Goal: Task Accomplishment & Management: Complete application form

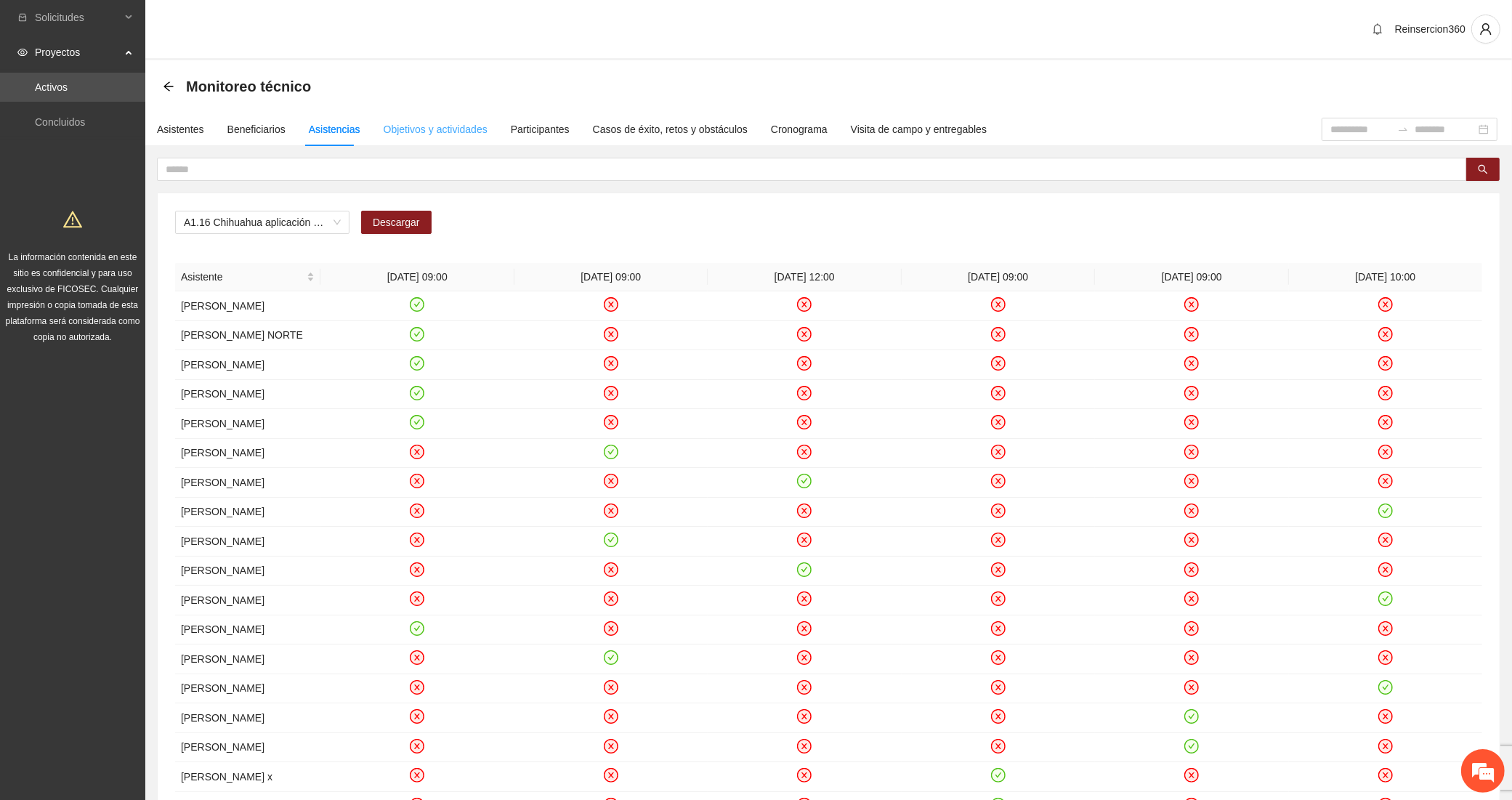
click at [411, 138] on div "Objetivos y actividades" at bounding box center [436, 128] width 104 height 33
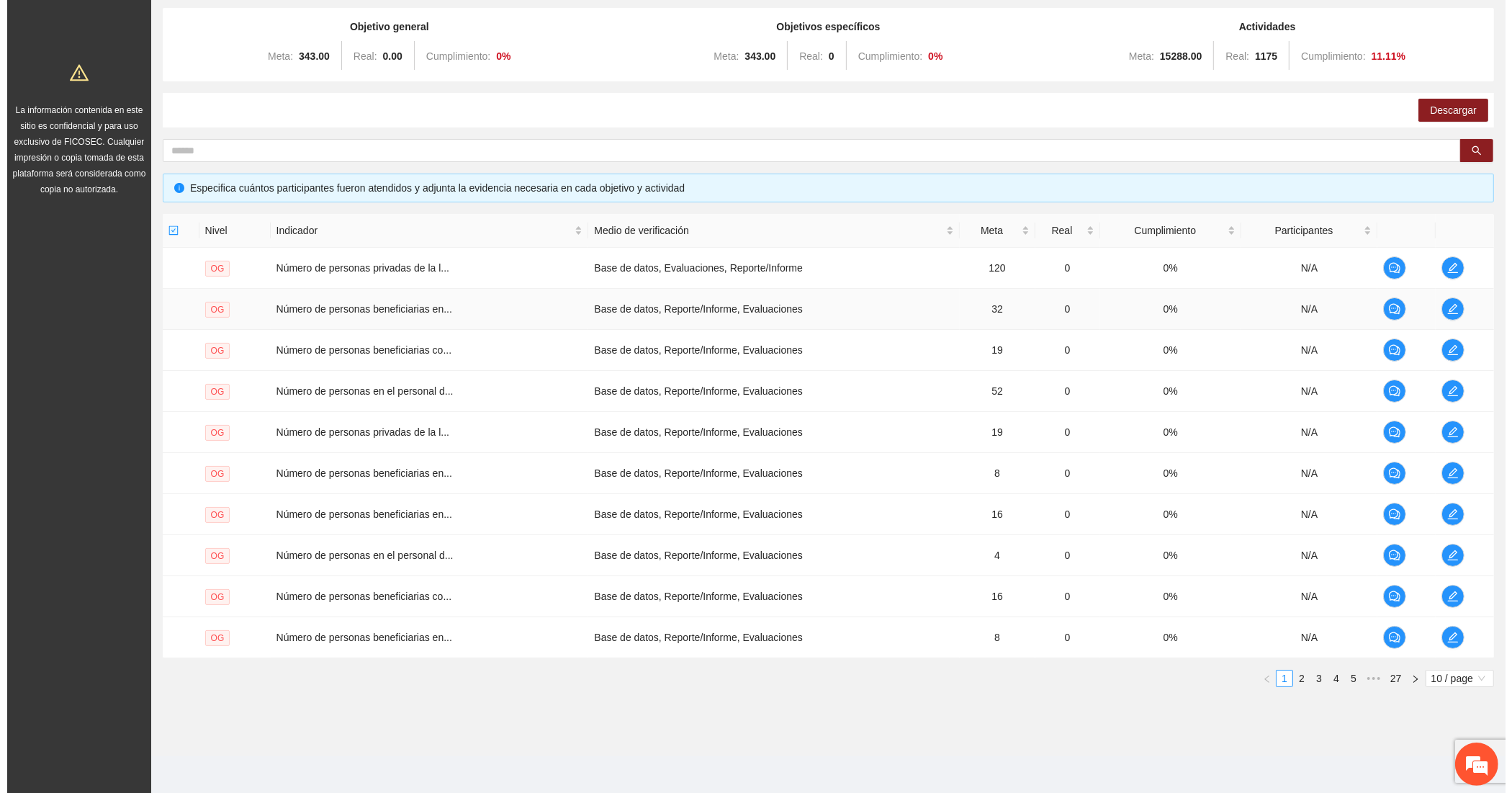
scroll to position [149, 0]
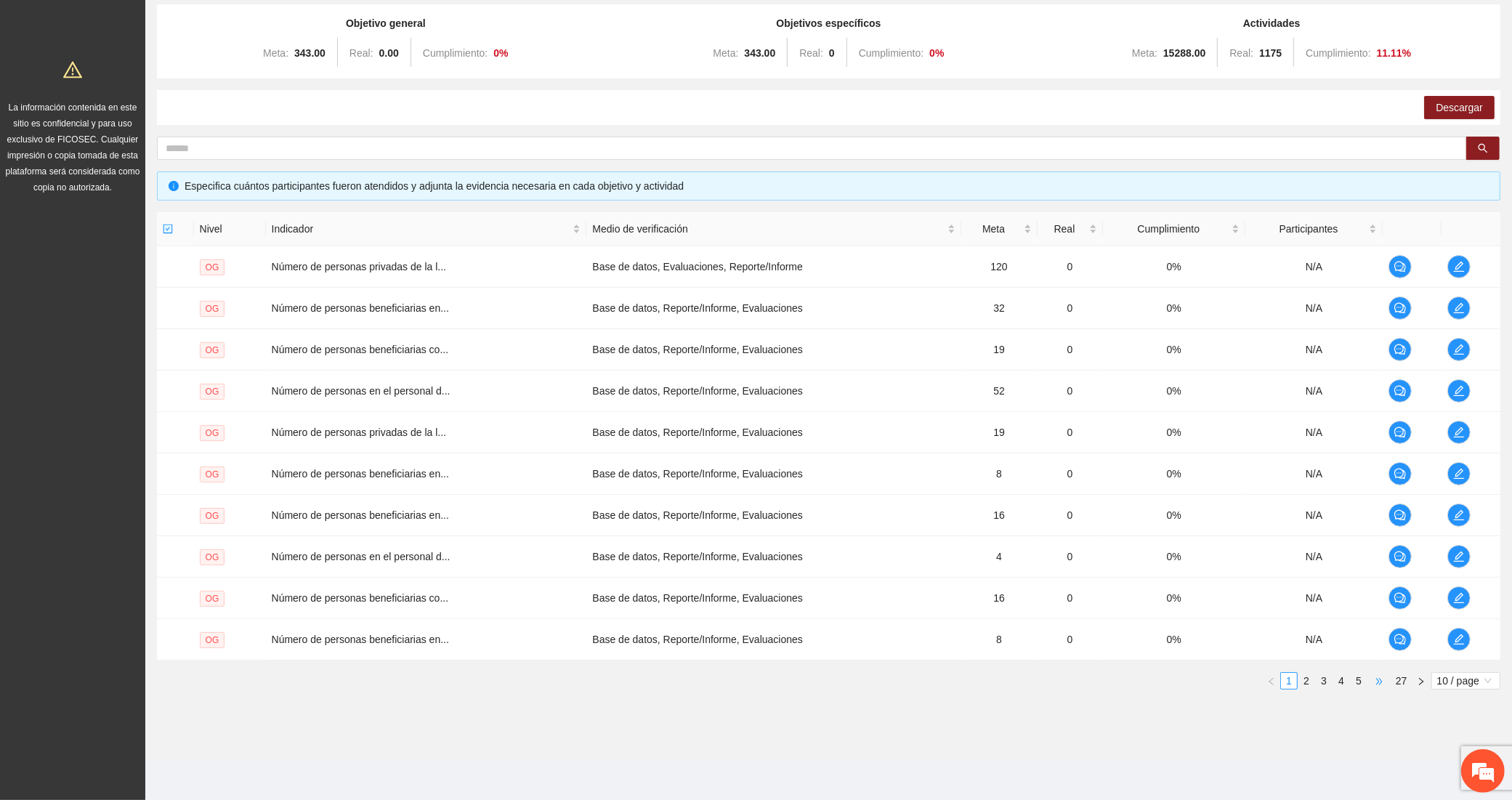
click at [1379, 681] on span "•••" at bounding box center [1379, 681] width 23 height 18
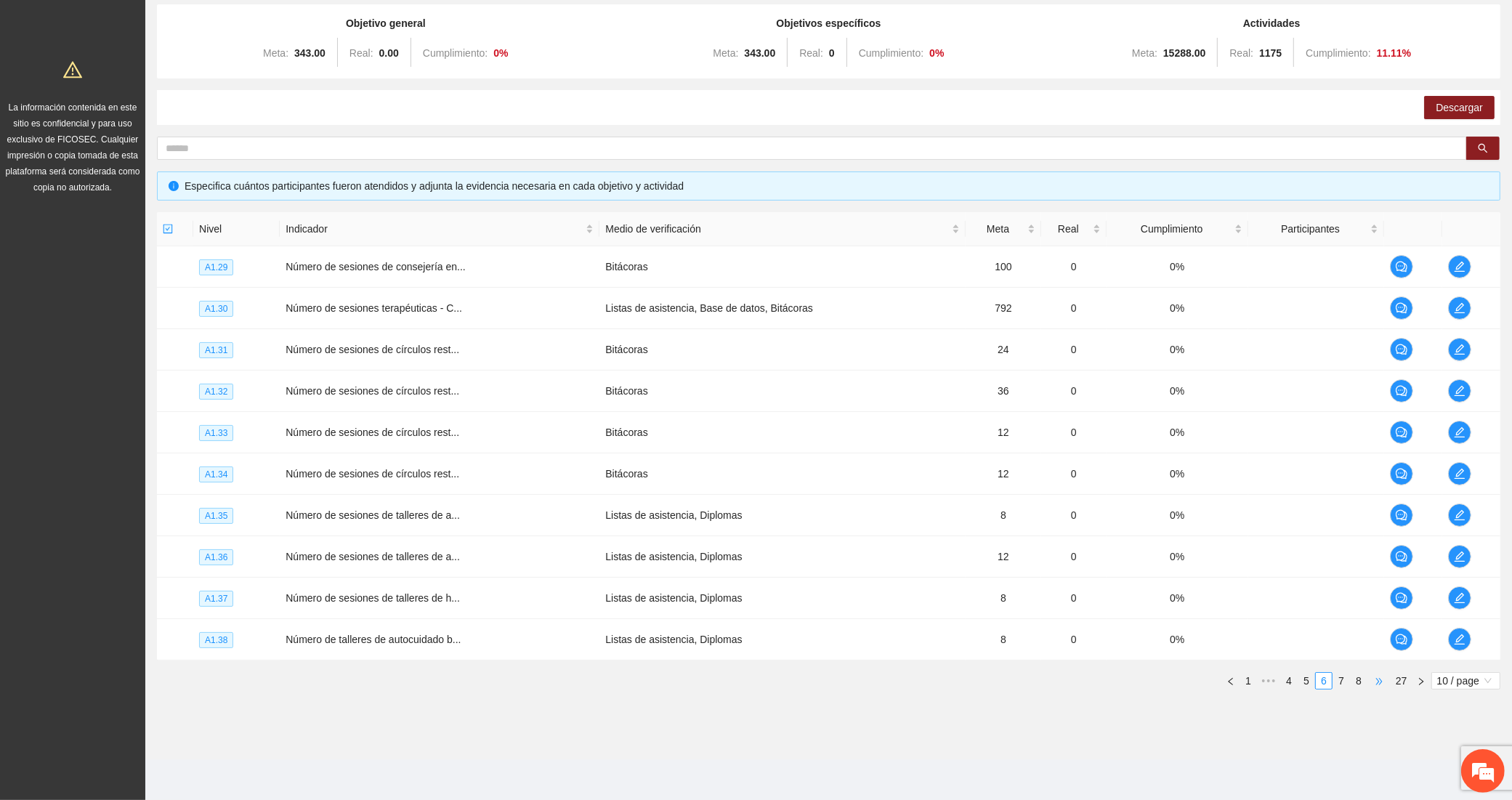
click at [1379, 681] on span "•••" at bounding box center [1379, 681] width 23 height 18
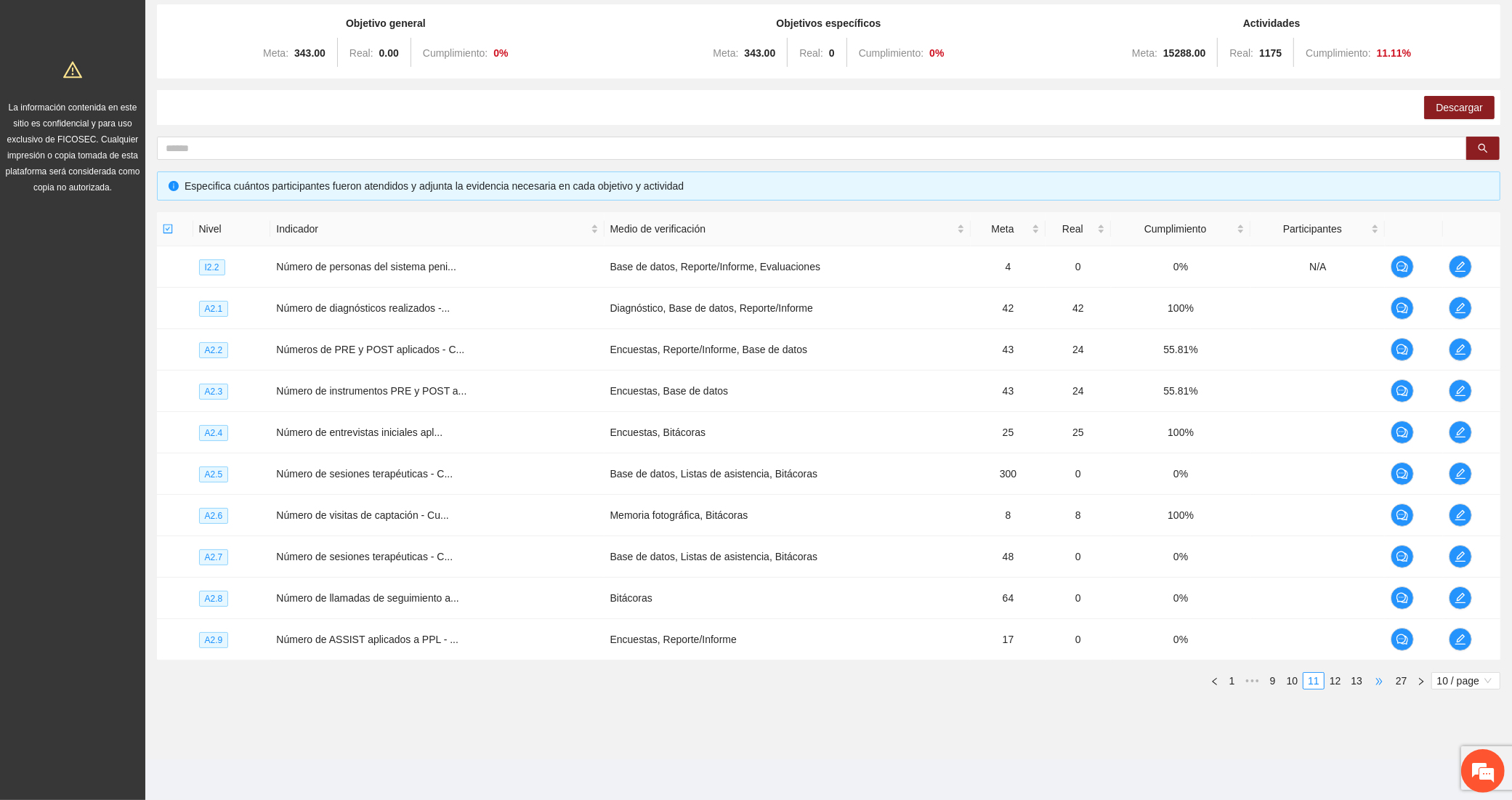
click at [1379, 681] on span "•••" at bounding box center [1379, 681] width 23 height 18
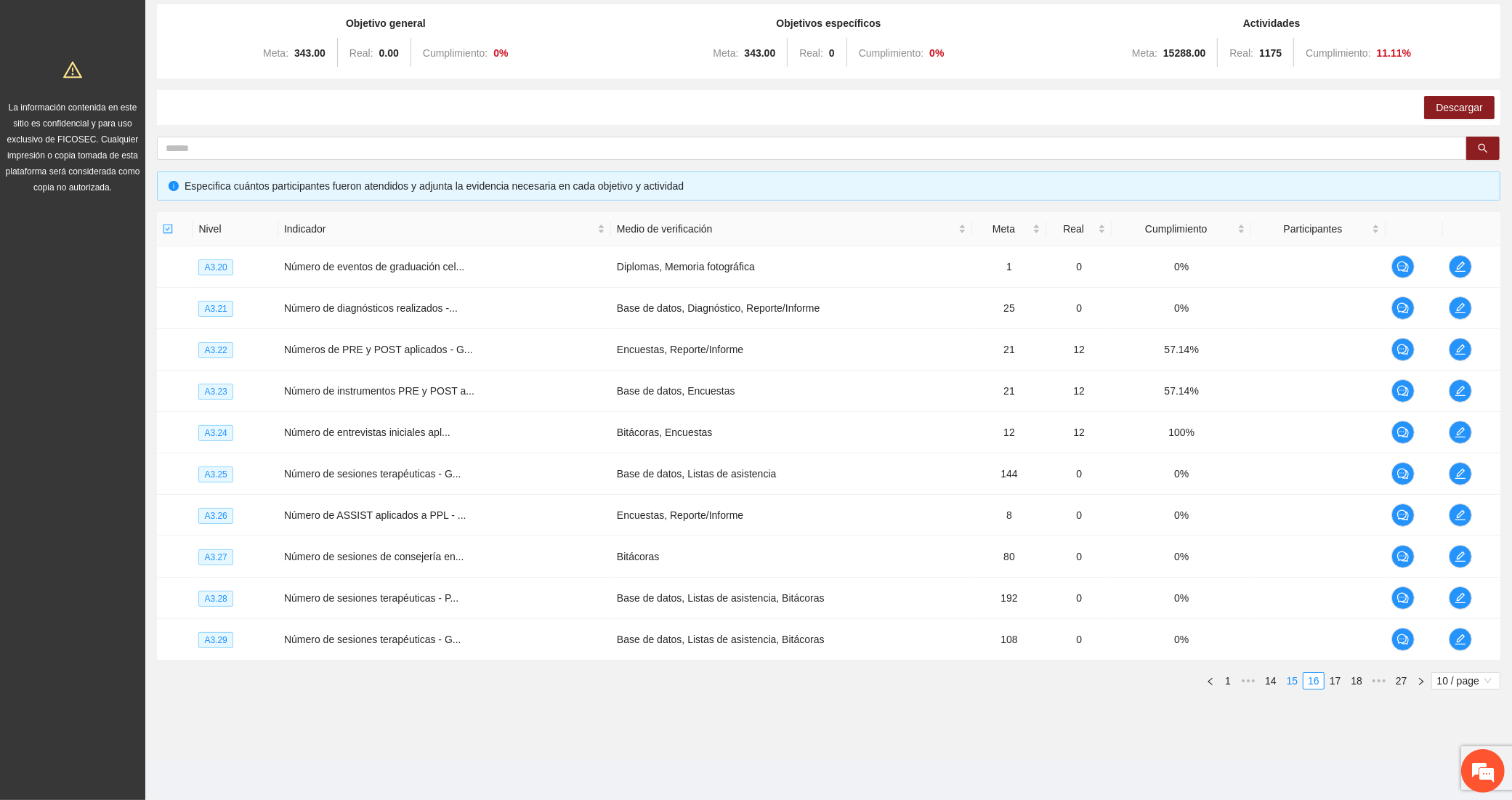
click at [1293, 677] on link "15" at bounding box center [1293, 681] width 20 height 16
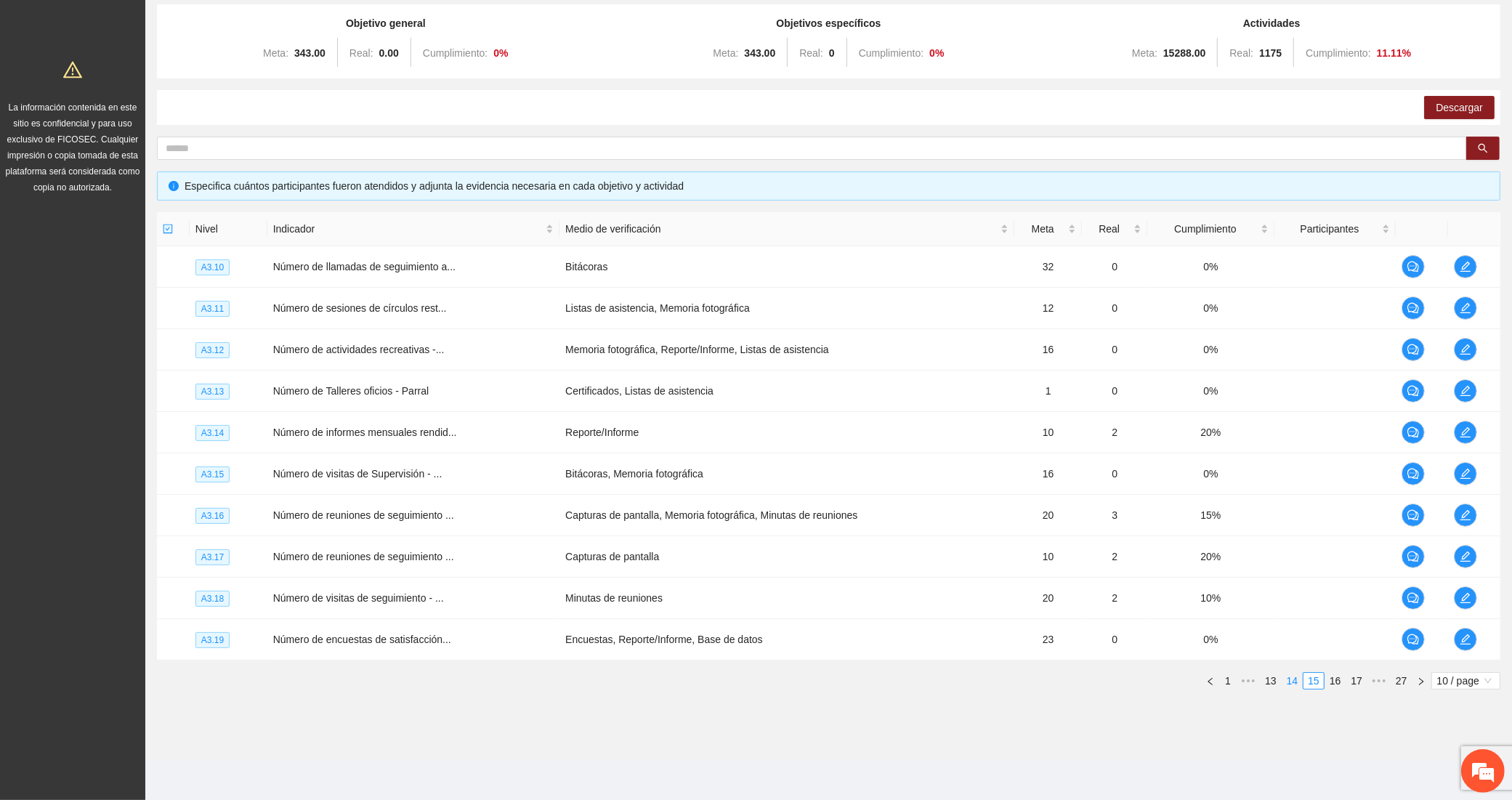
click at [1292, 683] on link "14" at bounding box center [1293, 681] width 20 height 16
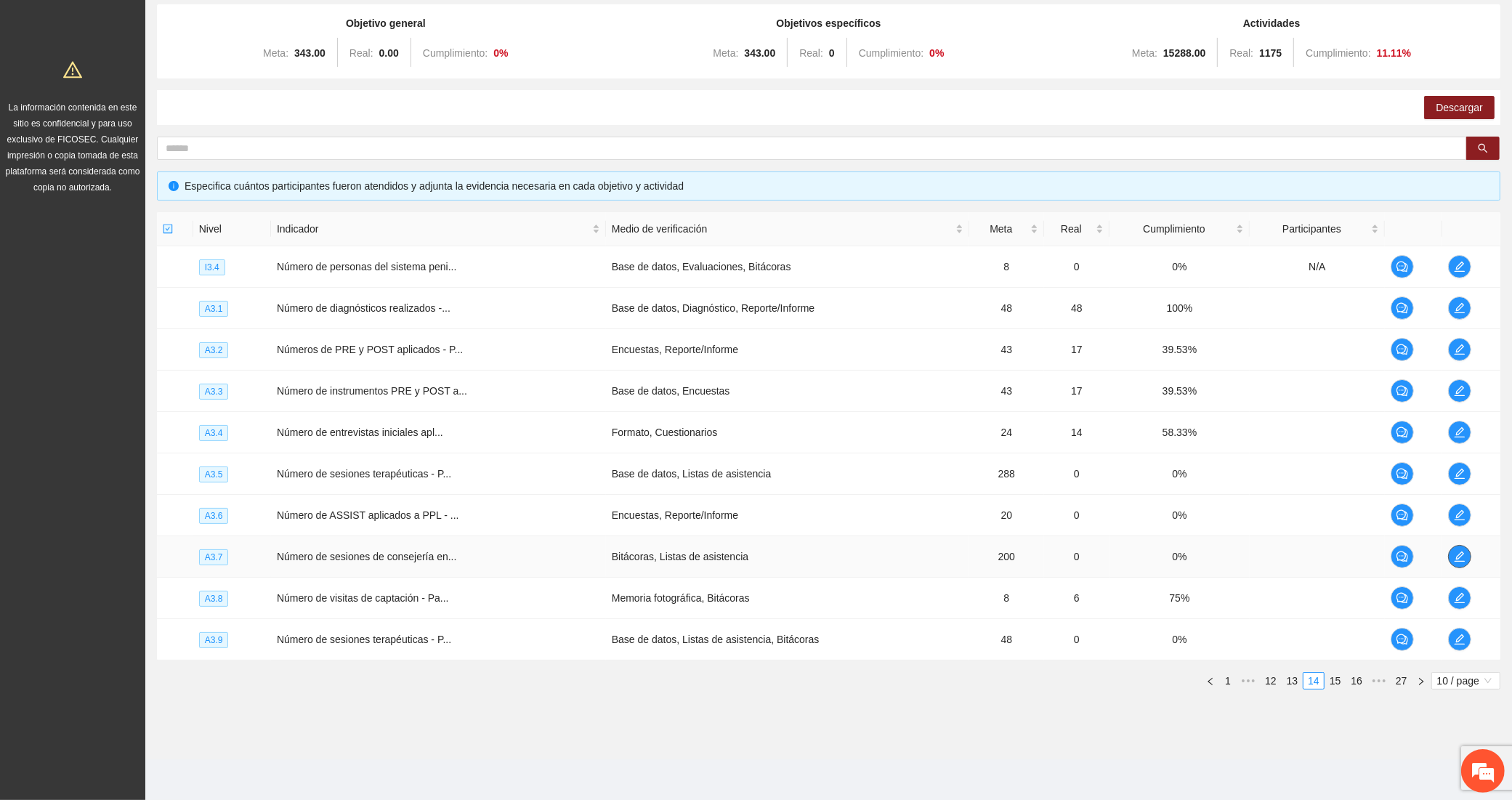
click at [1464, 557] on icon "edit" at bounding box center [1460, 556] width 12 height 12
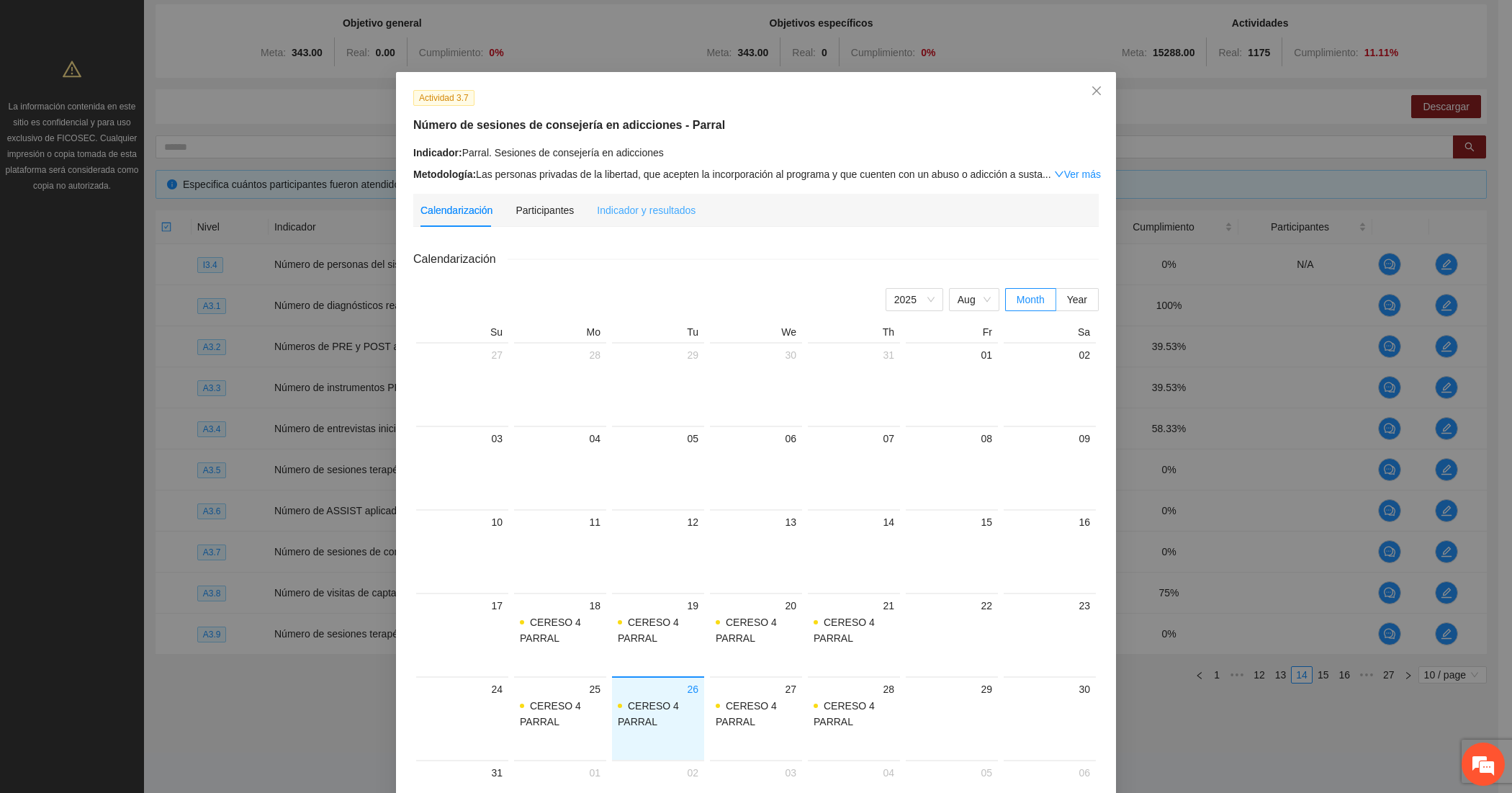
click at [602, 196] on div "Indicador y resultados" at bounding box center [646, 210] width 98 height 33
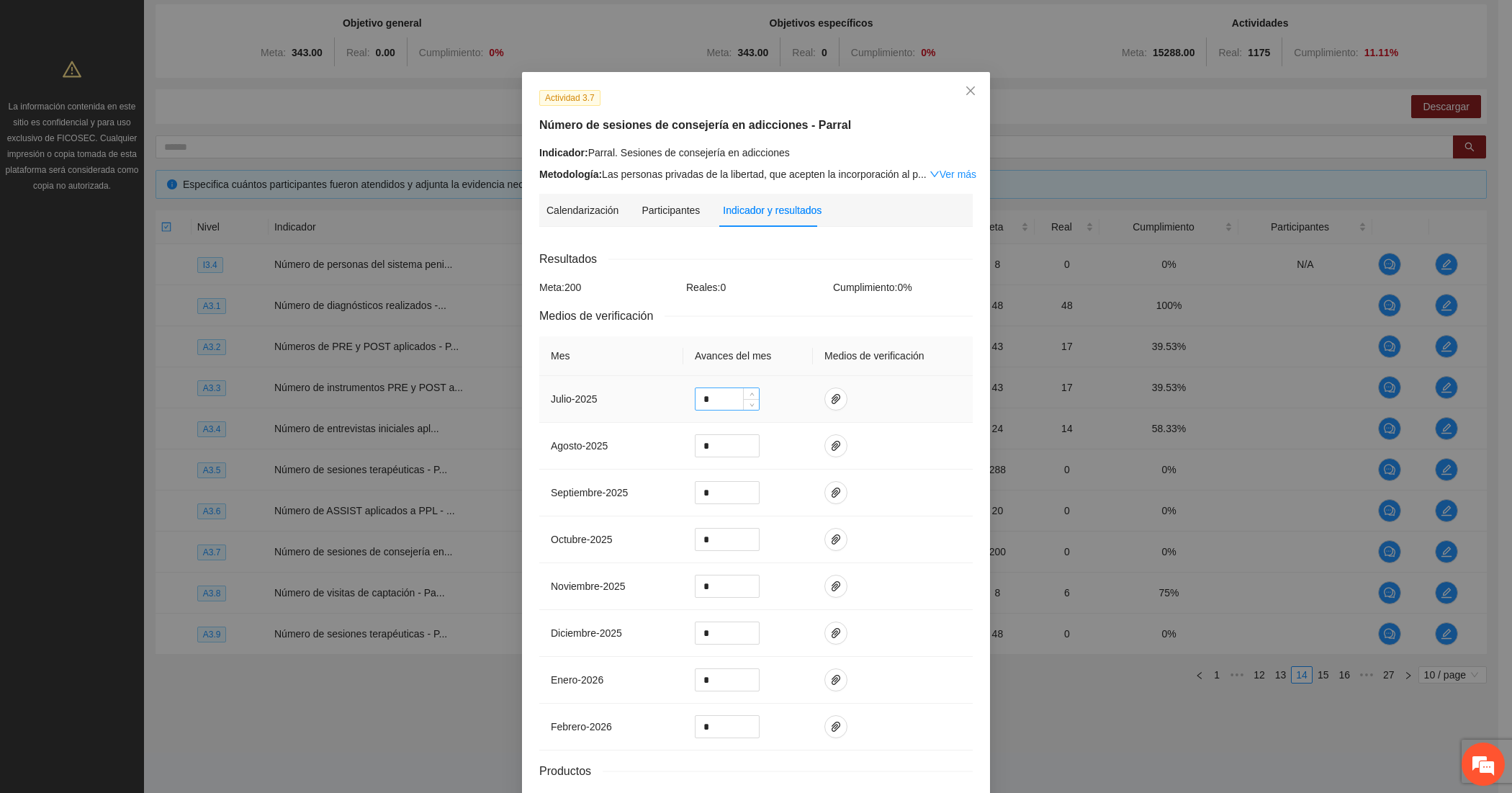
click at [728, 401] on input "*" at bounding box center [727, 399] width 63 height 21
click at [719, 451] on input "*" at bounding box center [727, 445] width 63 height 21
type input "**"
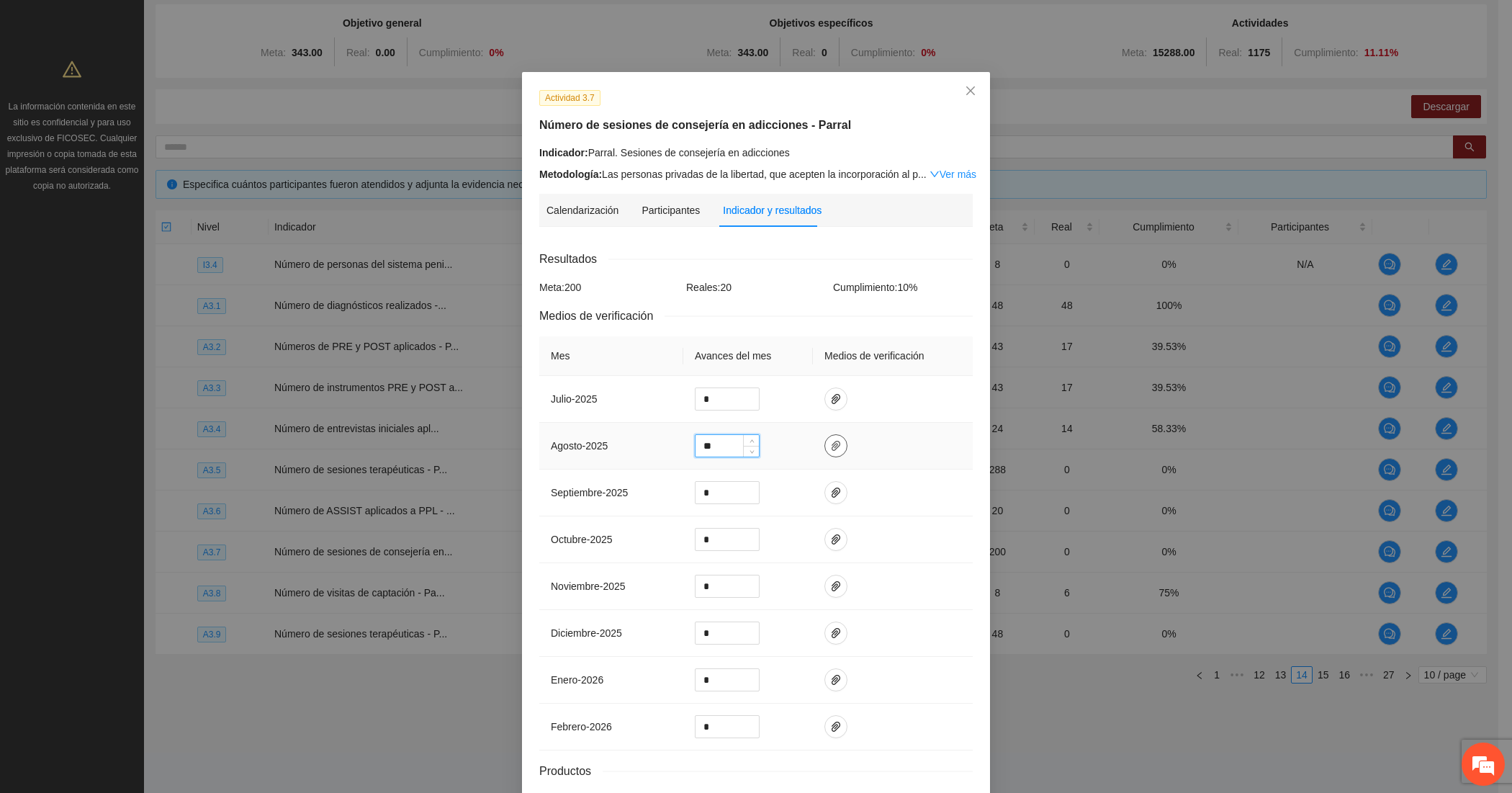
click at [832, 441] on icon "paper-clip" at bounding box center [836, 445] width 11 height 11
click at [823, 407] on span "Adjuntar documento" at bounding box center [791, 403] width 90 height 16
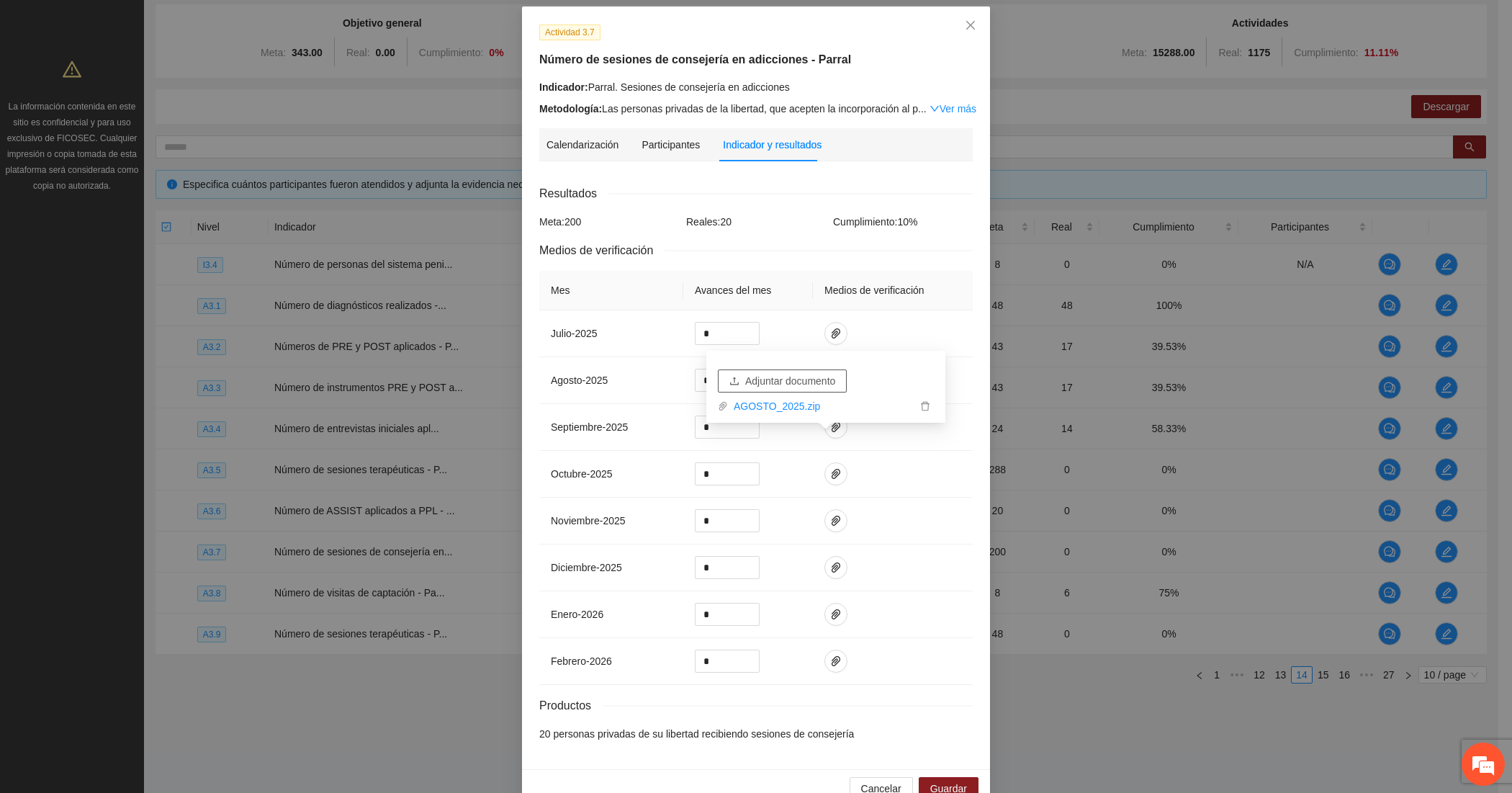
scroll to position [101, 0]
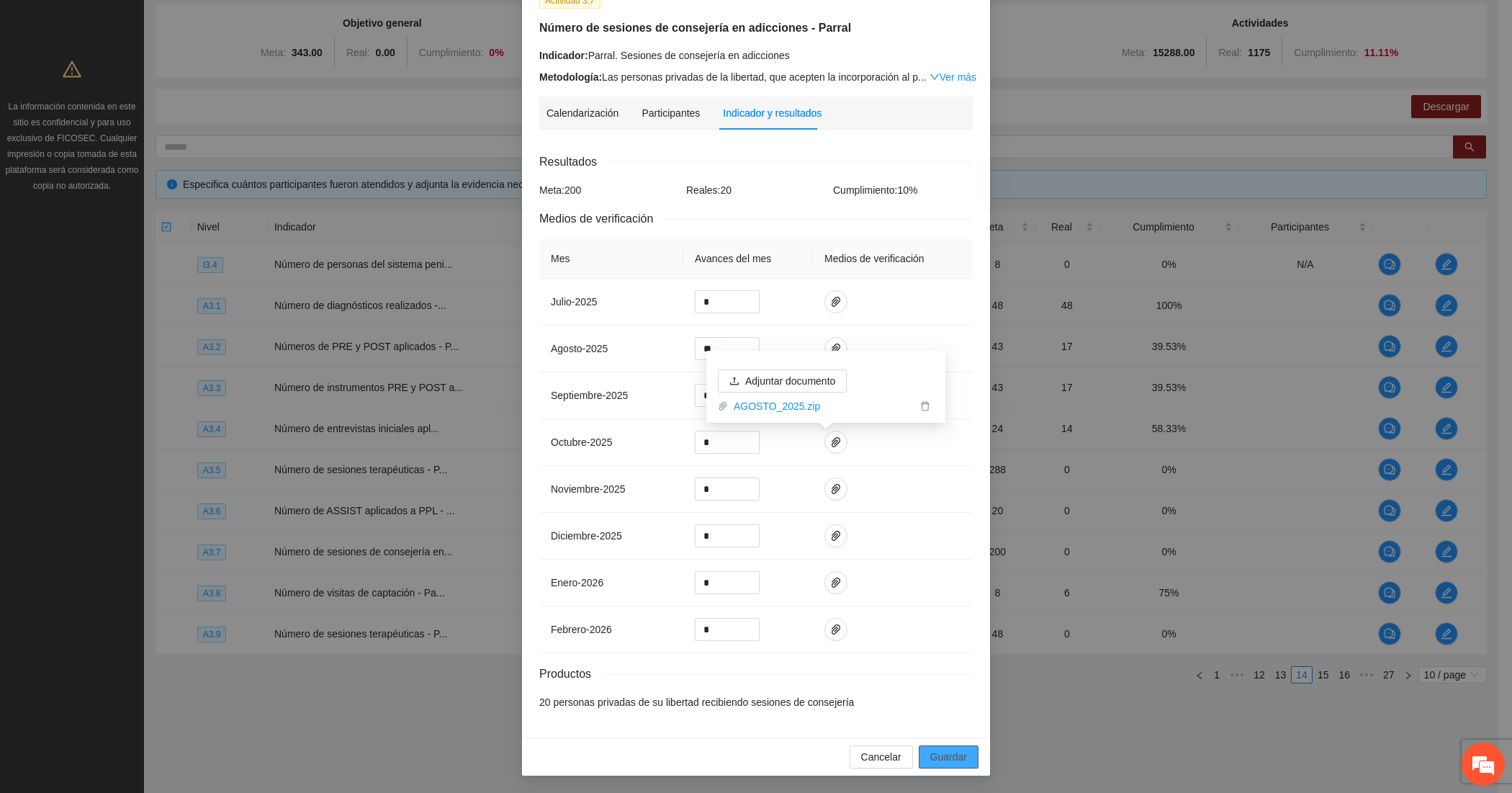
click at [947, 761] on span "Guardar" at bounding box center [949, 756] width 37 height 16
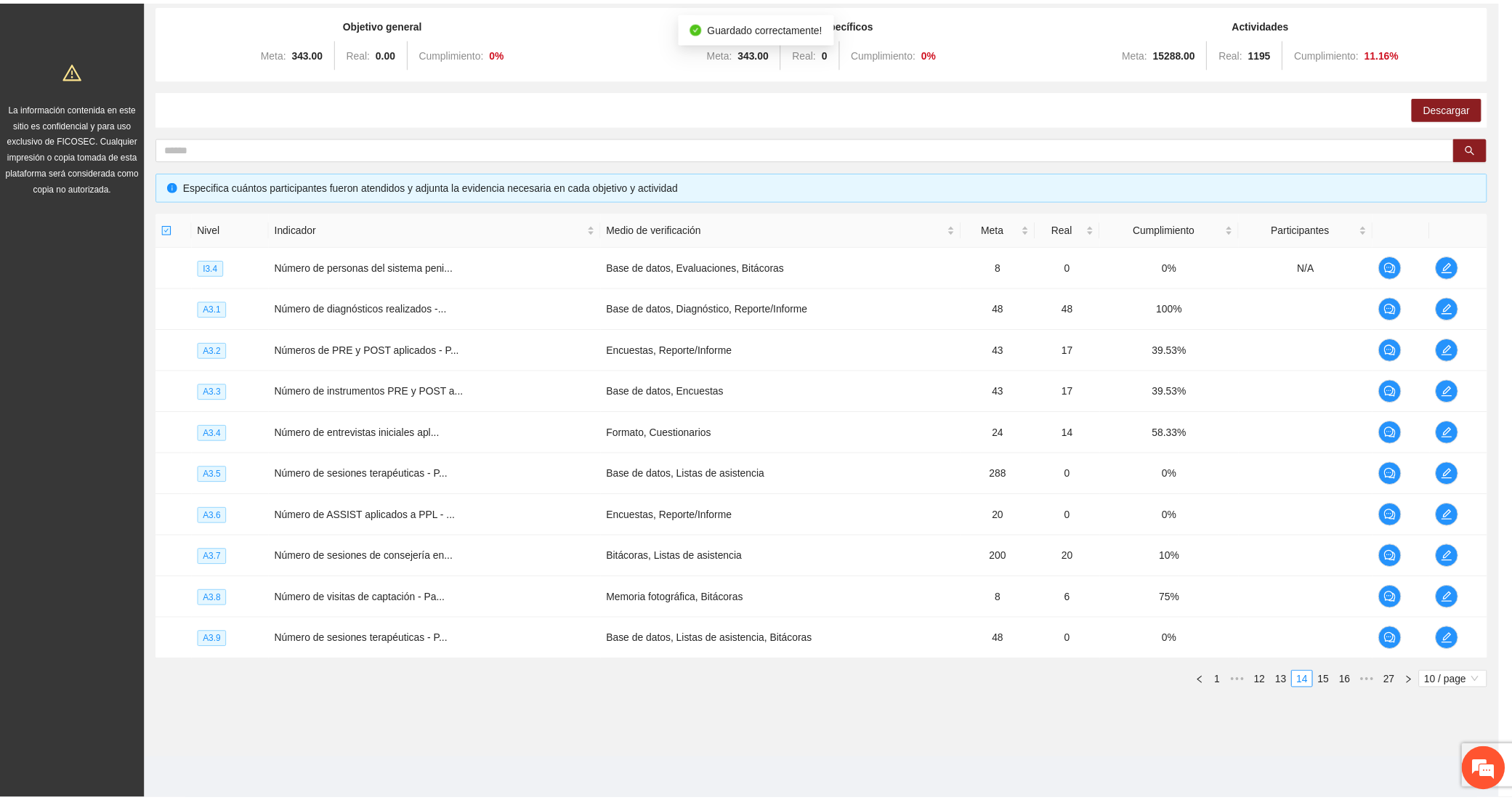
scroll to position [30, 0]
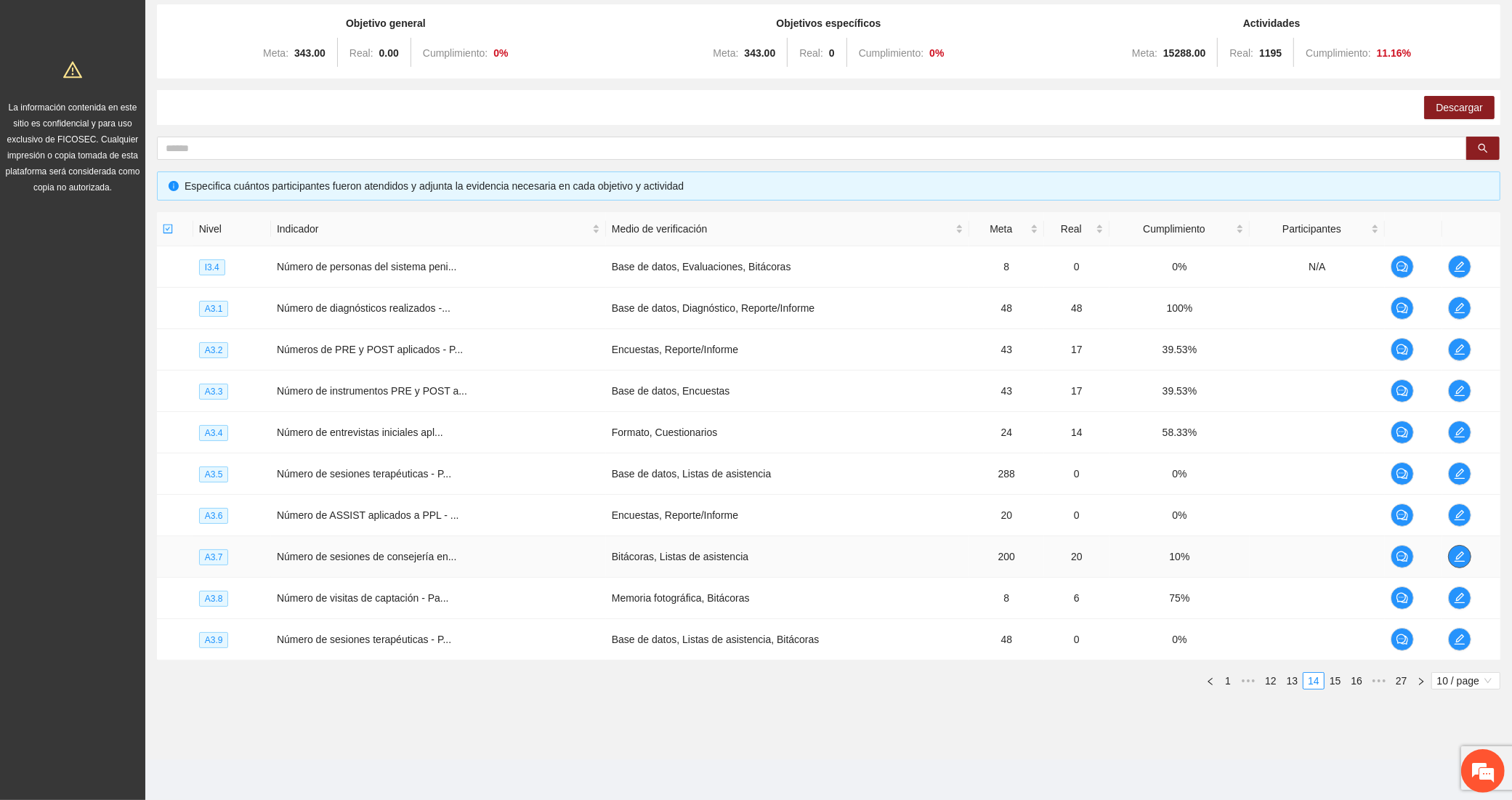
click at [1449, 551] on span "edit" at bounding box center [1460, 556] width 22 height 12
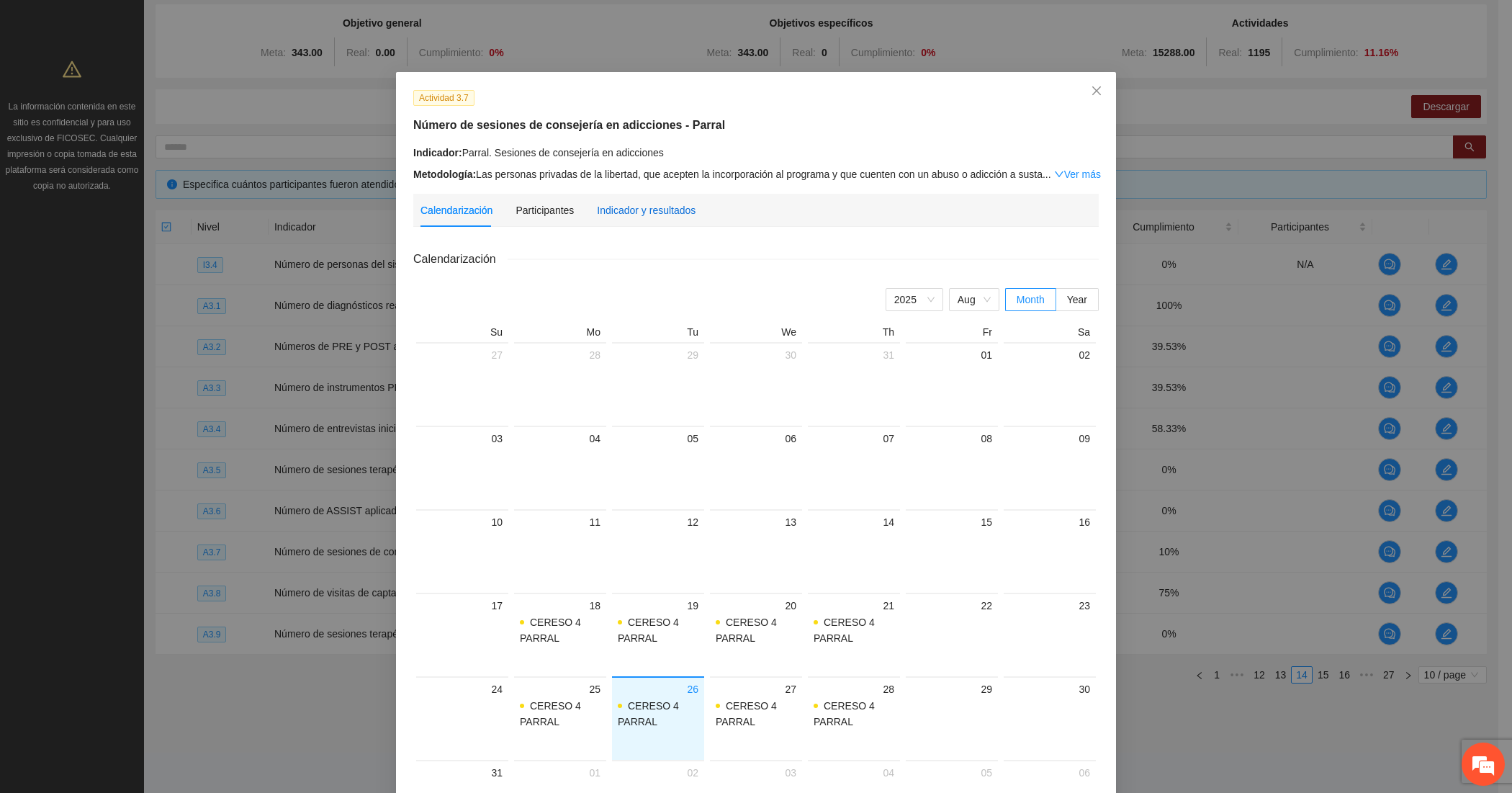
click at [643, 214] on div "Indicador y resultados" at bounding box center [646, 210] width 98 height 16
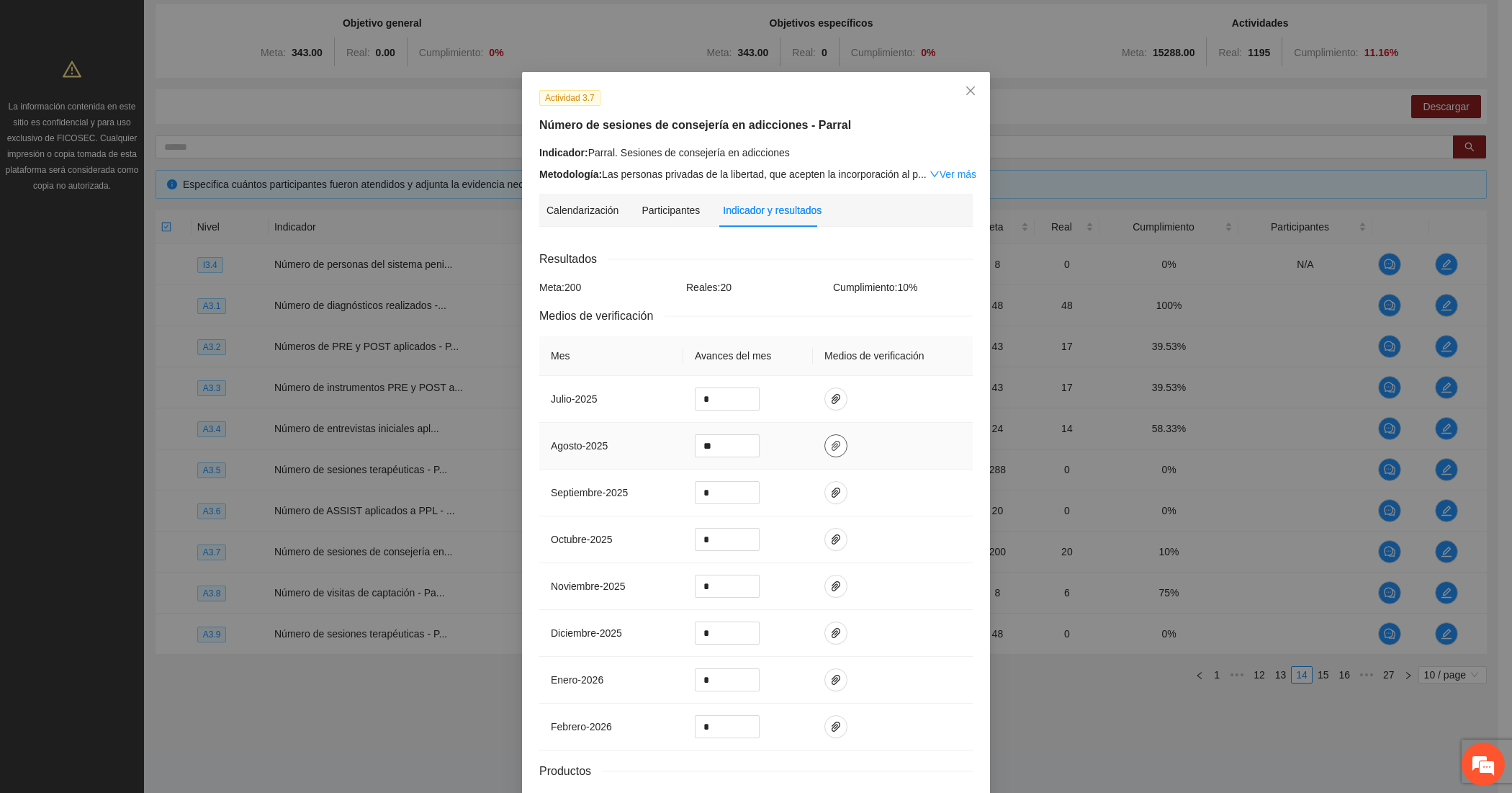
click at [830, 451] on icon "paper-clip" at bounding box center [836, 445] width 11 height 11
click at [965, 95] on icon "close" at bounding box center [971, 90] width 11 height 11
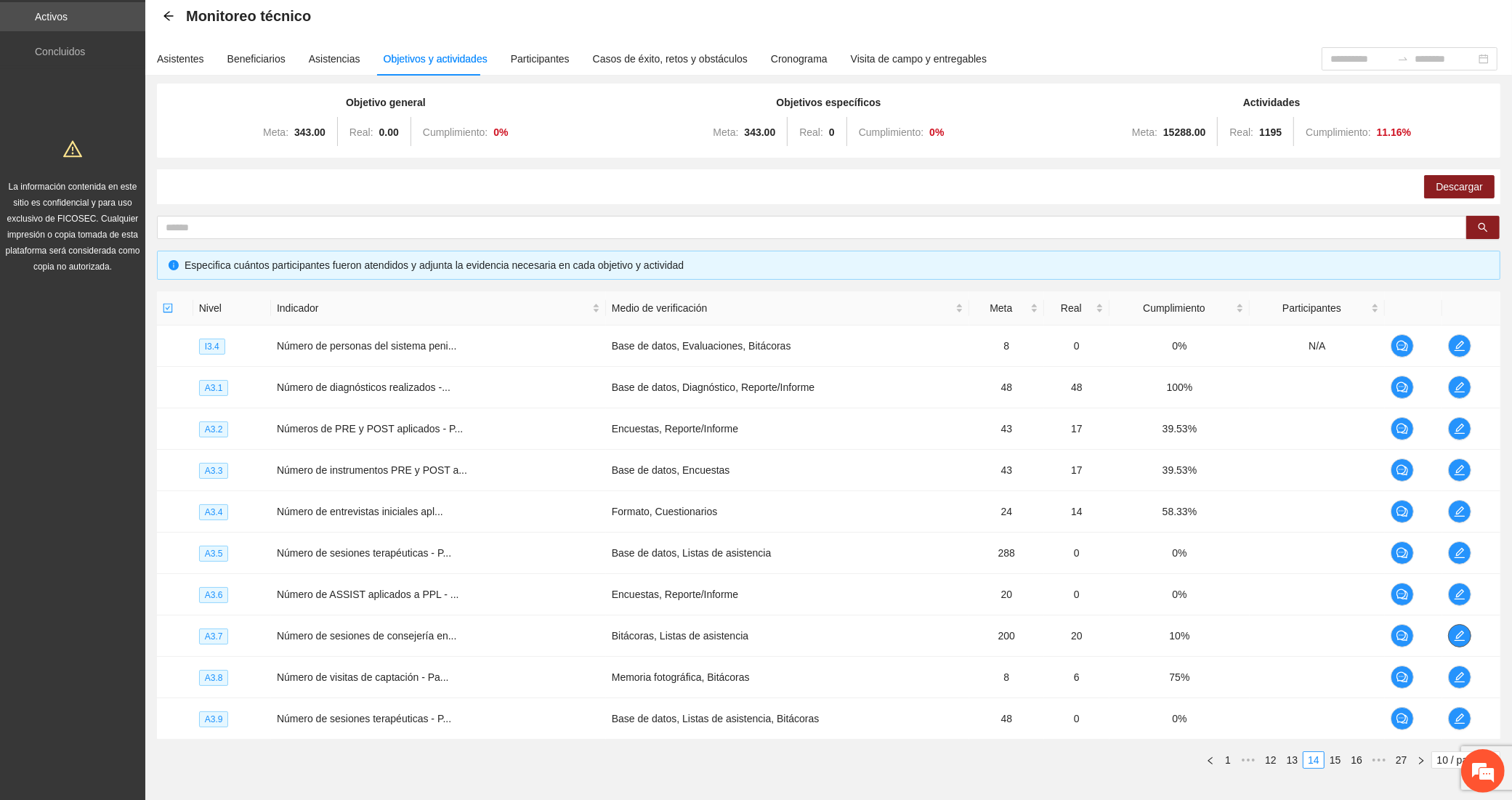
scroll to position [0, 0]
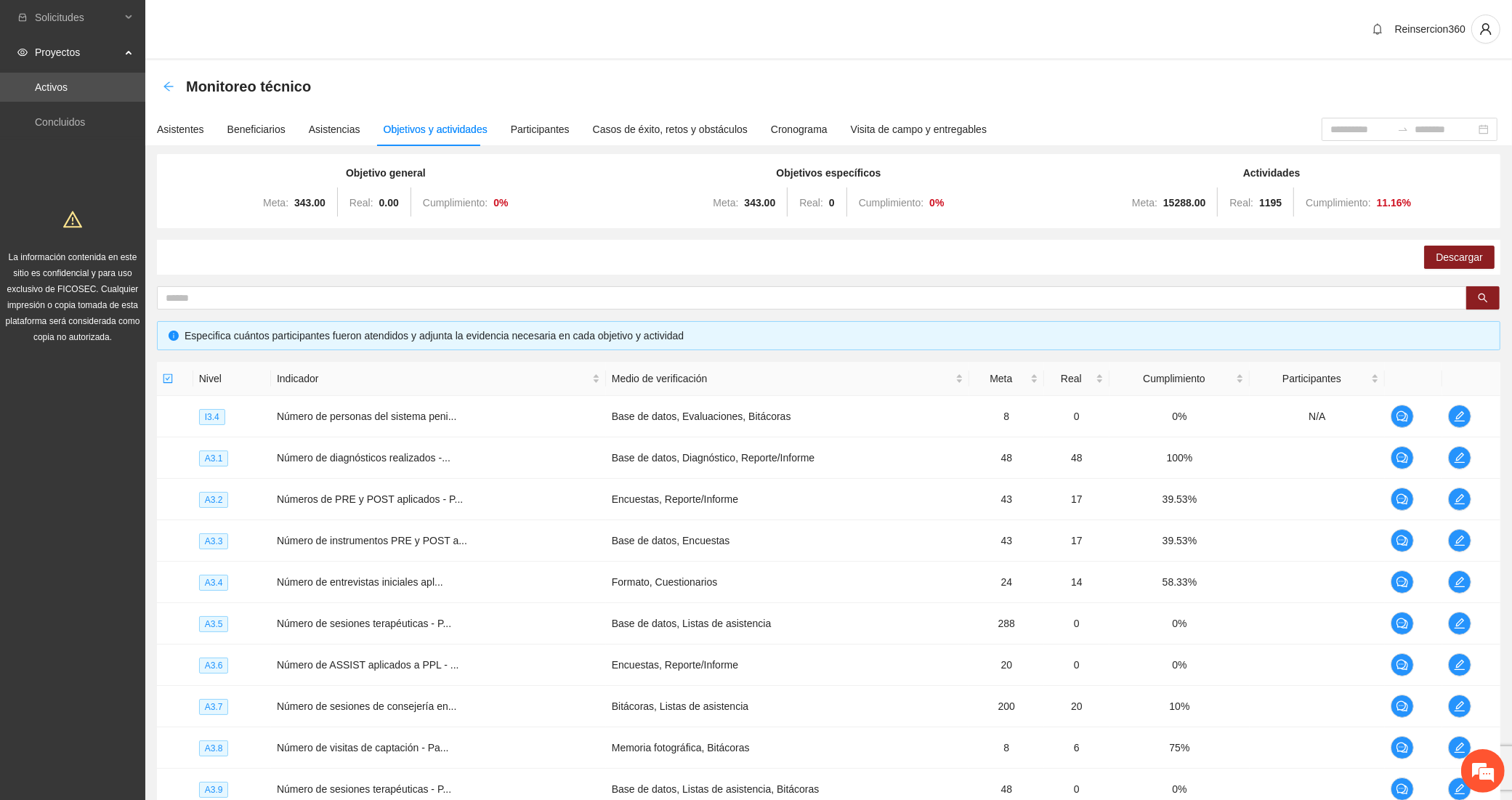
click at [165, 85] on icon "arrow-left" at bounding box center [169, 86] width 9 height 9
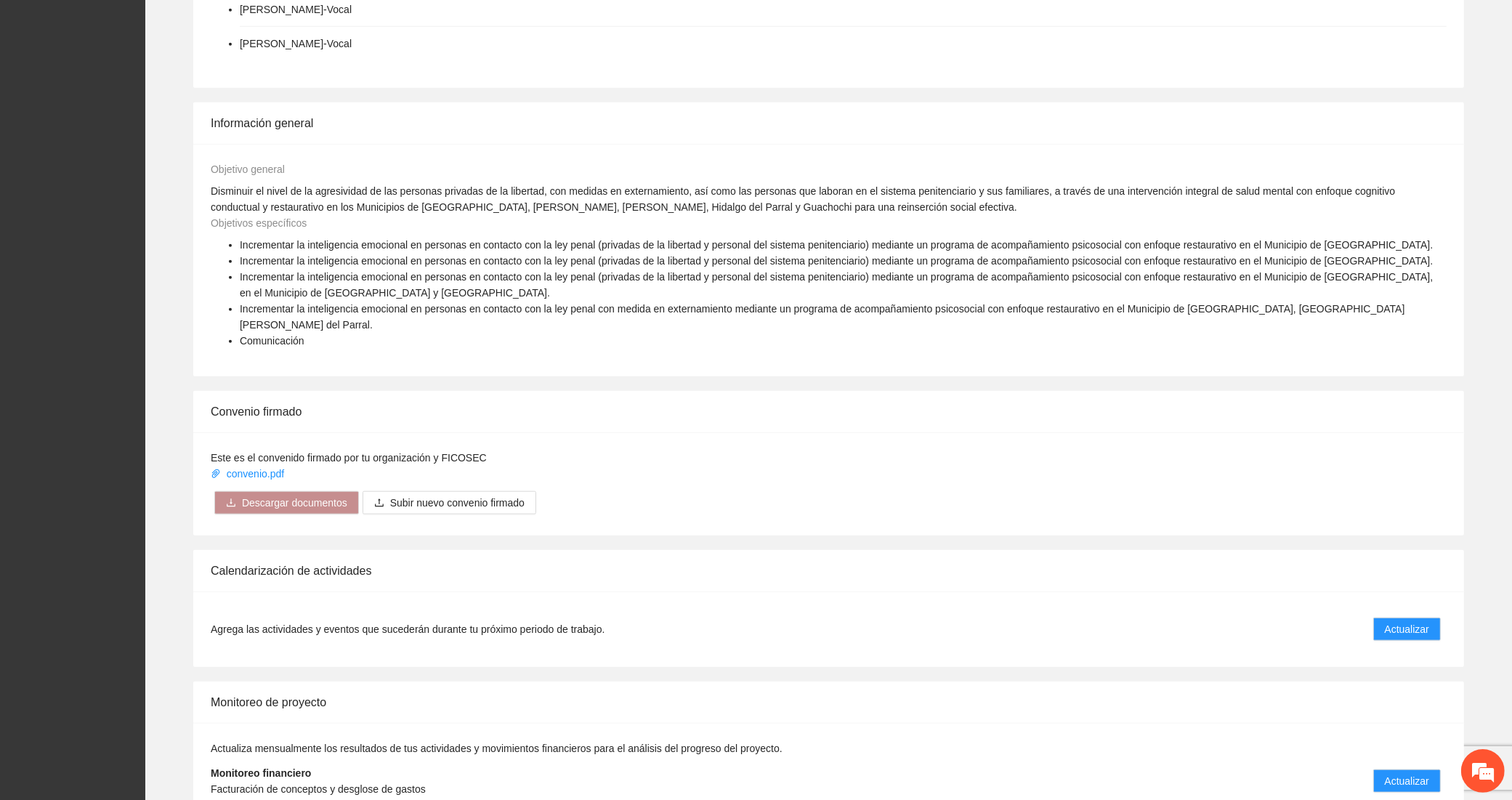
scroll to position [1773, 0]
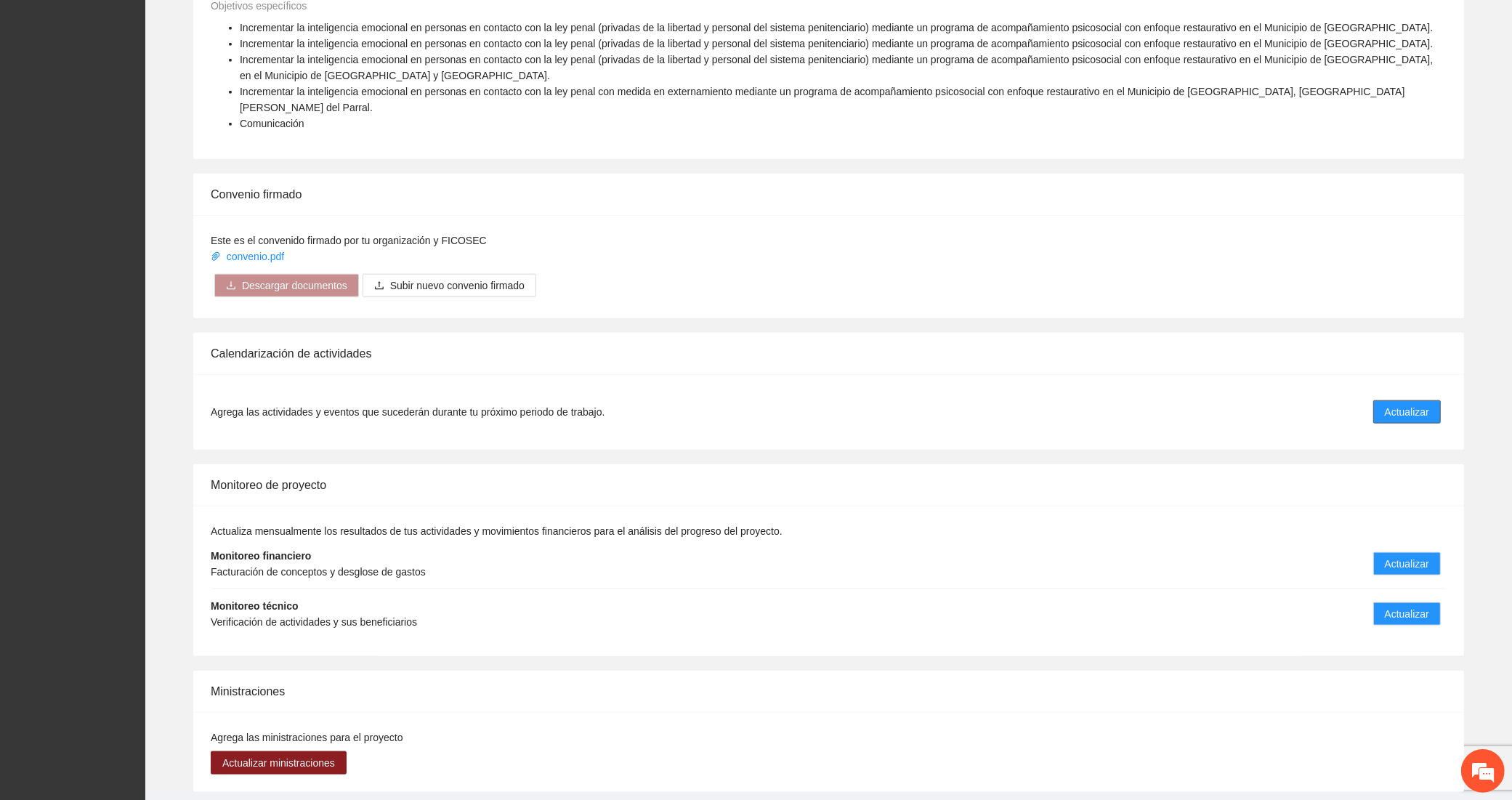
click at [1397, 404] on span "Actualizar" at bounding box center [1407, 412] width 45 height 16
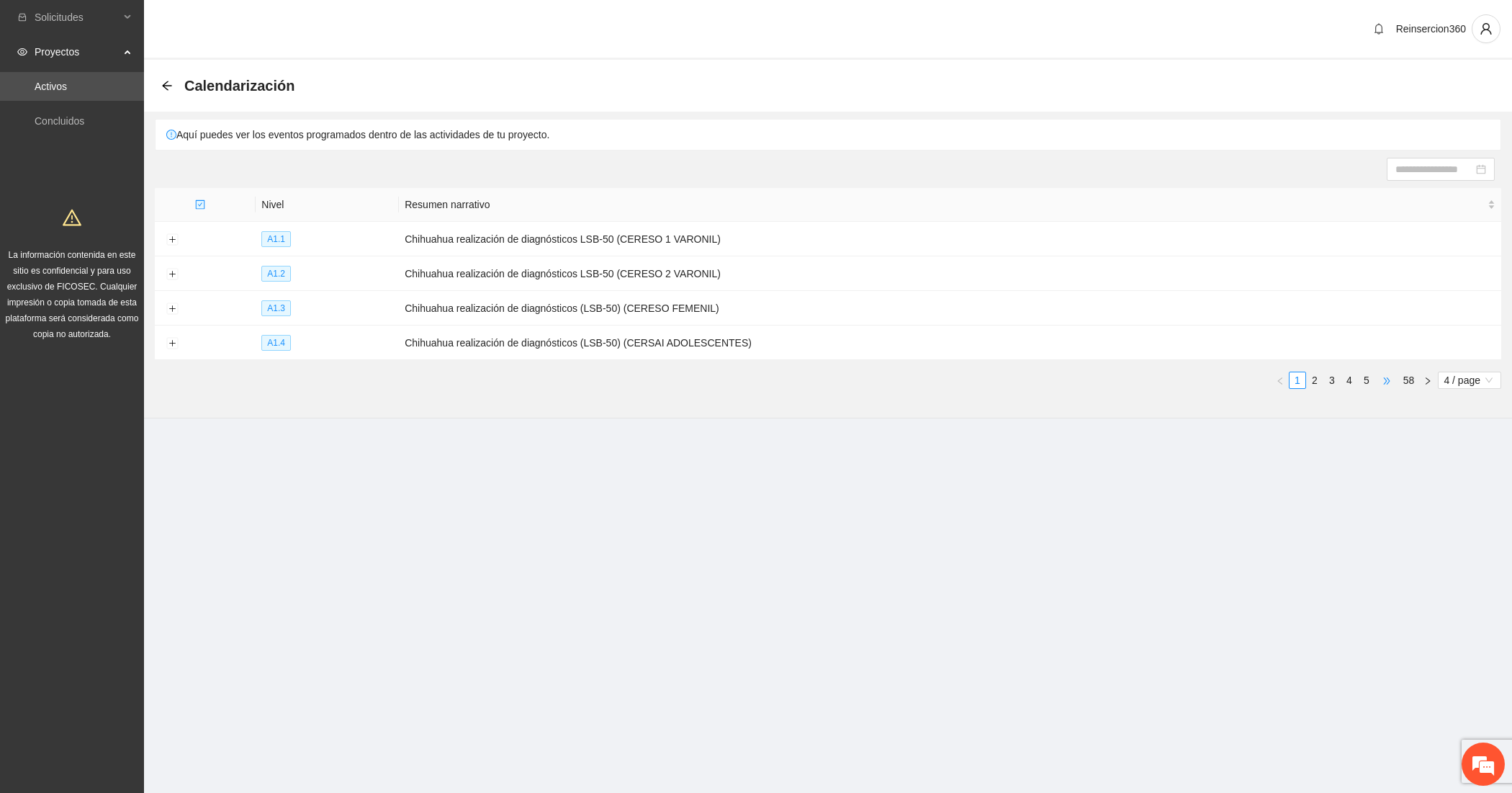
click at [1385, 374] on span "•••" at bounding box center [1387, 380] width 23 height 18
click at [167, 239] on button "Expand row" at bounding box center [172, 239] width 11 height 11
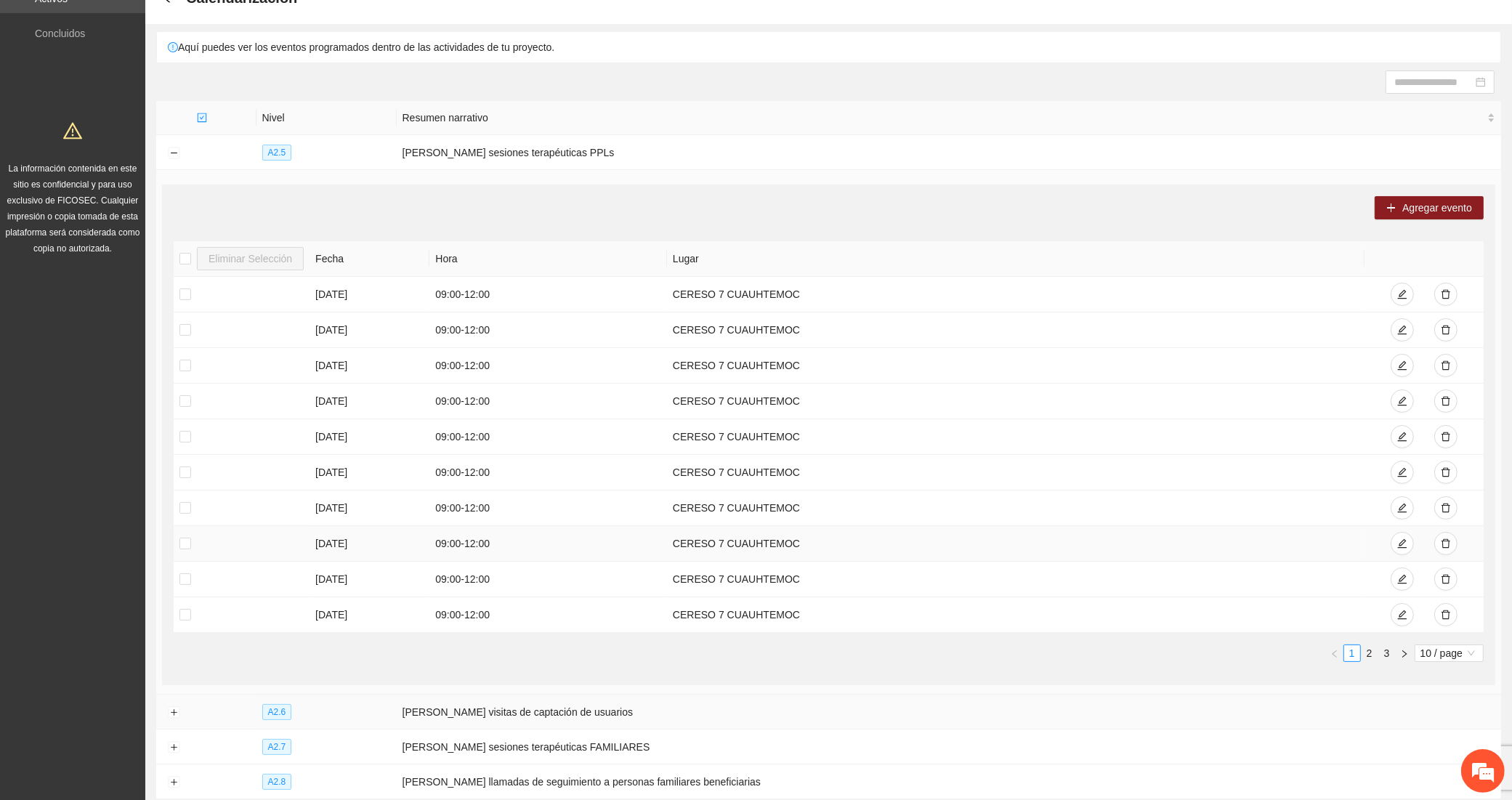
scroll to position [205, 0]
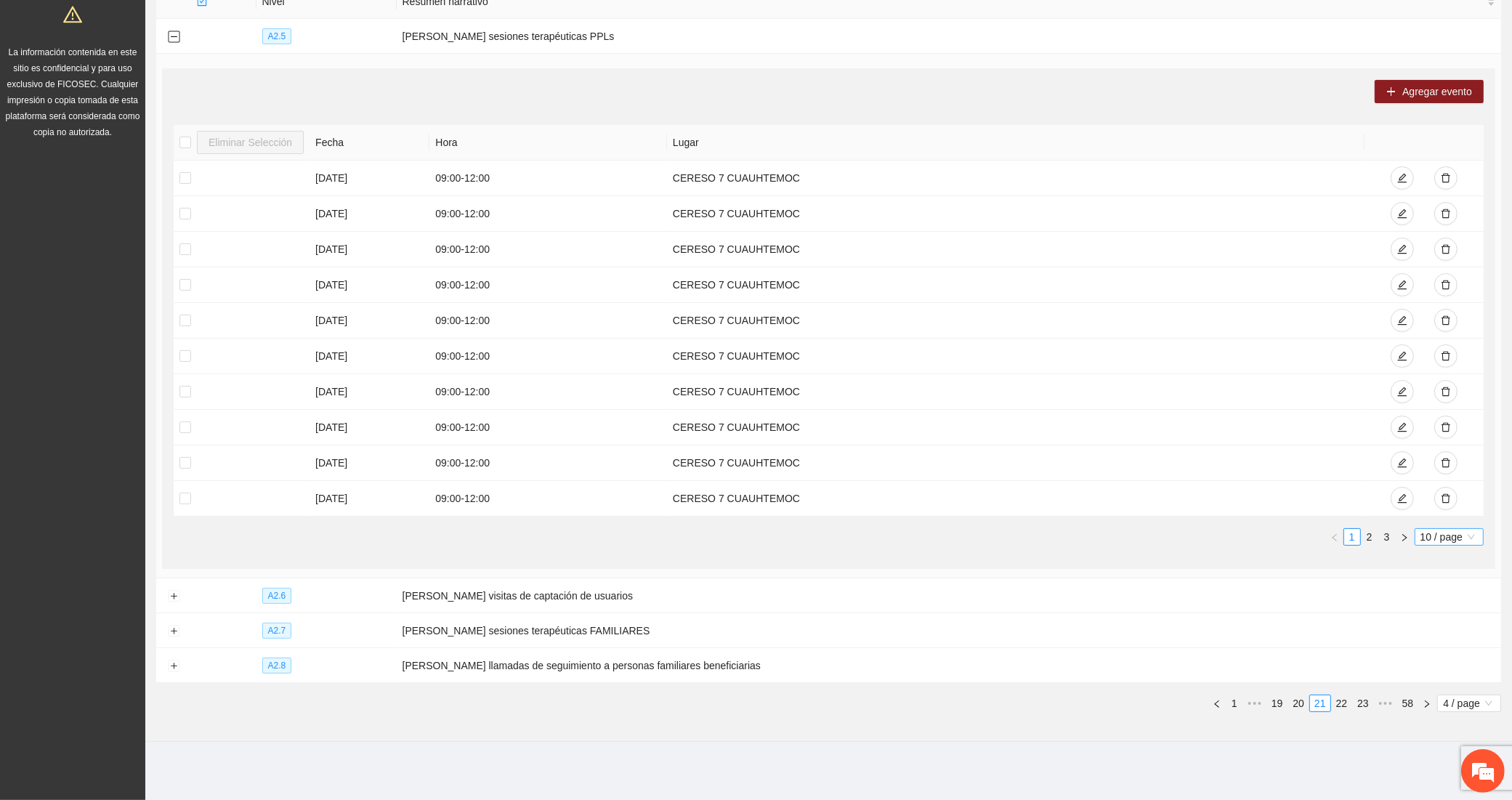
click at [1454, 531] on span "10 / page" at bounding box center [1449, 537] width 58 height 16
click at [1450, 622] on div "100 / page" at bounding box center [1450, 632] width 71 height 23
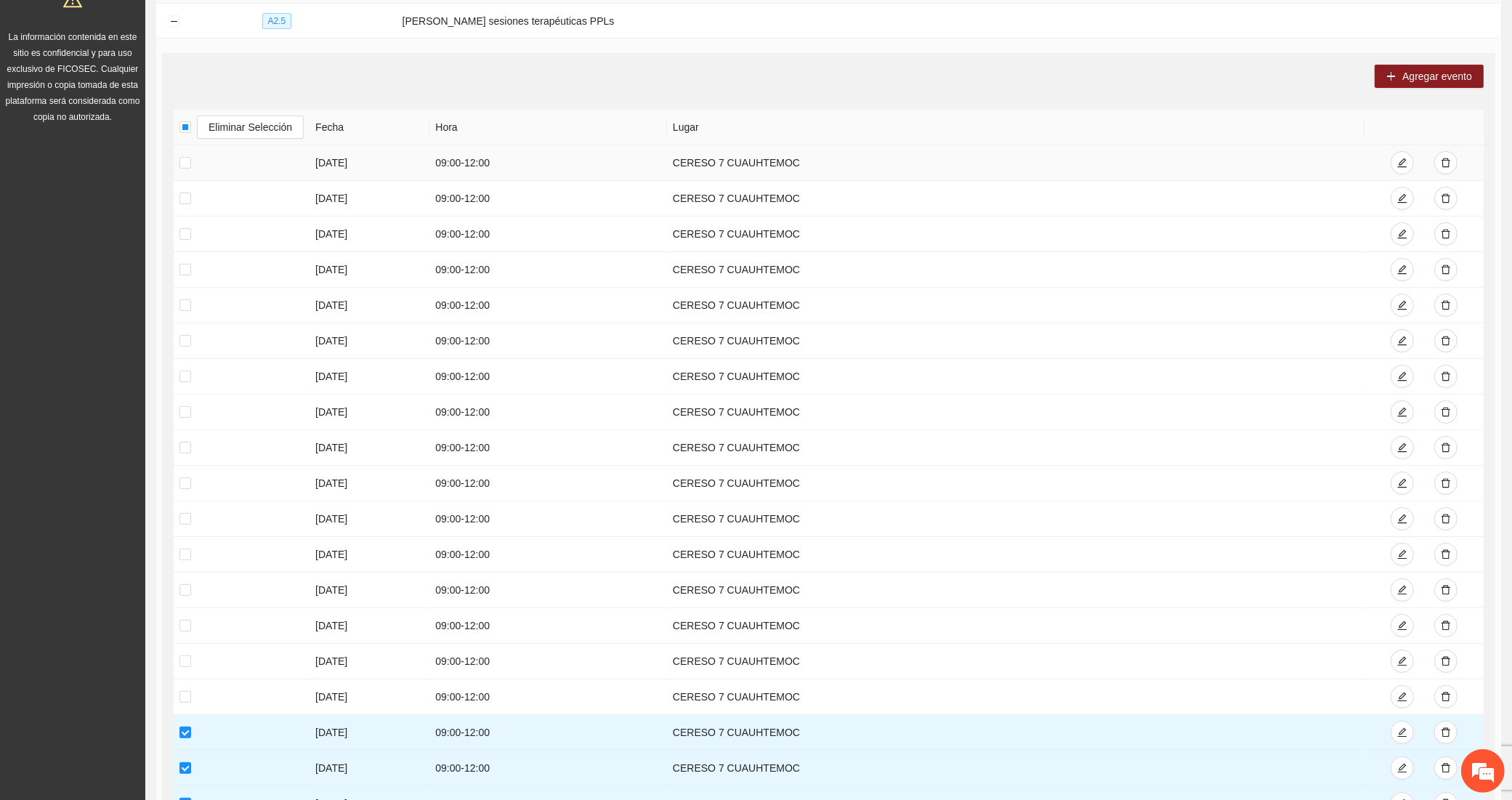
scroll to position [0, 0]
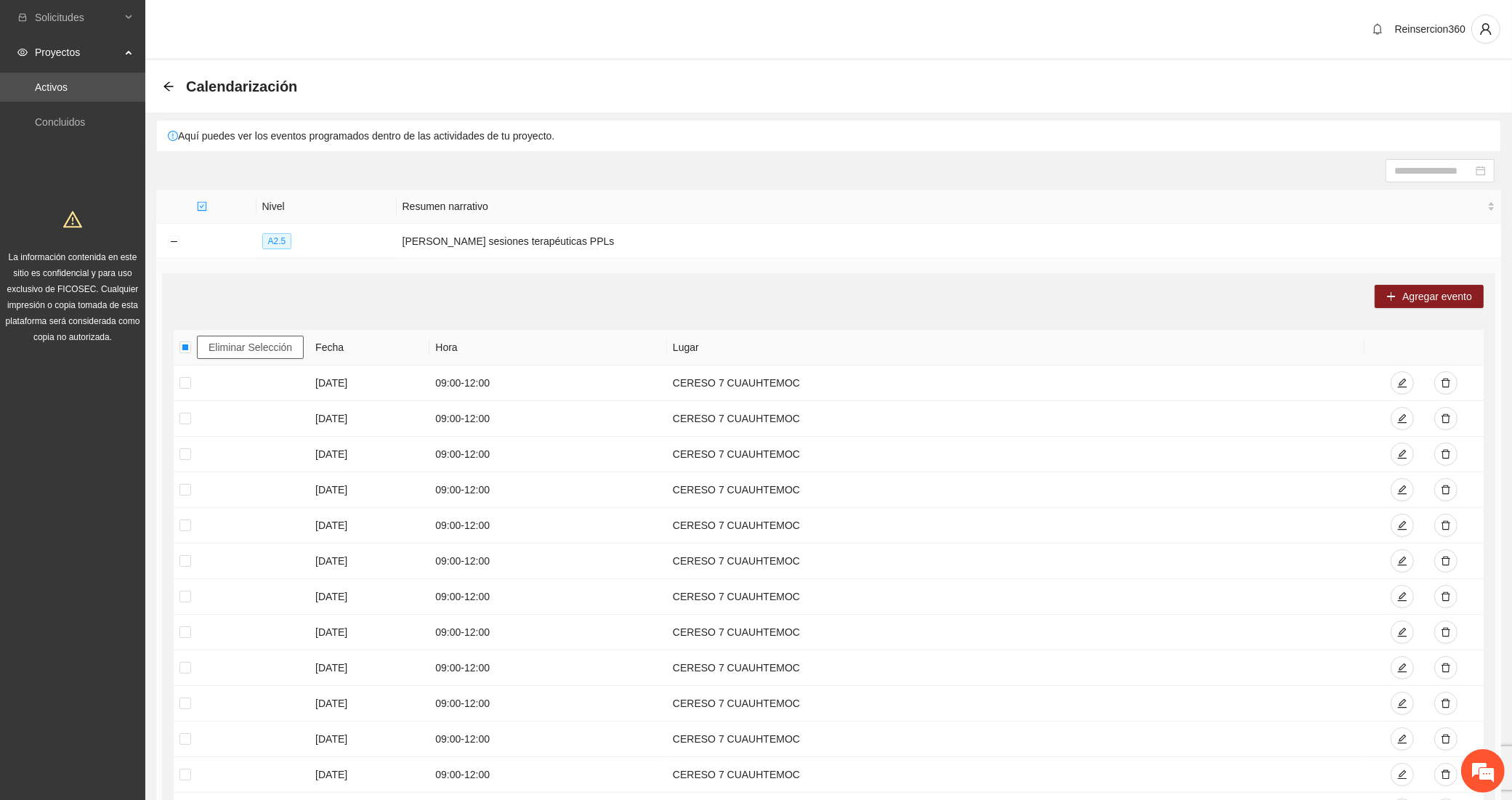
click at [239, 346] on span "Eliminar Selección" at bounding box center [250, 347] width 84 height 16
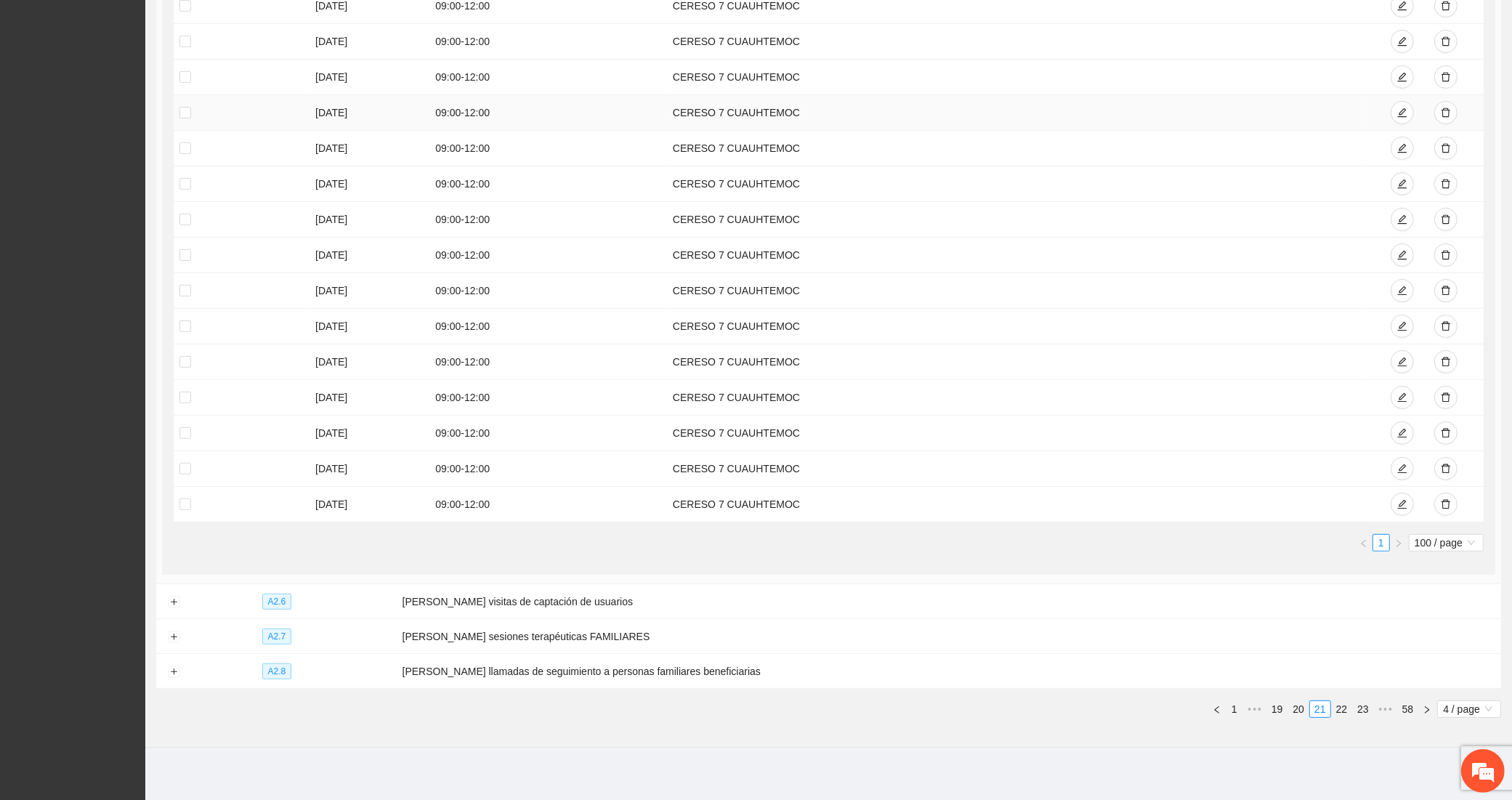
scroll to position [492, 0]
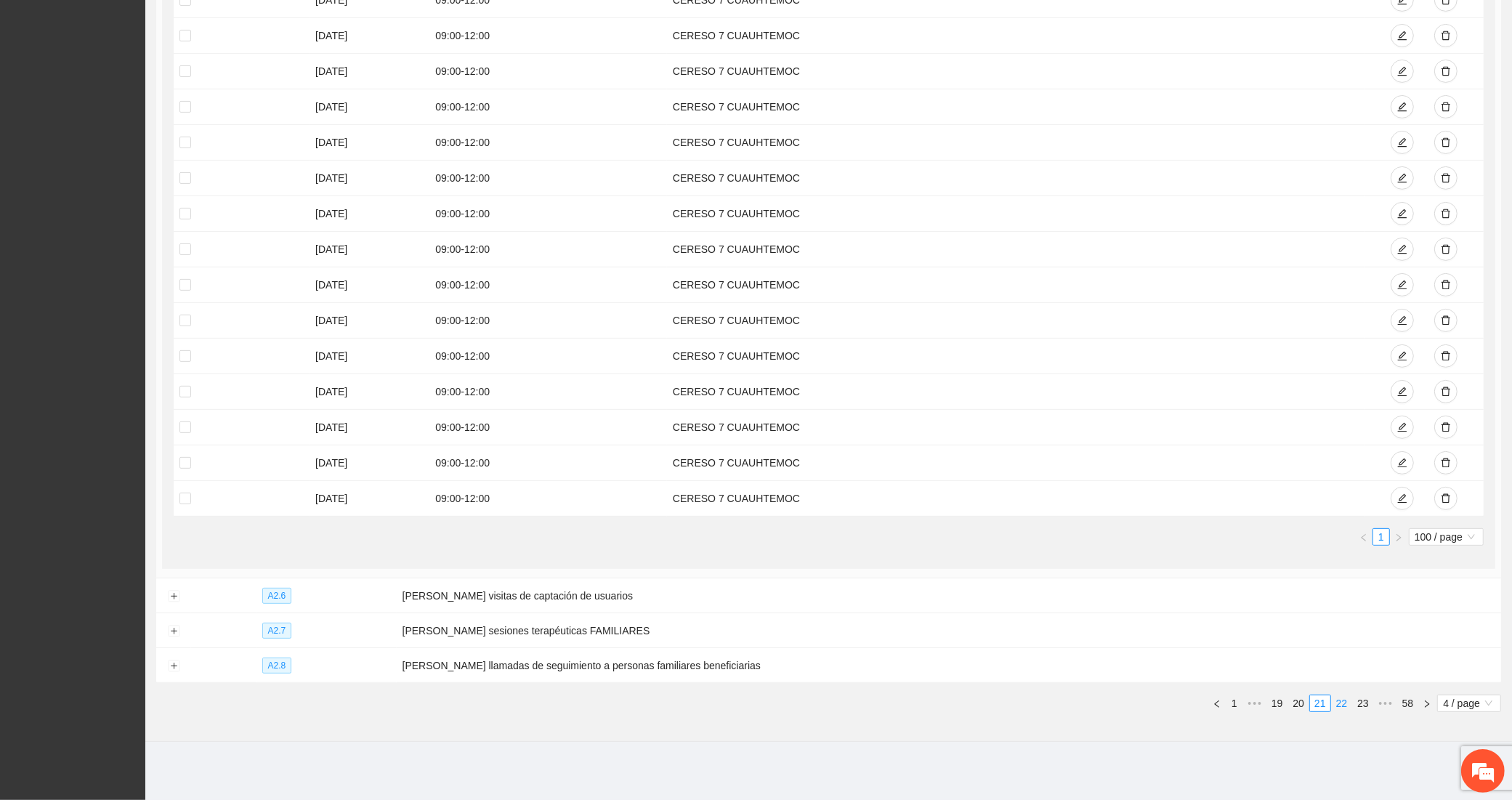
click at [1338, 703] on link "22" at bounding box center [1342, 703] width 20 height 16
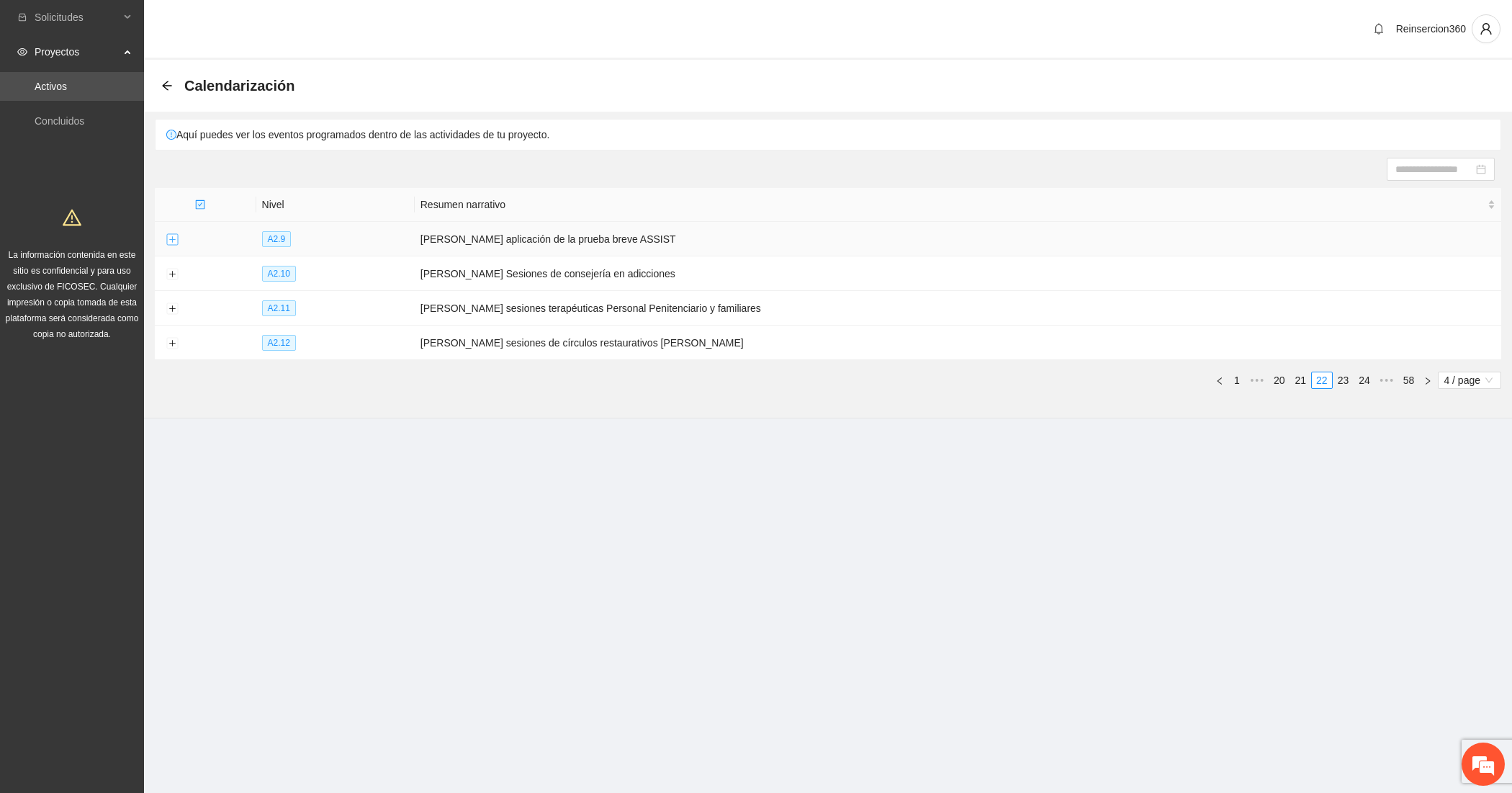
click at [175, 246] on button "Expand row" at bounding box center [172, 239] width 11 height 11
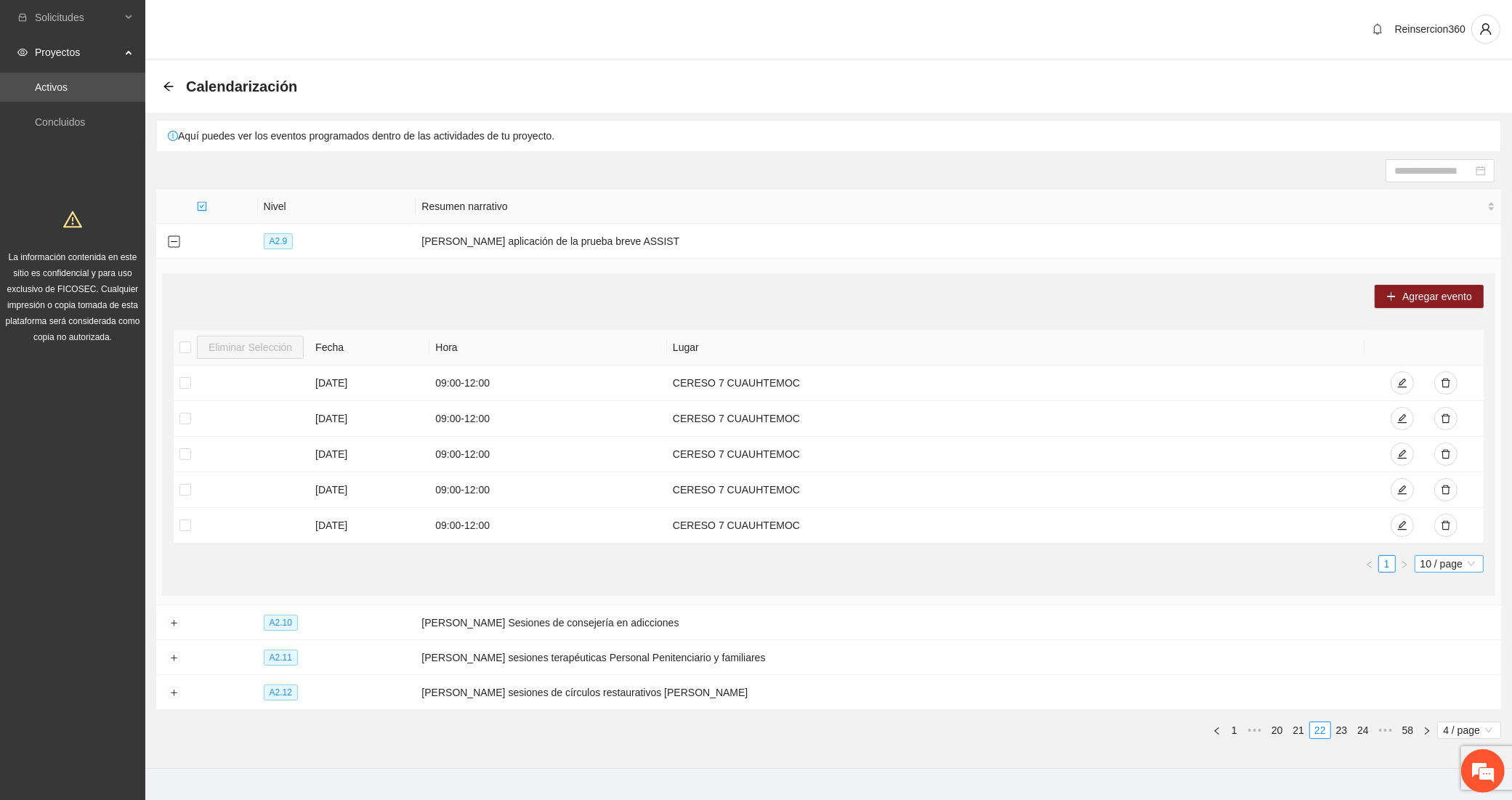
click at [1446, 570] on span "10 / page" at bounding box center [1449, 564] width 58 height 16
click at [1437, 655] on div "100 / page" at bounding box center [1450, 658] width 53 height 16
click at [169, 623] on button "Expand row" at bounding box center [173, 623] width 12 height 12
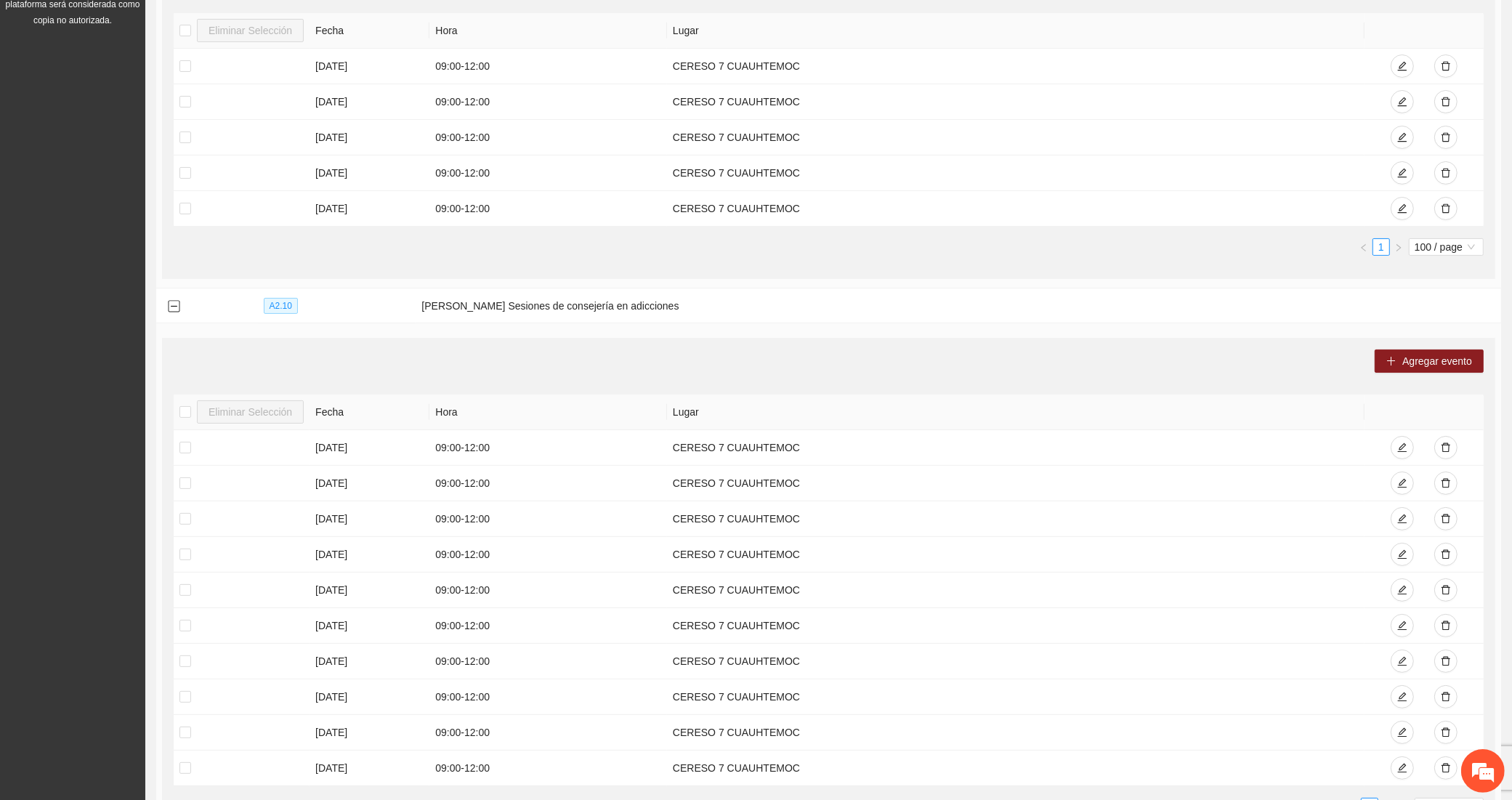
scroll to position [484, 0]
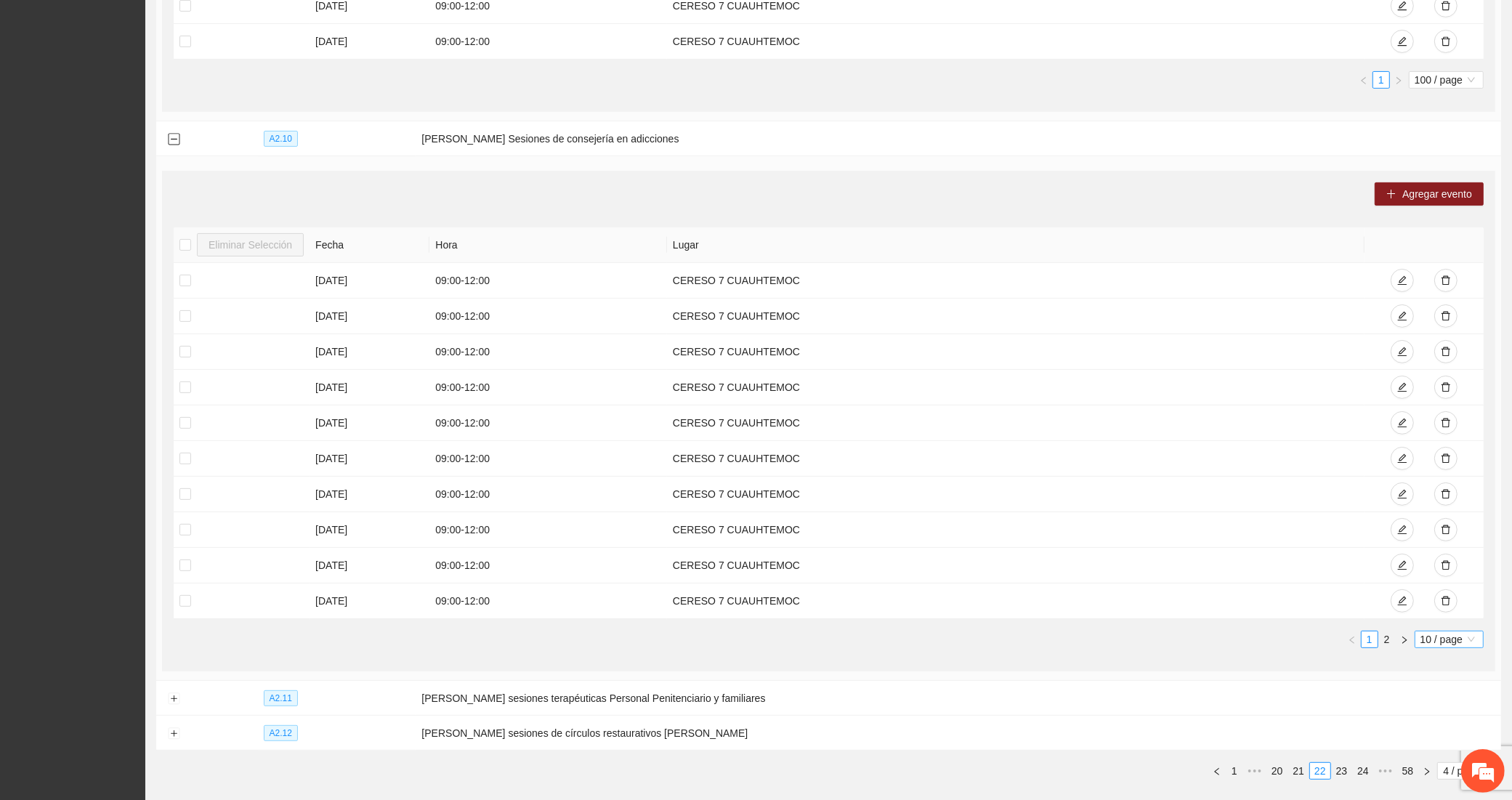
click at [1440, 642] on span "10 / page" at bounding box center [1449, 639] width 58 height 16
click at [1433, 730] on div "100 / page" at bounding box center [1450, 734] width 53 height 16
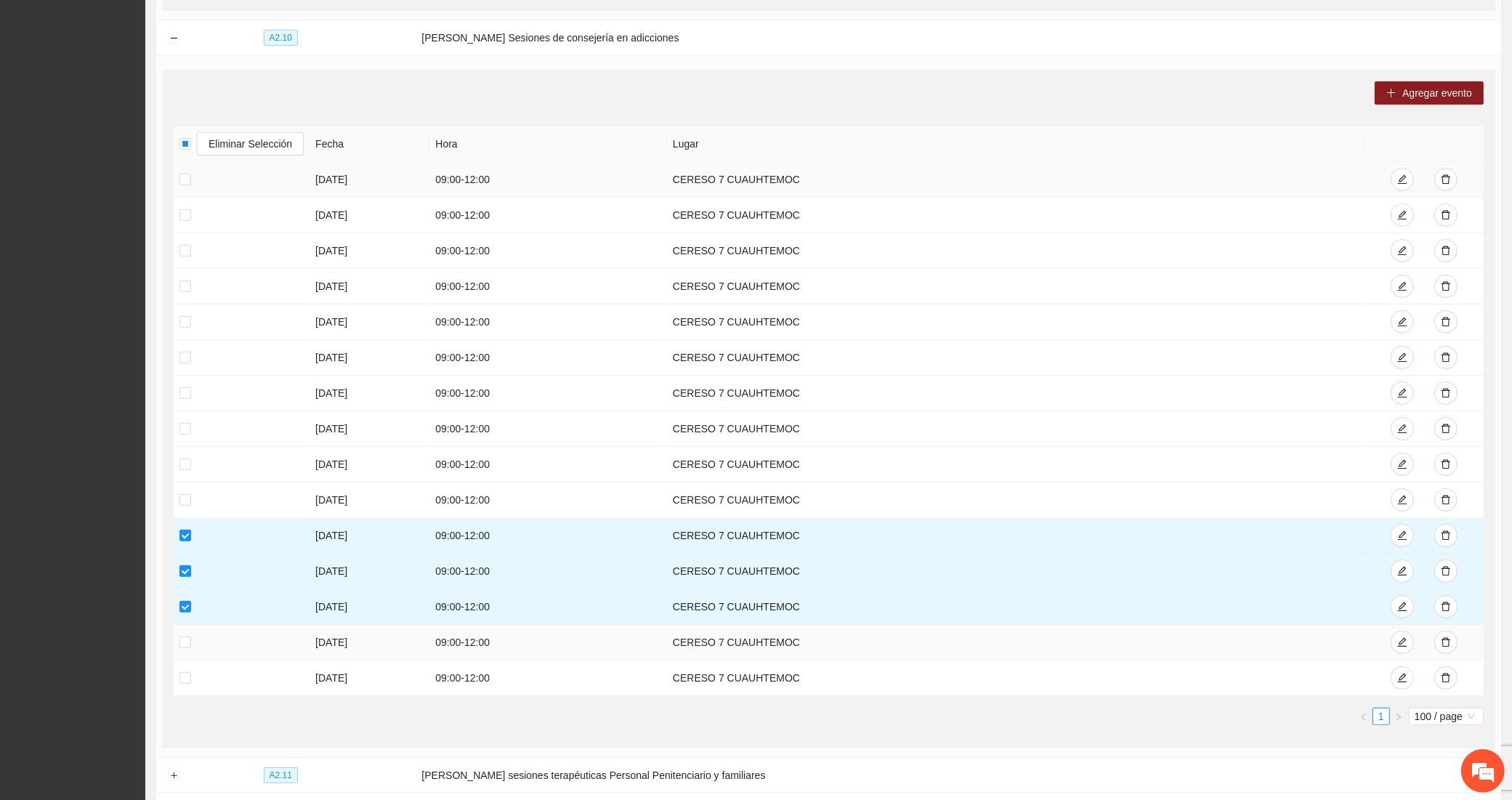
scroll to position [369, 0]
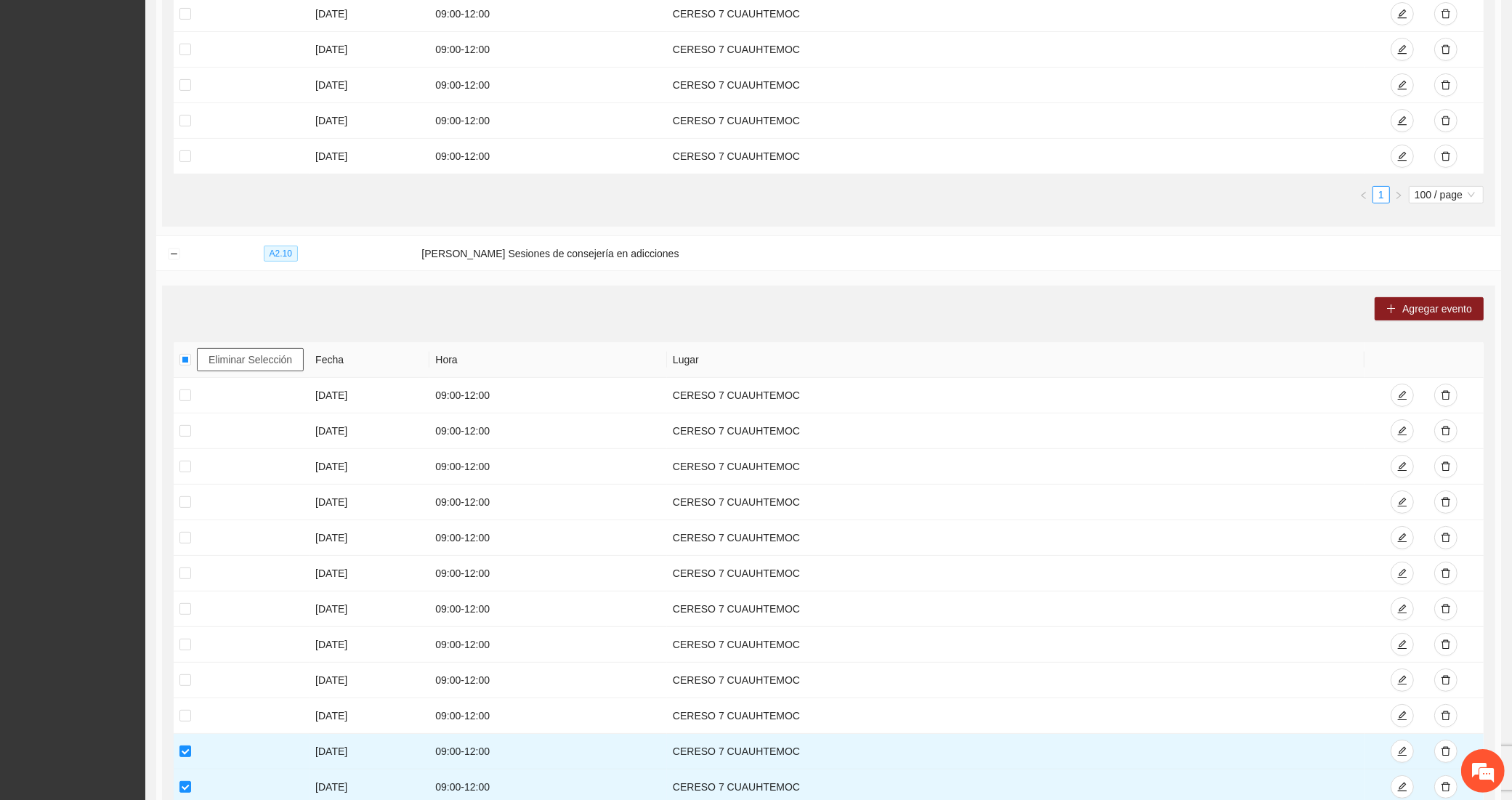
click at [282, 365] on span "Eliminar Selección" at bounding box center [250, 359] width 84 height 16
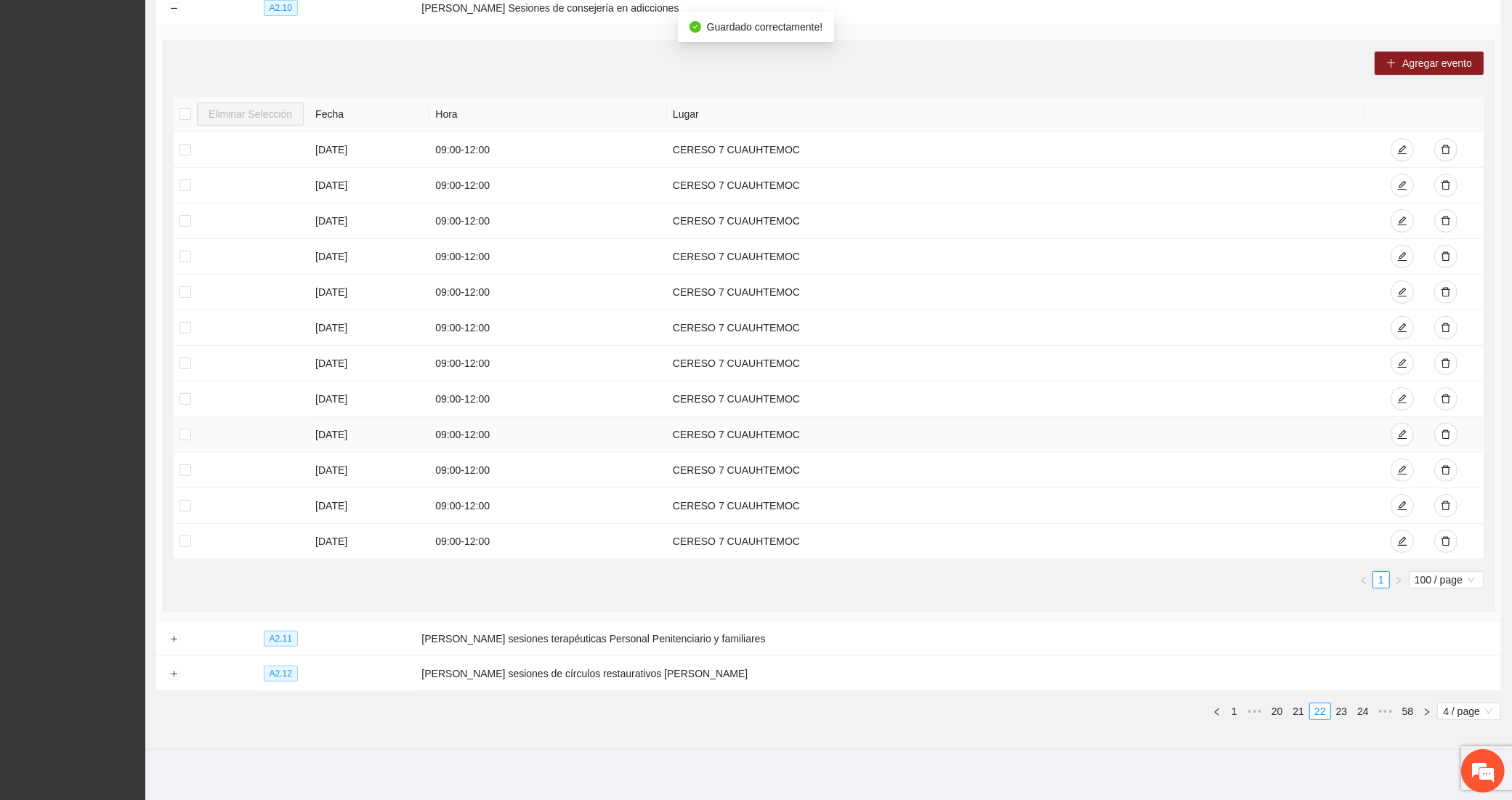
scroll to position [625, 0]
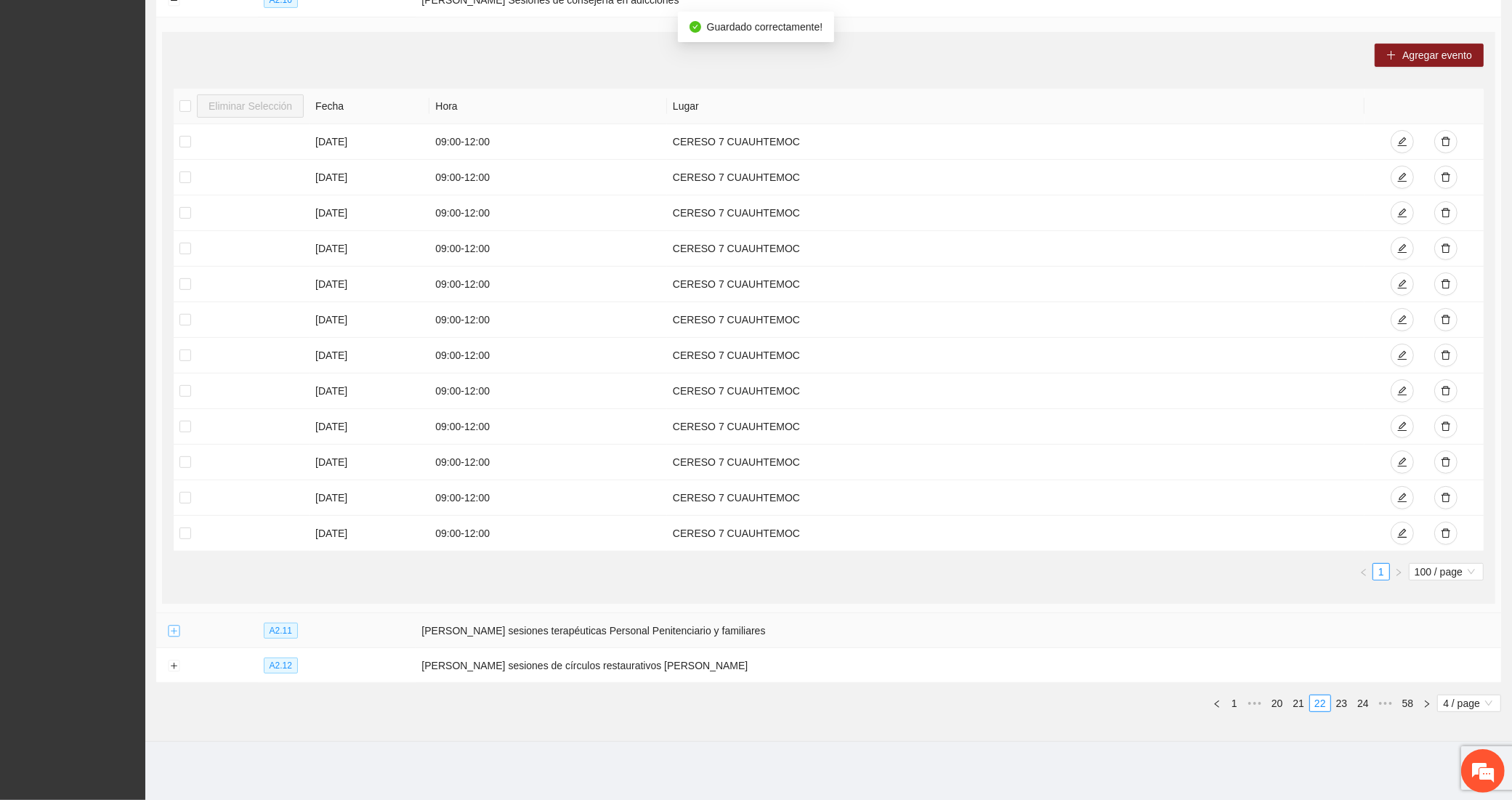
click at [172, 627] on button "Expand row" at bounding box center [173, 631] width 12 height 12
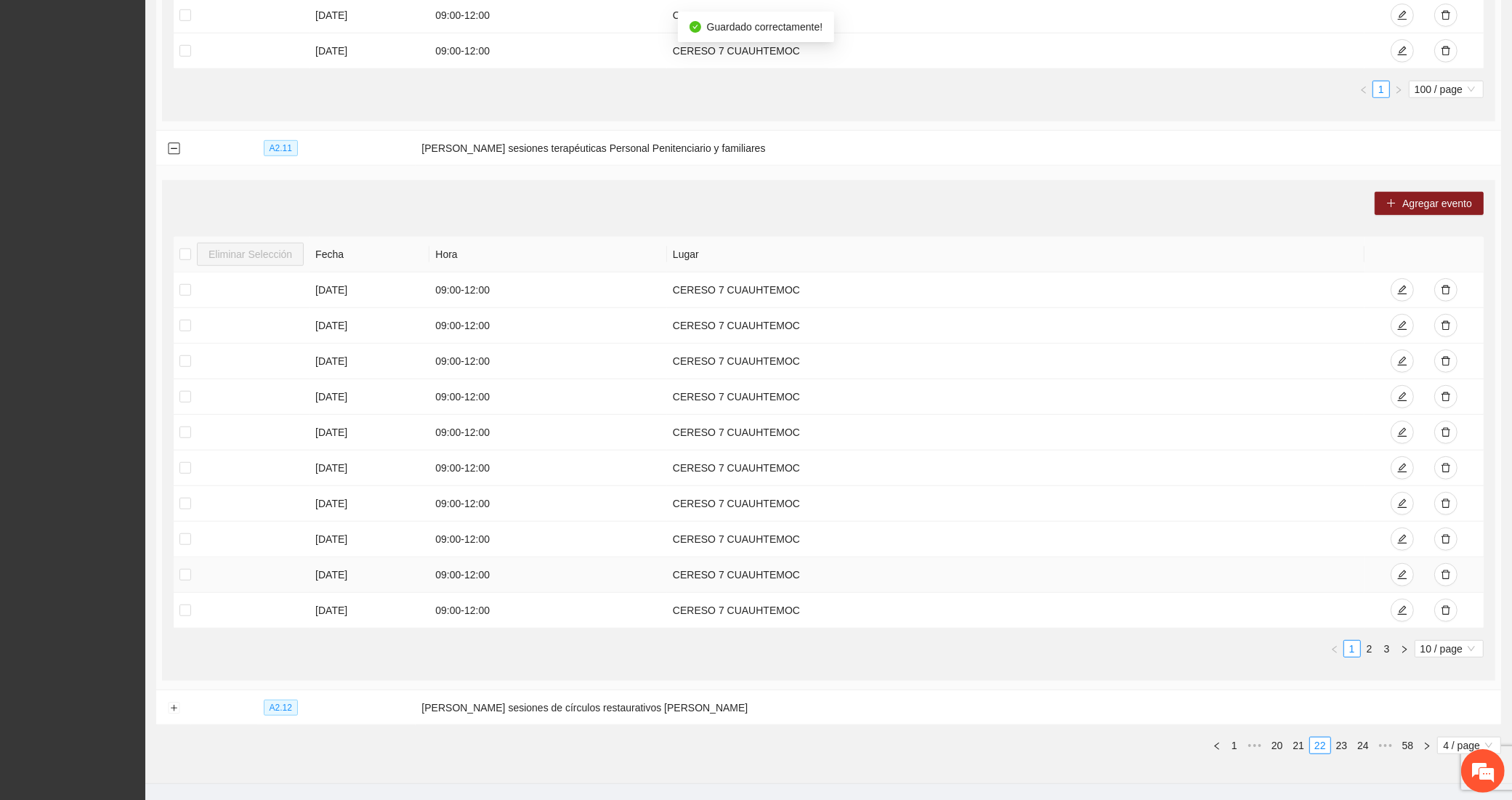
scroll to position [1109, 0]
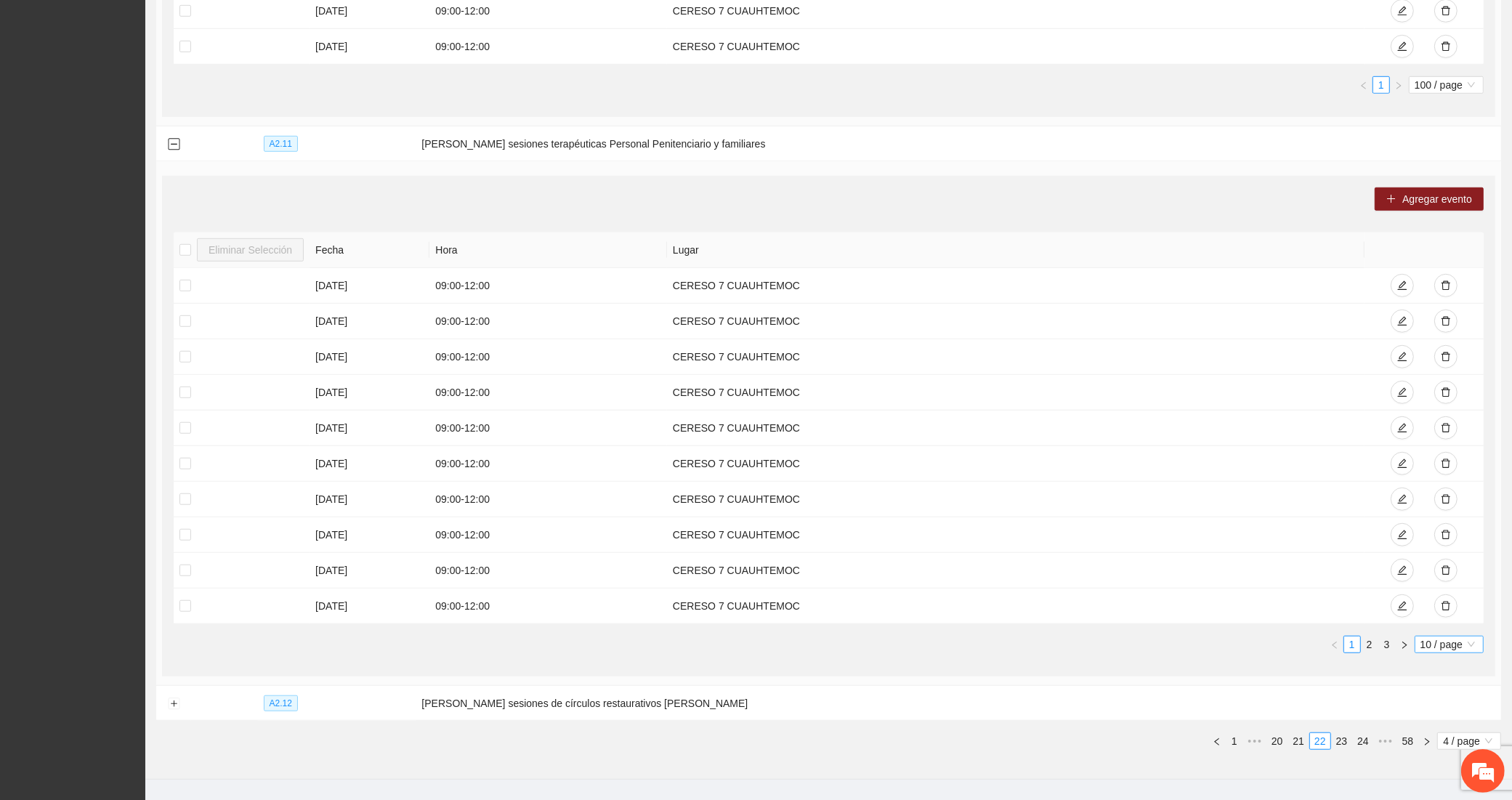
click at [1423, 650] on span "10 / page" at bounding box center [1449, 644] width 58 height 16
click at [1418, 736] on div "100 / page" at bounding box center [1450, 740] width 71 height 23
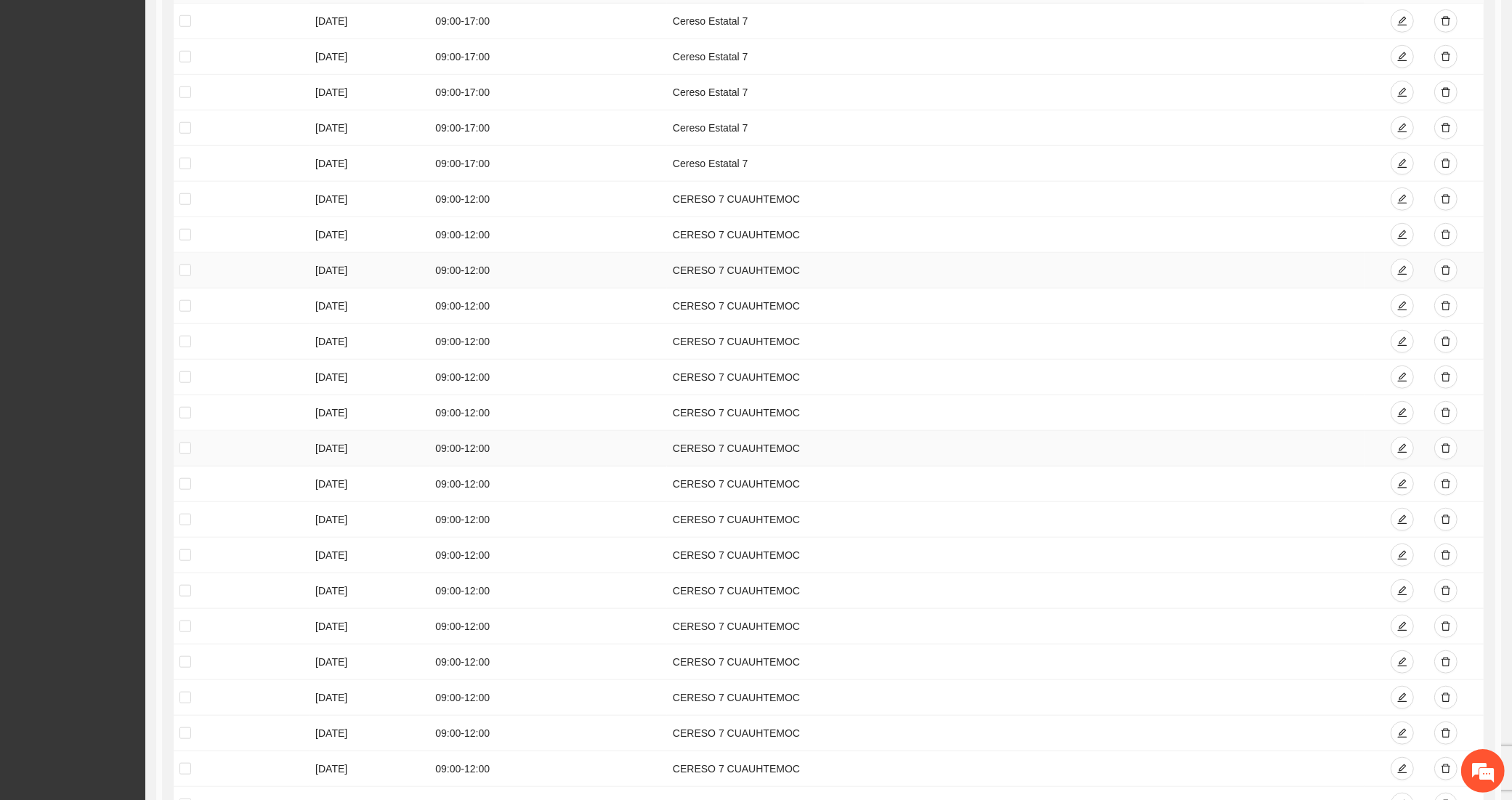
scroll to position [1688, 0]
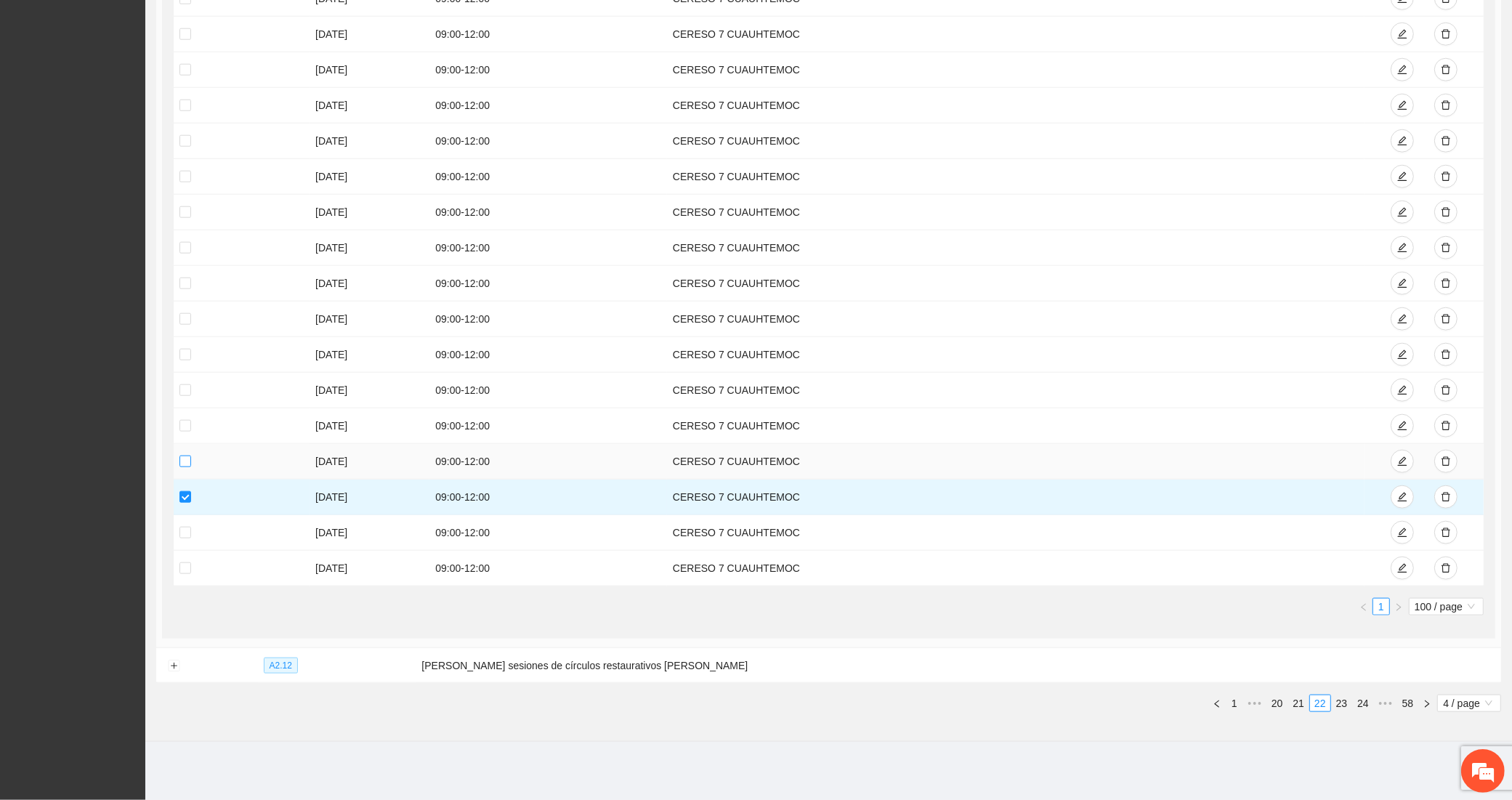
click at [183, 467] on label at bounding box center [185, 461] width 12 height 16
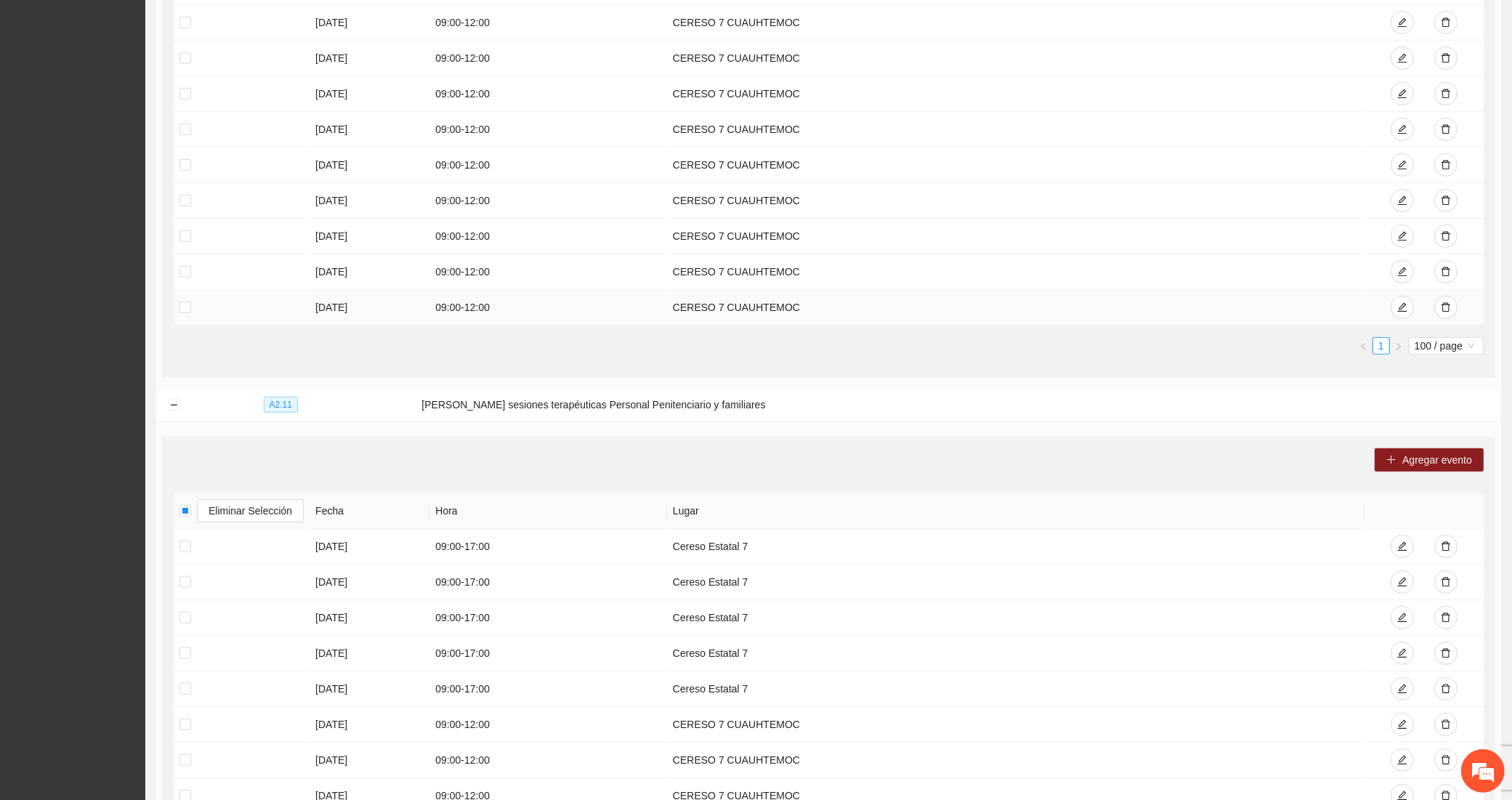
scroll to position [719, 0]
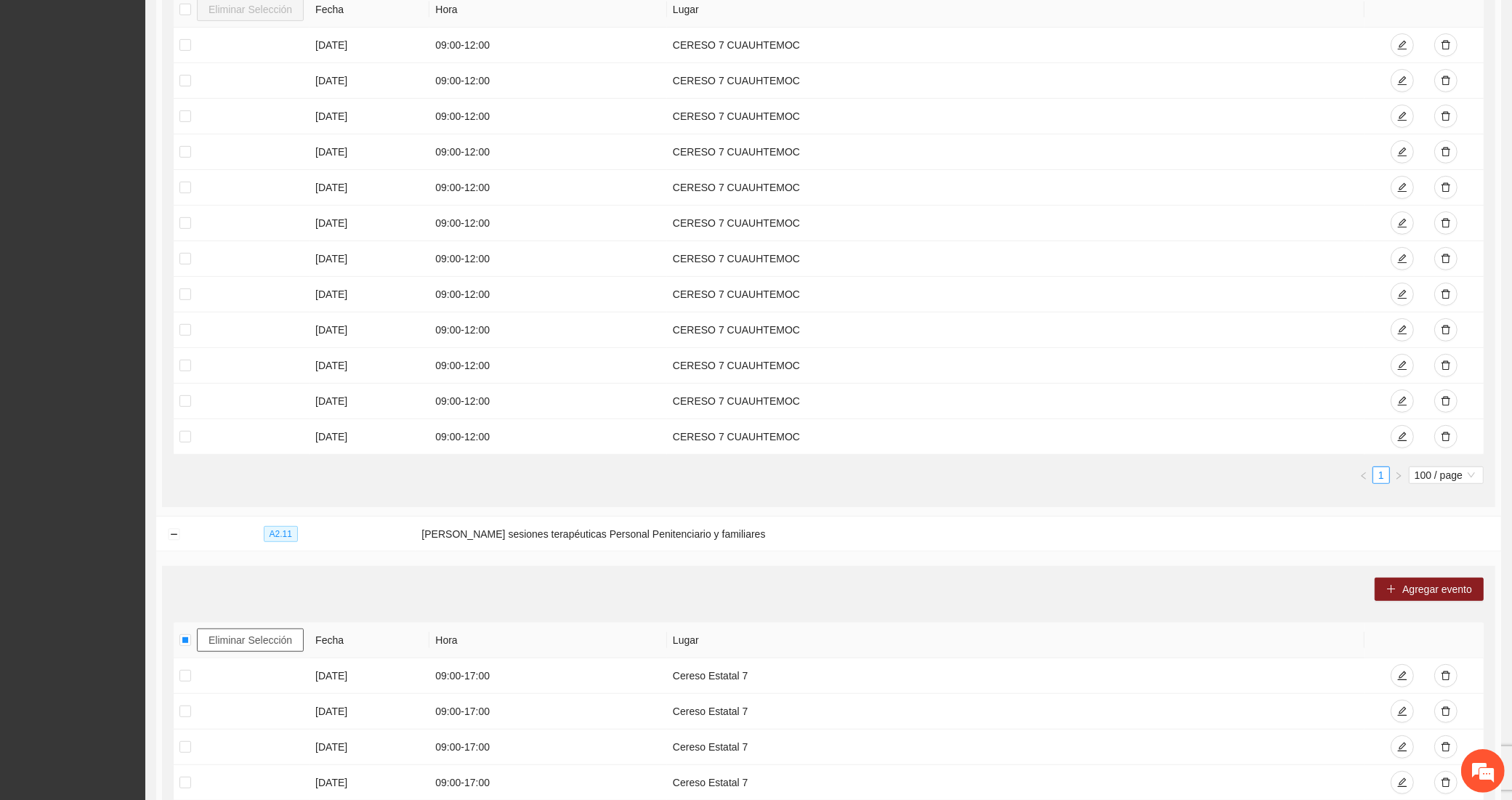
click at [264, 641] on span "Eliminar Selección" at bounding box center [250, 640] width 84 height 16
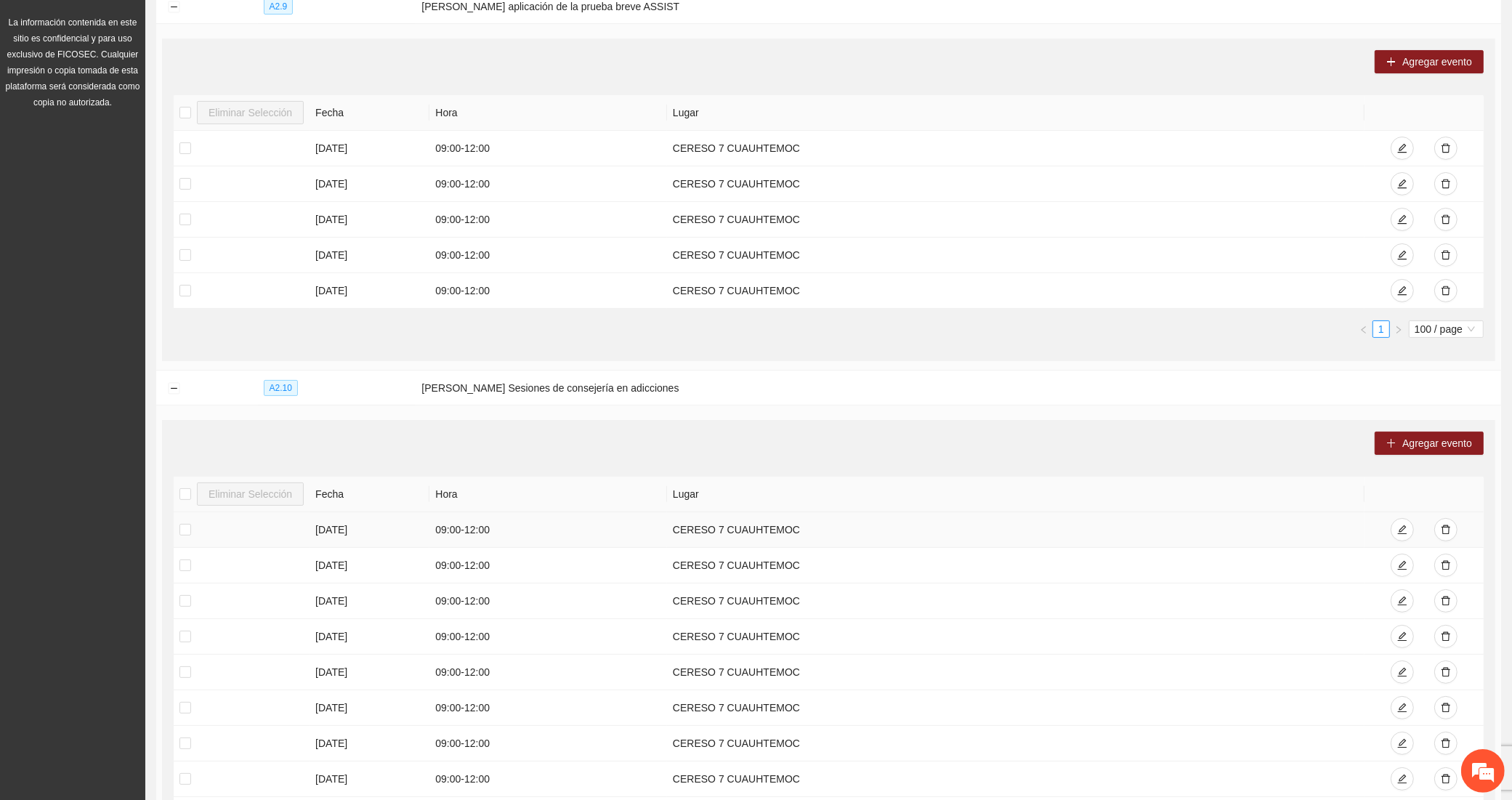
scroll to position [0, 0]
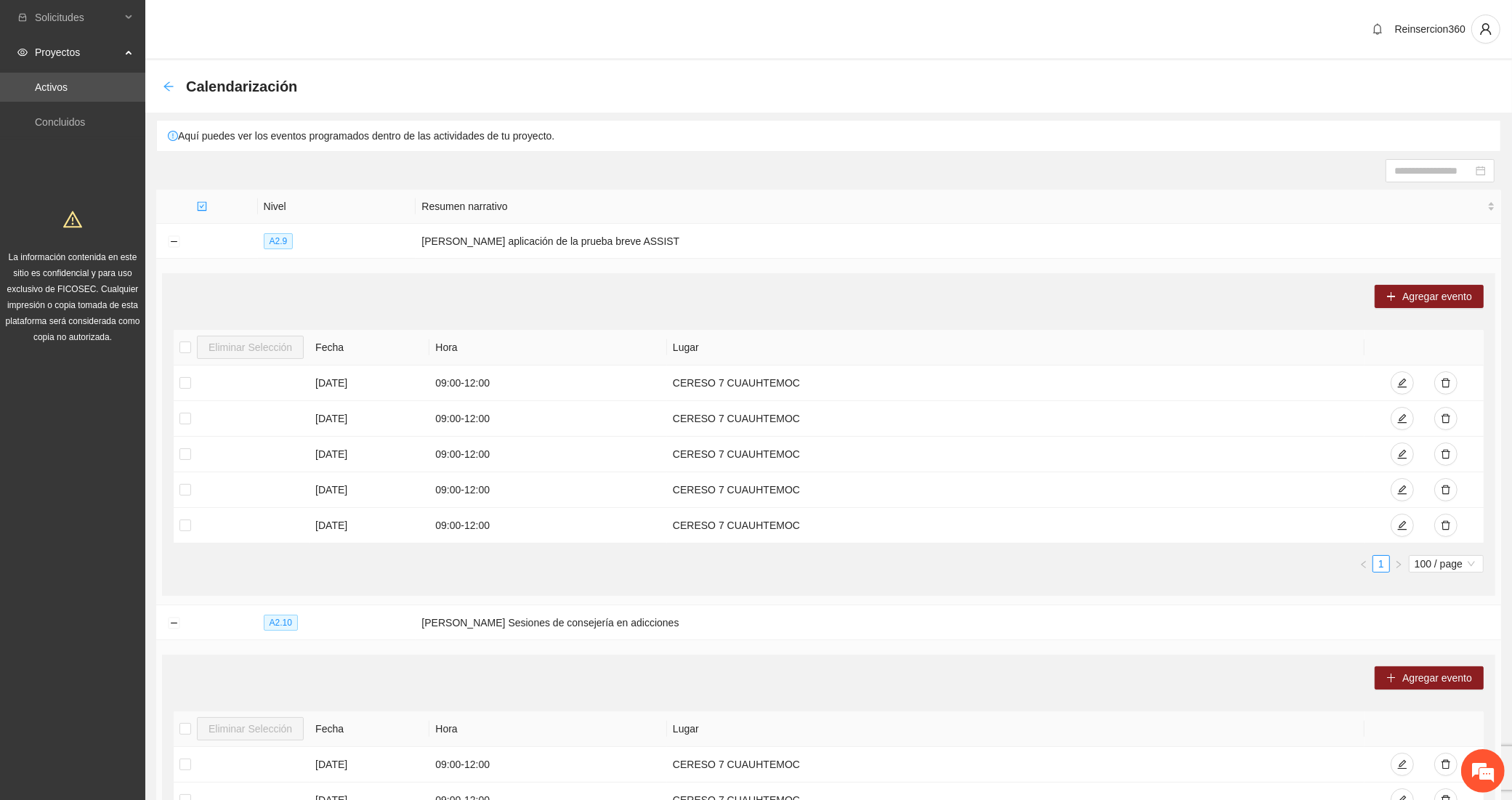
click at [167, 87] on icon "arrow-left" at bounding box center [169, 86] width 12 height 12
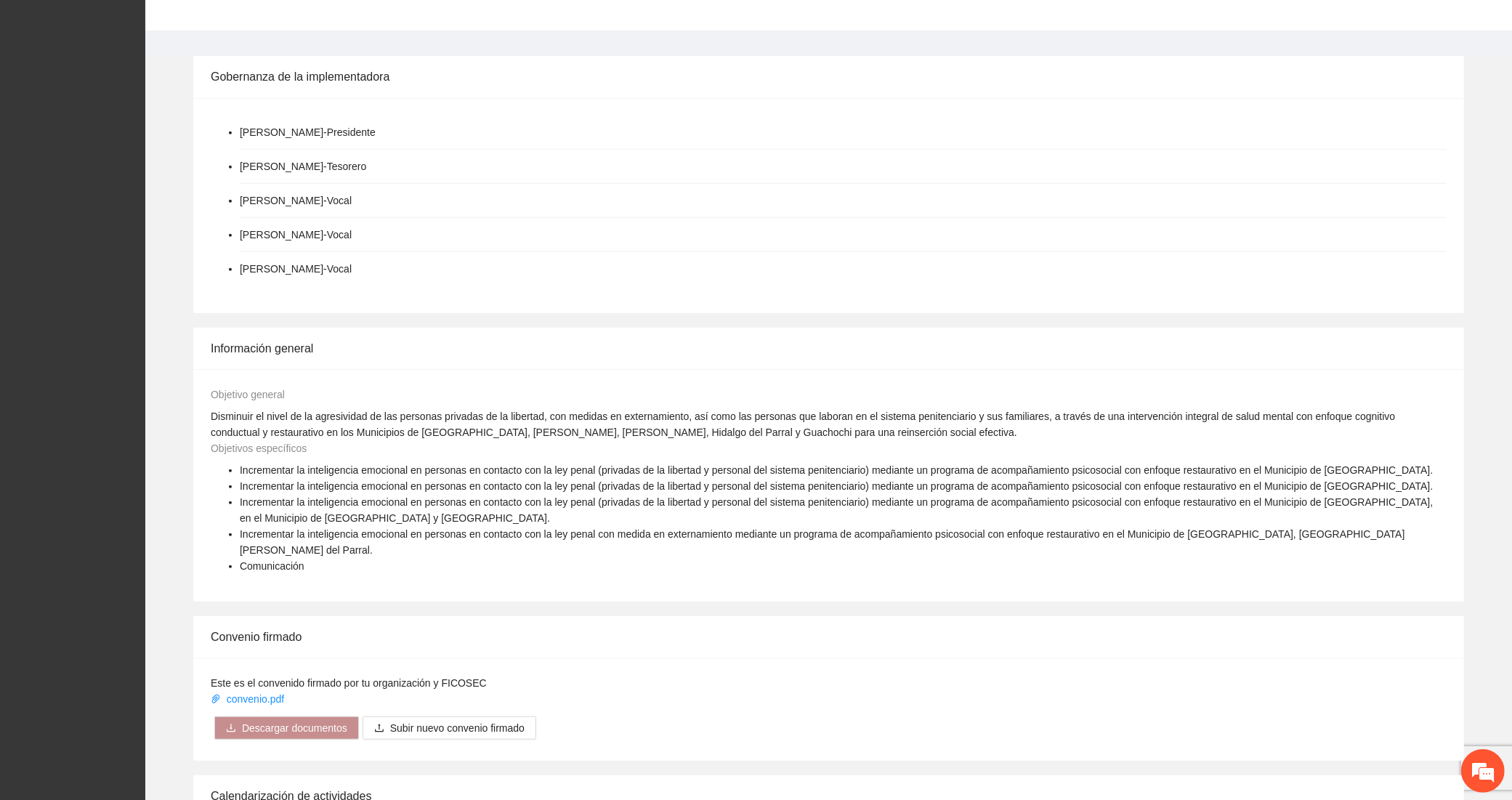
scroll to position [1773, 0]
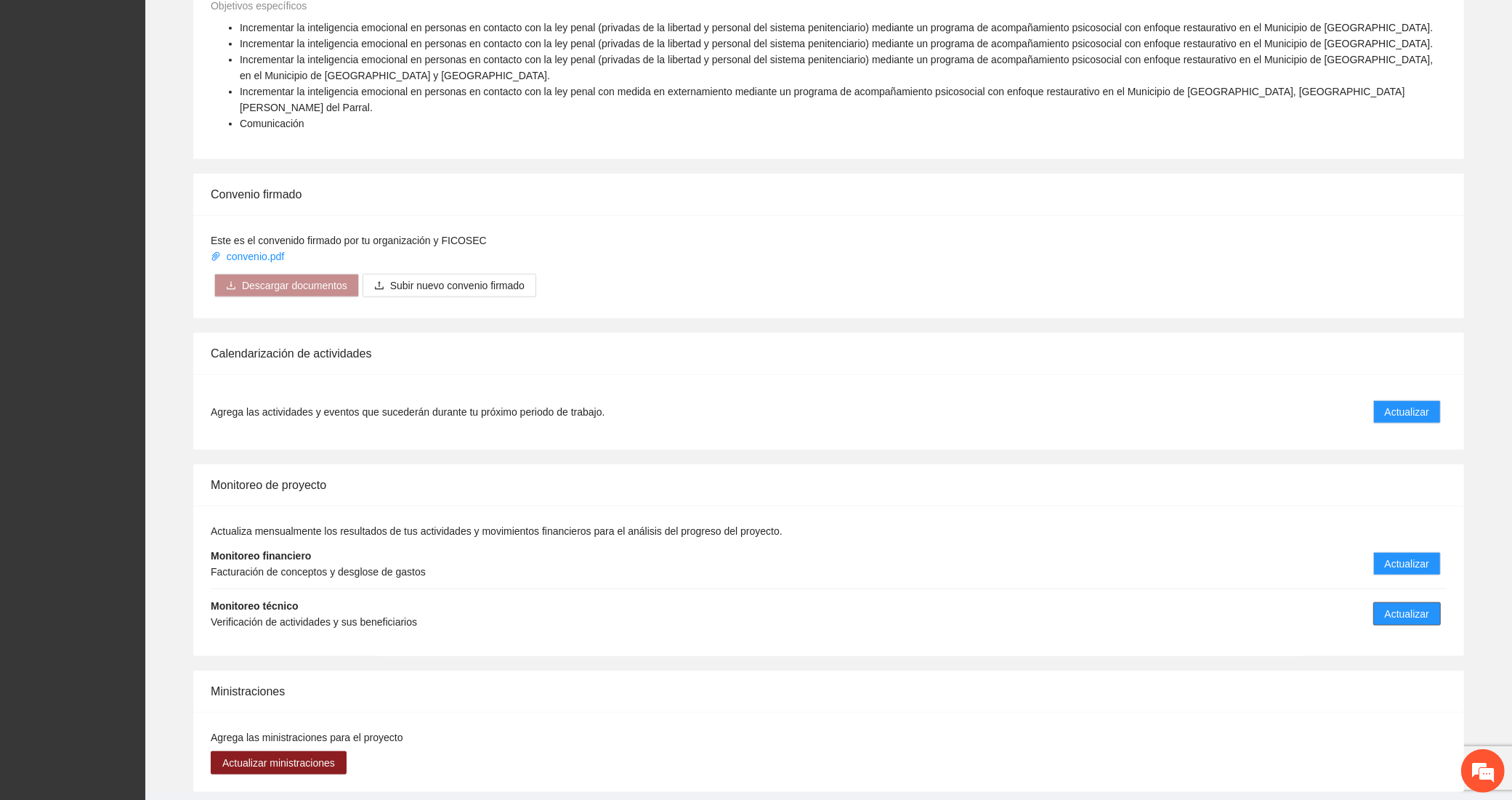
click at [1416, 606] on span "Actualizar" at bounding box center [1407, 614] width 45 height 16
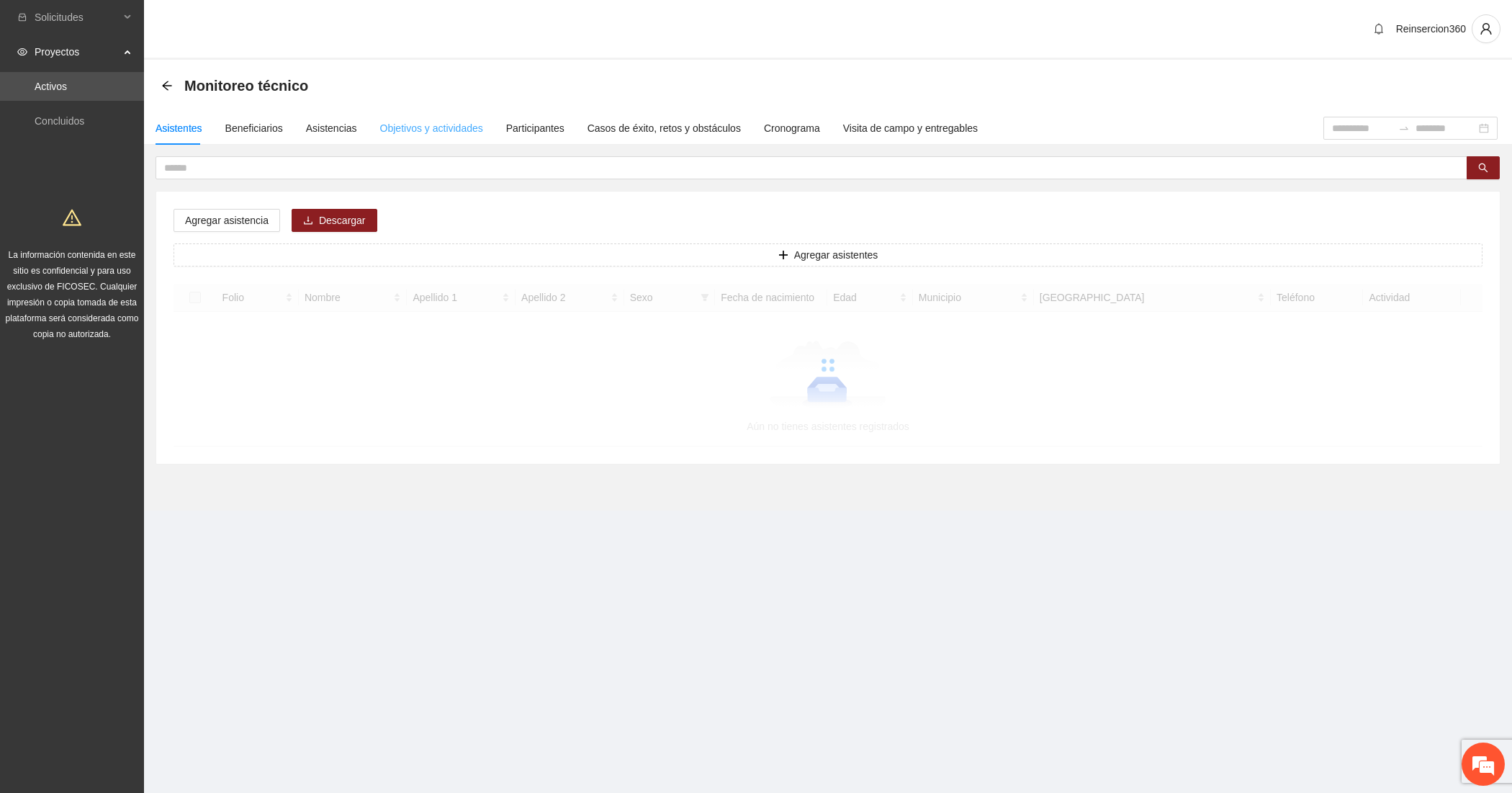
click at [438, 117] on div "Objetivos y actividades" at bounding box center [432, 127] width 103 height 33
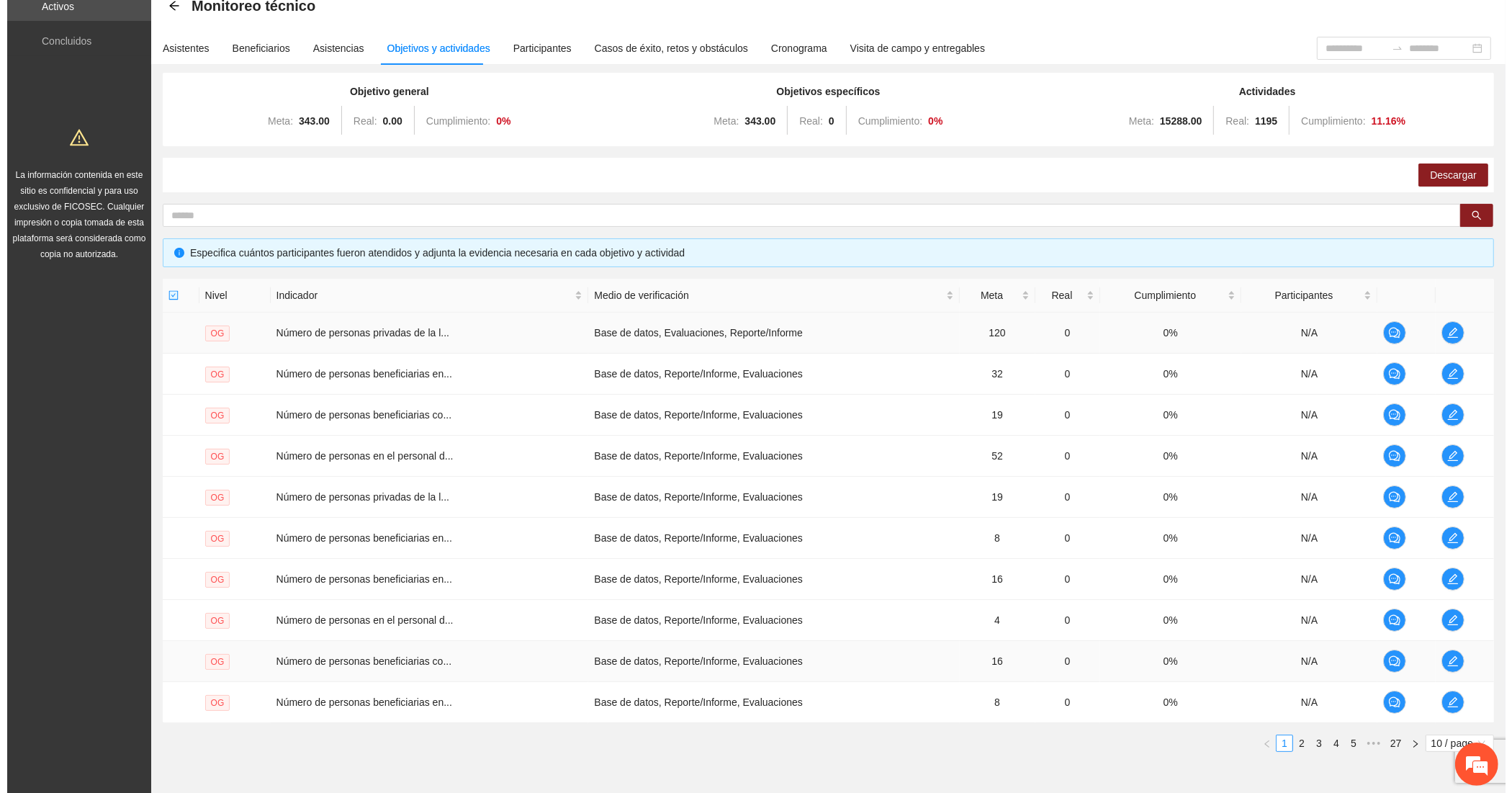
scroll to position [149, 0]
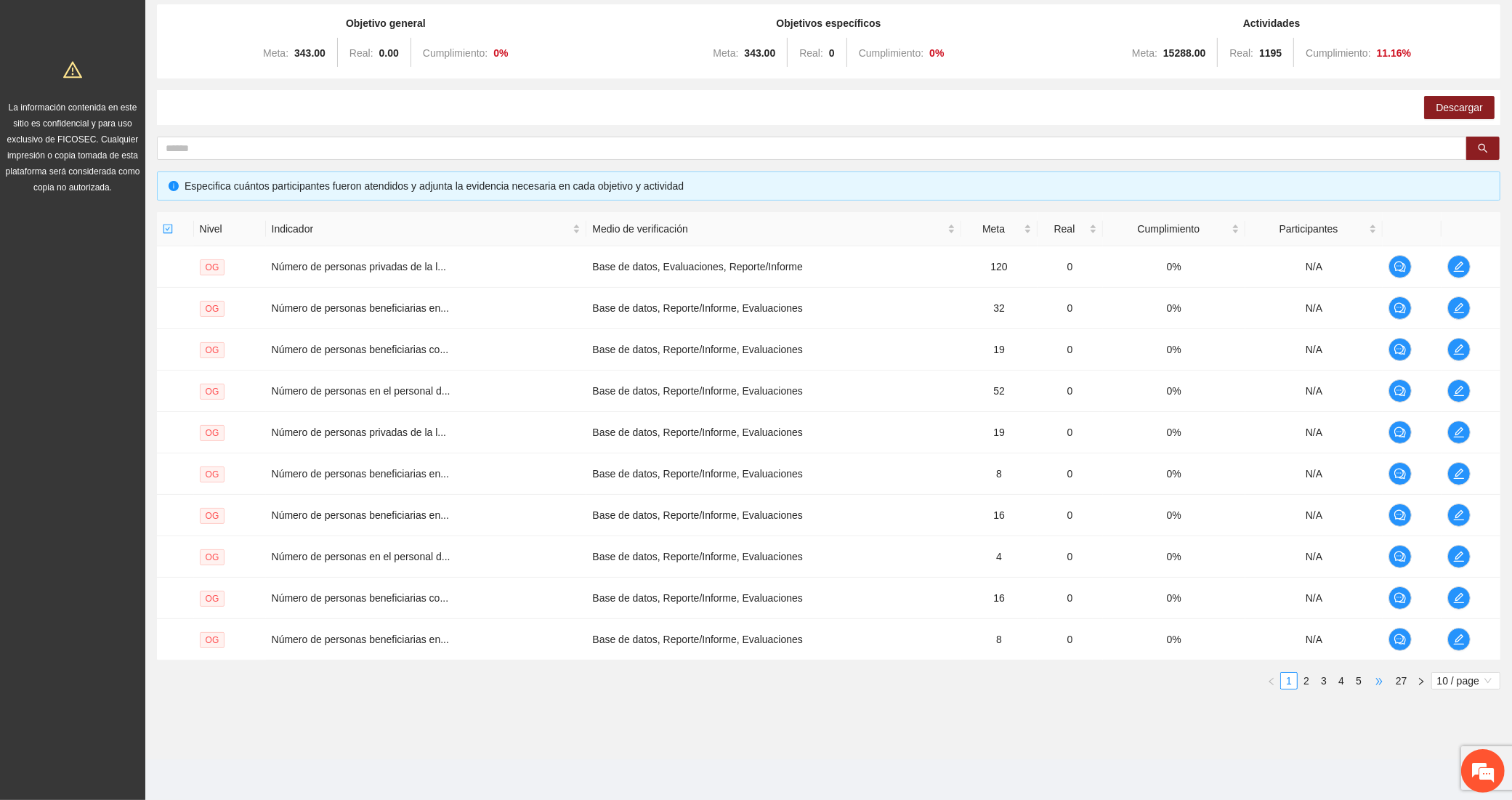
click at [1382, 680] on span "•••" at bounding box center [1379, 681] width 23 height 18
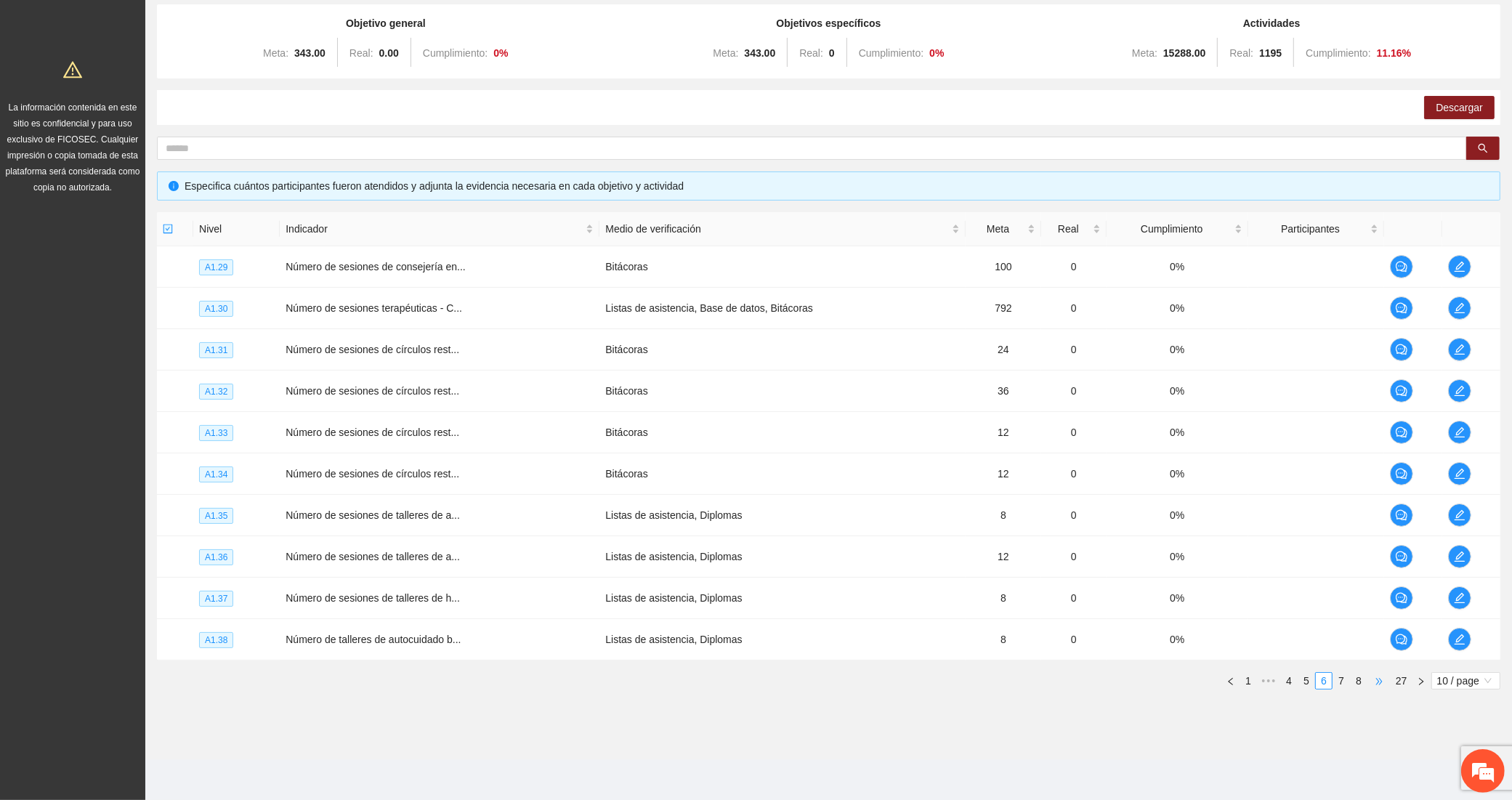
click at [1382, 680] on span "•••" at bounding box center [1379, 681] width 23 height 18
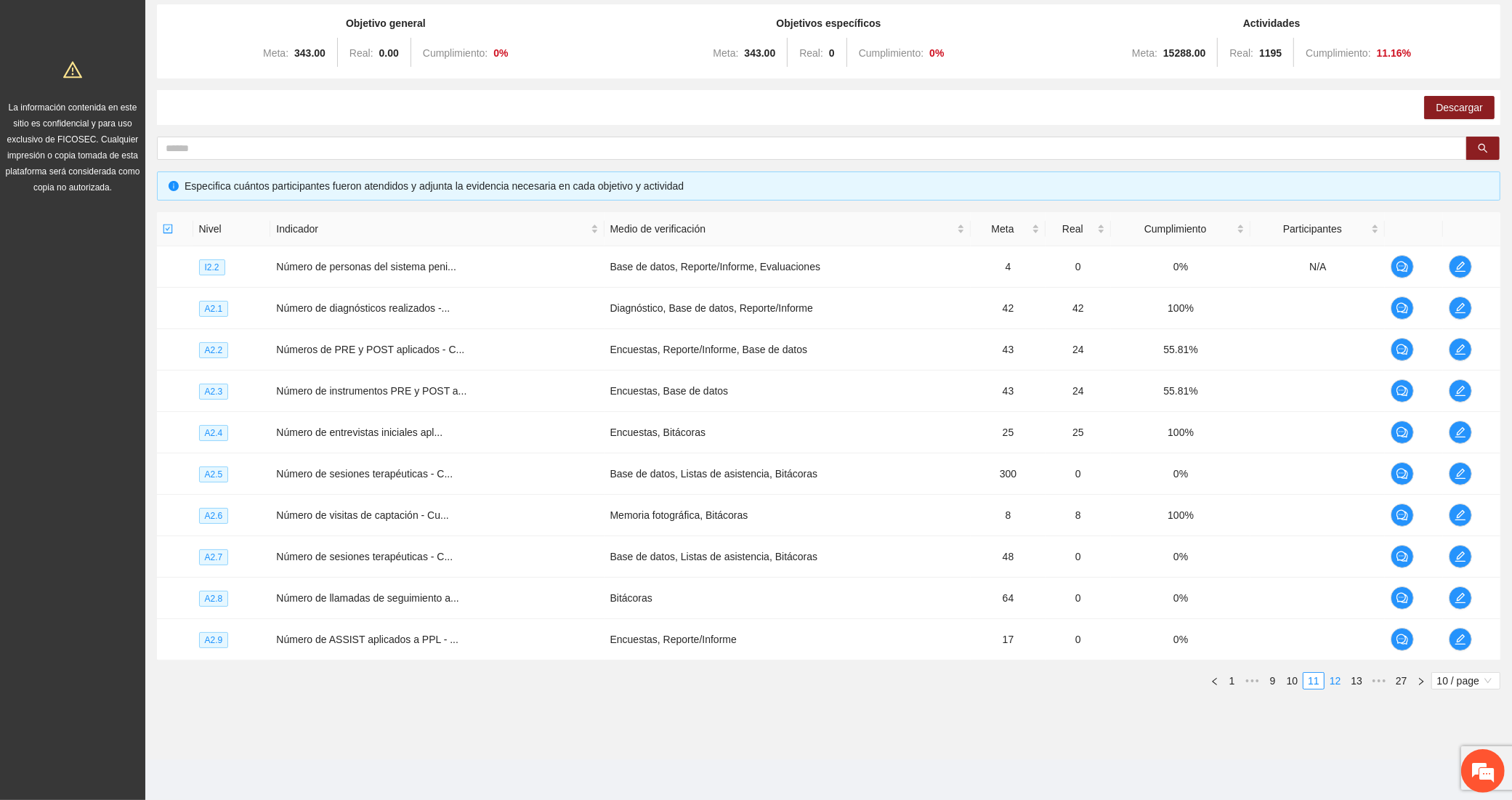
click at [1330, 683] on link "12" at bounding box center [1336, 681] width 20 height 16
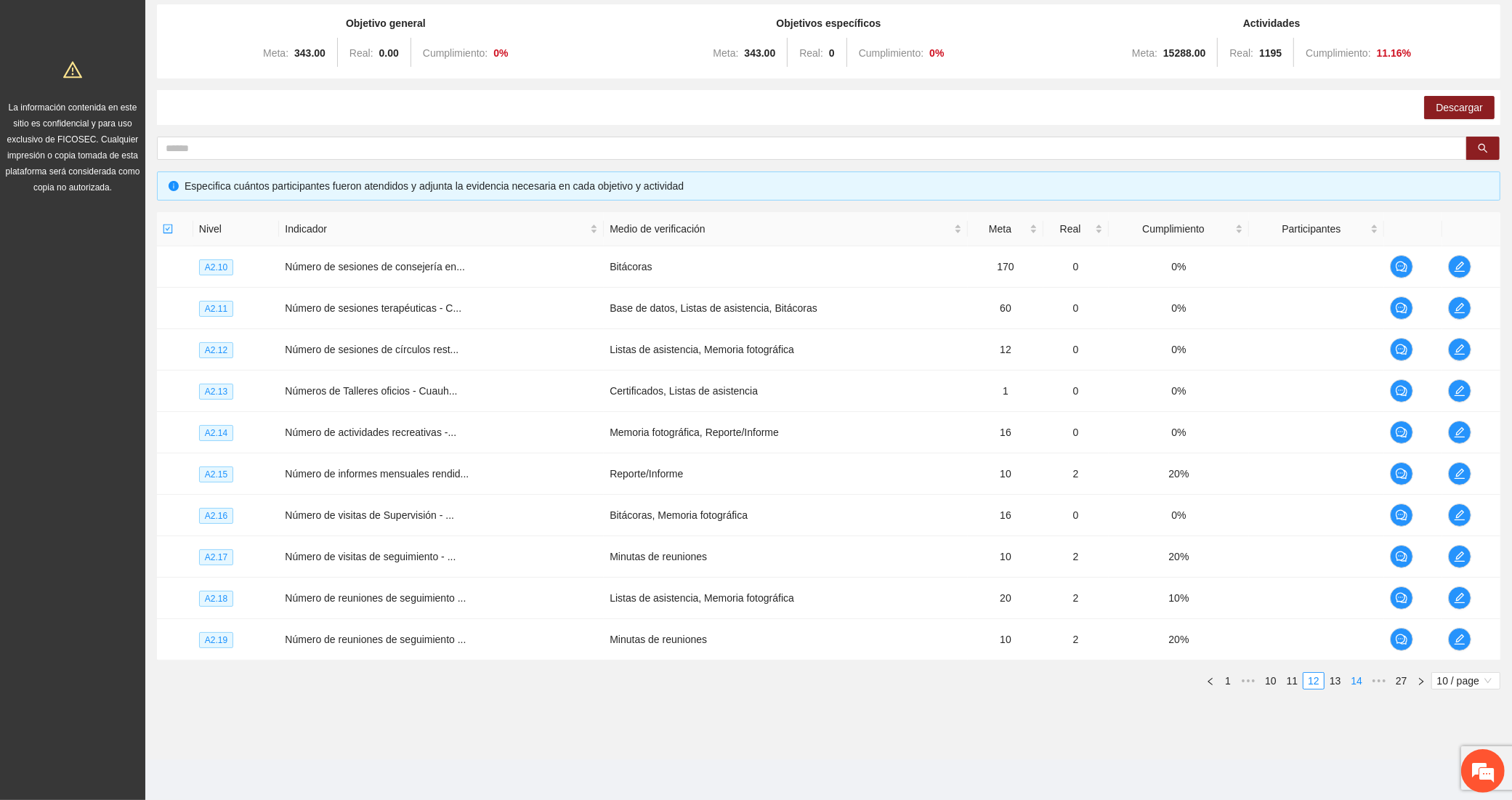
click at [1360, 680] on link "14" at bounding box center [1357, 681] width 20 height 16
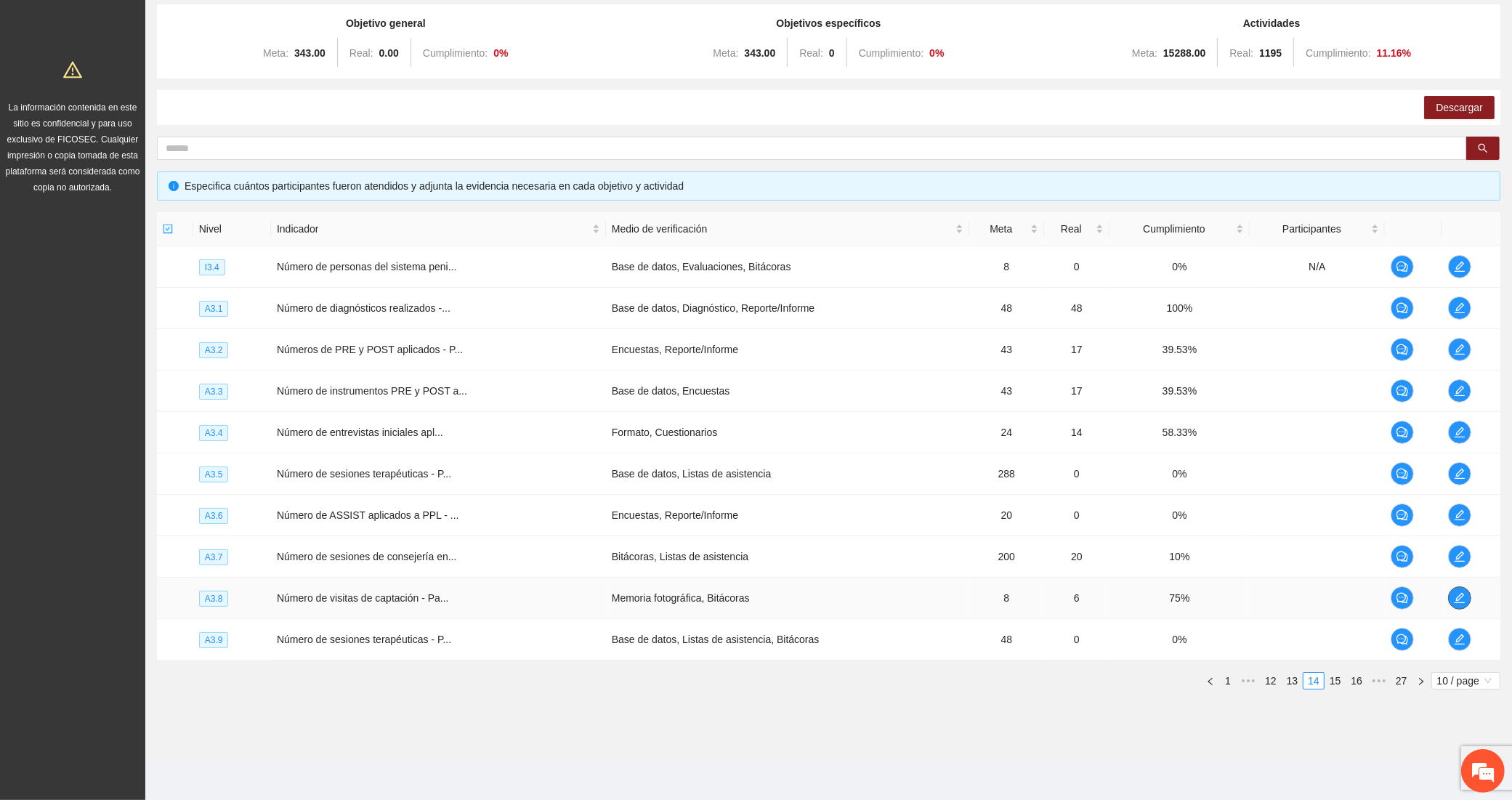
click at [1459, 604] on button "button" at bounding box center [1460, 598] width 23 height 23
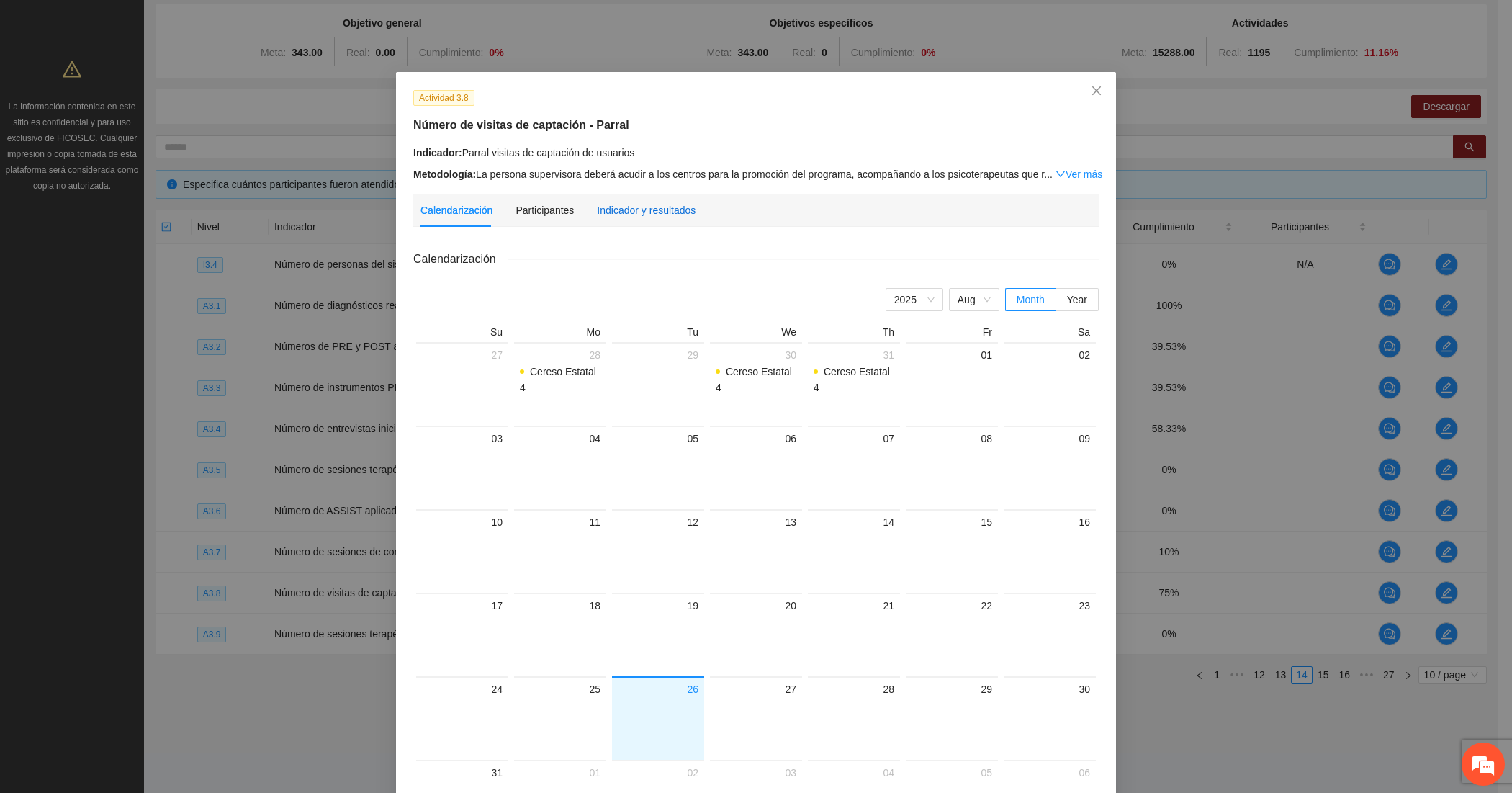
click at [621, 210] on div "Indicador y resultados" at bounding box center [646, 210] width 98 height 16
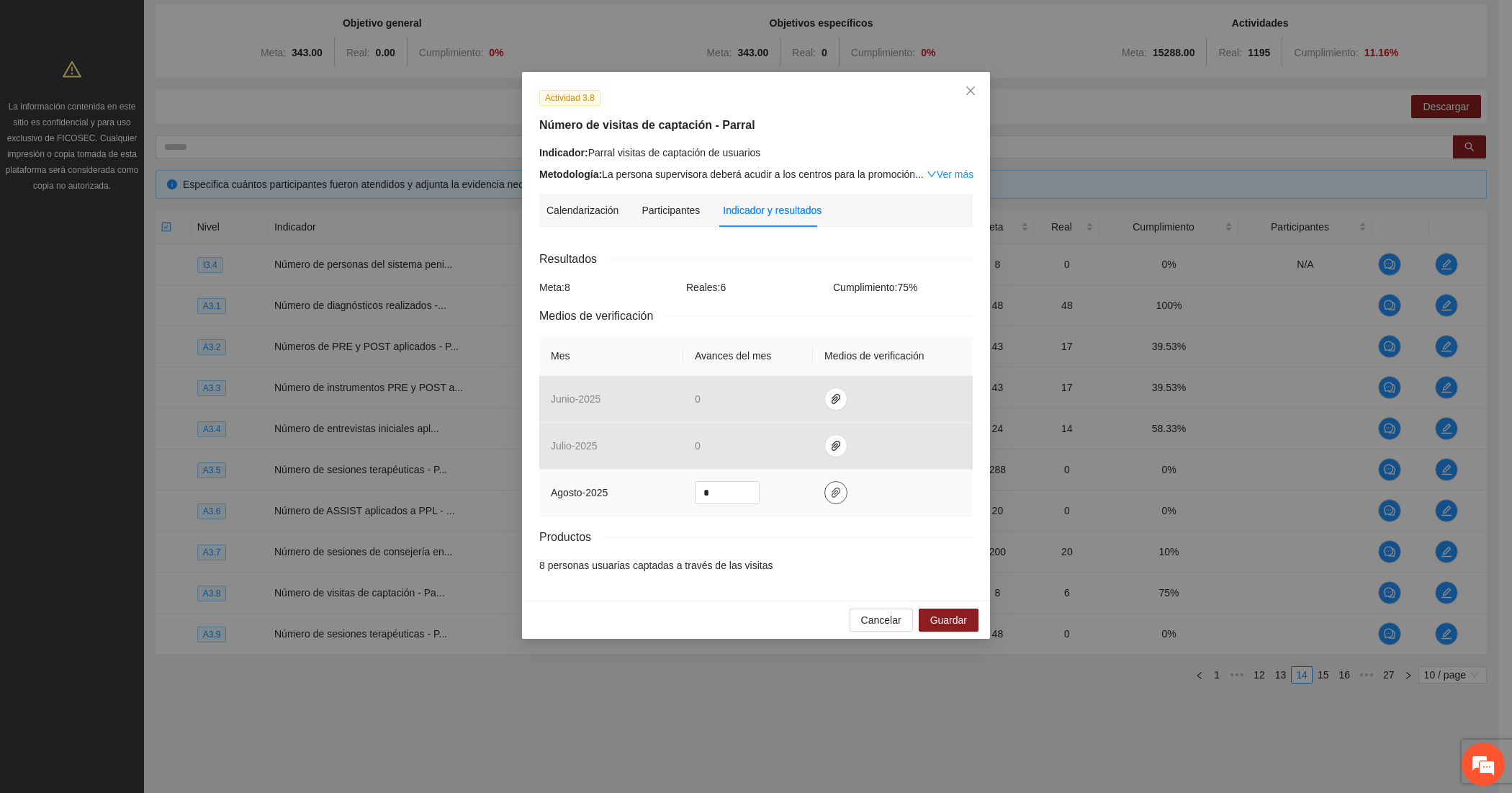
click at [840, 488] on span "paper-clip" at bounding box center [836, 492] width 21 height 11
click at [818, 537] on div "Productos" at bounding box center [756, 537] width 434 height 18
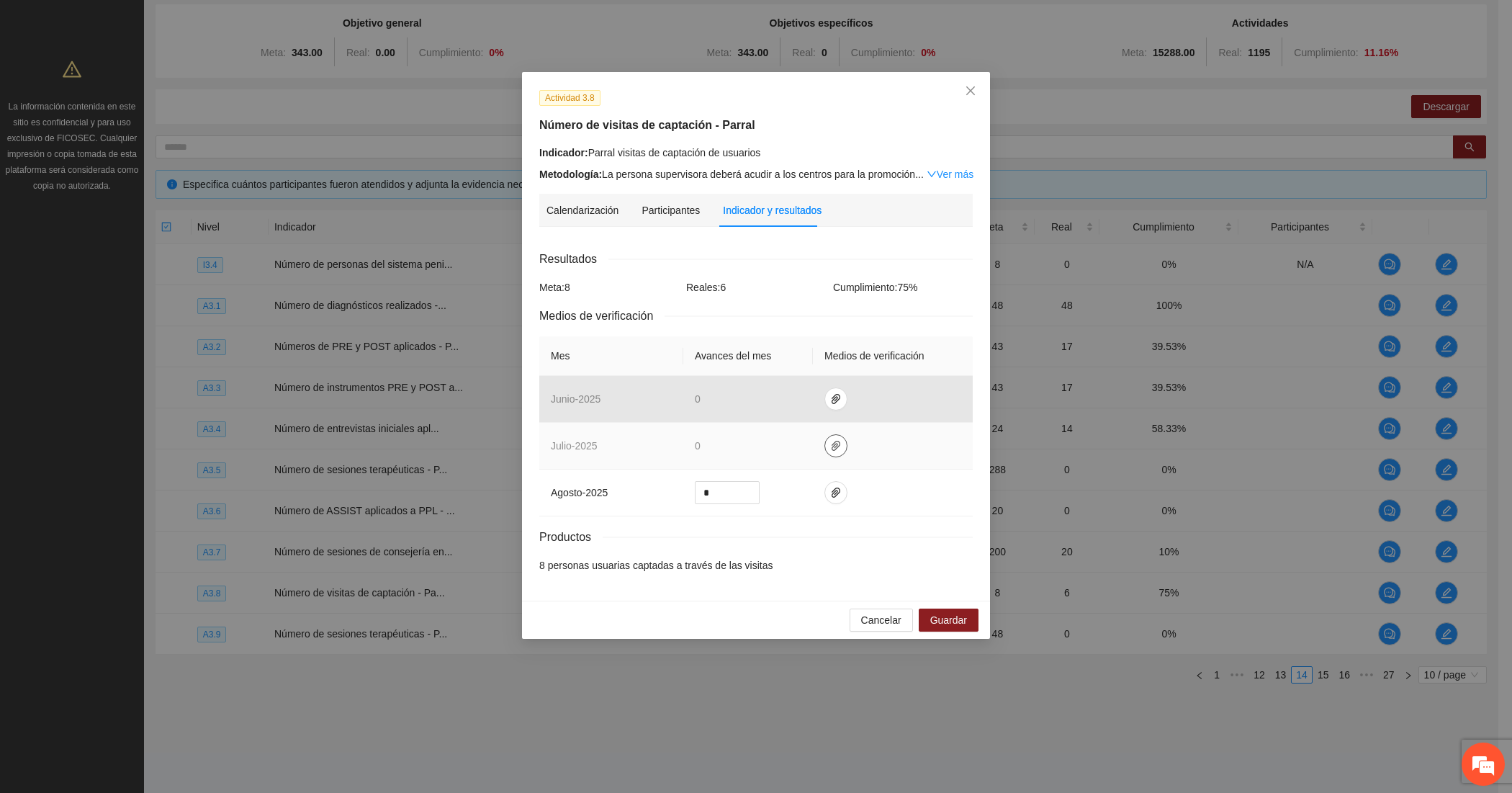
click at [837, 444] on icon "paper-clip" at bounding box center [836, 445] width 11 height 11
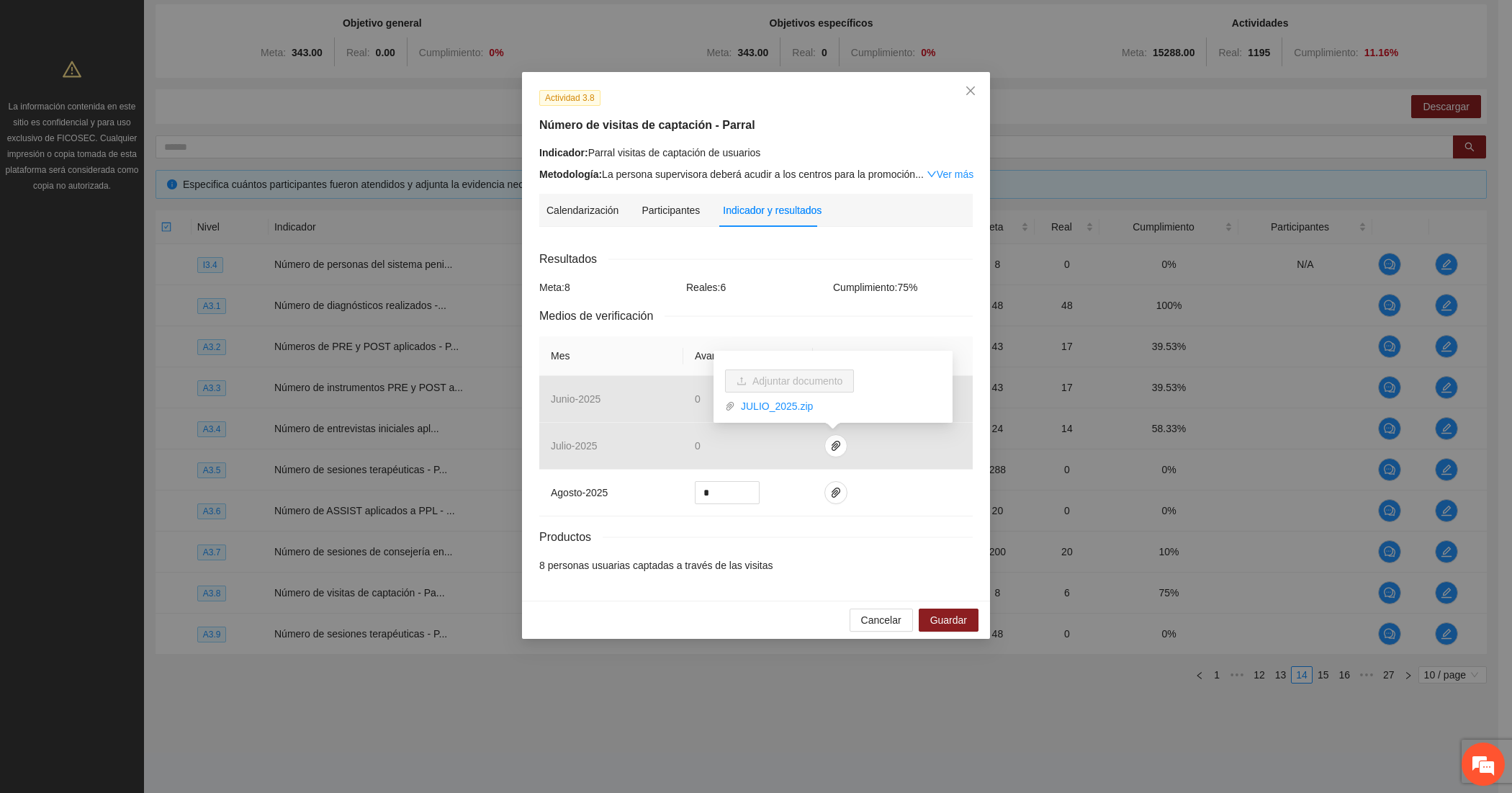
click at [782, 544] on div "Productos" at bounding box center [756, 537] width 434 height 18
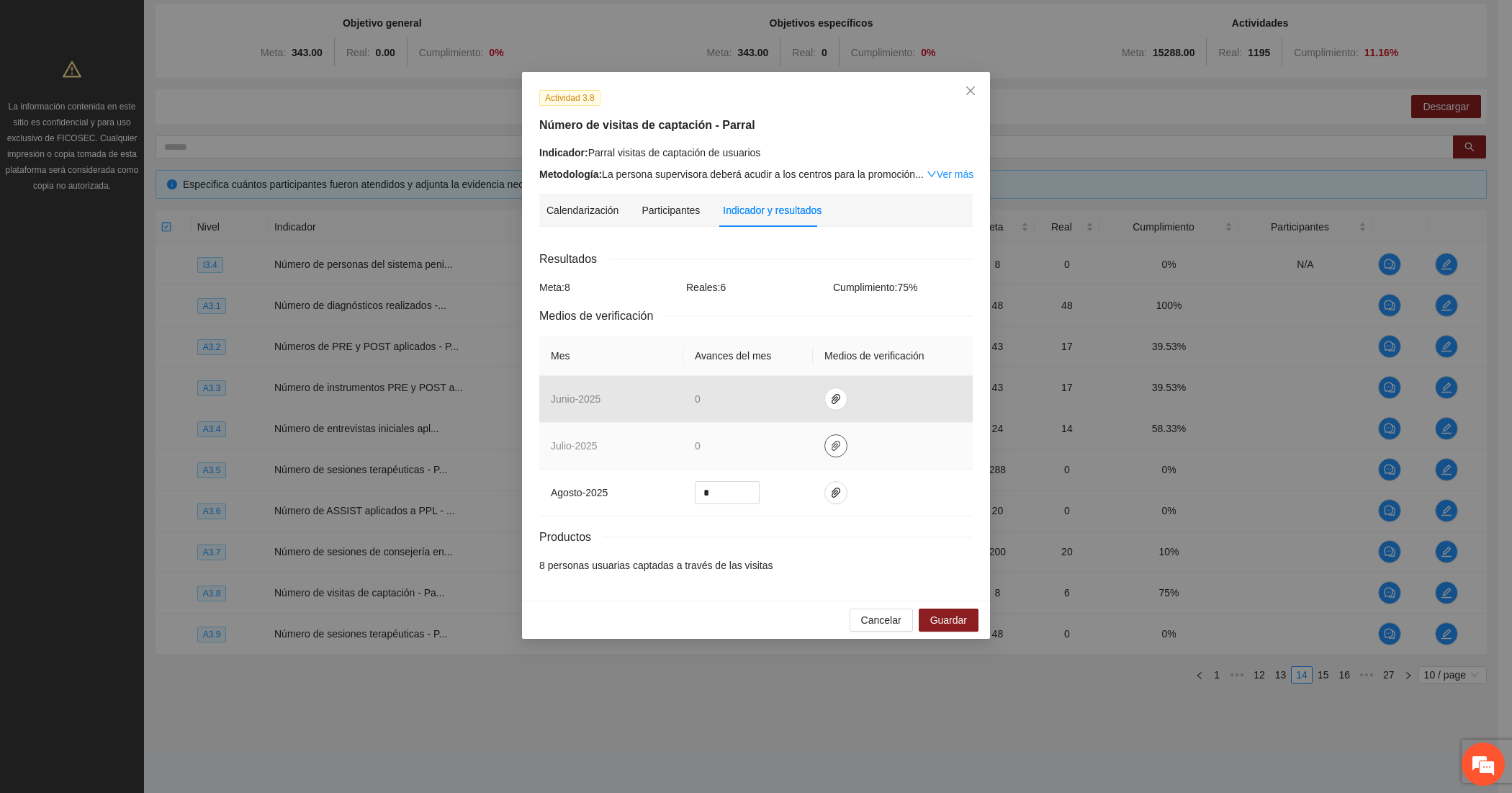
click at [841, 445] on span "paper-clip" at bounding box center [836, 445] width 21 height 11
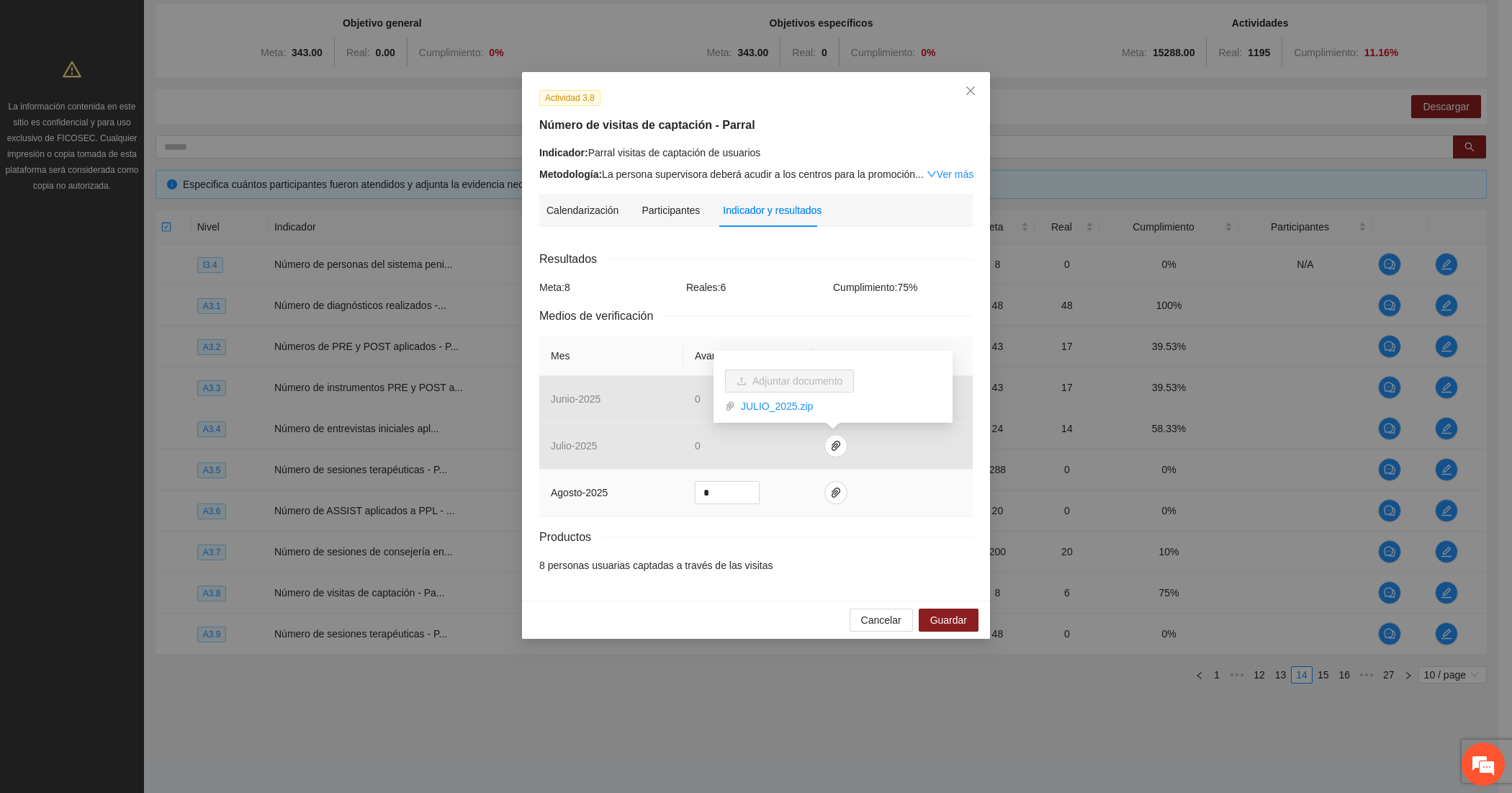
click at [830, 509] on td at bounding box center [893, 493] width 160 height 47
click at [833, 500] on button "button" at bounding box center [836, 493] width 23 height 23
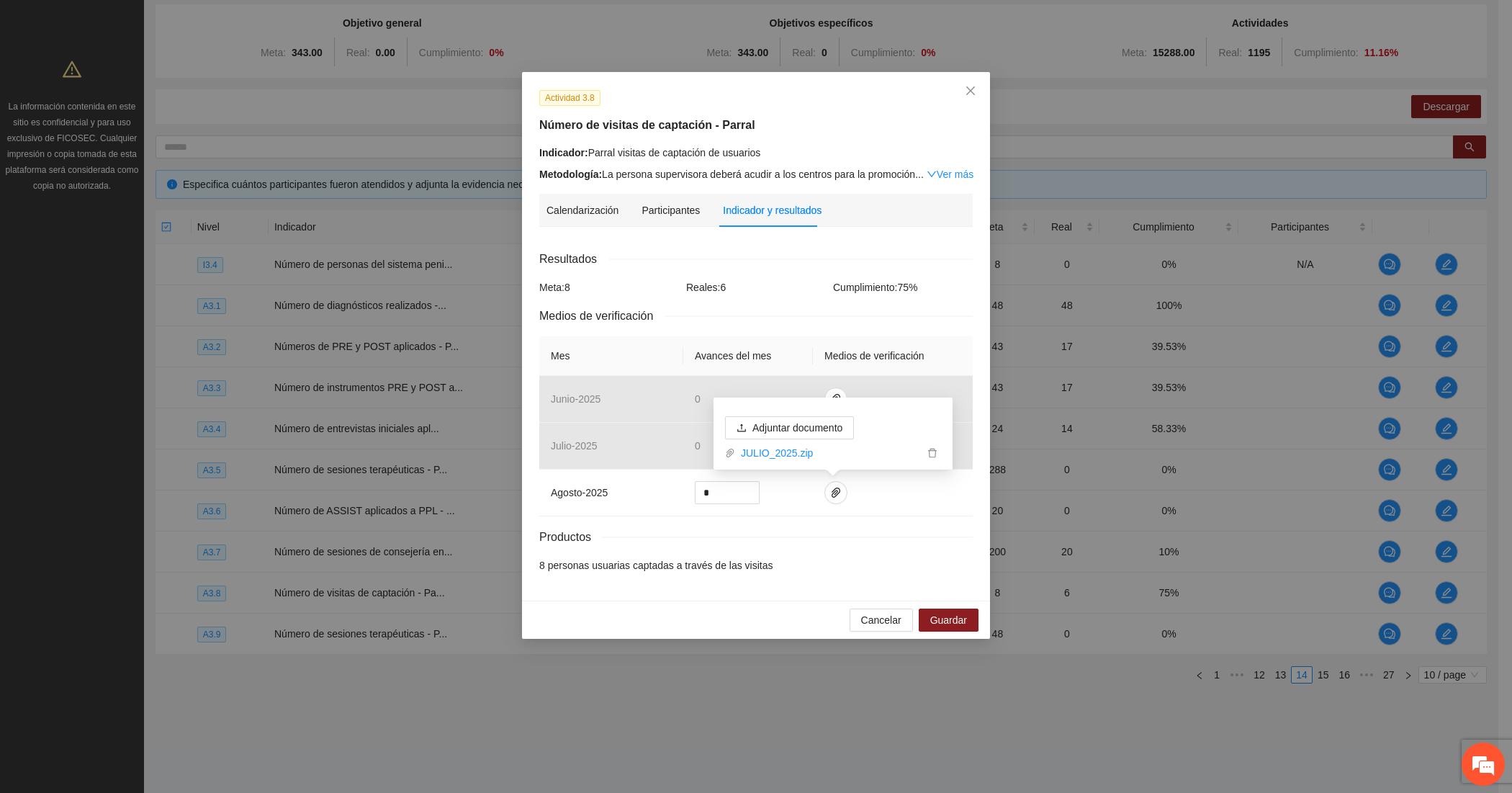
click at [800, 546] on div "Productos" at bounding box center [756, 537] width 434 height 18
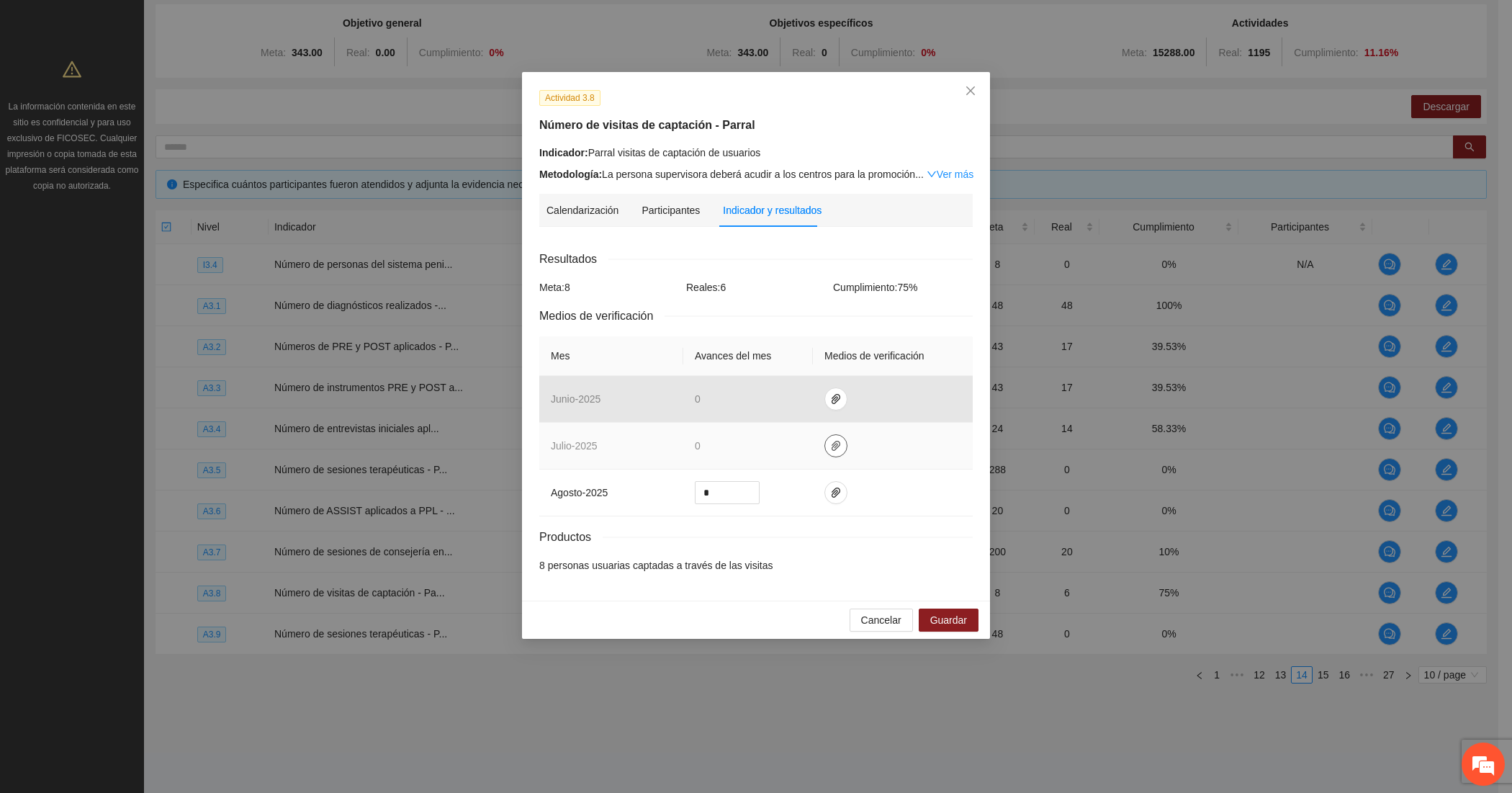
click at [829, 451] on button "button" at bounding box center [836, 446] width 23 height 23
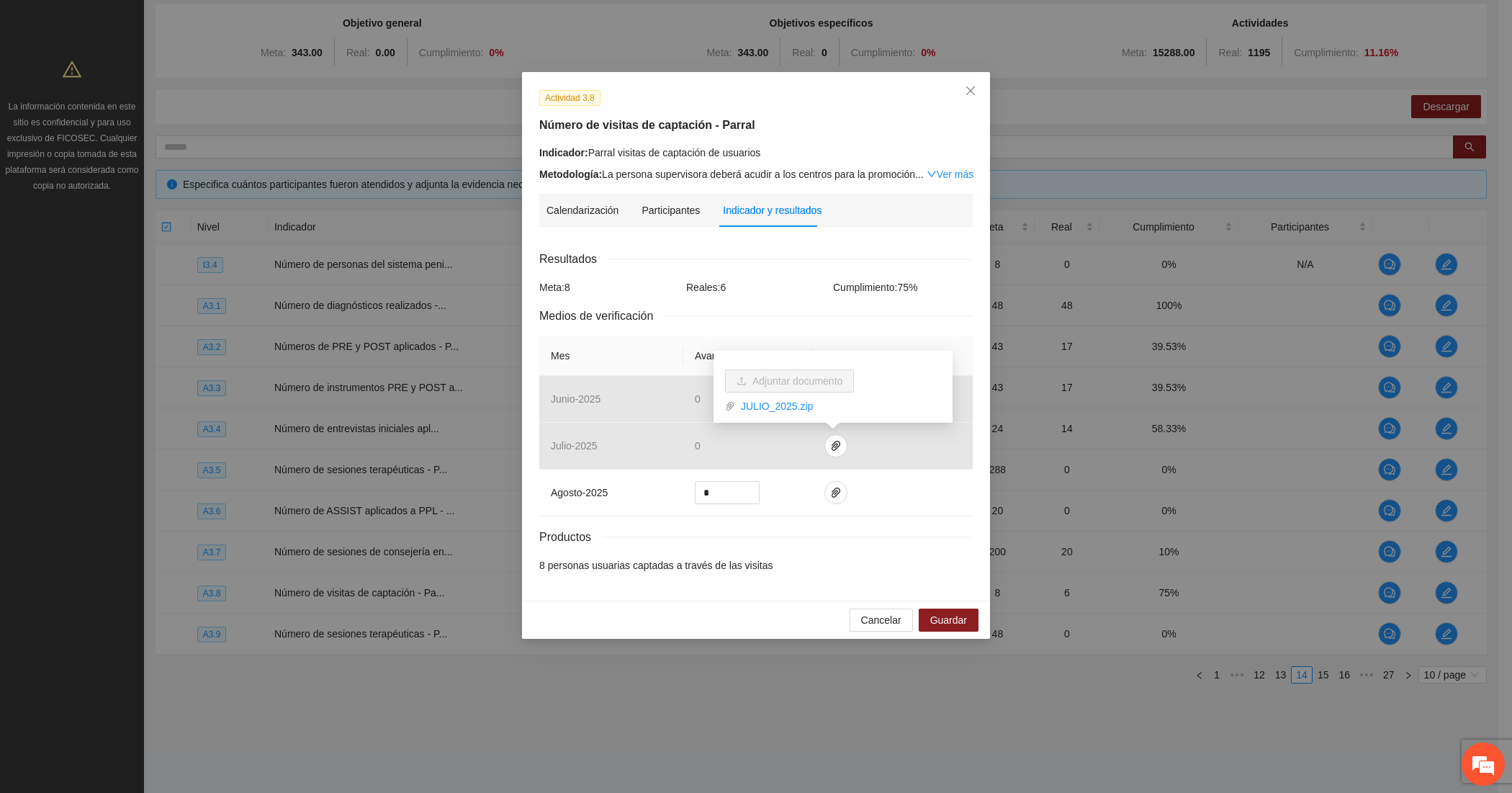
click at [807, 545] on div "Productos" at bounding box center [756, 537] width 434 height 18
click at [627, 549] on div "Resultados Meta: 8 Reales: 6 Cumplimiento: 75 % Medios de verificación Mes Avan…" at bounding box center [756, 412] width 434 height 323
click at [976, 95] on span "Close" at bounding box center [971, 91] width 39 height 39
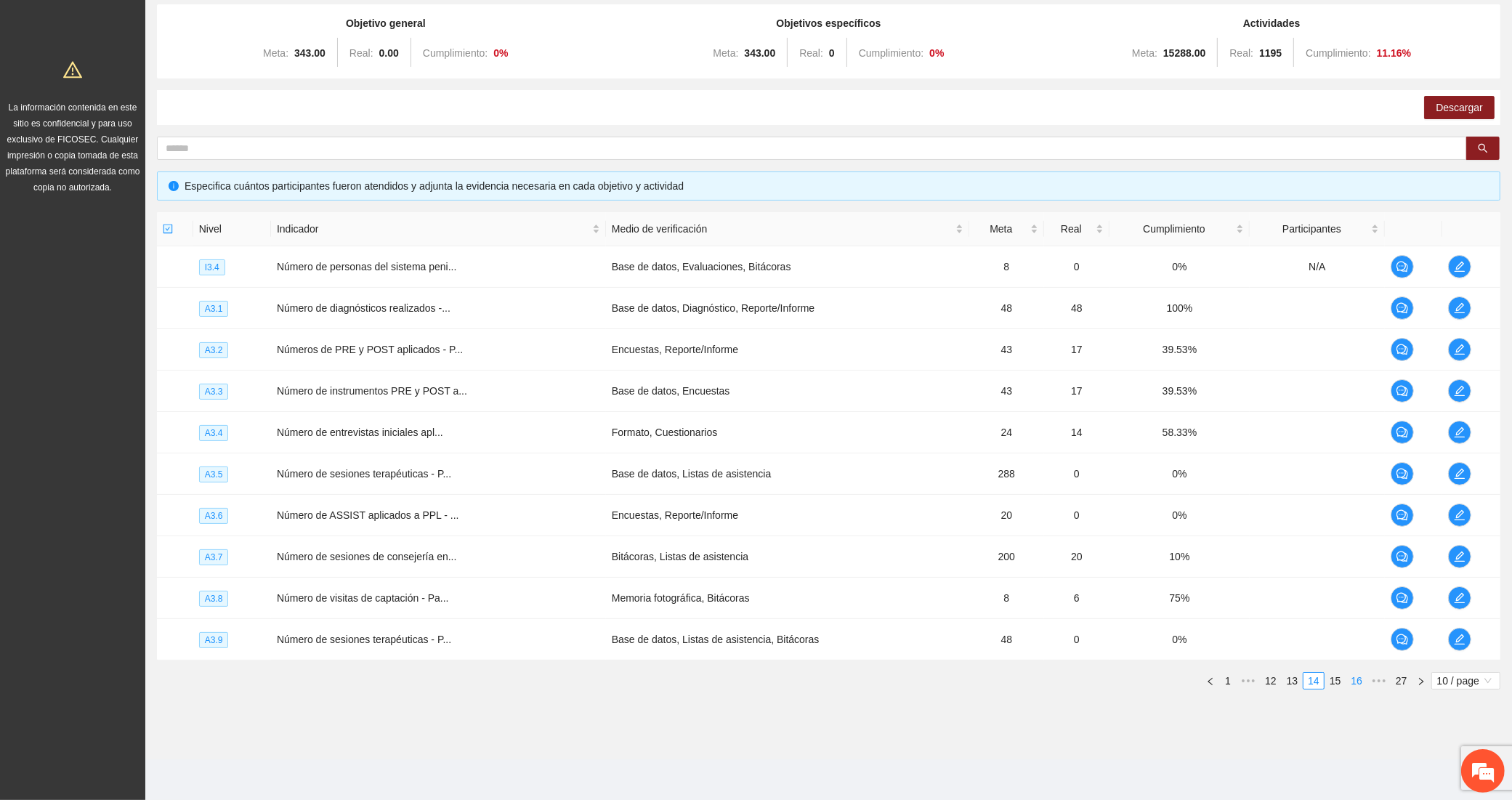
click at [1359, 685] on link "16" at bounding box center [1357, 681] width 20 height 16
click at [1338, 687] on link "17" at bounding box center [1336, 681] width 20 height 16
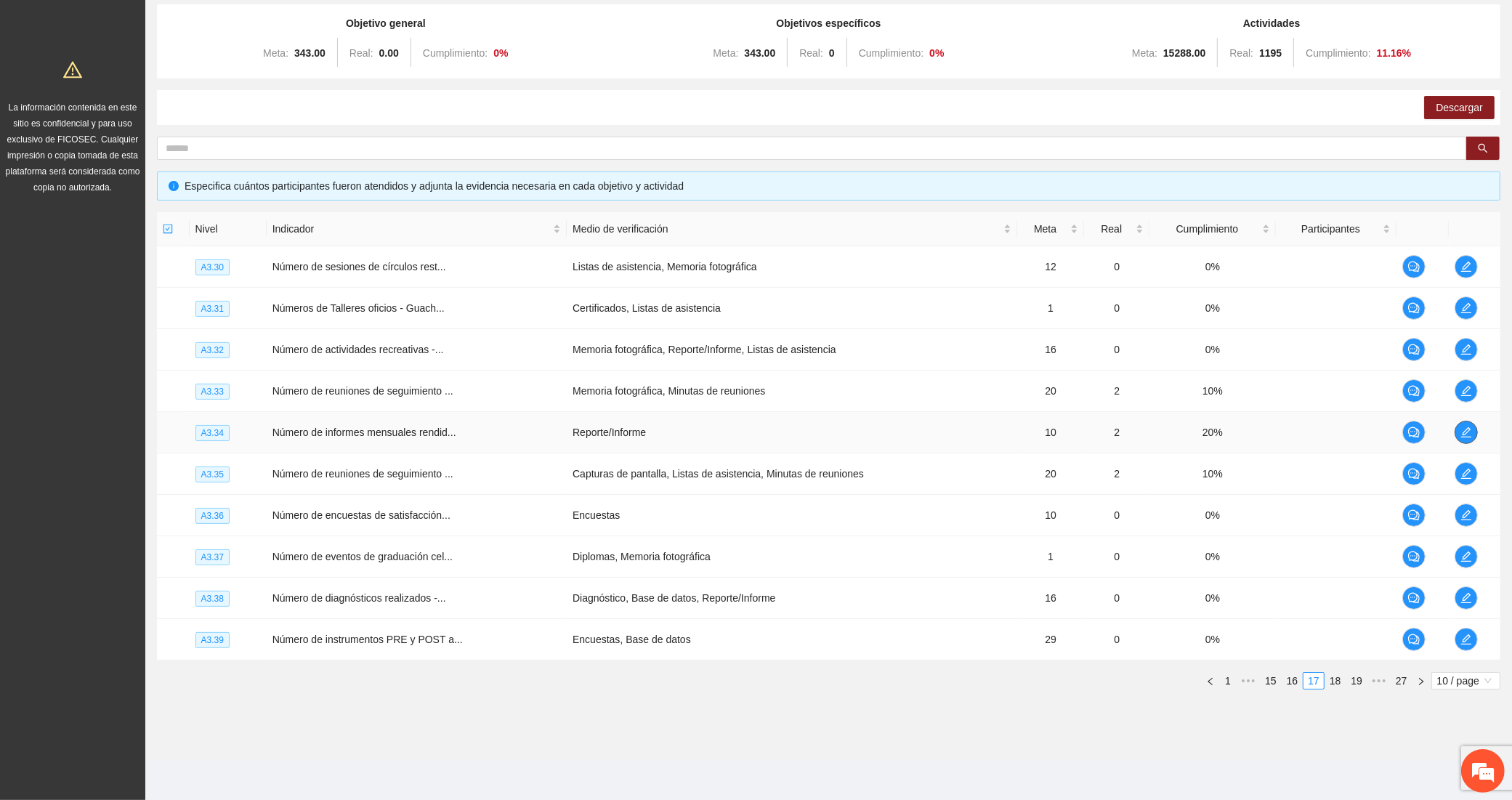
click at [1470, 426] on icon "edit" at bounding box center [1466, 432] width 12 height 12
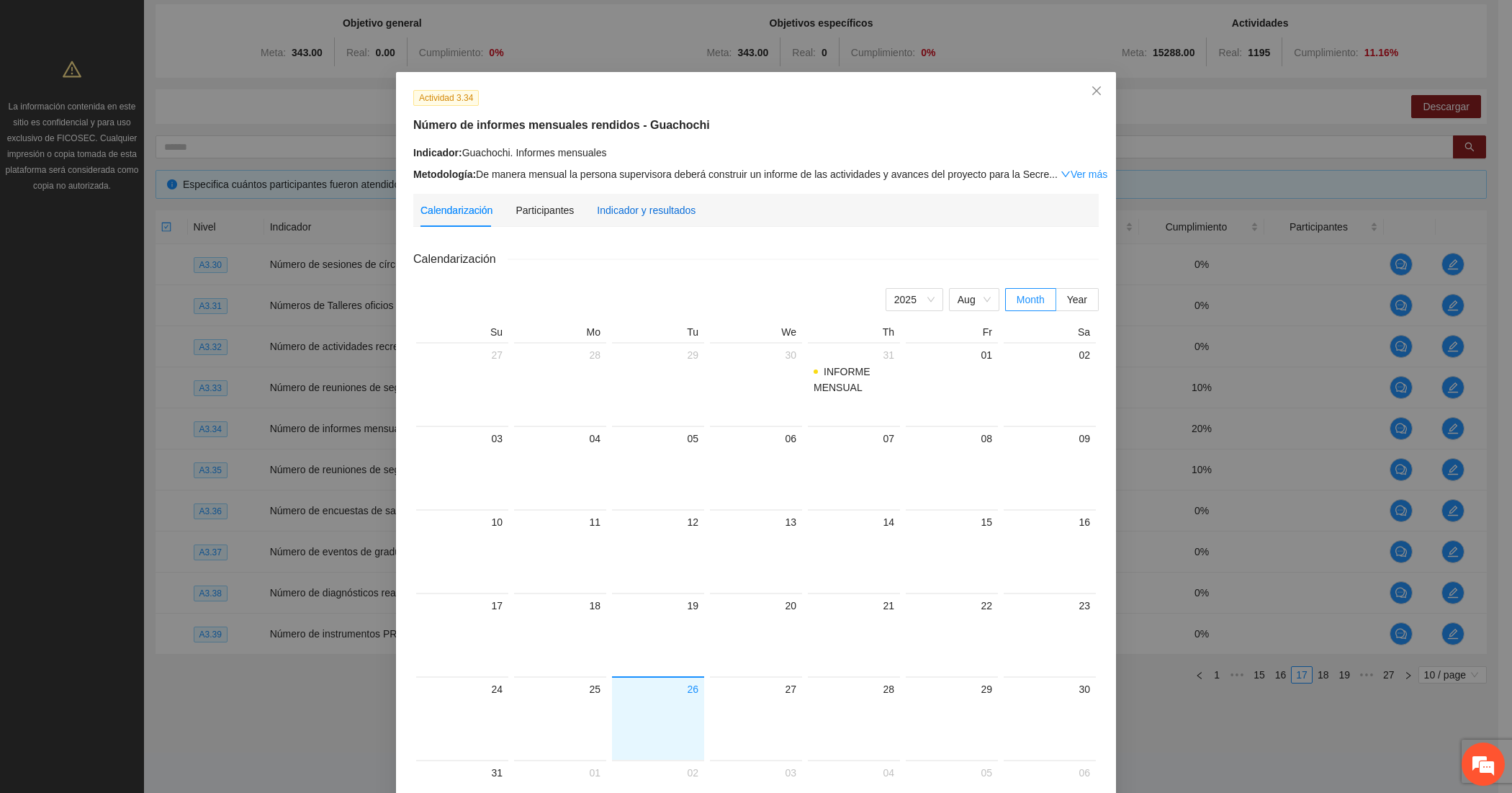
click at [650, 214] on div "Indicador y resultados" at bounding box center [646, 210] width 98 height 16
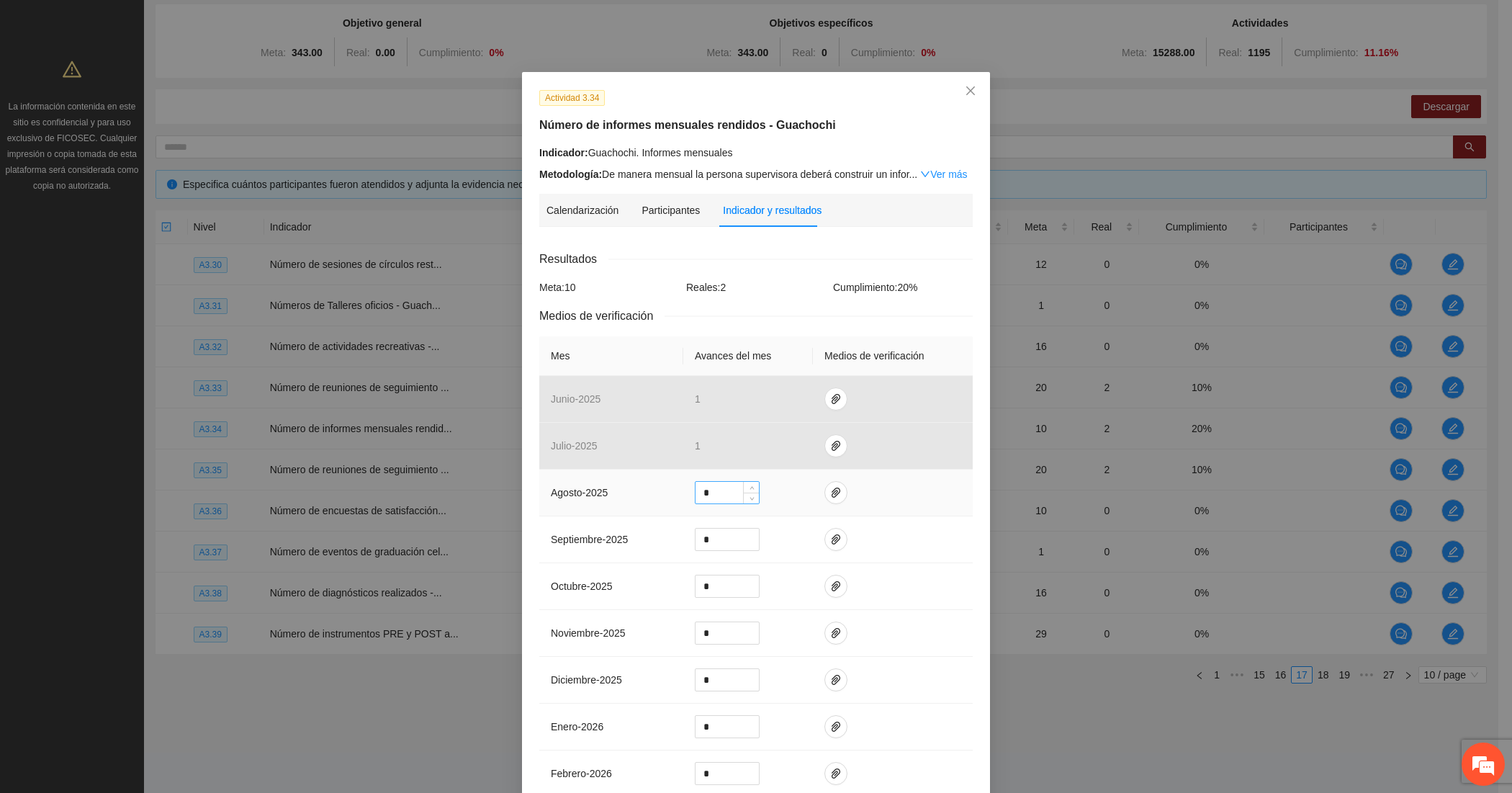
click at [724, 500] on input "*" at bounding box center [727, 493] width 63 height 21
type input "*"
click at [830, 495] on icon "paper-clip" at bounding box center [836, 492] width 11 height 11
click at [775, 448] on span "Adjuntar documento" at bounding box center [791, 449] width 90 height 16
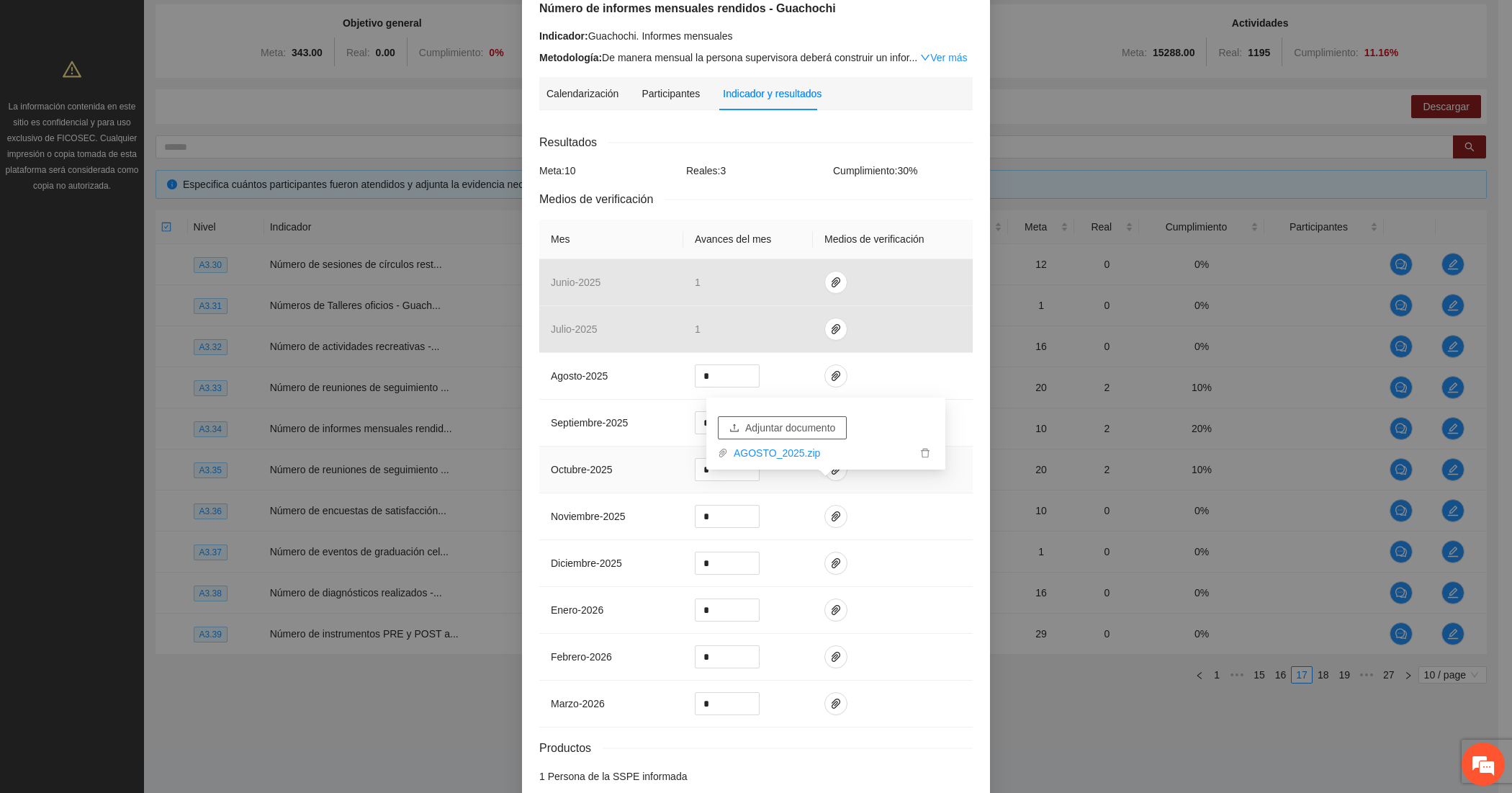
scroll to position [195, 0]
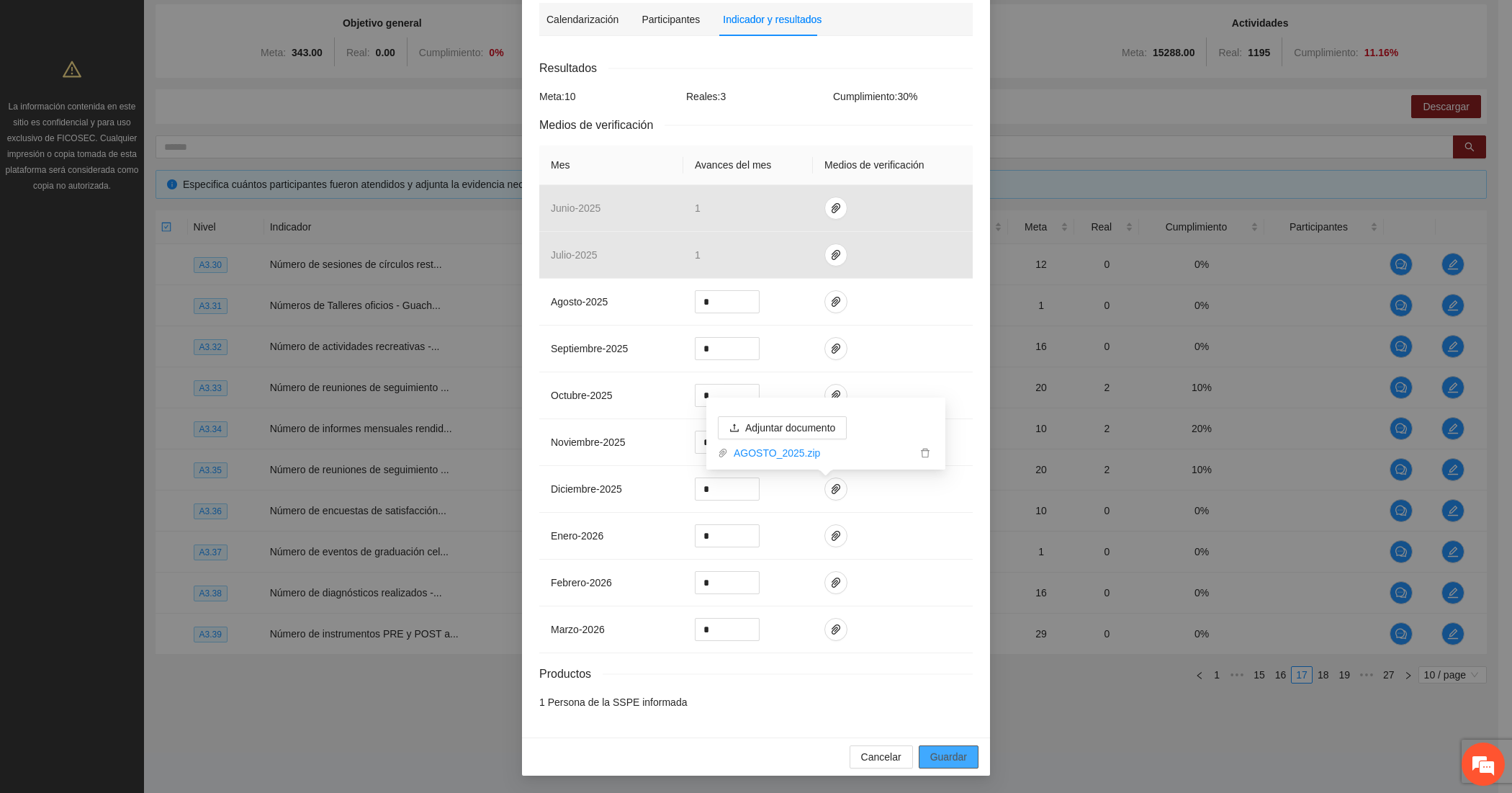
click at [939, 763] on span "Guardar" at bounding box center [949, 756] width 37 height 16
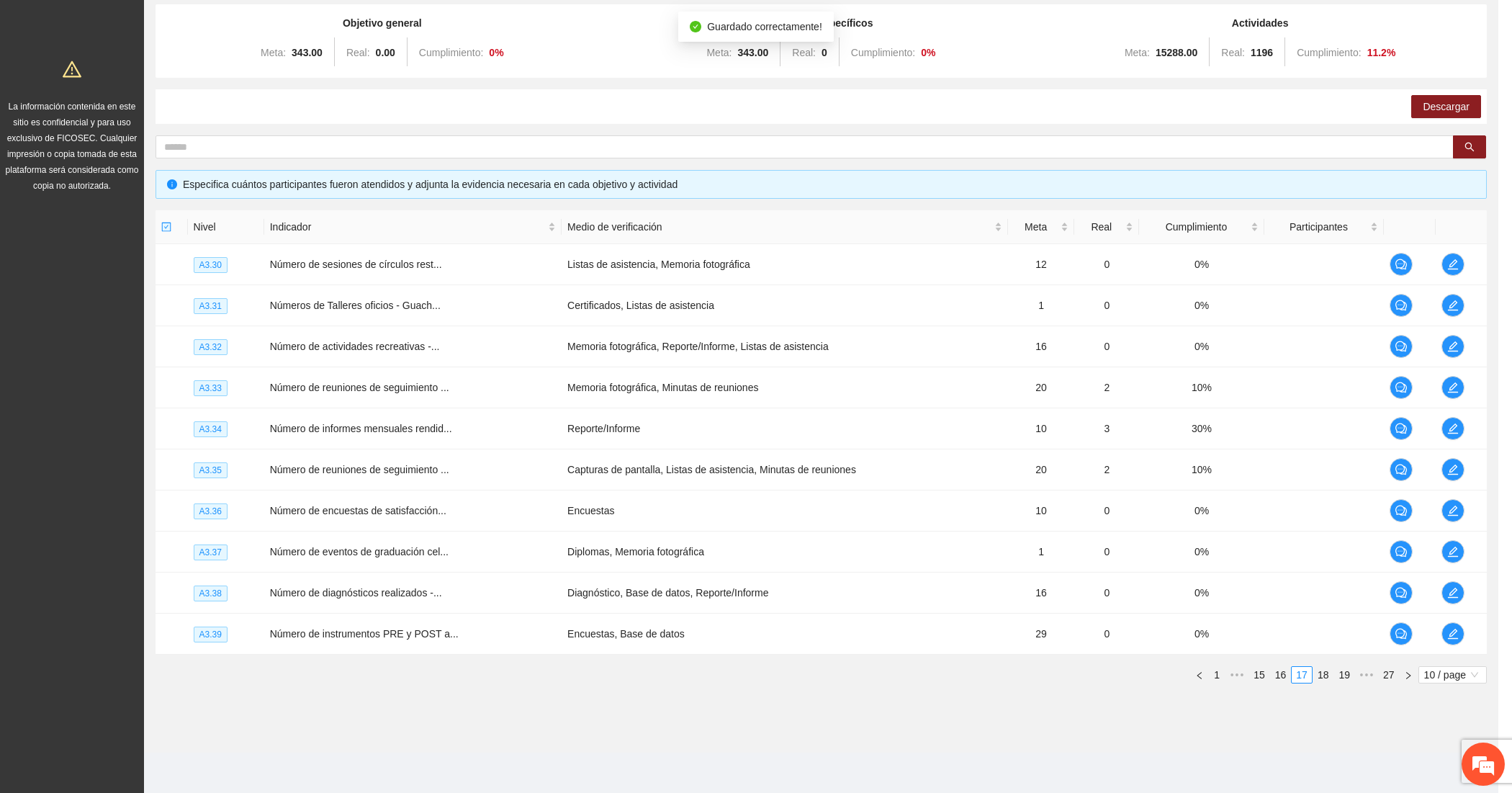
scroll to position [124, 0]
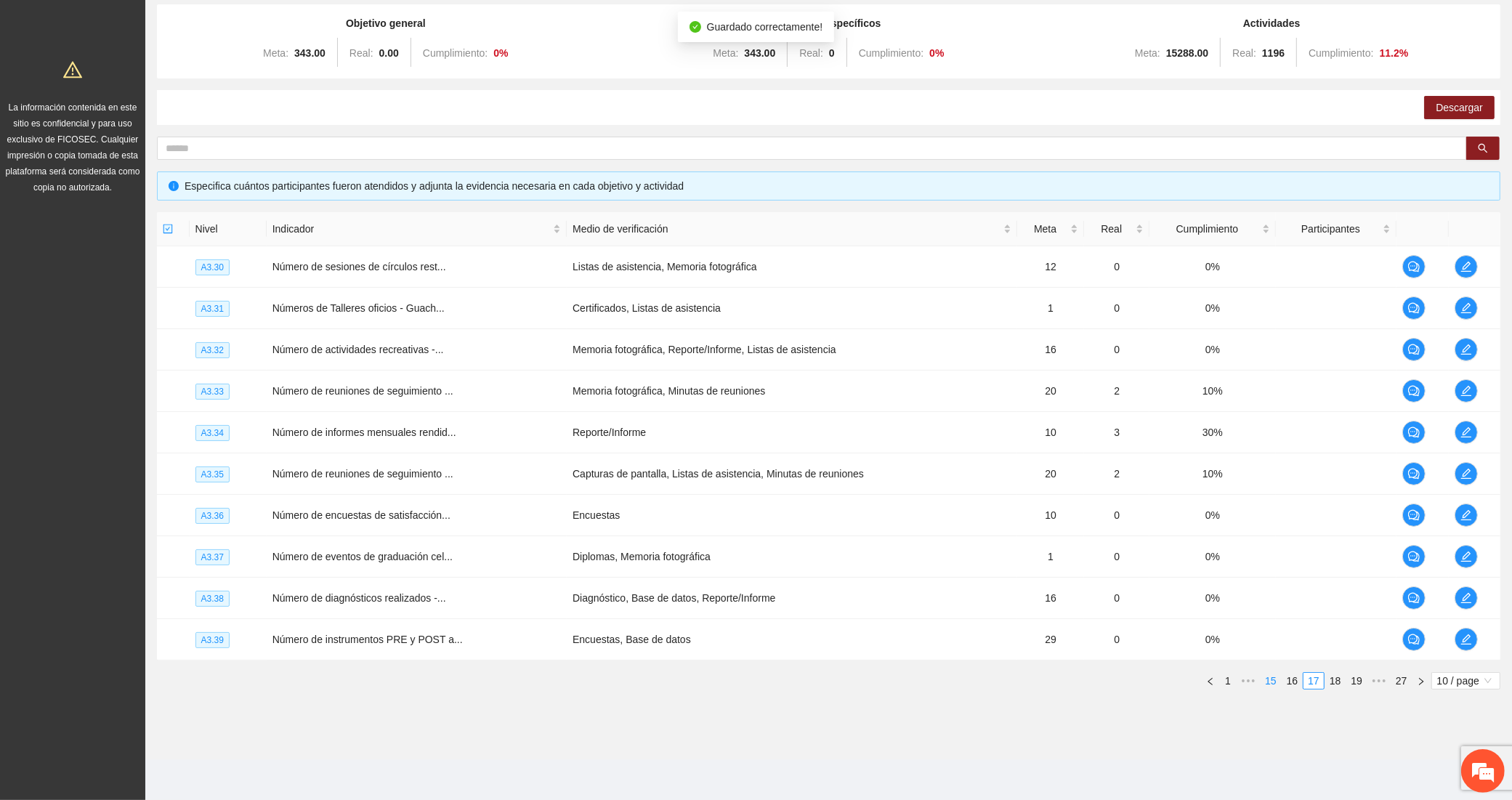
click at [1276, 681] on link "15" at bounding box center [1271, 681] width 20 height 16
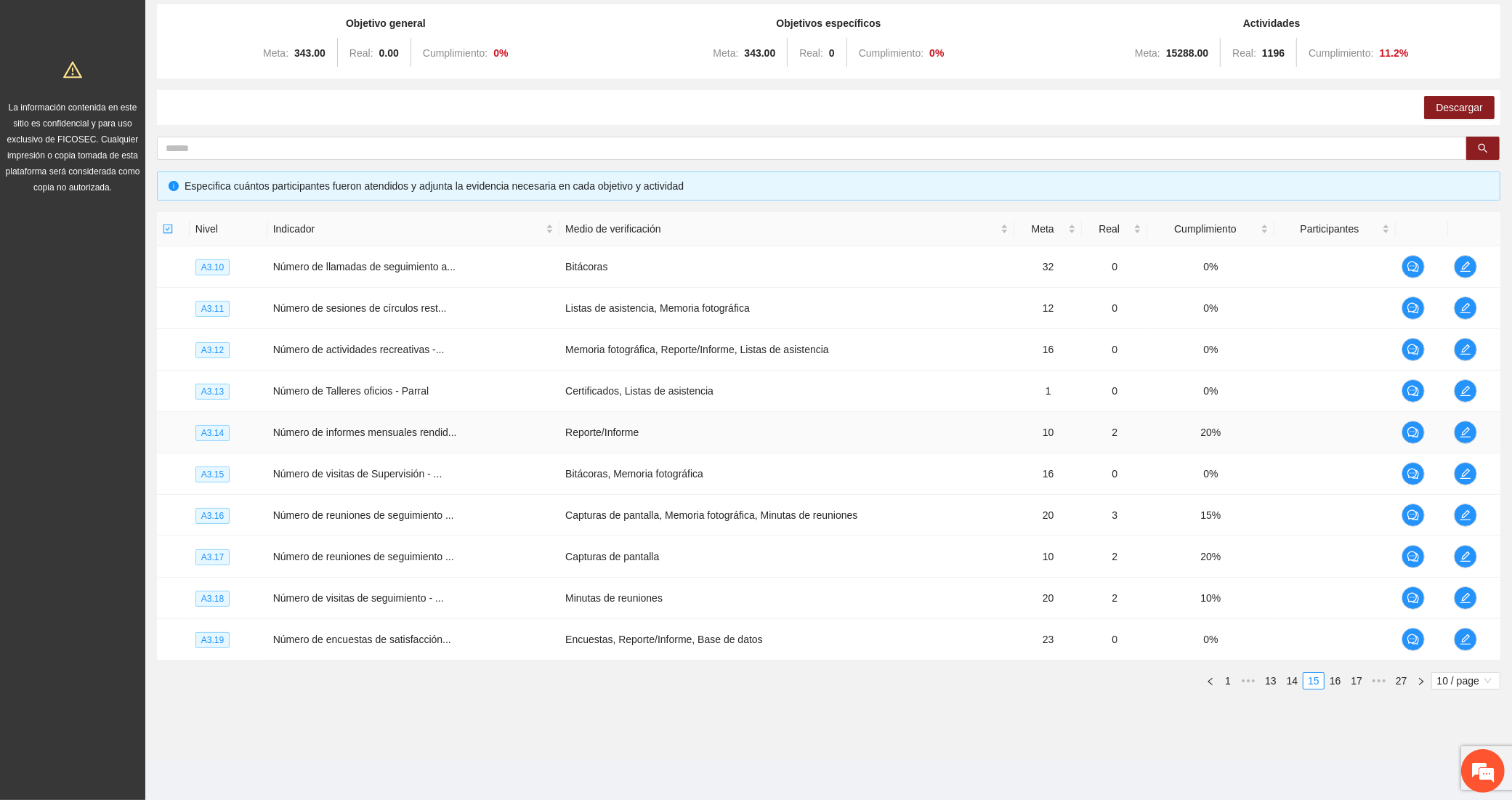
click at [1470, 416] on td at bounding box center [1474, 433] width 52 height 42
click at [1470, 421] on button "button" at bounding box center [1466, 432] width 23 height 23
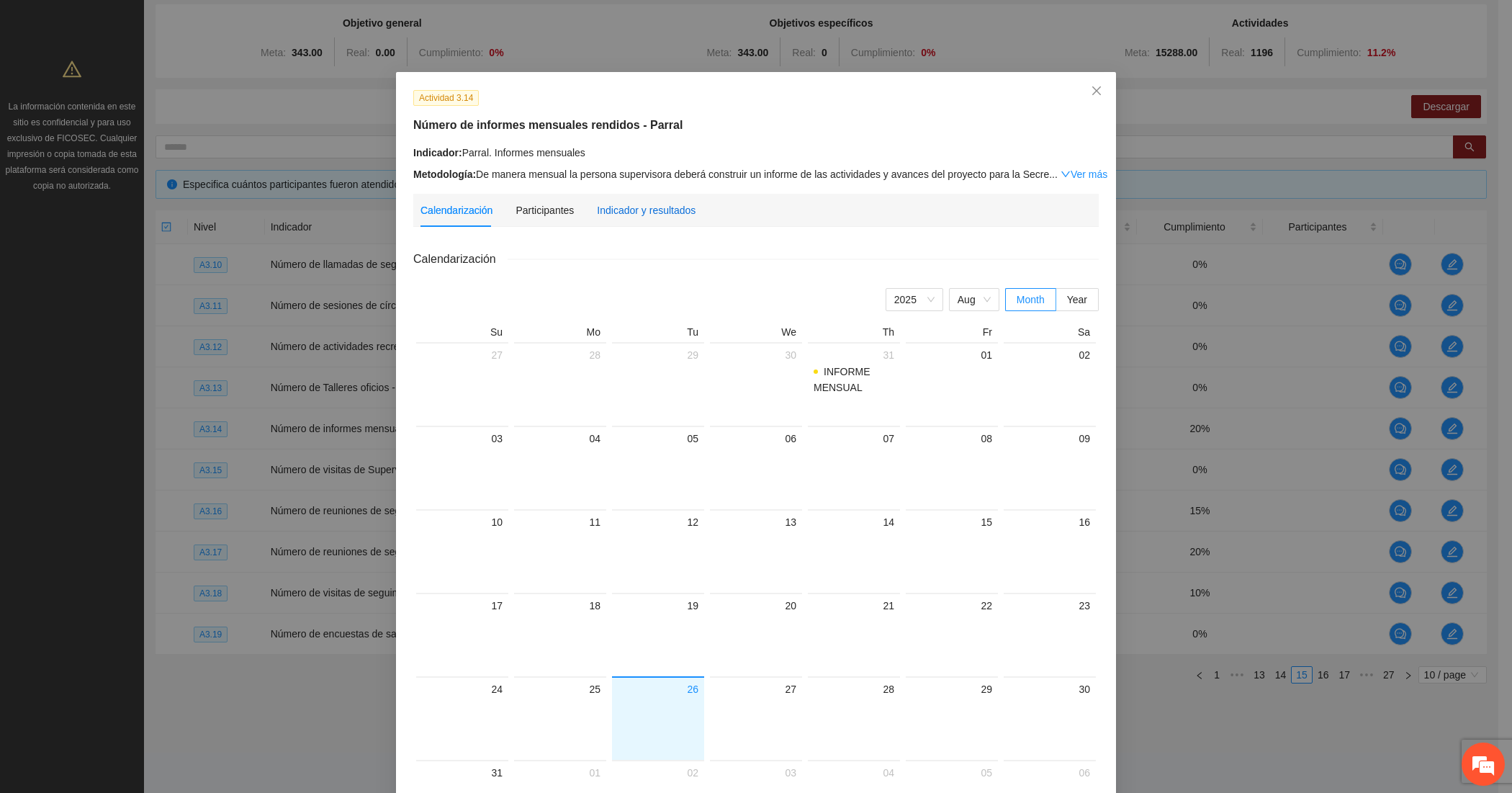
click at [623, 207] on div "Indicador y resultados" at bounding box center [646, 210] width 98 height 16
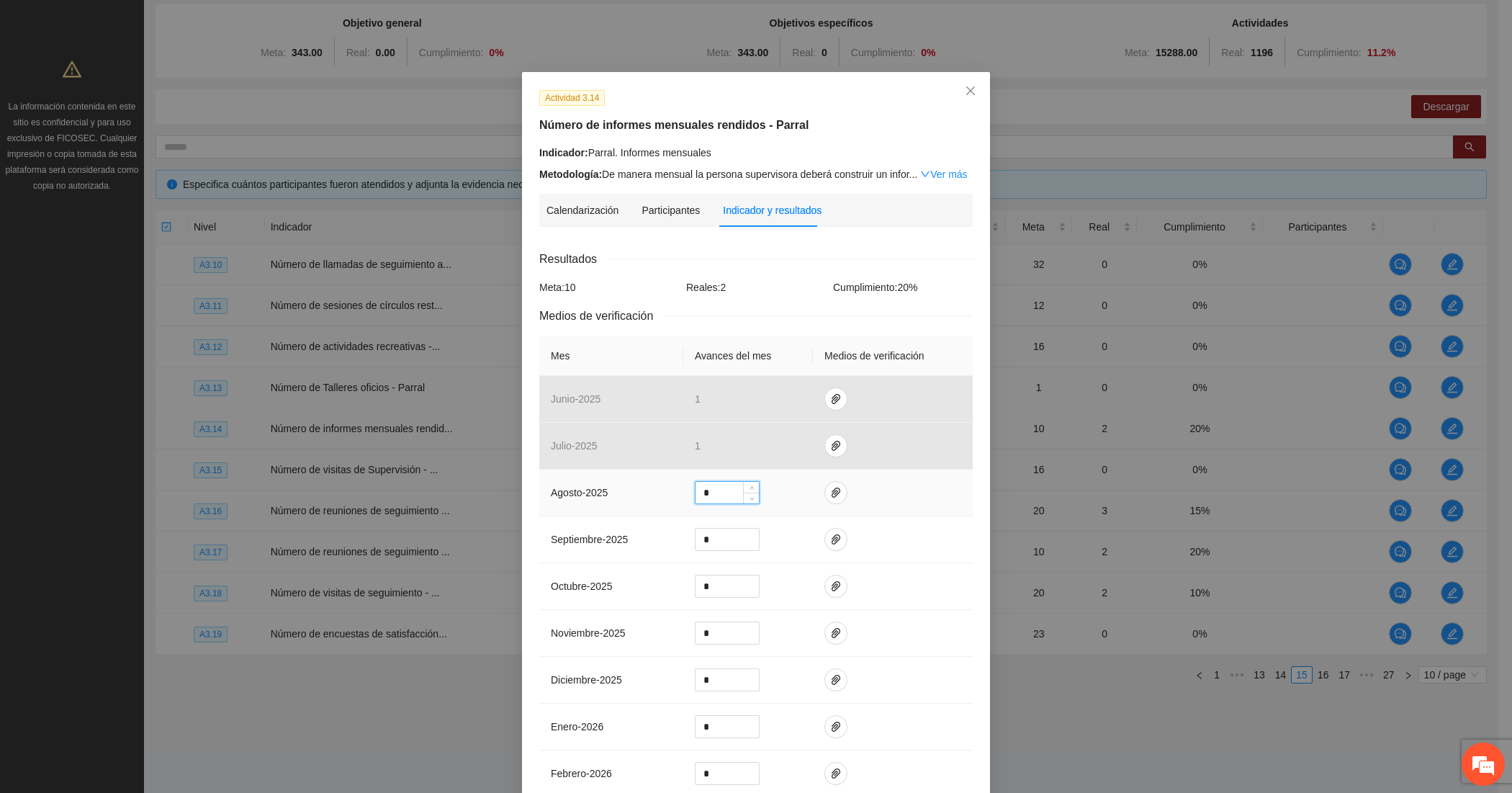
click at [711, 490] on input "*" at bounding box center [727, 493] width 63 height 21
type input "*"
click at [825, 493] on span "paper-clip" at bounding box center [836, 492] width 21 height 11
click at [747, 451] on span "Adjuntar documento" at bounding box center [791, 449] width 90 height 16
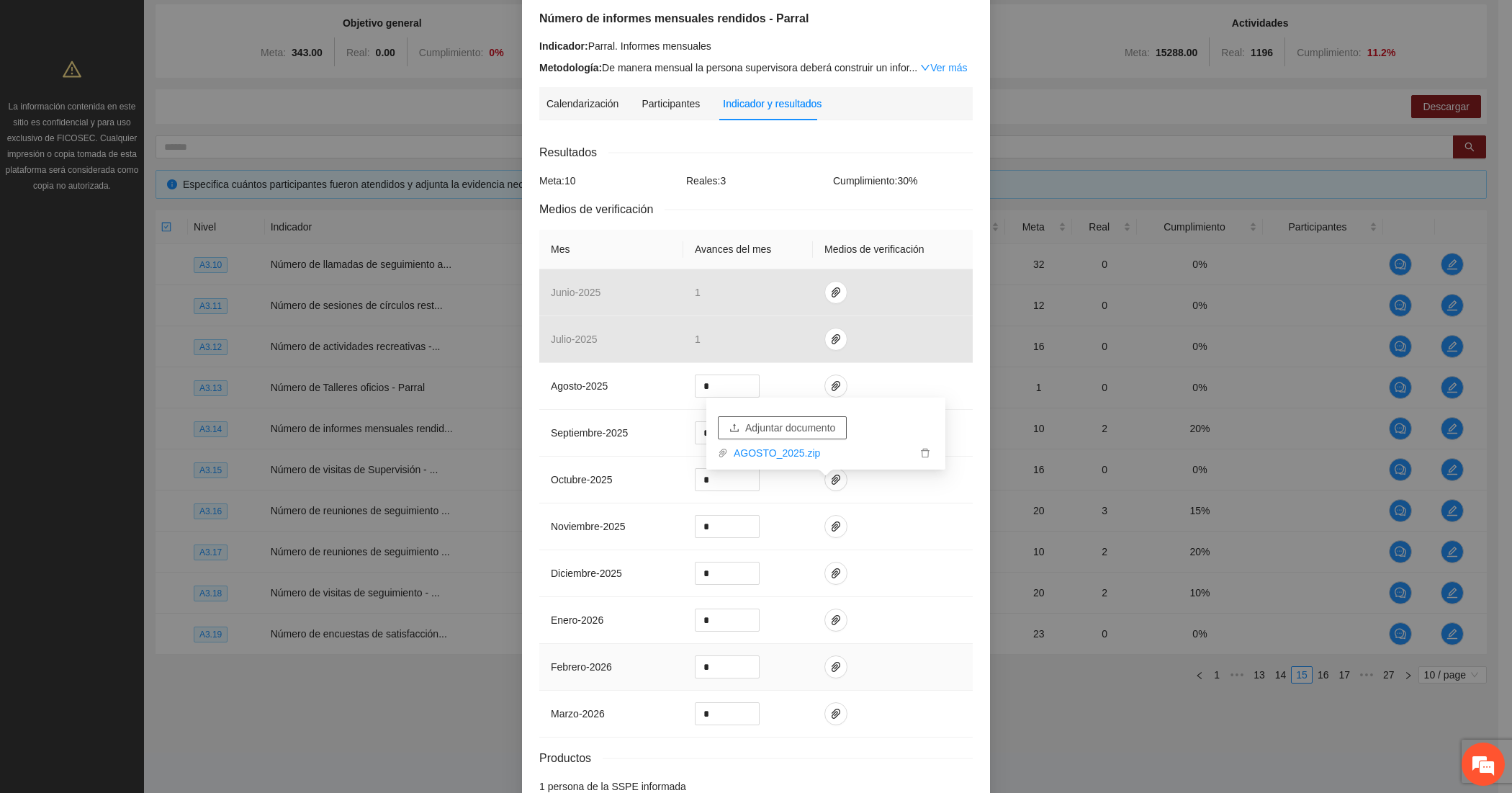
scroll to position [195, 0]
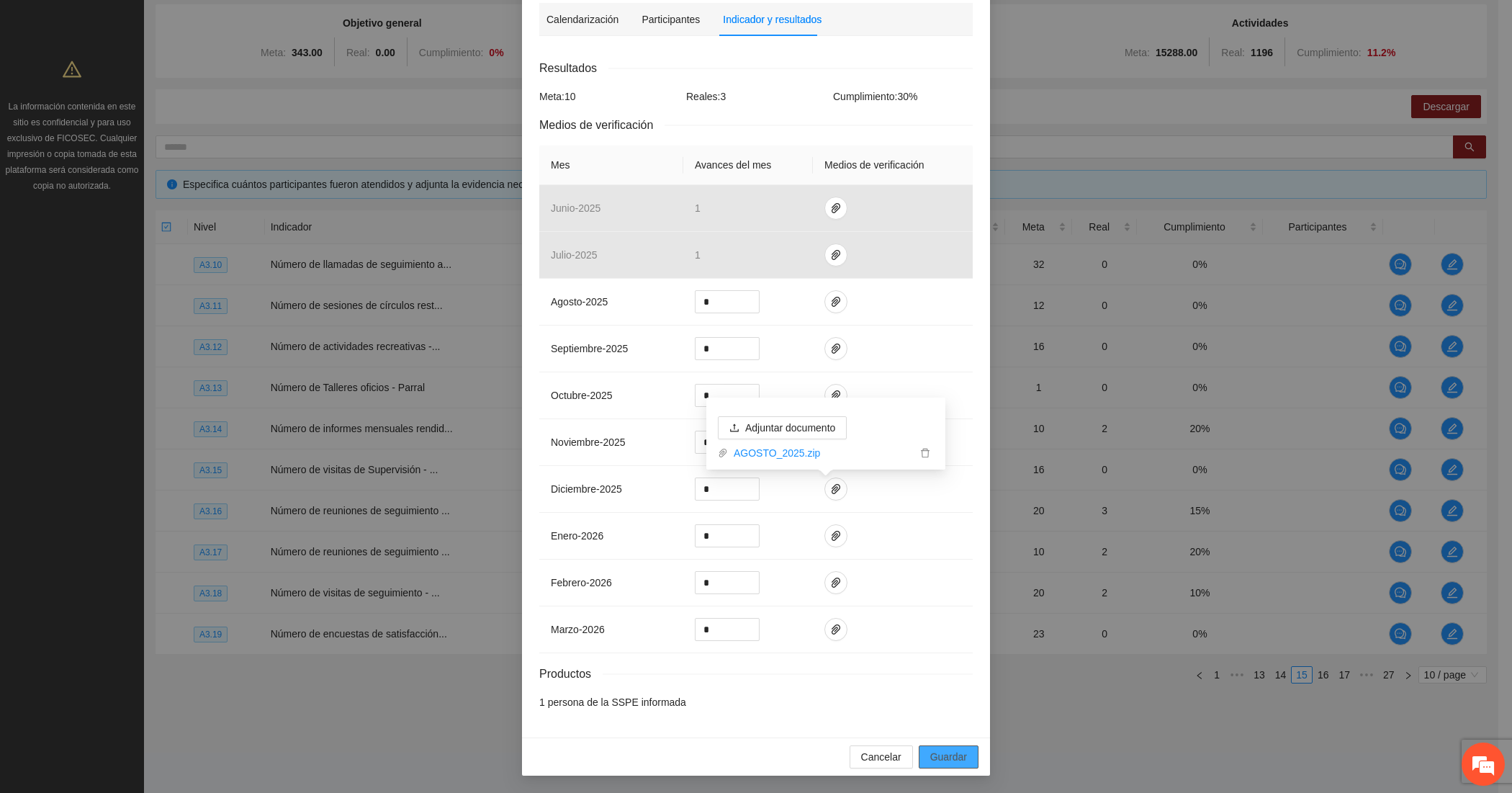
click at [930, 750] on span "Guardar" at bounding box center [949, 756] width 37 height 16
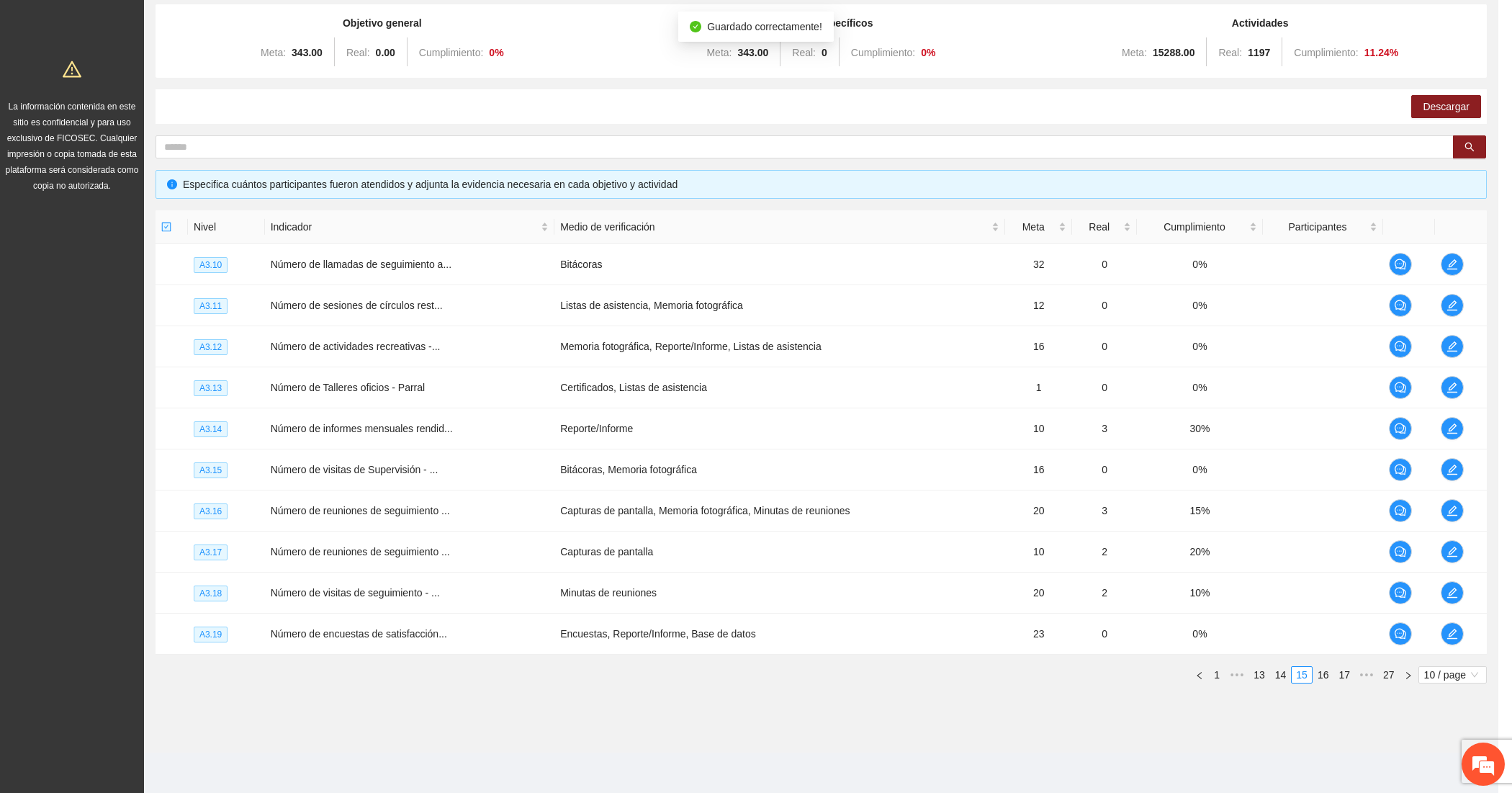
scroll to position [124, 0]
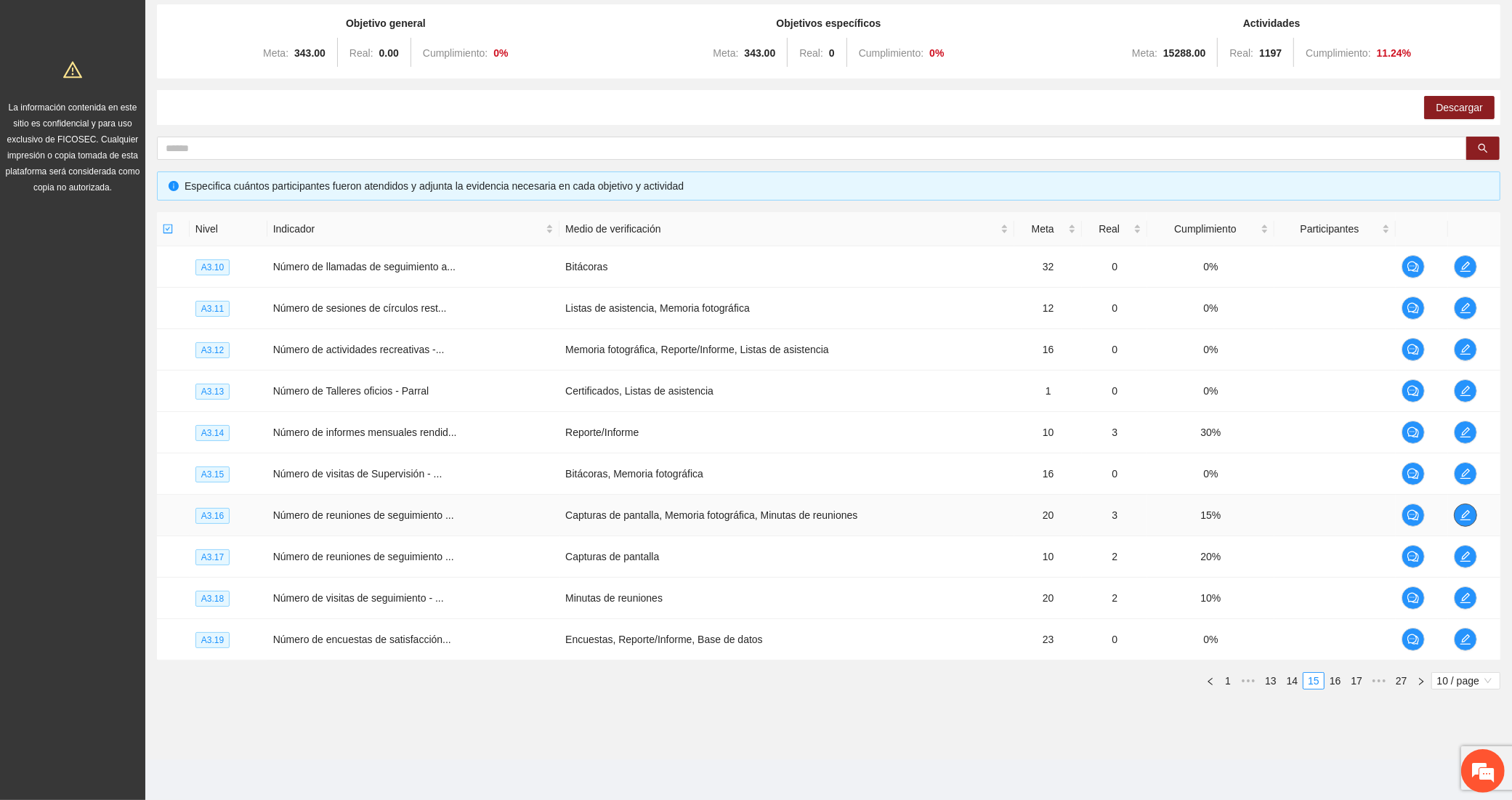
click at [1457, 510] on span "edit" at bounding box center [1466, 515] width 22 height 12
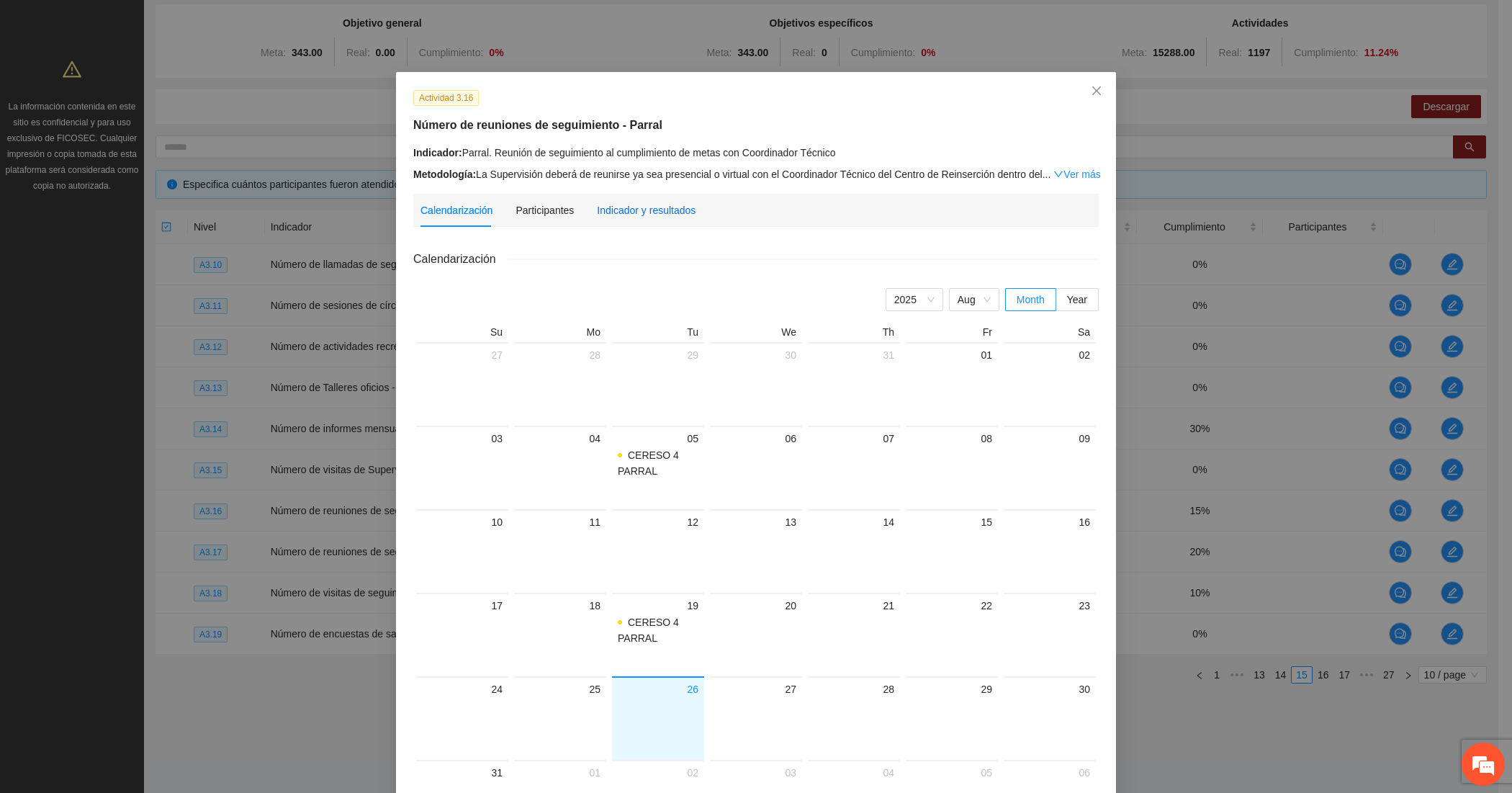
click at [649, 204] on div "Indicador y resultados" at bounding box center [646, 210] width 98 height 16
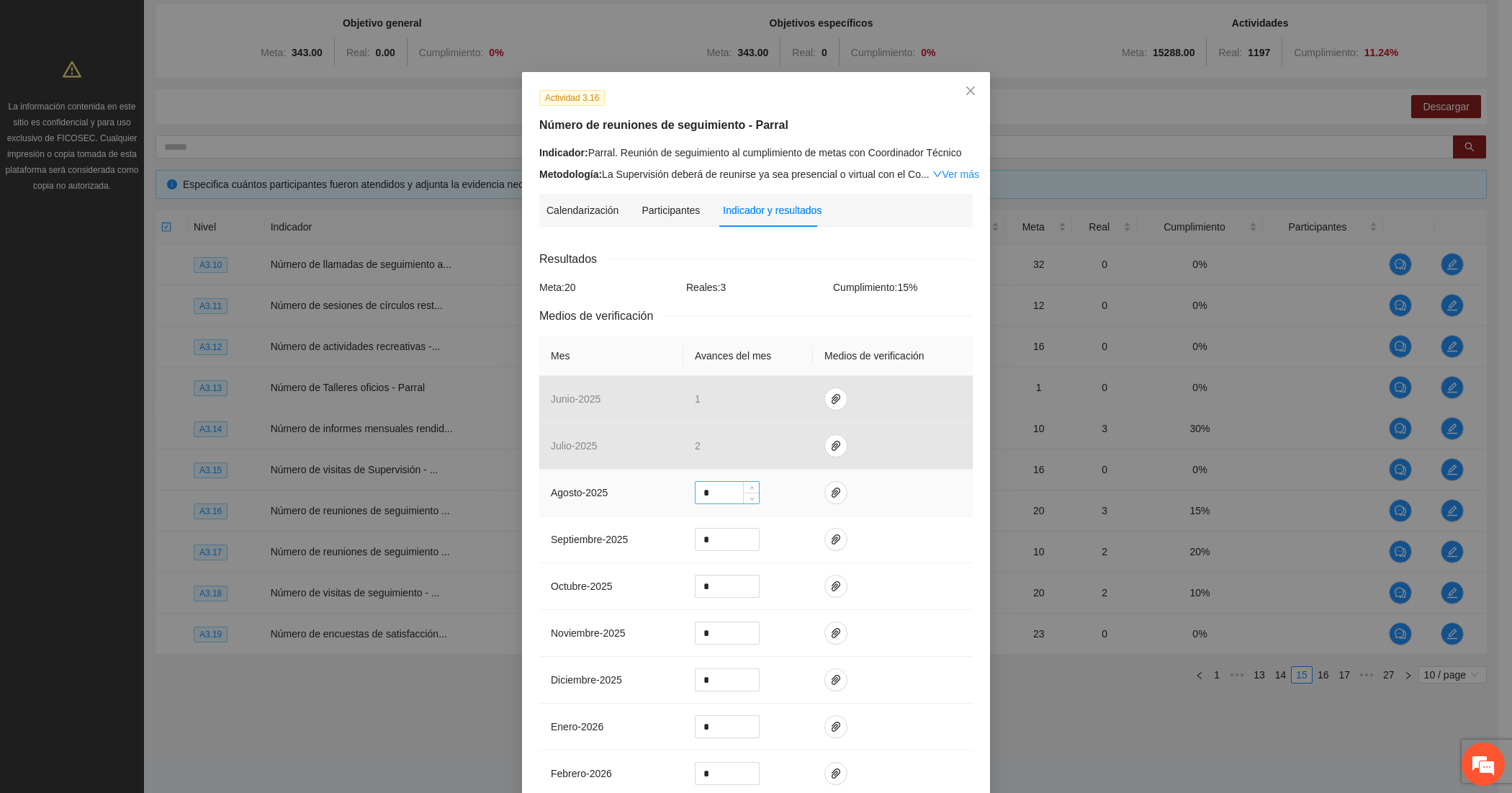
click at [699, 497] on input "*" at bounding box center [727, 493] width 63 height 21
type input "*"
click at [832, 488] on icon "paper-clip" at bounding box center [836, 492] width 8 height 10
click at [796, 438] on button "Adjuntar documento" at bounding box center [782, 449] width 129 height 23
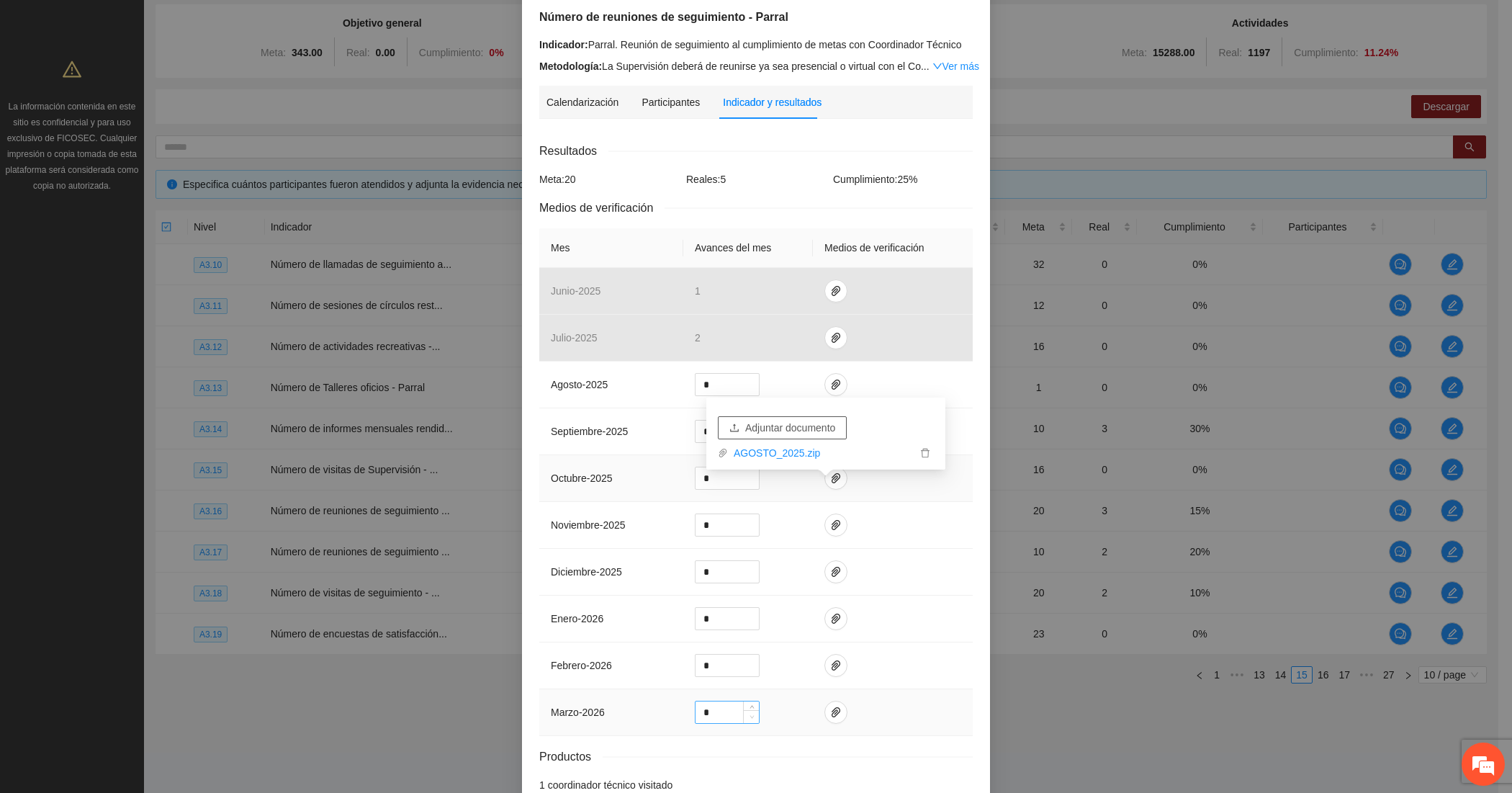
scroll to position [195, 0]
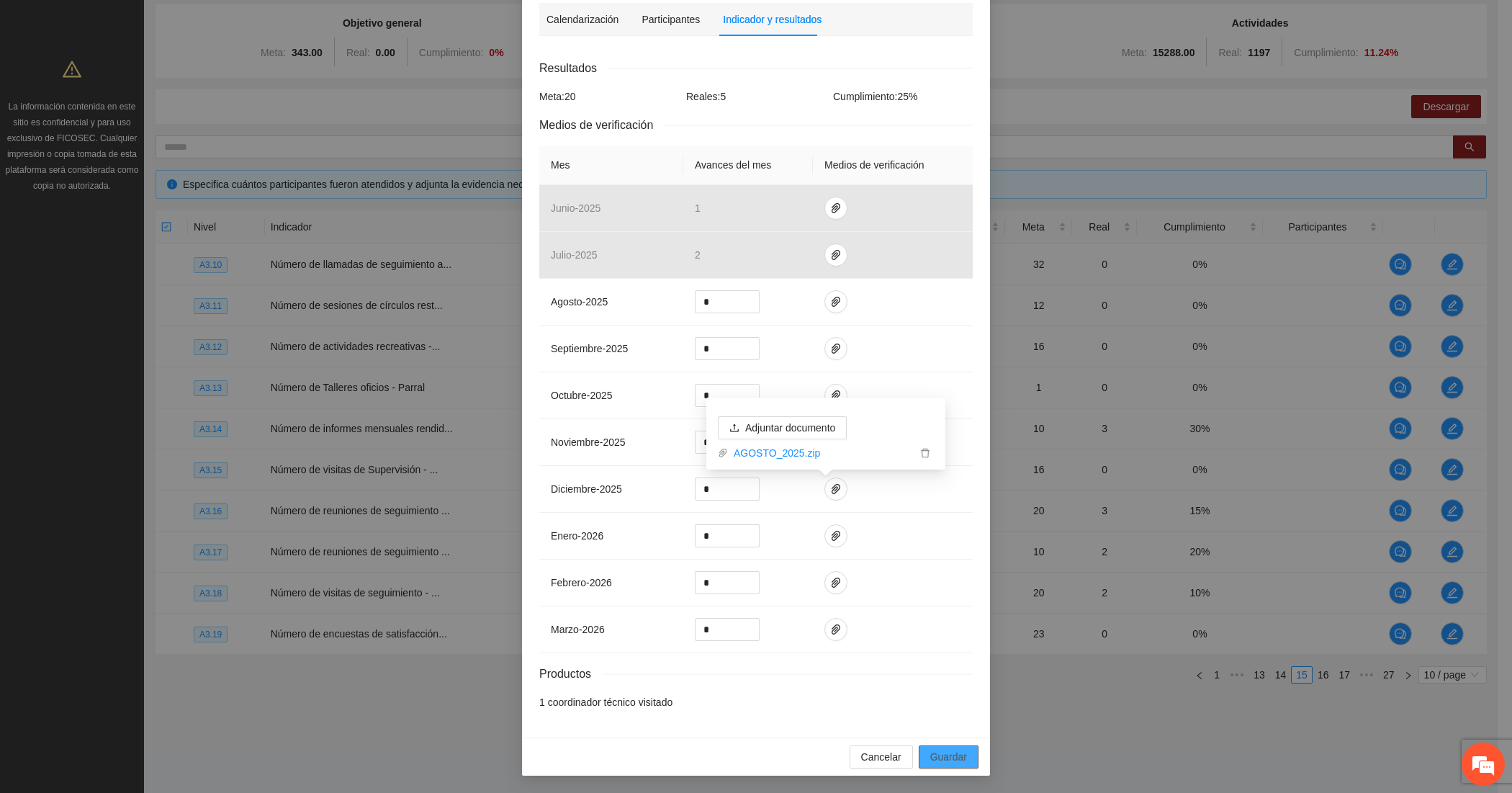
click at [933, 760] on span "Guardar" at bounding box center [949, 756] width 37 height 16
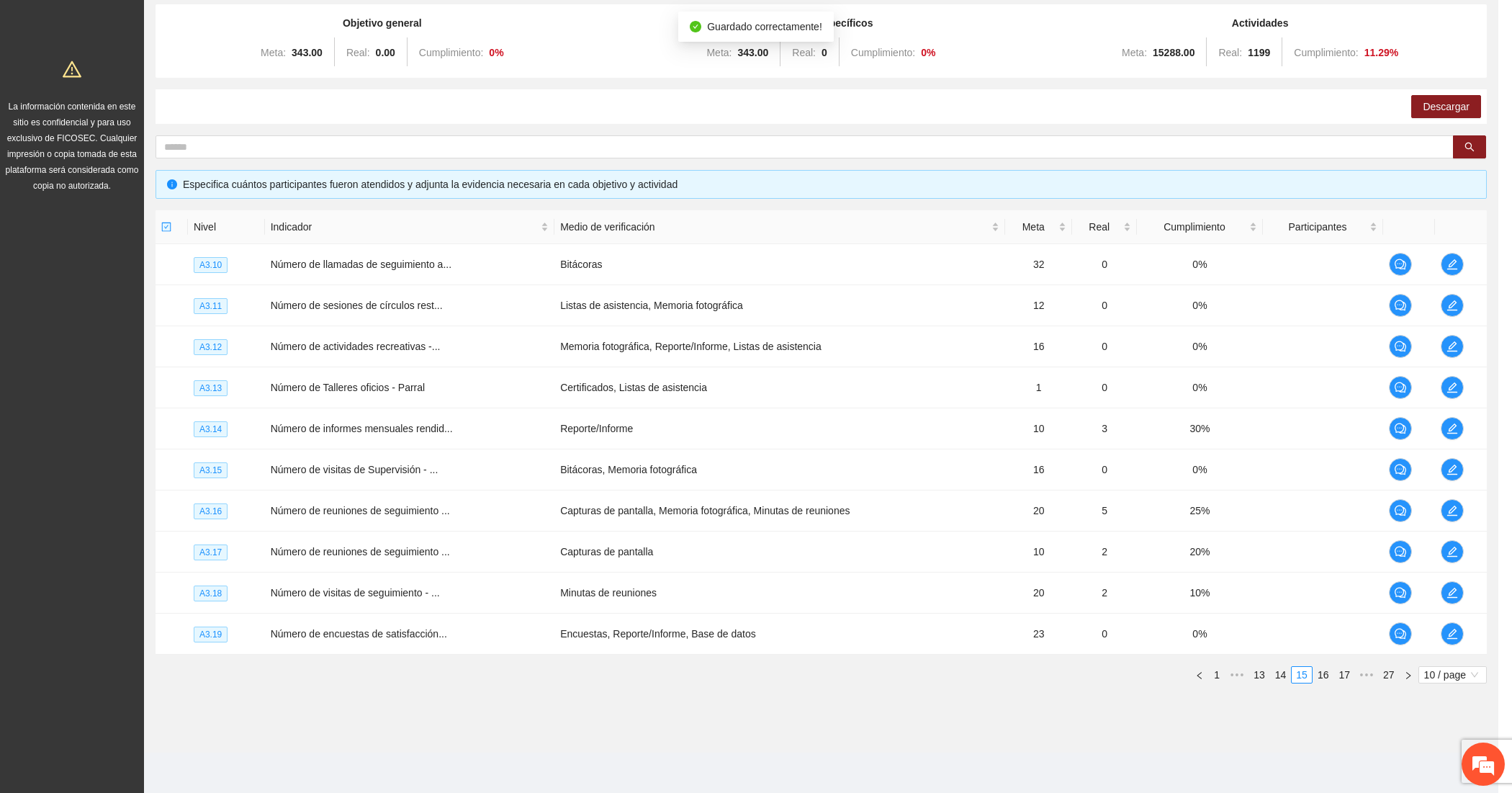
scroll to position [124, 0]
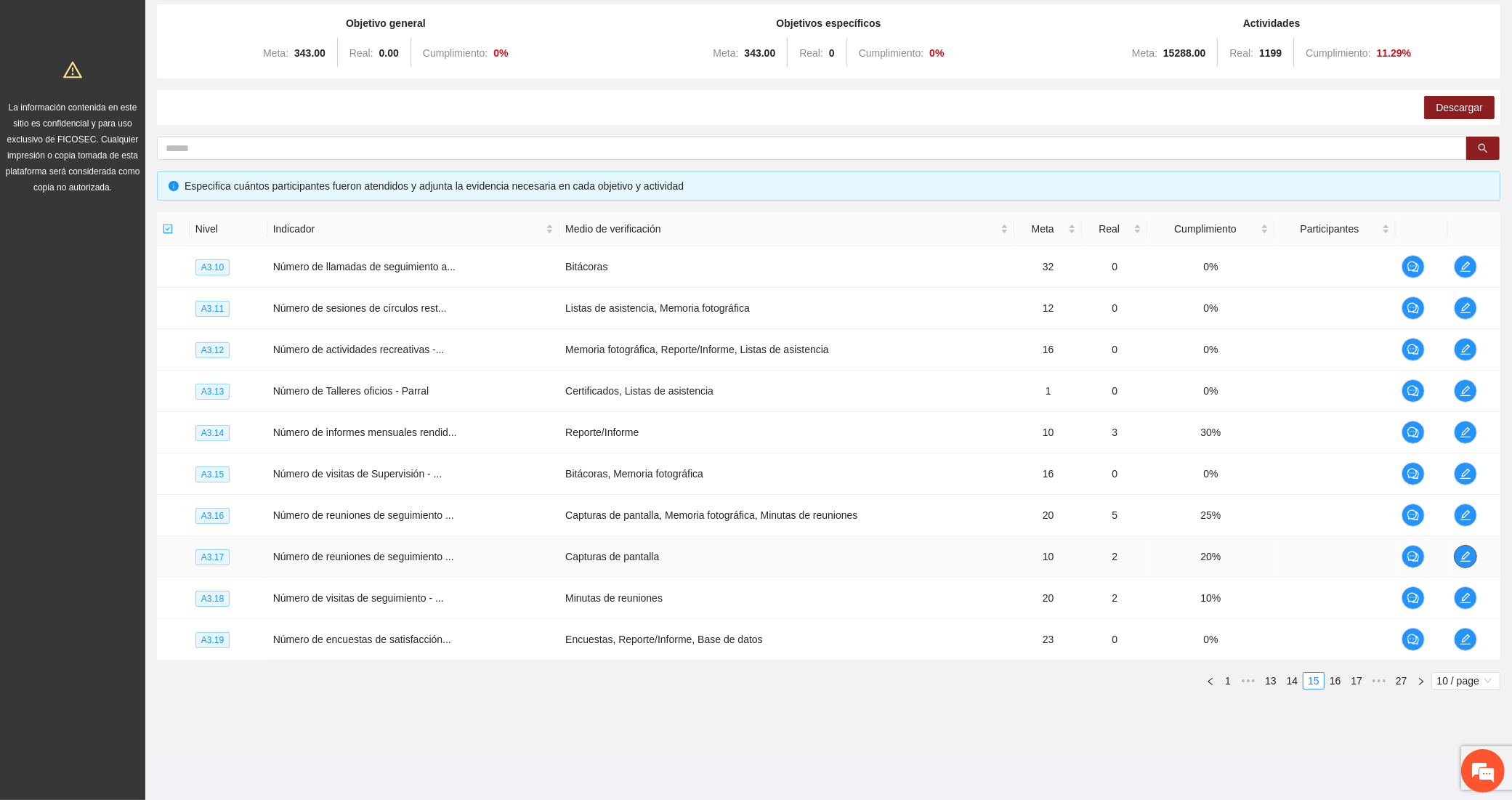
click at [1462, 548] on button "button" at bounding box center [1466, 556] width 23 height 23
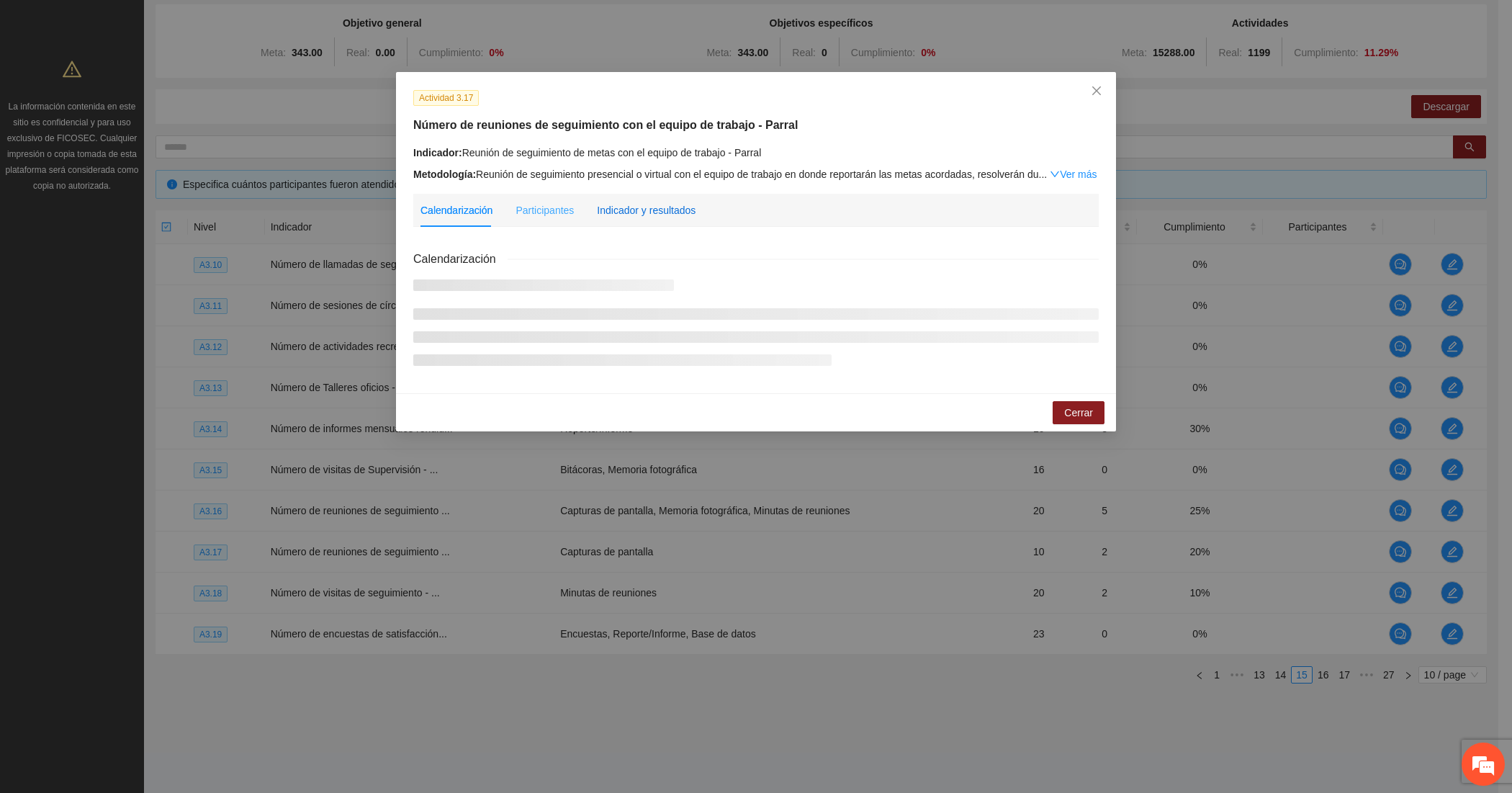
click at [650, 216] on div "Indicador y resultados" at bounding box center [646, 210] width 98 height 16
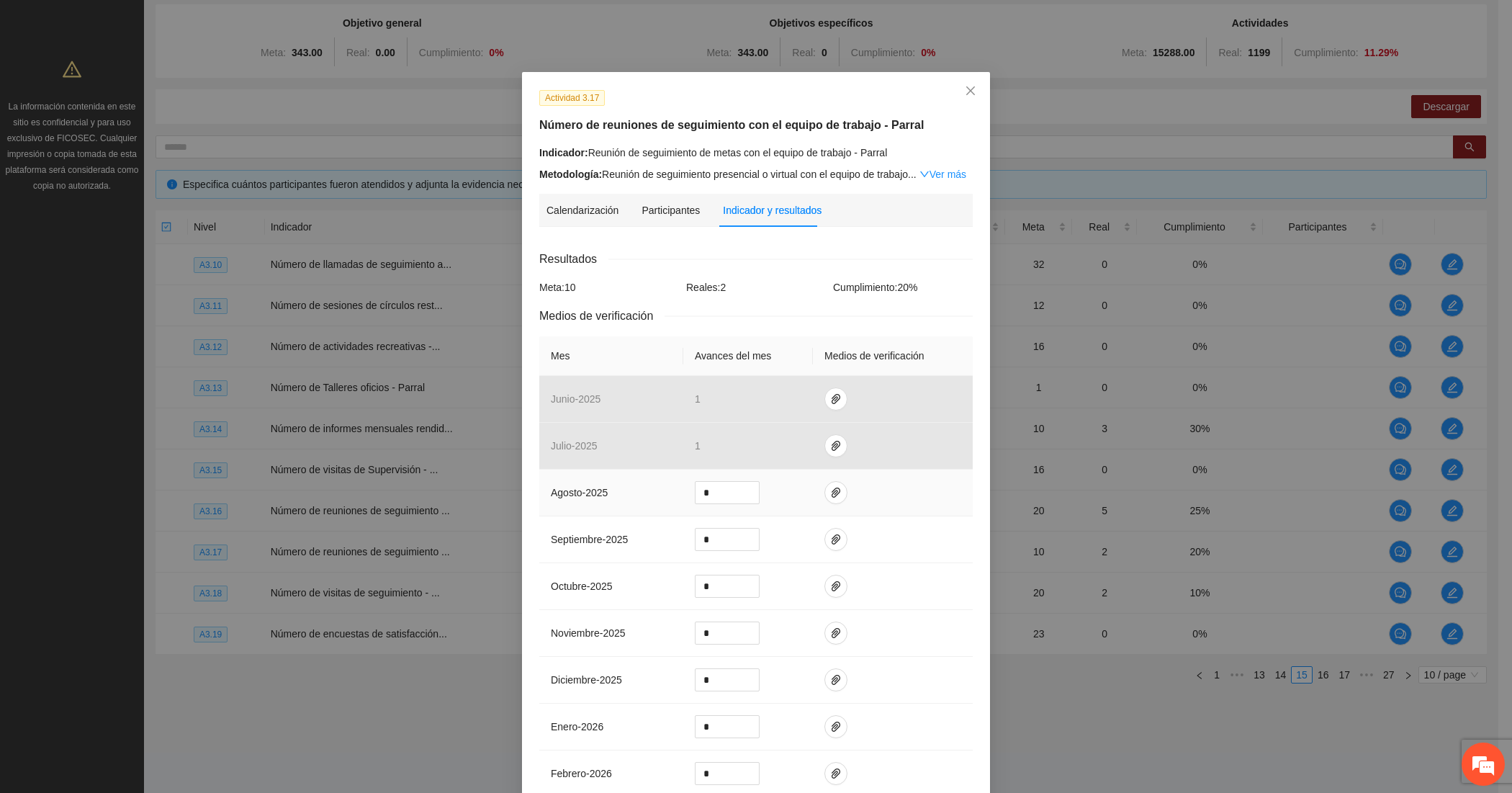
click at [703, 505] on td "*" at bounding box center [748, 493] width 130 height 47
click at [703, 493] on input "*" at bounding box center [727, 493] width 63 height 21
type input "*"
click at [830, 495] on icon "paper-clip" at bounding box center [836, 492] width 11 height 11
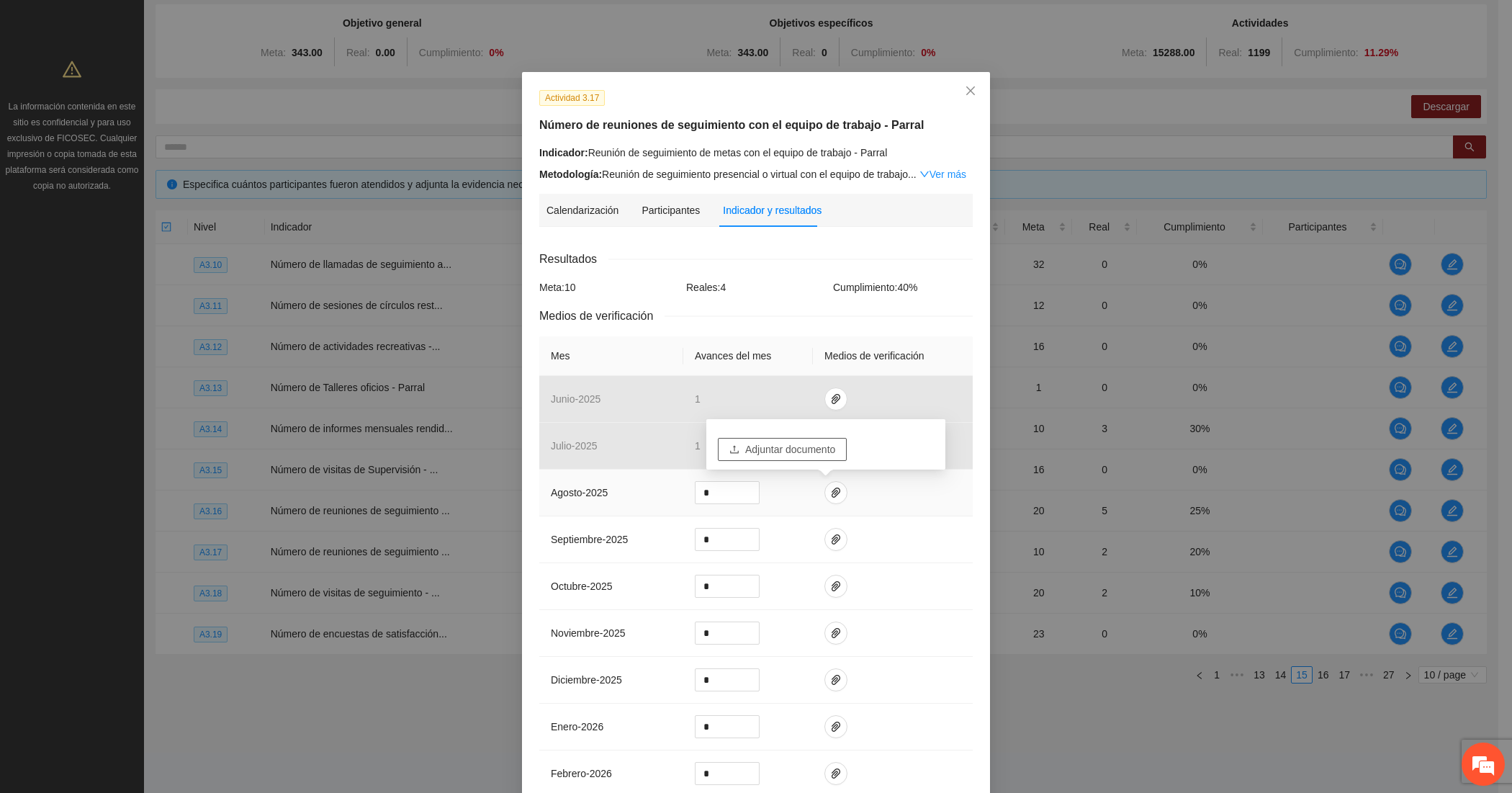
click at [799, 444] on span "Adjuntar documento" at bounding box center [791, 449] width 90 height 16
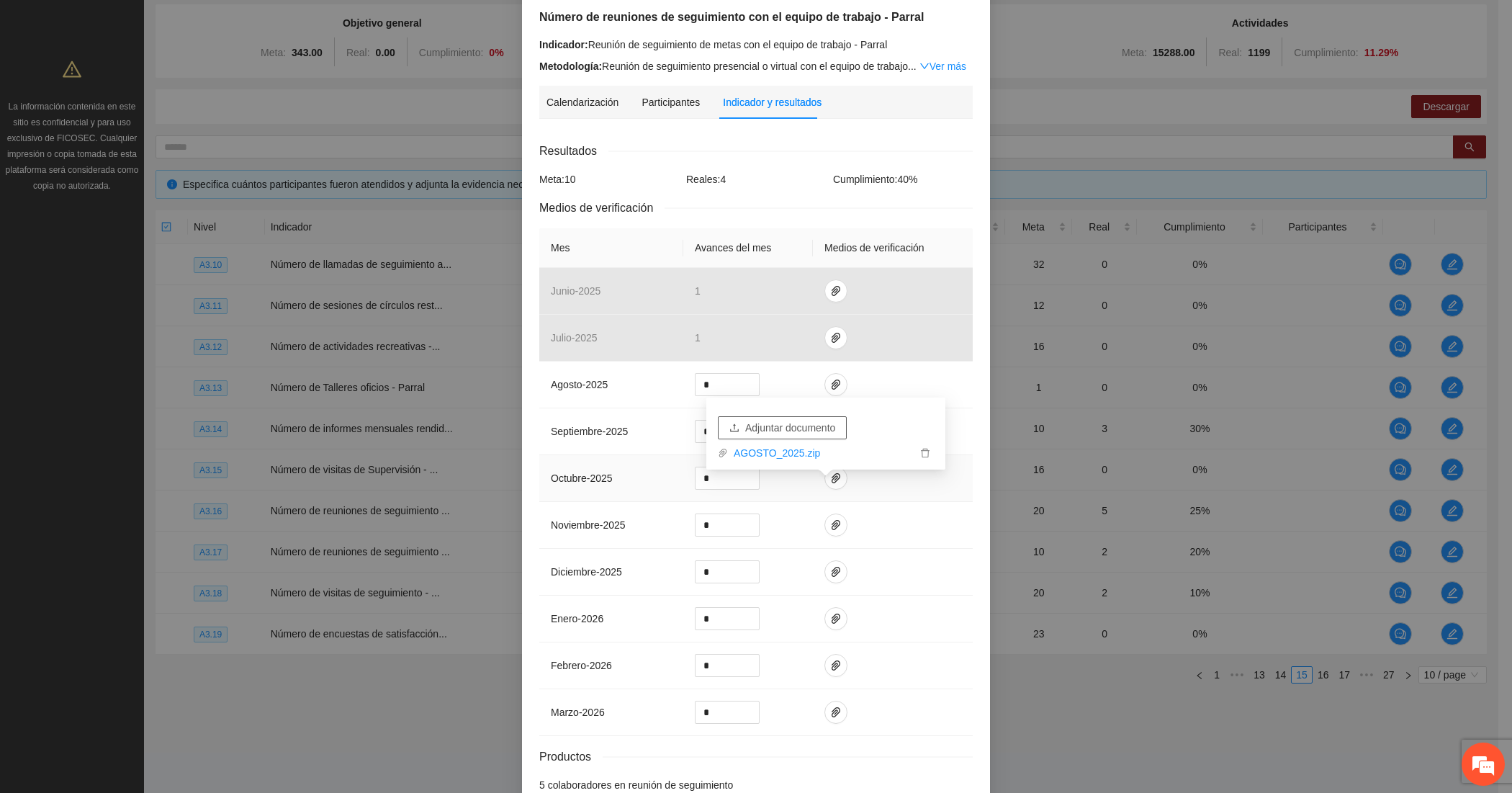
scroll to position [195, 0]
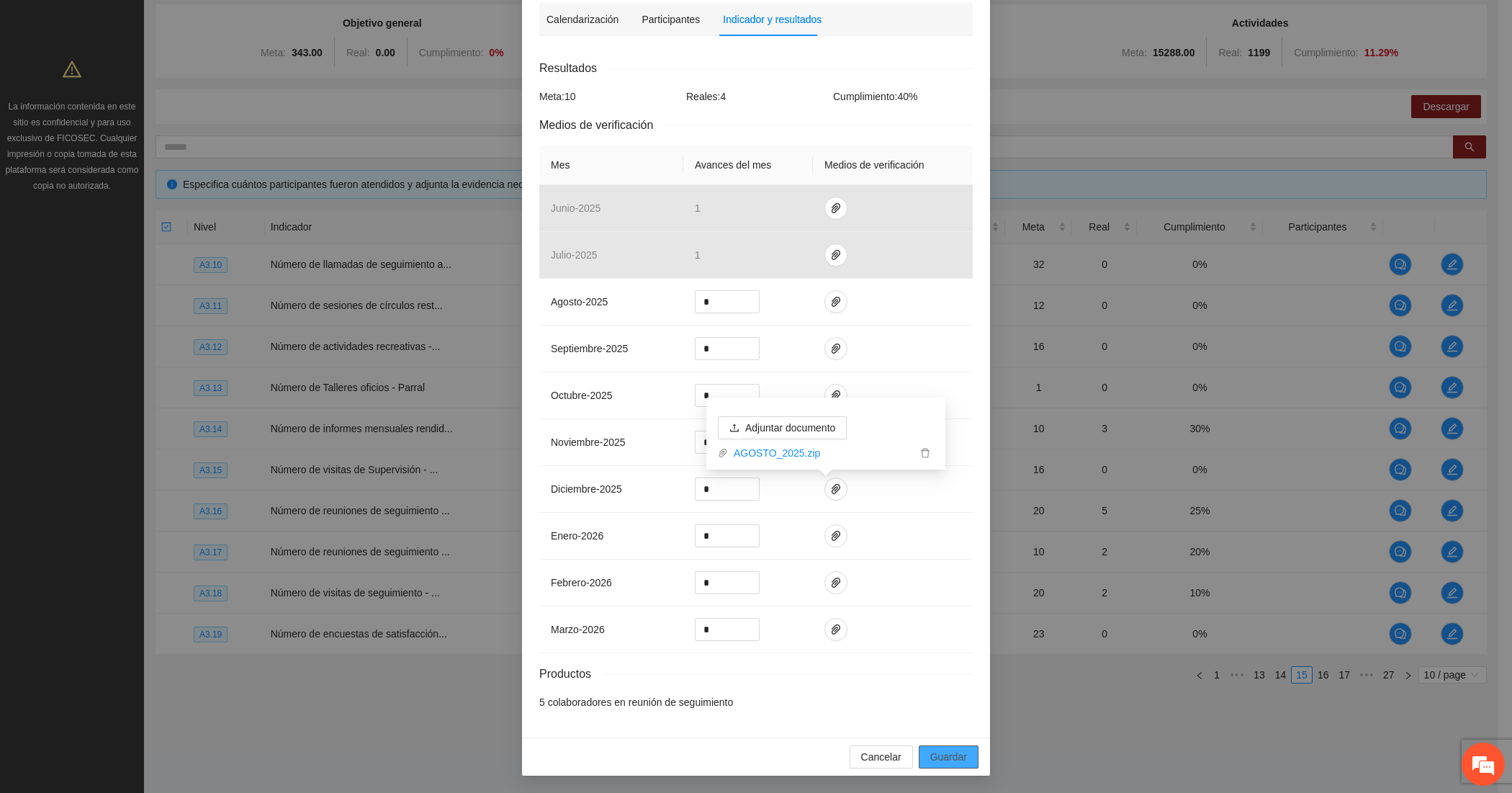
click at [930, 756] on span "Guardar" at bounding box center [949, 756] width 37 height 16
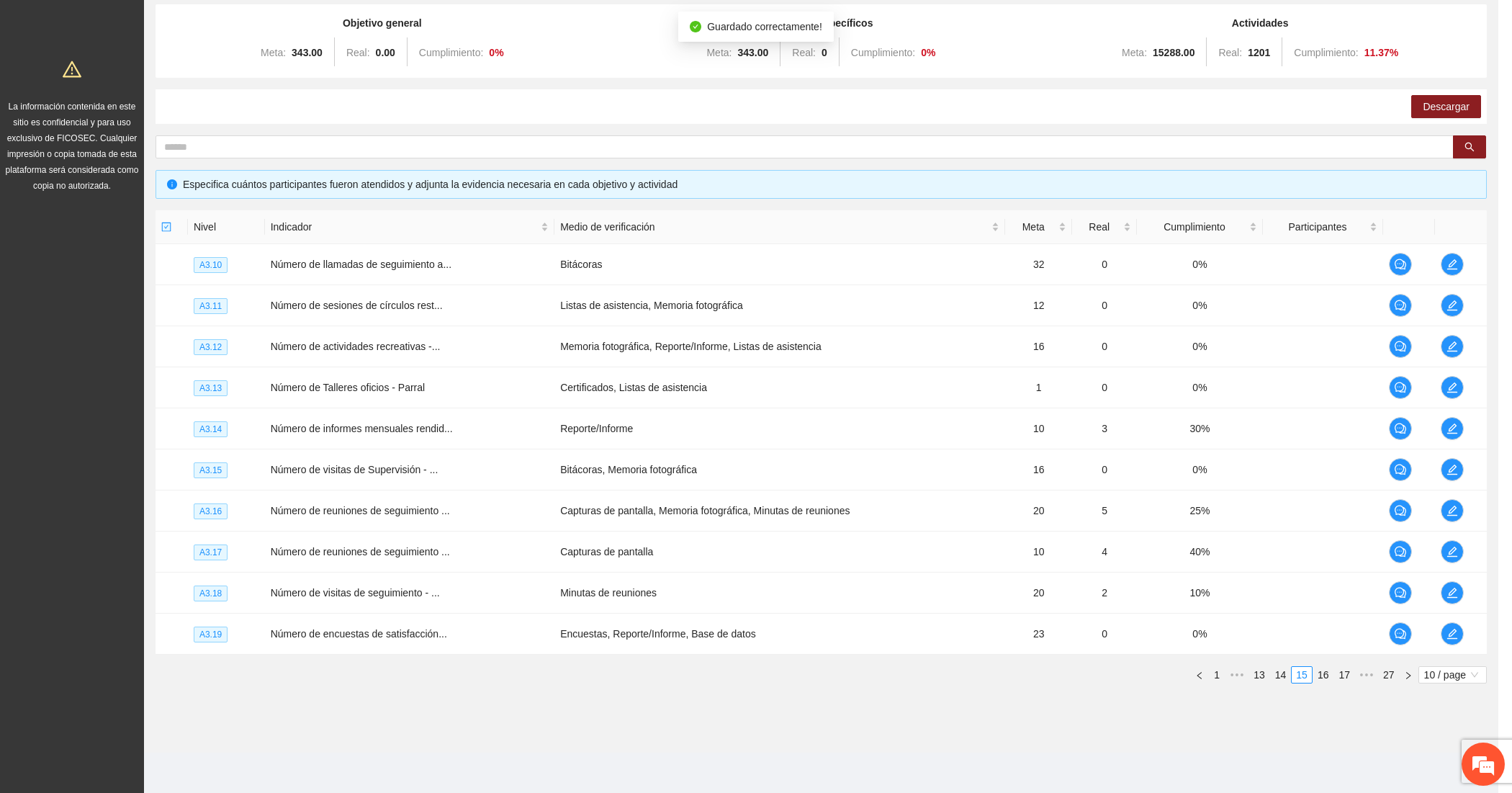
scroll to position [124, 0]
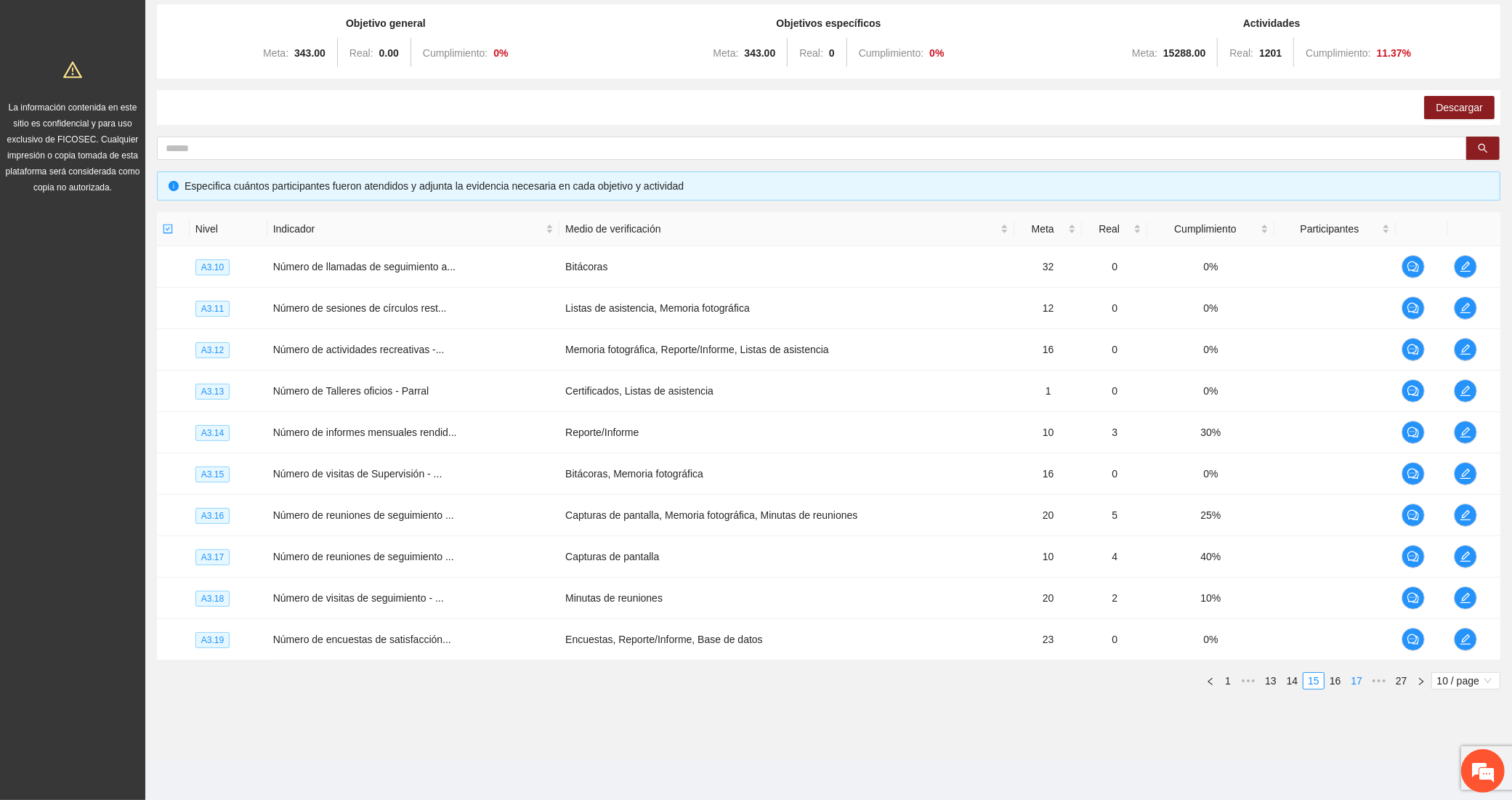
click at [1360, 676] on link "17" at bounding box center [1357, 681] width 20 height 16
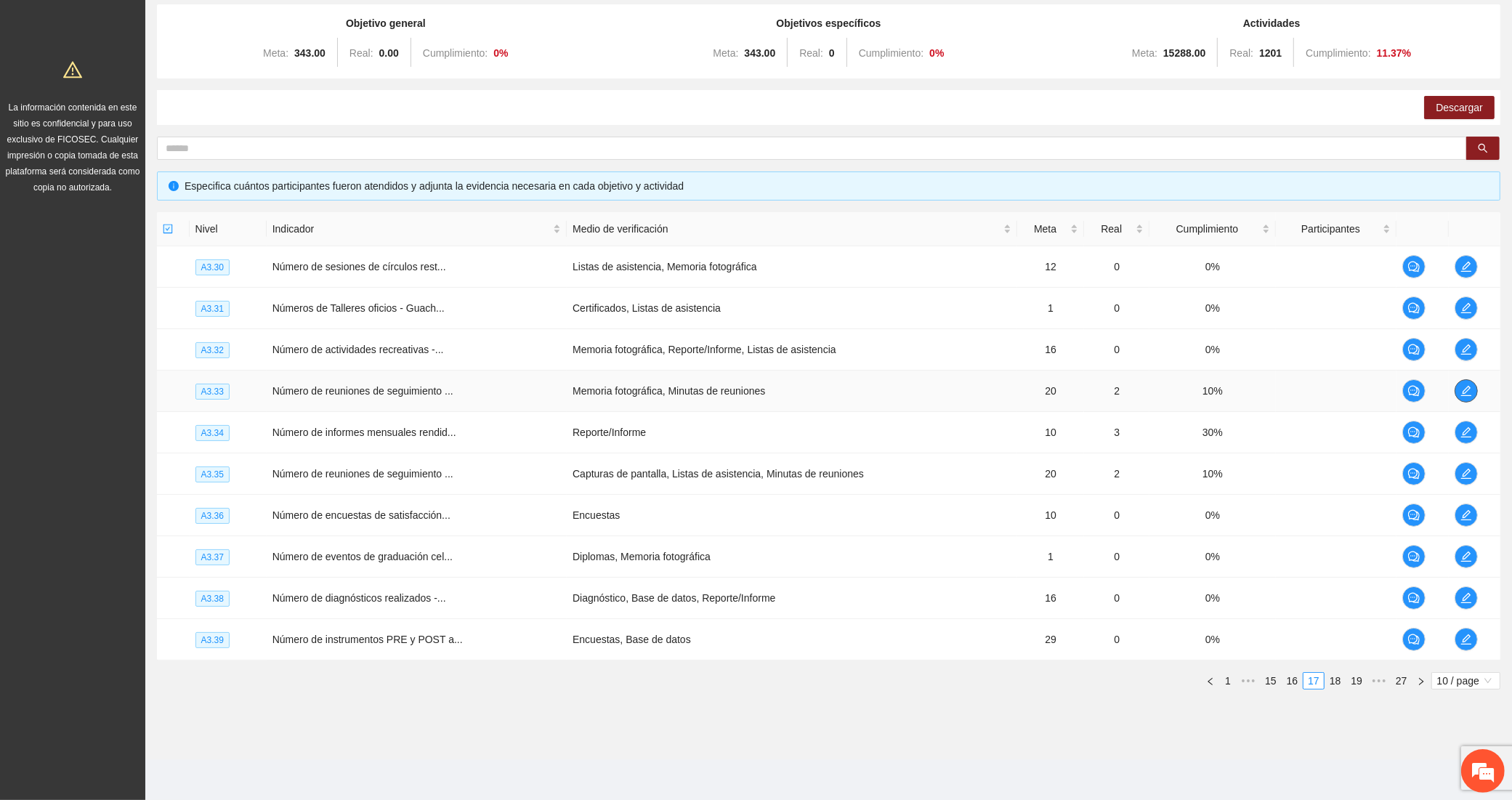
click at [1467, 386] on icon "edit" at bounding box center [1465, 391] width 10 height 10
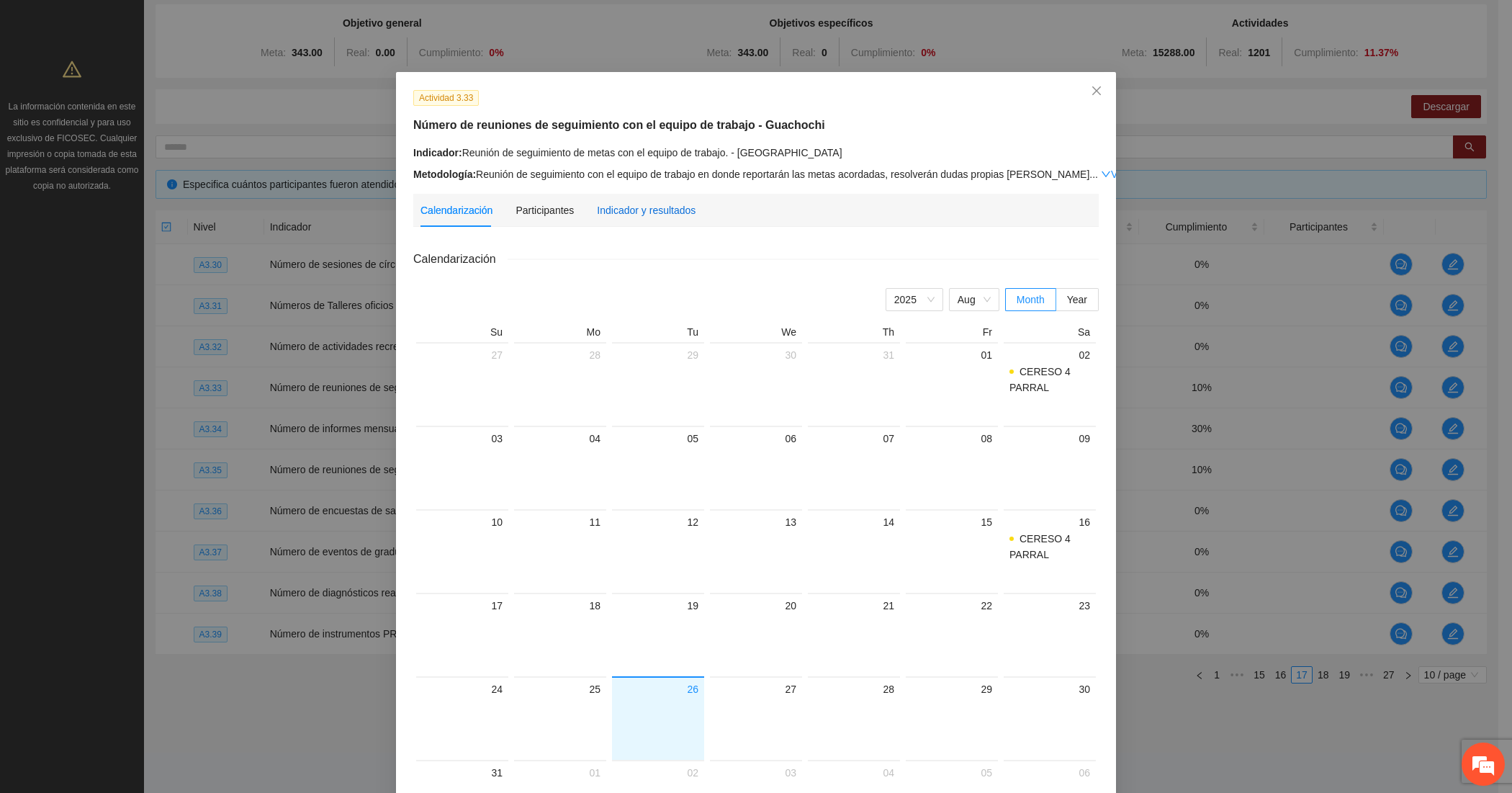
click at [605, 207] on div "Indicador y resultados" at bounding box center [646, 210] width 98 height 16
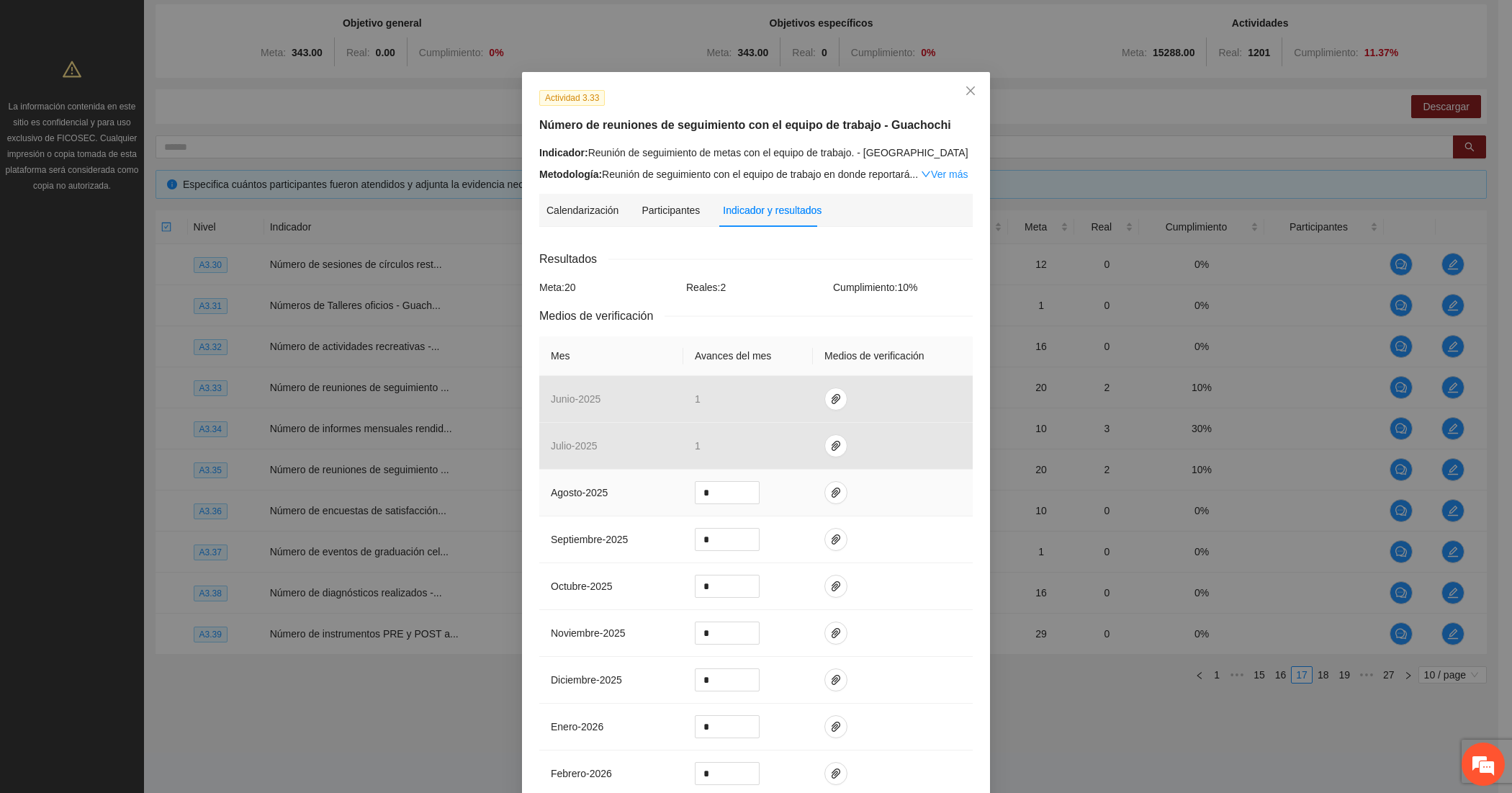
click at [700, 474] on td "*" at bounding box center [748, 493] width 130 height 47
click at [697, 485] on input "*" at bounding box center [727, 493] width 63 height 21
type input "*"
click at [830, 488] on icon "paper-clip" at bounding box center [836, 492] width 11 height 11
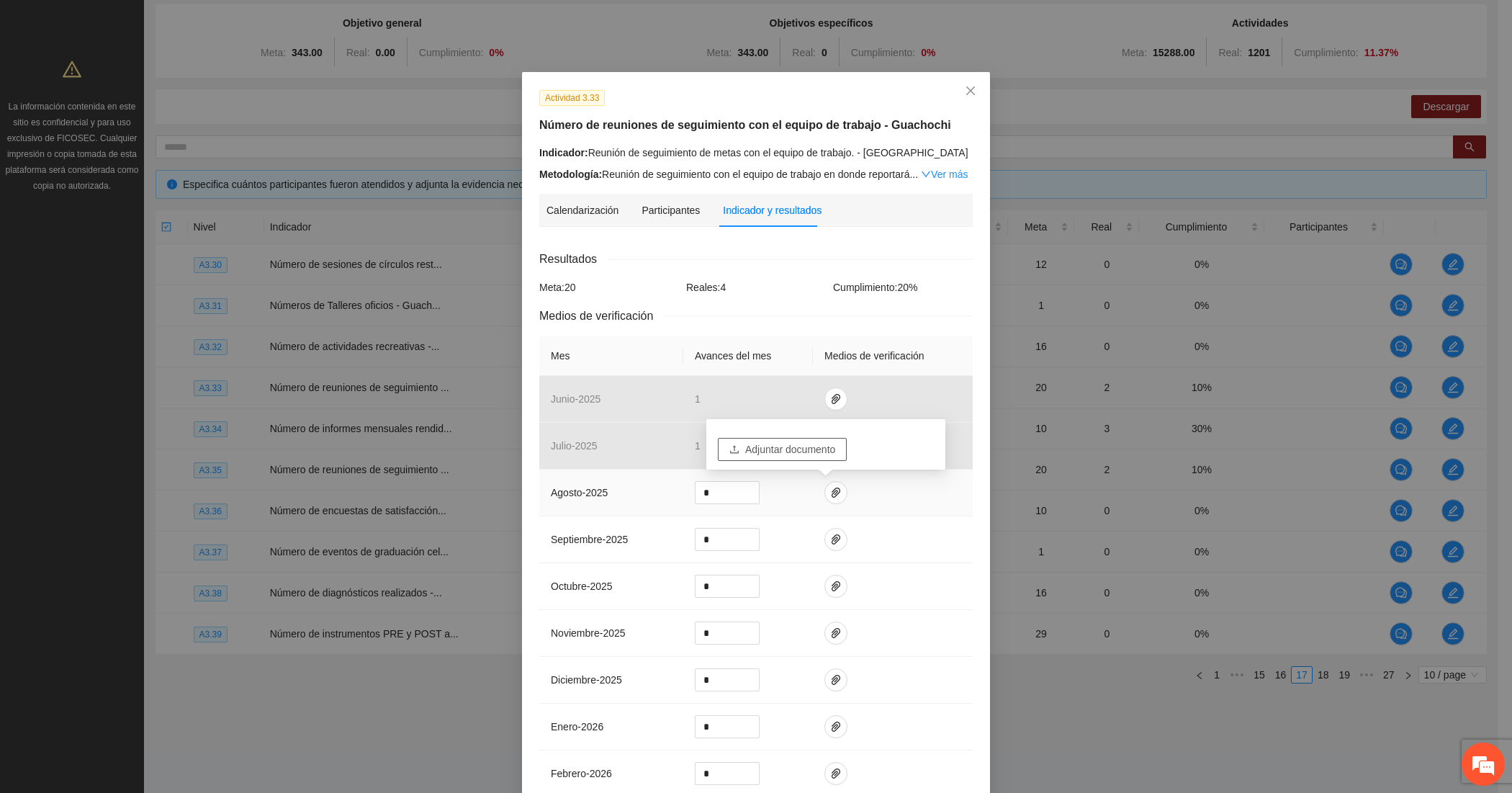
click at [746, 450] on span "Adjuntar documento" at bounding box center [791, 449] width 90 height 16
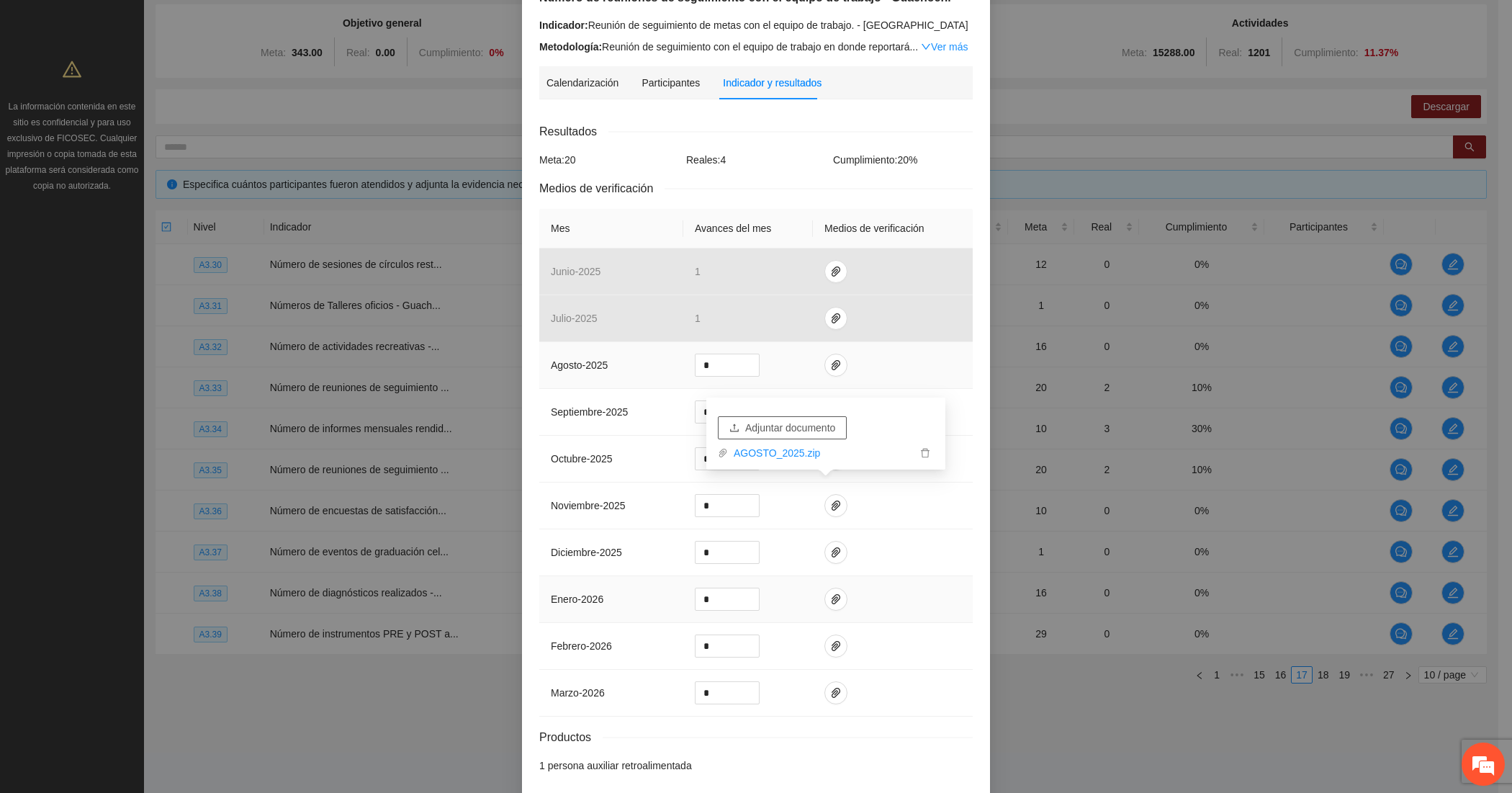
scroll to position [195, 0]
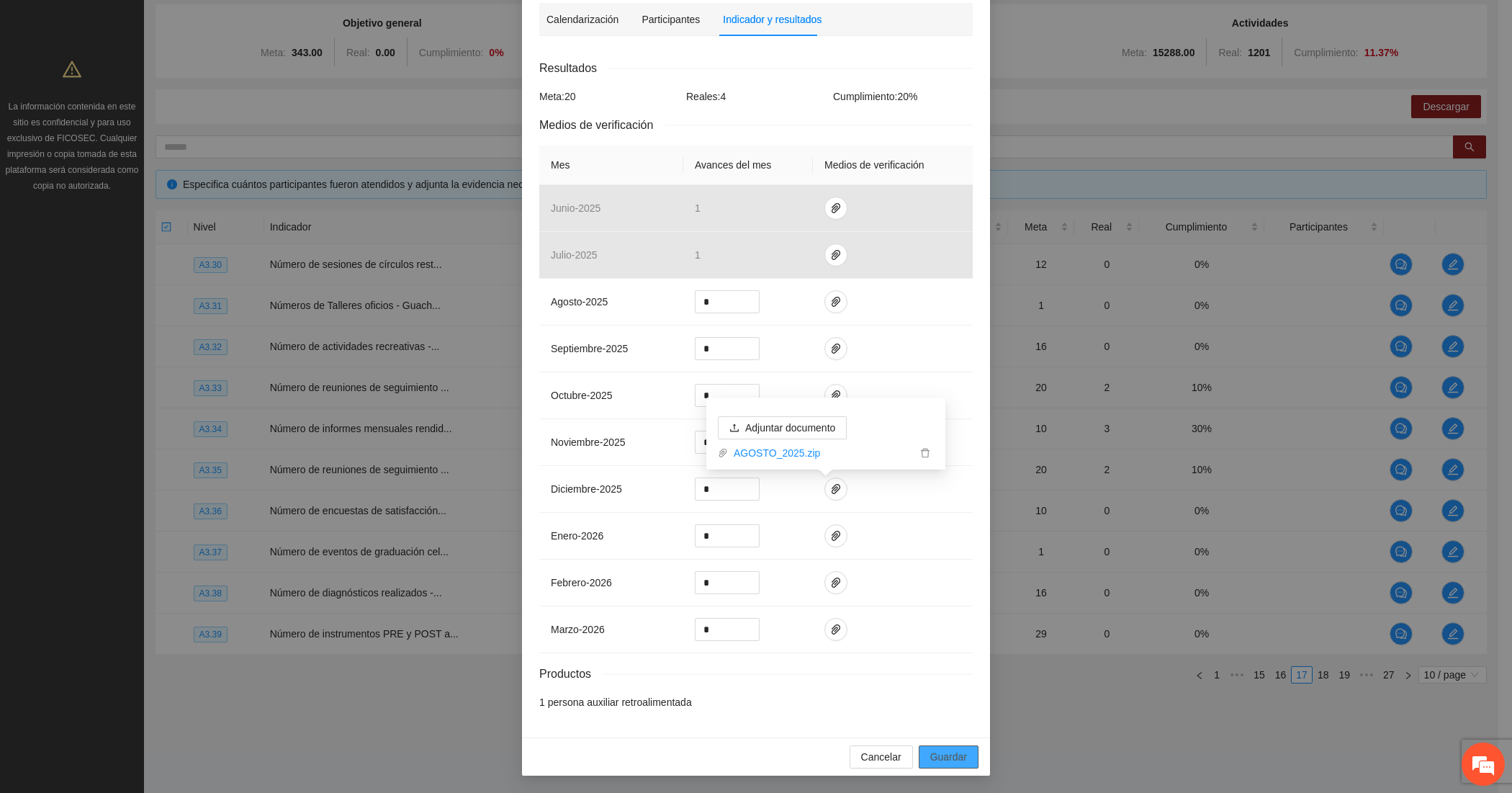
click at [930, 759] on span "Guardar" at bounding box center [949, 756] width 37 height 16
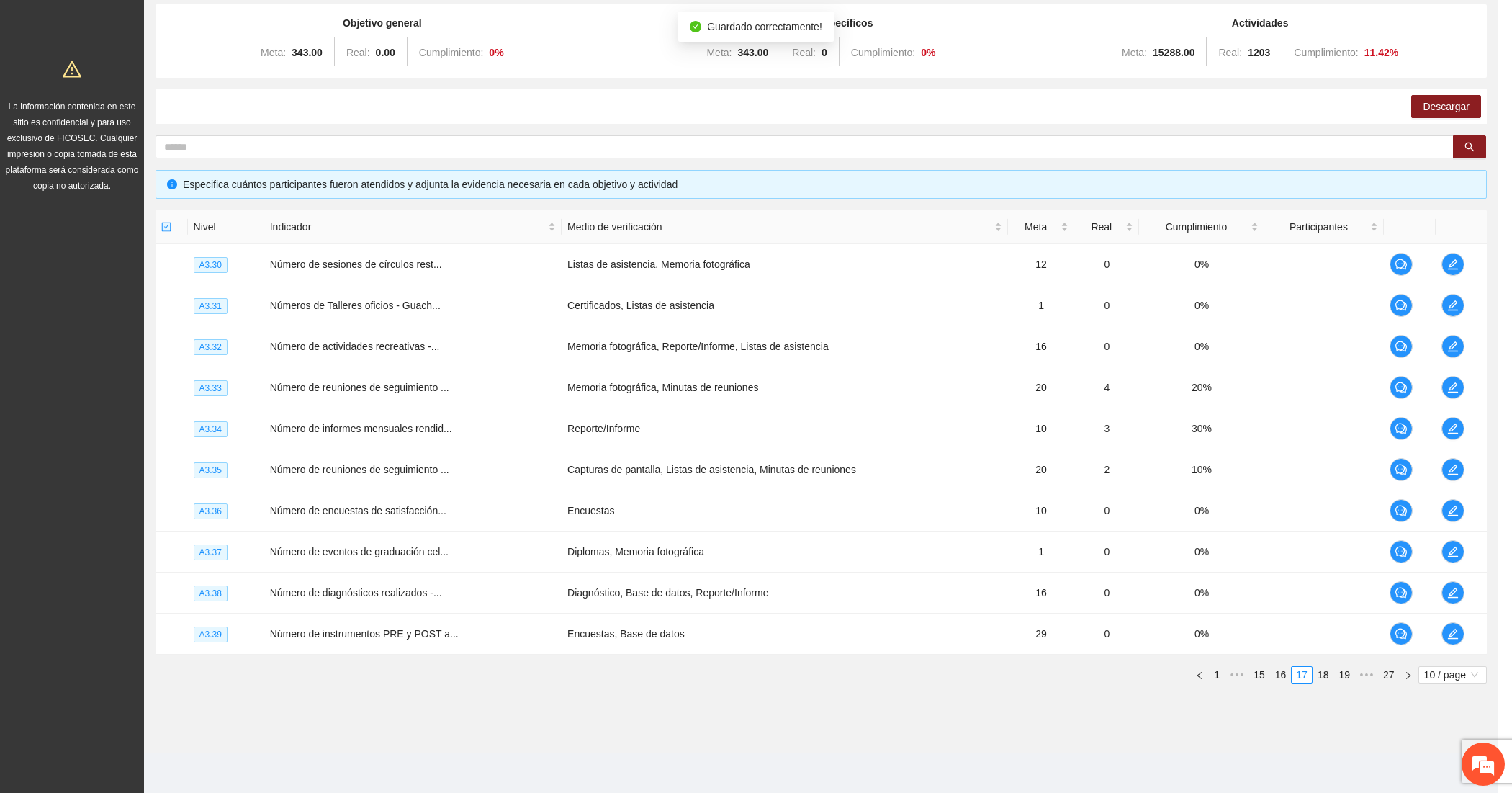
scroll to position [124, 0]
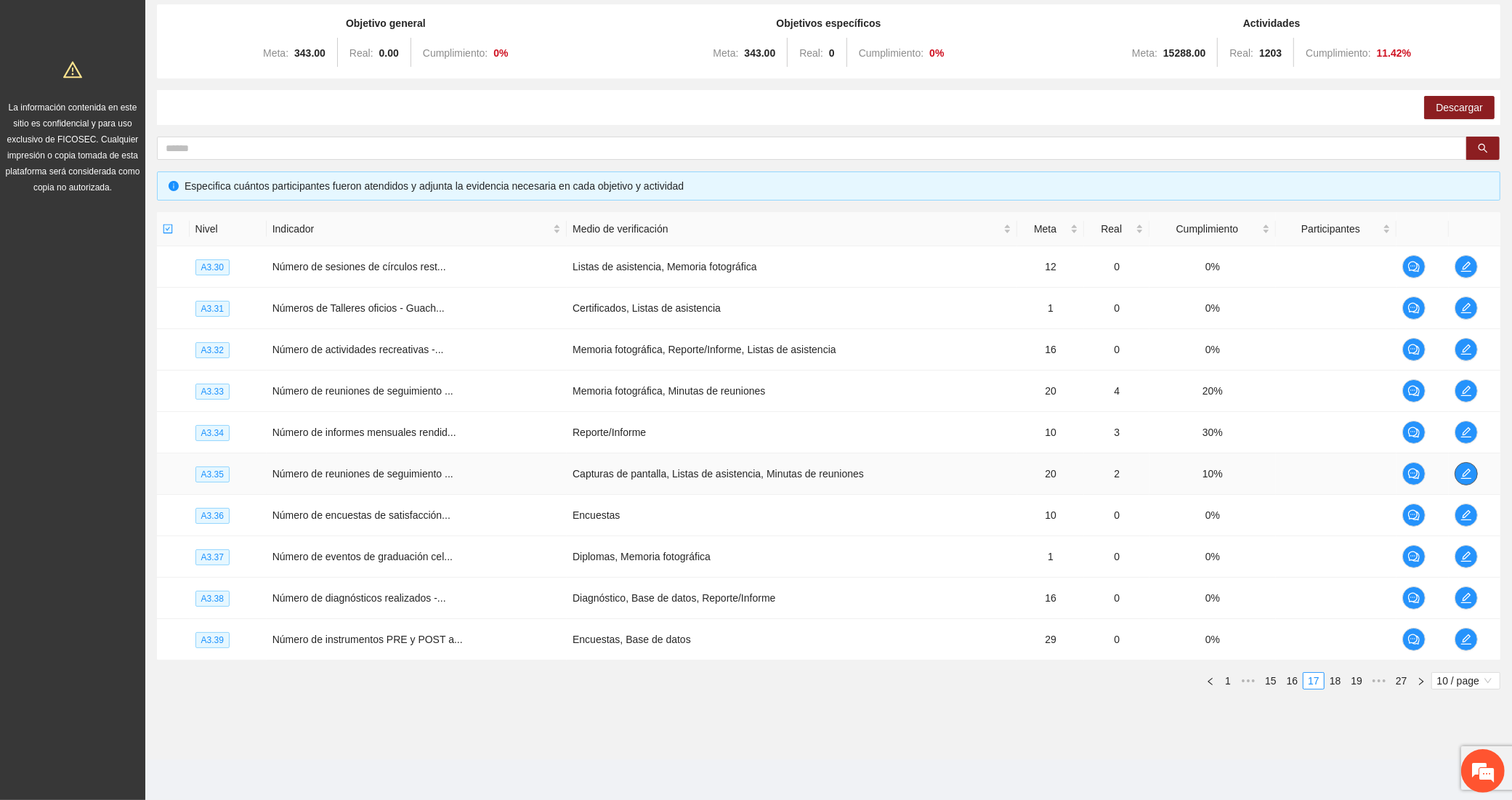
click at [1461, 472] on icon "edit" at bounding box center [1466, 473] width 12 height 12
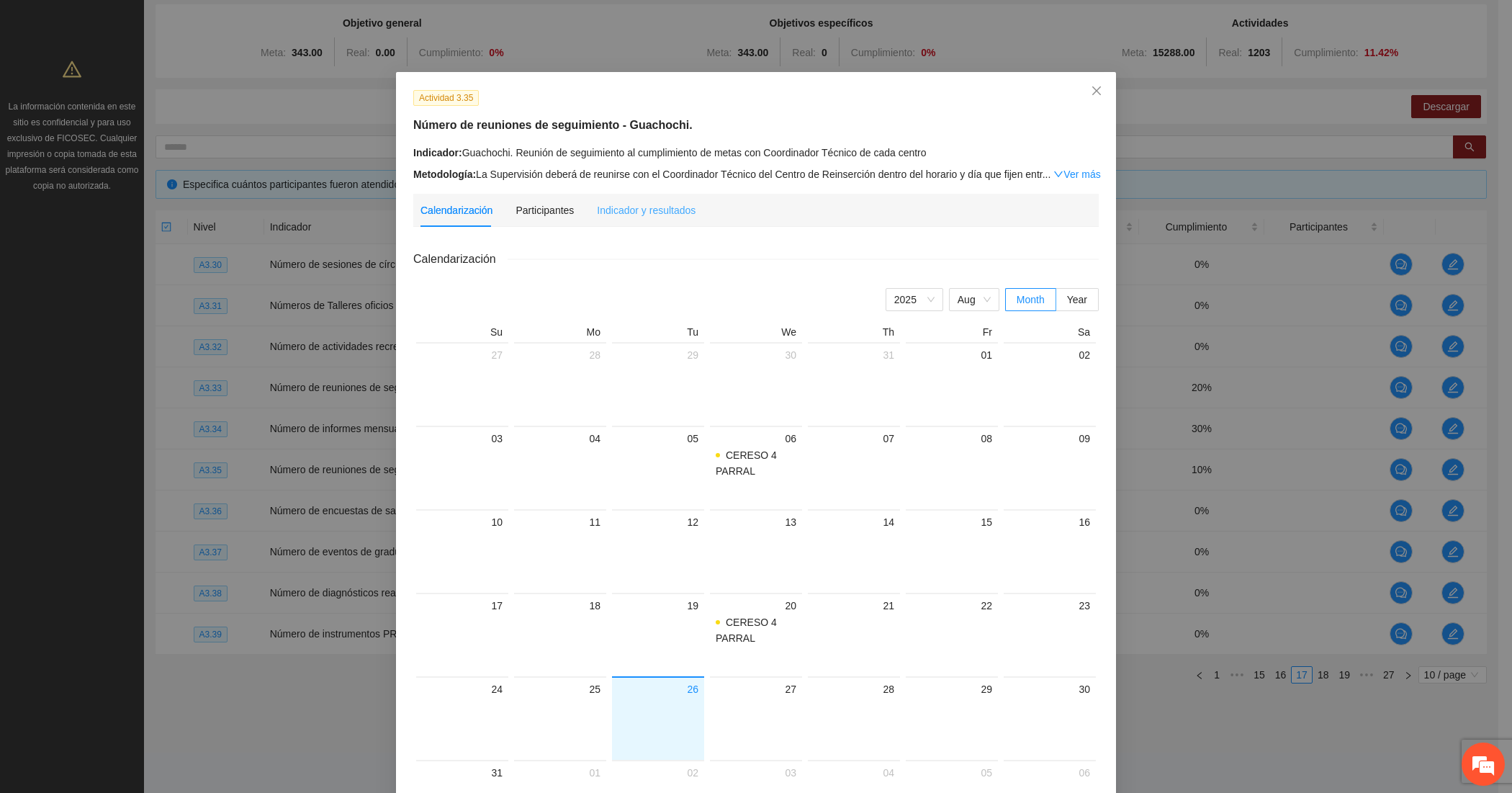
click at [660, 198] on div "Indicador y resultados" at bounding box center [646, 210] width 98 height 33
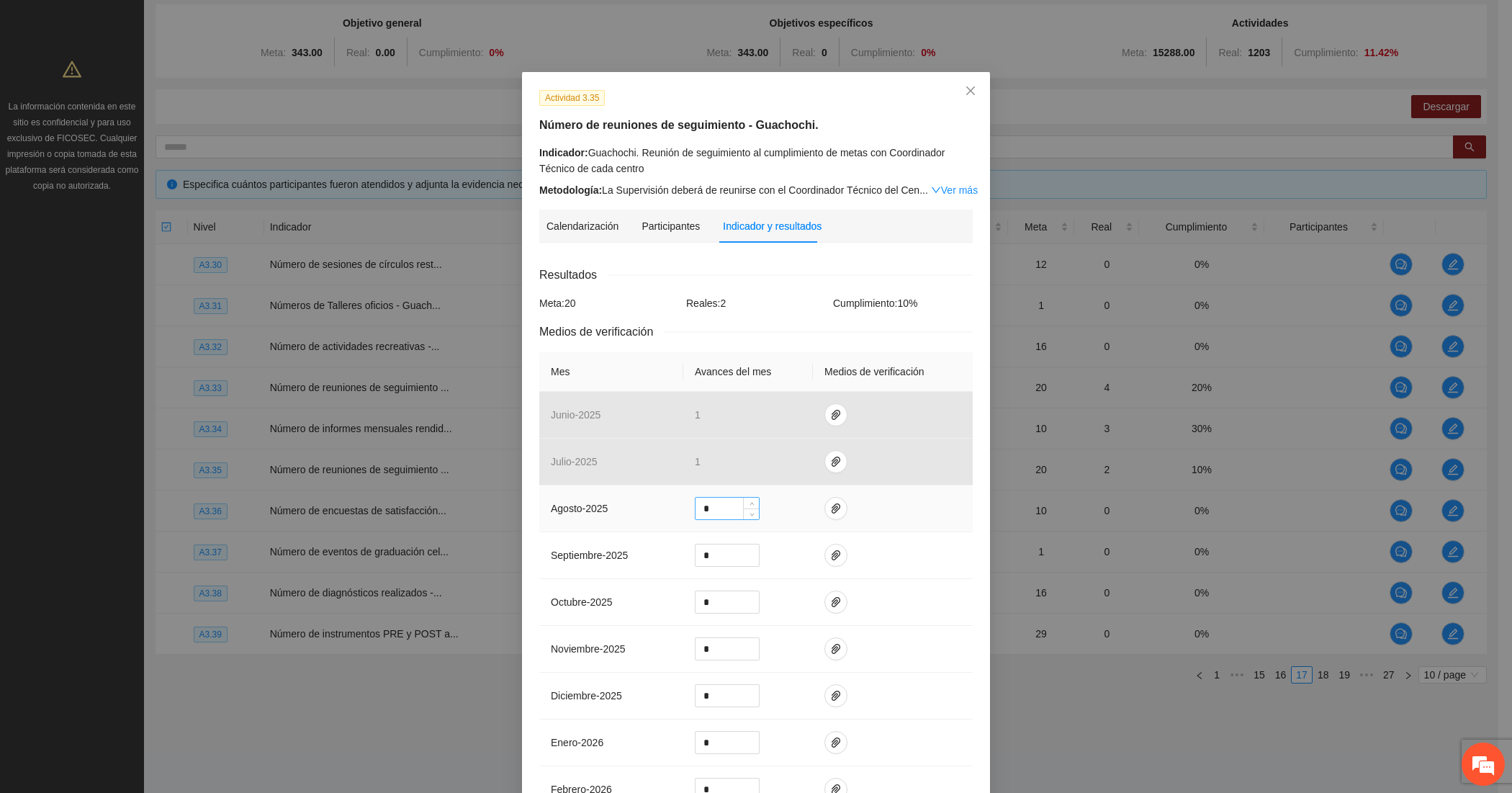
click at [717, 512] on input "*" at bounding box center [727, 509] width 63 height 21
type input "*"
click at [836, 508] on span "paper-clip" at bounding box center [836, 508] width 21 height 11
click at [784, 469] on span "Adjuntar documento" at bounding box center [791, 465] width 90 height 16
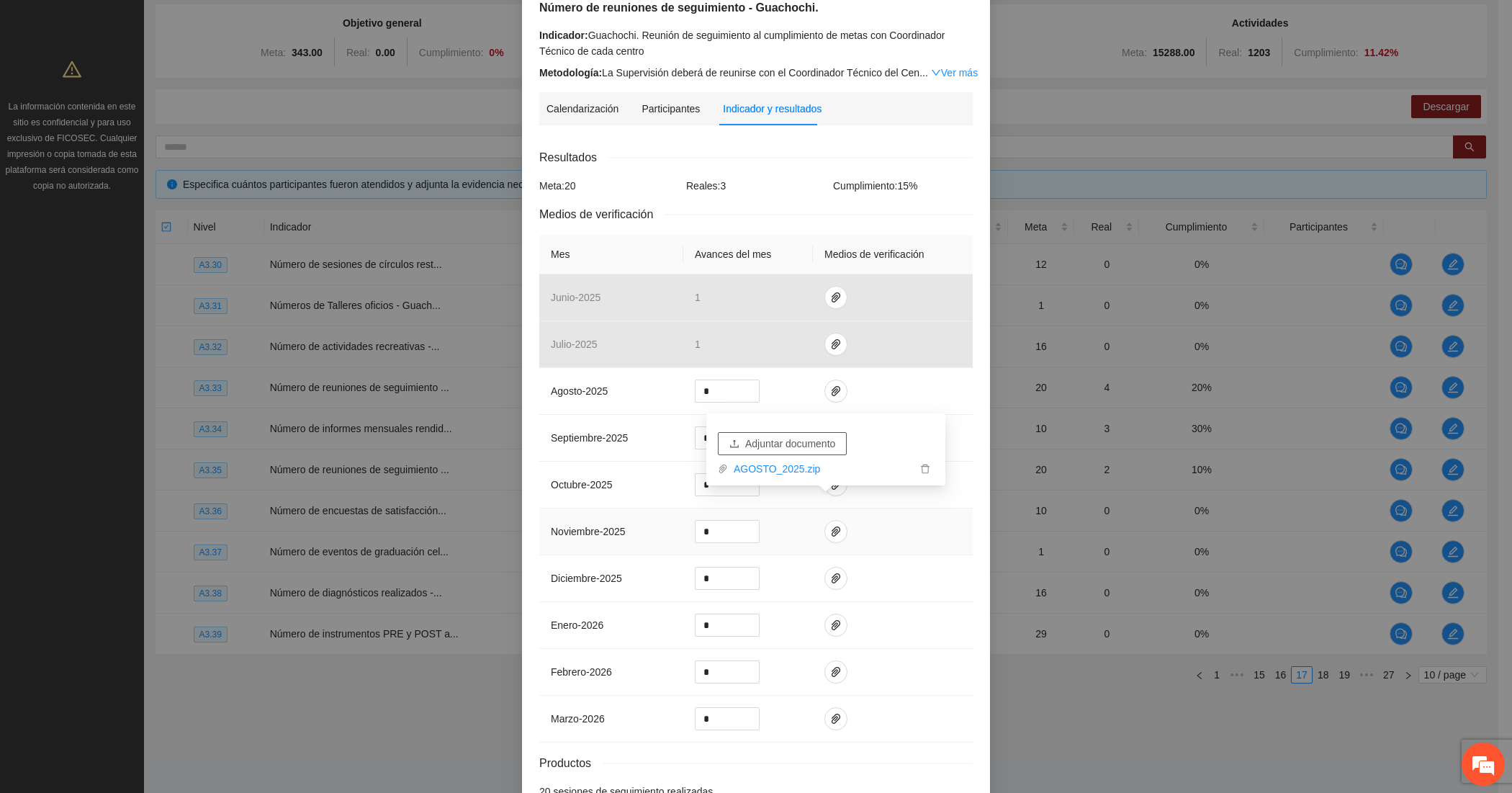
scroll to position [211, 0]
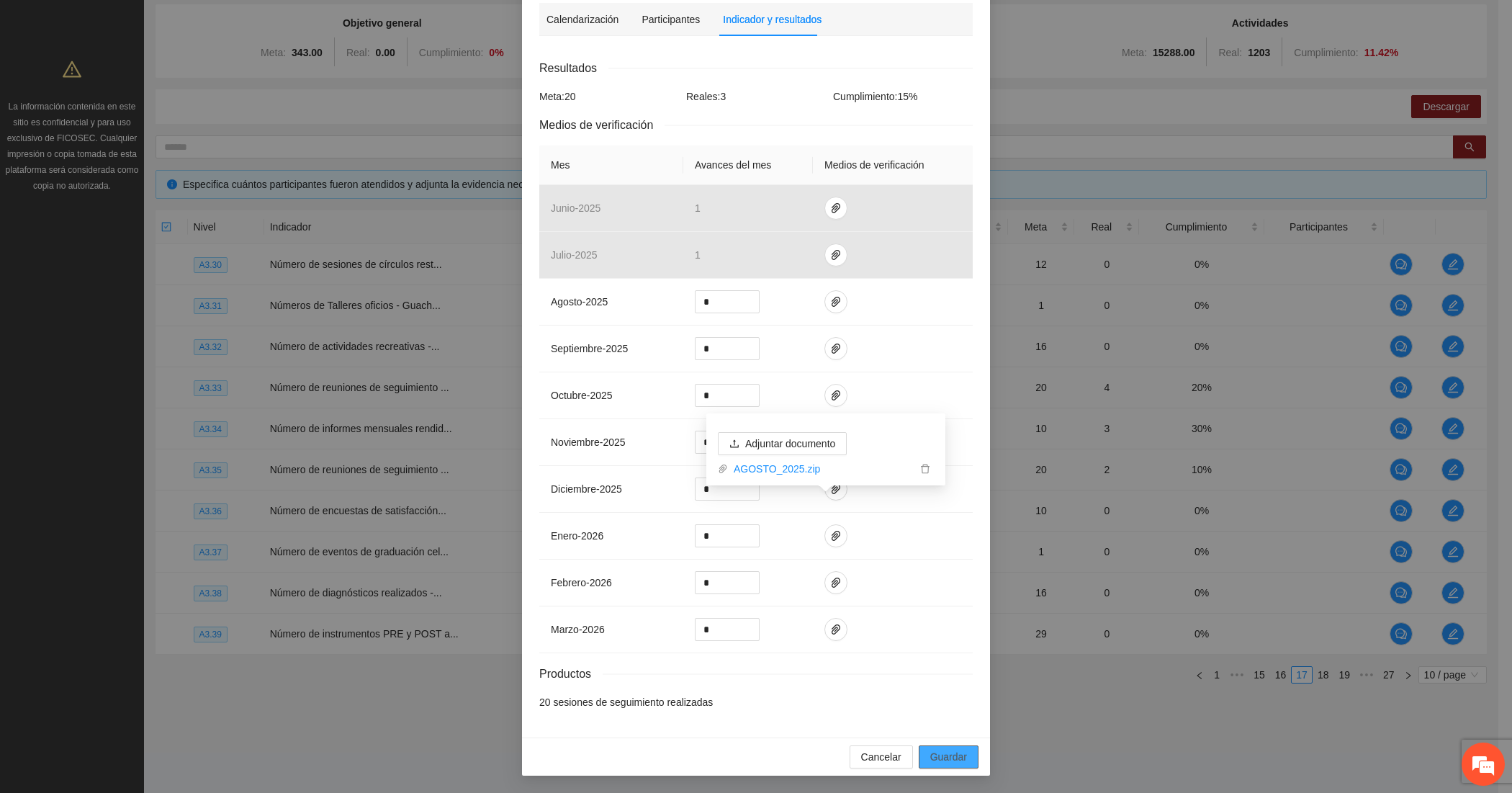
click at [944, 753] on span "Guardar" at bounding box center [949, 756] width 37 height 16
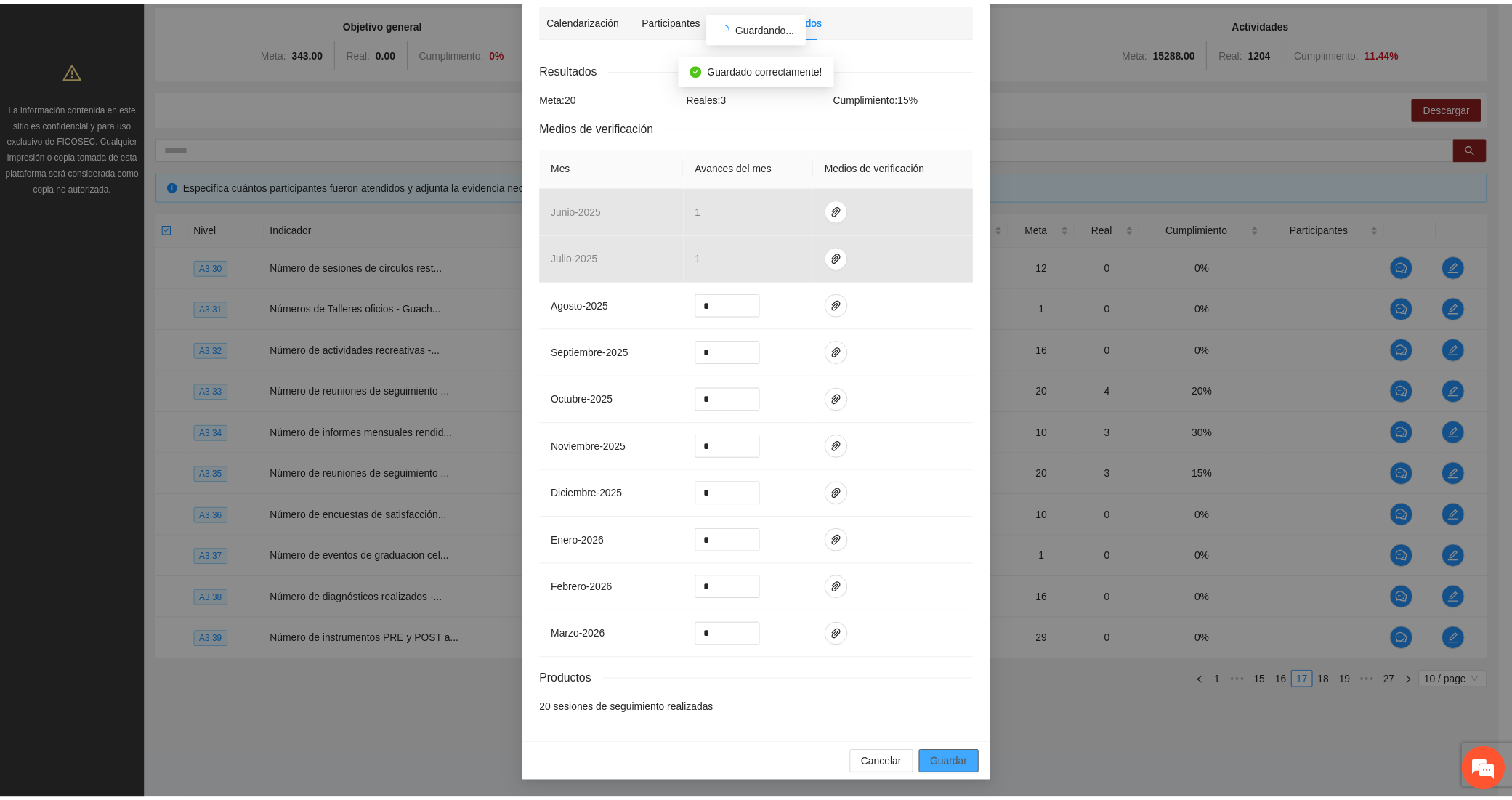
scroll to position [140, 0]
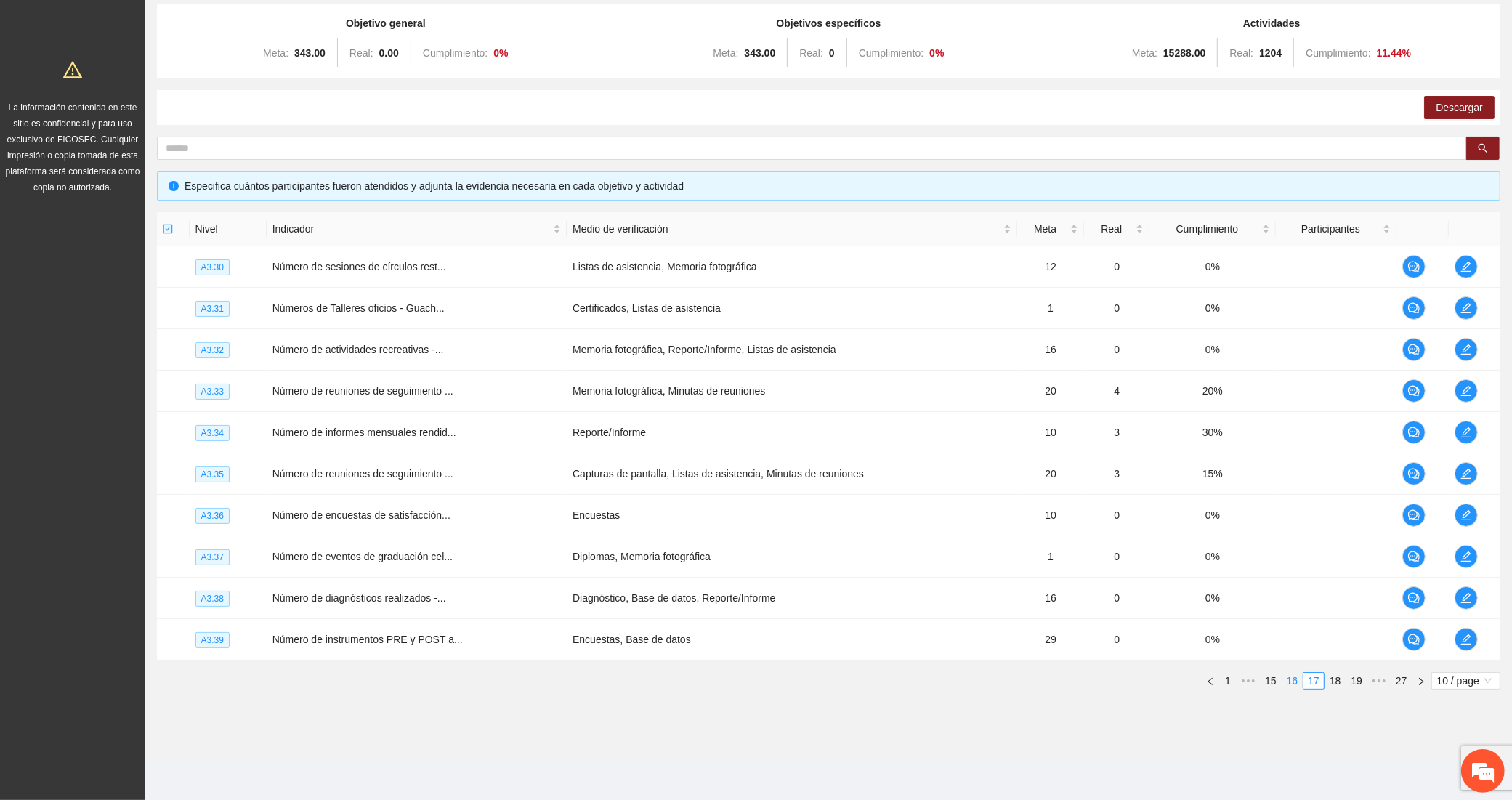
click at [1301, 677] on link "16" at bounding box center [1293, 681] width 20 height 16
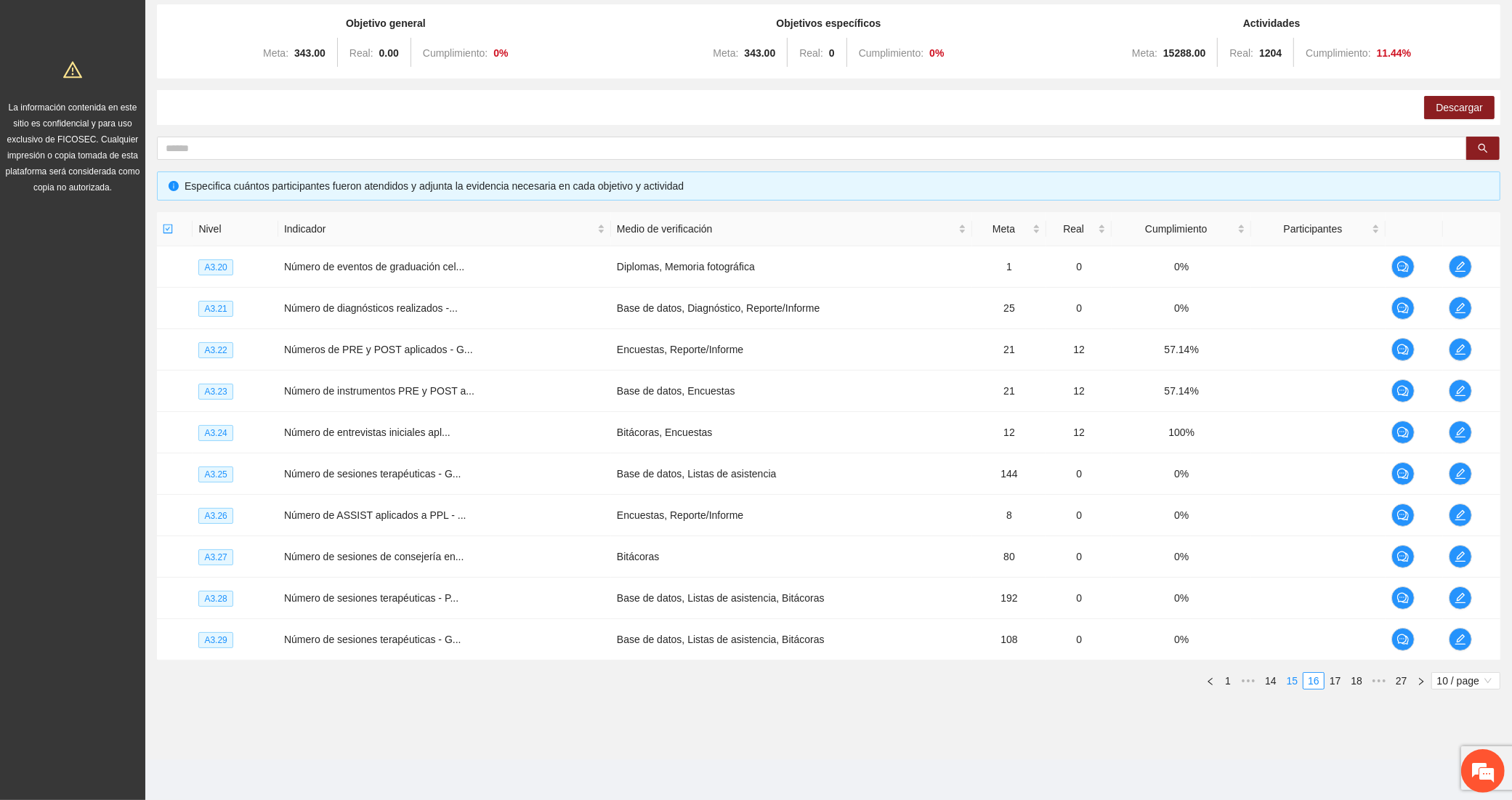
click at [1296, 680] on link "15" at bounding box center [1293, 681] width 20 height 16
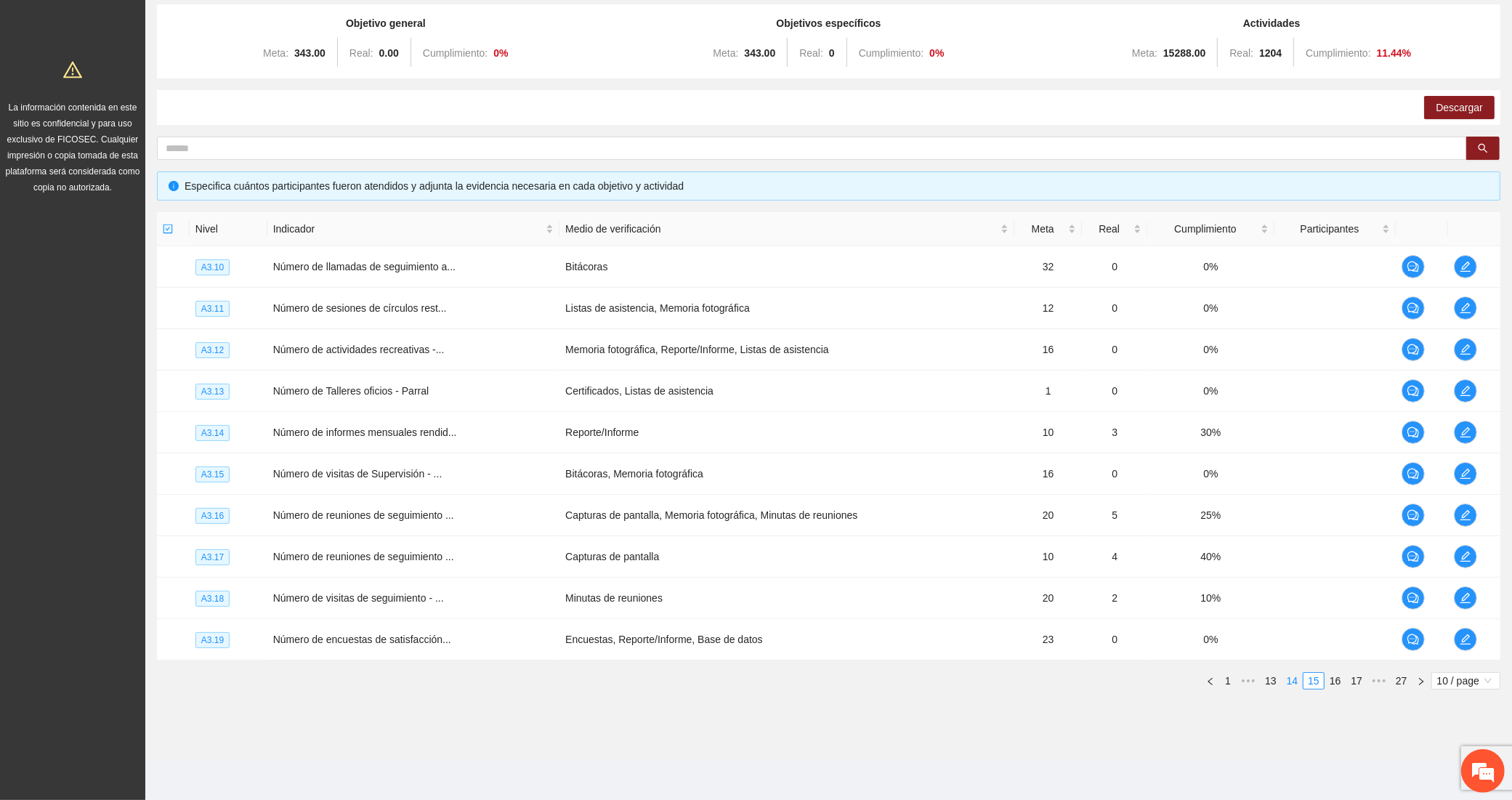
click at [1296, 680] on link "14" at bounding box center [1293, 681] width 20 height 16
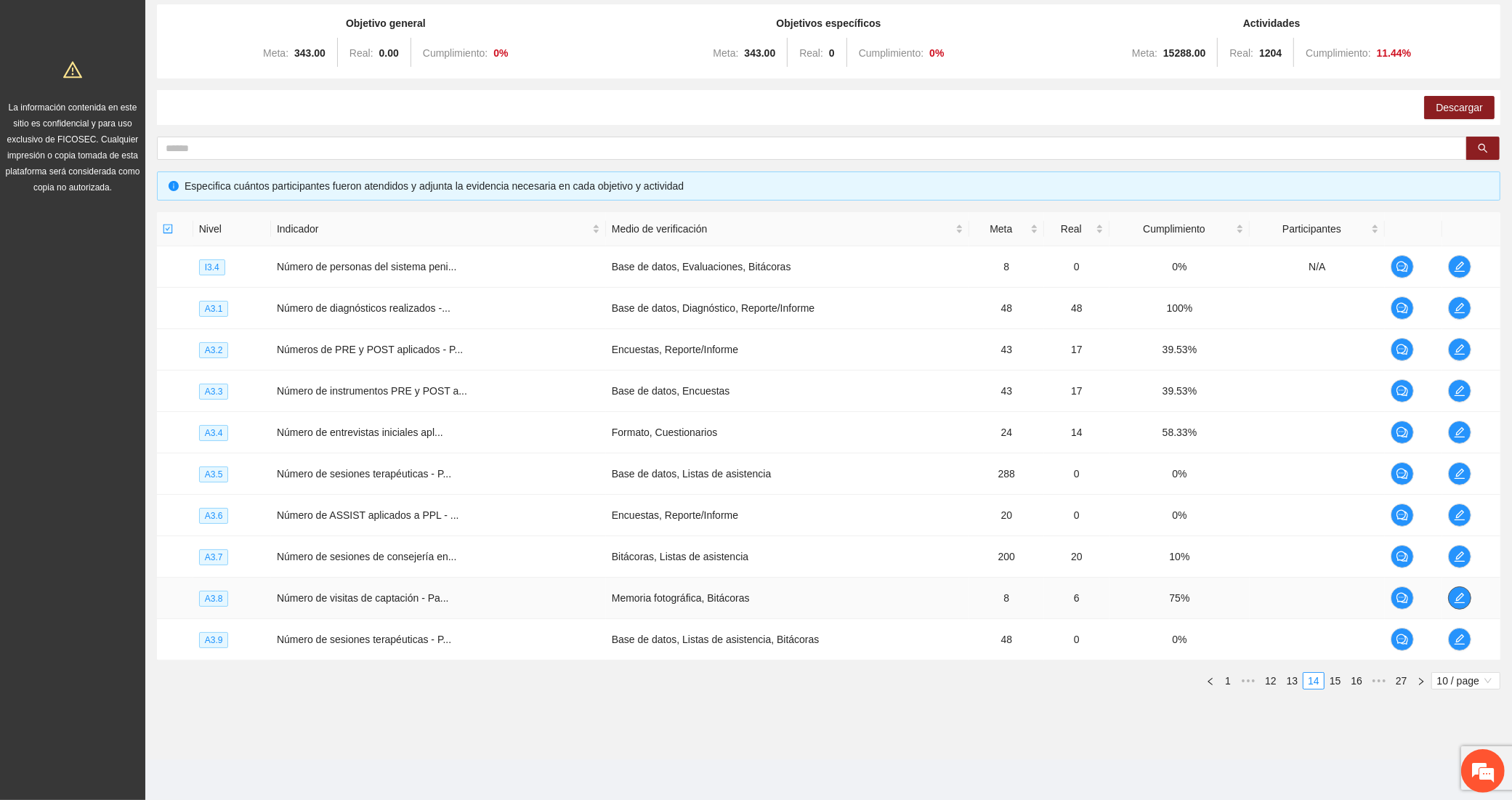
click at [1460, 594] on icon "edit" at bounding box center [1460, 598] width 10 height 10
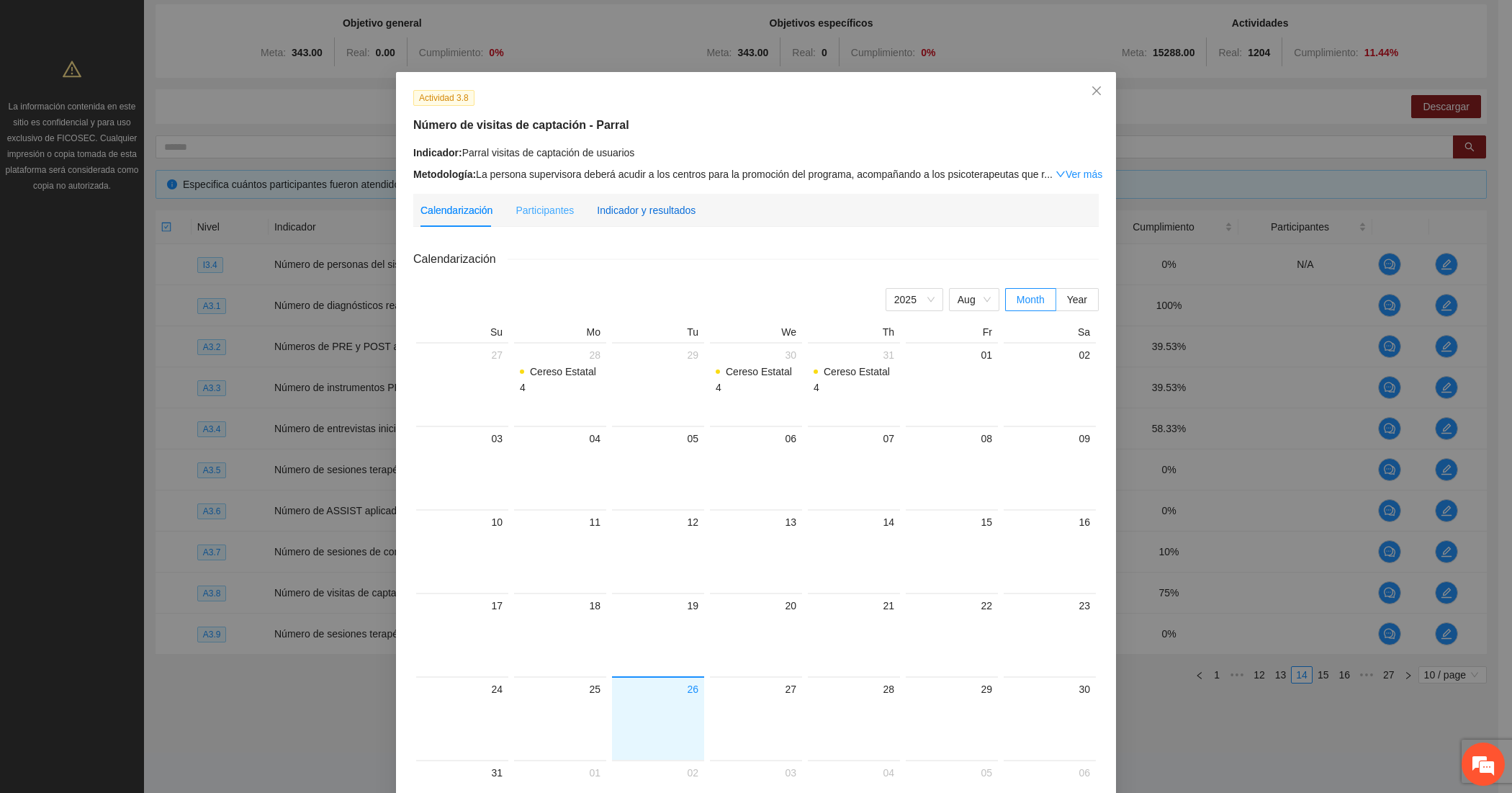
click at [643, 214] on div "Indicador y resultados" at bounding box center [646, 210] width 98 height 16
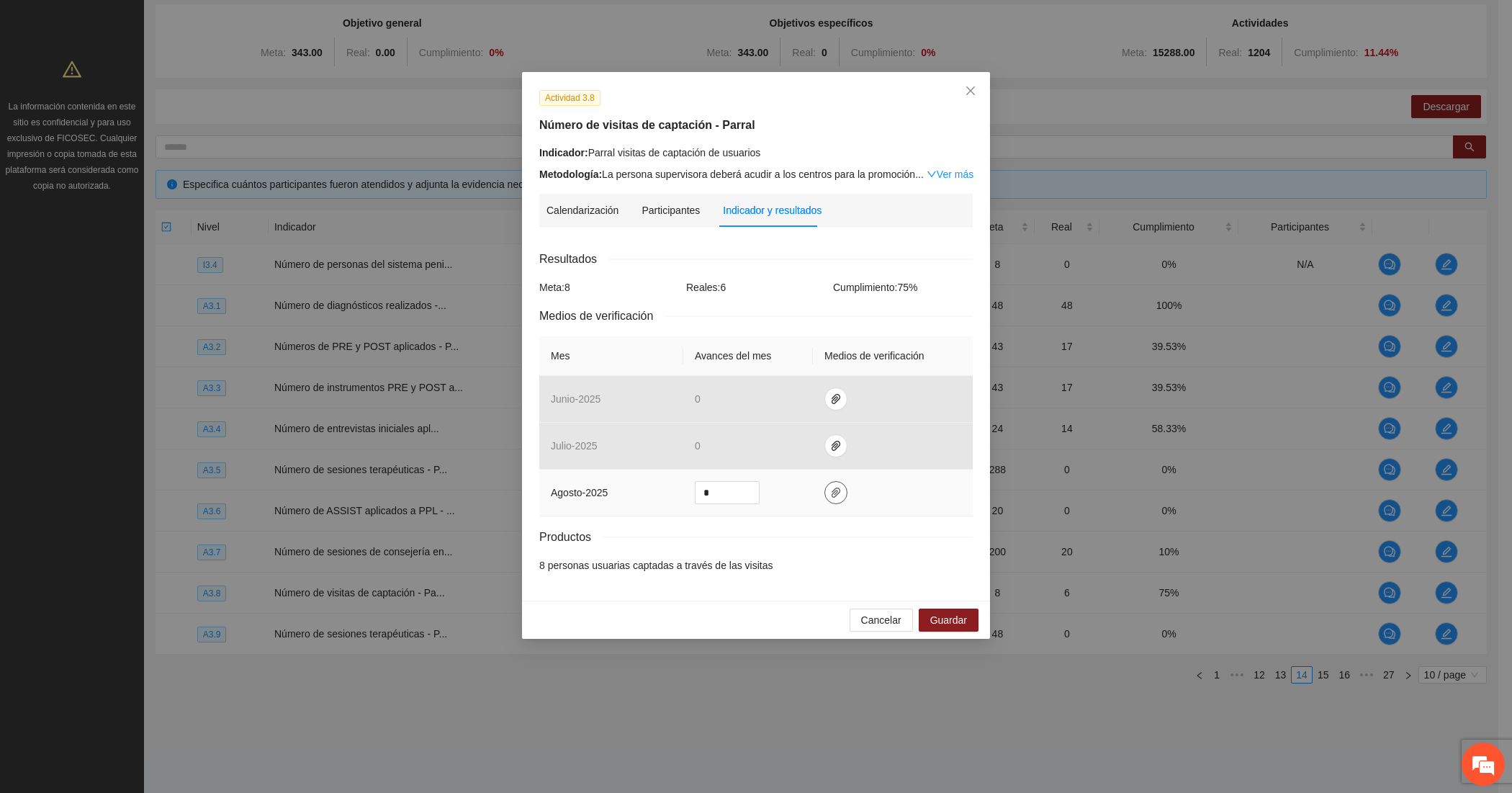
click at [839, 494] on span "paper-clip" at bounding box center [836, 492] width 21 height 11
click at [780, 422] on span "Adjuntar documento" at bounding box center [798, 428] width 90 height 16
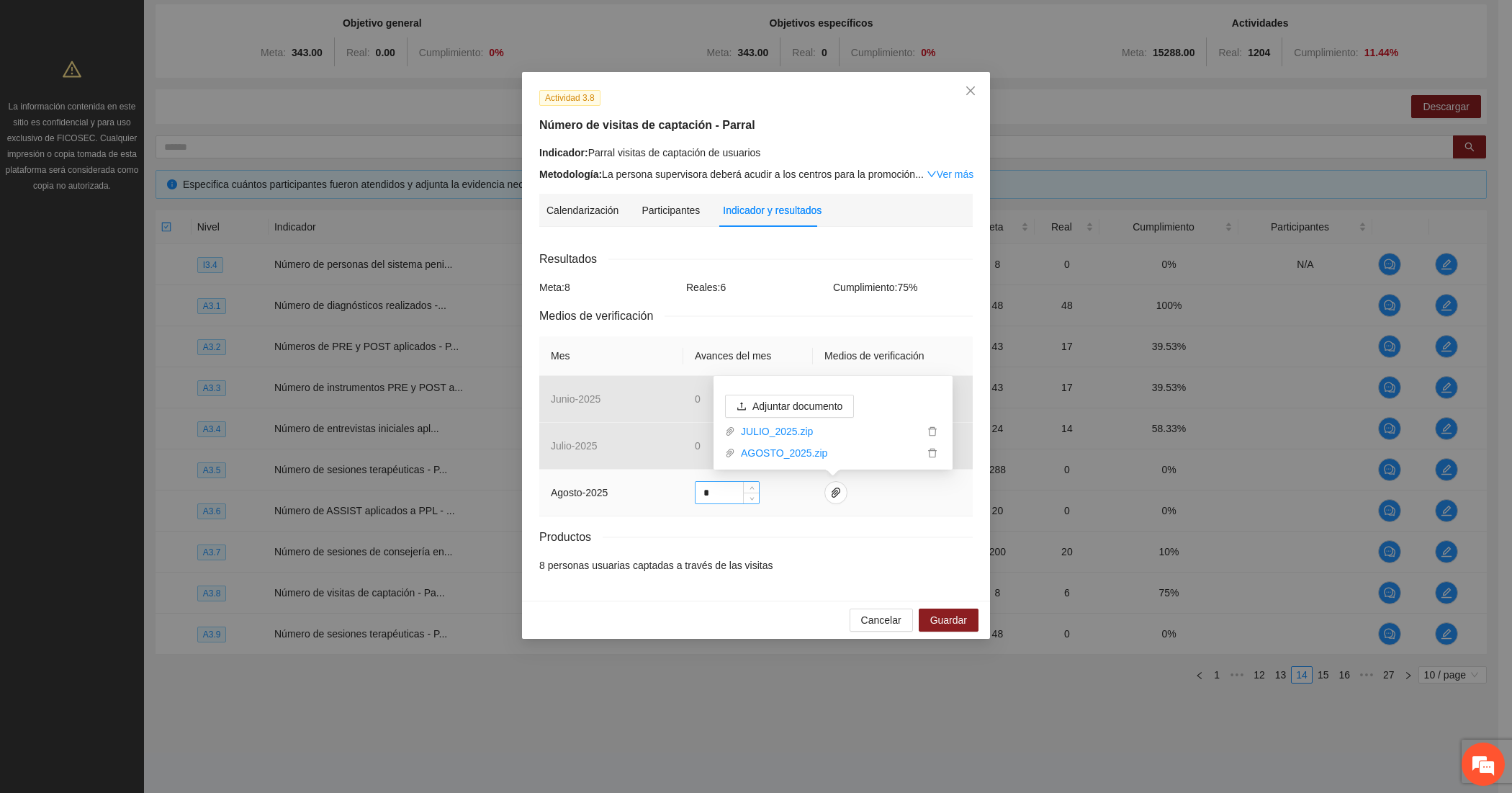
click at [721, 497] on input "*" at bounding box center [727, 493] width 63 height 21
type input "*"
click at [830, 486] on icon "paper-clip" at bounding box center [836, 492] width 11 height 11
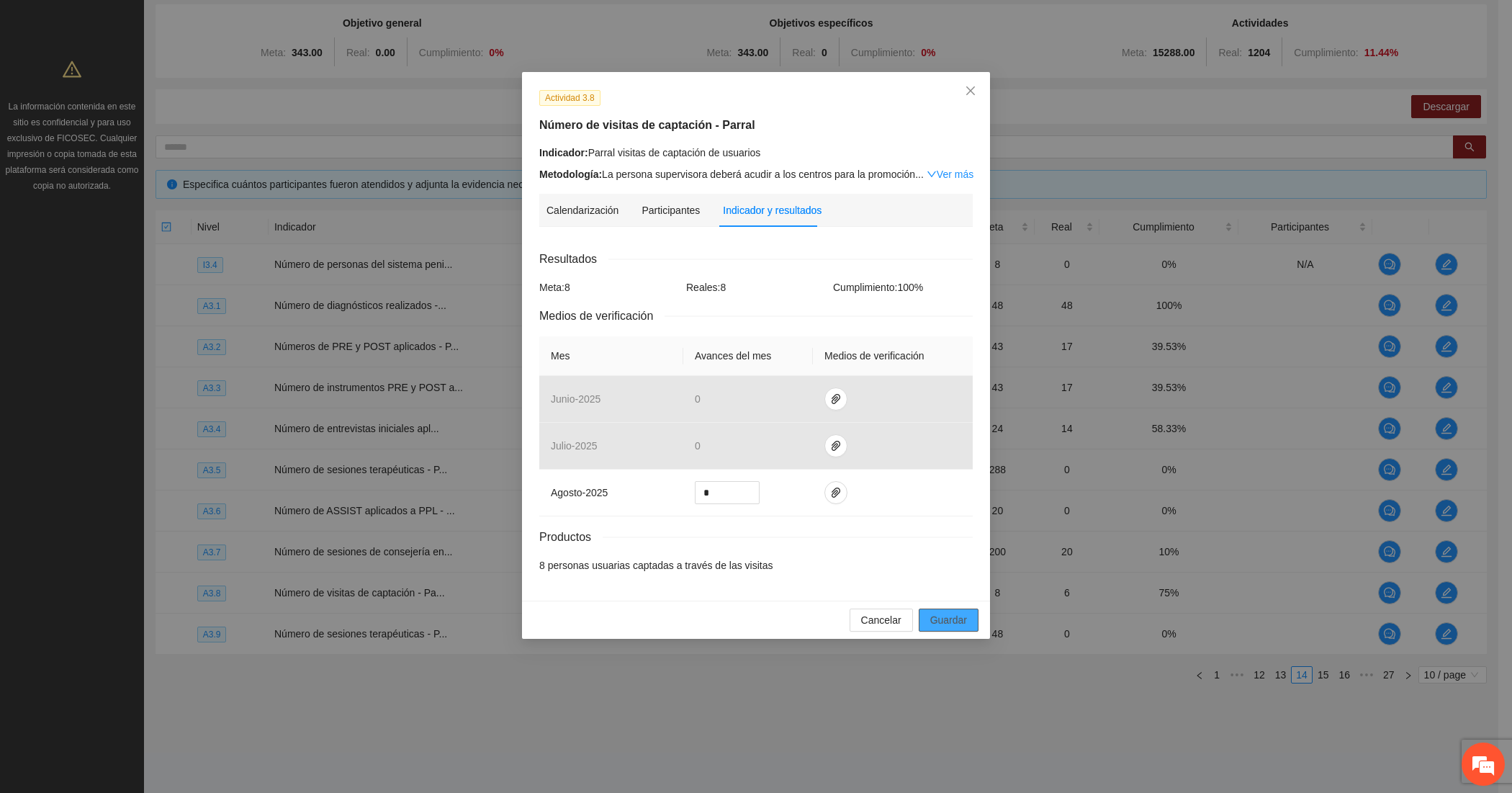
click at [931, 616] on span "Guardar" at bounding box center [949, 620] width 37 height 16
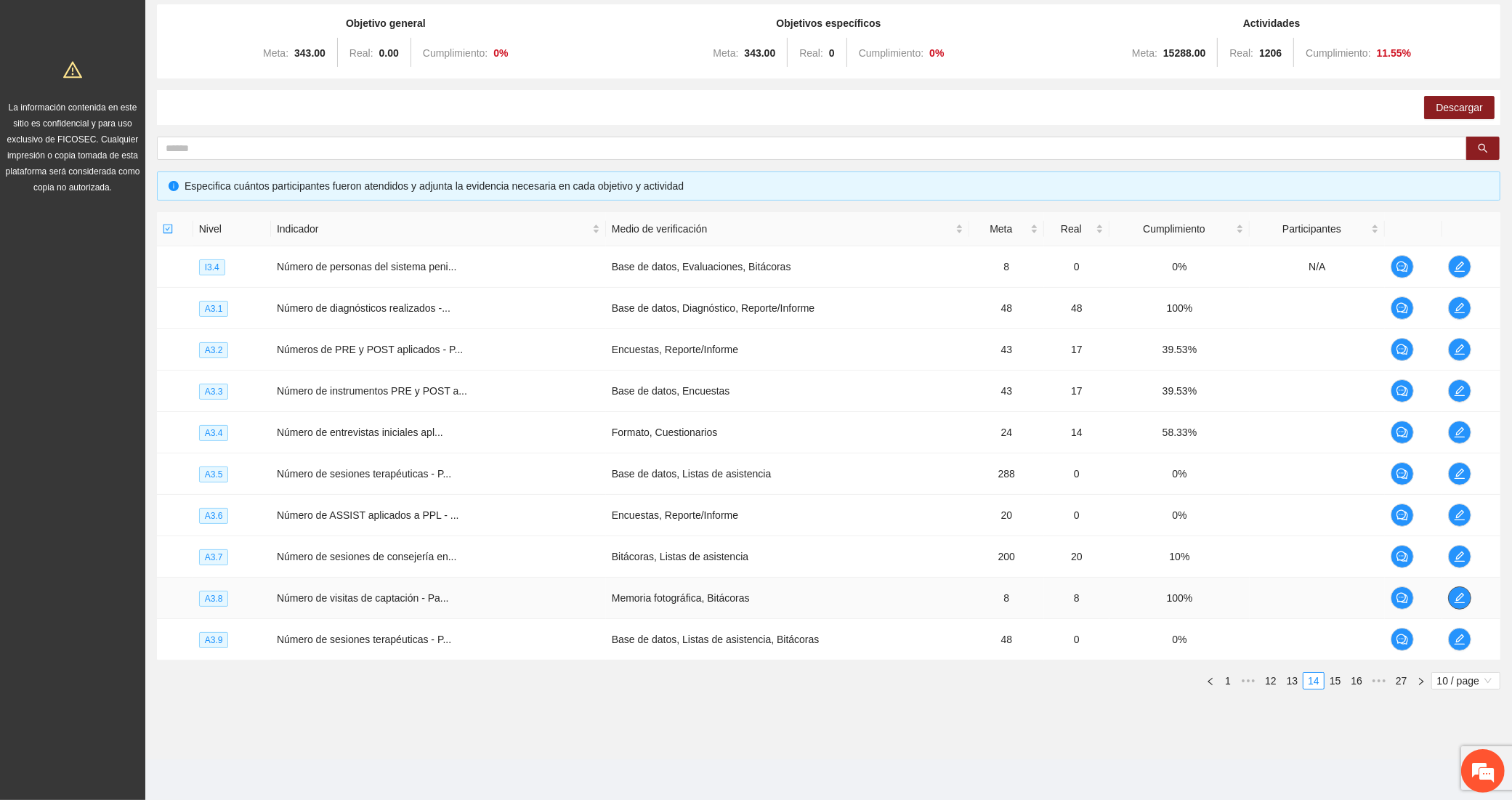
click at [1449, 593] on span "edit" at bounding box center [1460, 598] width 22 height 12
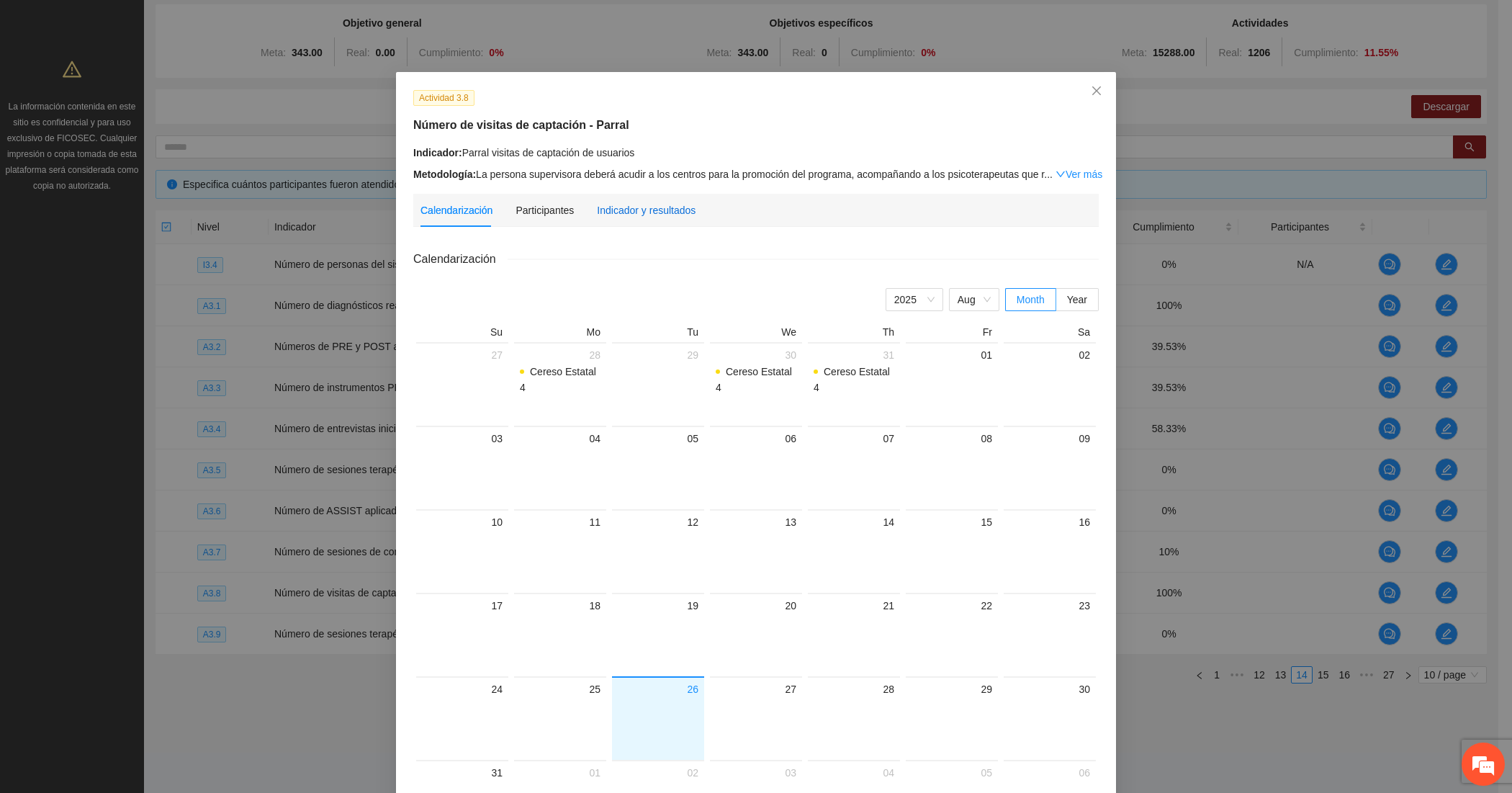
click at [617, 214] on div "Indicador y resultados" at bounding box center [646, 210] width 98 height 16
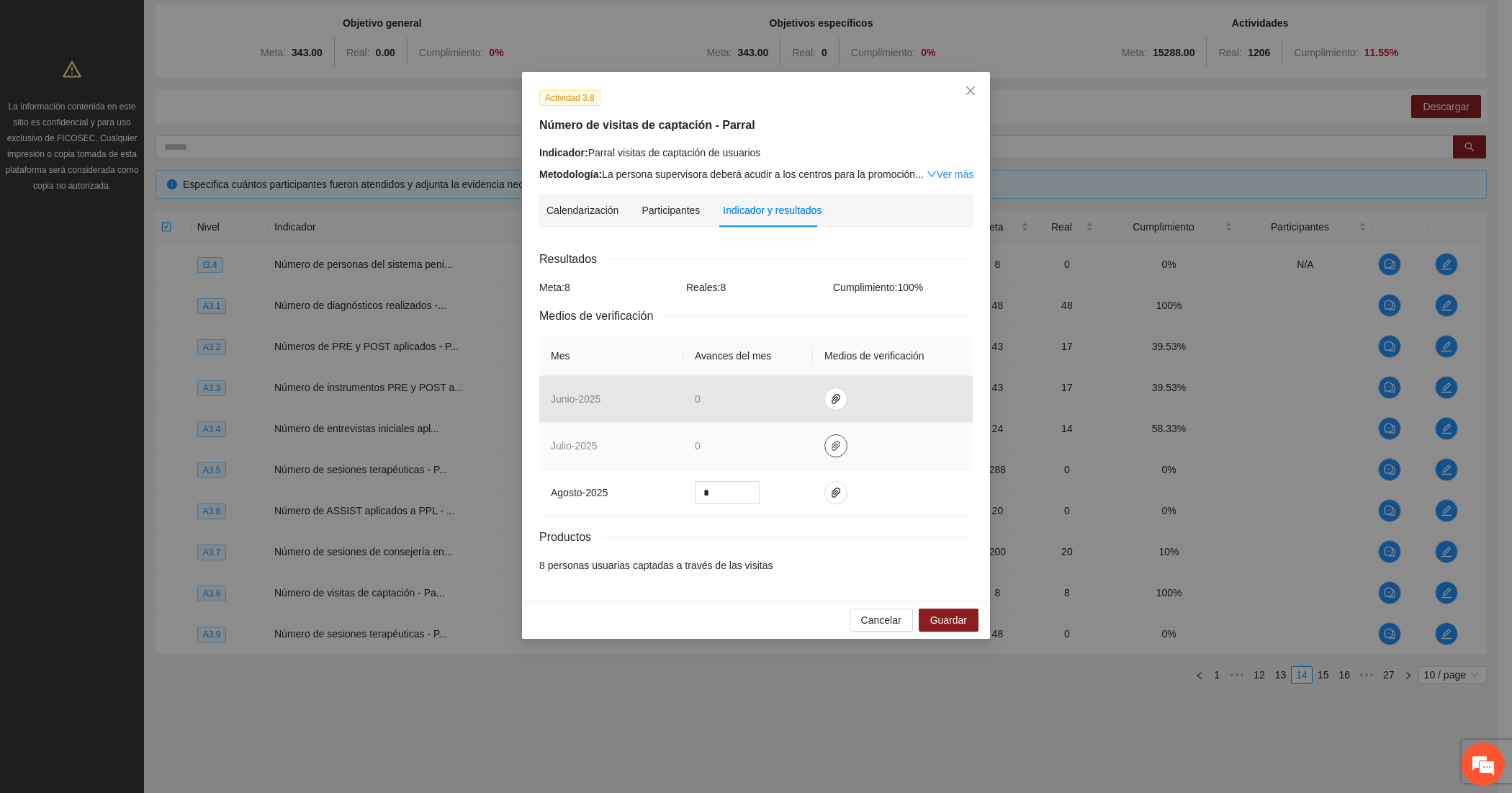
click at [826, 447] on span "paper-clip" at bounding box center [836, 445] width 21 height 11
click at [755, 400] on link "JULIO_2025.zip" at bounding box center [838, 406] width 206 height 16
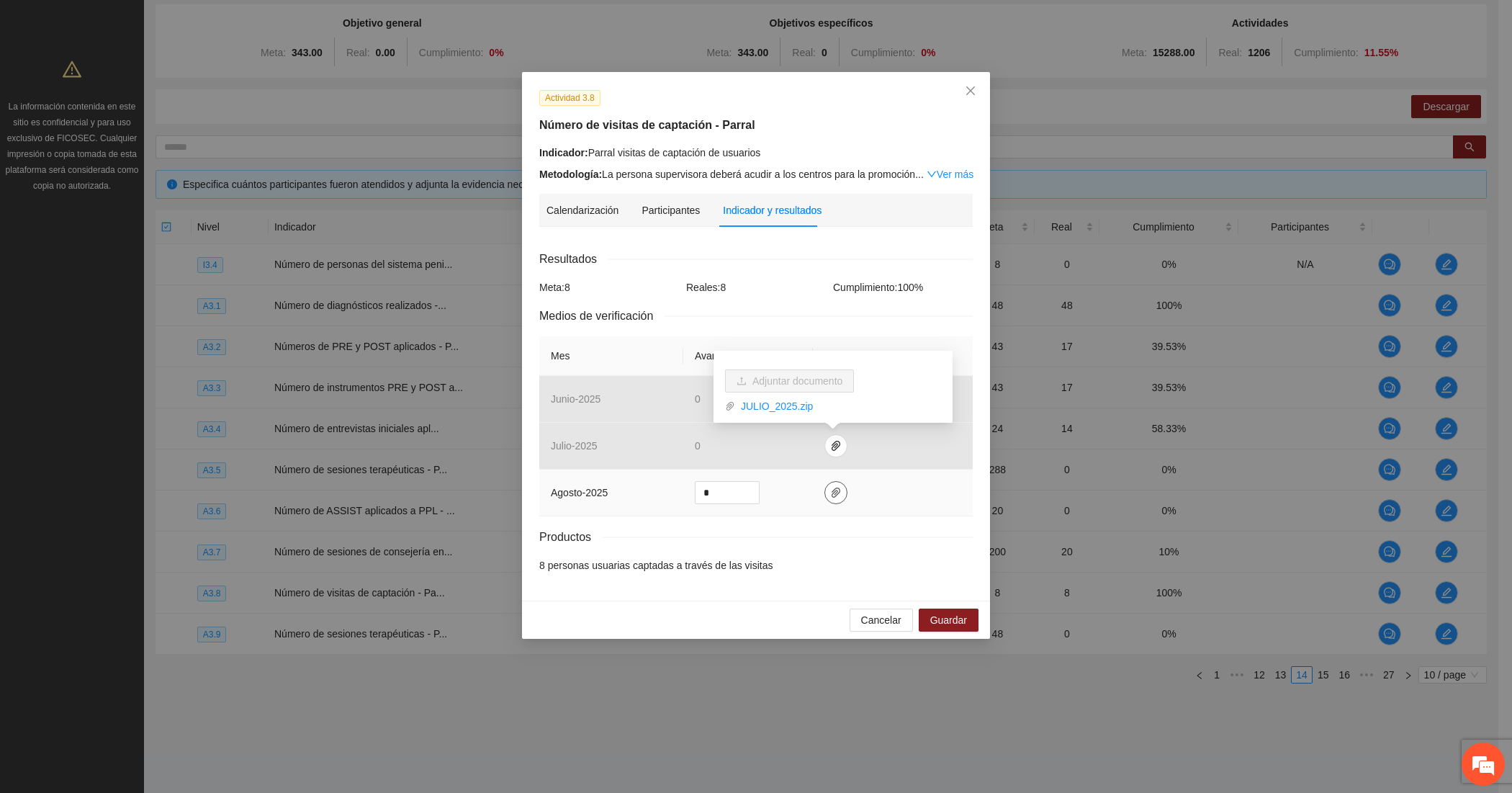
click at [825, 495] on span "paper-clip" at bounding box center [836, 492] width 21 height 11
click at [927, 431] on icon "delete" at bounding box center [932, 431] width 10 height 10
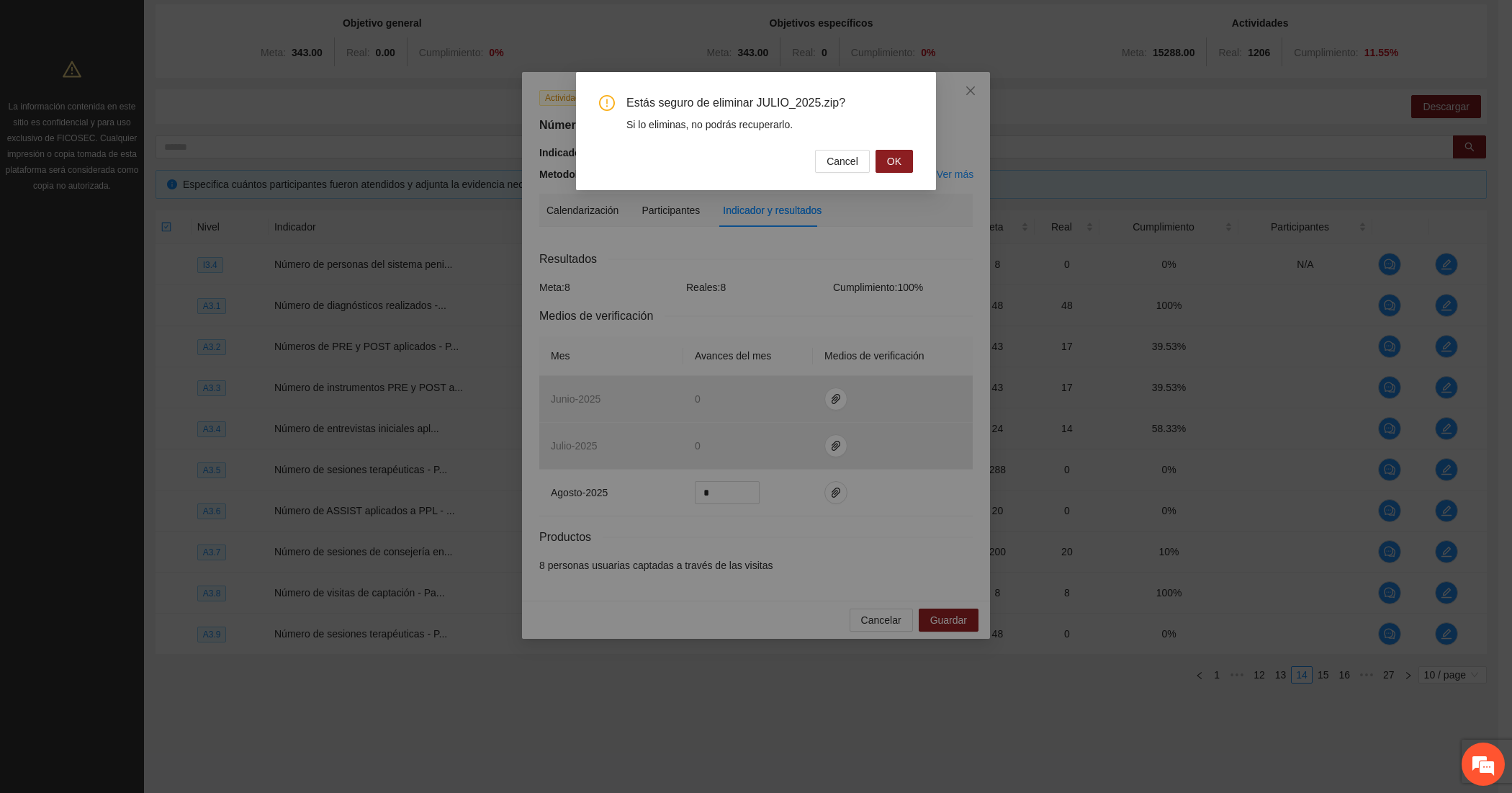
click at [893, 146] on div "Estás seguro de eliminar JULIO_2025.zip? Si lo eliminas, no podrás recuperarlo.…" at bounding box center [756, 134] width 314 height 78
click at [891, 159] on span "OK" at bounding box center [894, 161] width 14 height 16
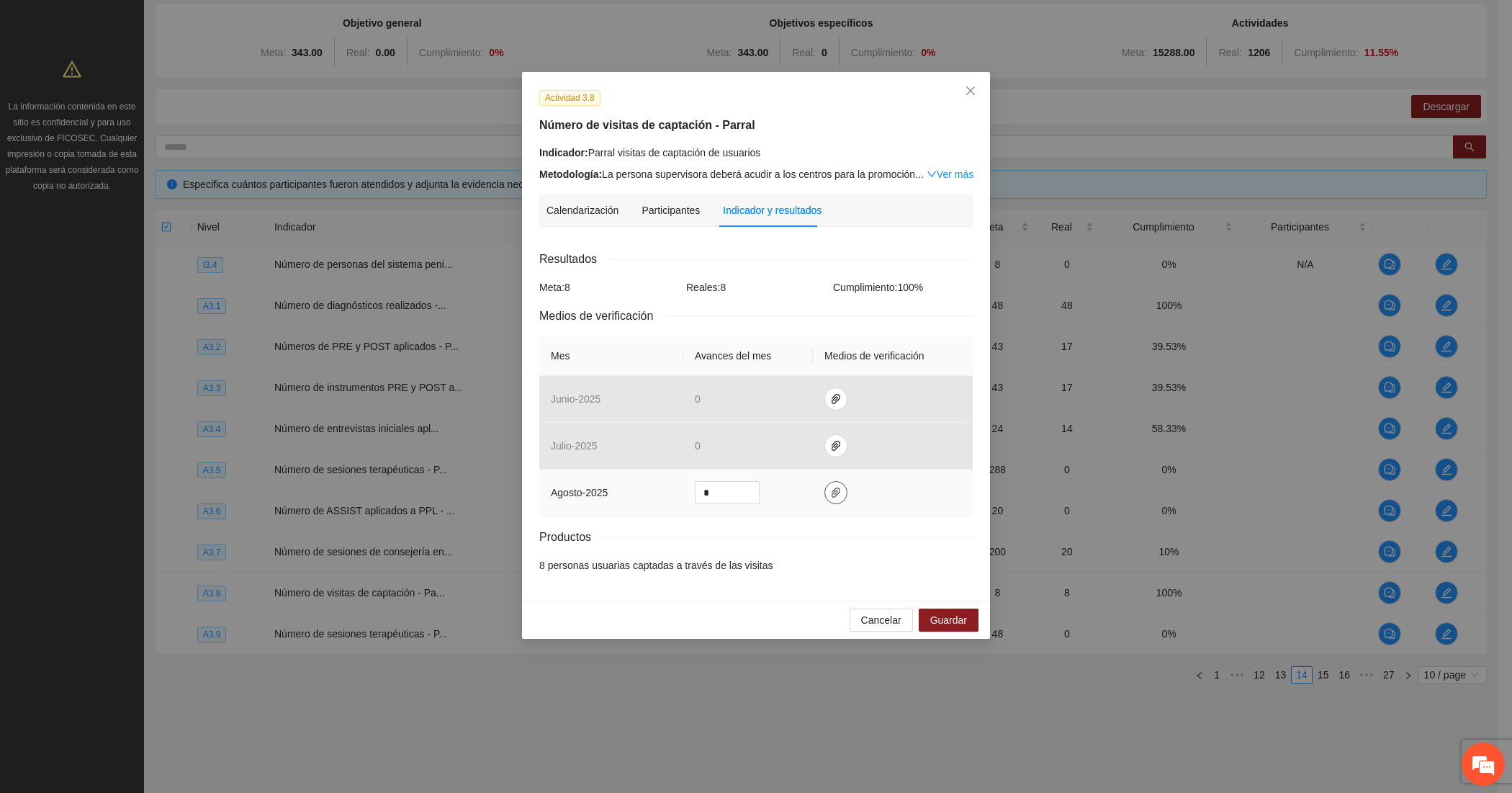
click at [829, 501] on button "button" at bounding box center [836, 493] width 23 height 23
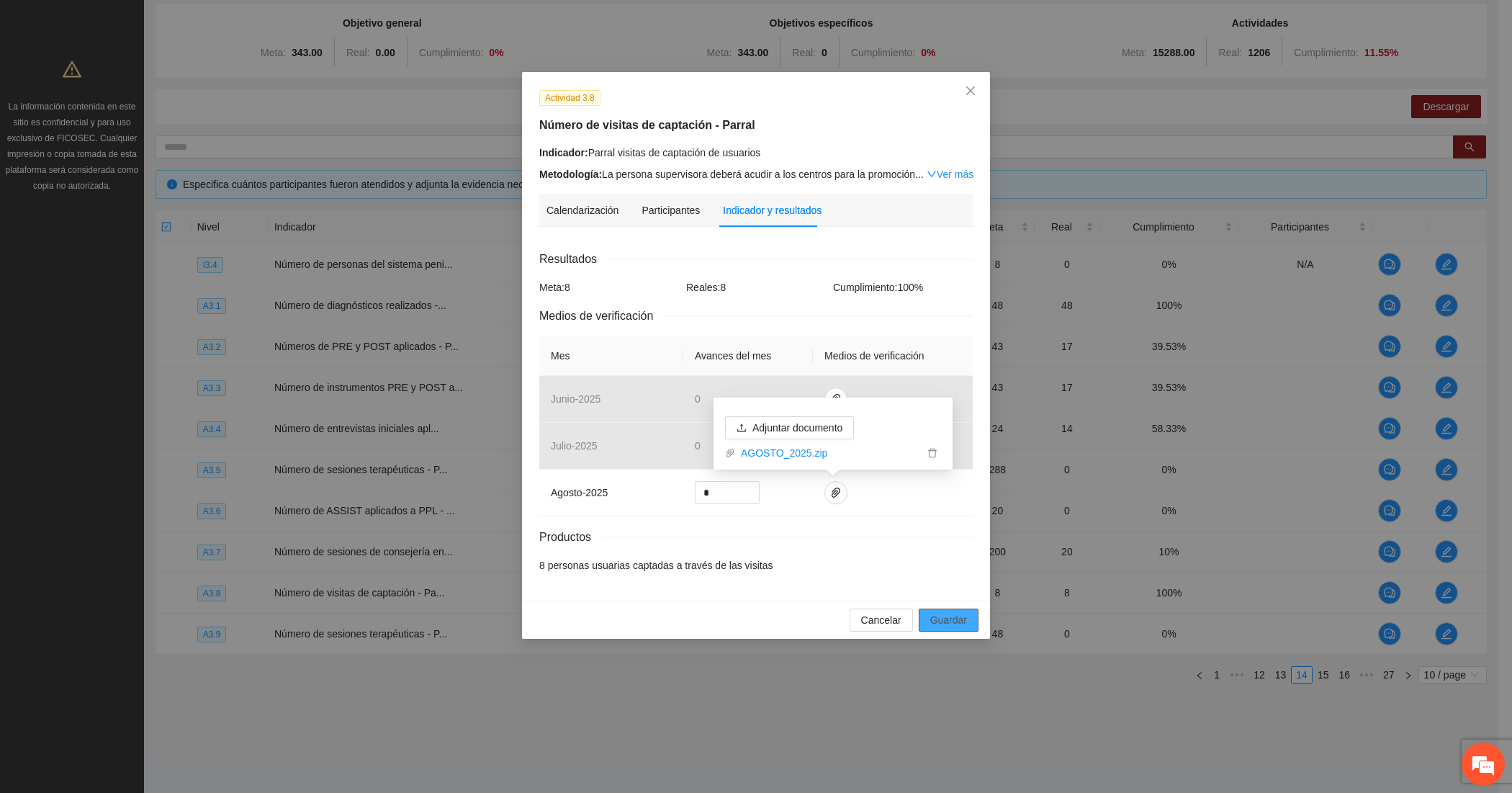
click at [940, 616] on span "Guardar" at bounding box center [949, 620] width 37 height 16
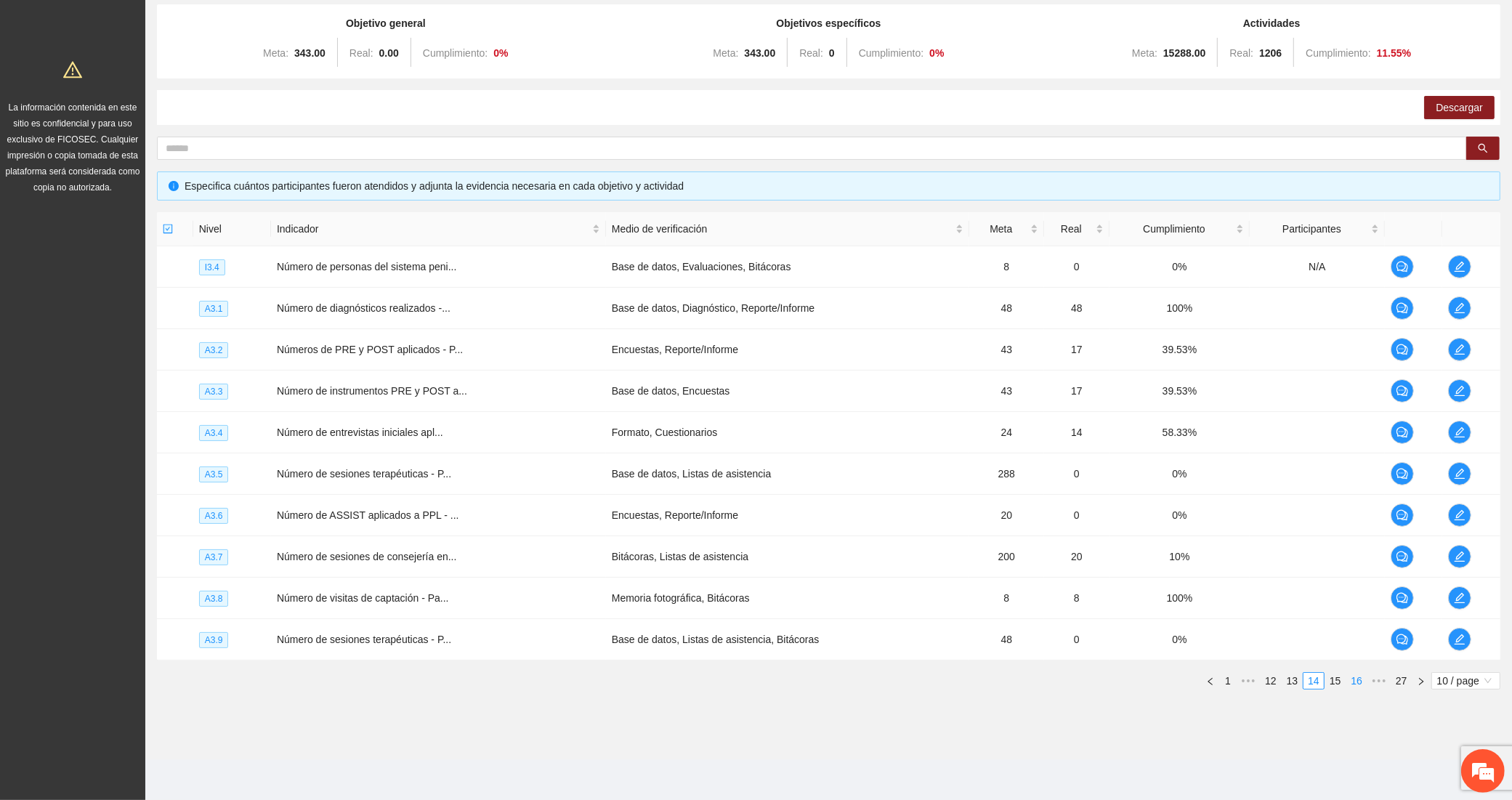
click at [1357, 679] on link "16" at bounding box center [1357, 681] width 20 height 16
click at [1357, 679] on link "18" at bounding box center [1357, 681] width 20 height 16
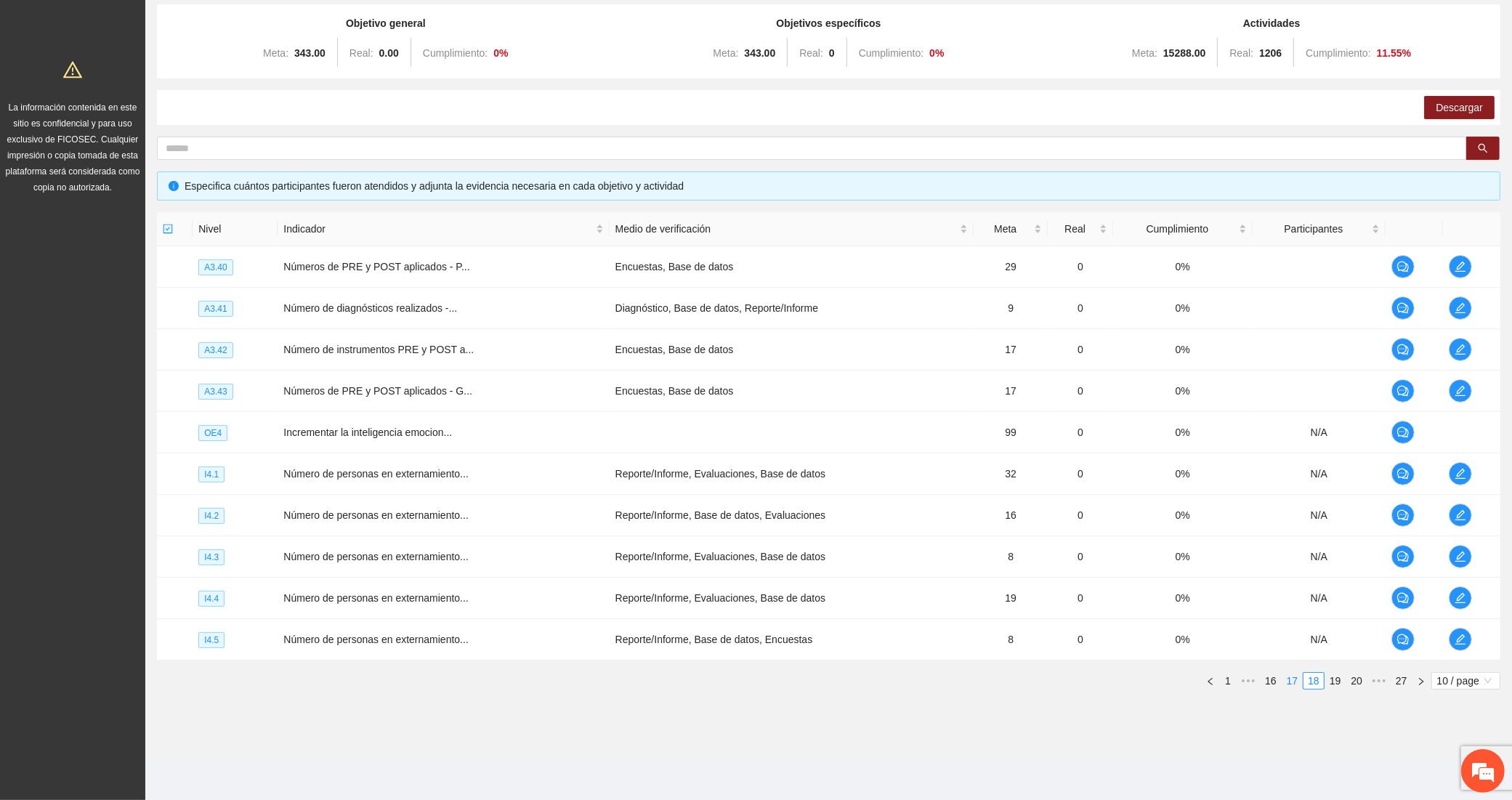
click at [1292, 685] on link "17" at bounding box center [1293, 681] width 20 height 16
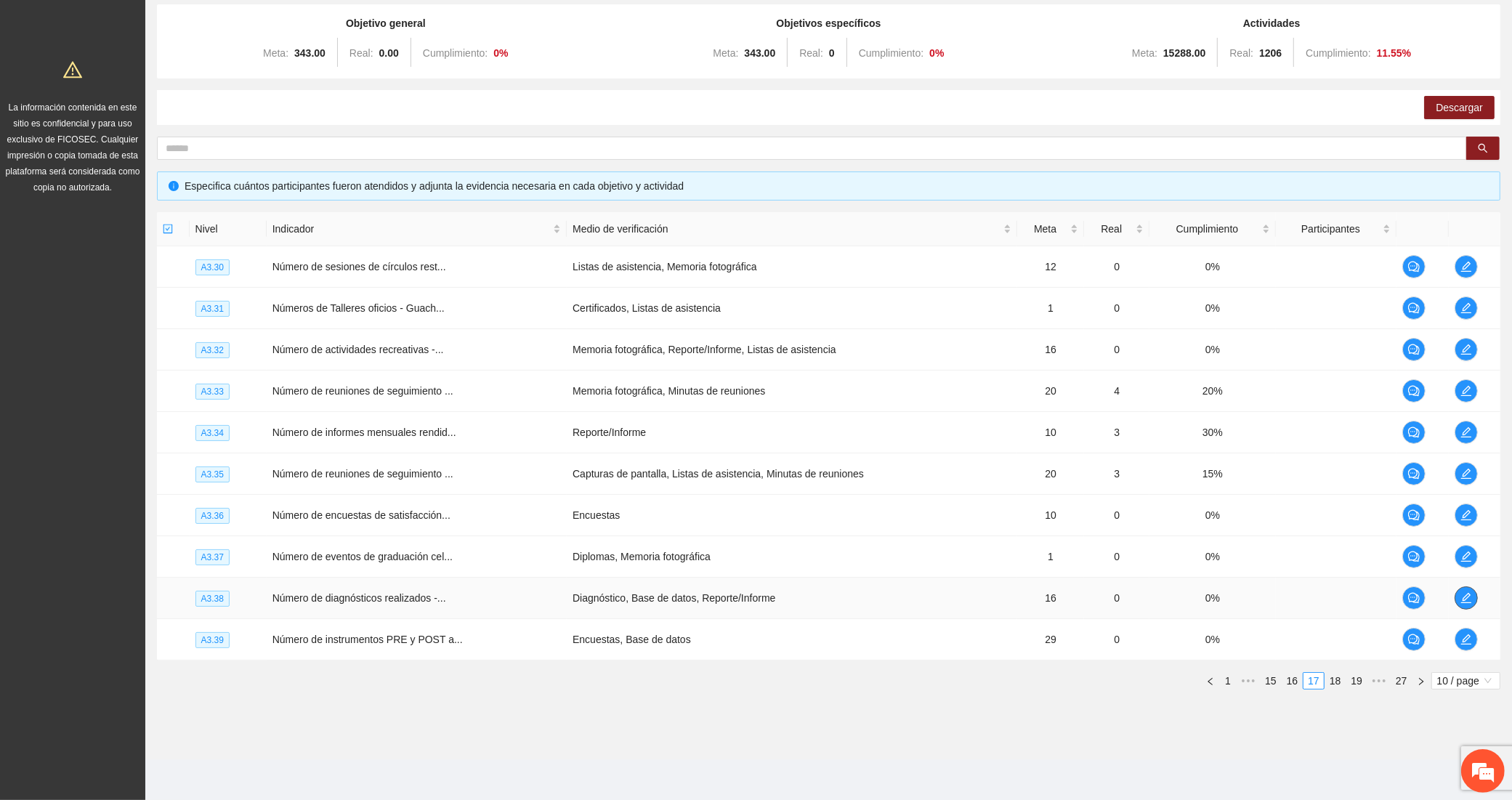
click at [1458, 594] on span "edit" at bounding box center [1467, 598] width 22 height 12
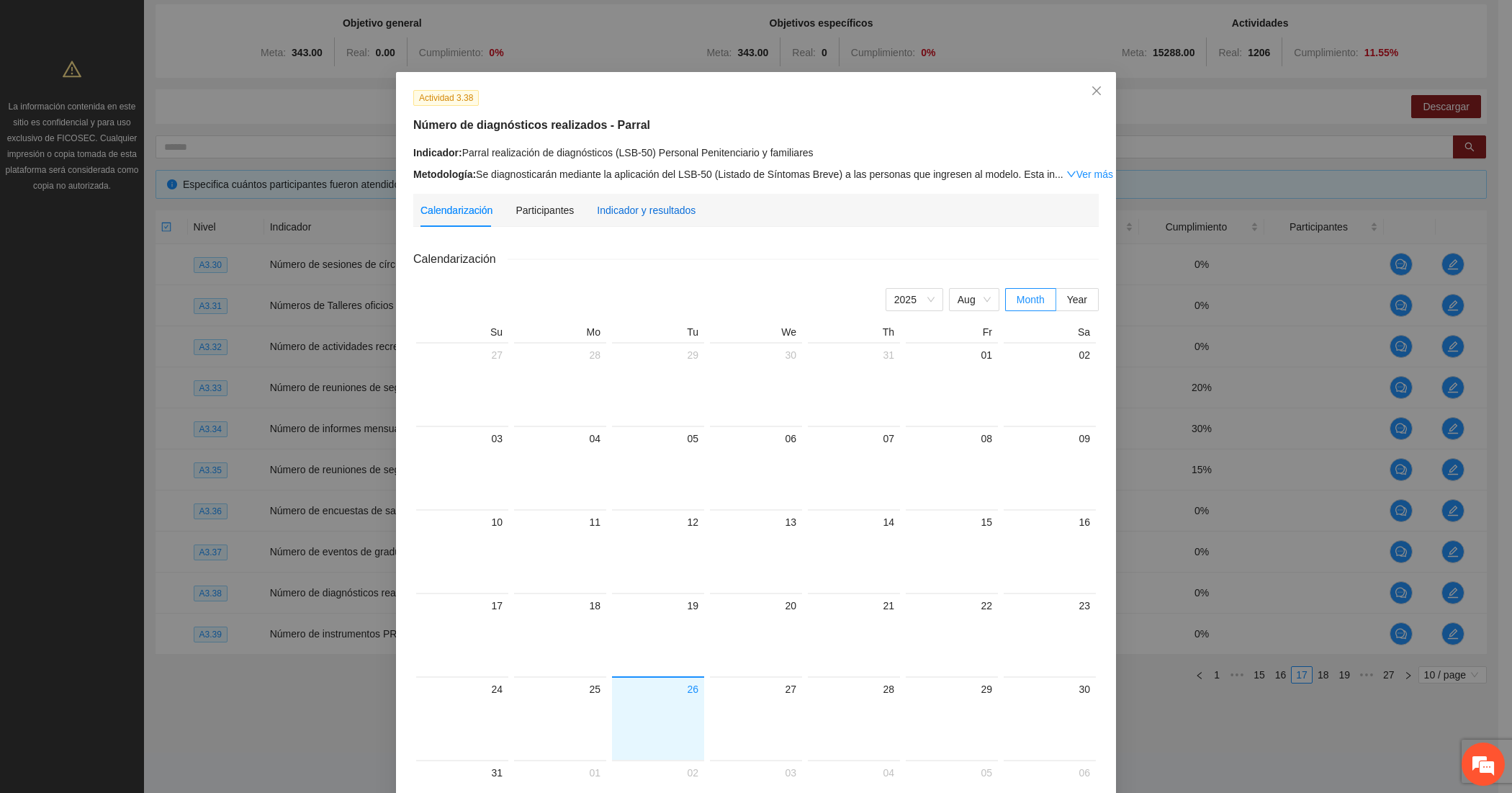
click at [620, 214] on div "Indicador y resultados" at bounding box center [646, 210] width 98 height 16
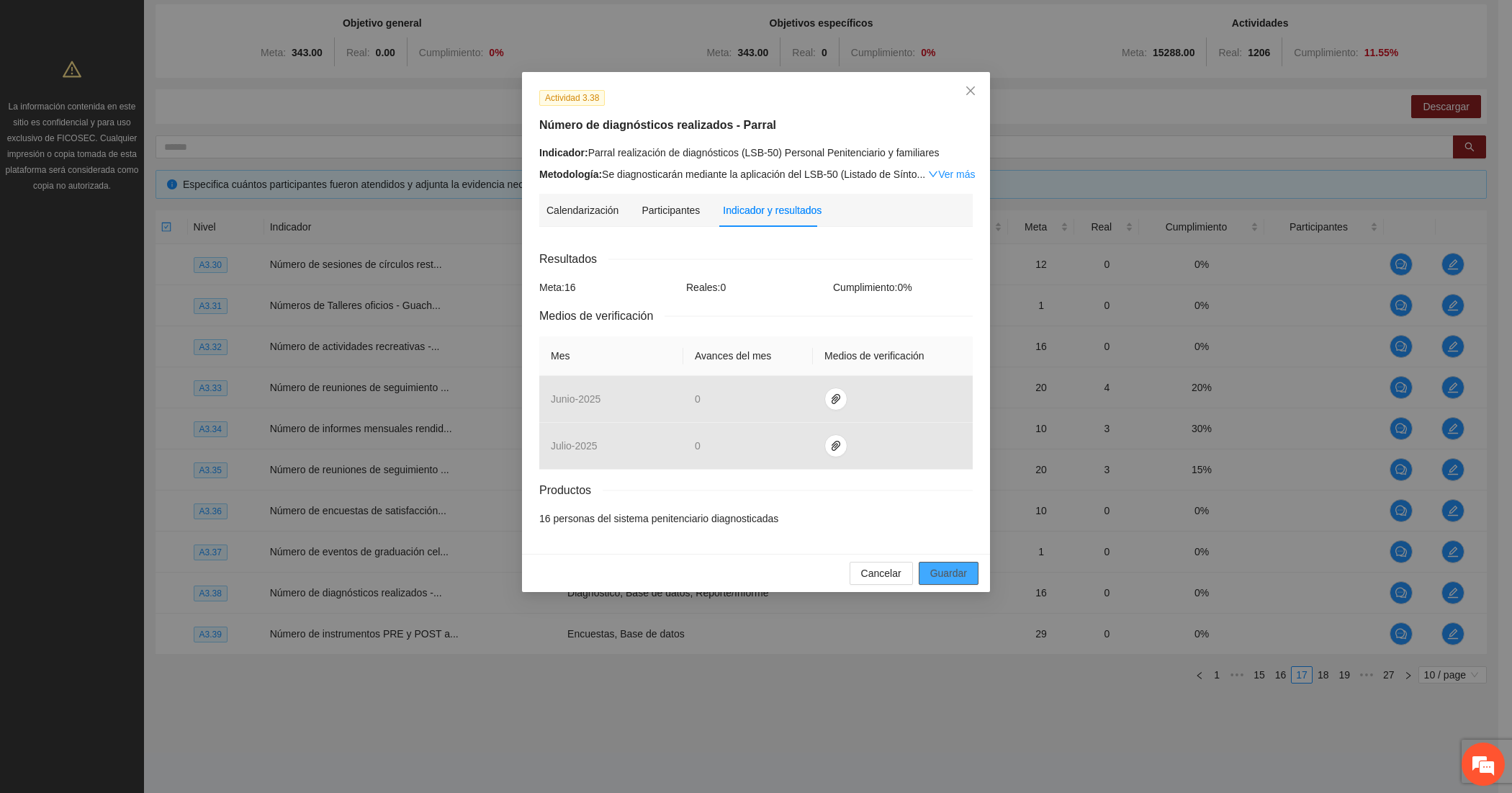
click at [930, 577] on span "Guardar" at bounding box center [949, 573] width 37 height 16
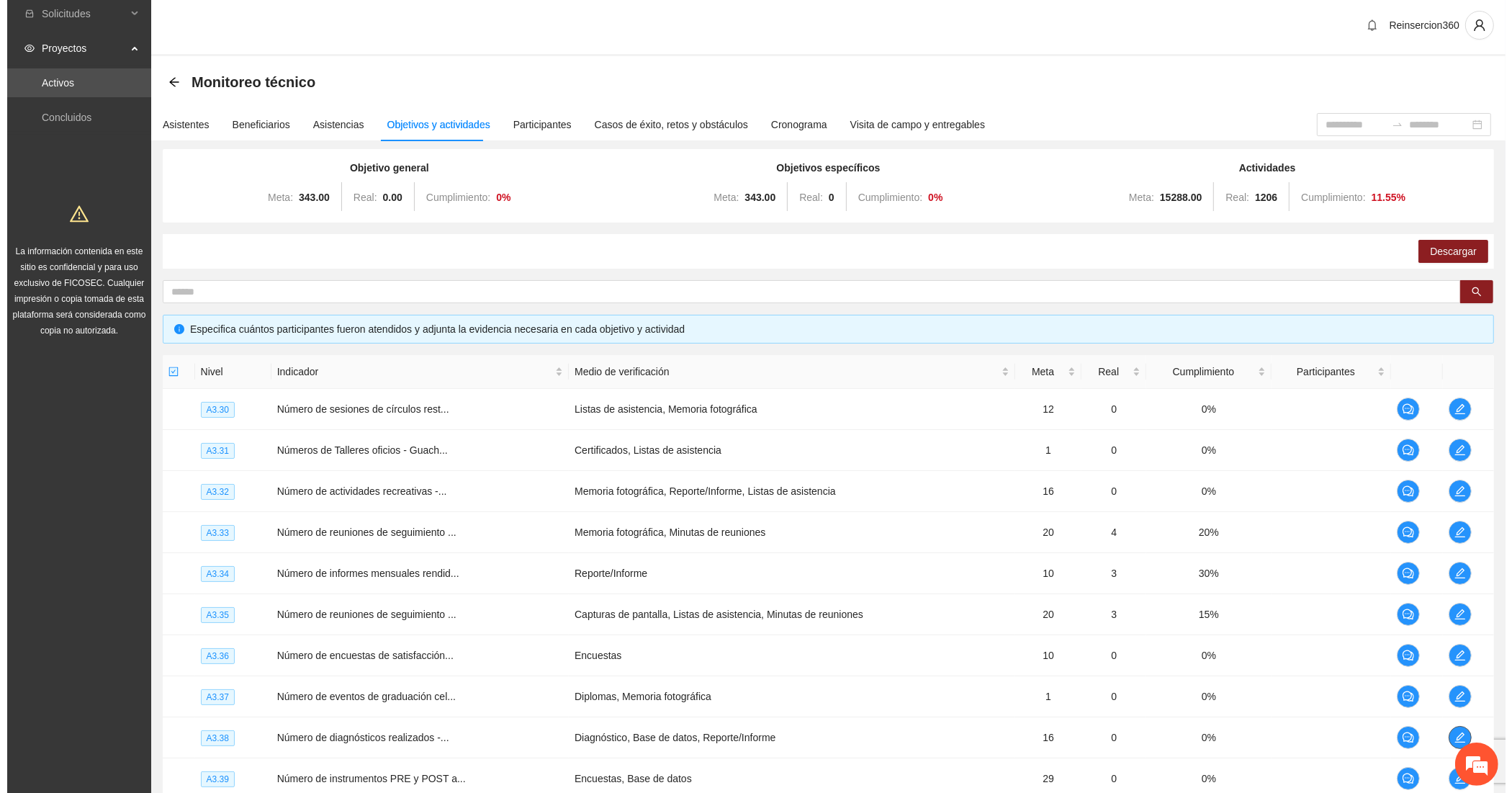
scroll to position [0, 0]
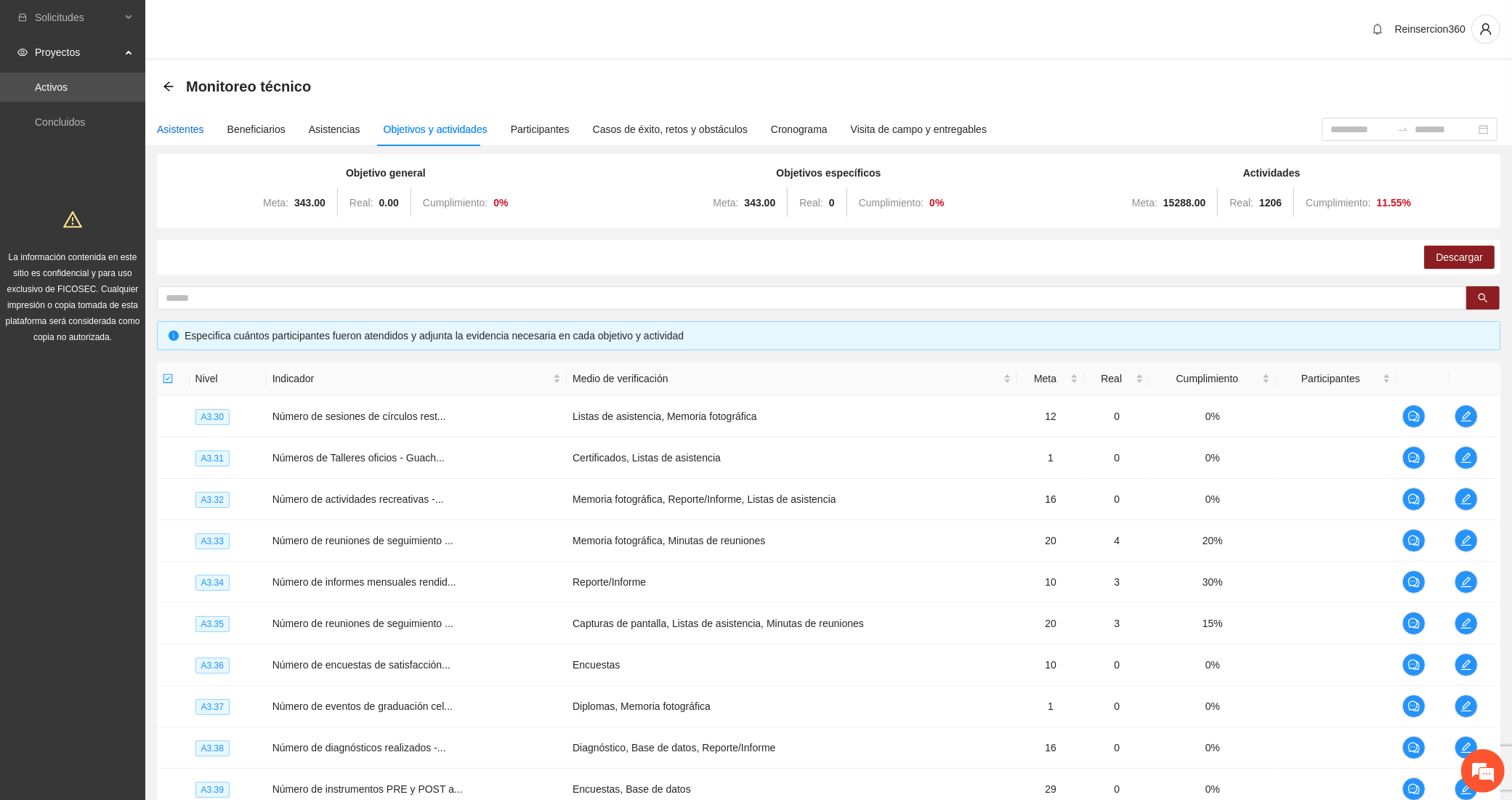
click at [188, 131] on div "Asistentes" at bounding box center [180, 129] width 47 height 16
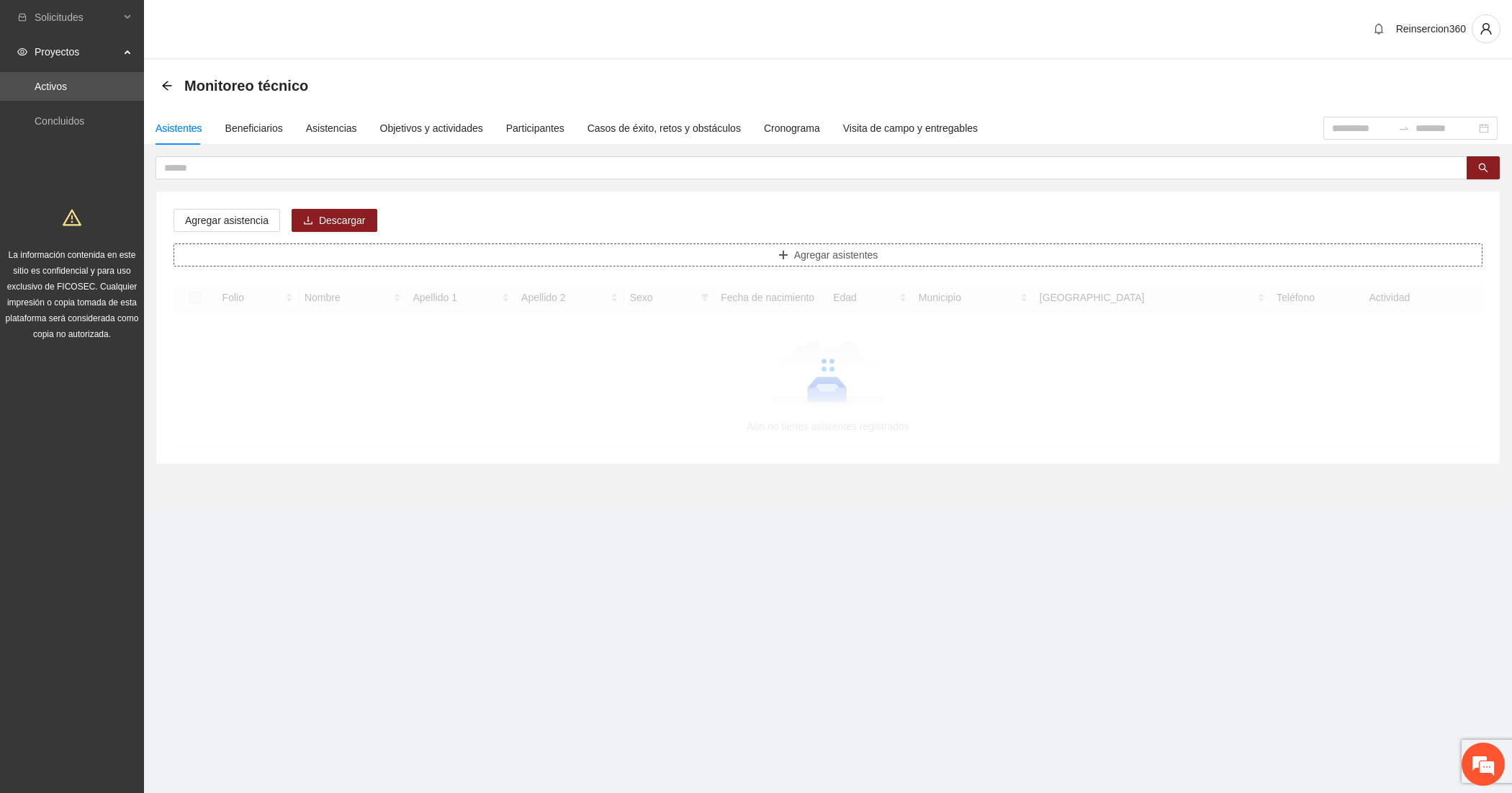
click at [364, 250] on button "Agregar asistentes" at bounding box center [828, 255] width 1309 height 23
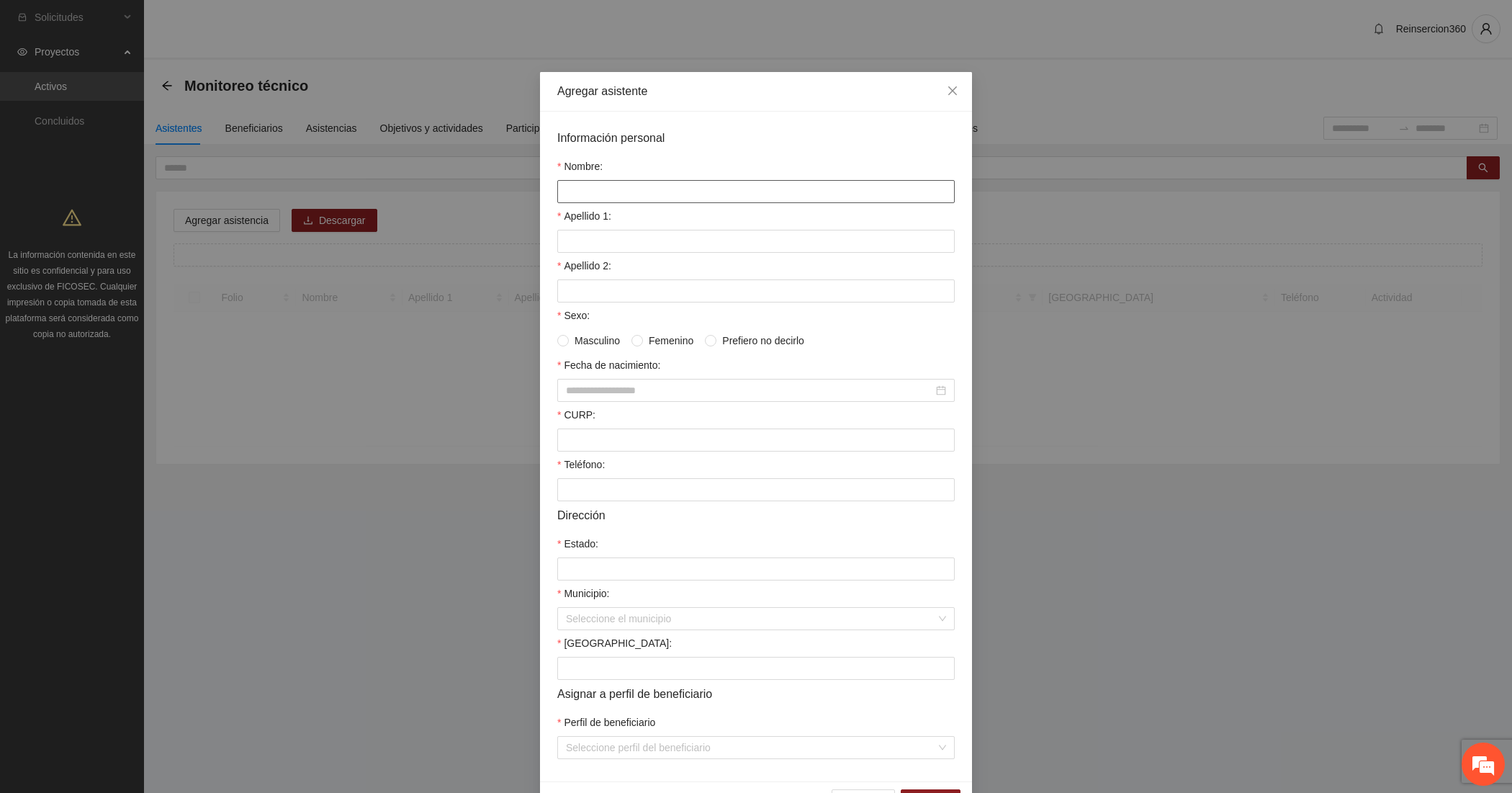
click at [618, 195] on input "Nombre:" at bounding box center [756, 191] width 397 height 23
paste input "**********"
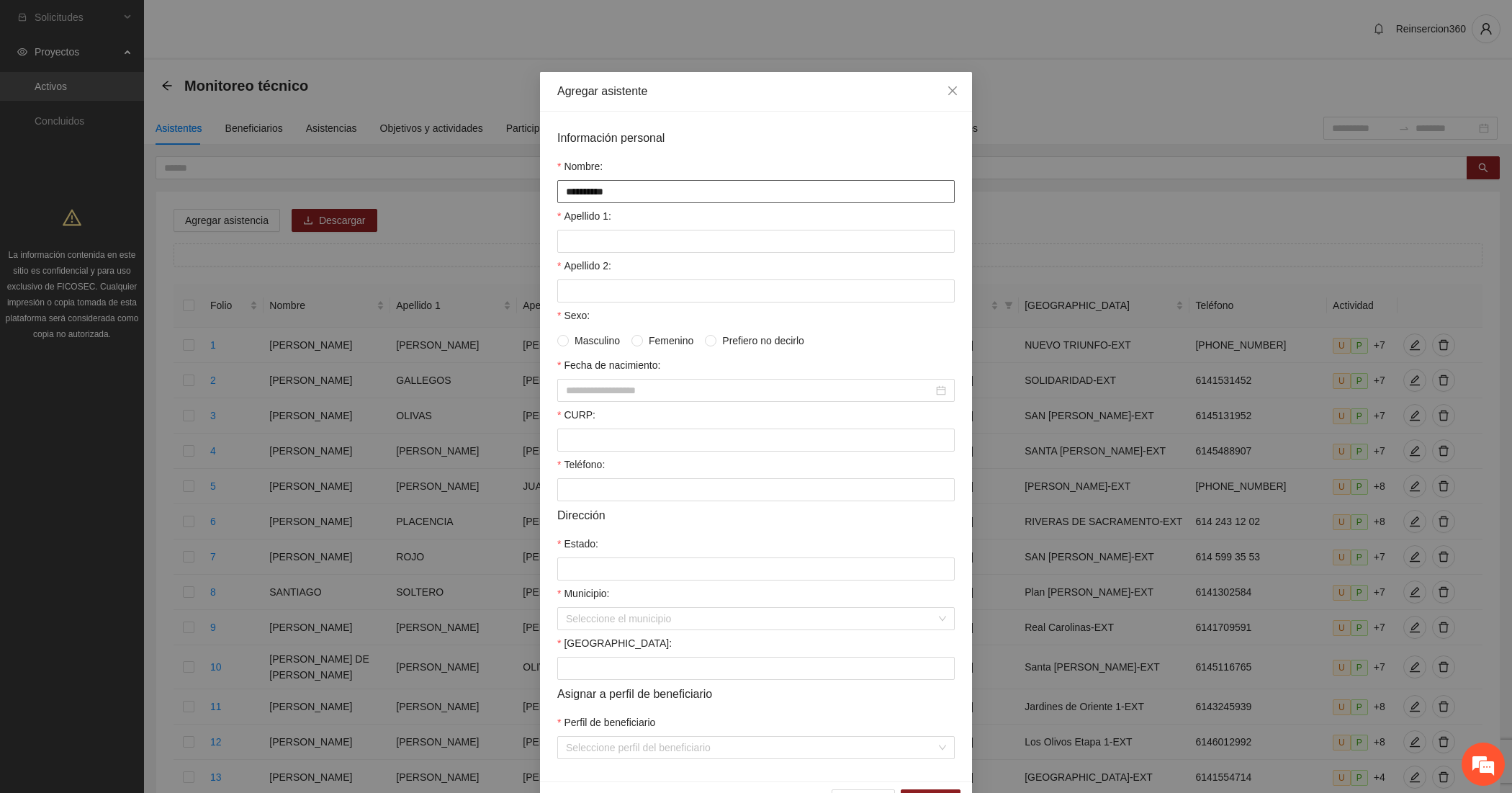
type input "**********"
click at [599, 192] on input "**********" at bounding box center [756, 191] width 397 height 23
click at [613, 243] on input "Apellido 1:" at bounding box center [756, 241] width 397 height 23
paste input "*********"
type input "*********"
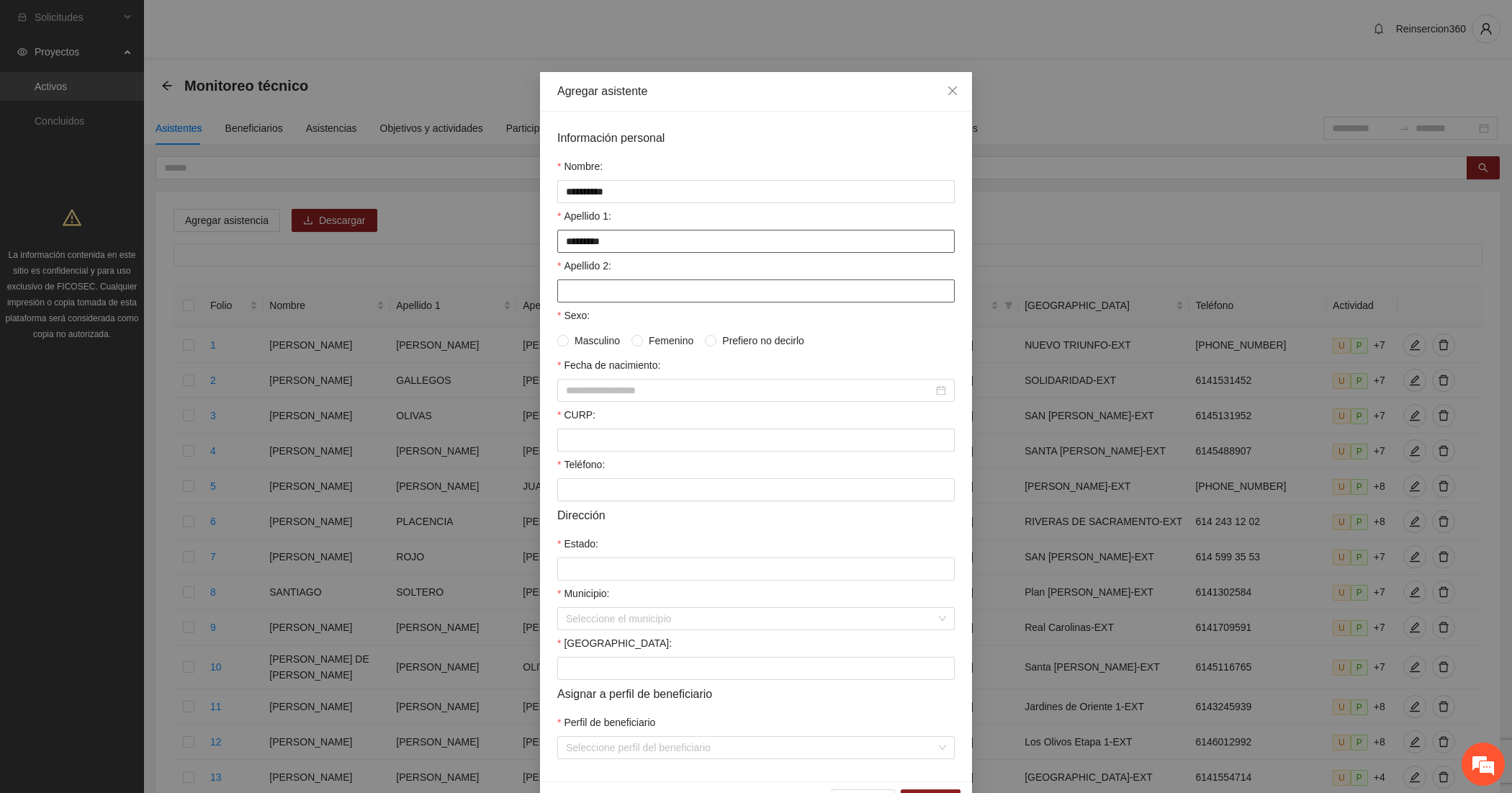
paste input "****"
type input "****"
click at [579, 342] on span "Masculino" at bounding box center [597, 340] width 57 height 16
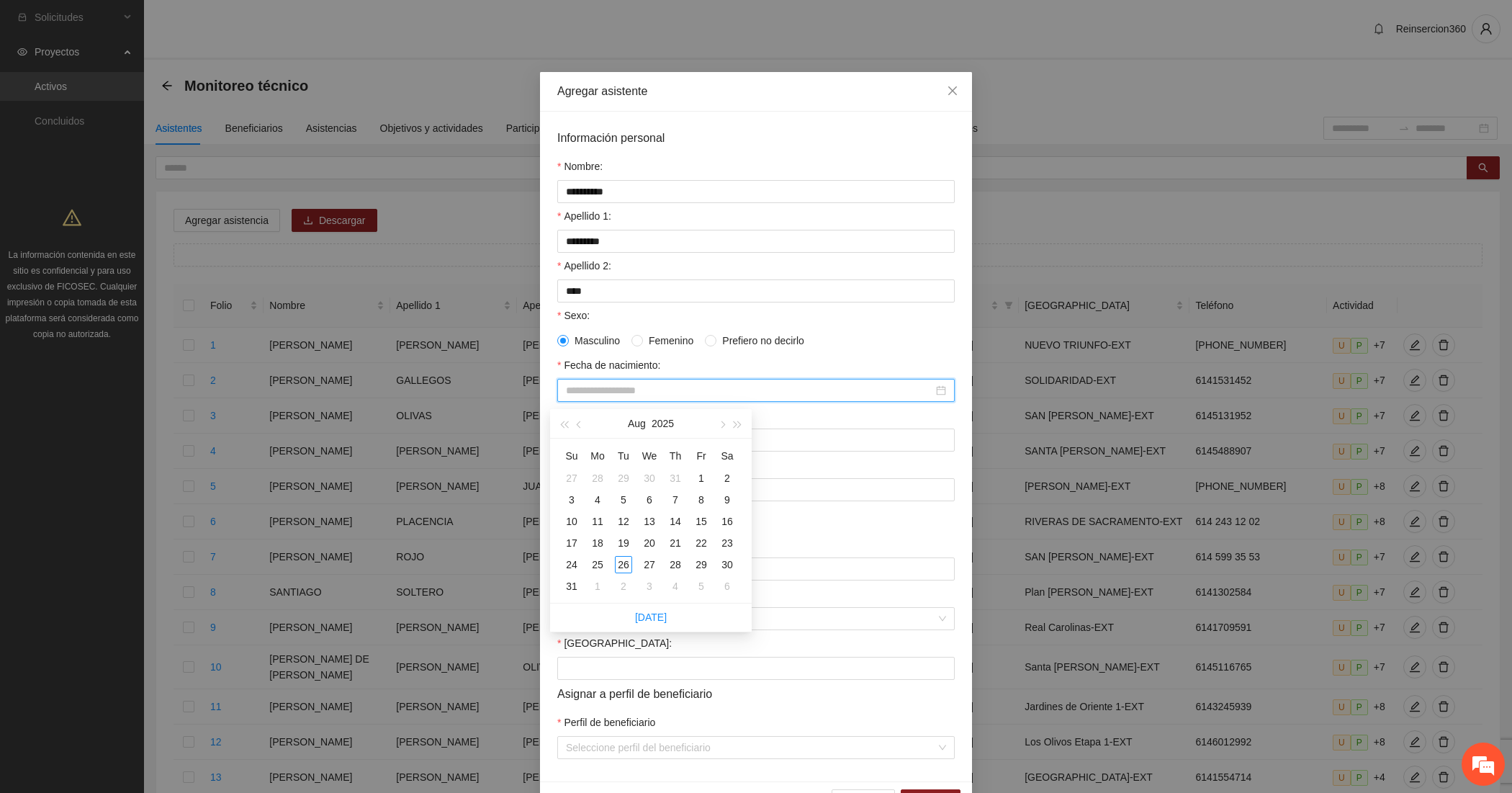
paste input "**********"
type input "**********"
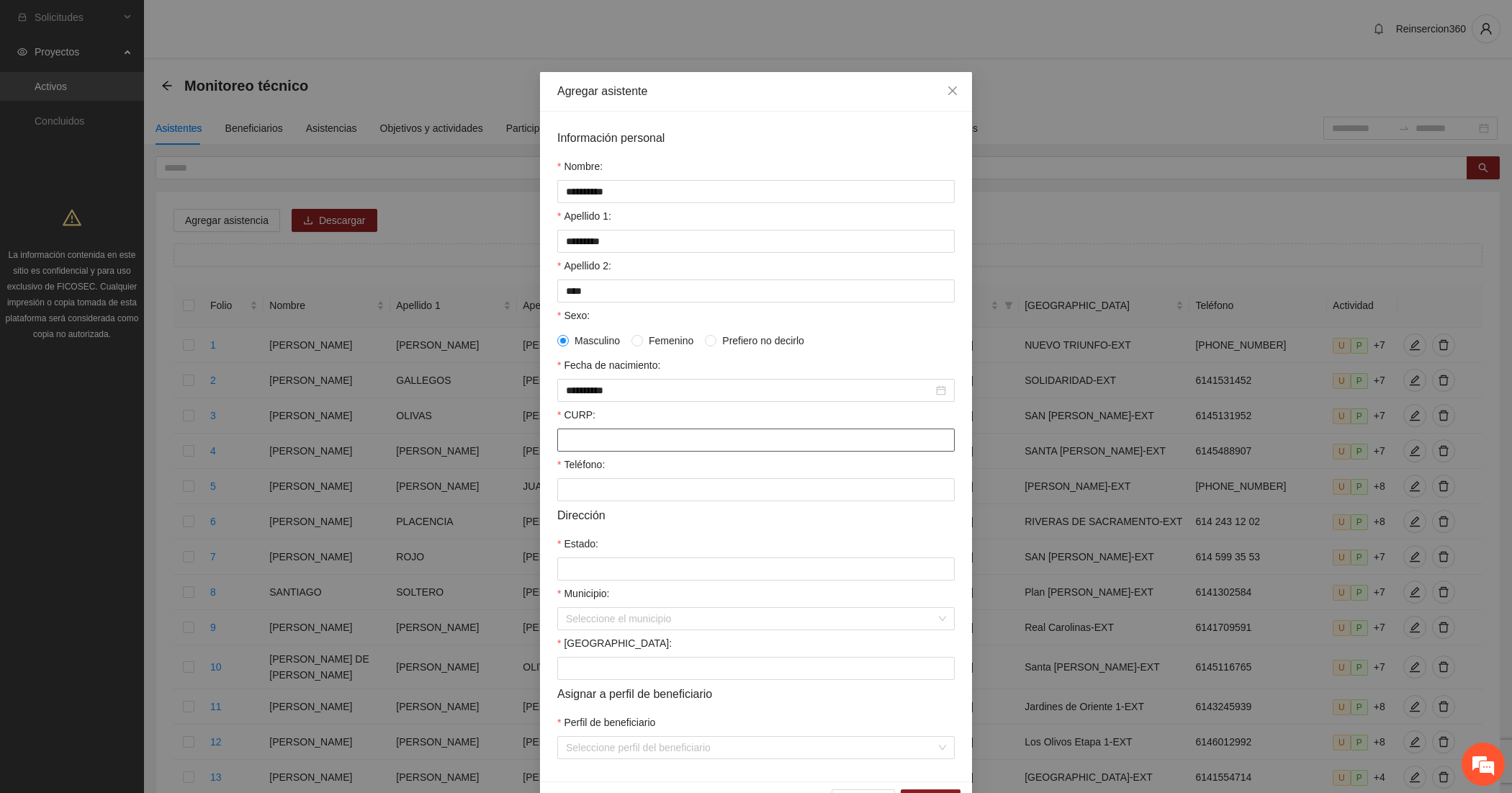
paste input "**********"
type input "**********"
paste input "**********"
type input "**********"
type input "*********"
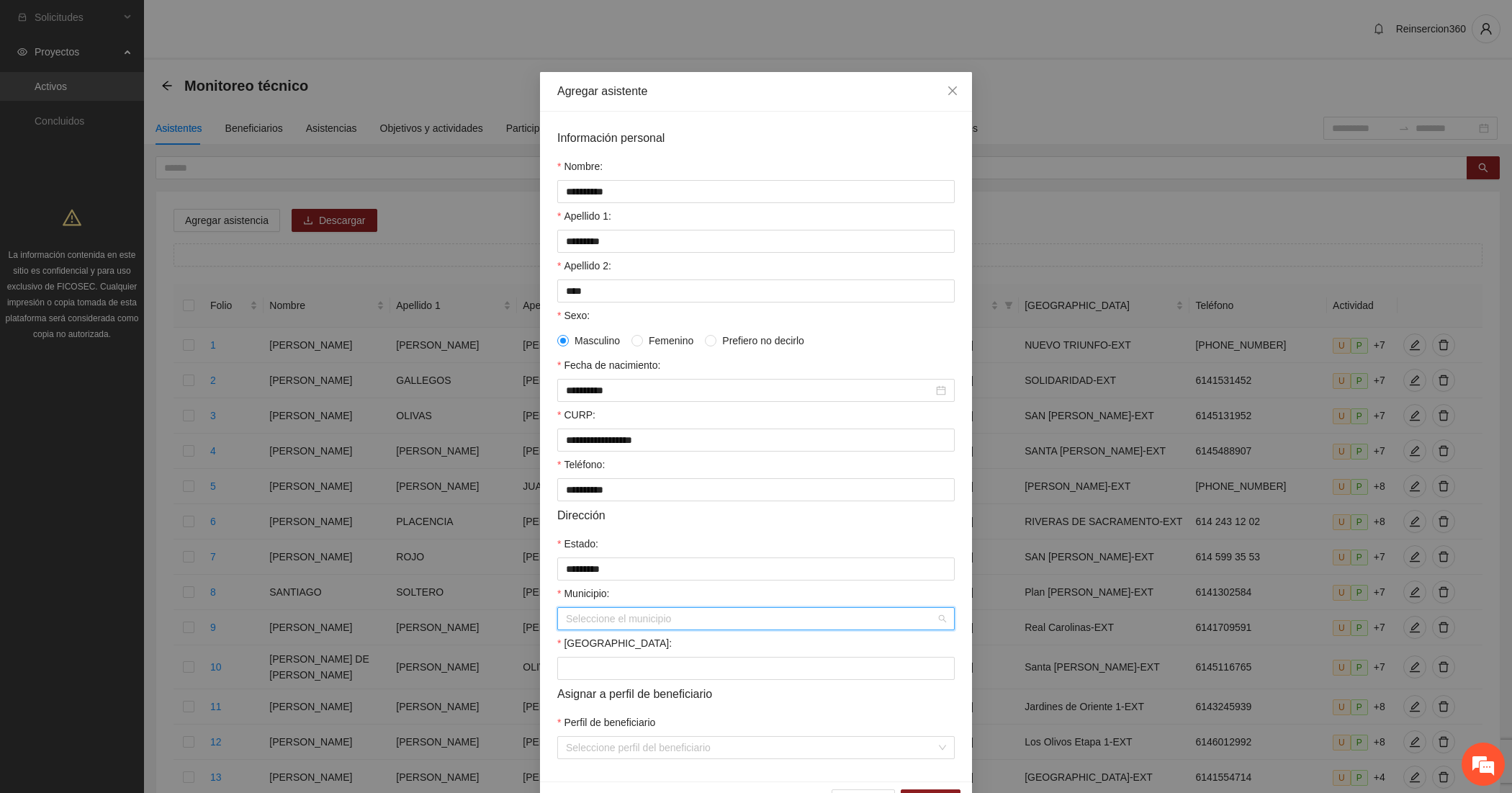
click at [678, 621] on input "Municipio:" at bounding box center [750, 618] width 370 height 21
click at [641, 605] on div "Municipio:" at bounding box center [756, 596] width 397 height 21
click at [643, 629] on input "Municipio:" at bounding box center [750, 618] width 370 height 21
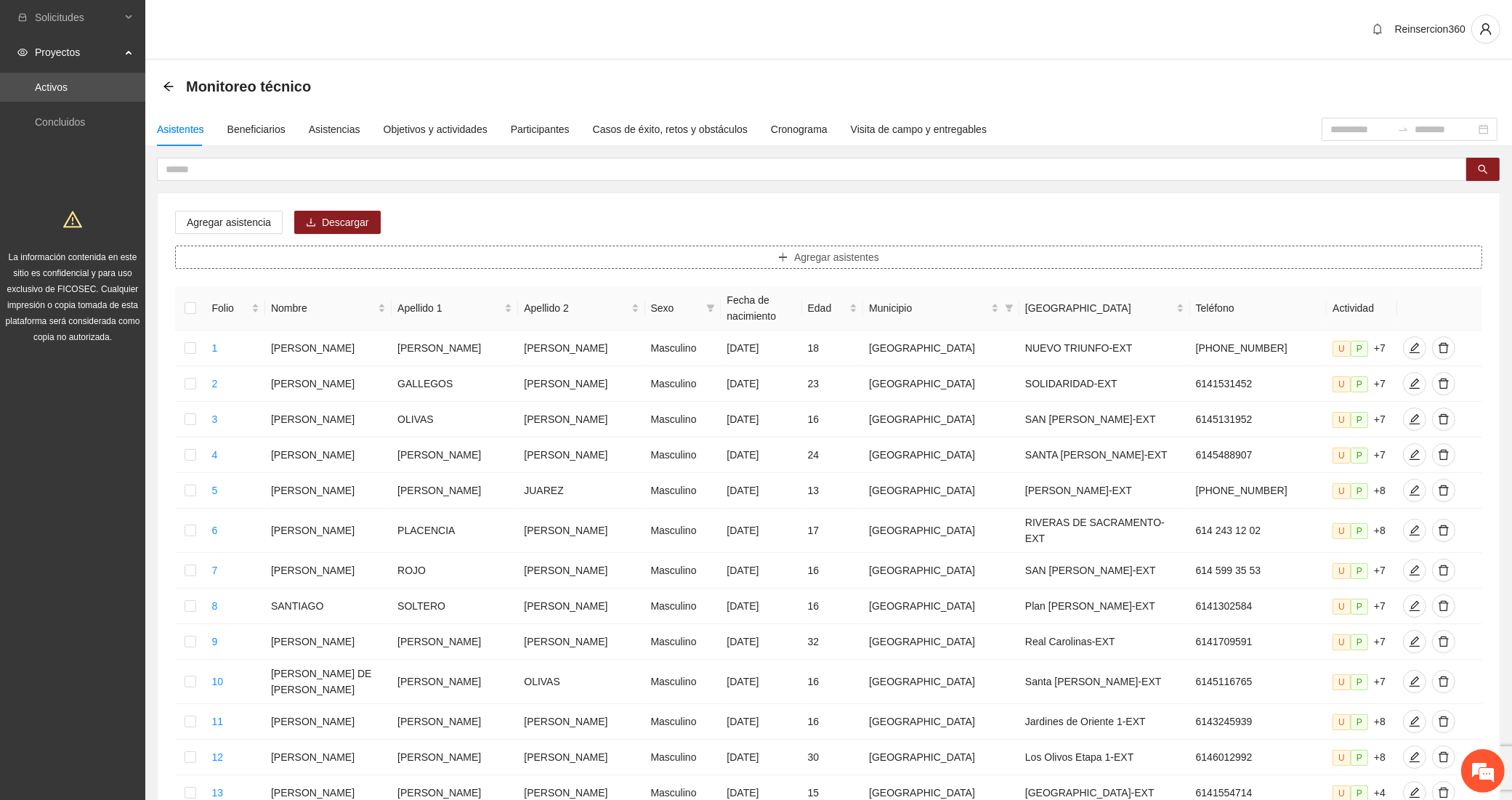
click at [703, 258] on button "Agregar asistentes" at bounding box center [829, 257] width 1307 height 23
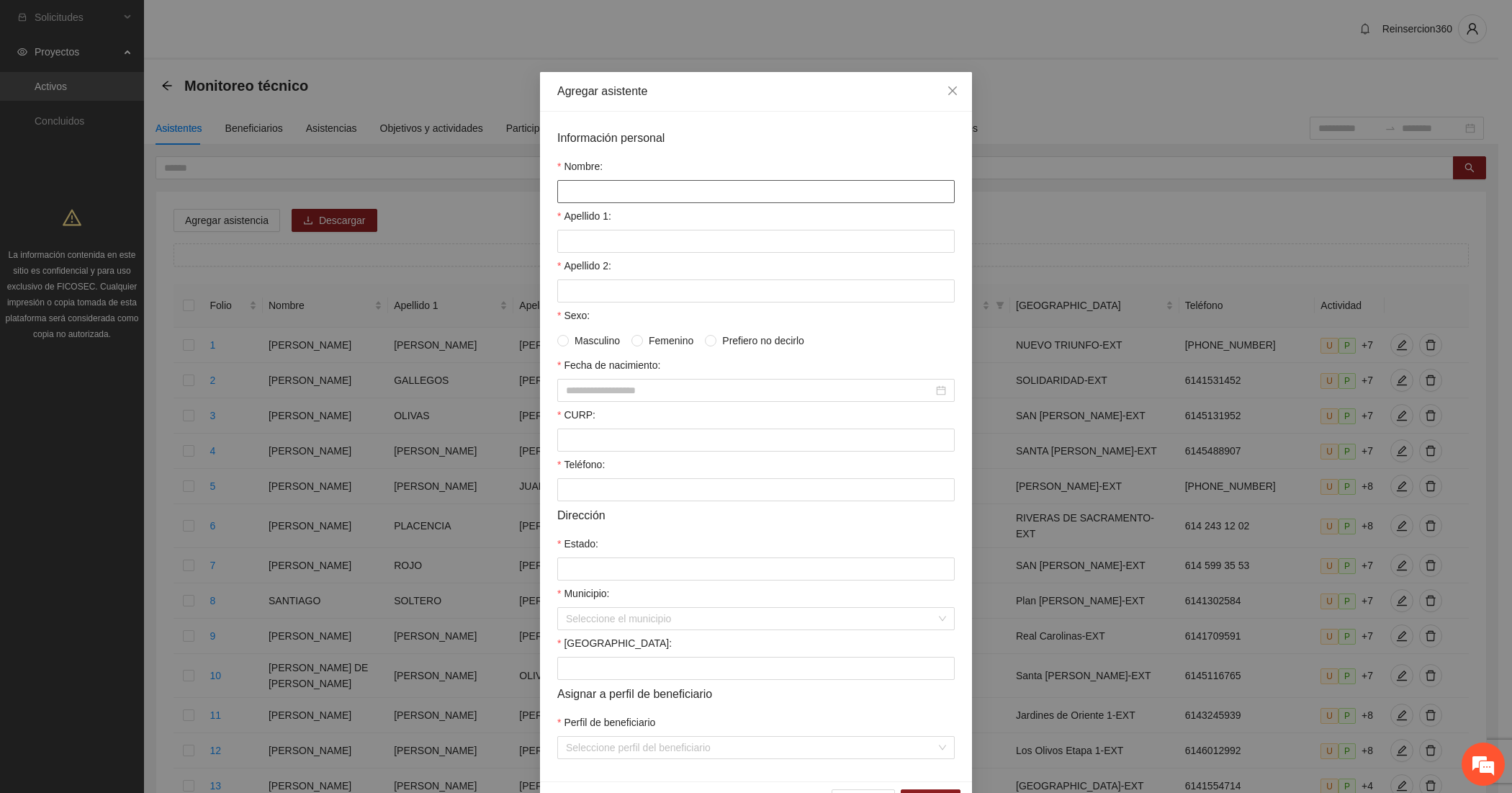
click at [603, 184] on input "Nombre:" at bounding box center [756, 191] width 397 height 23
type input "**********"
type input "*********"
click at [713, 292] on input "Apellido 2:" at bounding box center [756, 291] width 397 height 23
paste input "****"
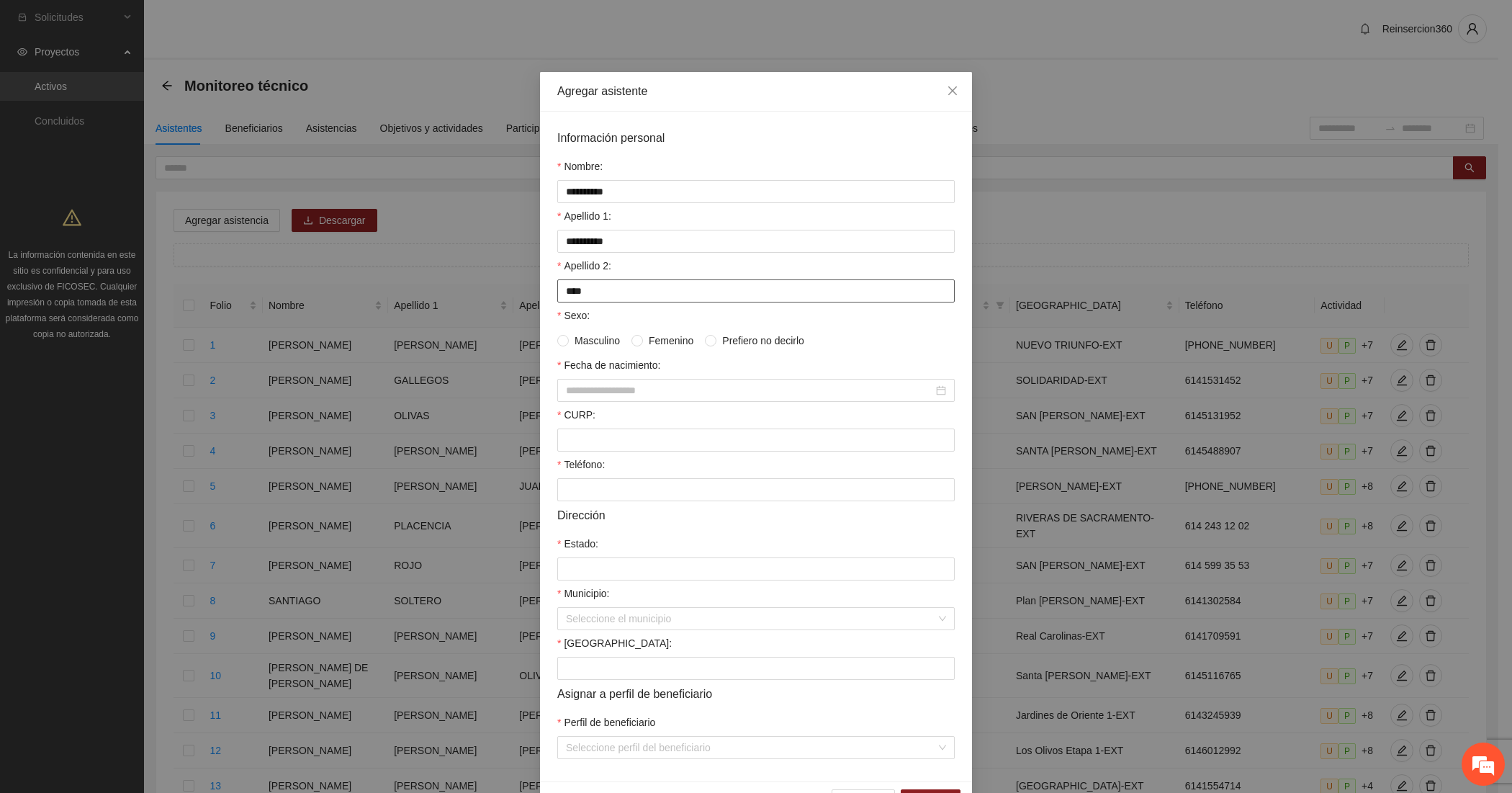
type input "****"
click at [569, 346] on span "Masculino" at bounding box center [597, 340] width 57 height 16
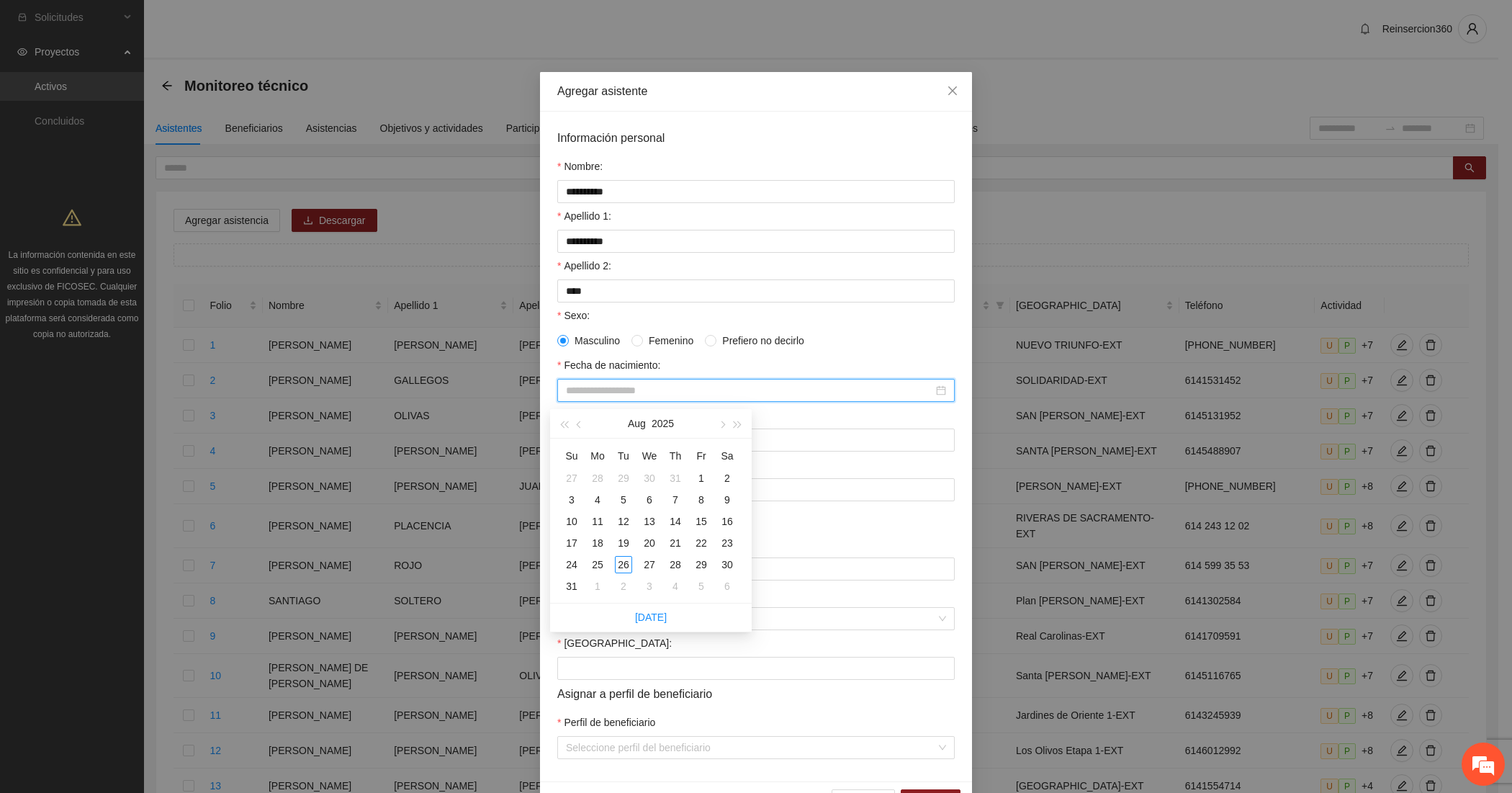
paste input "**********"
type input "**********"
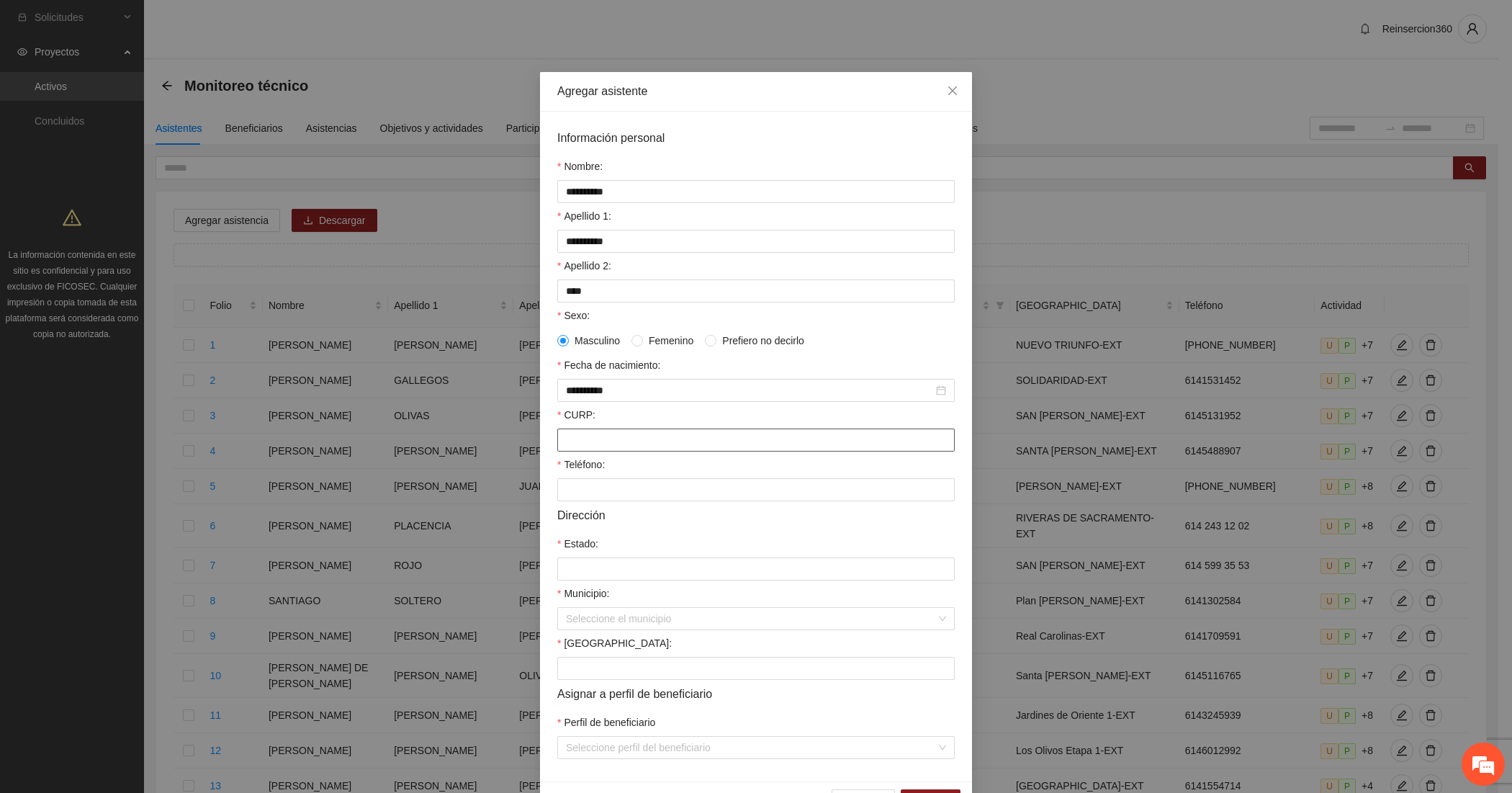
paste input "**********"
type input "**********"
paste input "**********"
type input "**********"
type input "*********"
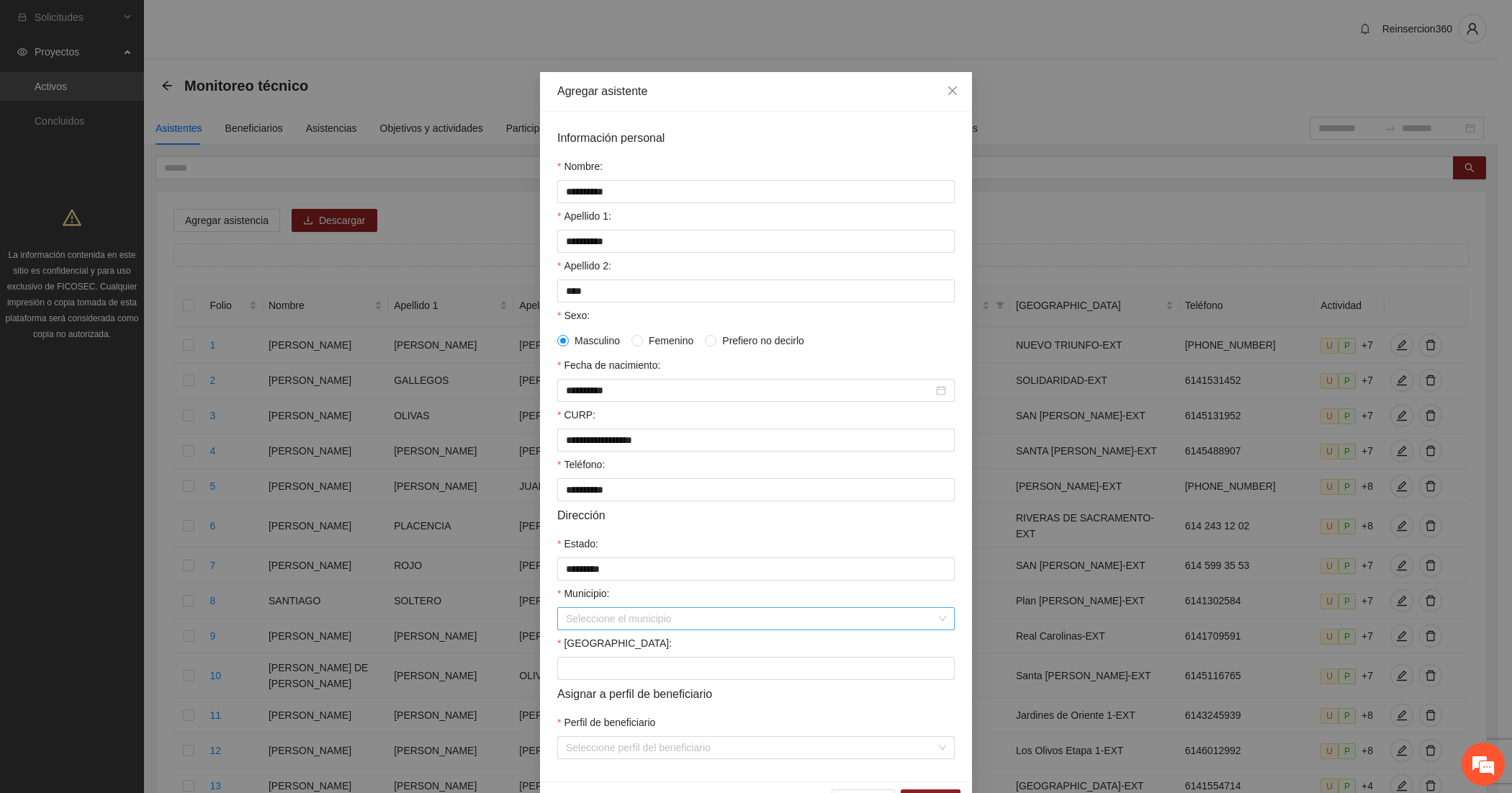
click at [632, 629] on input "Municipio:" at bounding box center [750, 618] width 370 height 21
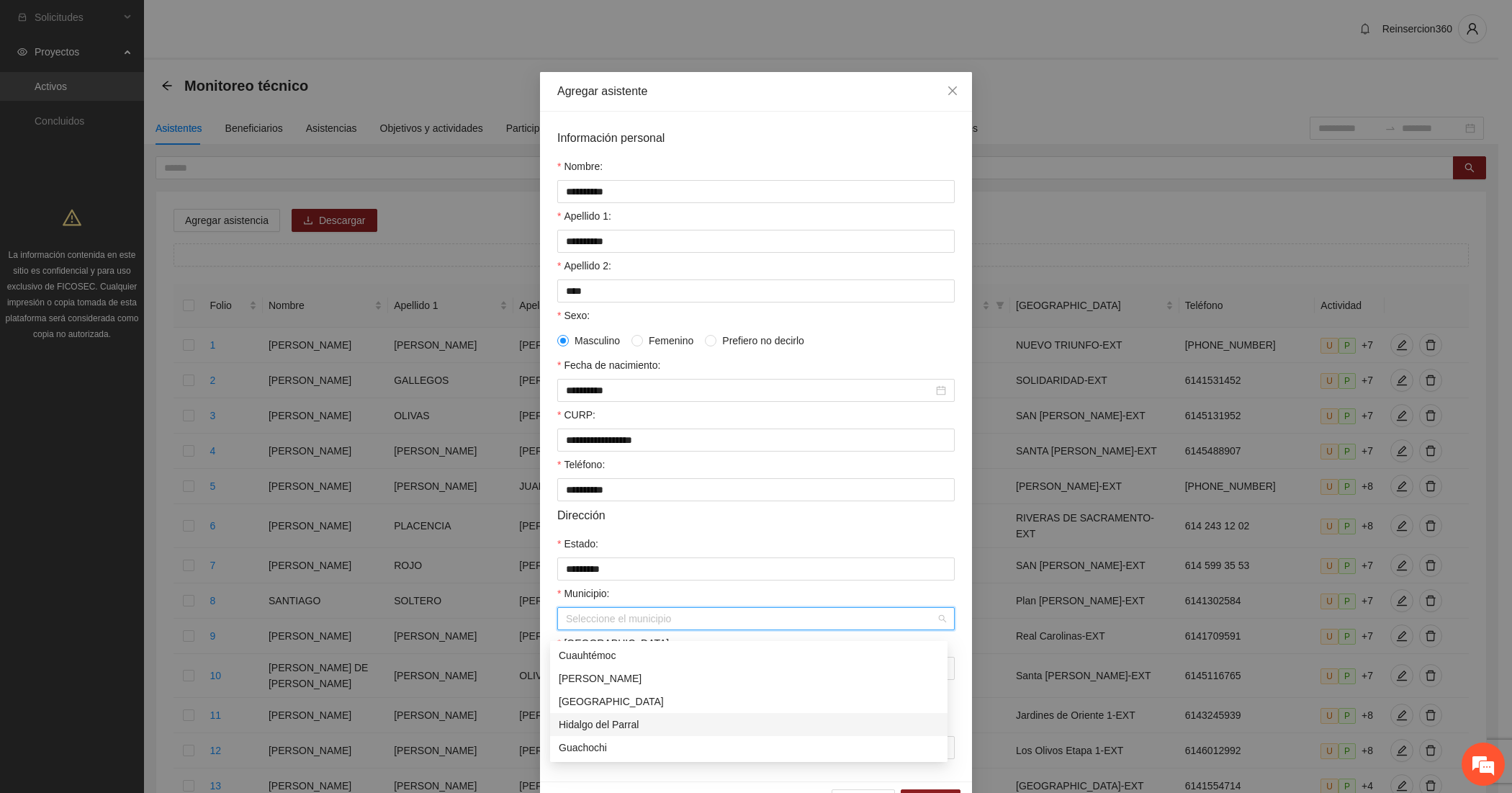
click at [614, 725] on div "Hidalgo del Parral" at bounding box center [749, 724] width 380 height 16
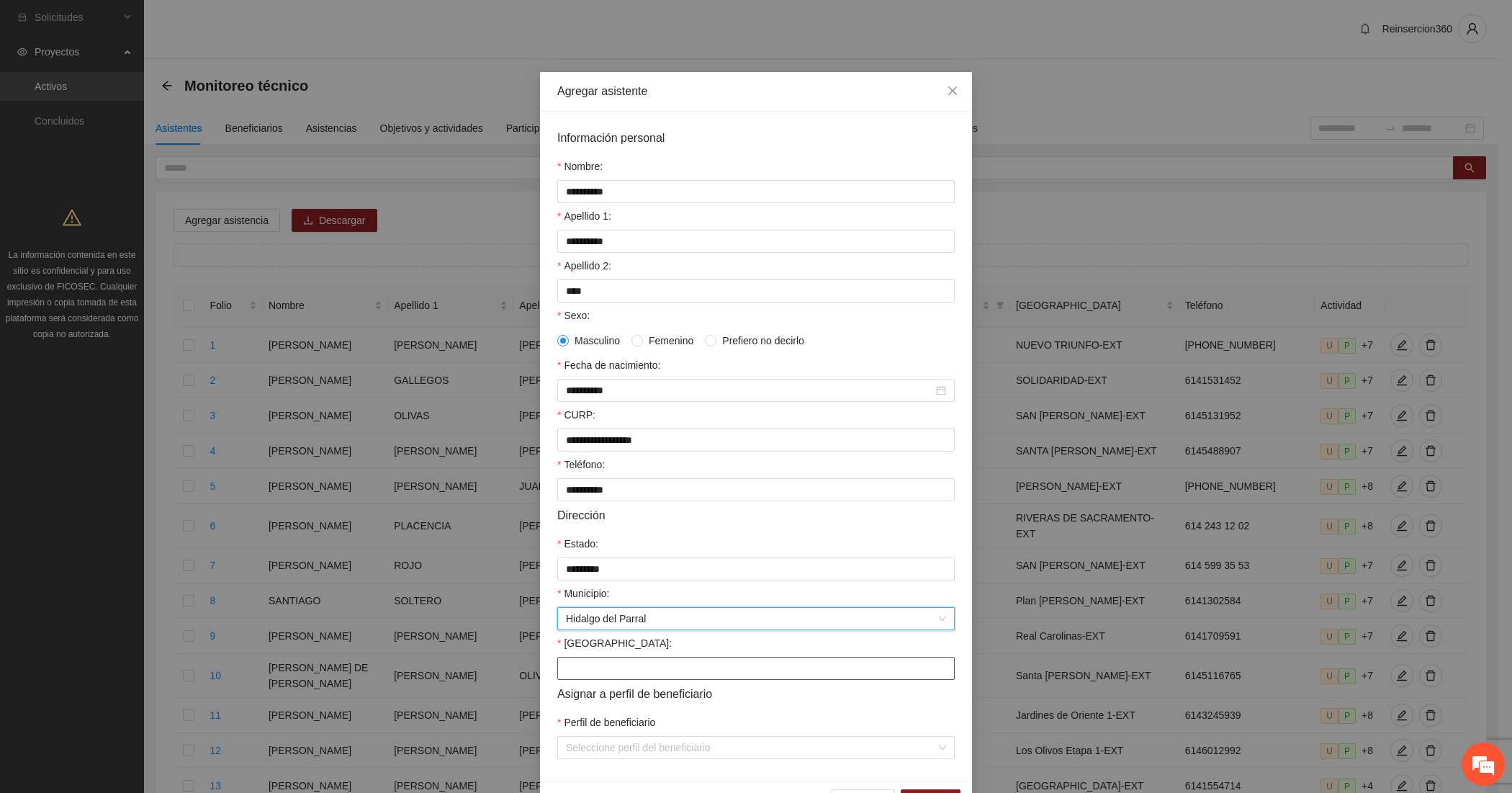
click at [614, 680] on input "Colonia:" at bounding box center [756, 668] width 397 height 23
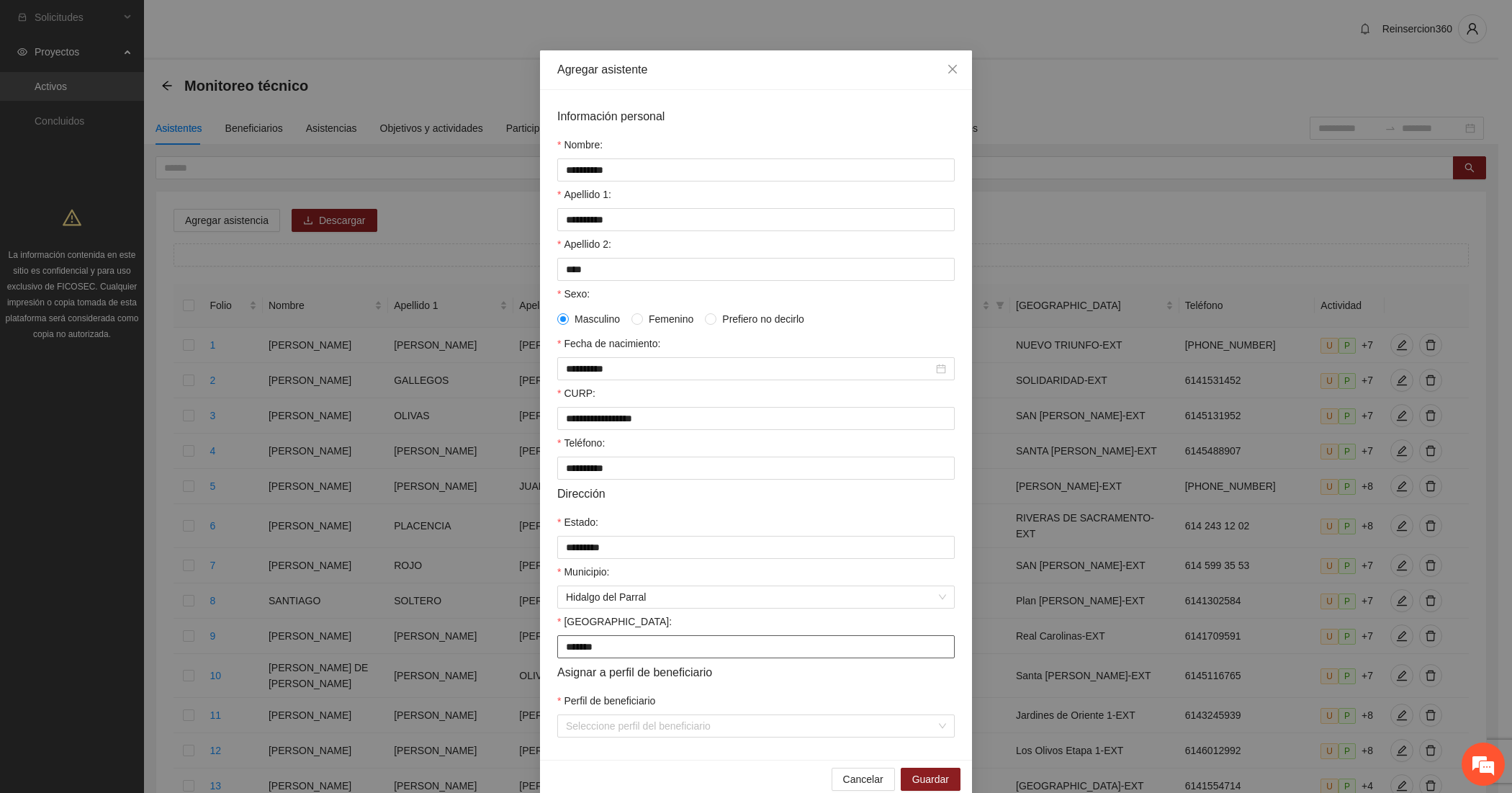
scroll to position [55, 0]
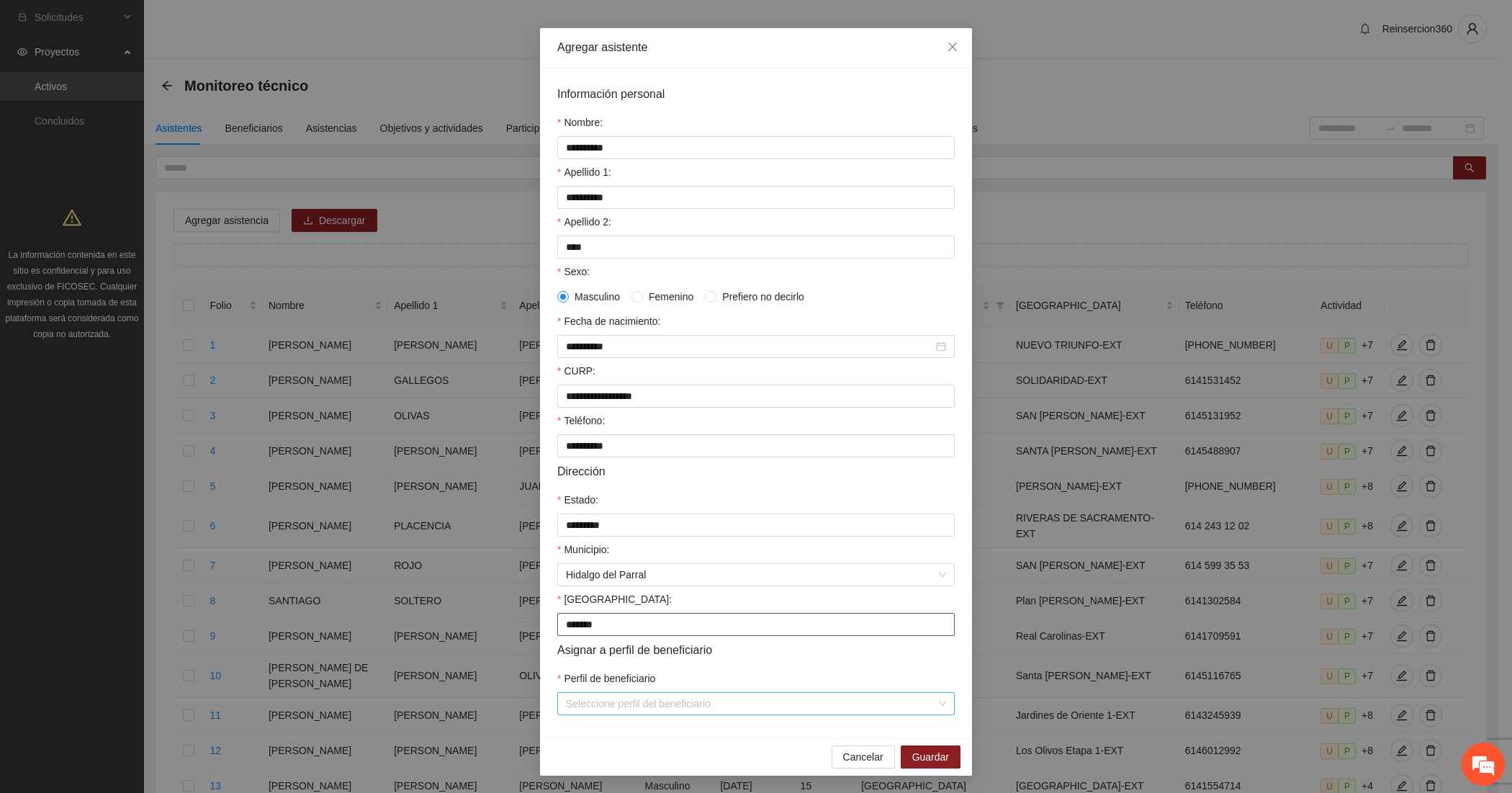
type input "*******"
click at [573, 707] on input "Perfil de beneficiario" at bounding box center [750, 704] width 370 height 21
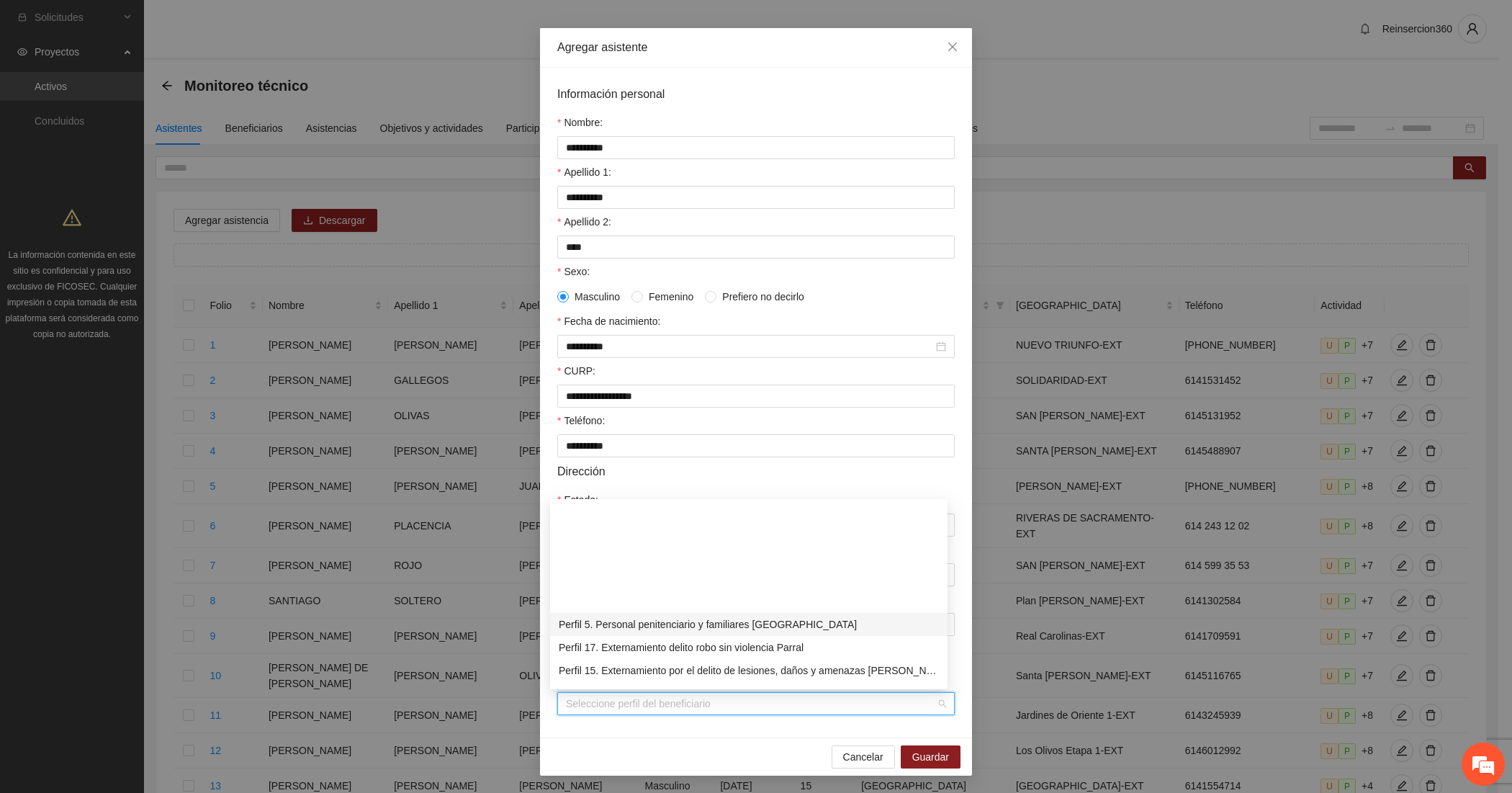
scroll to position [239, 0]
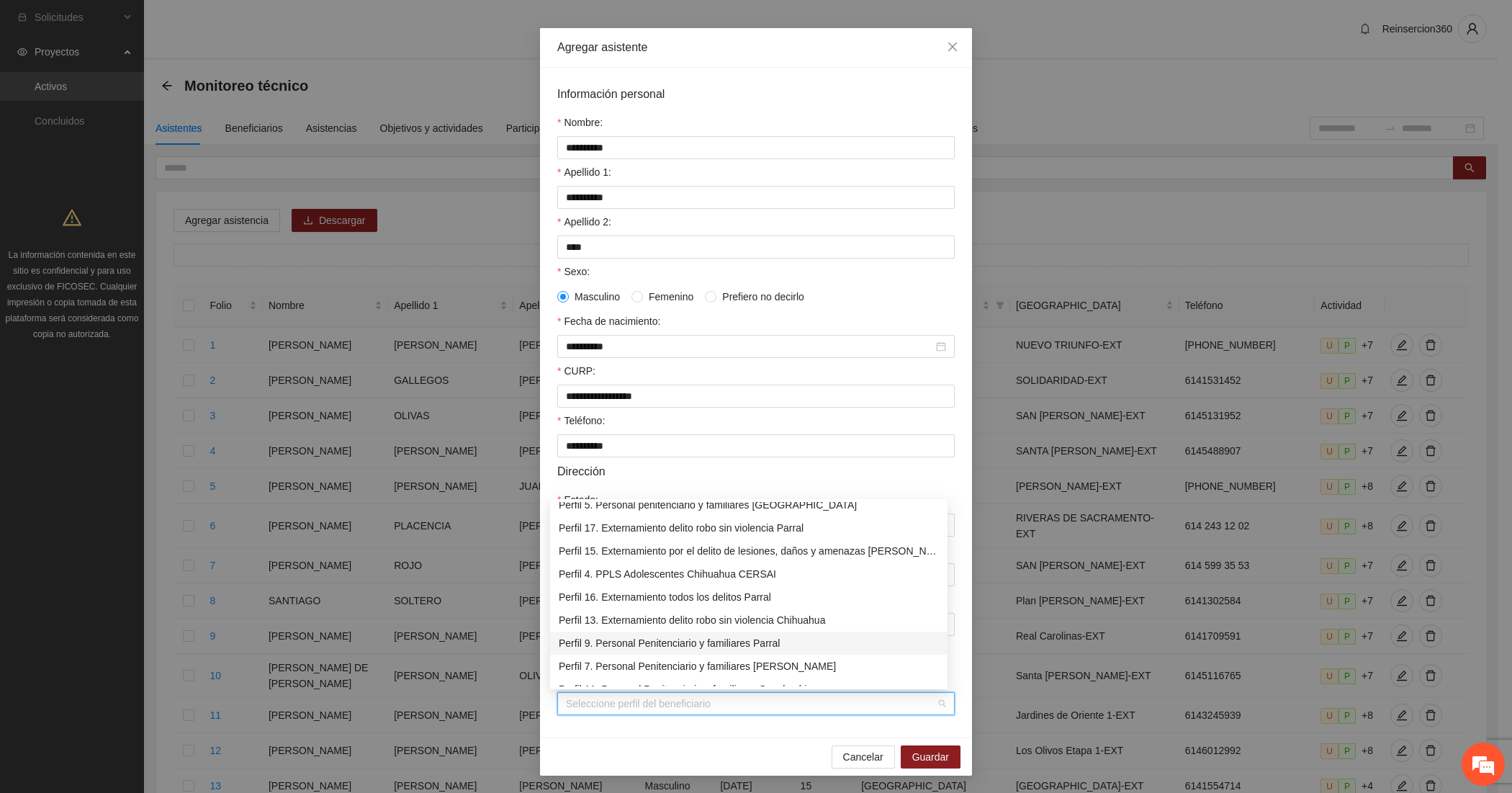
click at [624, 645] on div "Perfil 9. Personal Penitenciario y familiares Parral" at bounding box center [749, 643] width 380 height 16
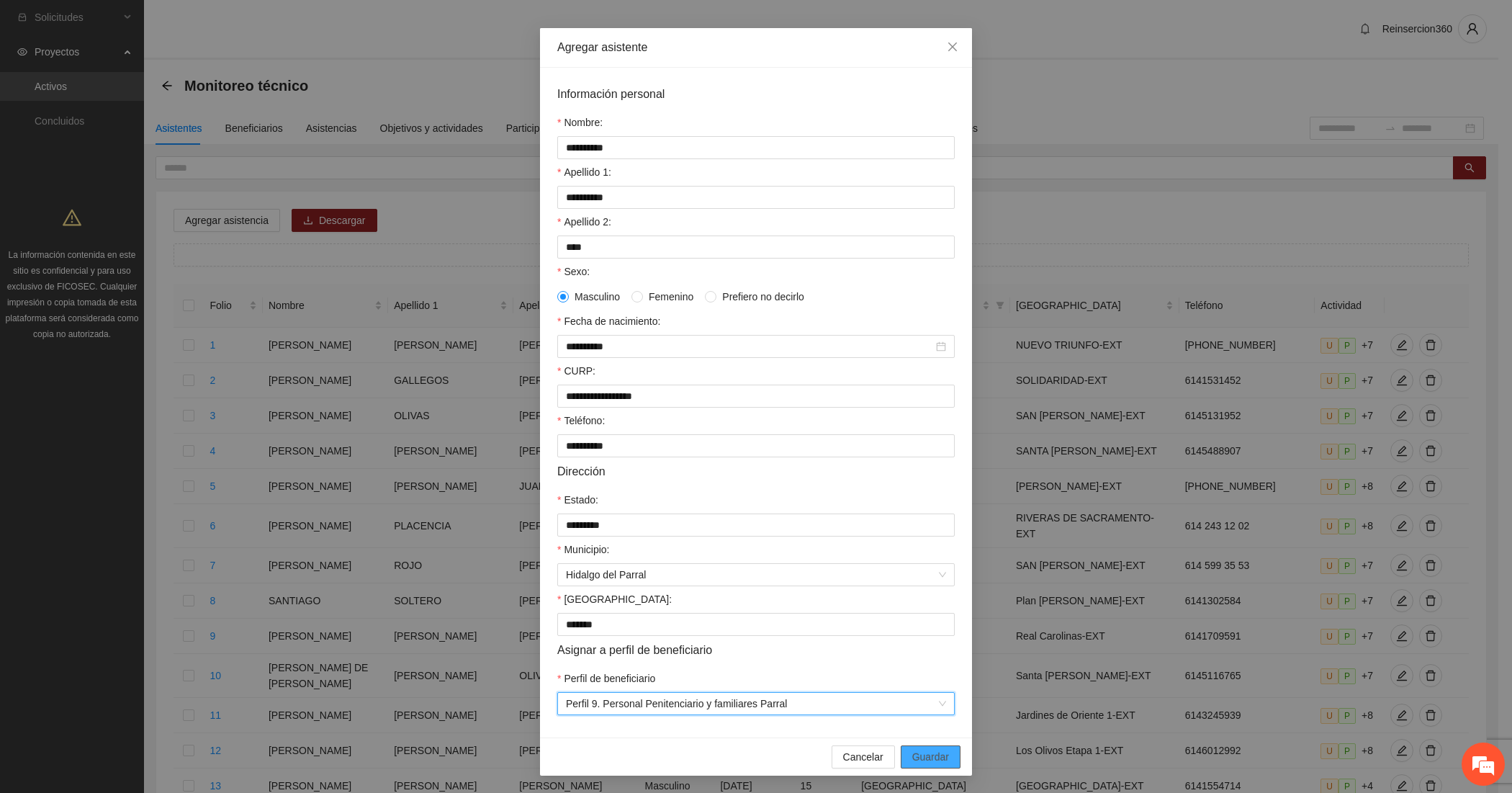
click at [935, 756] on span "Guardar" at bounding box center [931, 756] width 37 height 16
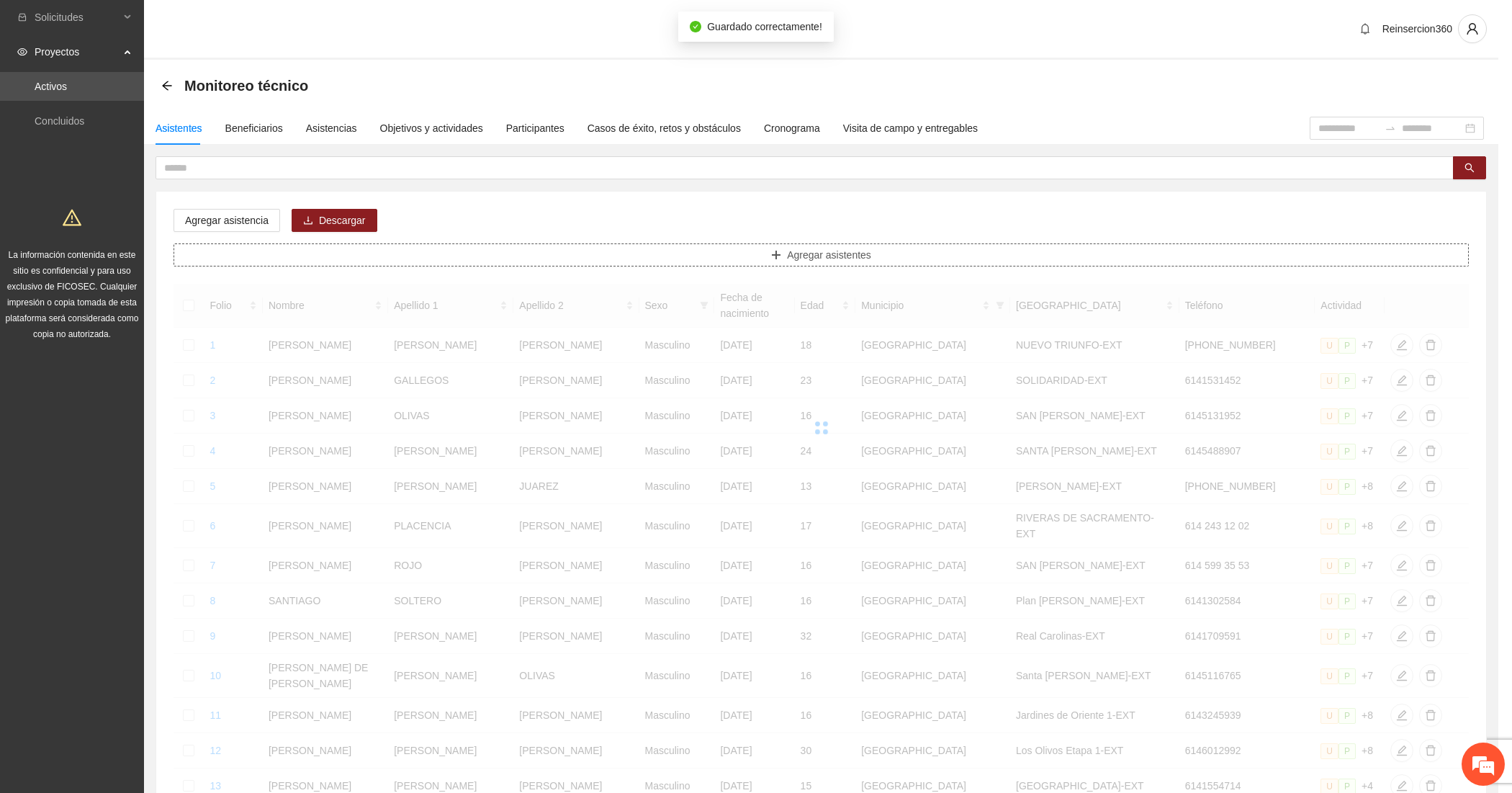
scroll to position [0, 0]
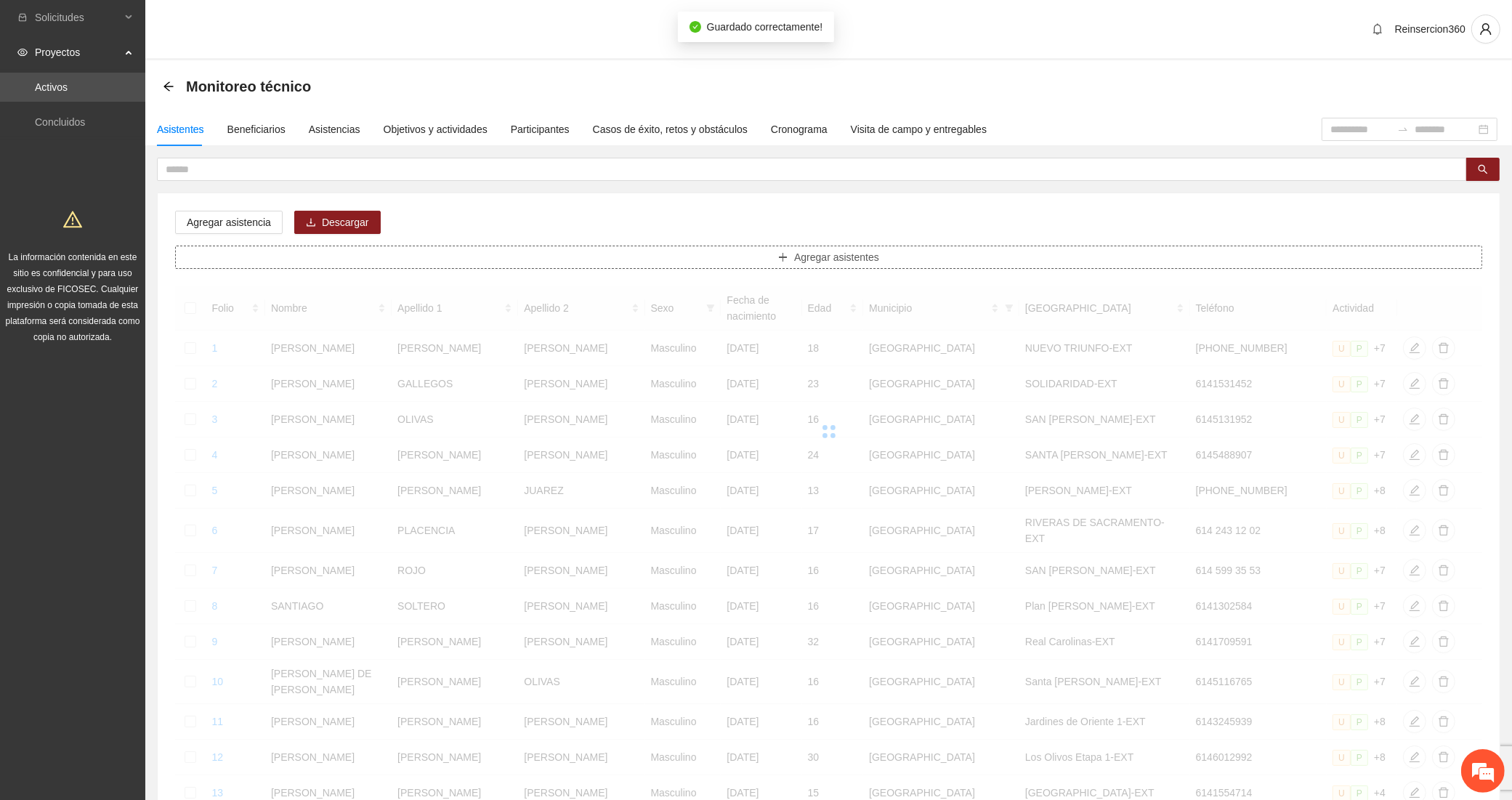
click at [412, 252] on button "Agregar asistentes" at bounding box center [829, 257] width 1307 height 23
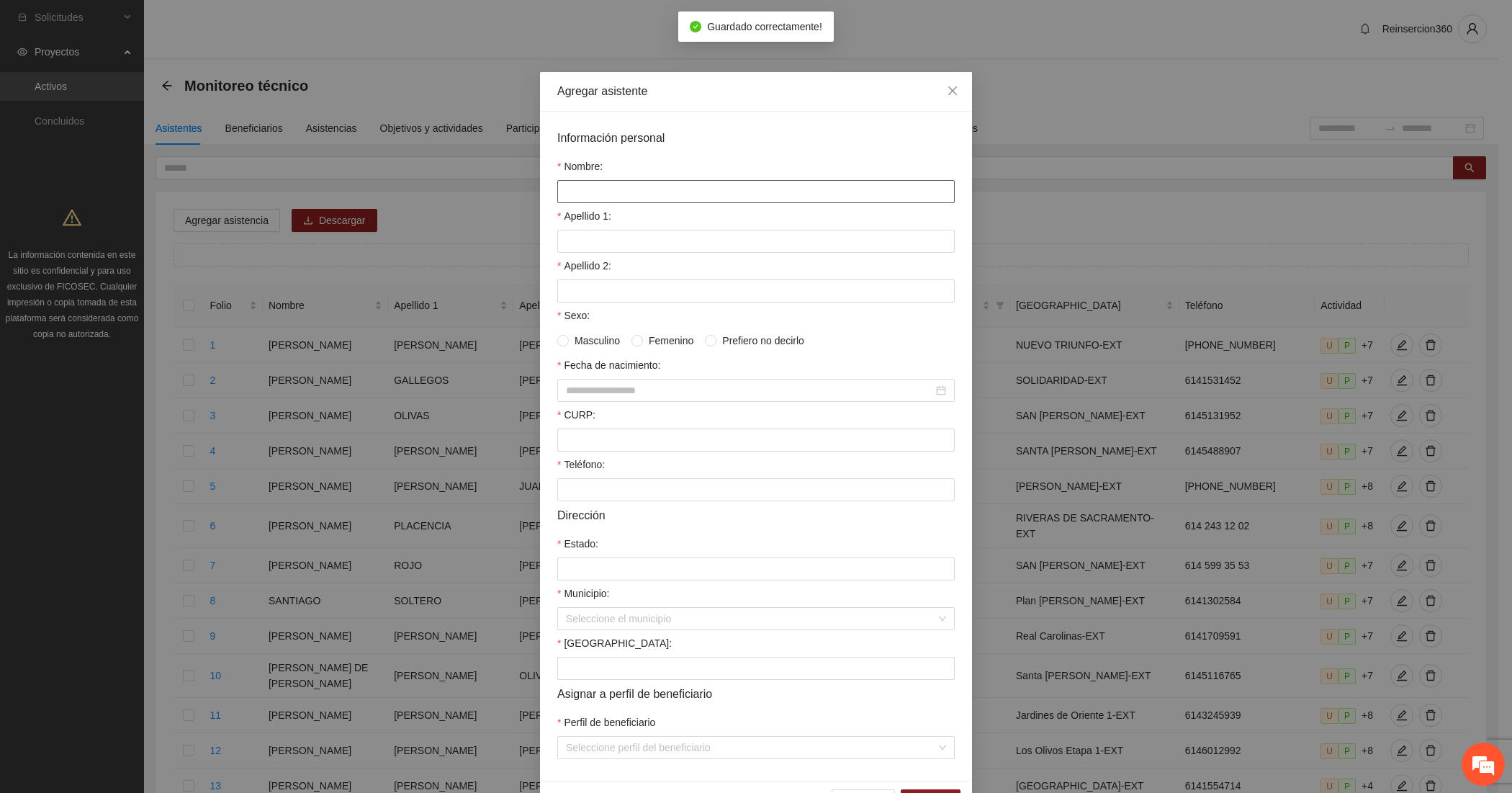
click at [578, 181] on input "Nombre:" at bounding box center [756, 191] width 397 height 23
paste input "******"
type input "******"
paste input "******"
type input "******"
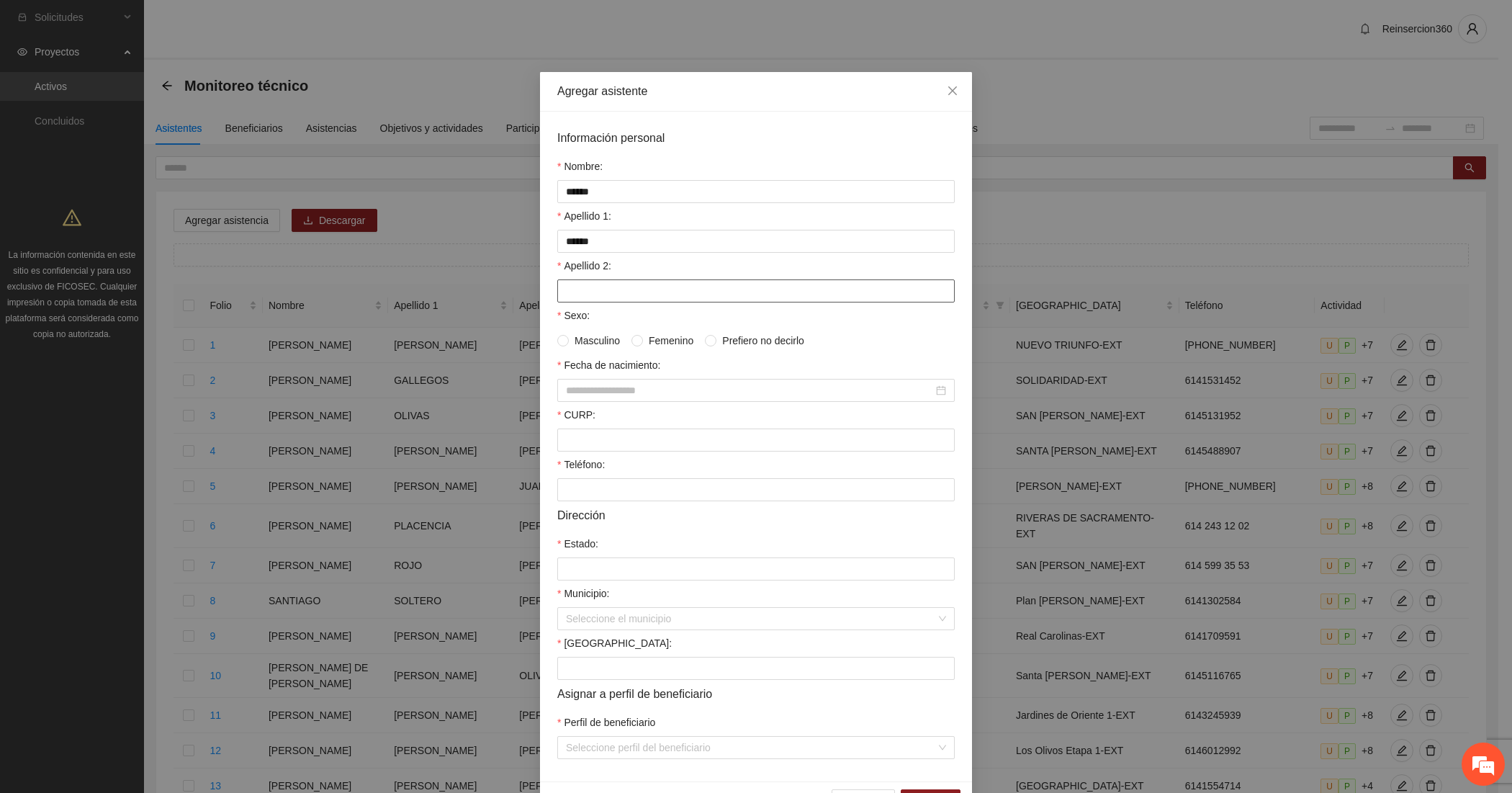
paste input "*****"
type input "*****"
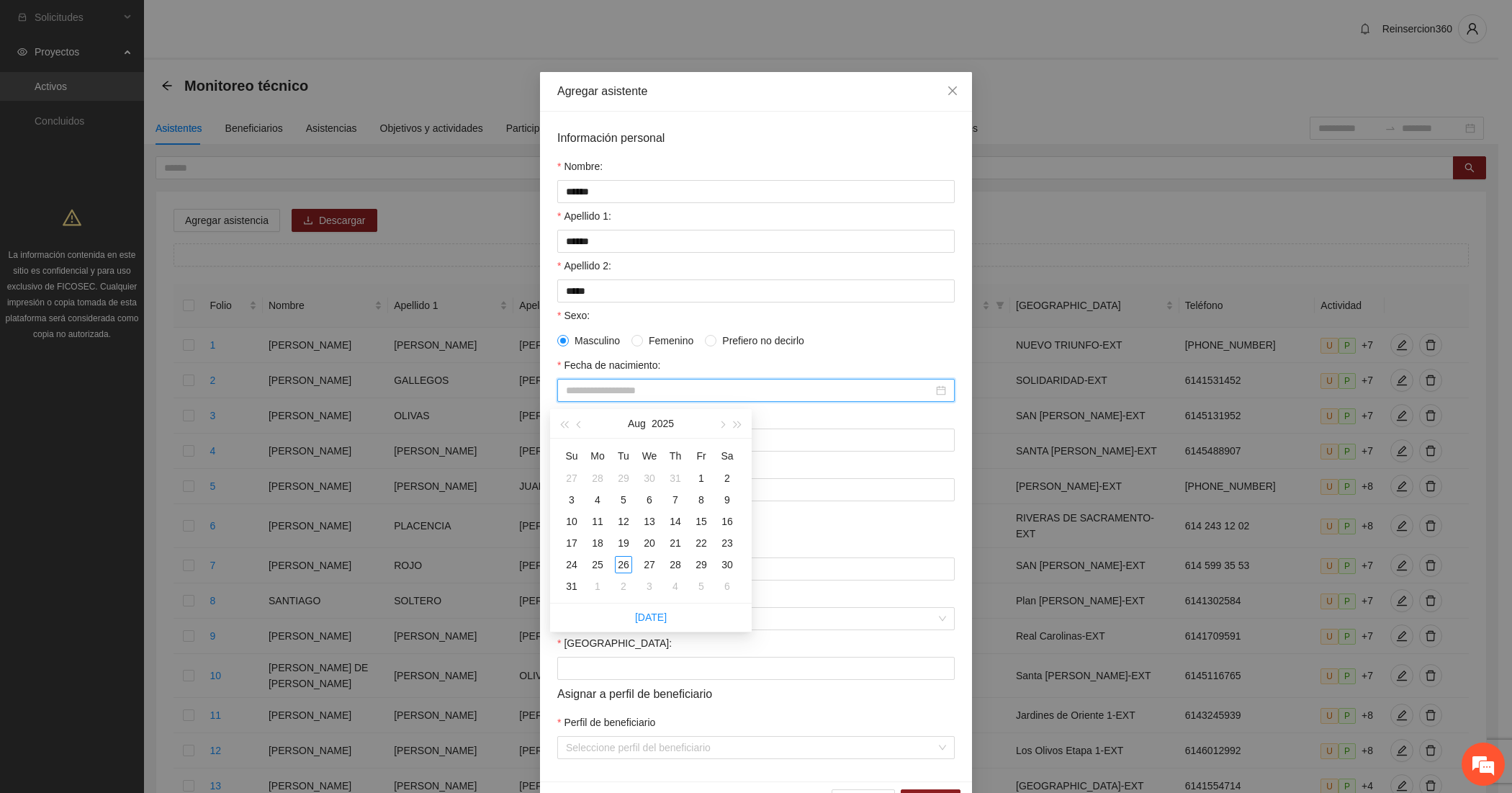
paste input "**********"
type input "**********"
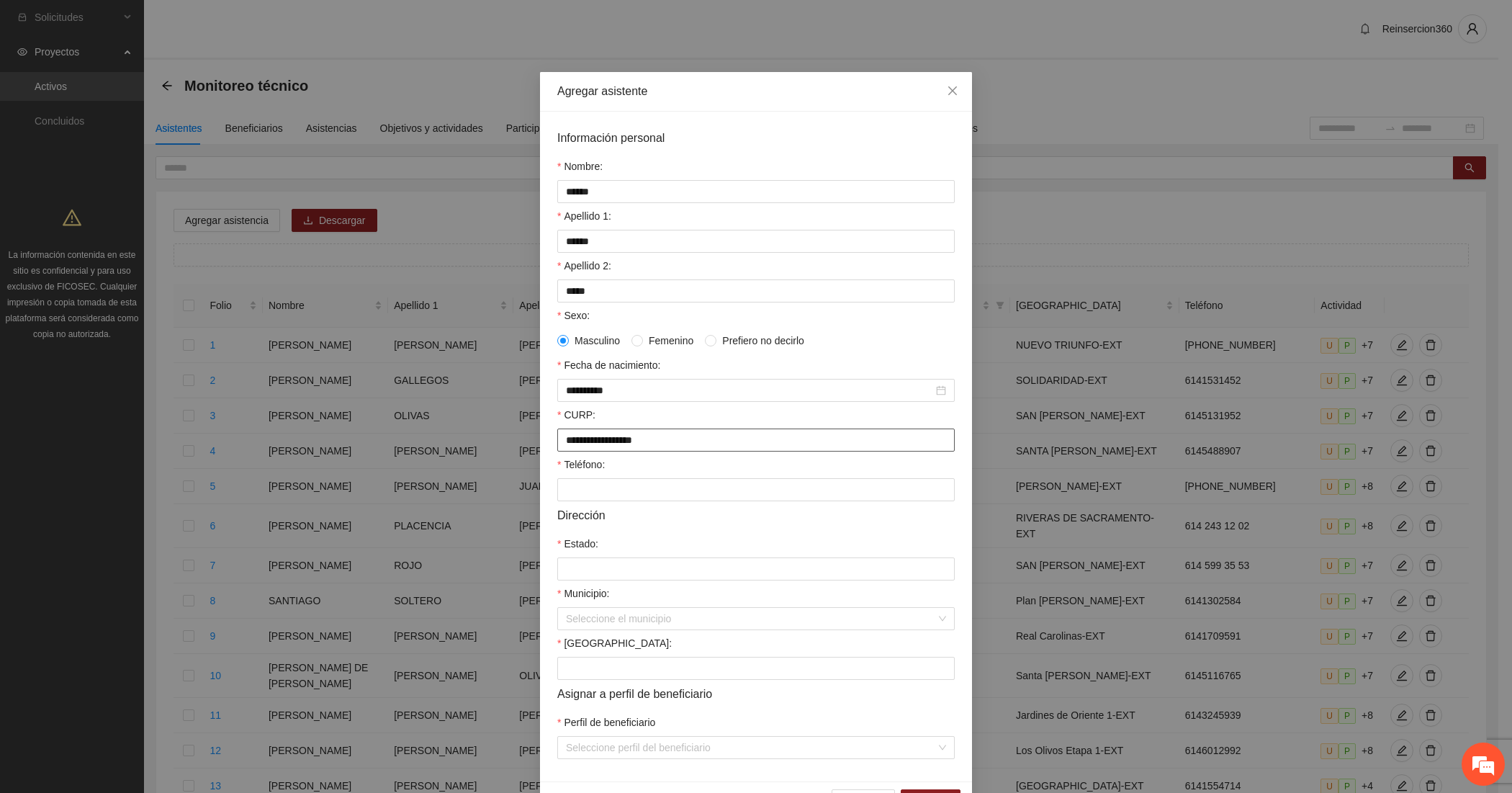
type input "**********"
paste input "**********"
type input "**********"
click at [823, 574] on input "Estado:" at bounding box center [756, 569] width 397 height 23
type input "*********"
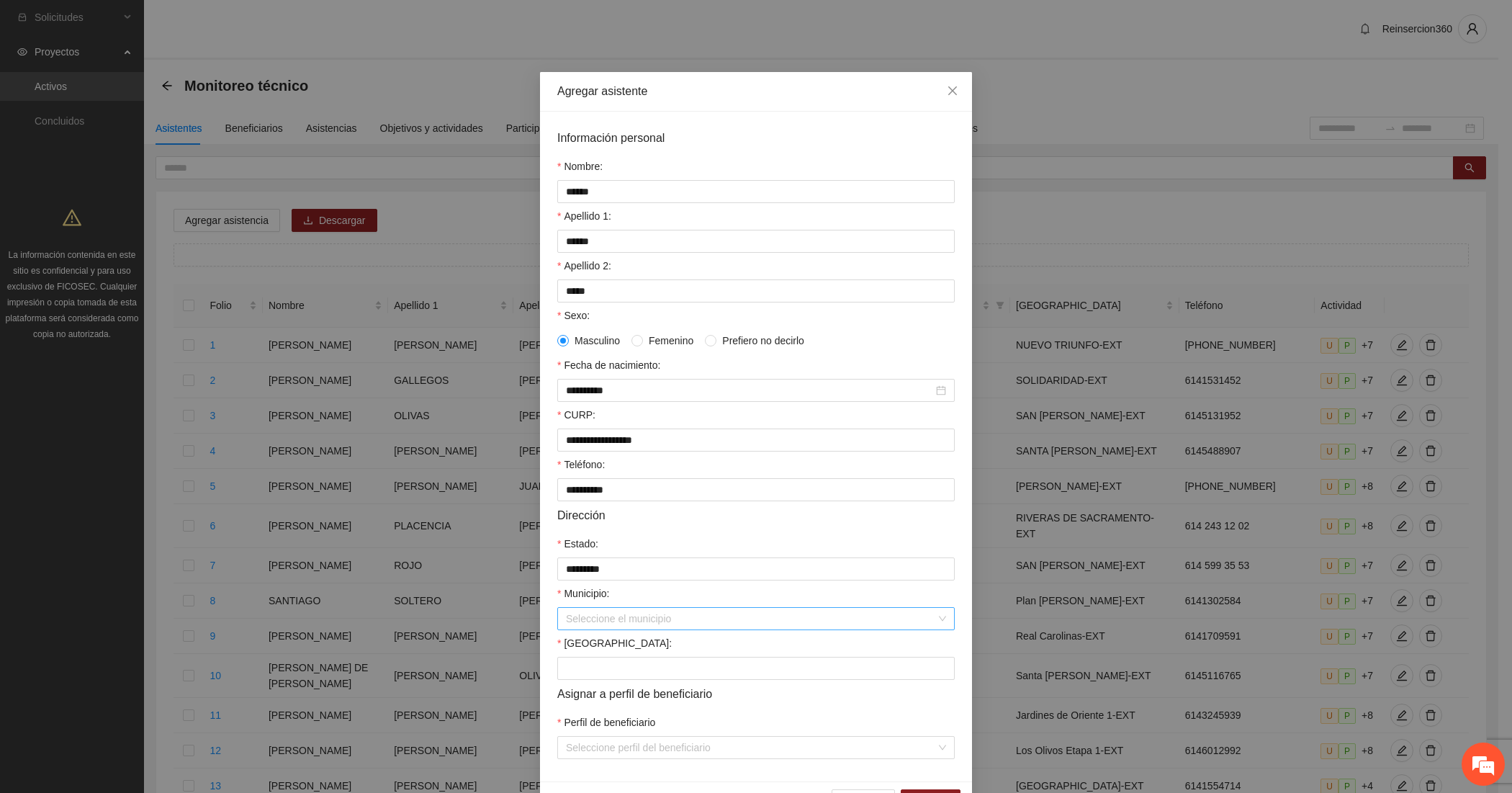
click at [685, 625] on input "Municipio:" at bounding box center [750, 618] width 370 height 21
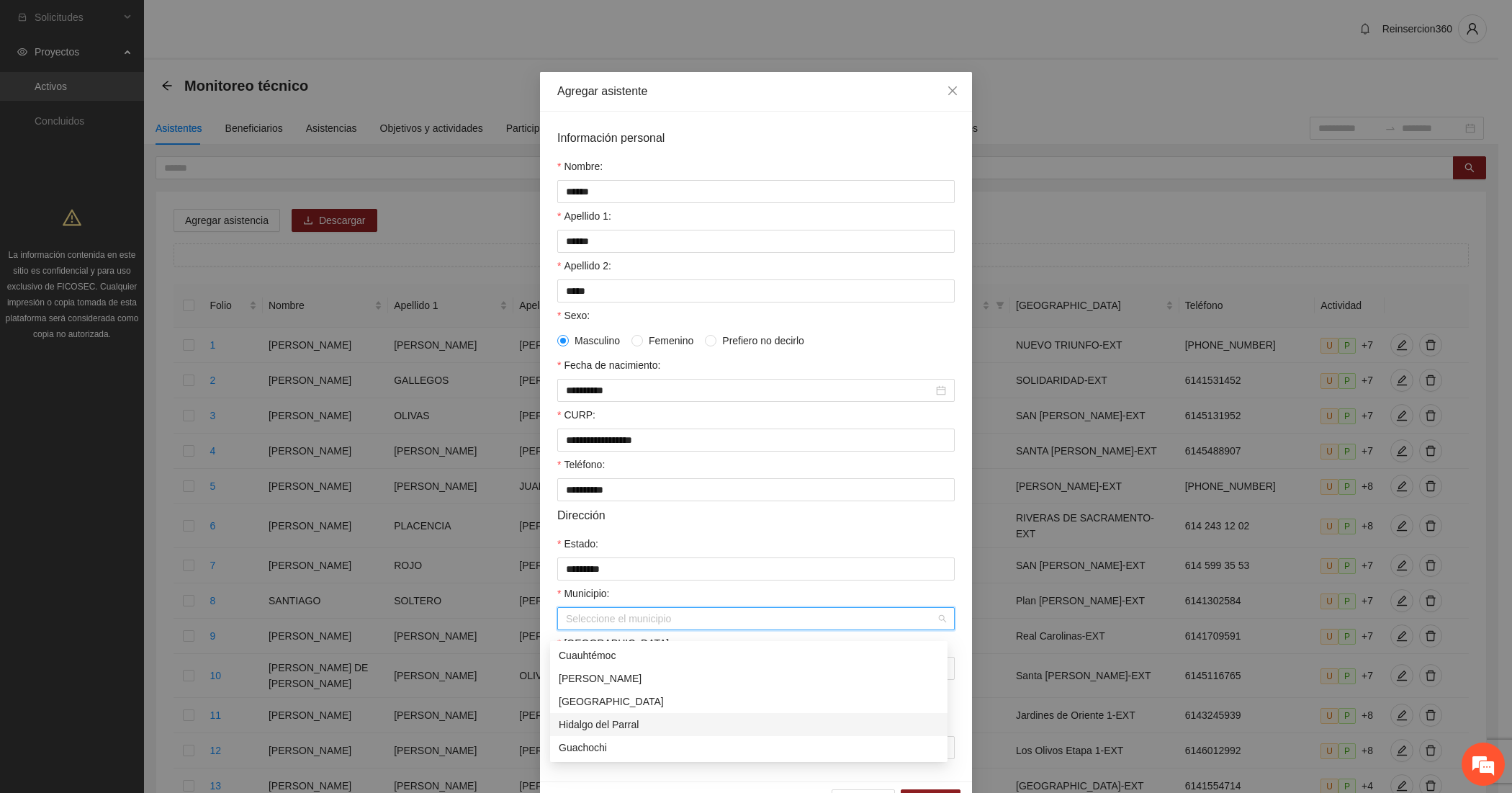
click at [588, 722] on div "Hidalgo del Parral" at bounding box center [749, 724] width 380 height 16
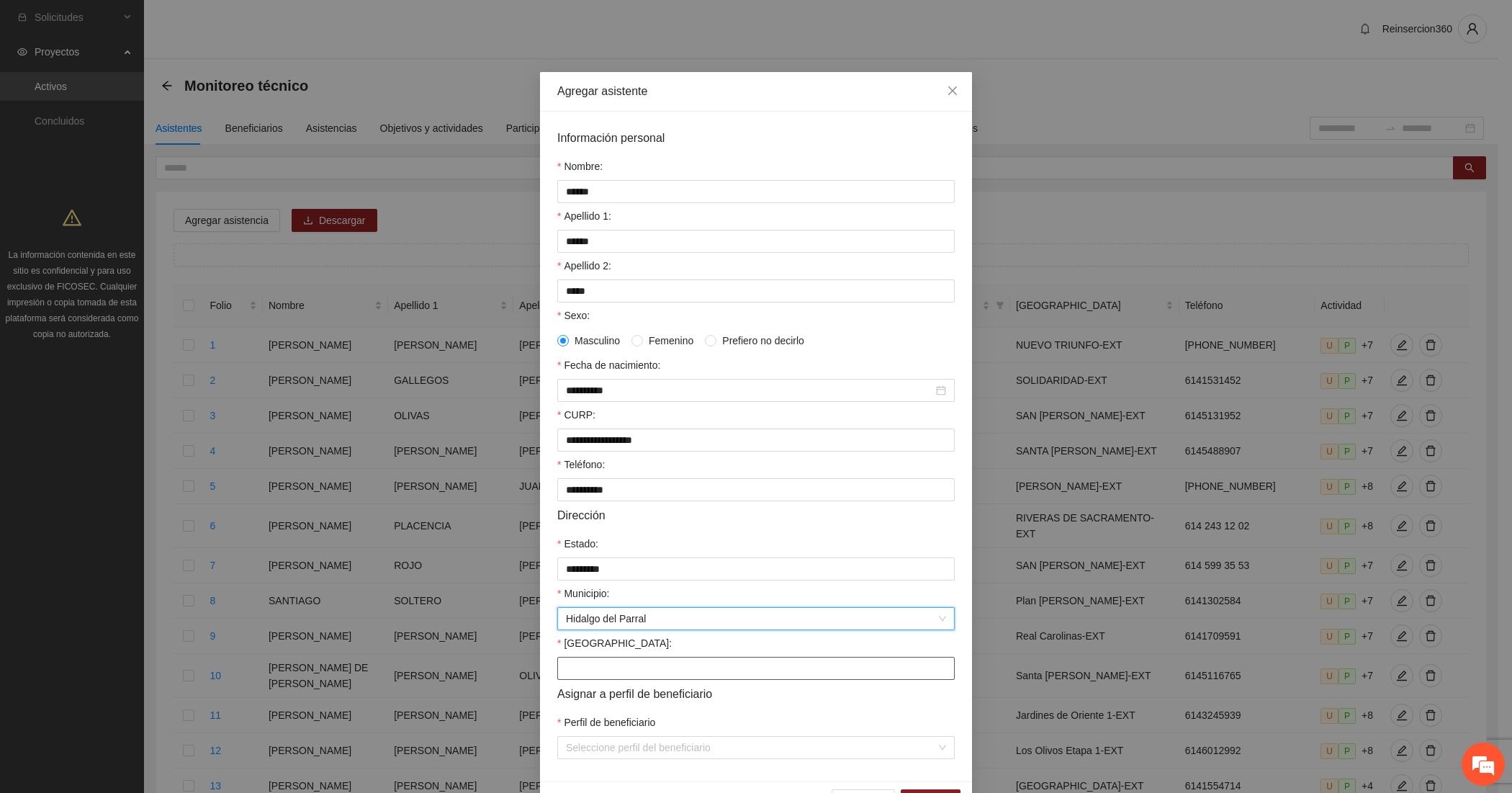
click at [586, 680] on input "Colonia:" at bounding box center [756, 668] width 397 height 23
type input "*******"
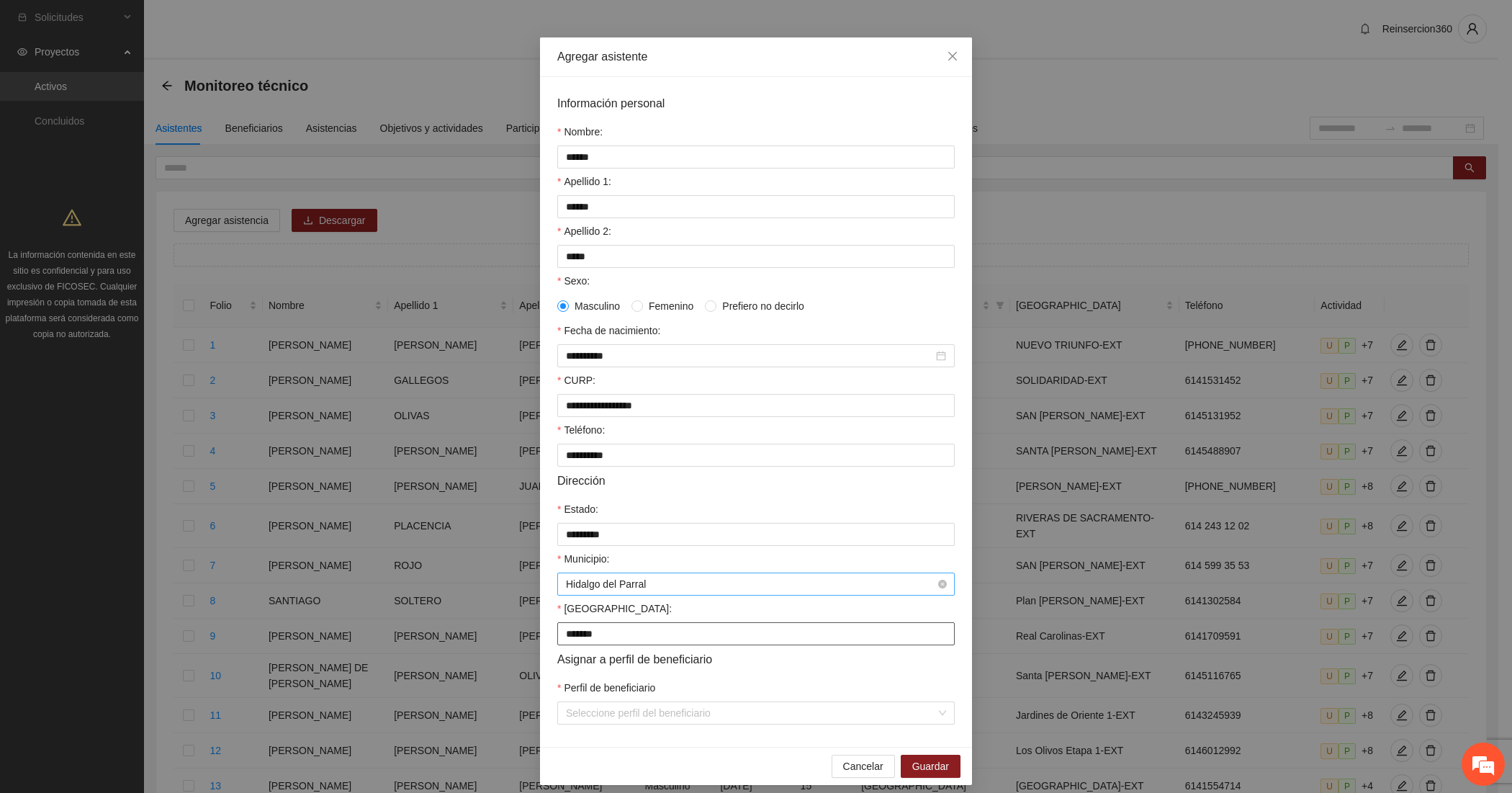
scroll to position [55, 0]
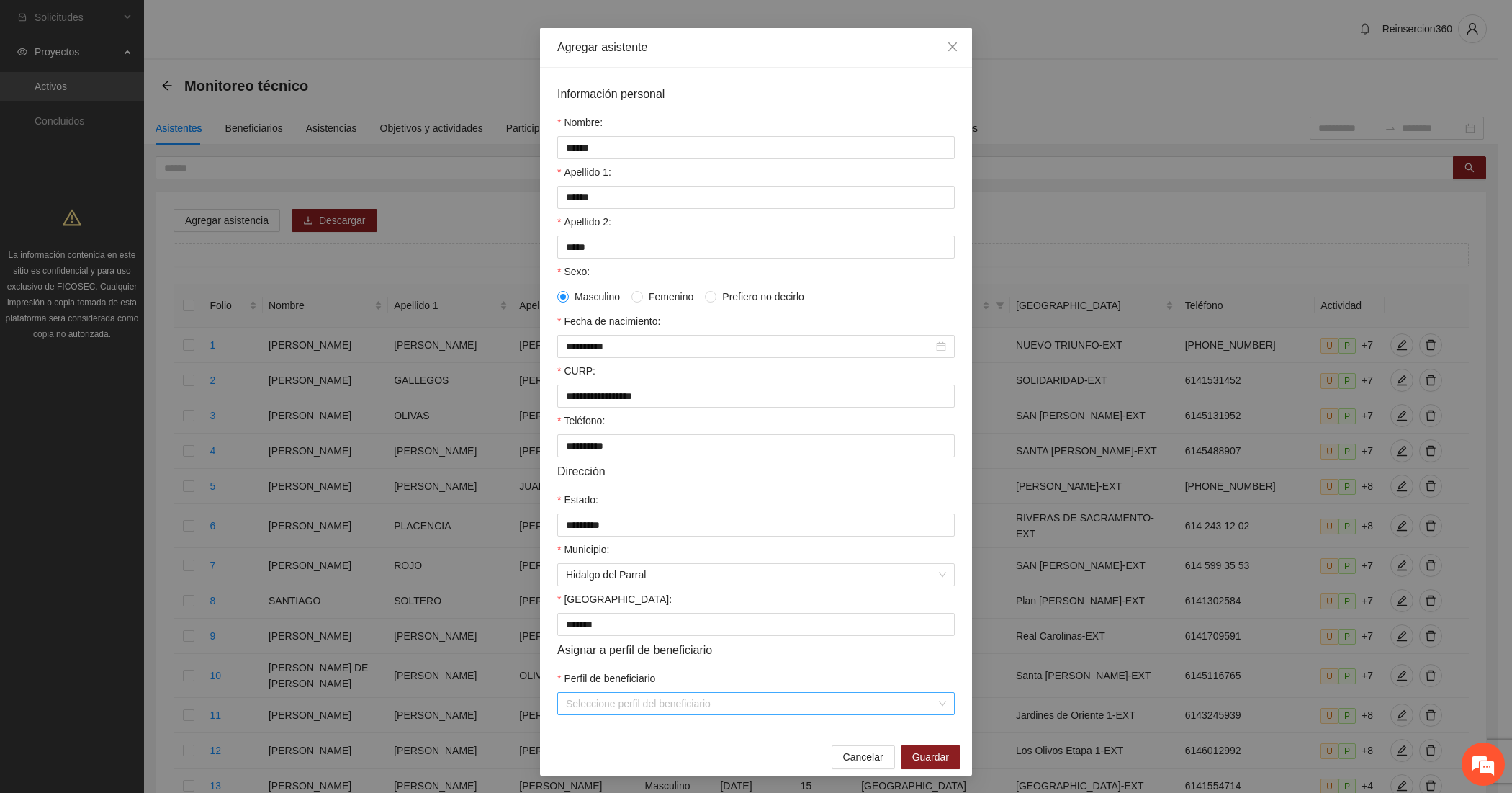
click at [667, 713] on input "Perfil de beneficiario" at bounding box center [750, 704] width 370 height 21
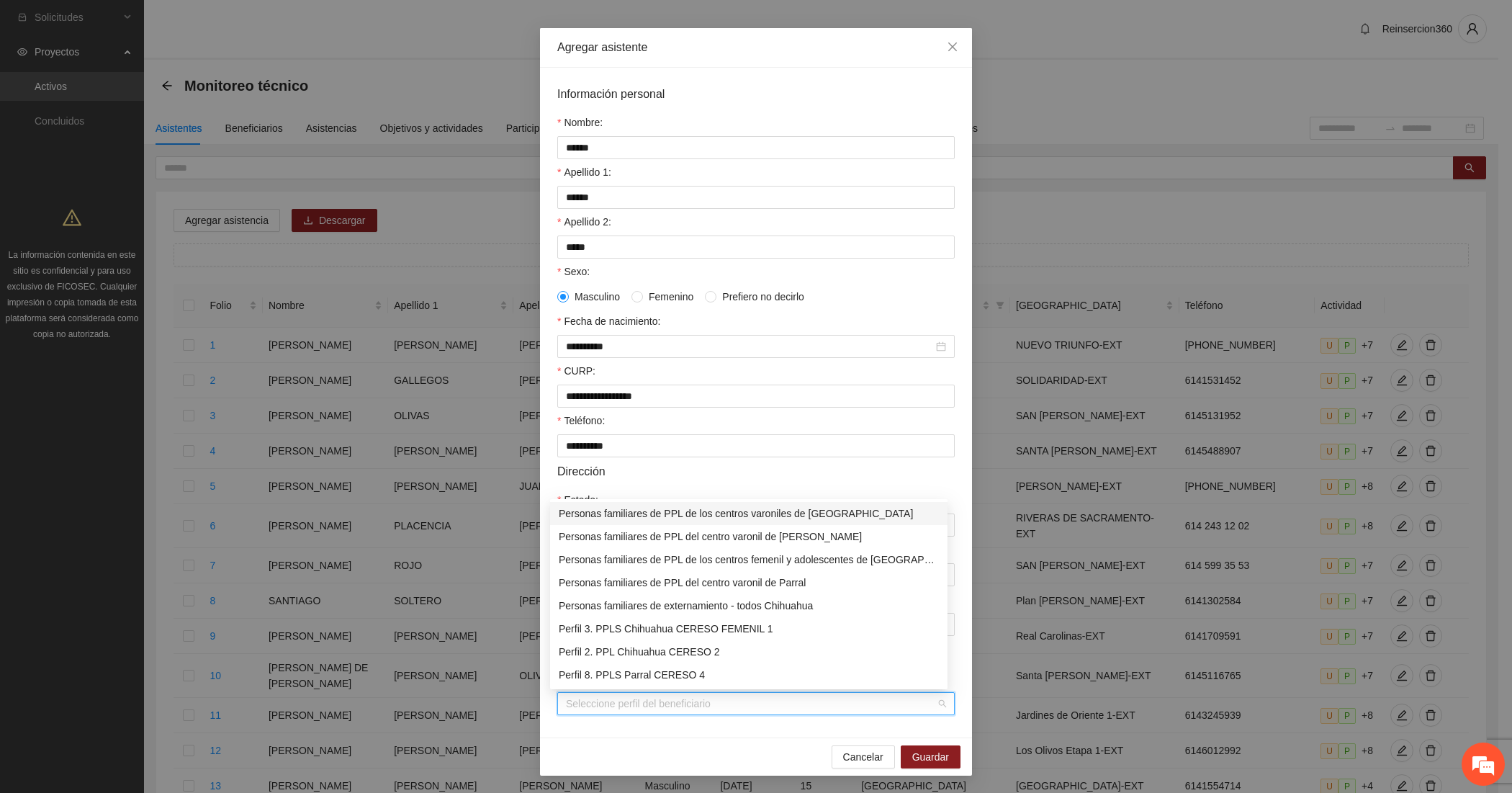
type input "*"
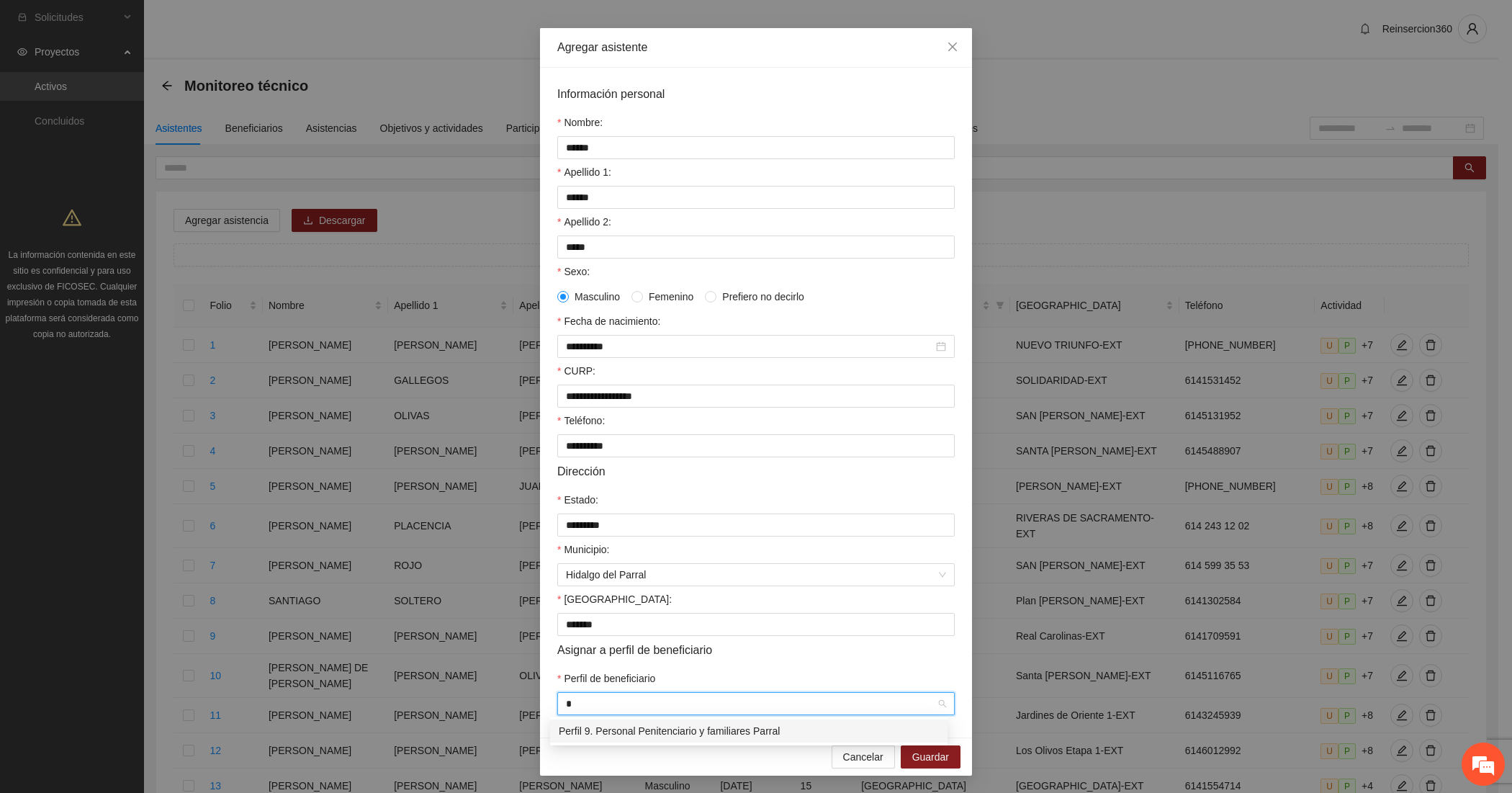
click at [589, 733] on div "Perfil 9. Personal Penitenciario y familiares Parral" at bounding box center [749, 730] width 380 height 16
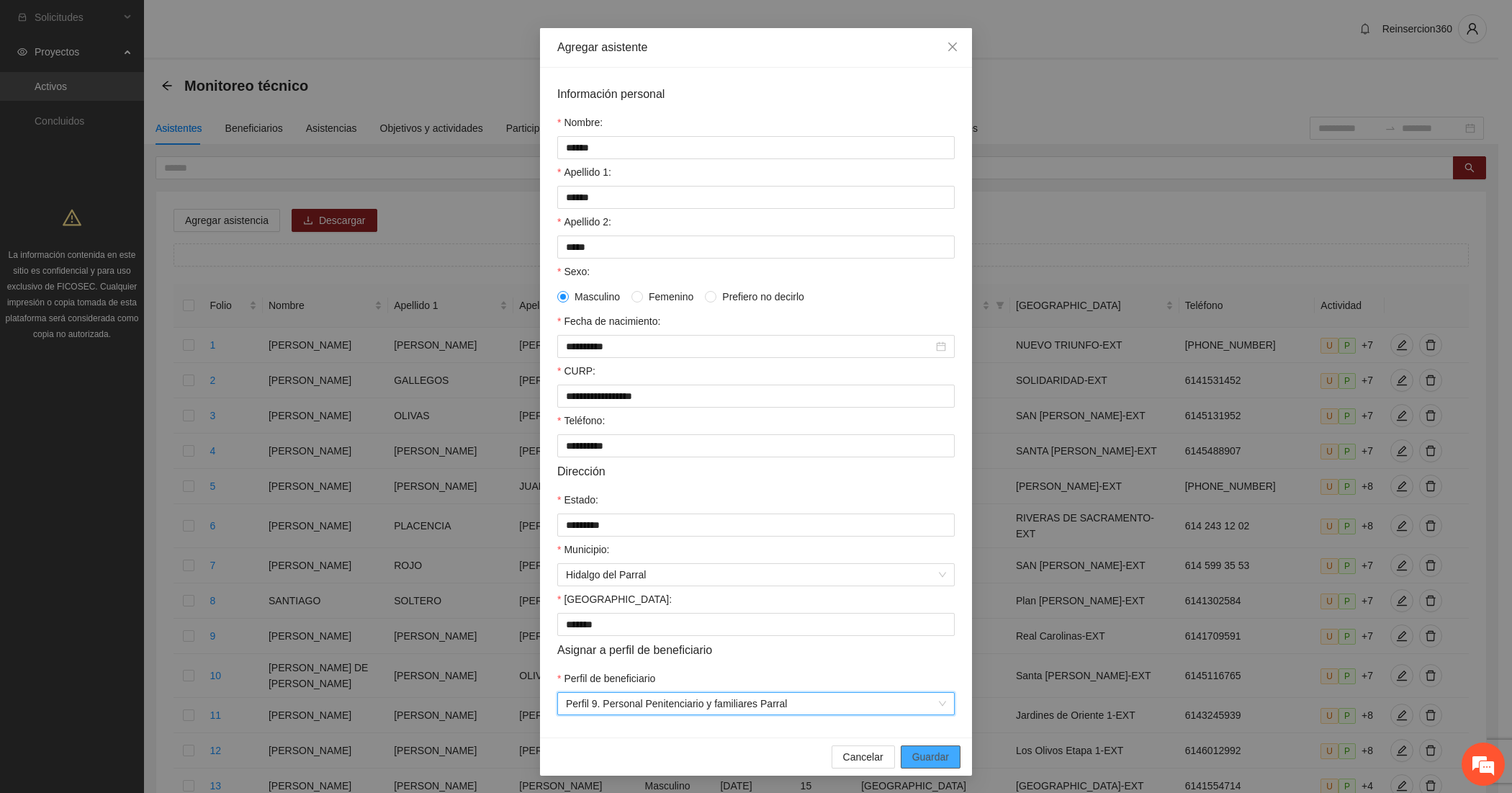
click at [919, 751] on span "Guardar" at bounding box center [931, 756] width 37 height 16
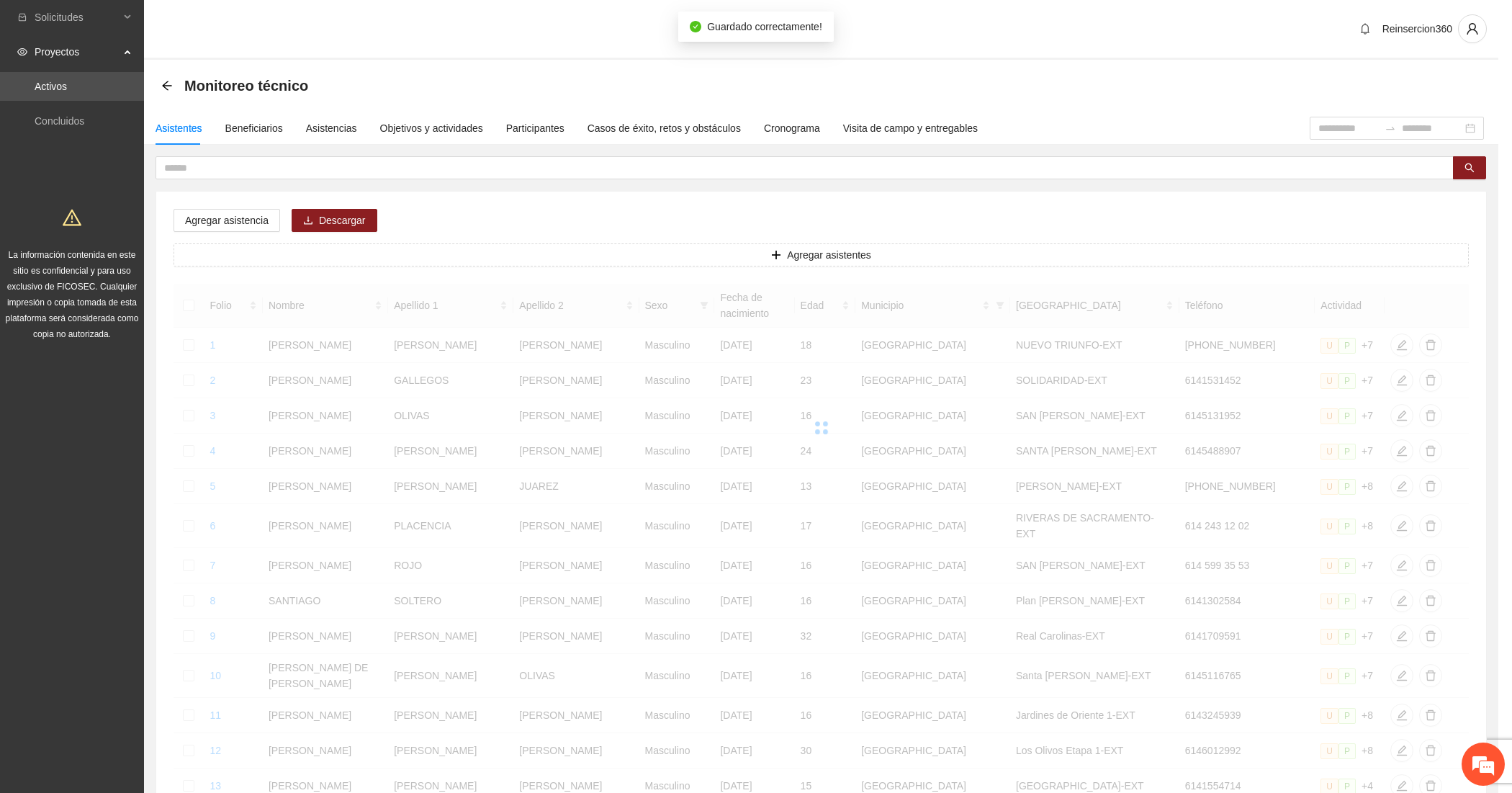
scroll to position [0, 0]
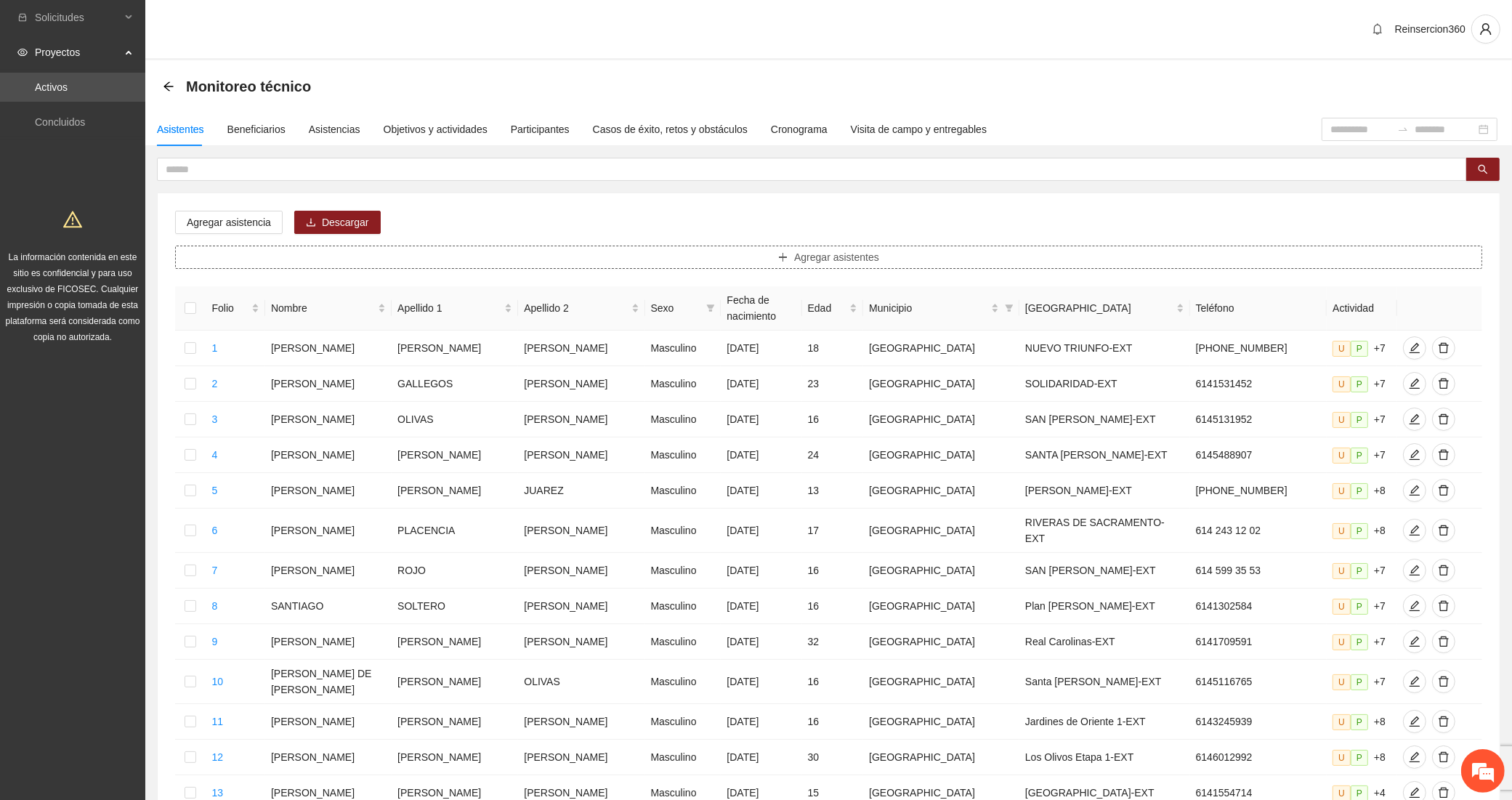
click at [518, 245] on button "Agregar asistentes" at bounding box center [829, 257] width 1307 height 23
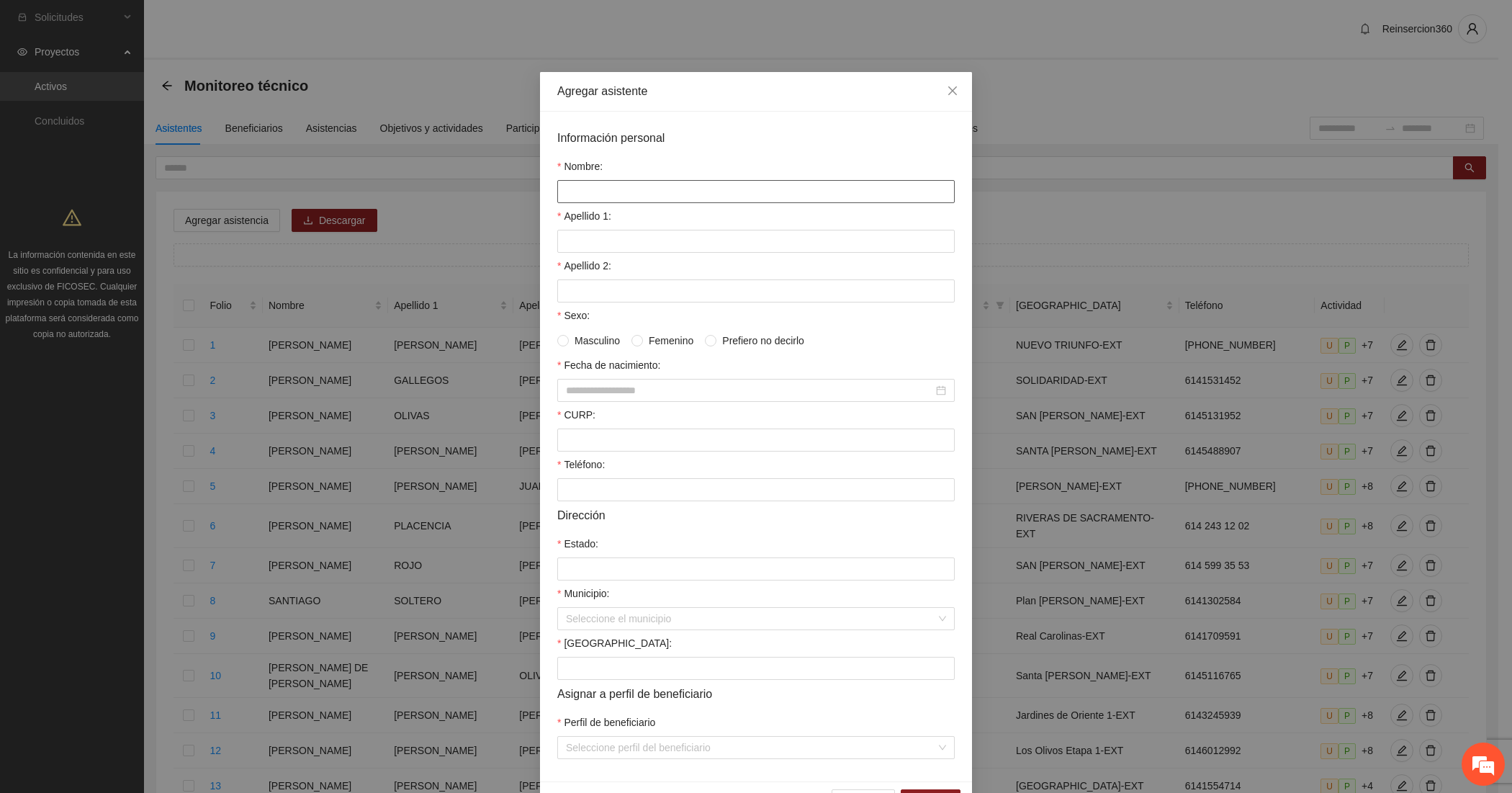
click at [628, 193] on input "Nombre:" at bounding box center [756, 191] width 397 height 23
paste input "**********"
type input "**********"
paste input "******"
type input "******"
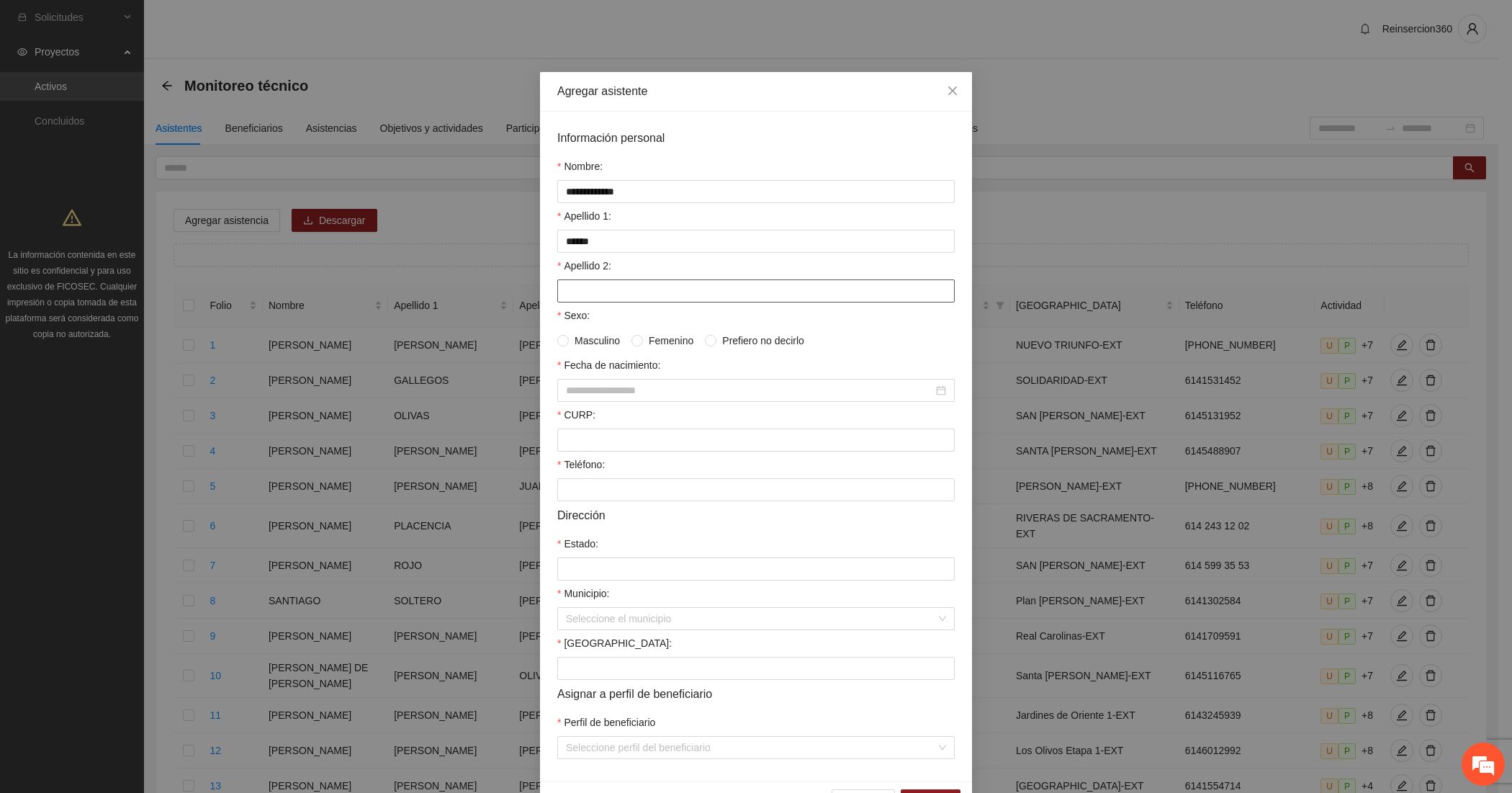
paste input "********"
type input "********"
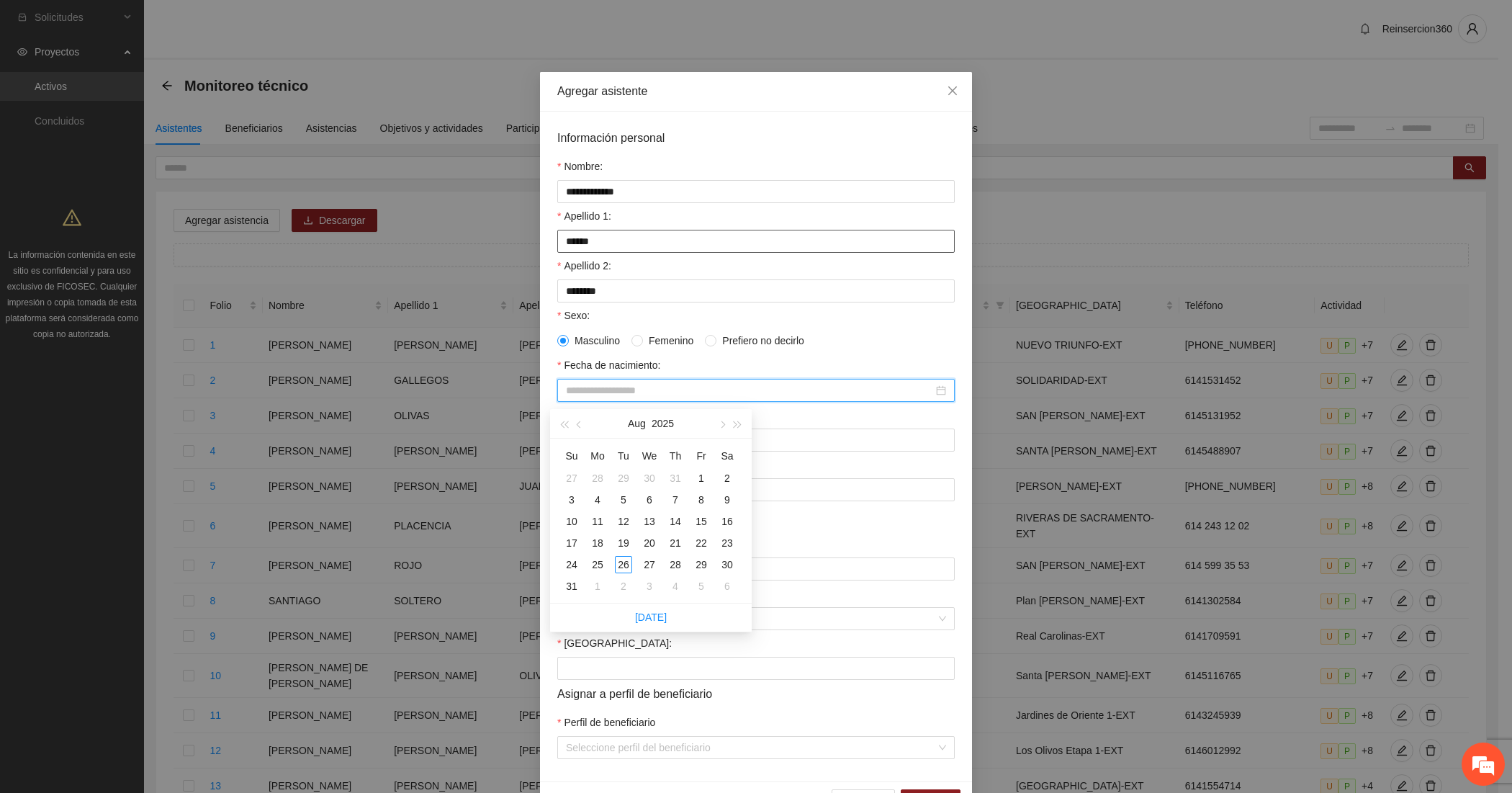
paste input "**********"
type input "**********"
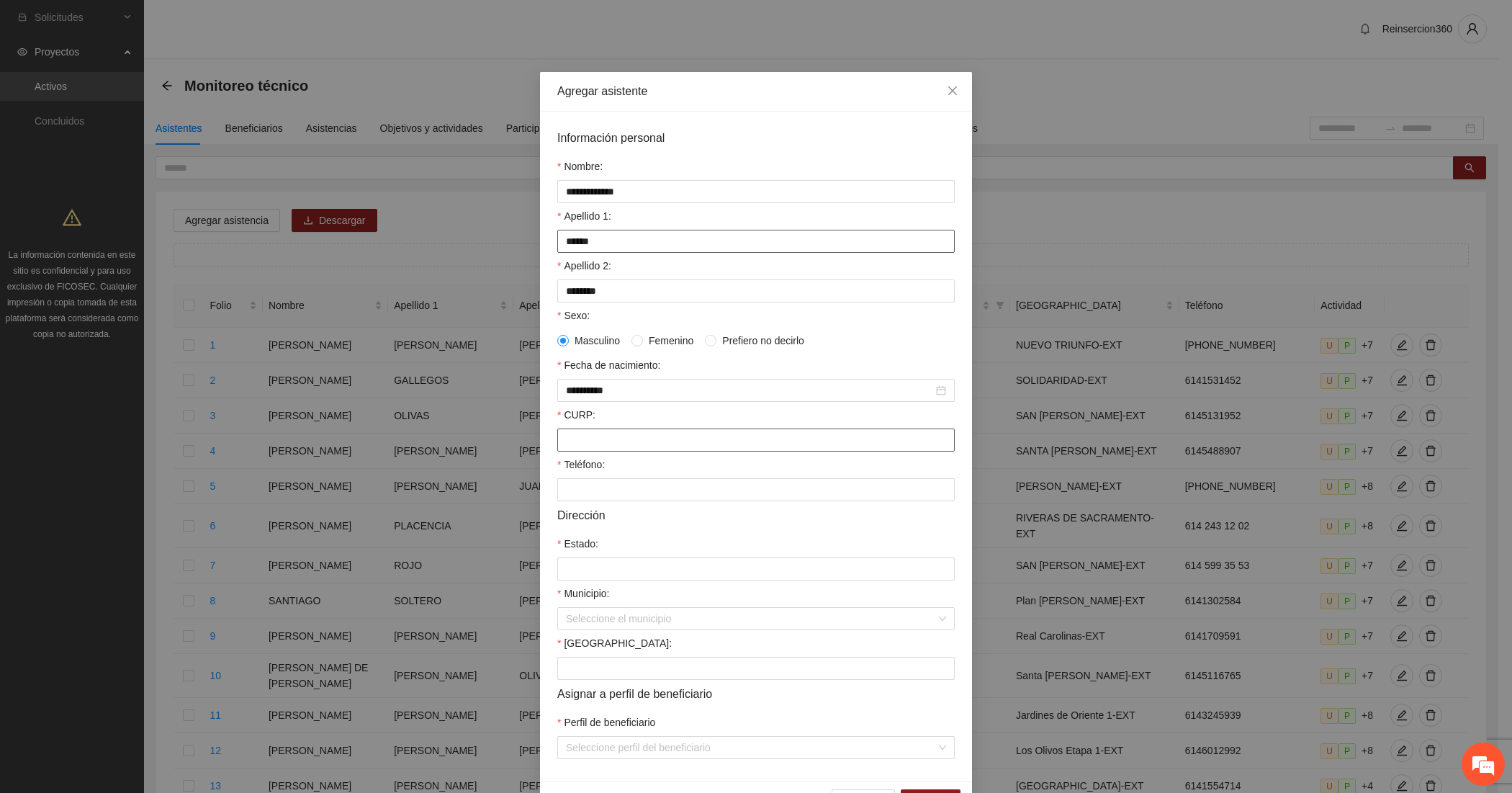
paste input "**********"
type input "**********"
paste input "**********"
type input "**********"
click at [665, 580] on input "Estado:" at bounding box center [756, 569] width 397 height 23
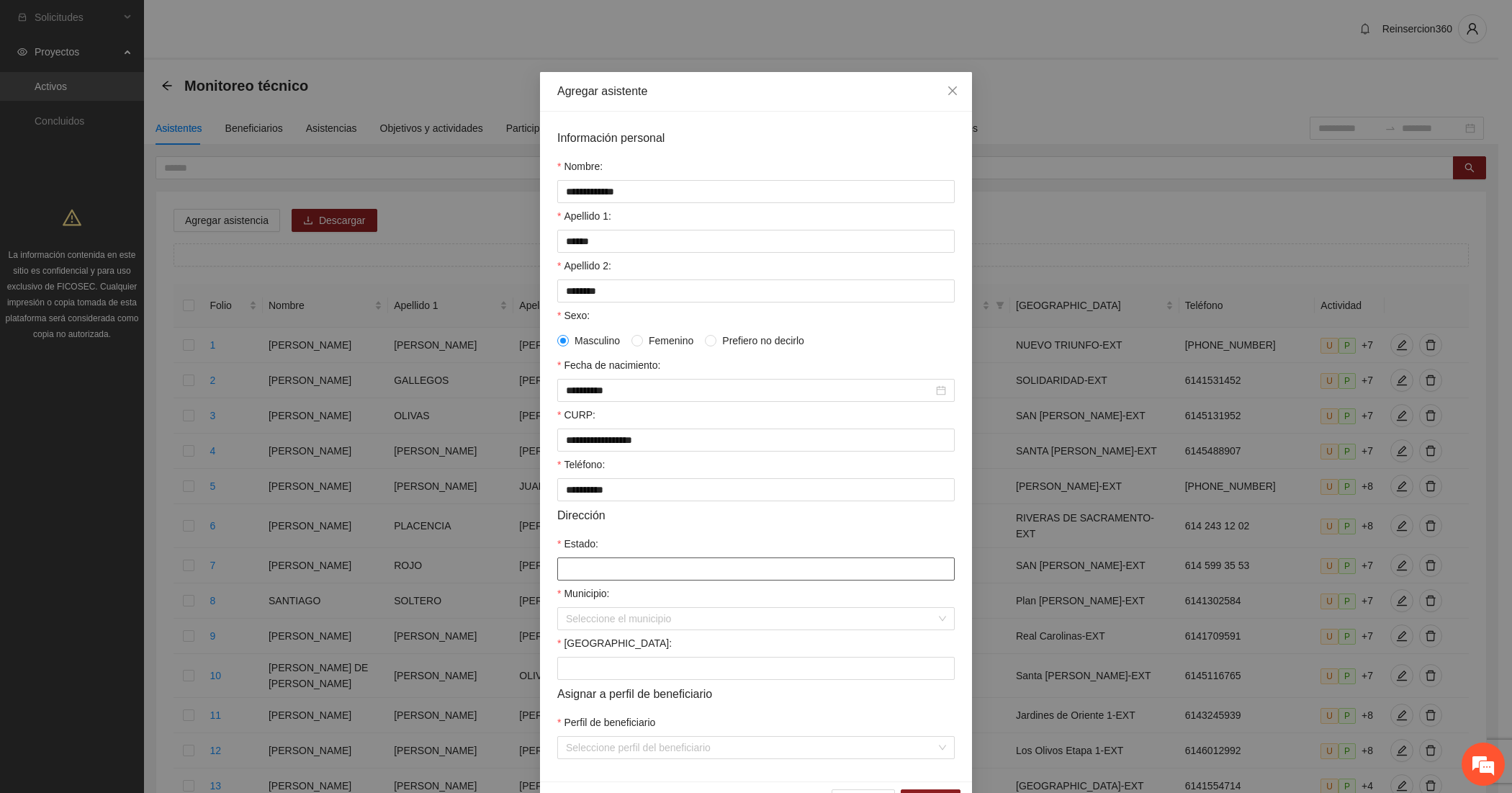
type input "*********"
click at [647, 629] on input "Municipio:" at bounding box center [750, 618] width 370 height 21
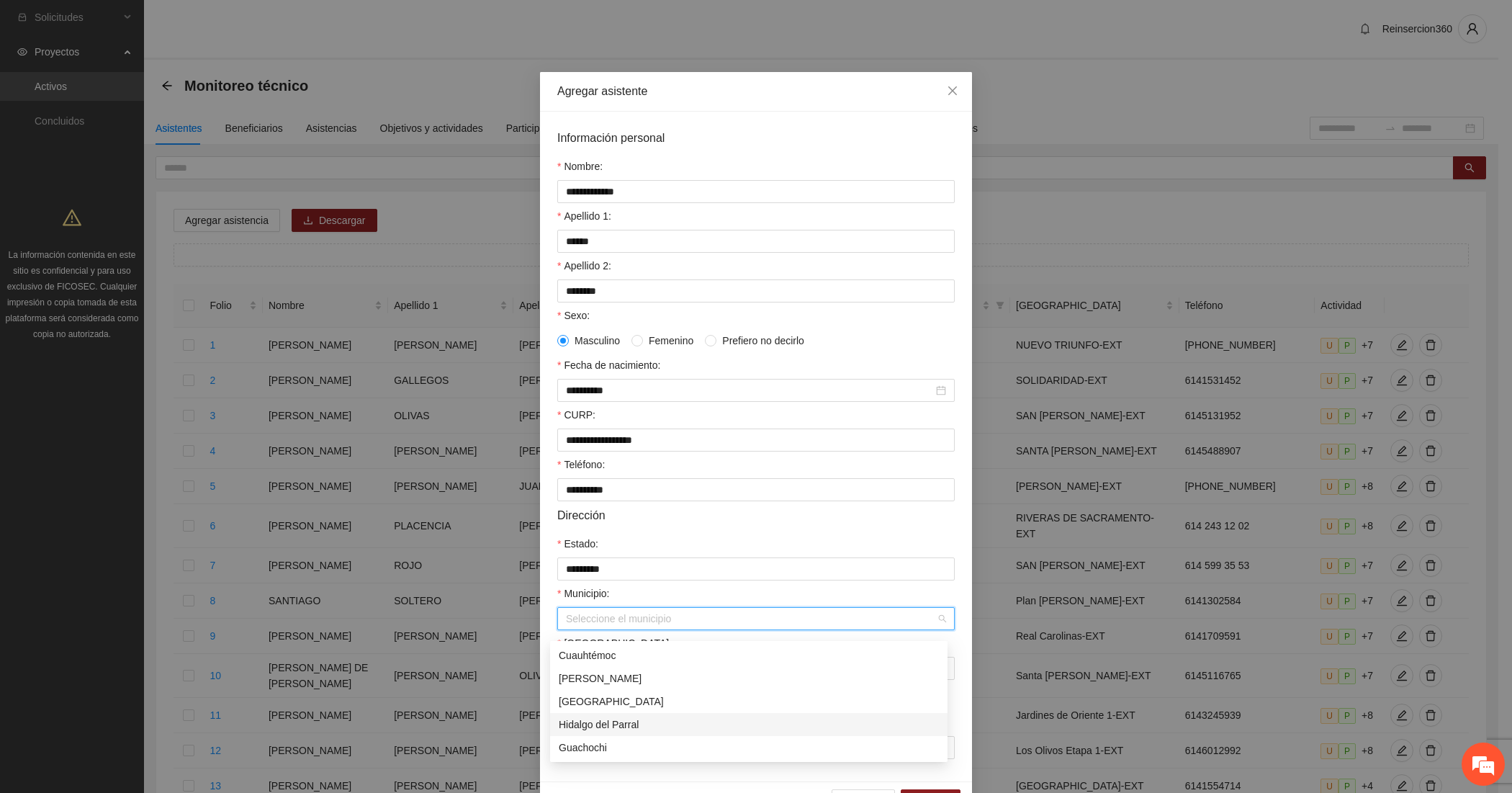
click at [584, 722] on div "Hidalgo del Parral" at bounding box center [749, 724] width 380 height 16
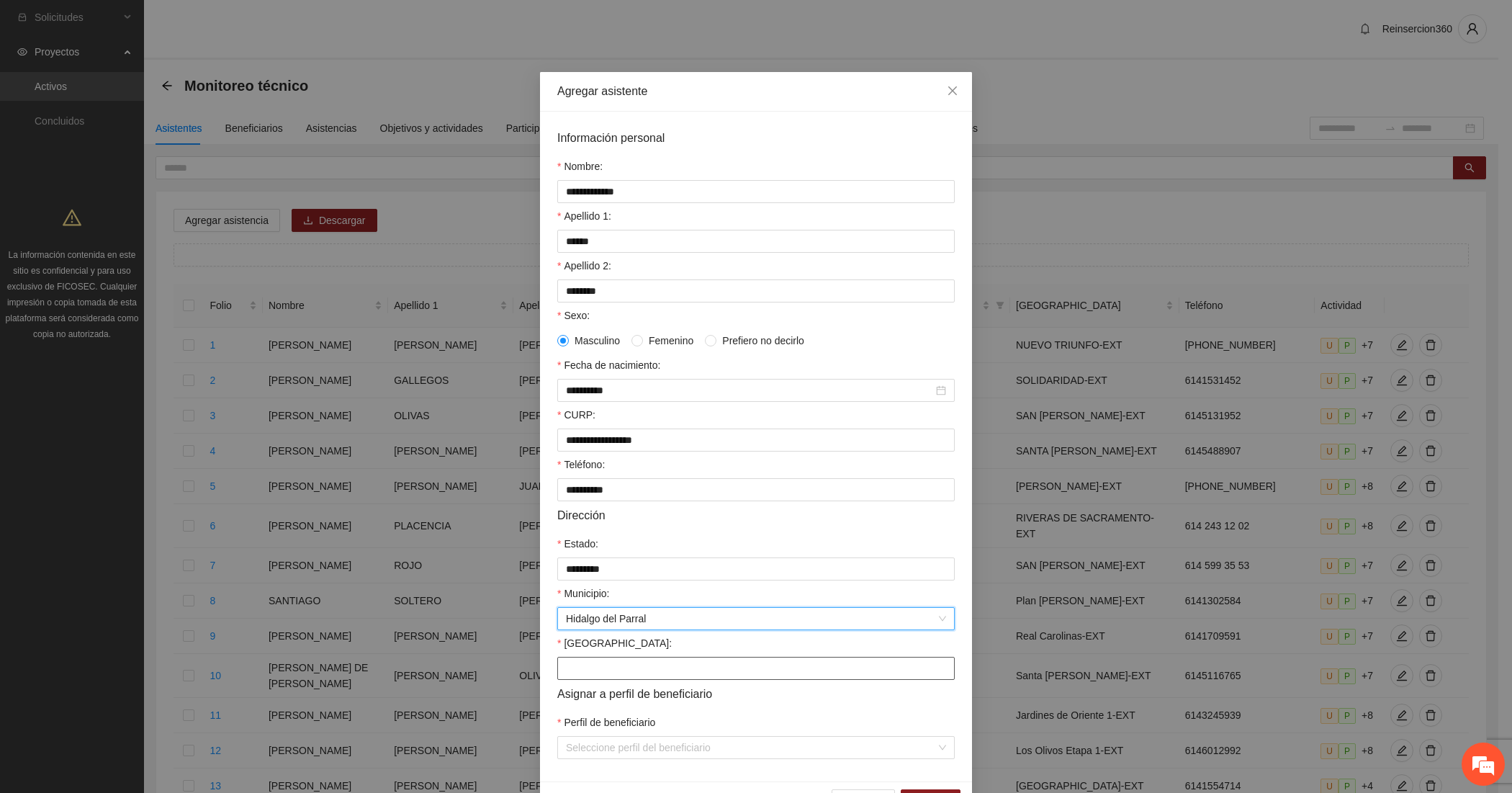
click at [590, 680] on input "Colonia:" at bounding box center [756, 668] width 397 height 23
type input "*******"
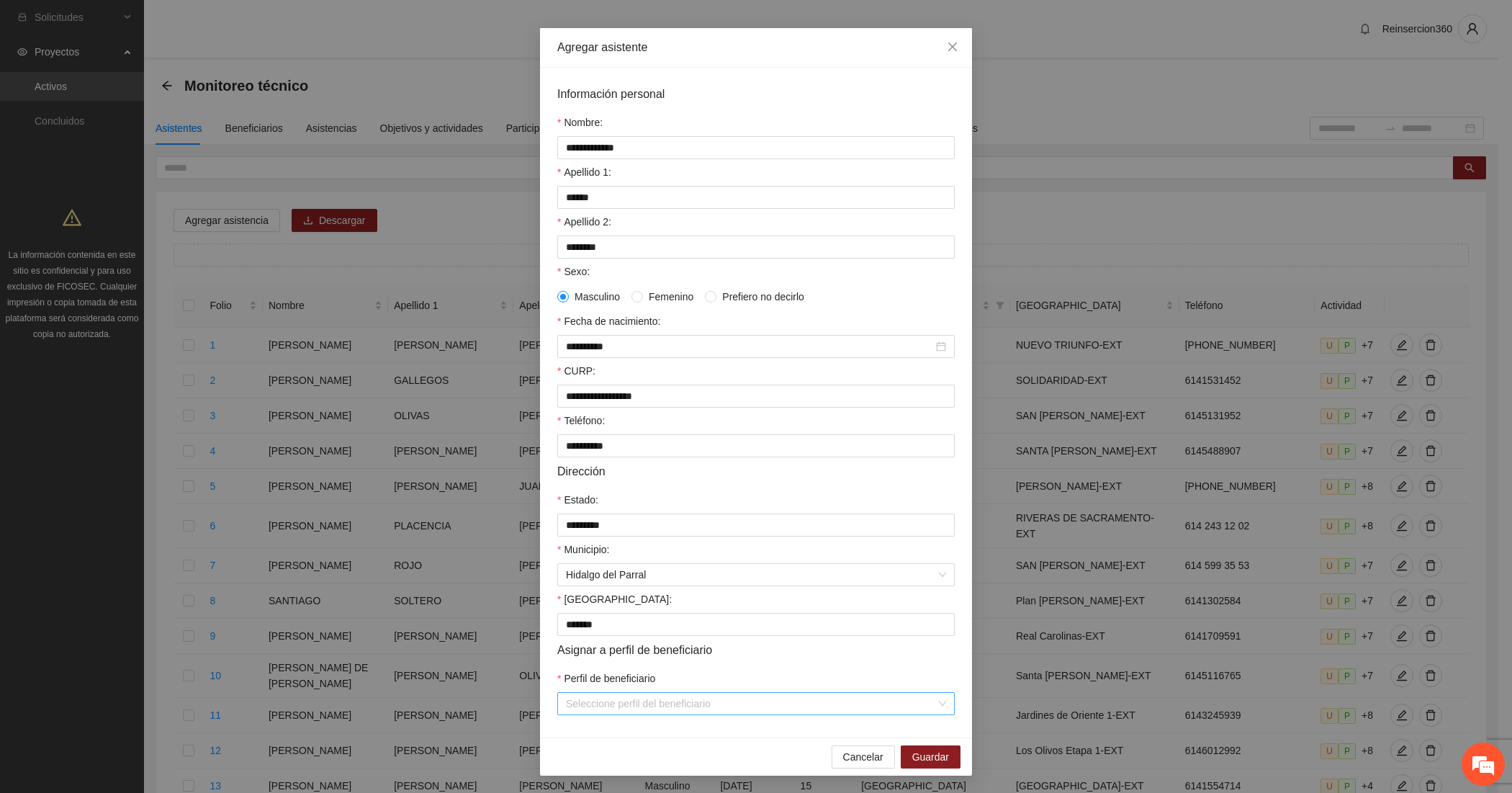
click at [595, 697] on input "Perfil de beneficiario" at bounding box center [750, 704] width 370 height 21
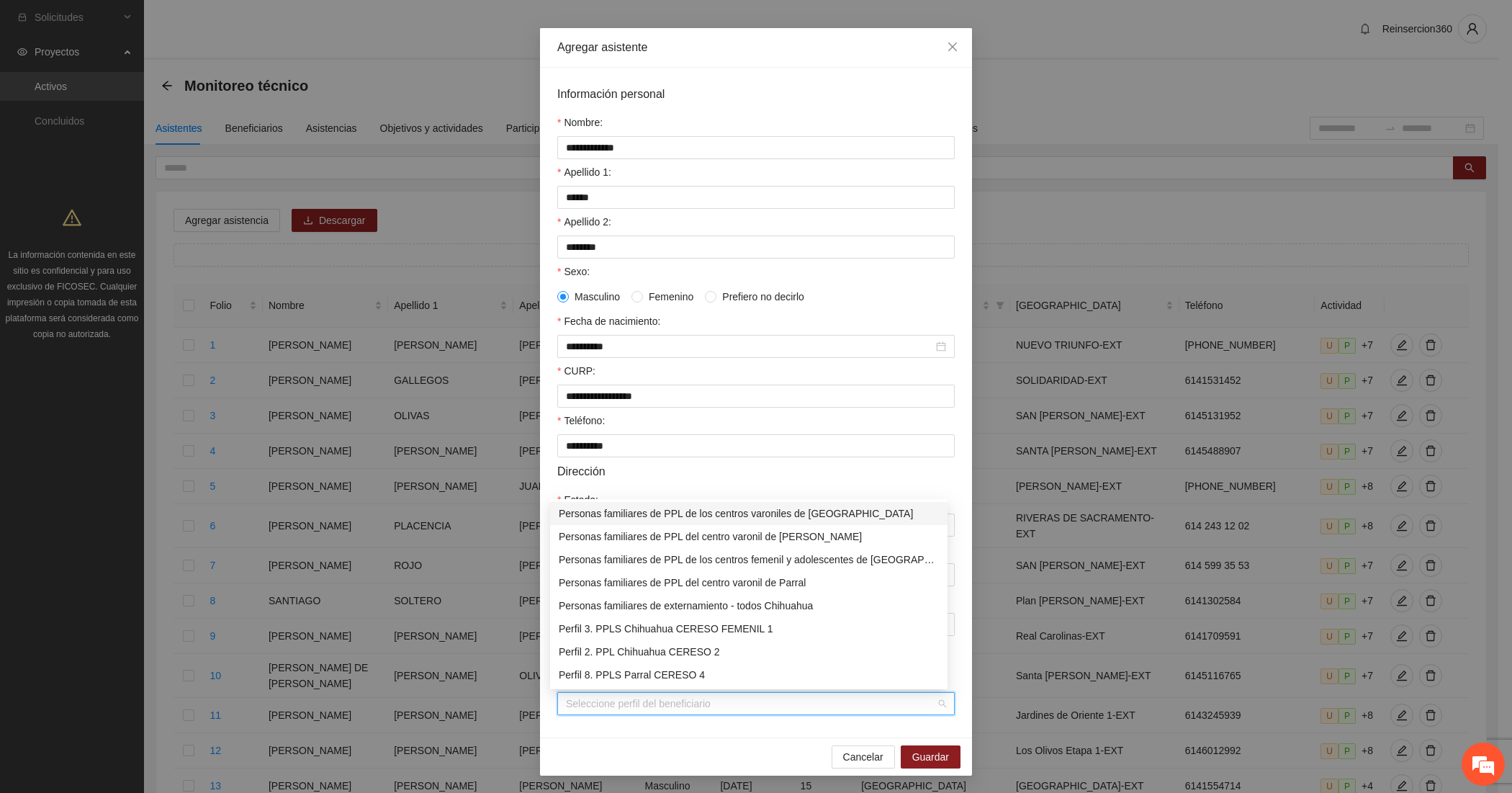
type input "*"
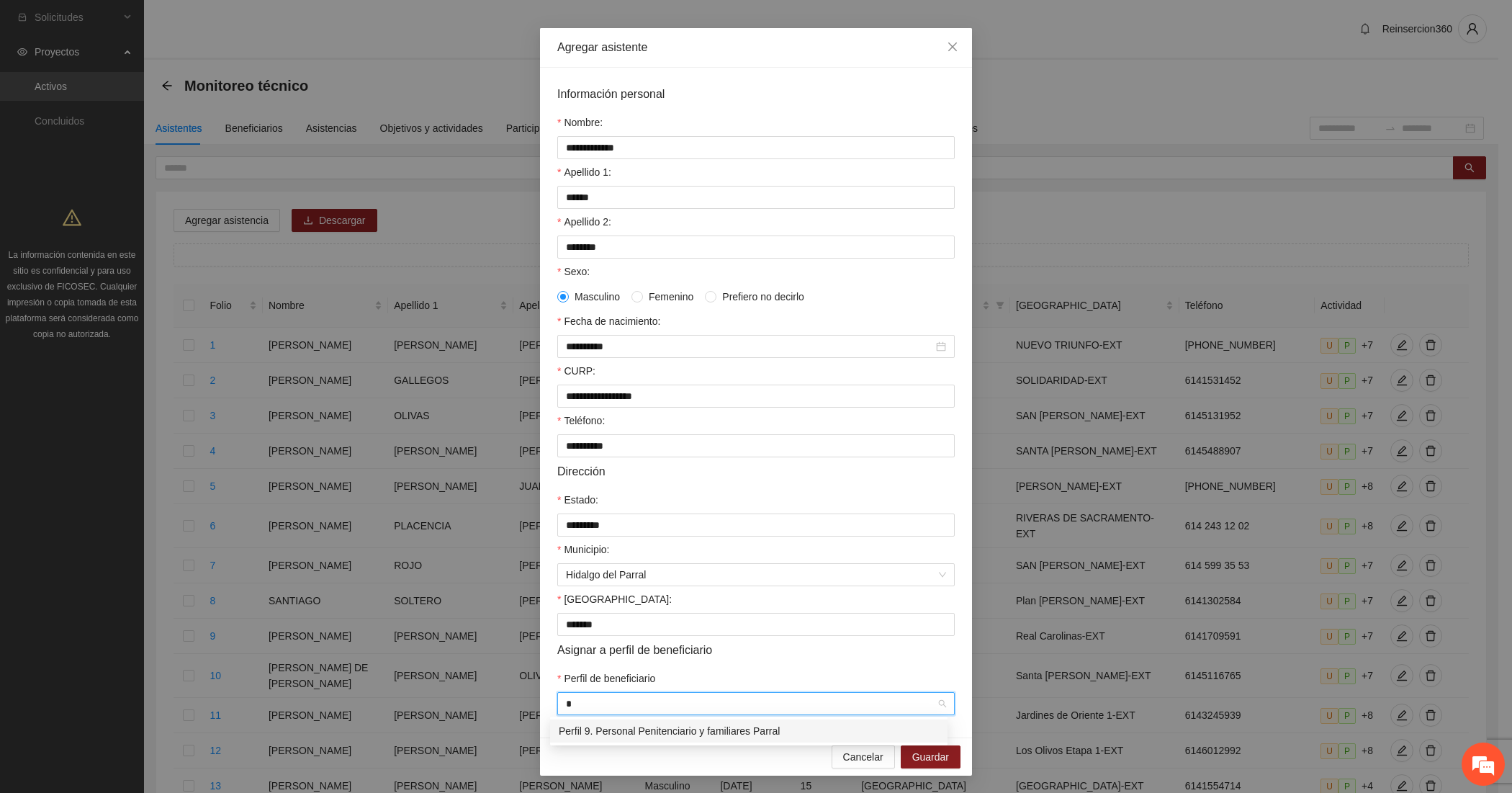
click at [615, 725] on div "Perfil 9. Personal Penitenciario y familiares Parral" at bounding box center [749, 730] width 380 height 16
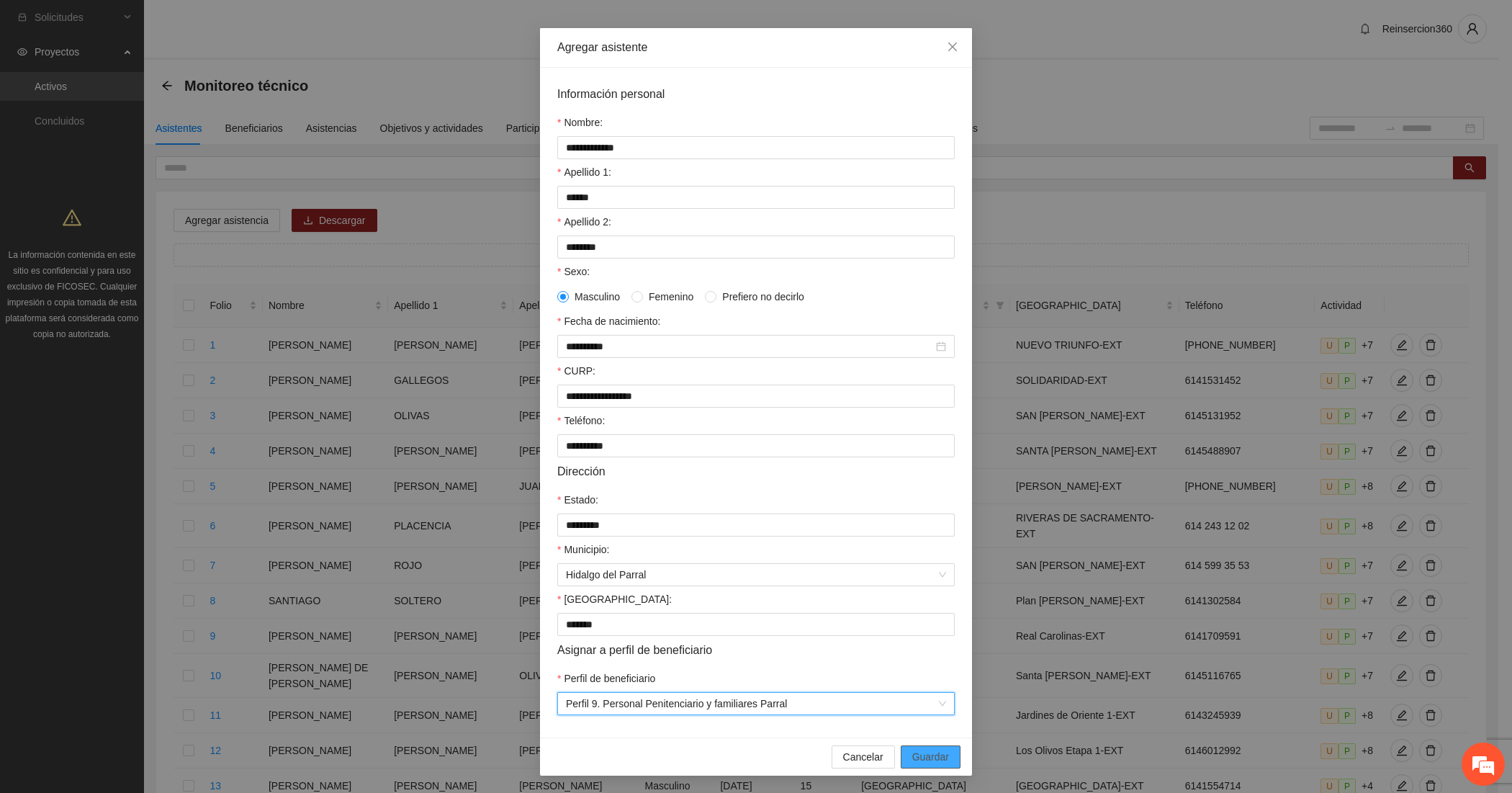
click at [920, 753] on span "Guardar" at bounding box center [931, 756] width 37 height 16
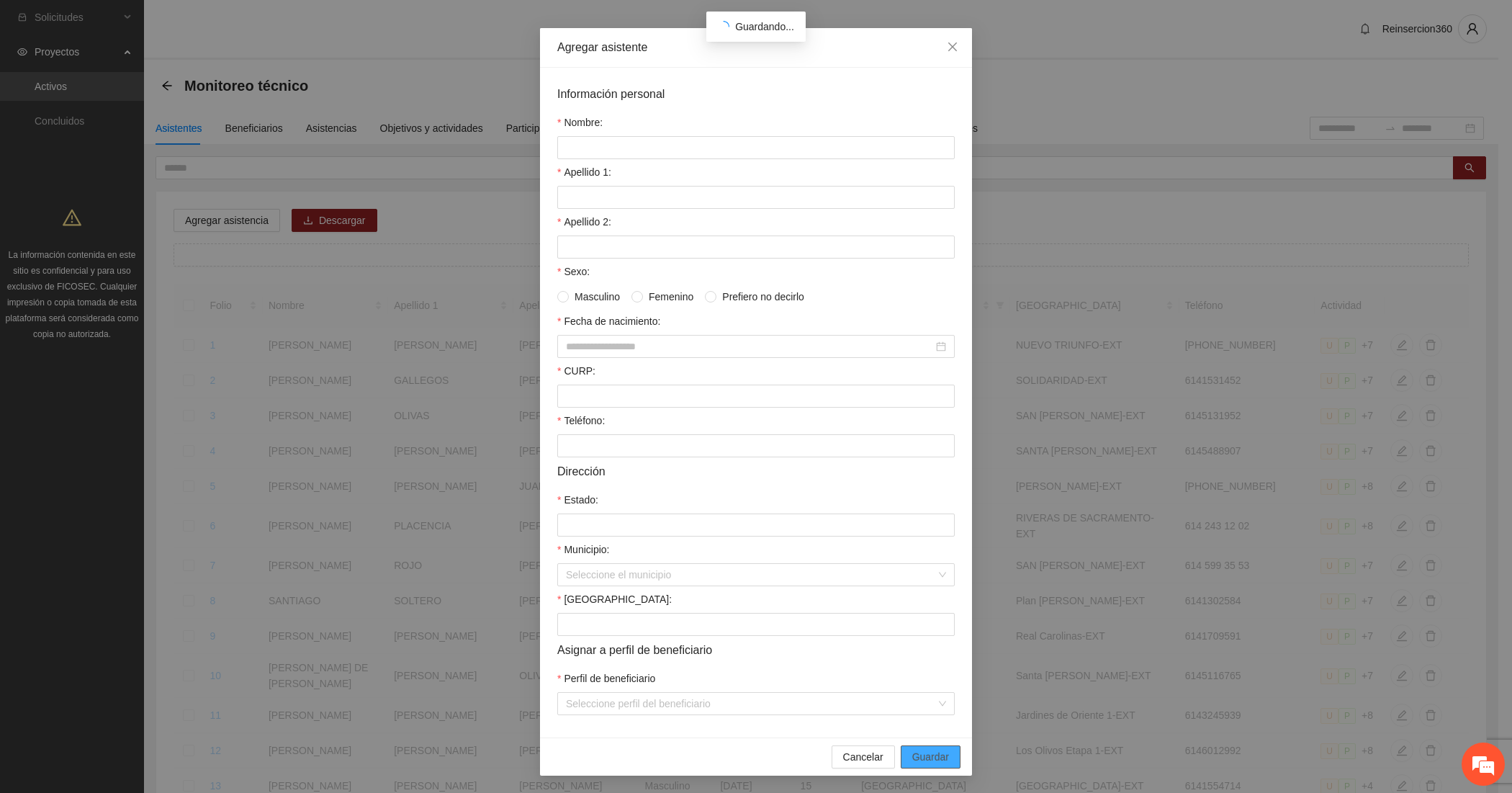
scroll to position [0, 0]
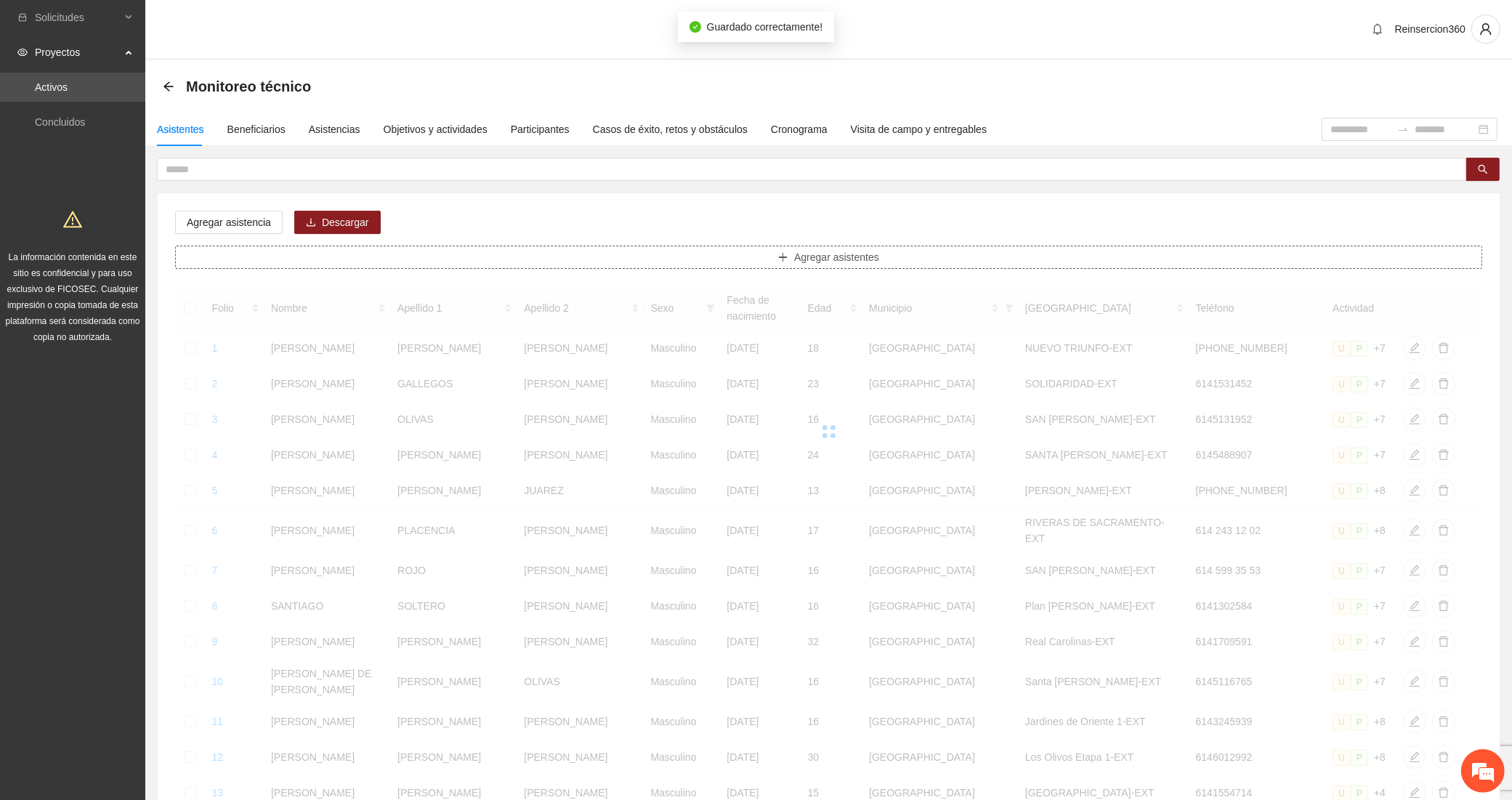
click at [394, 251] on button "Agregar asistentes" at bounding box center [829, 257] width 1307 height 23
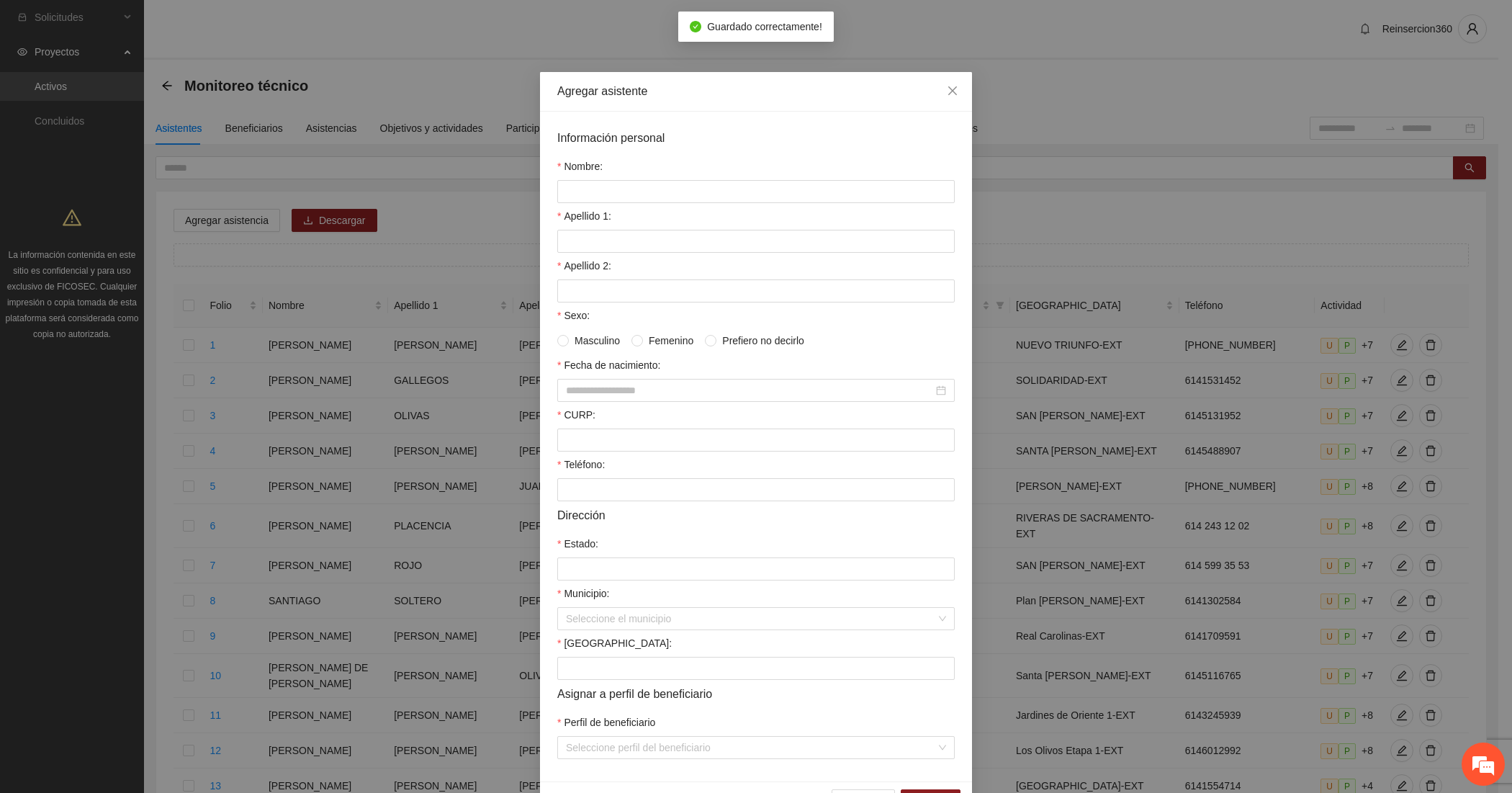
click at [636, 178] on div "Nombre:" at bounding box center [756, 169] width 397 height 21
click at [635, 185] on input "Nombre:" at bounding box center [756, 191] width 397 height 23
paste input "*****"
type input "*****"
paste input "*********"
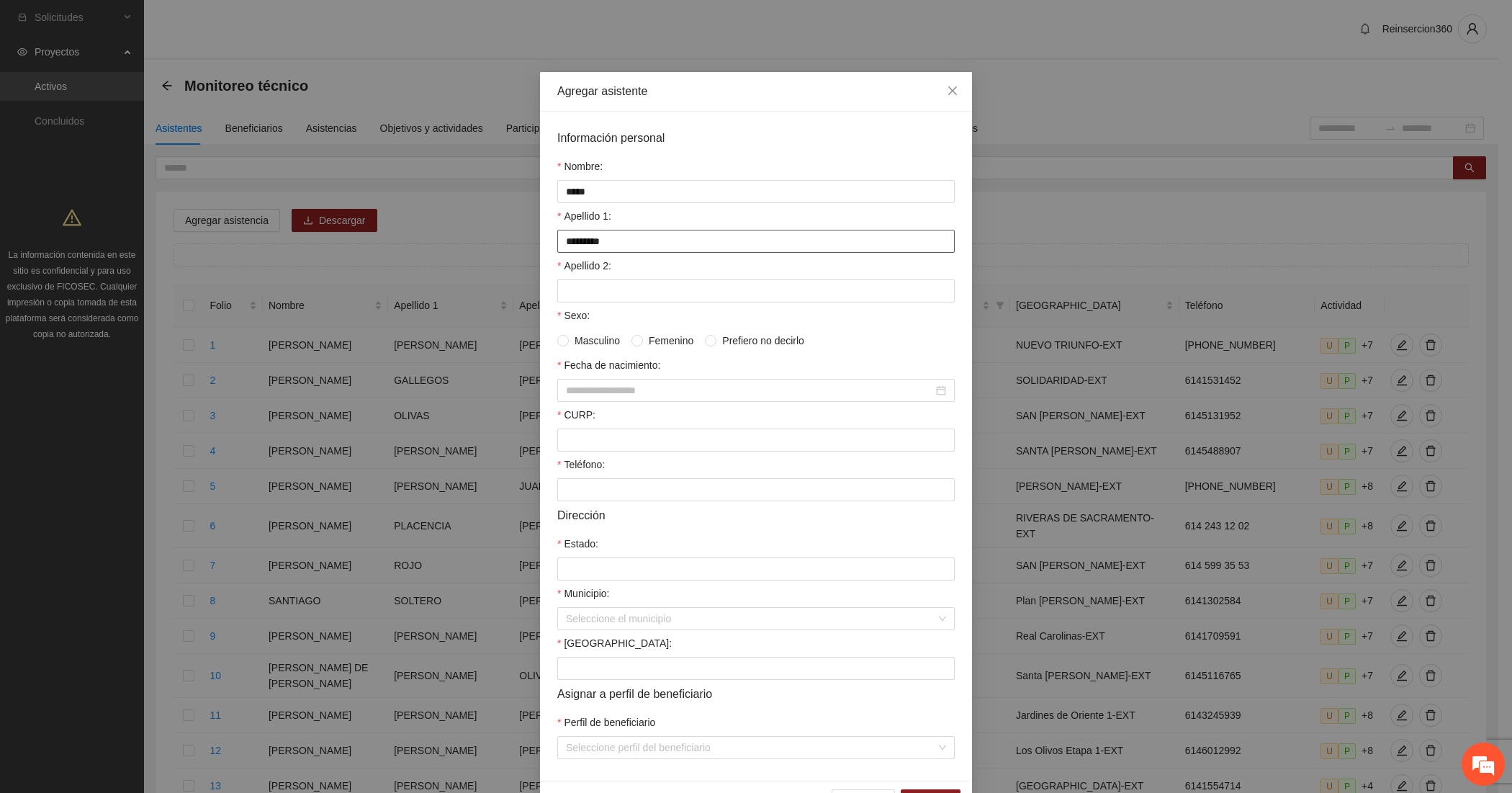
type input "*********"
paste input "******"
type input "******"
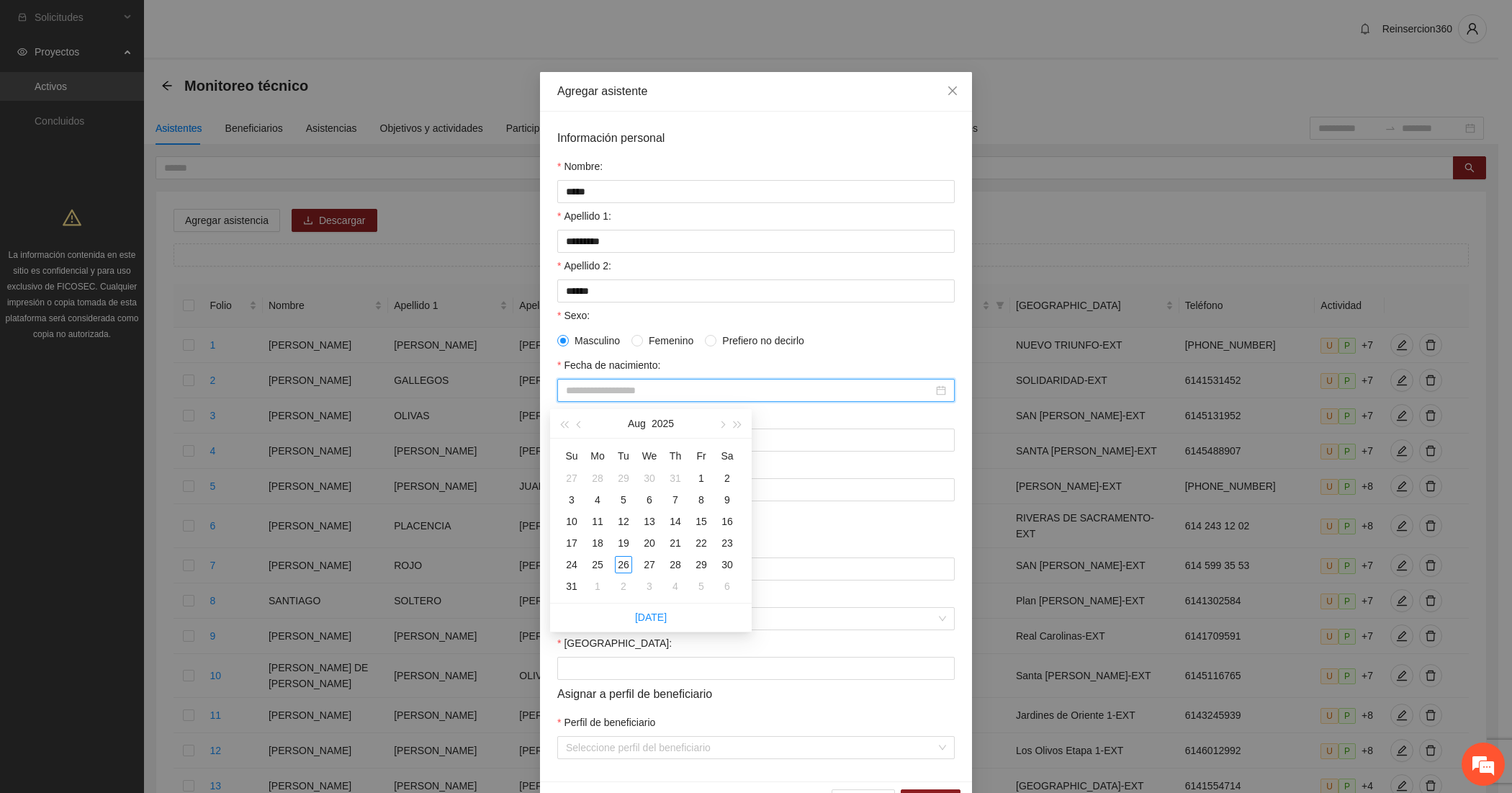
paste input "**********"
type input "**********"
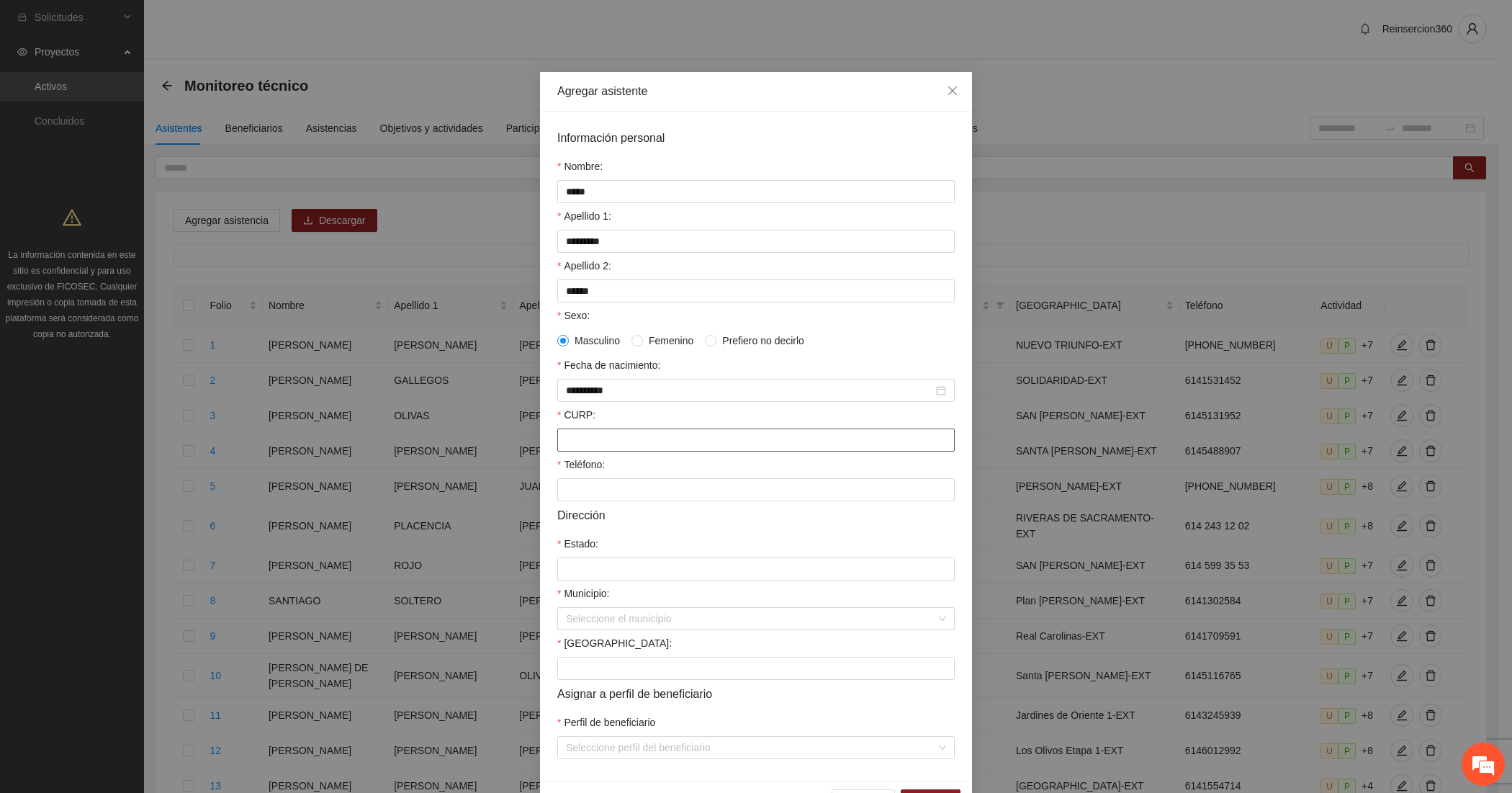
paste input "**********"
type input "**********"
paste input "**********"
type input "**********"
type input "*********"
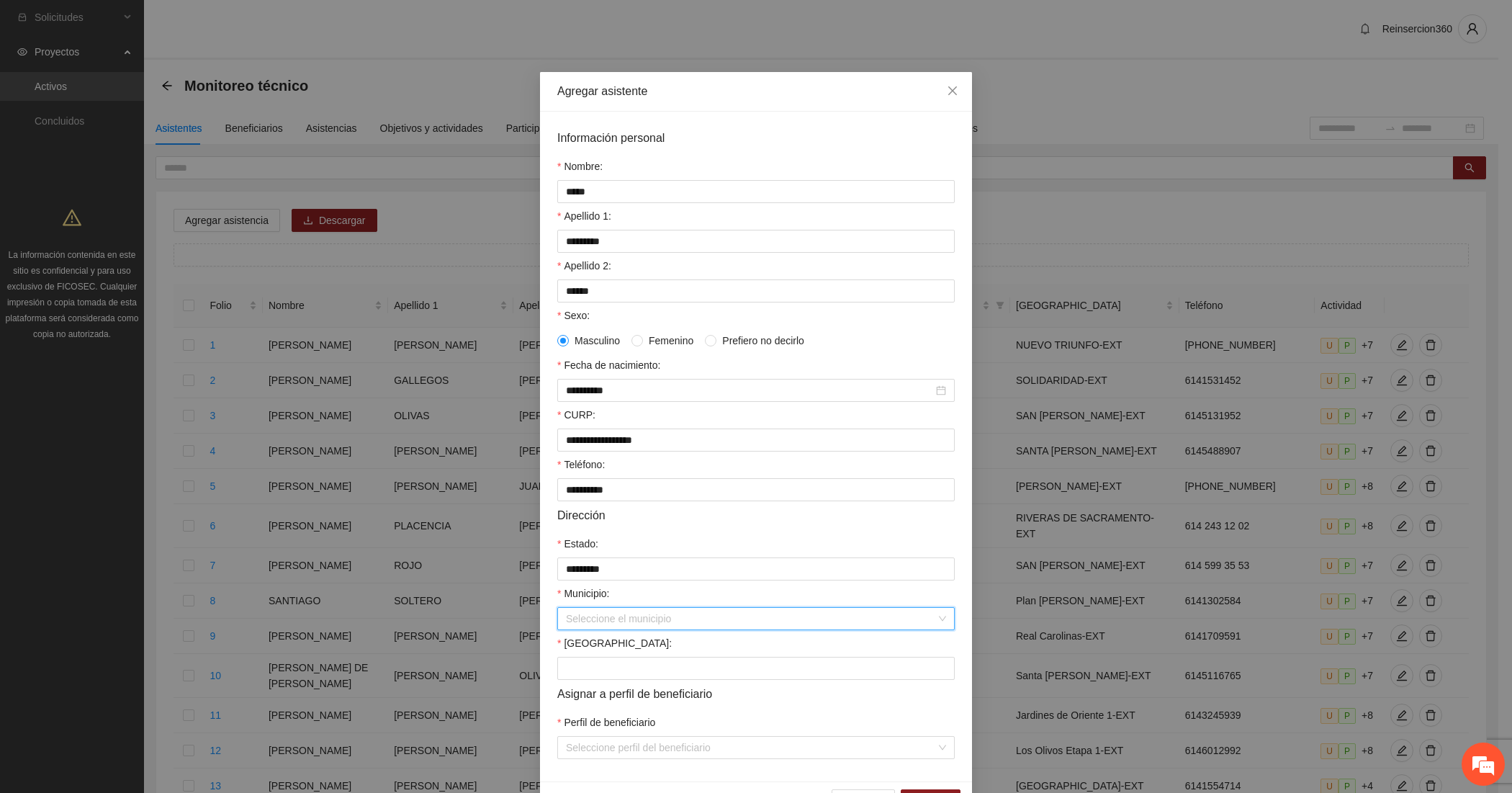
click at [643, 624] on input "Municipio:" at bounding box center [750, 618] width 370 height 21
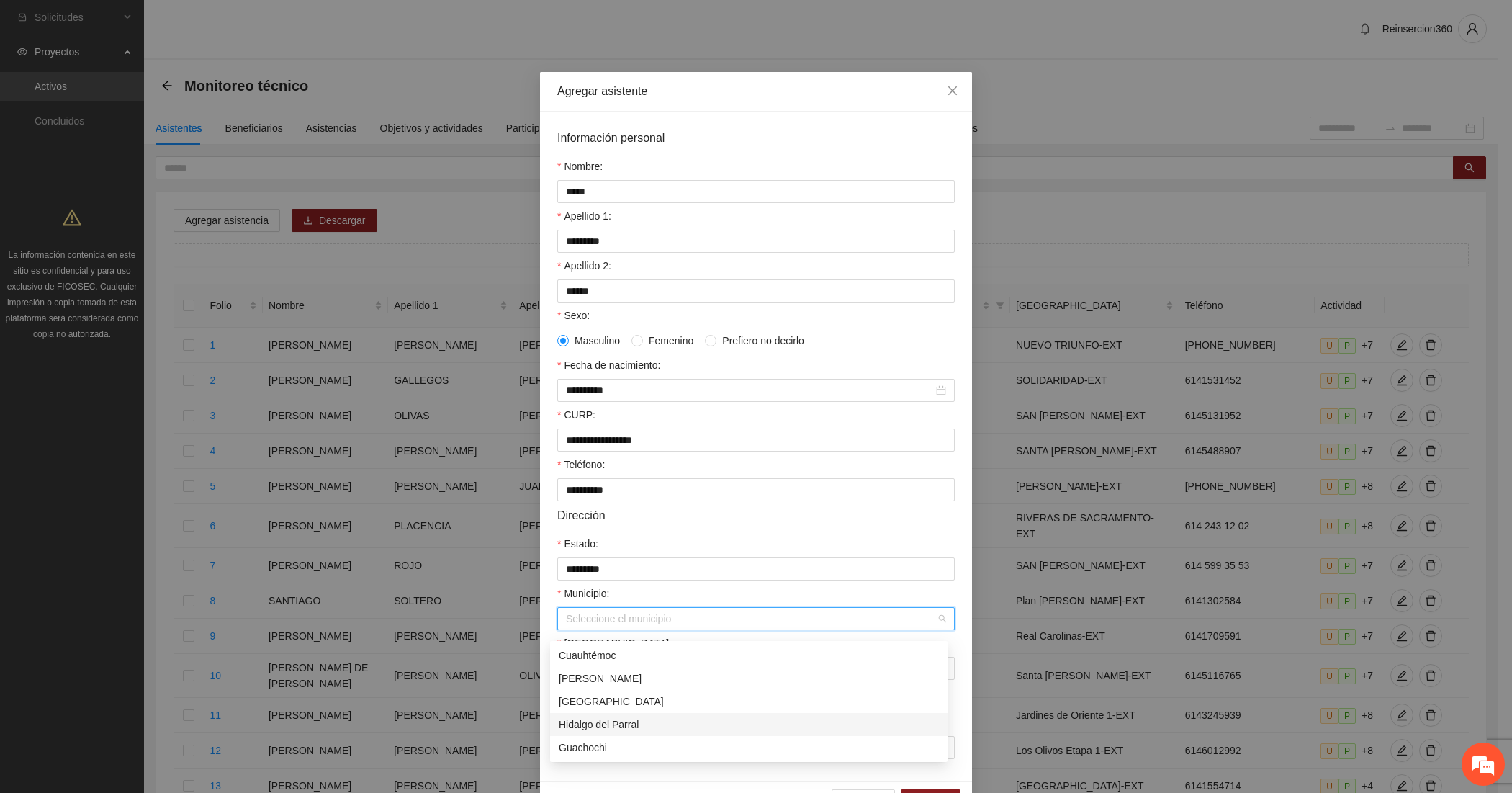
click at [624, 722] on div "Hidalgo del Parral" at bounding box center [749, 724] width 380 height 16
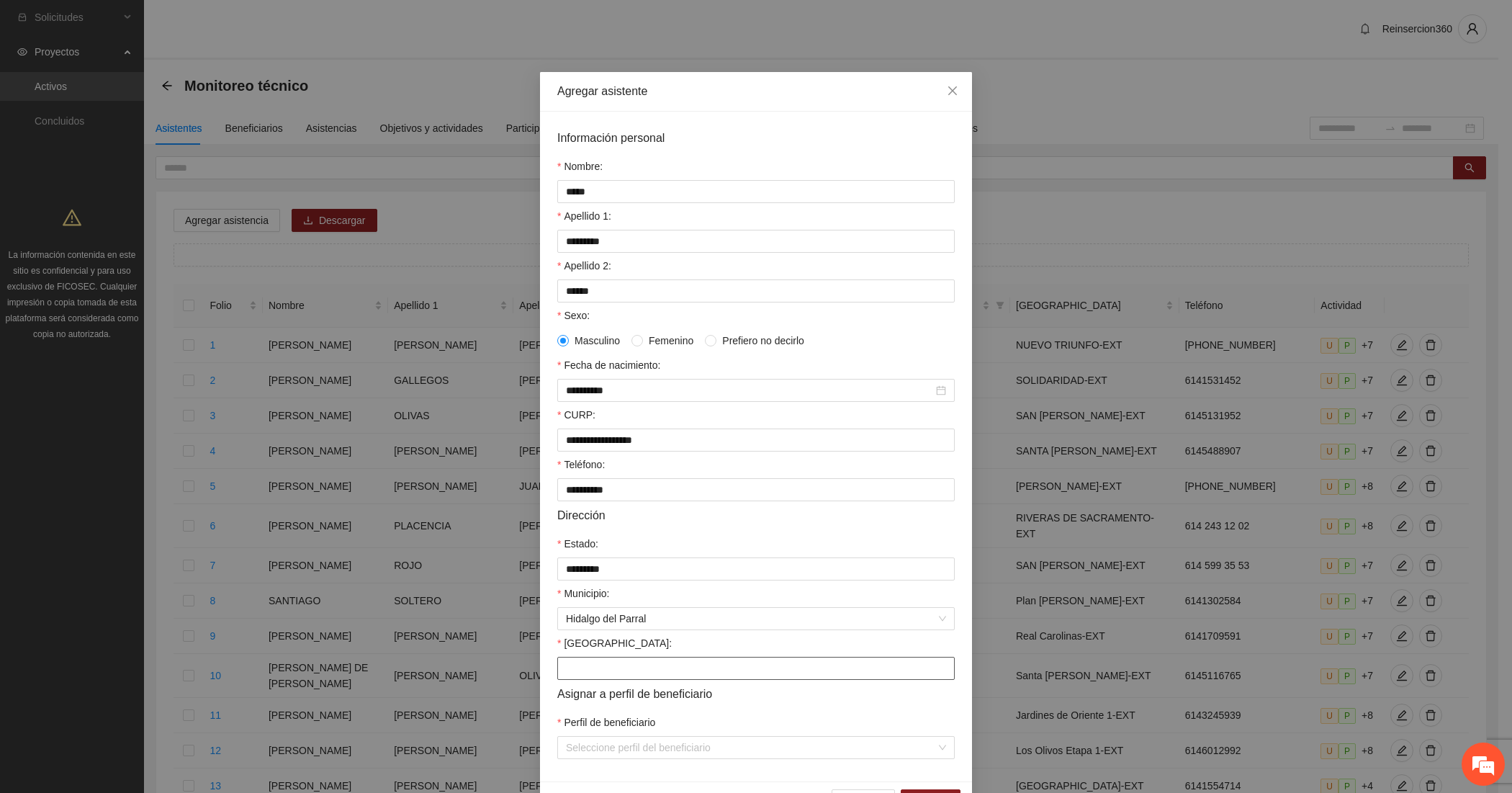
click at [607, 680] on input "Colonia:" at bounding box center [756, 668] width 397 height 23
type input "*******"
type input "*"
click at [642, 733] on div "Perfil 9. Personal Penitenciario y familiares Parral" at bounding box center [749, 730] width 380 height 16
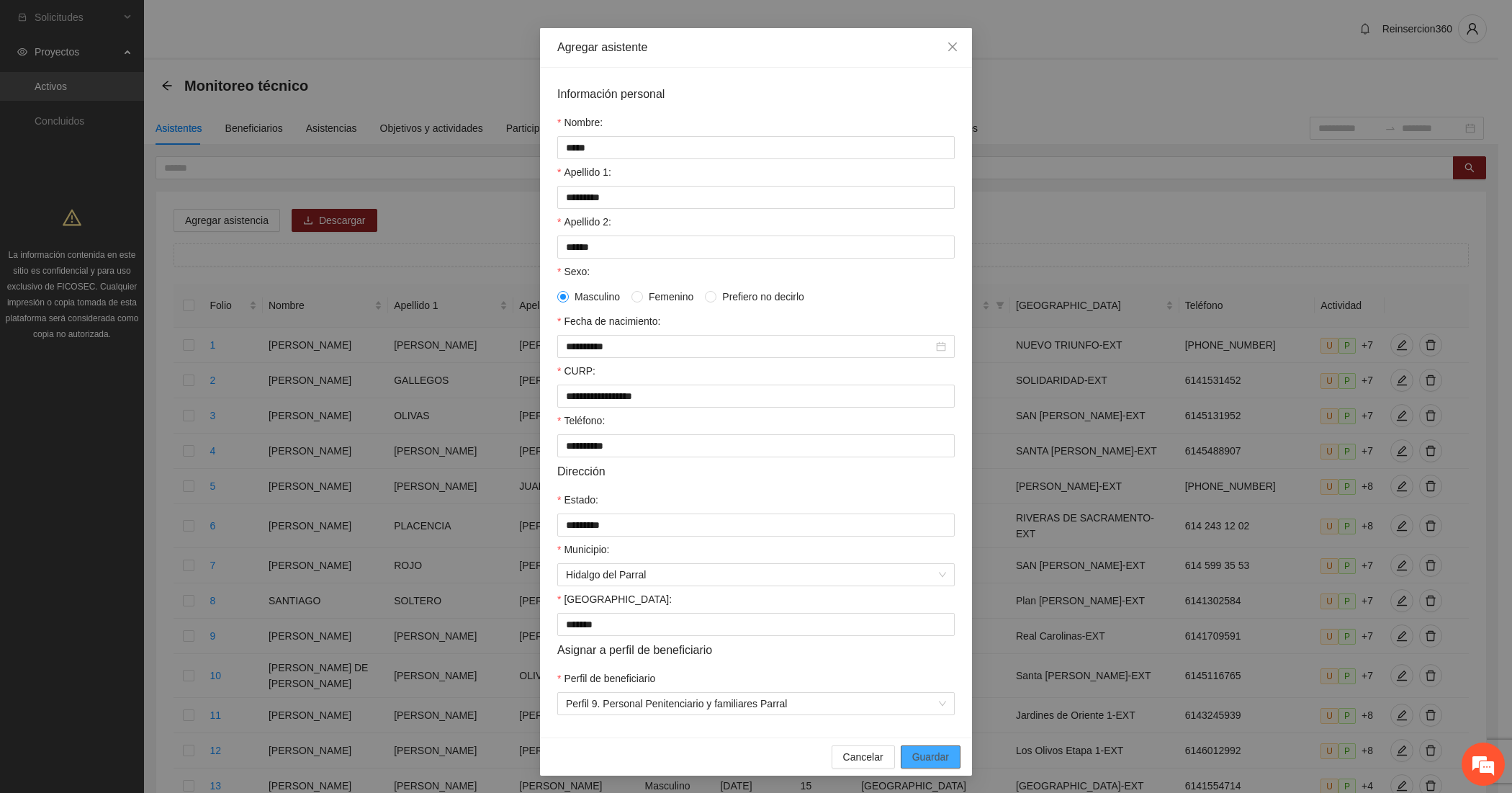
click at [913, 749] on span "Guardar" at bounding box center [931, 756] width 37 height 16
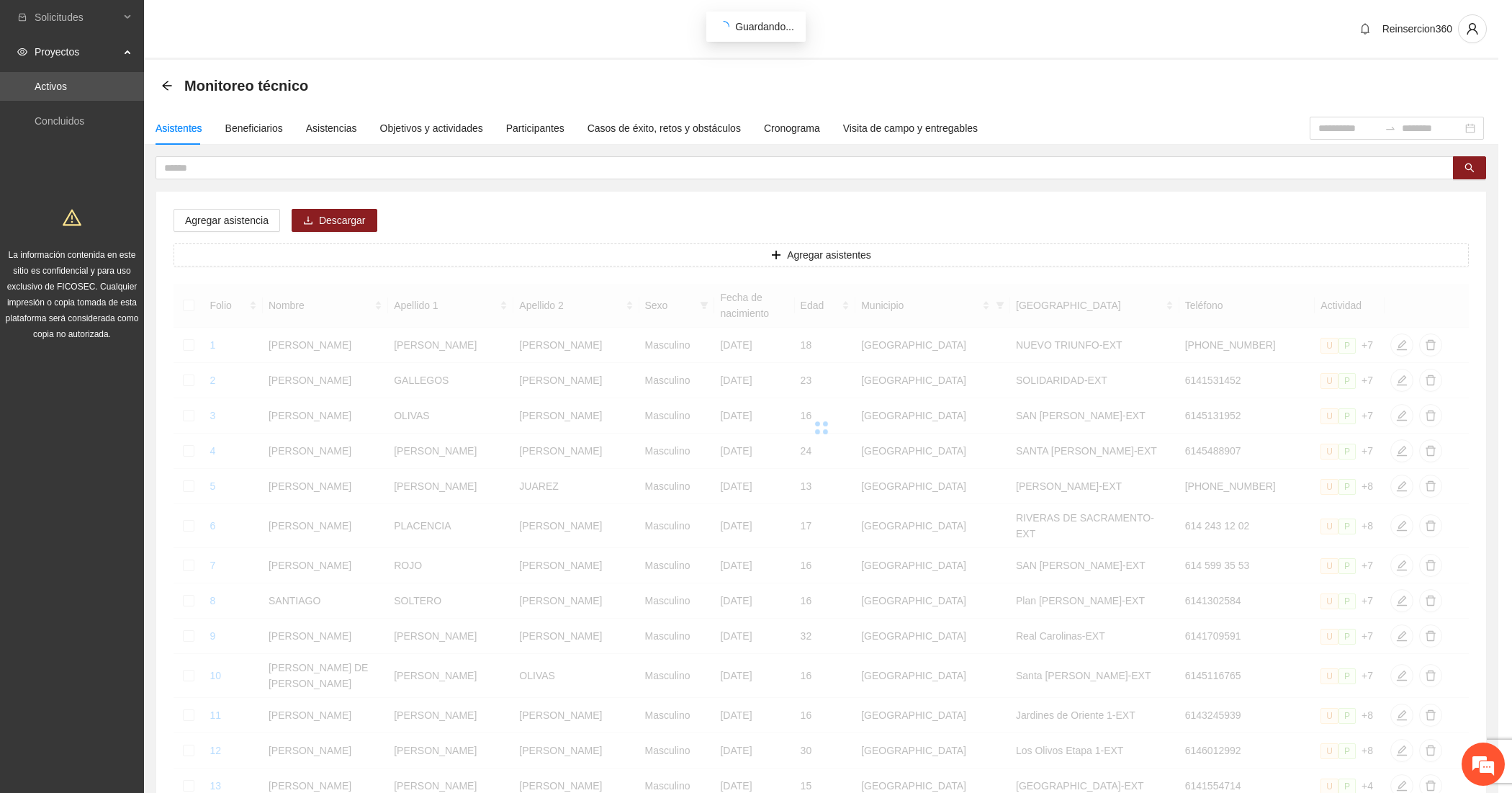
scroll to position [0, 0]
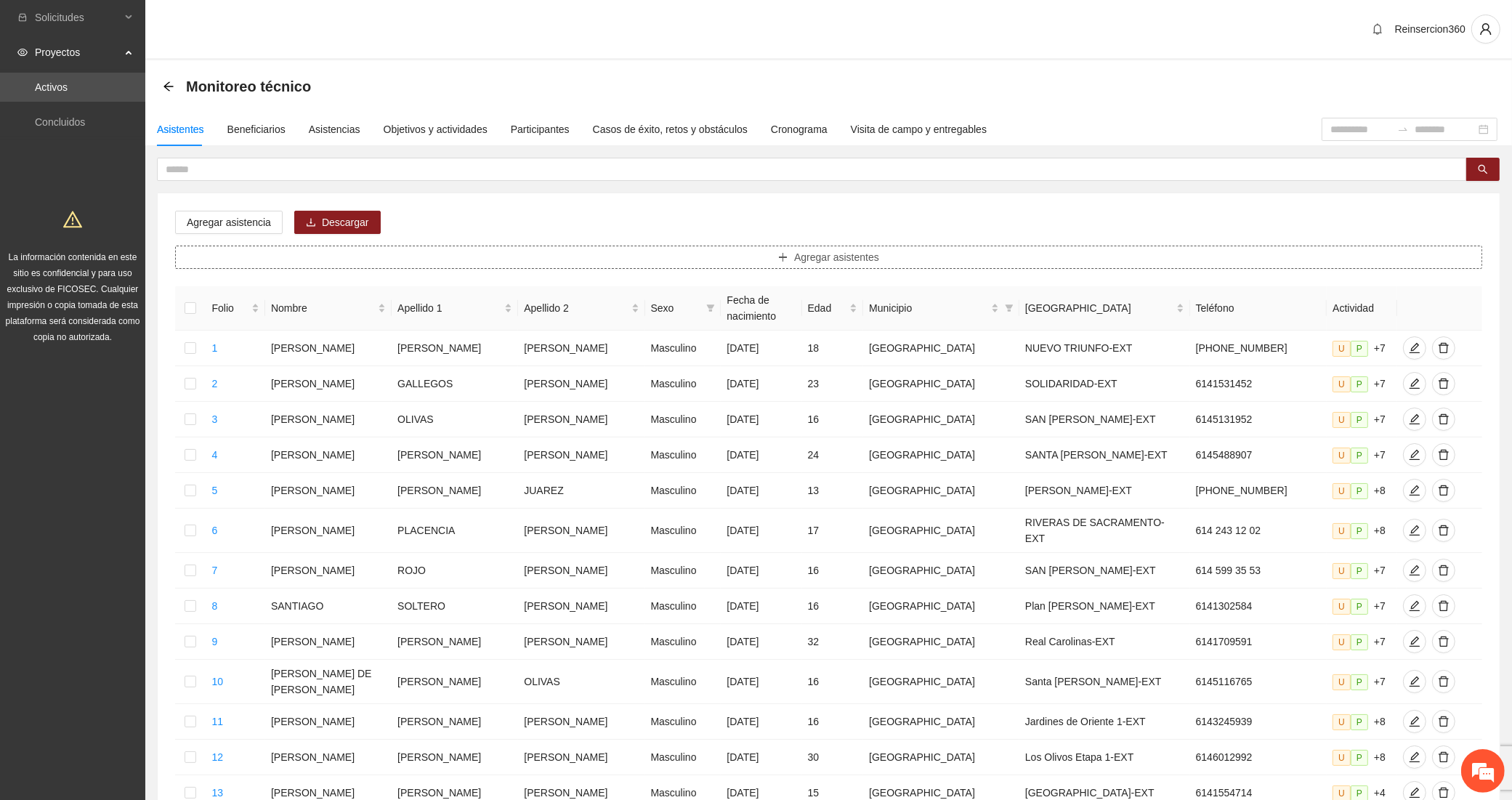
click at [485, 255] on button "Agregar asistentes" at bounding box center [829, 257] width 1307 height 23
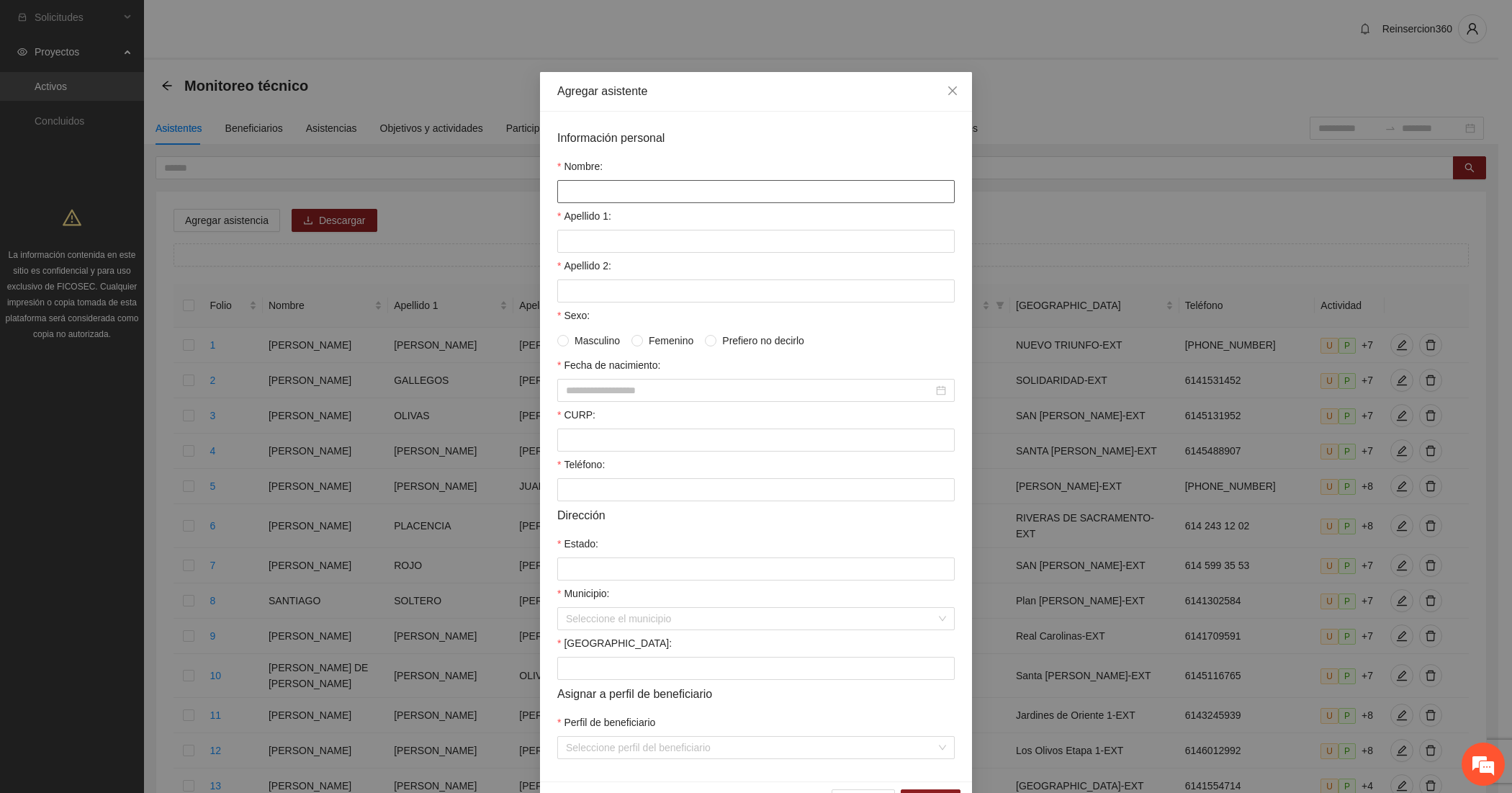
click at [588, 188] on input "Nombre:" at bounding box center [756, 191] width 397 height 23
paste input "**********"
type input "**********"
paste input "*******"
type input "*******"
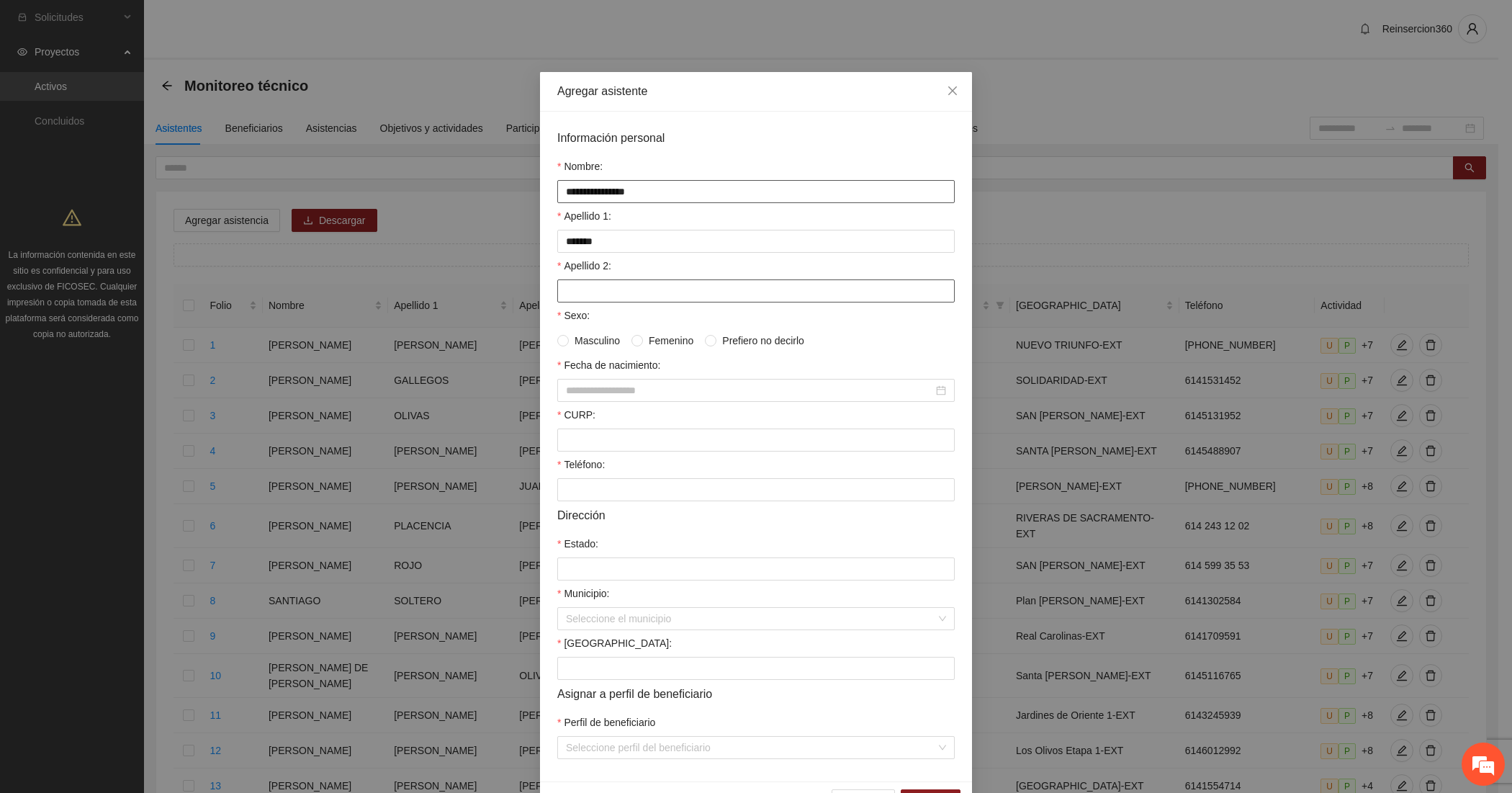
paste input "*****"
type input "*****"
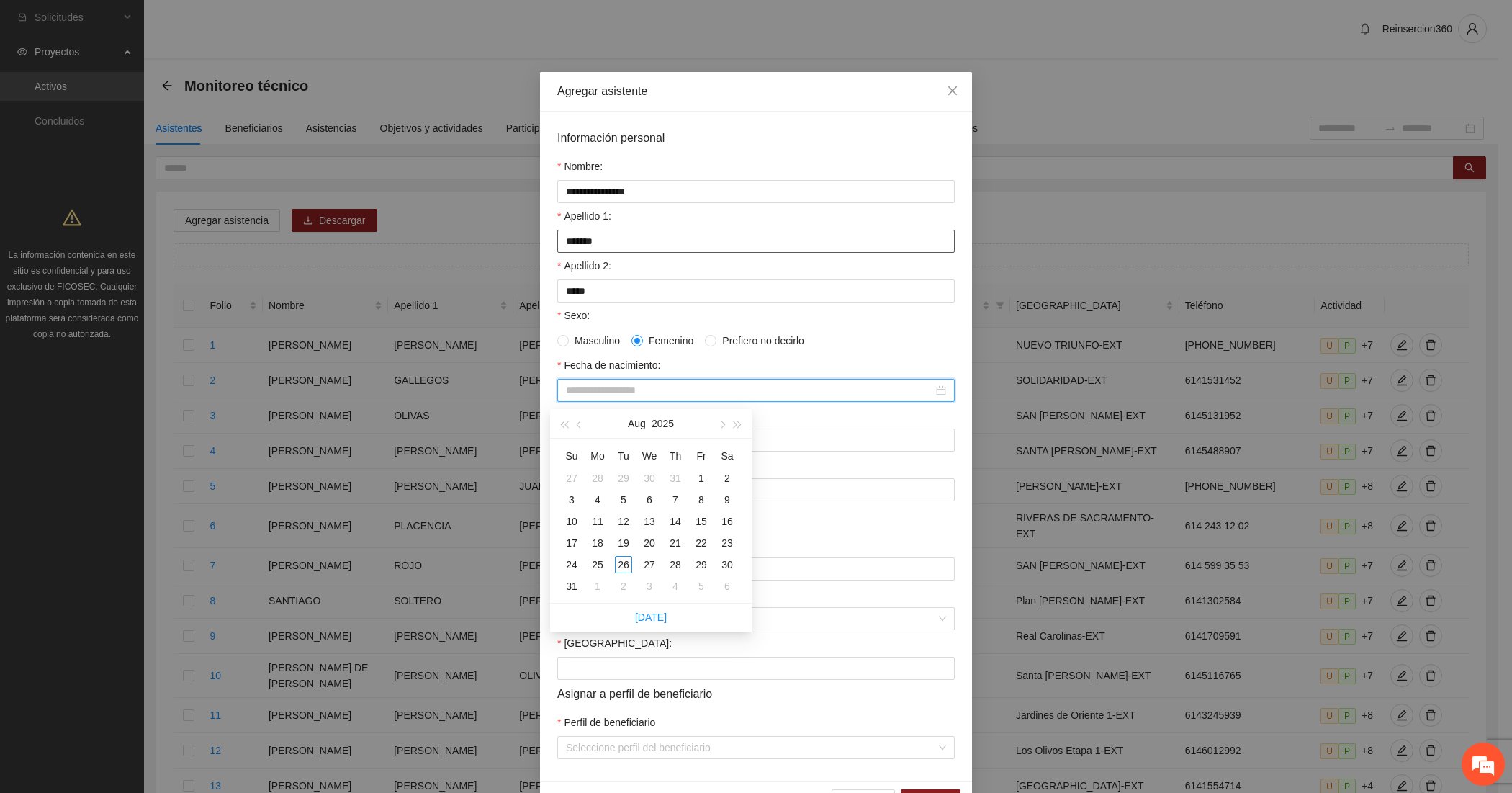
paste input "*********"
click at [558, 394] on div "*********" at bounding box center [756, 390] width 397 height 23
click at [566, 394] on input "*********" at bounding box center [750, 390] width 368 height 16
type input "**********"
paste input "**********"
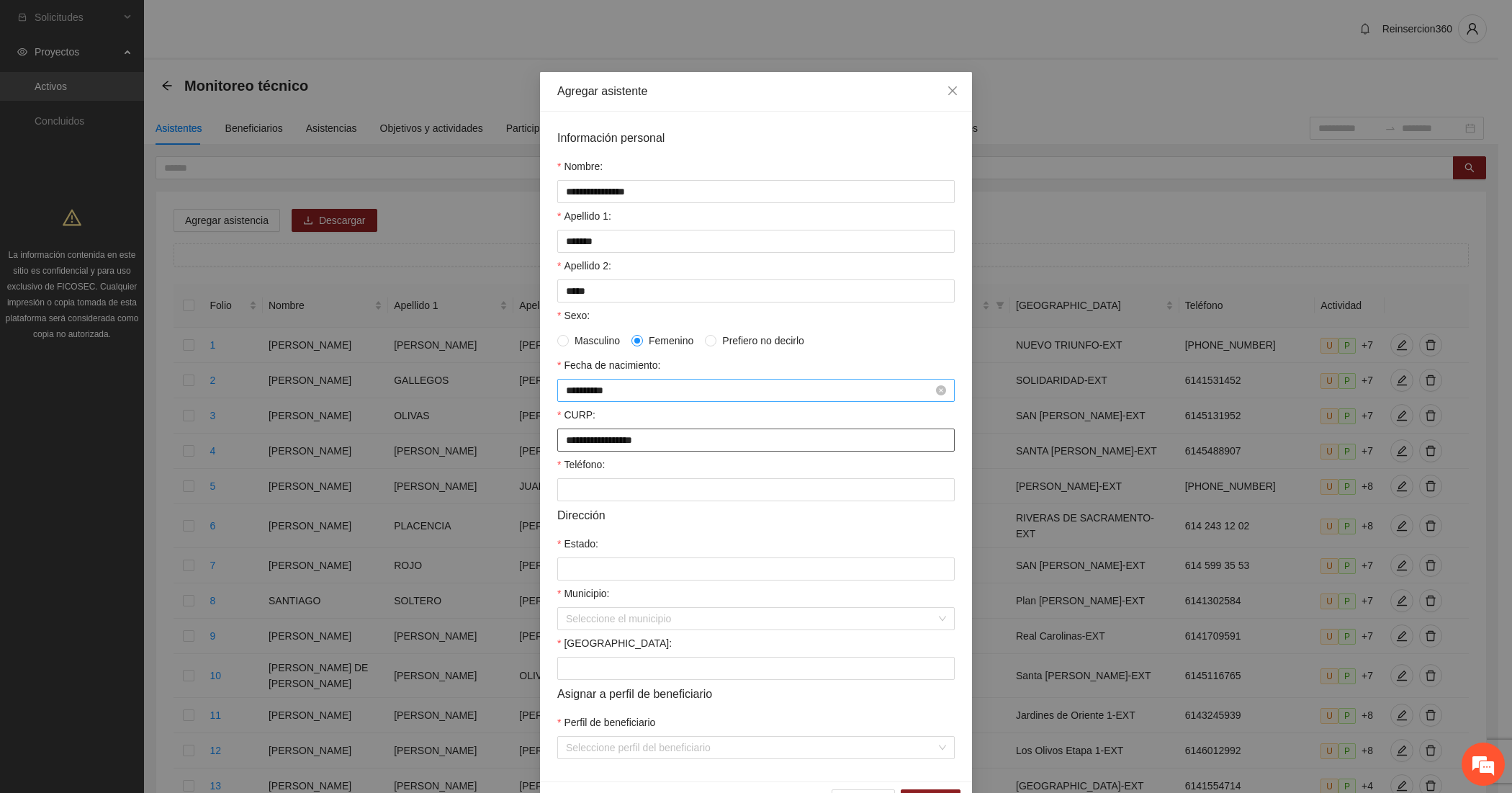
type input "**********"
paste input "**********"
type input "**********"
type input "*********"
type input "*"
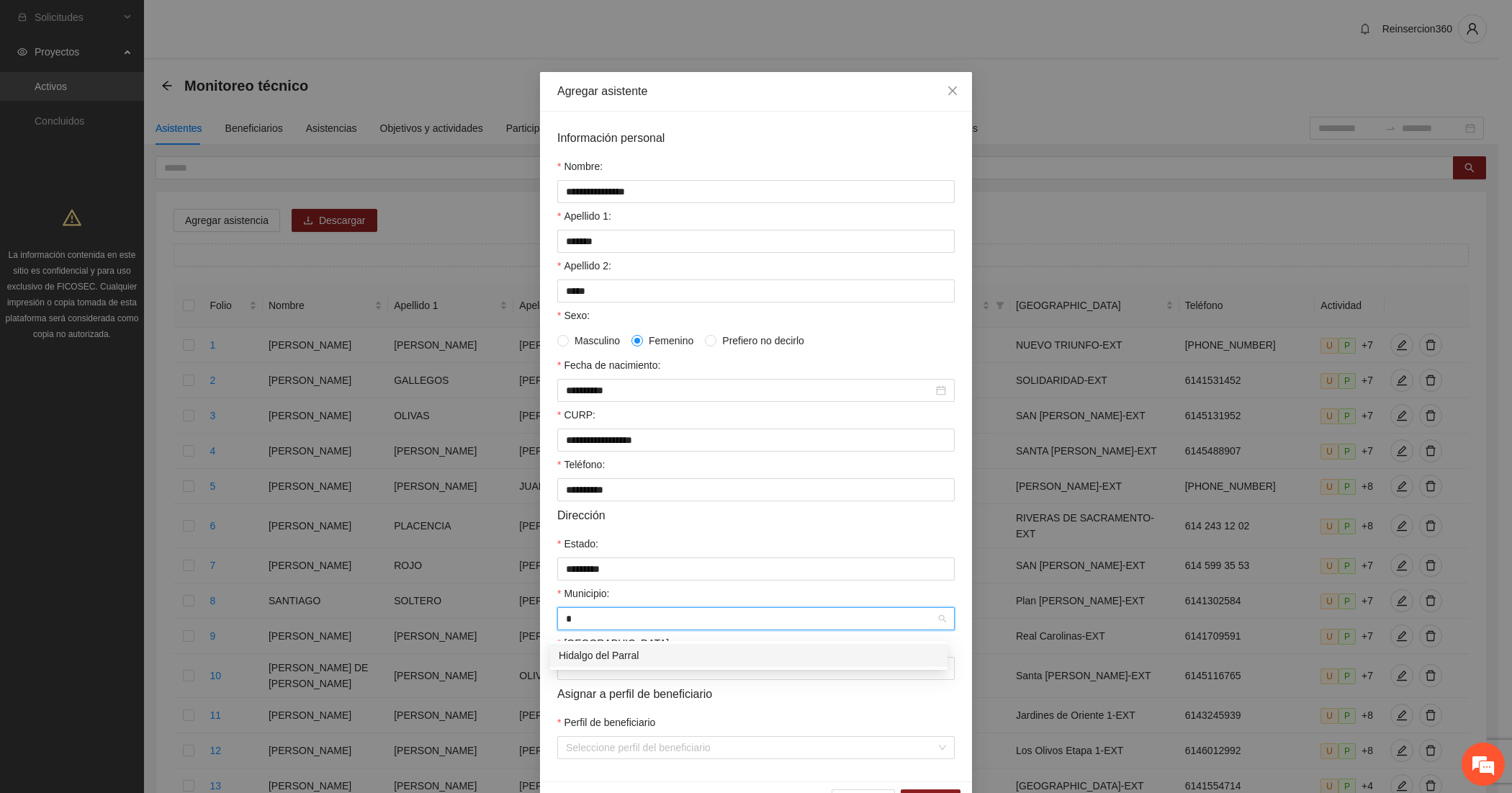
click at [650, 650] on div "Hidalgo del Parral" at bounding box center [749, 655] width 380 height 16
type input "*******"
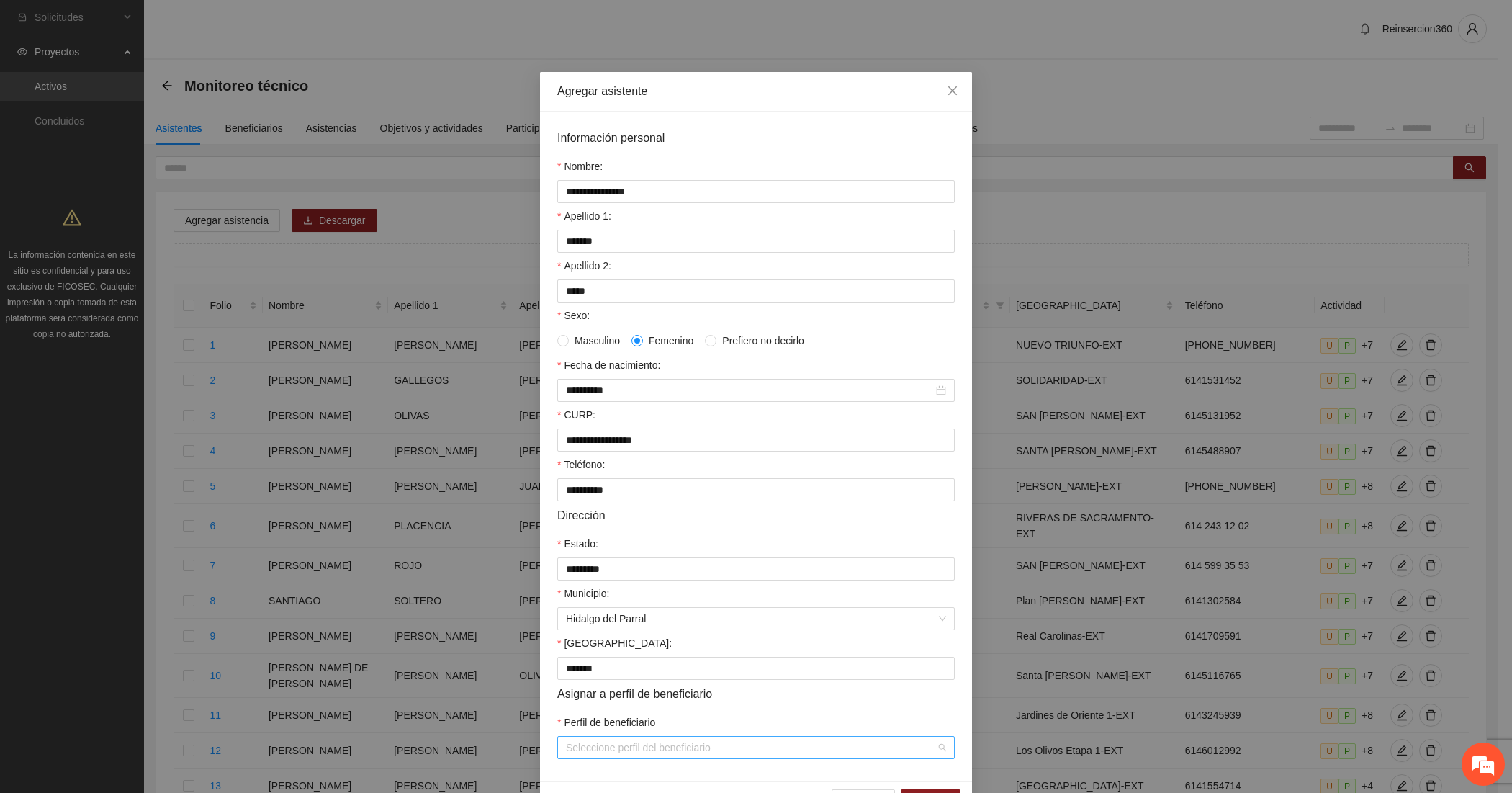
click at [603, 759] on input "Perfil de beneficiario" at bounding box center [750, 747] width 370 height 21
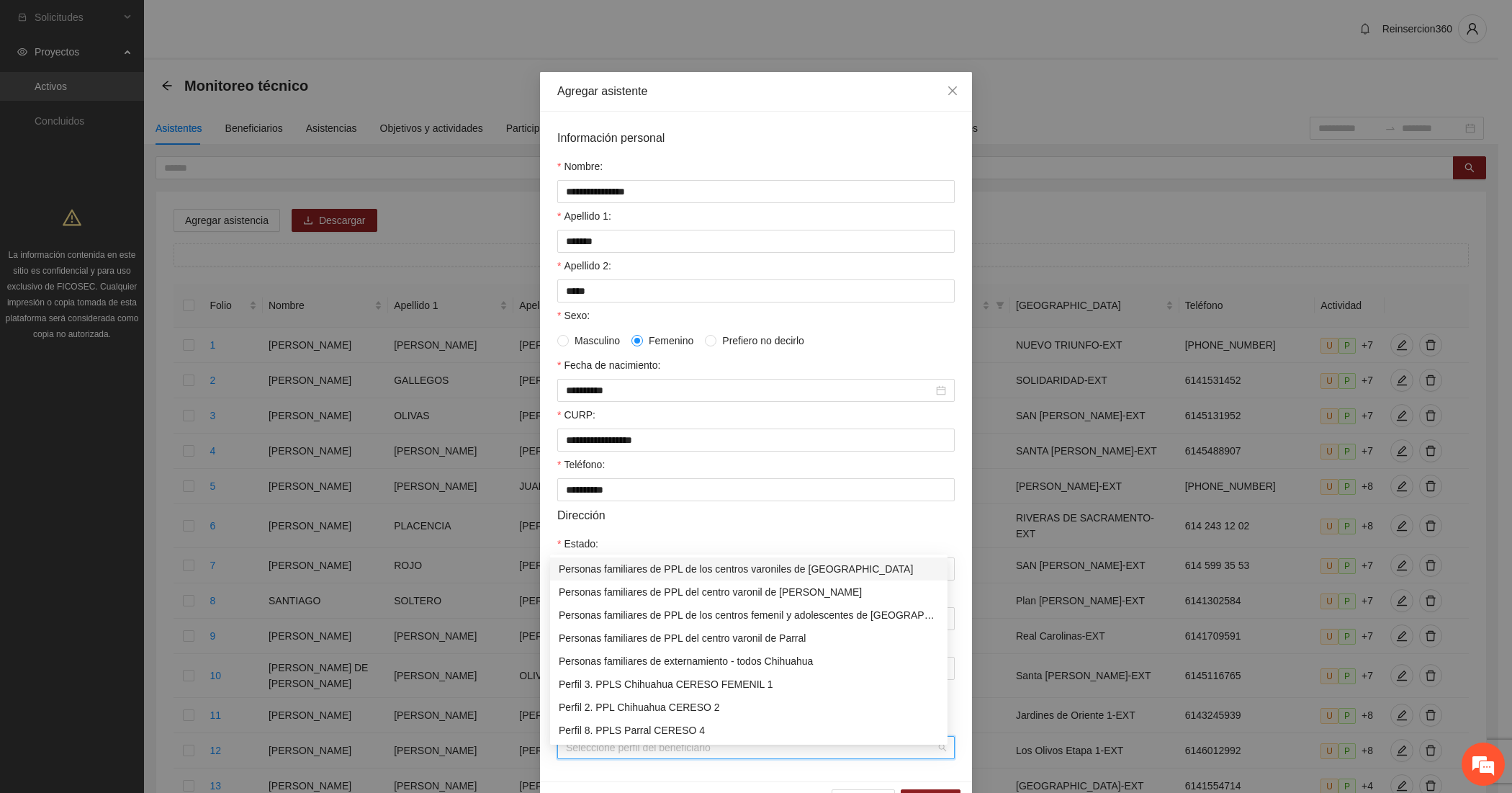
type input "*"
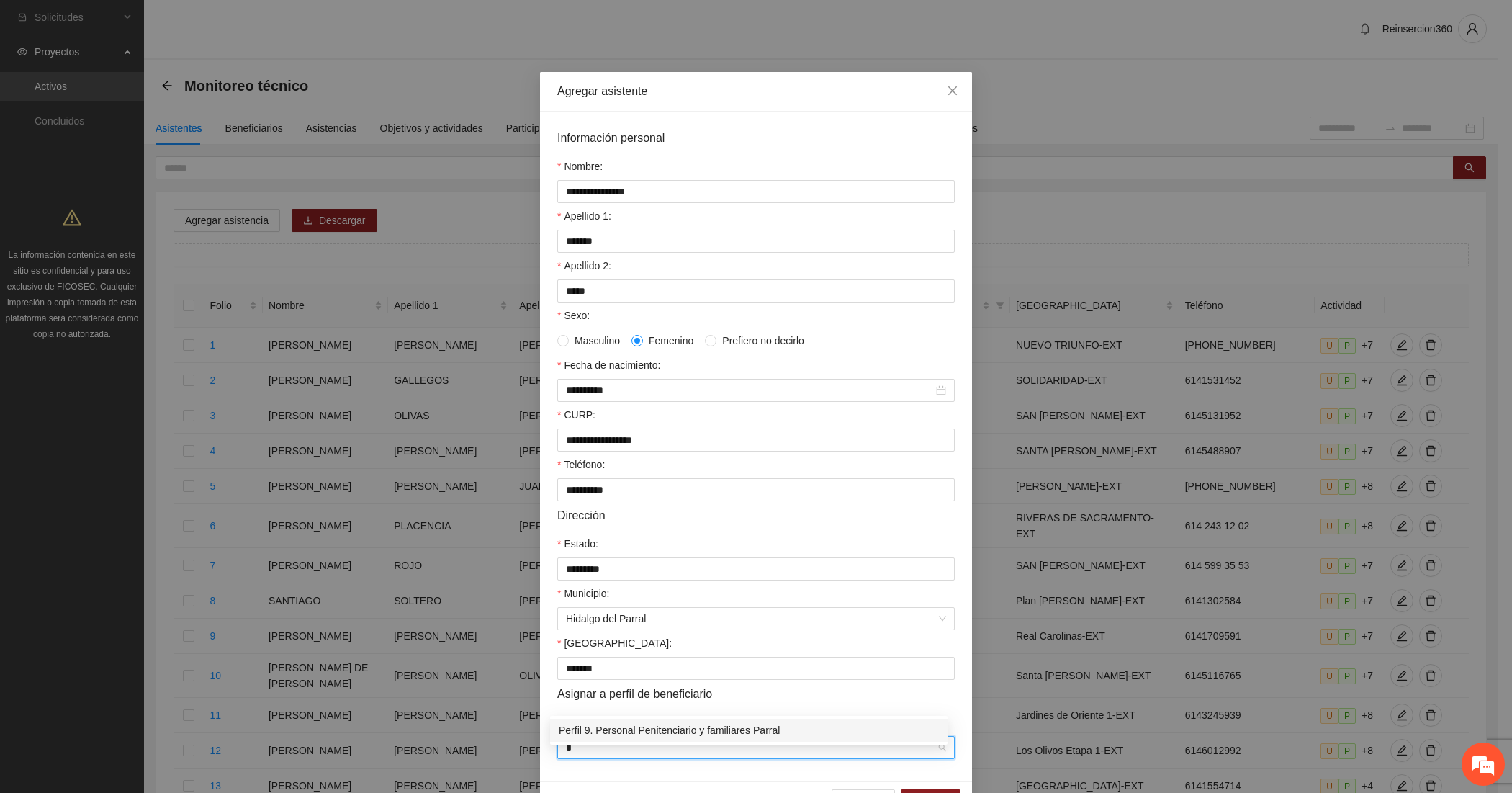
click at [577, 726] on div "Perfil 9. Personal Penitenciario y familiares Parral" at bounding box center [749, 730] width 380 height 16
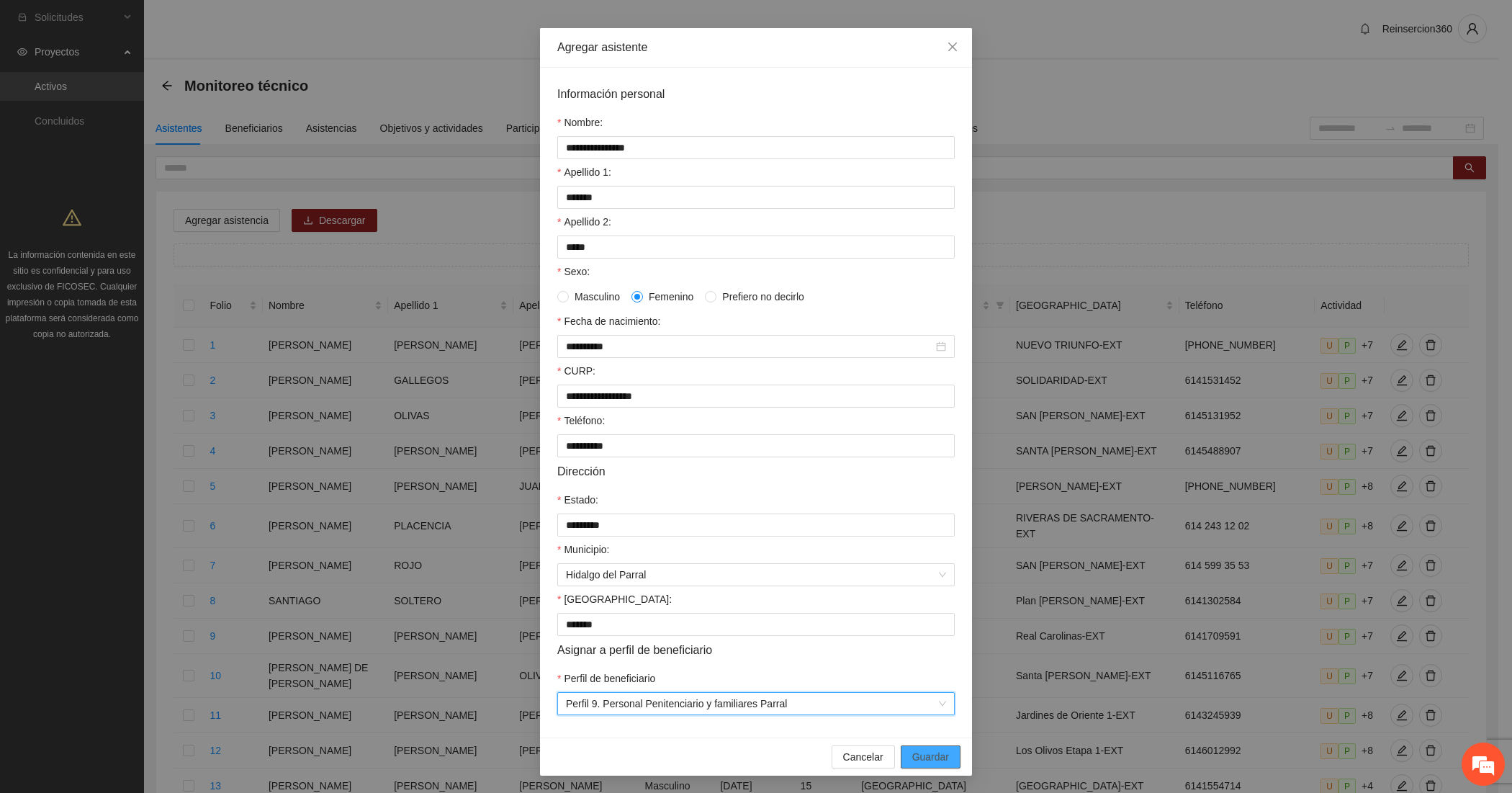
click at [920, 755] on span "Guardar" at bounding box center [931, 756] width 37 height 16
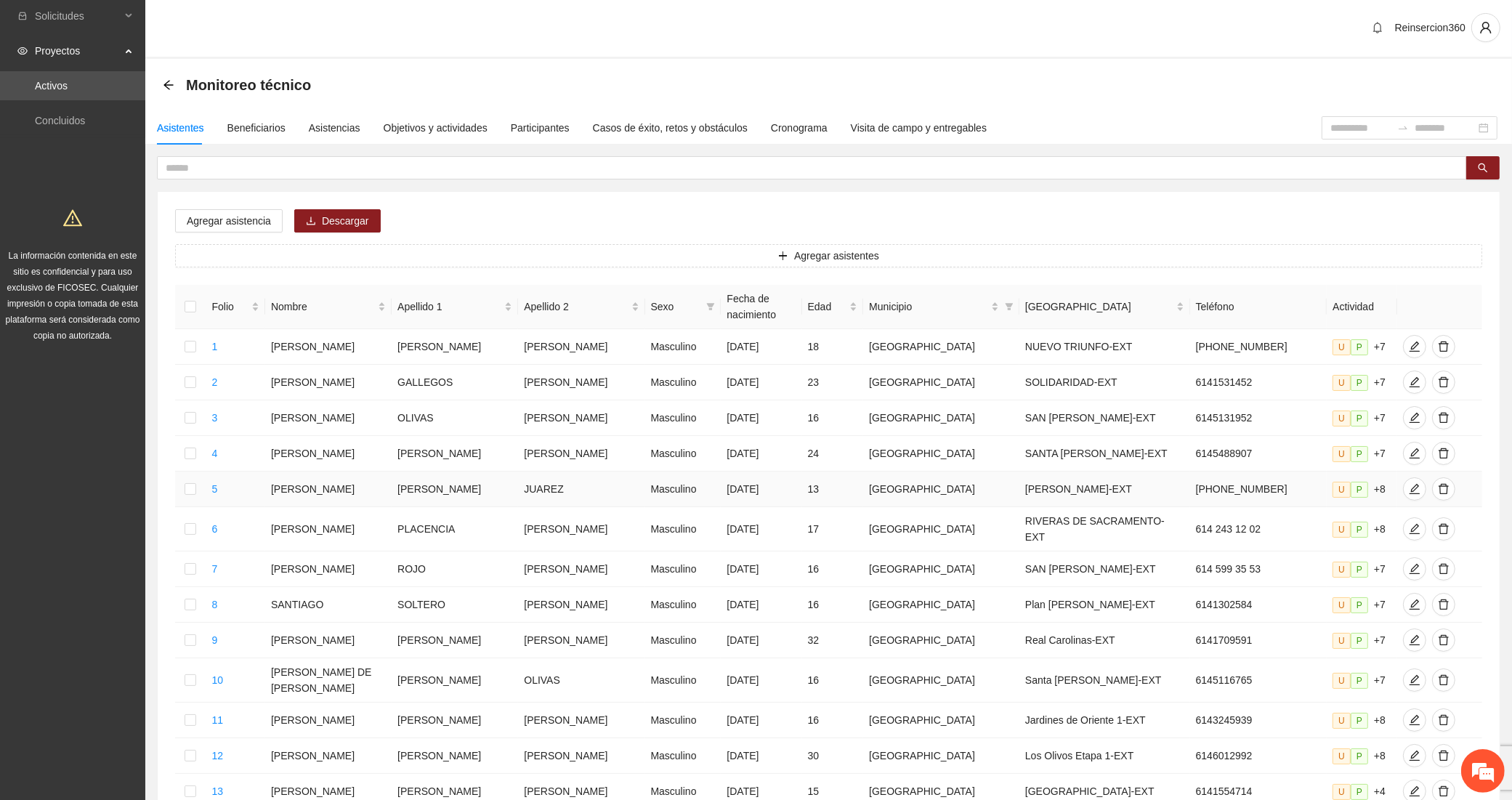
scroll to position [409, 0]
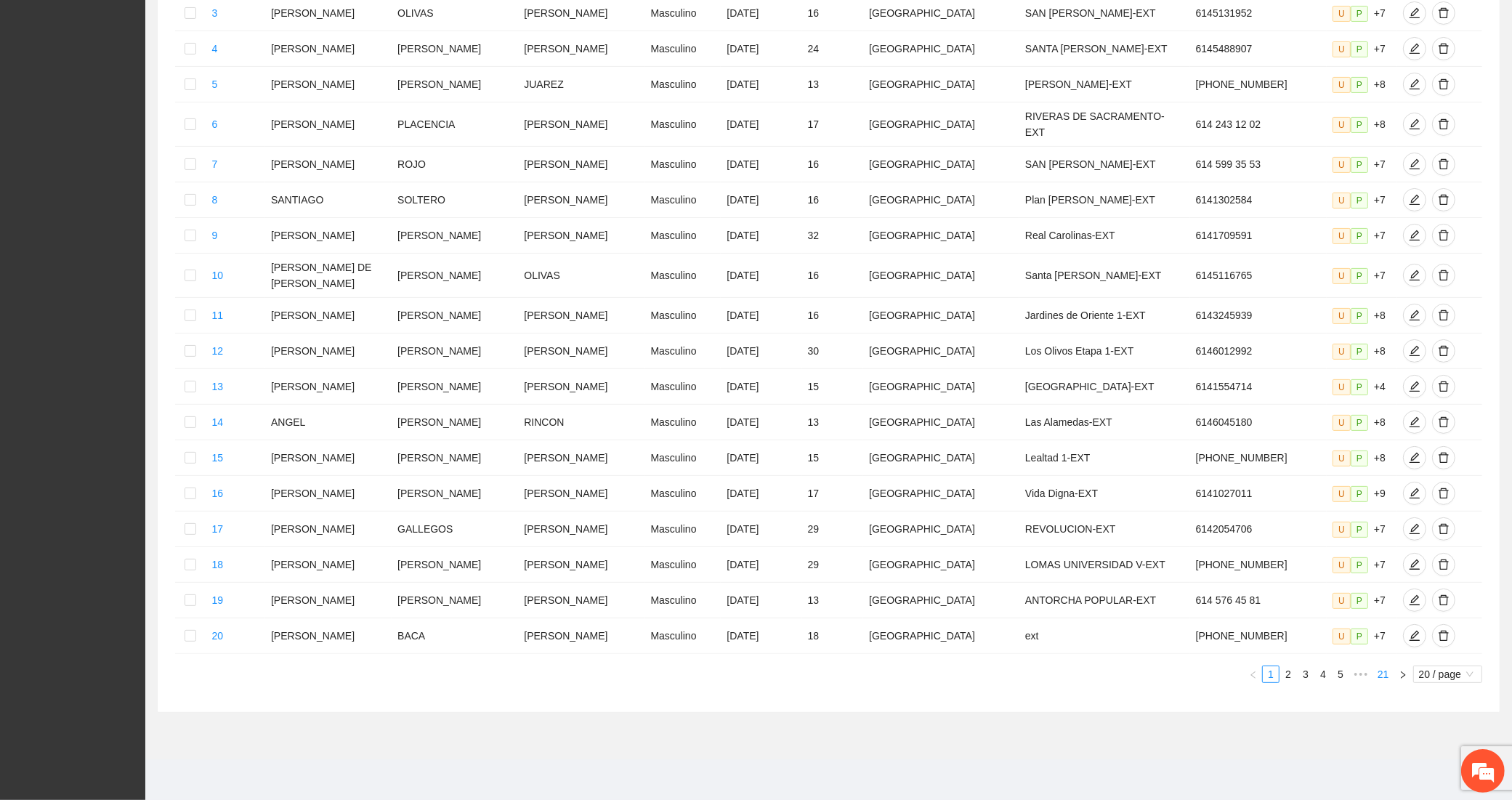
click at [1376, 674] on link "21" at bounding box center [1383, 674] width 20 height 16
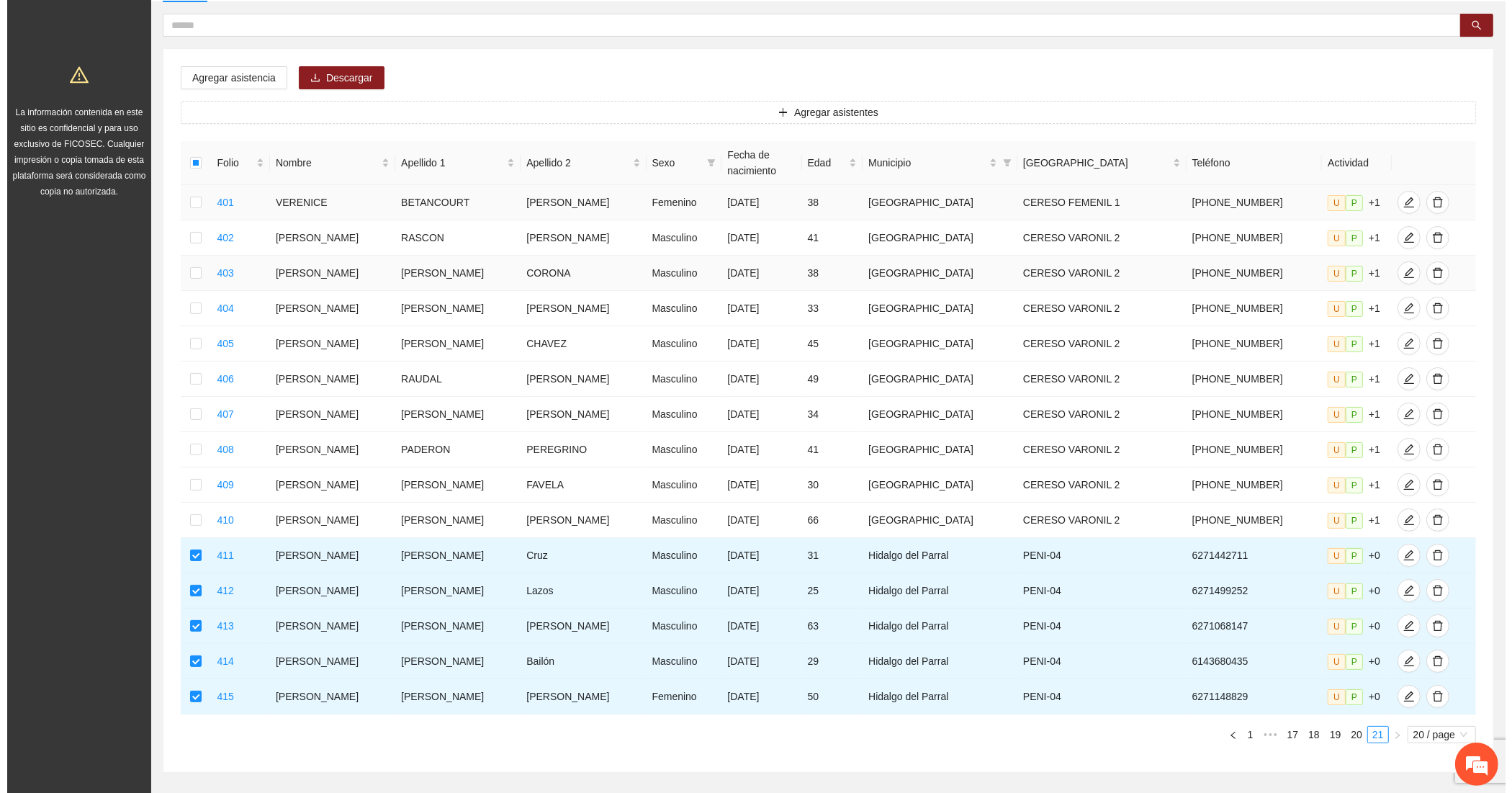
scroll to position [0, 0]
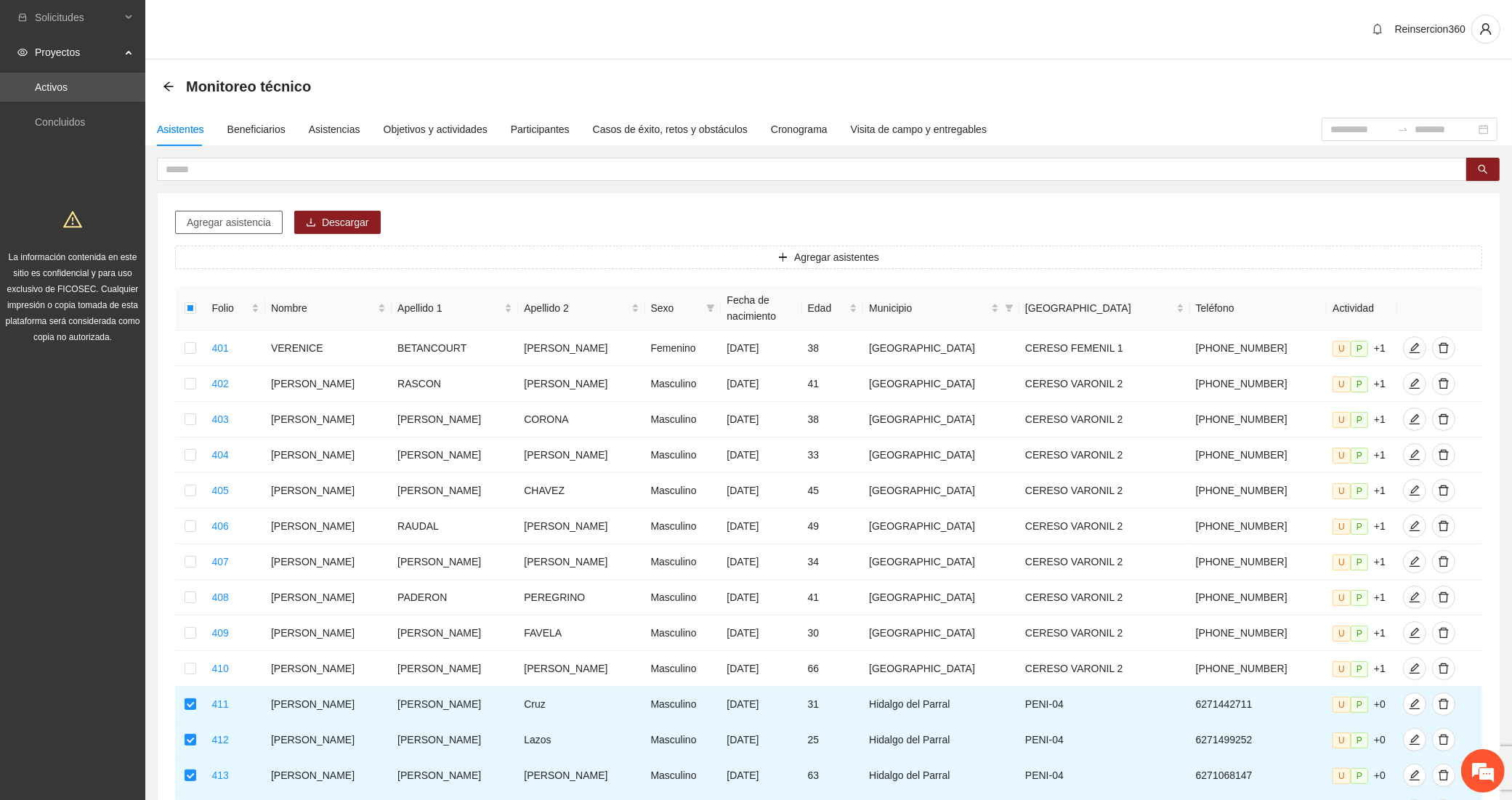
click at [249, 222] on span "Agregar asistencia" at bounding box center [229, 222] width 85 height 16
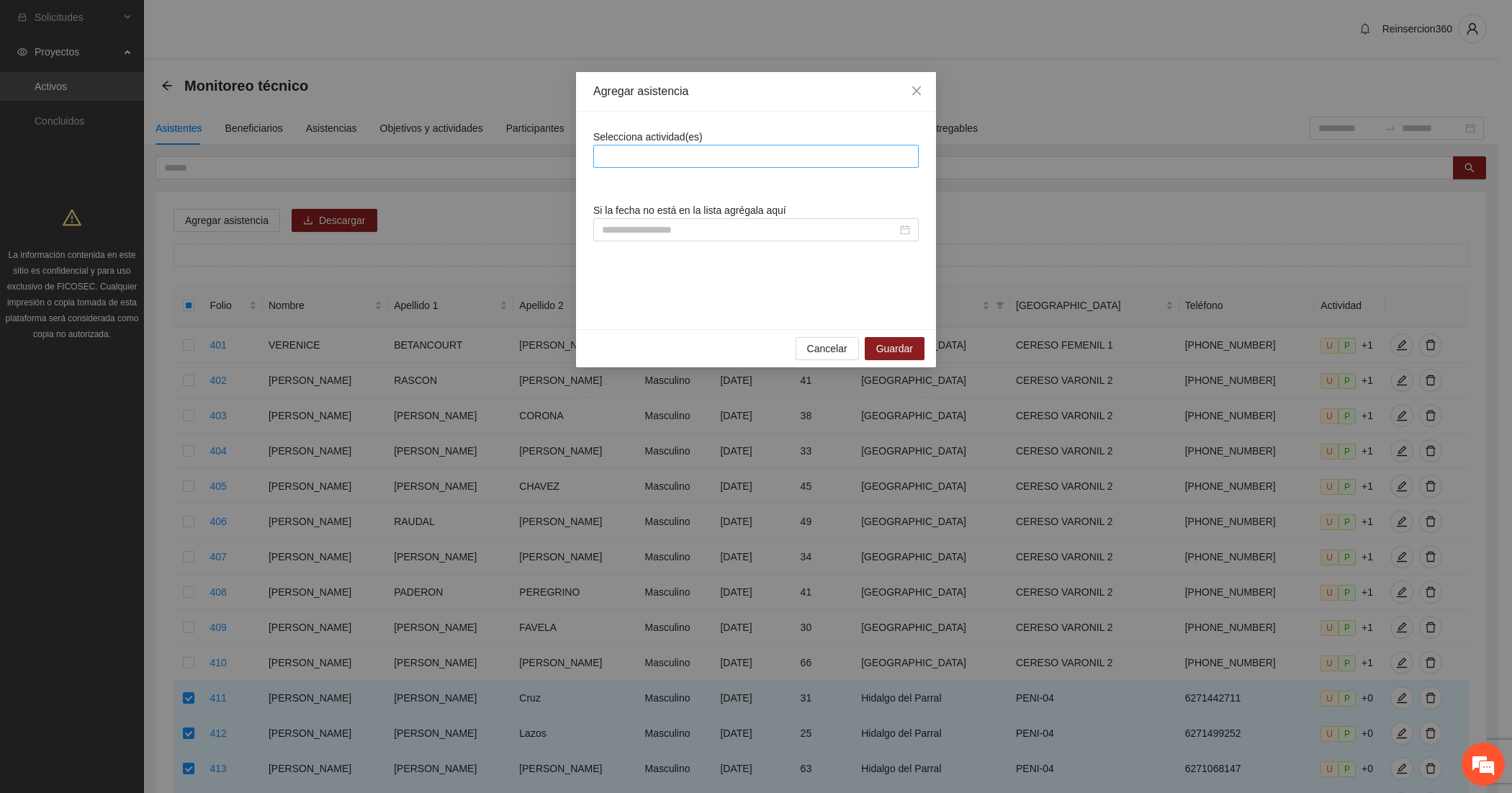
click at [640, 167] on div at bounding box center [756, 156] width 326 height 23
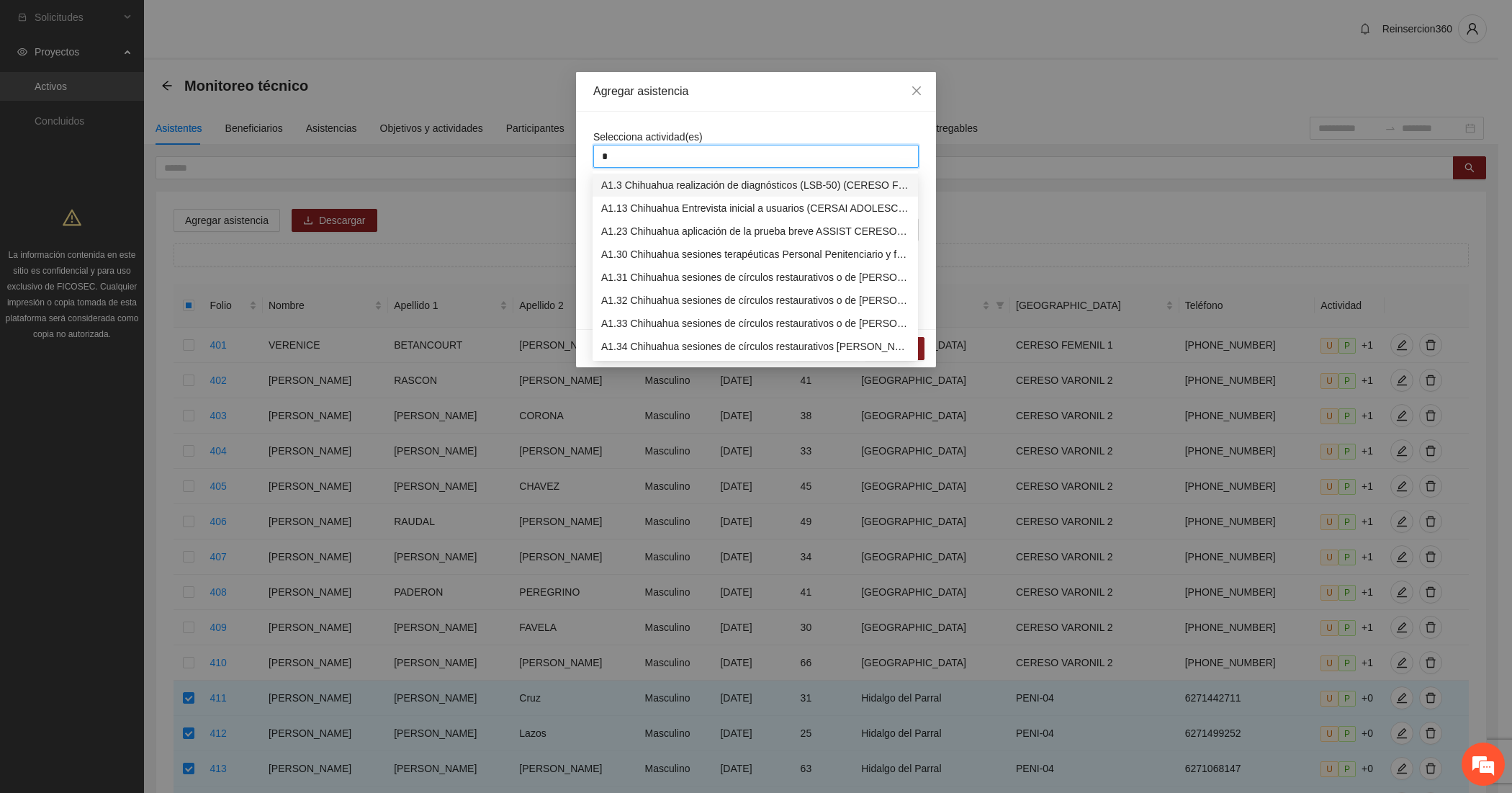
type input "**"
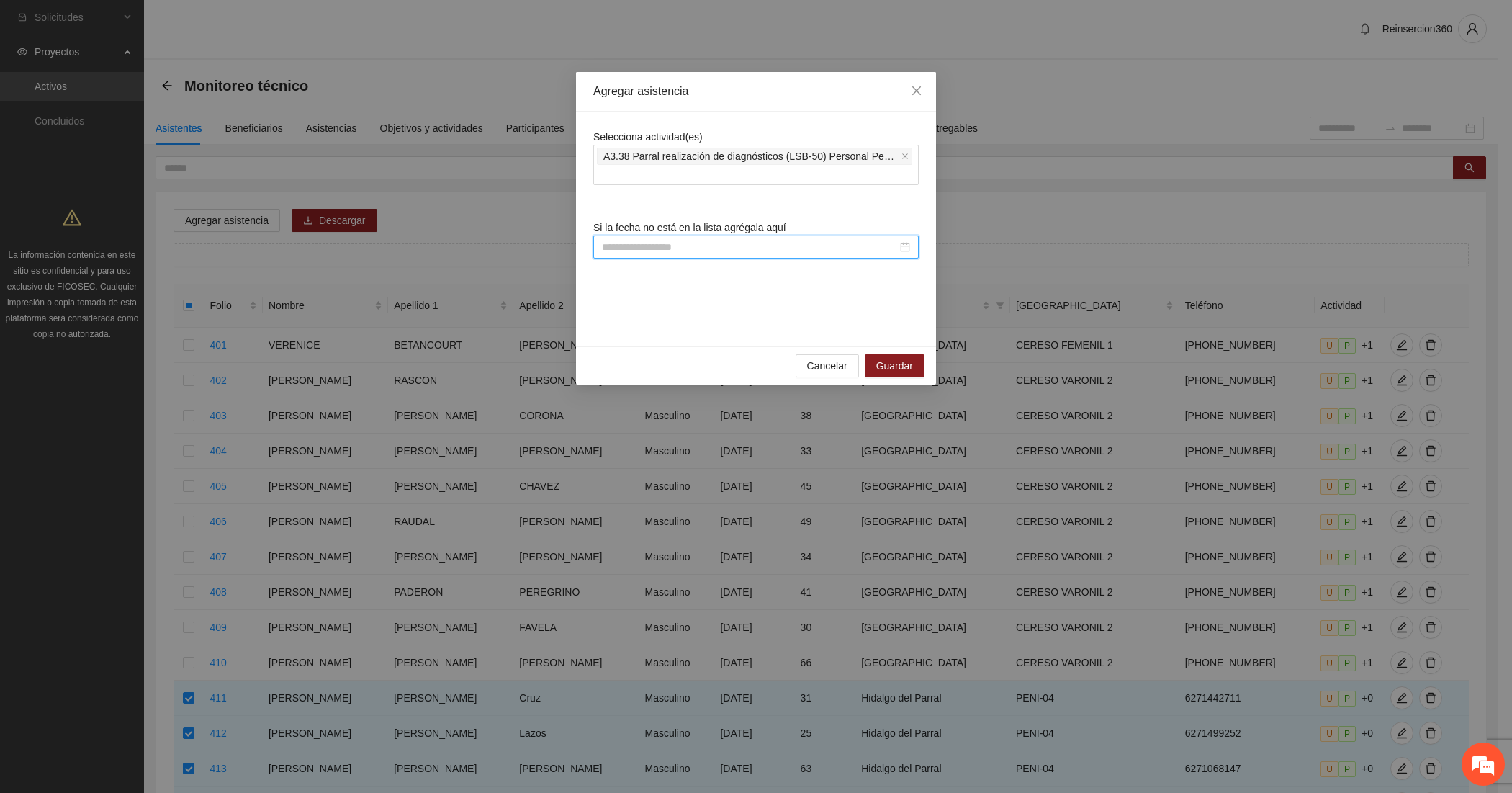
click at [714, 249] on input at bounding box center [750, 247] width 295 height 16
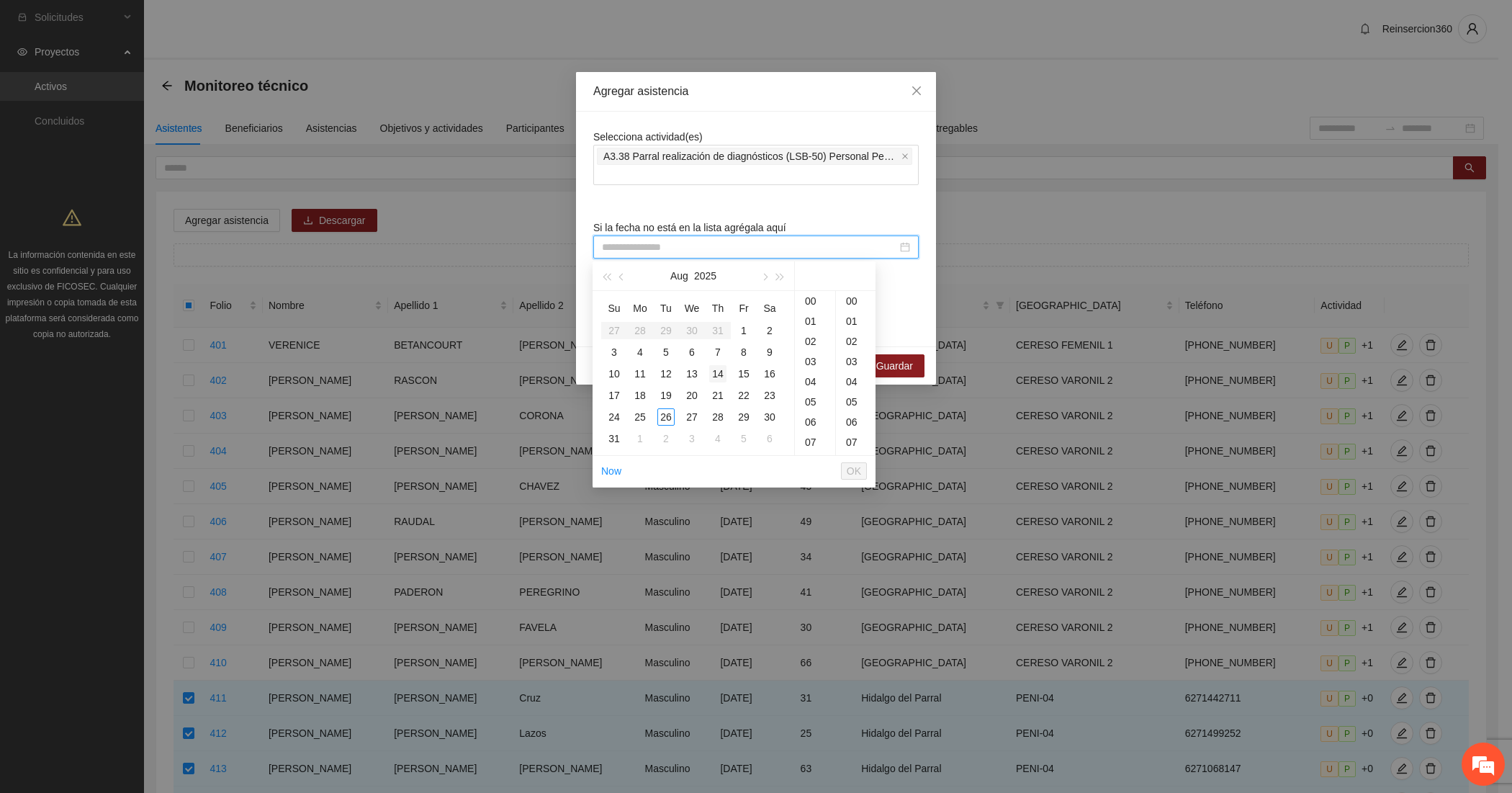
click at [720, 379] on div "14" at bounding box center [717, 374] width 18 height 18
click at [846, 300] on div "00" at bounding box center [856, 301] width 40 height 20
type input "**********"
click at [859, 472] on span "OK" at bounding box center [854, 470] width 14 height 16
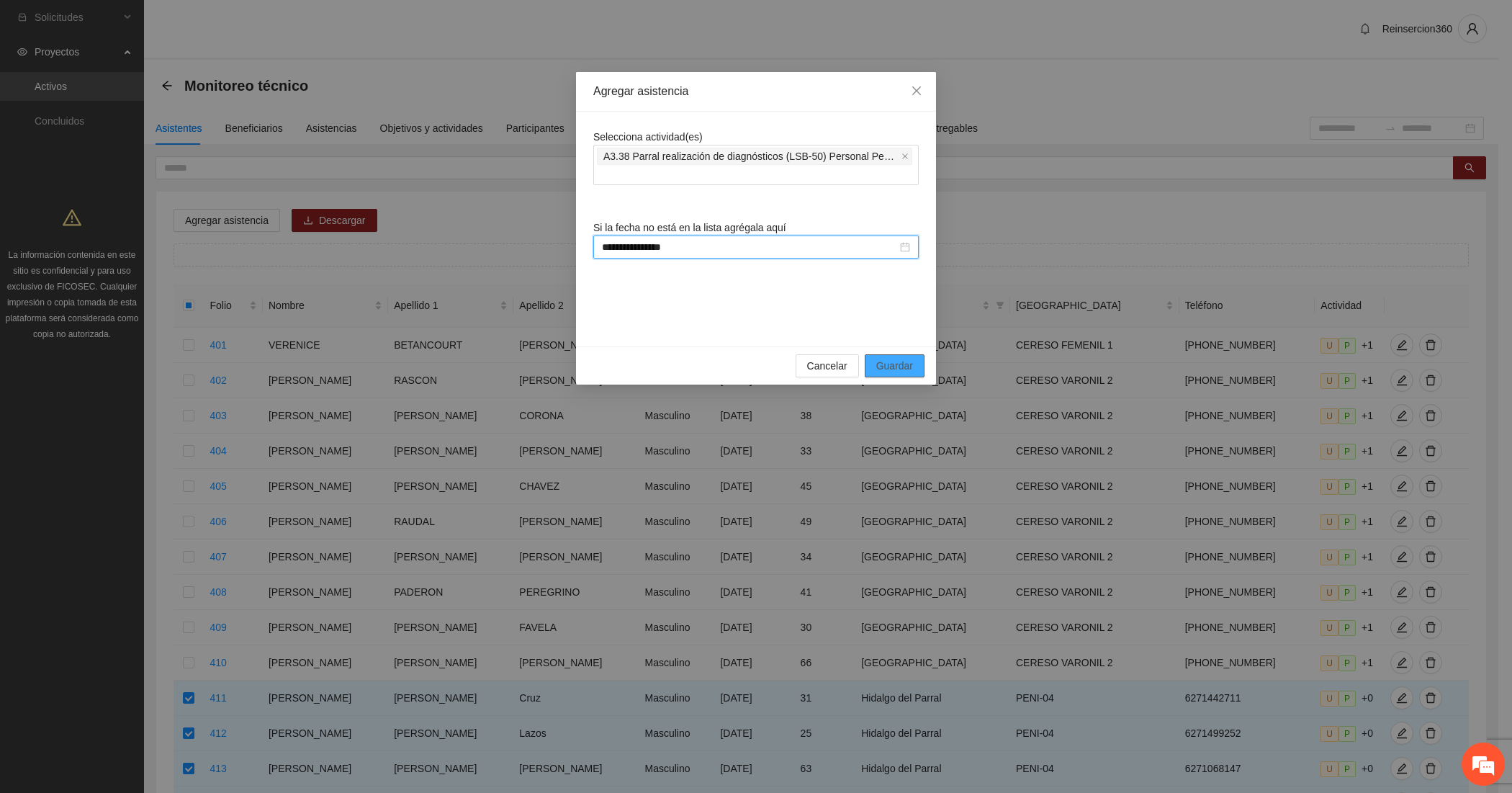
click at [888, 361] on span "Guardar" at bounding box center [894, 365] width 37 height 16
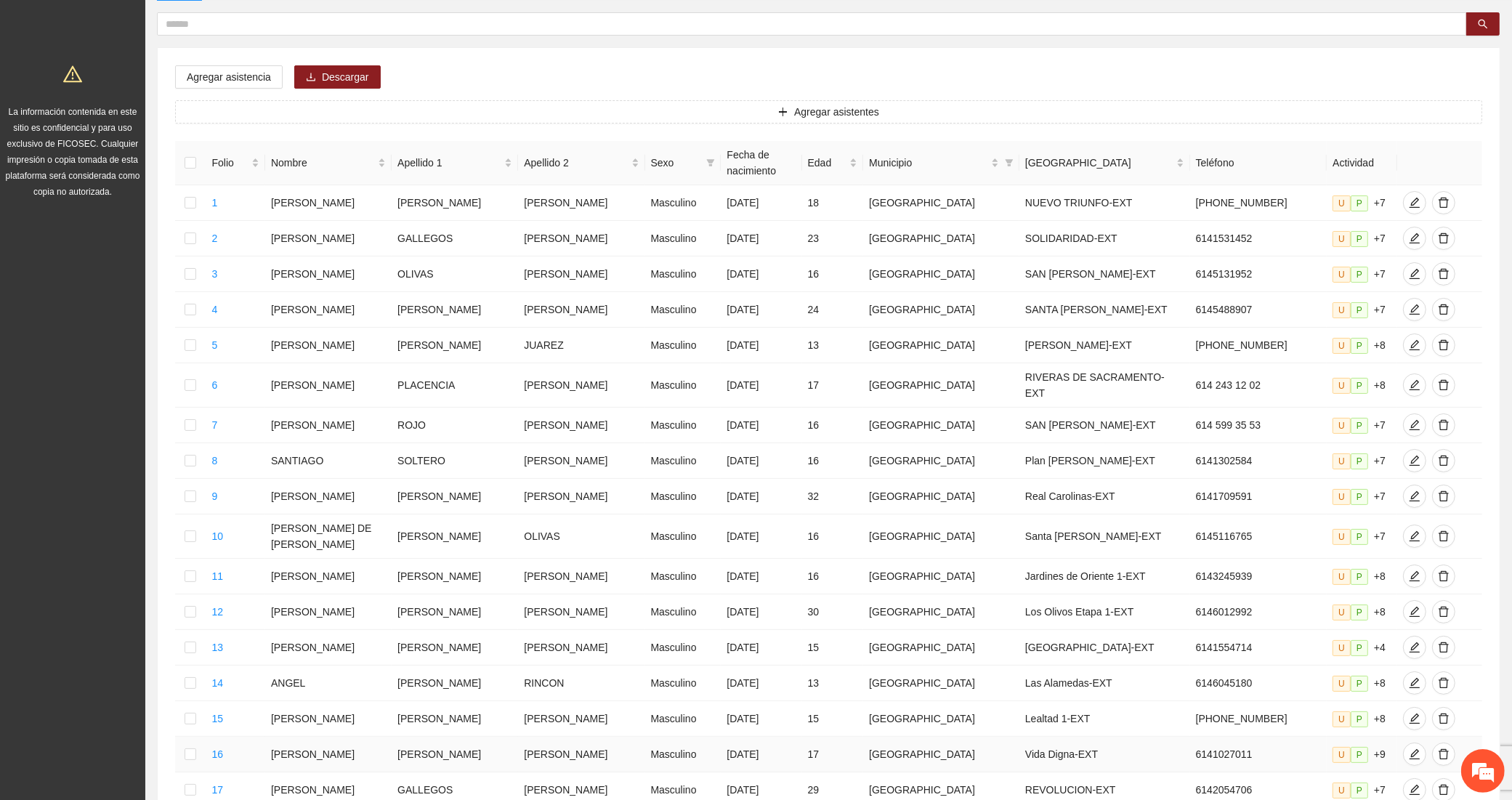
scroll to position [409, 0]
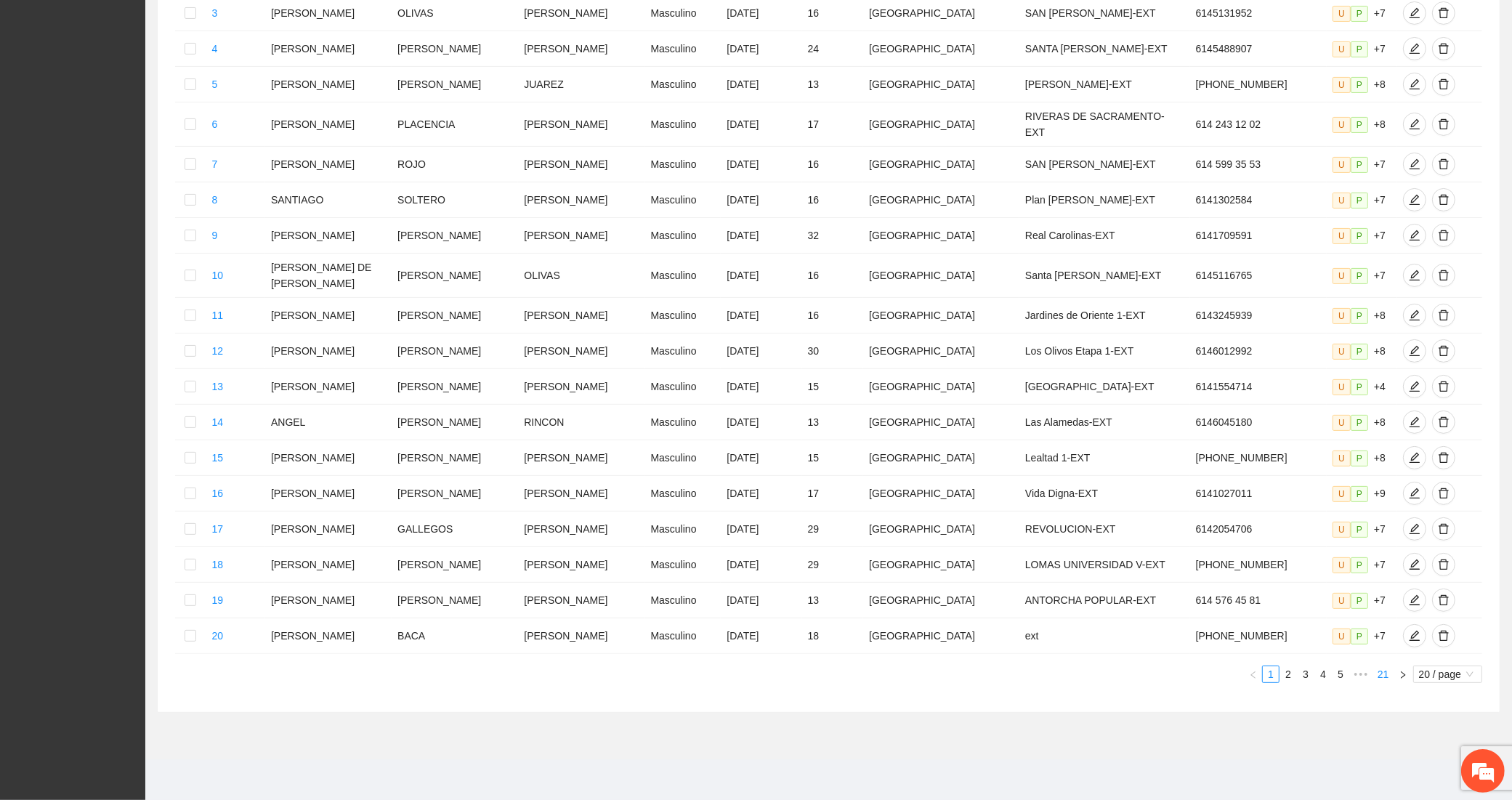
click at [1386, 671] on link "21" at bounding box center [1383, 674] width 20 height 16
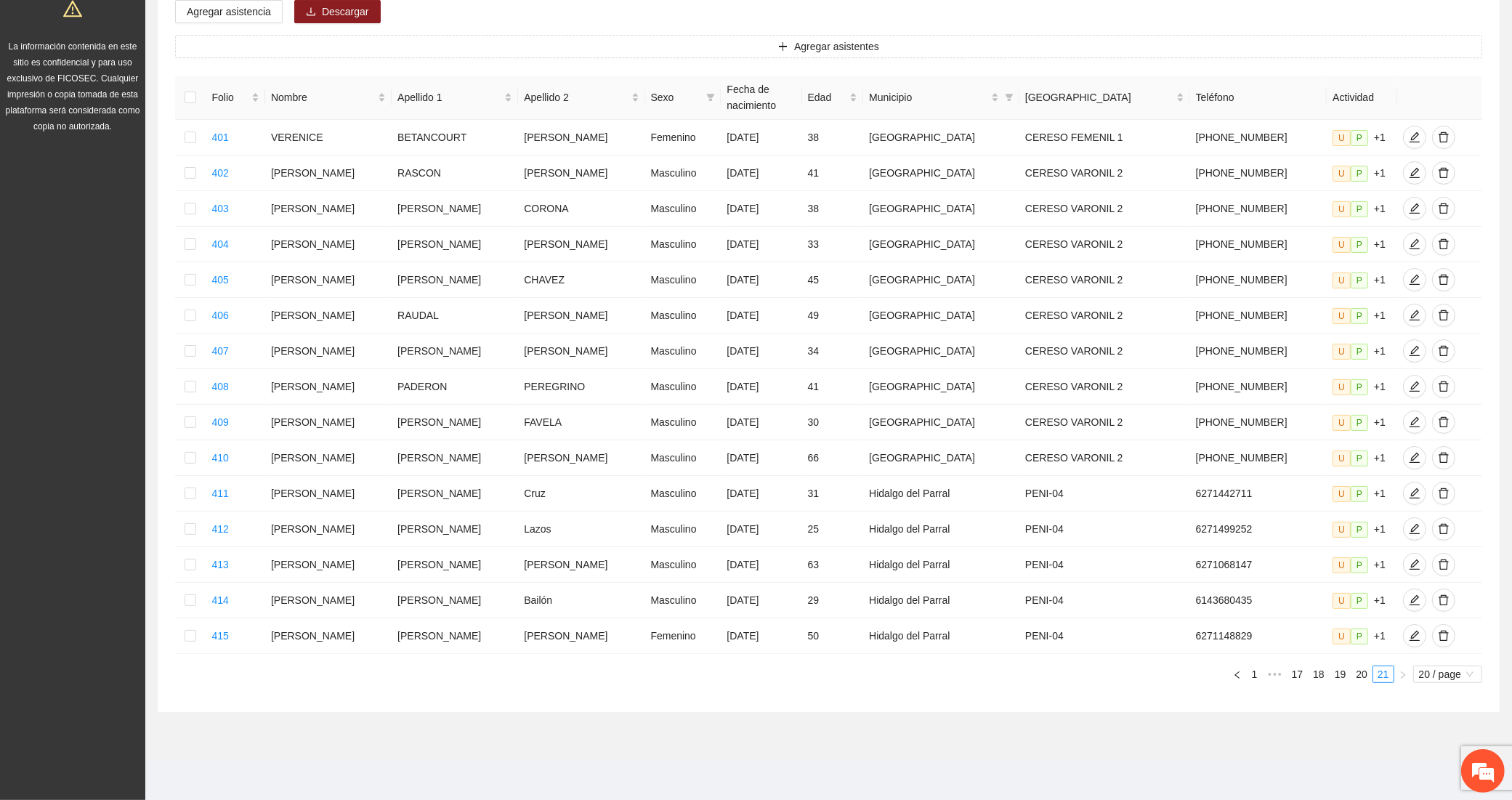
scroll to position [276, 0]
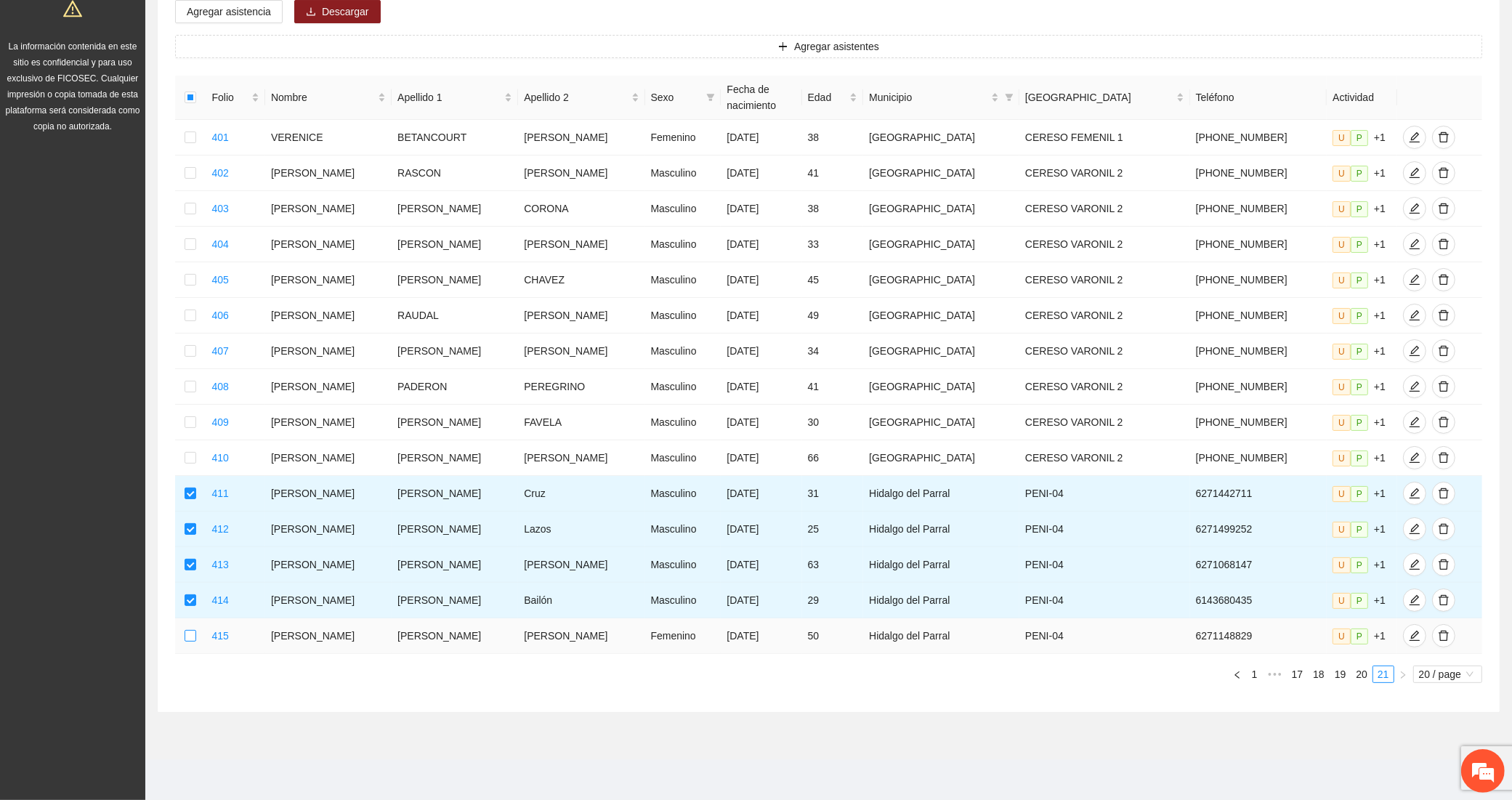
click at [196, 628] on label at bounding box center [190, 635] width 12 height 16
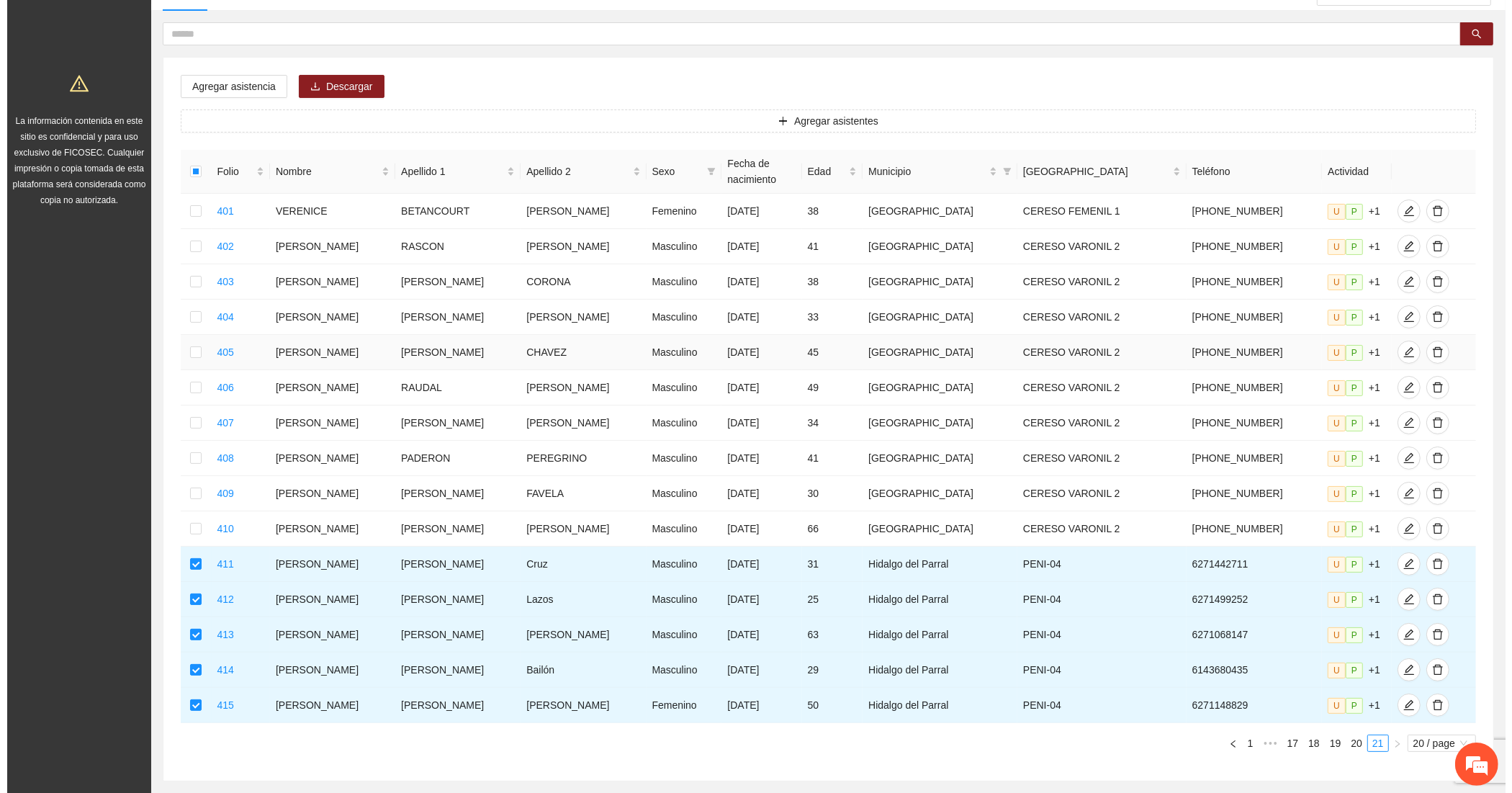
scroll to position [0, 0]
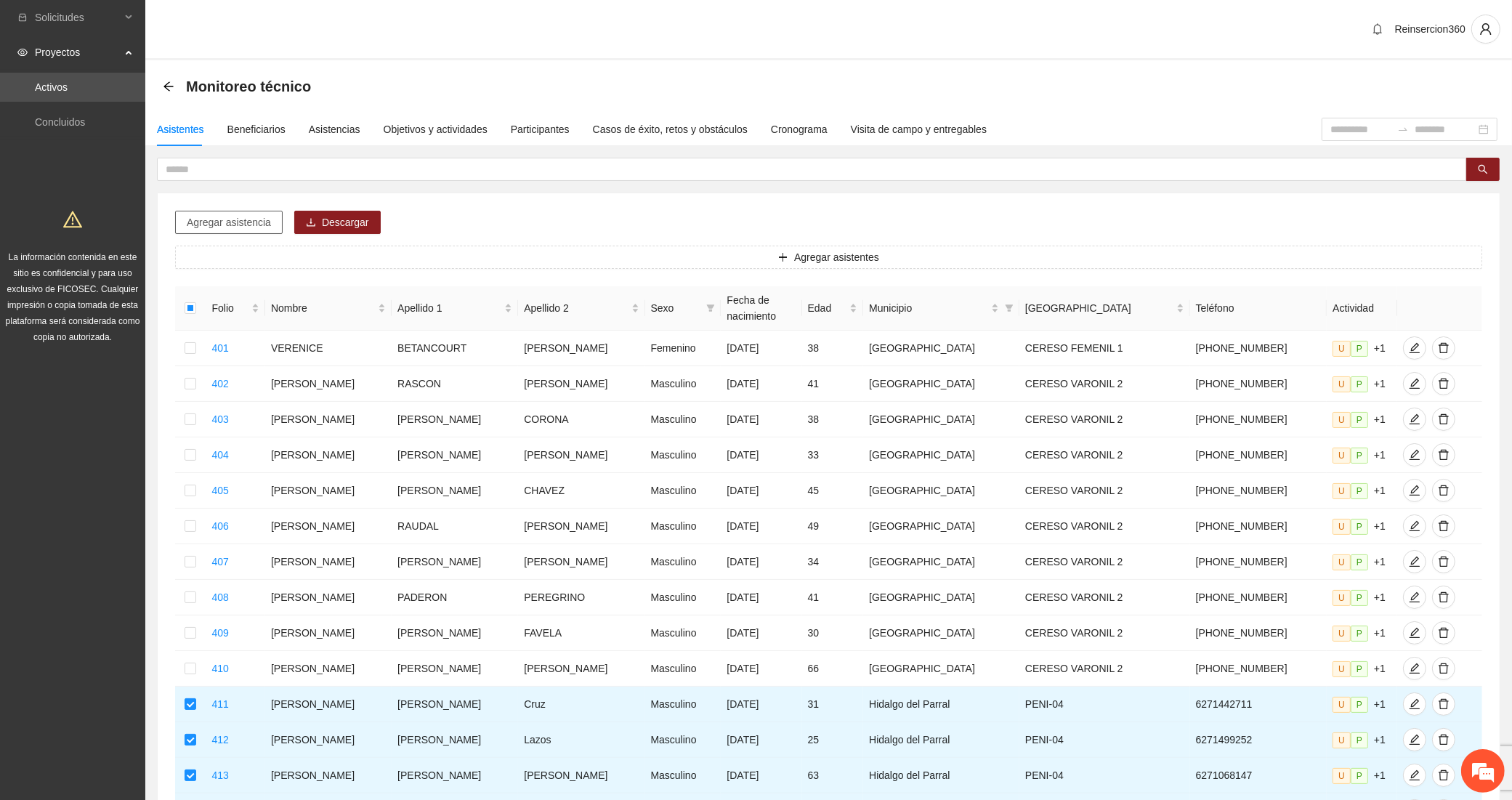
click at [244, 223] on span "Agregar asistencia" at bounding box center [229, 222] width 85 height 16
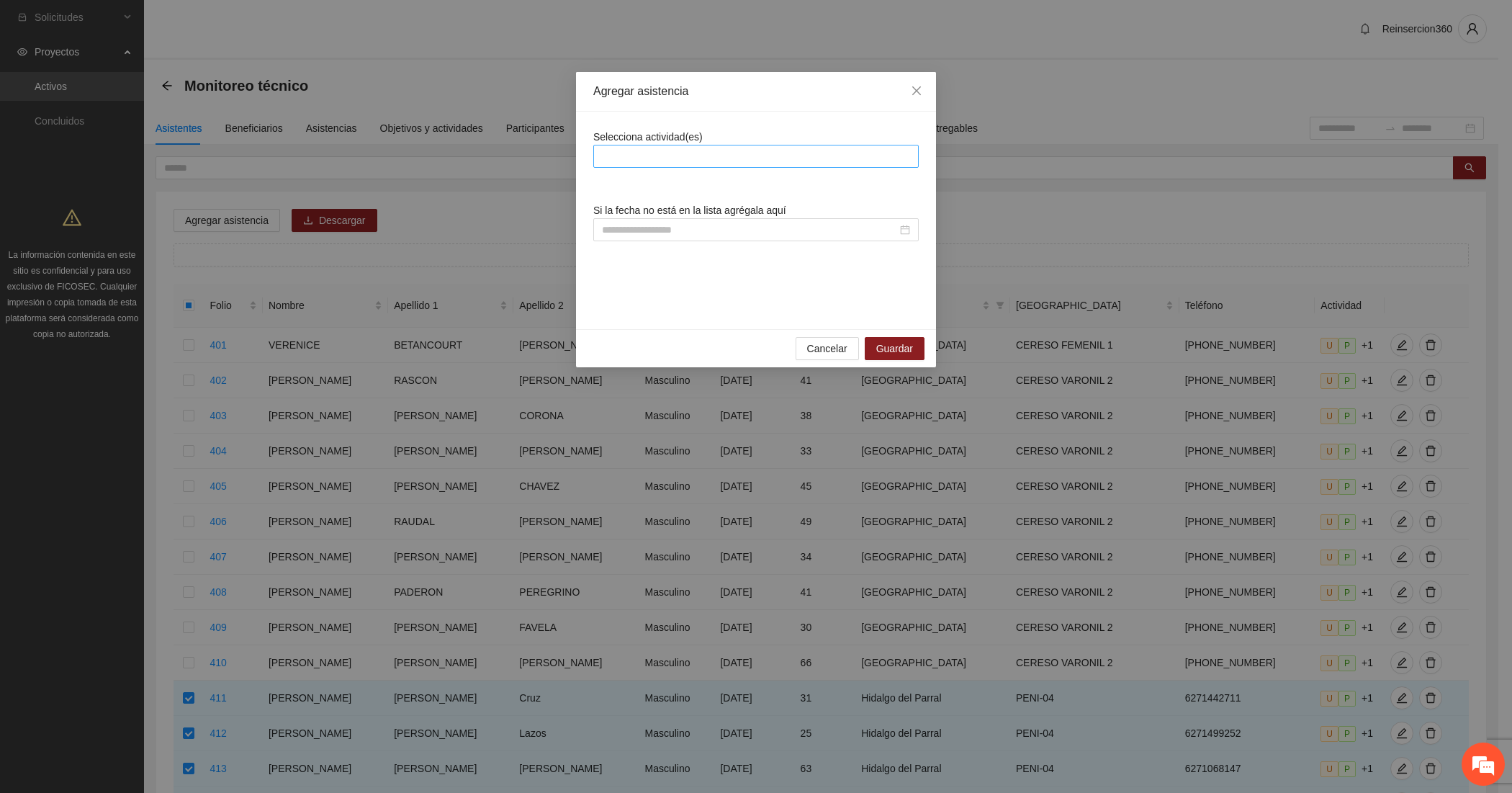
click at [628, 152] on div at bounding box center [756, 156] width 318 height 18
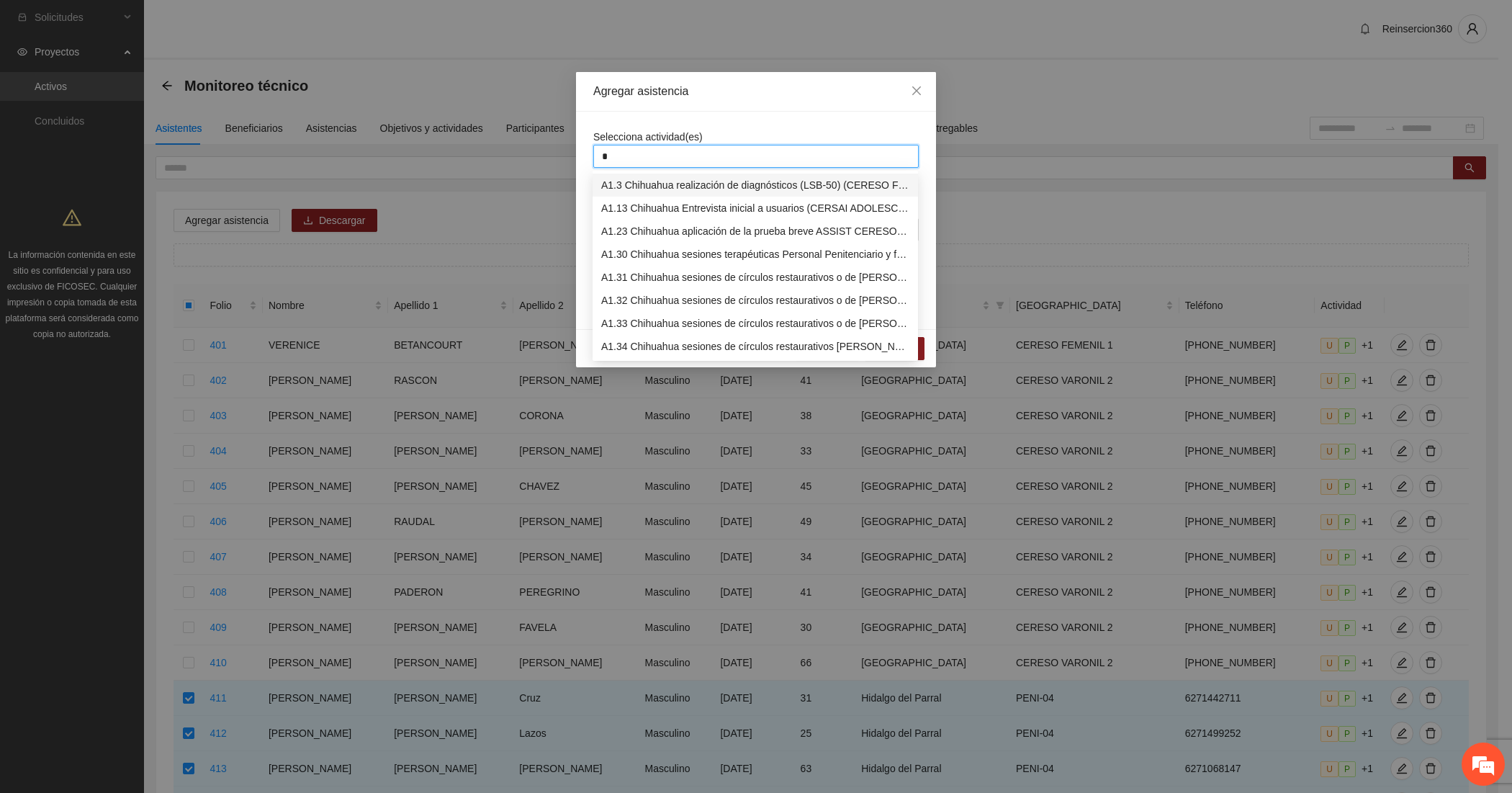
type input "**"
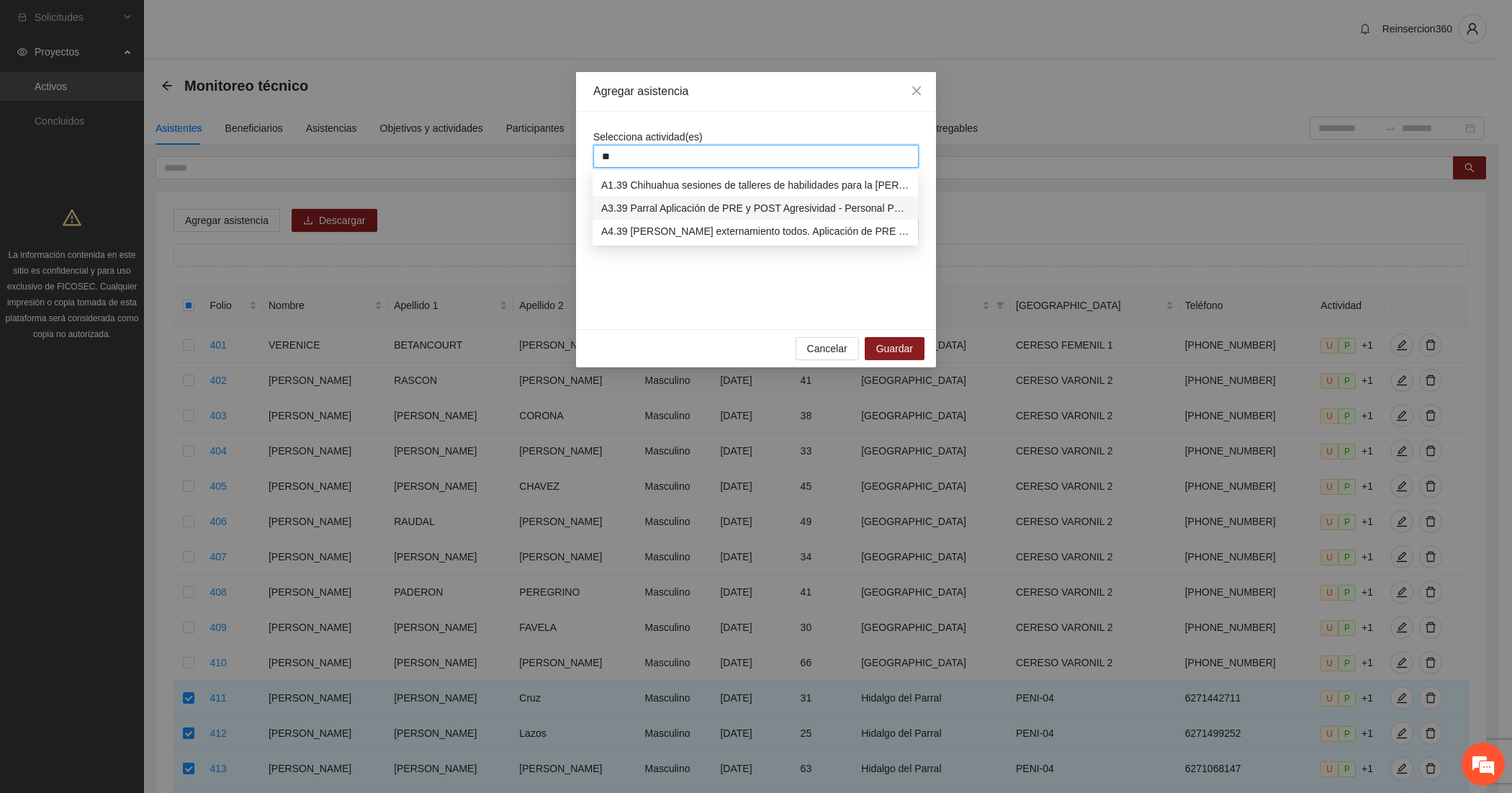
click at [681, 209] on div "A3.39 Parral Aplicación de PRE y POST Agresividad - Personal Penitenciario y Fa…" at bounding box center [756, 208] width 308 height 16
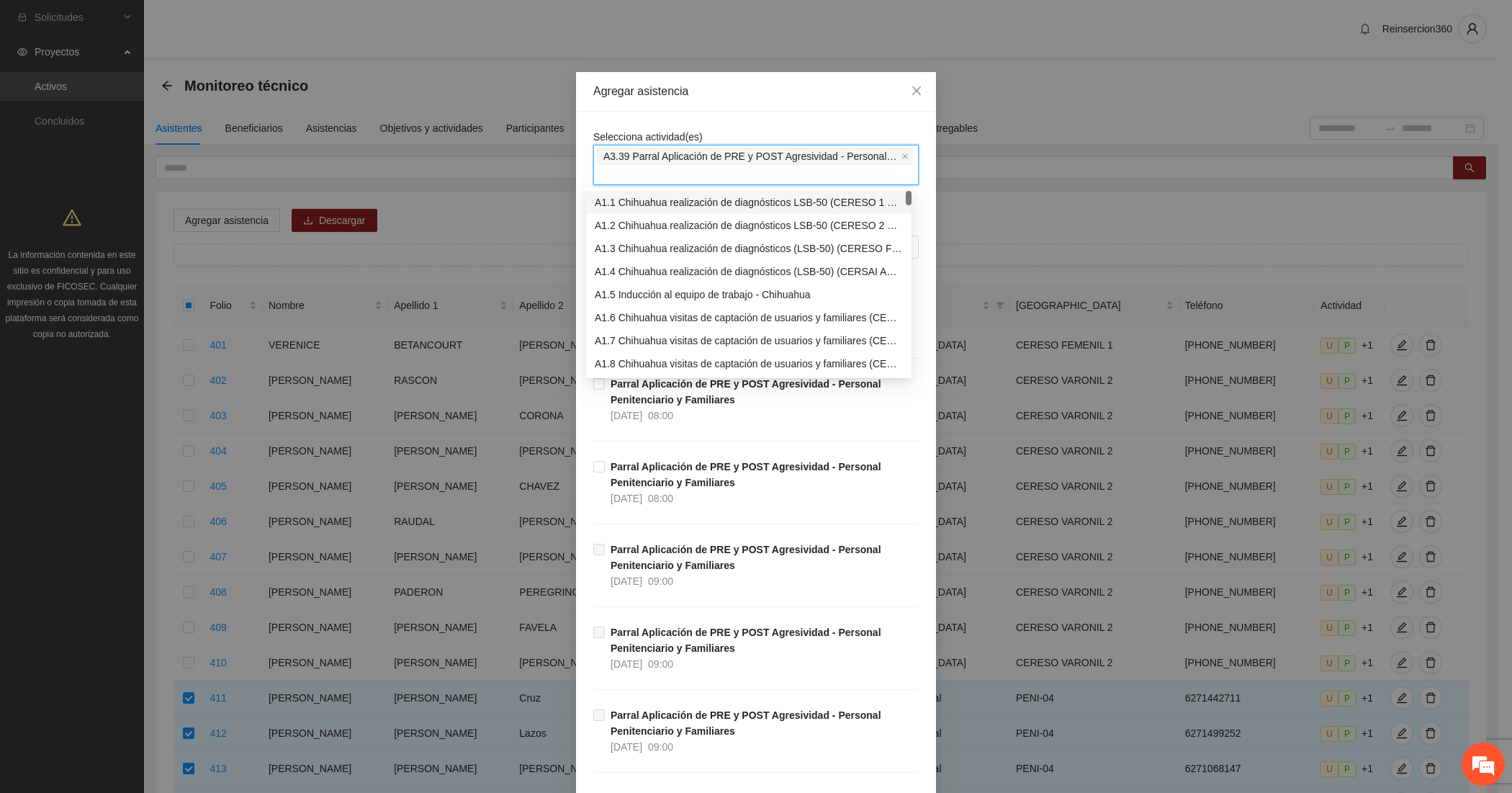
click at [721, 102] on div "Agregar asistencia" at bounding box center [756, 92] width 360 height 40
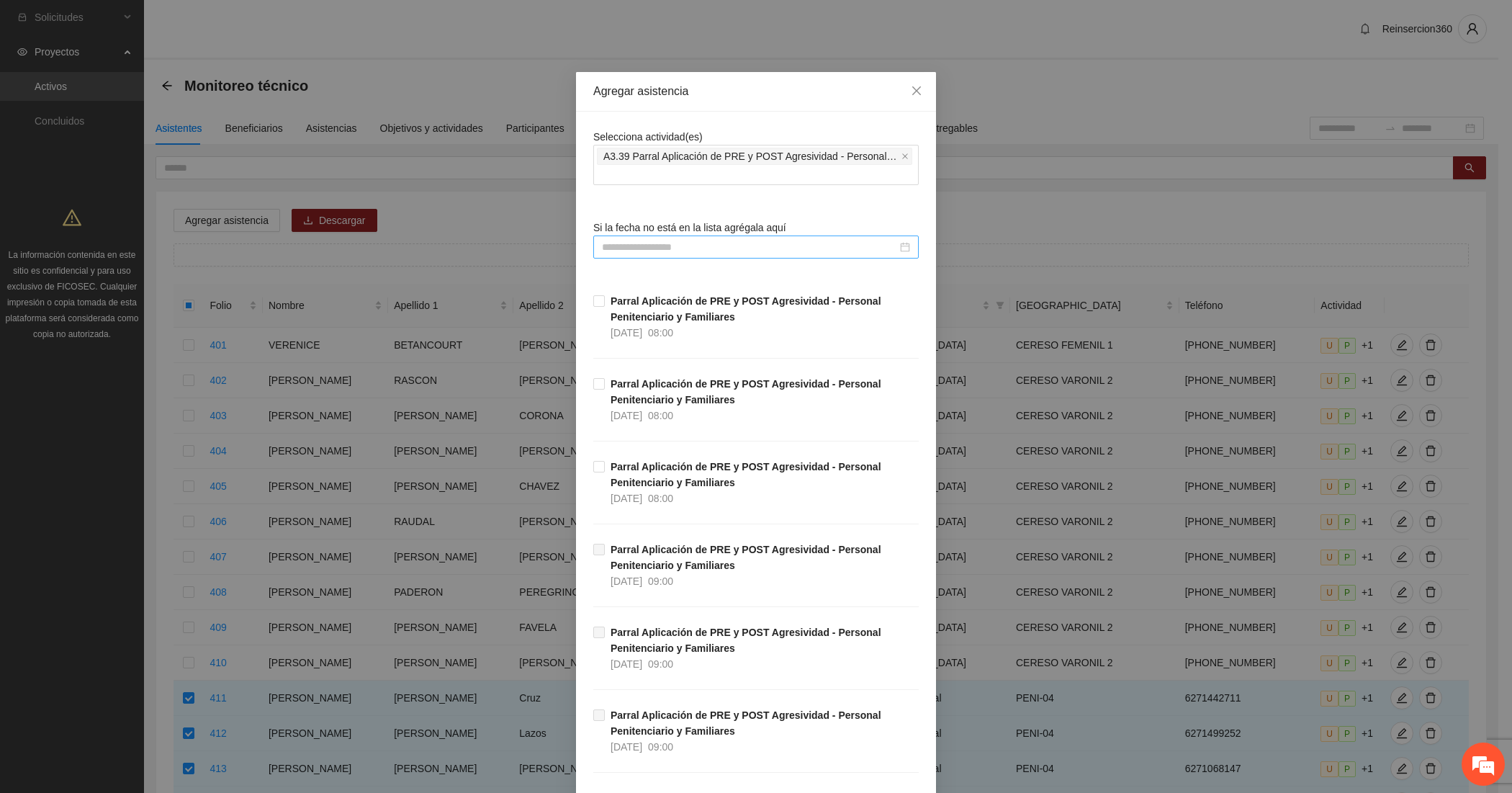
click at [646, 246] on input at bounding box center [750, 247] width 295 height 16
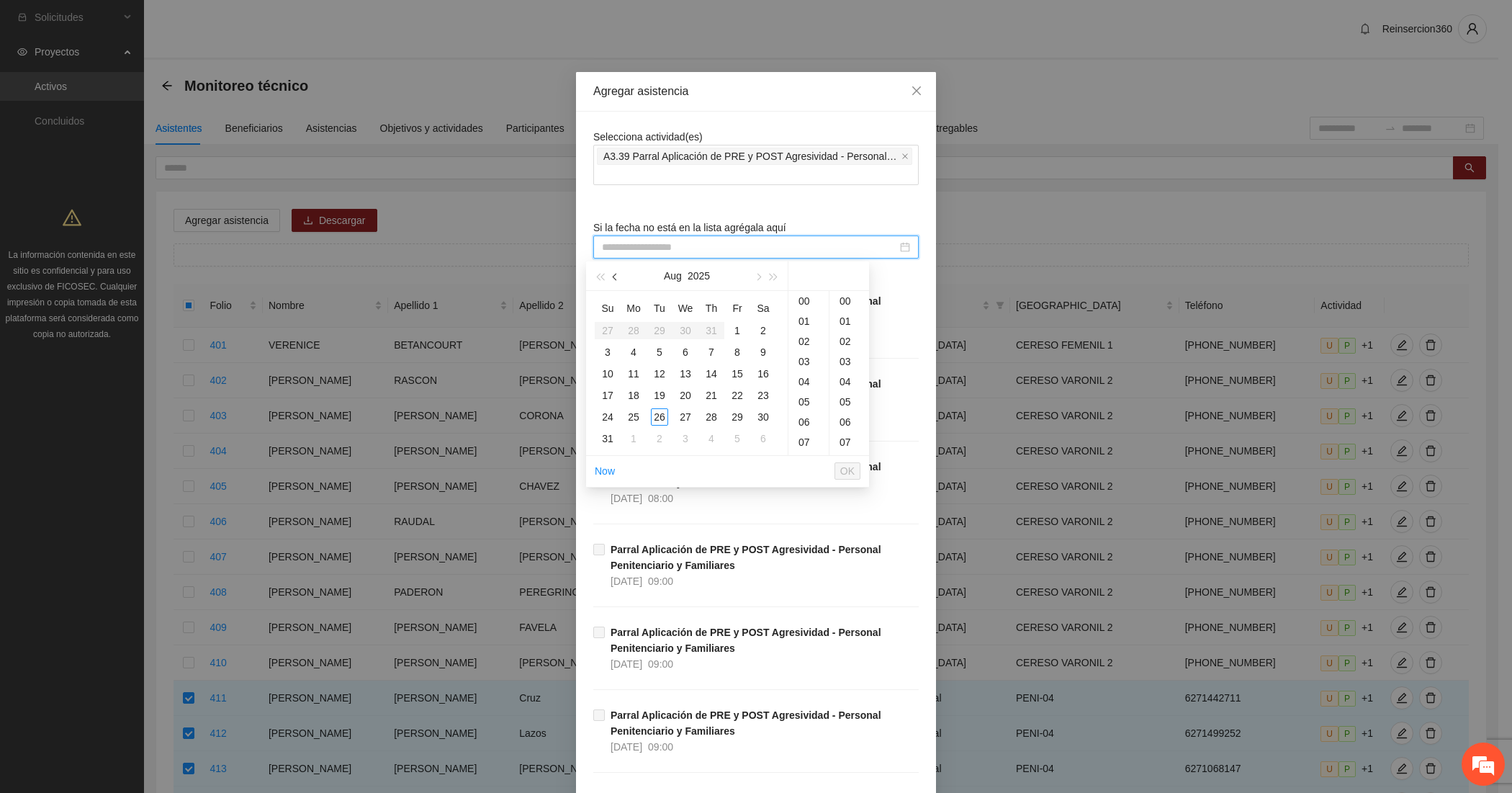
click at [613, 271] on button "button" at bounding box center [615, 276] width 16 height 29
click at [754, 271] on button "button" at bounding box center [757, 276] width 16 height 29
click at [706, 374] on div "14" at bounding box center [711, 374] width 18 height 18
click at [804, 321] on div "12" at bounding box center [808, 322] width 40 height 20
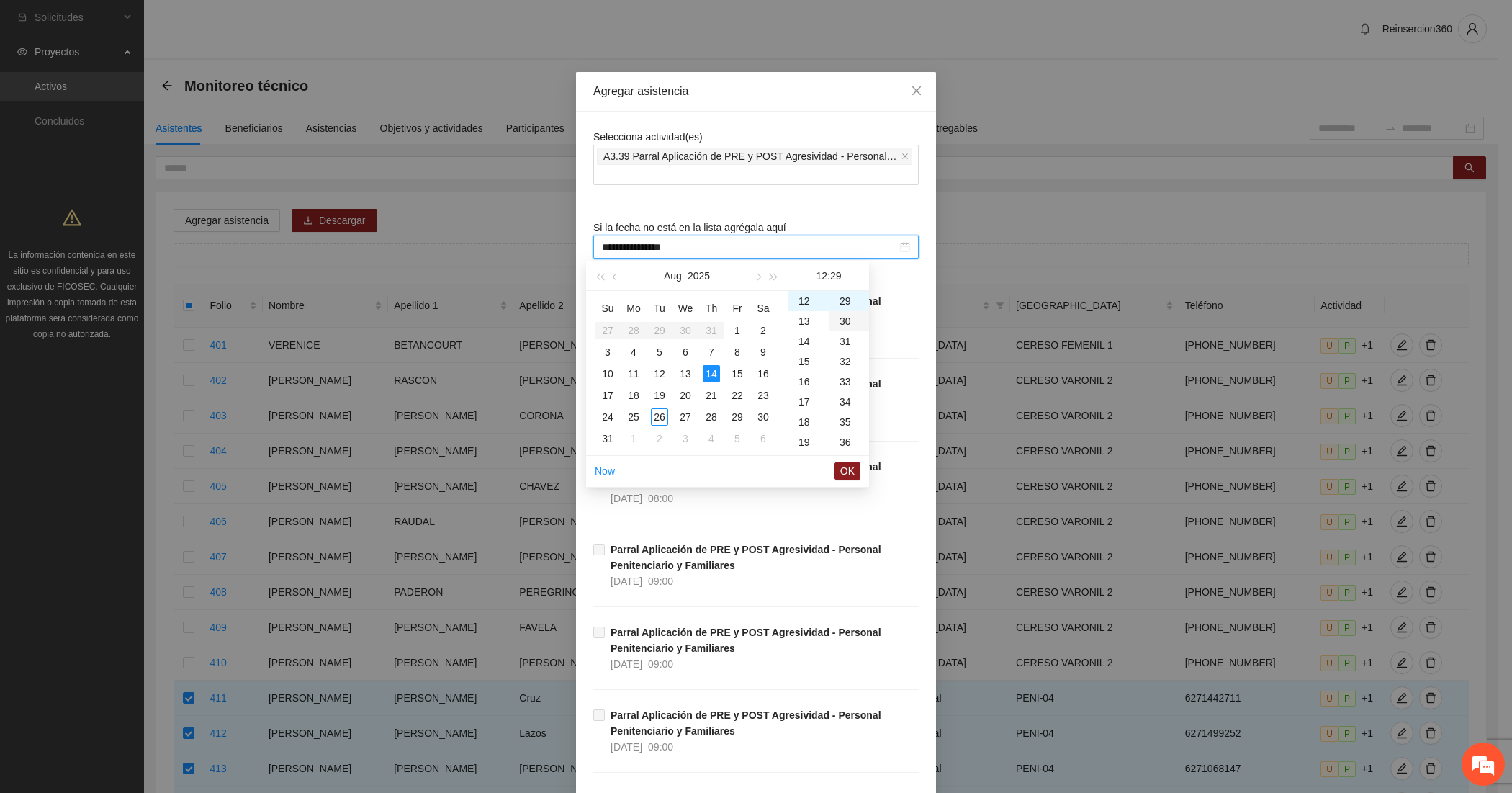
scroll to position [0, 0]
click at [849, 296] on div "00" at bounding box center [849, 301] width 40 height 20
type input "**********"
click at [846, 463] on span "OK" at bounding box center [847, 470] width 14 height 16
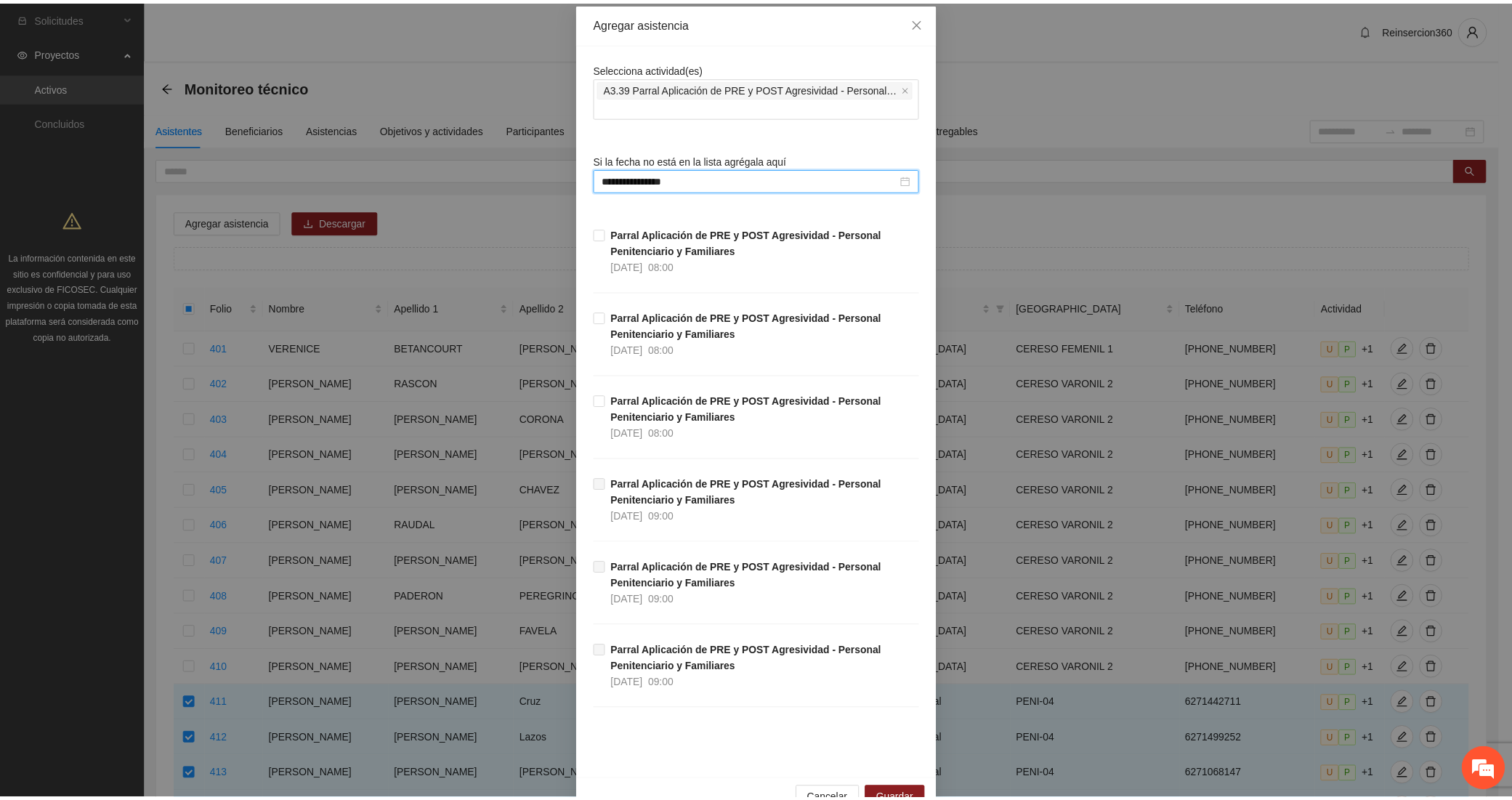
scroll to position [108, 0]
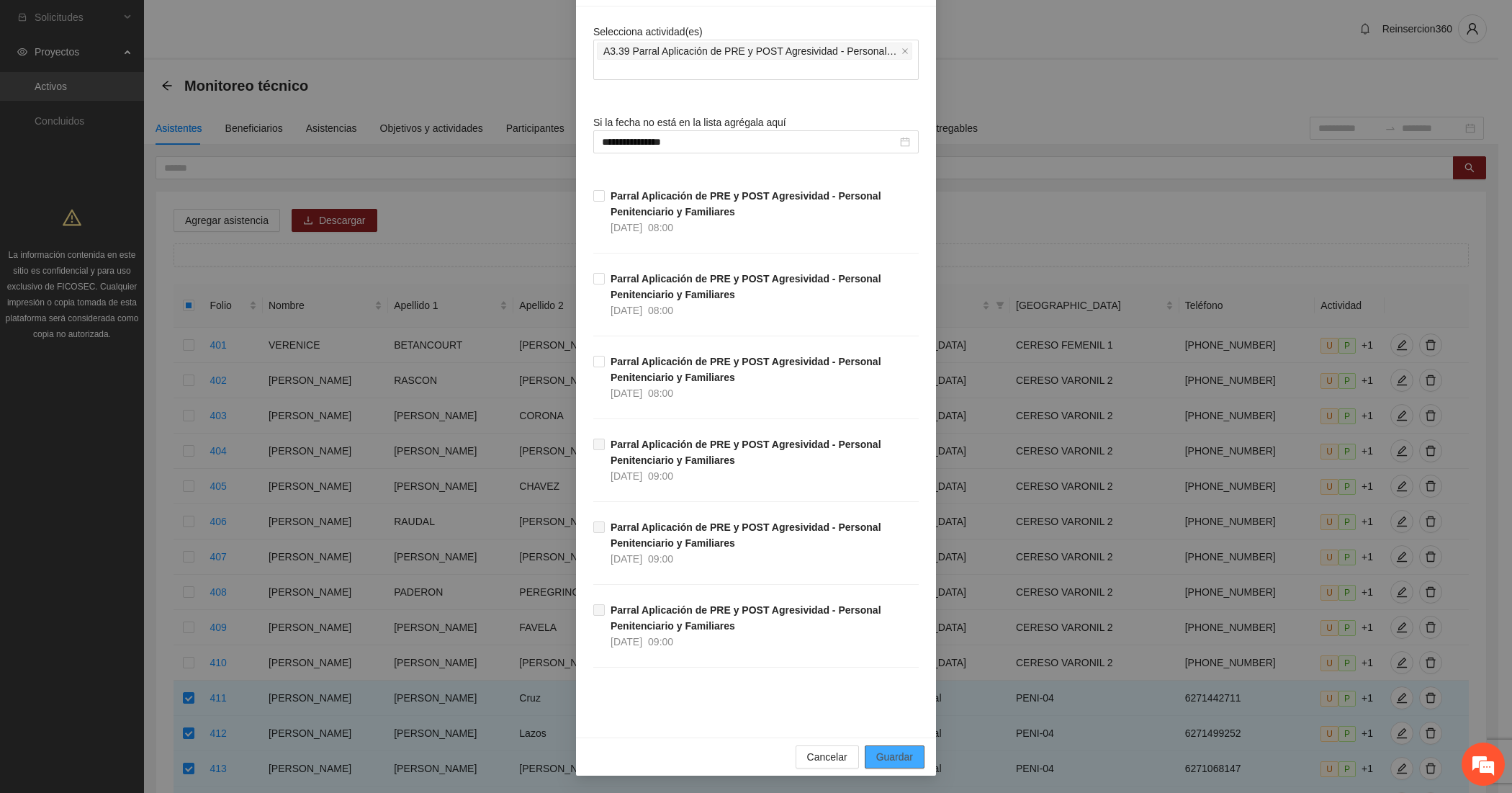
click at [876, 760] on span "Guardar" at bounding box center [894, 756] width 37 height 16
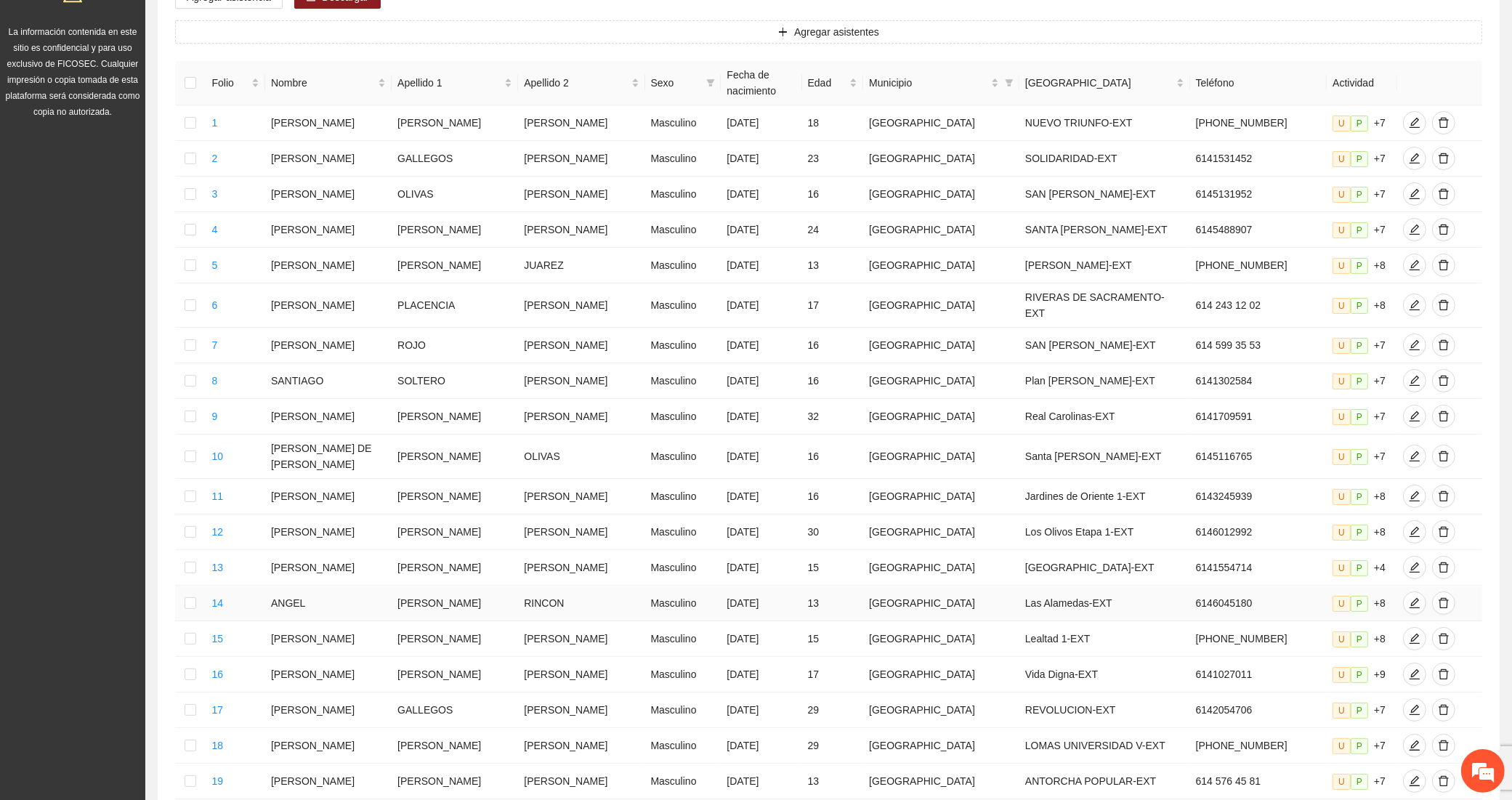
scroll to position [409, 0]
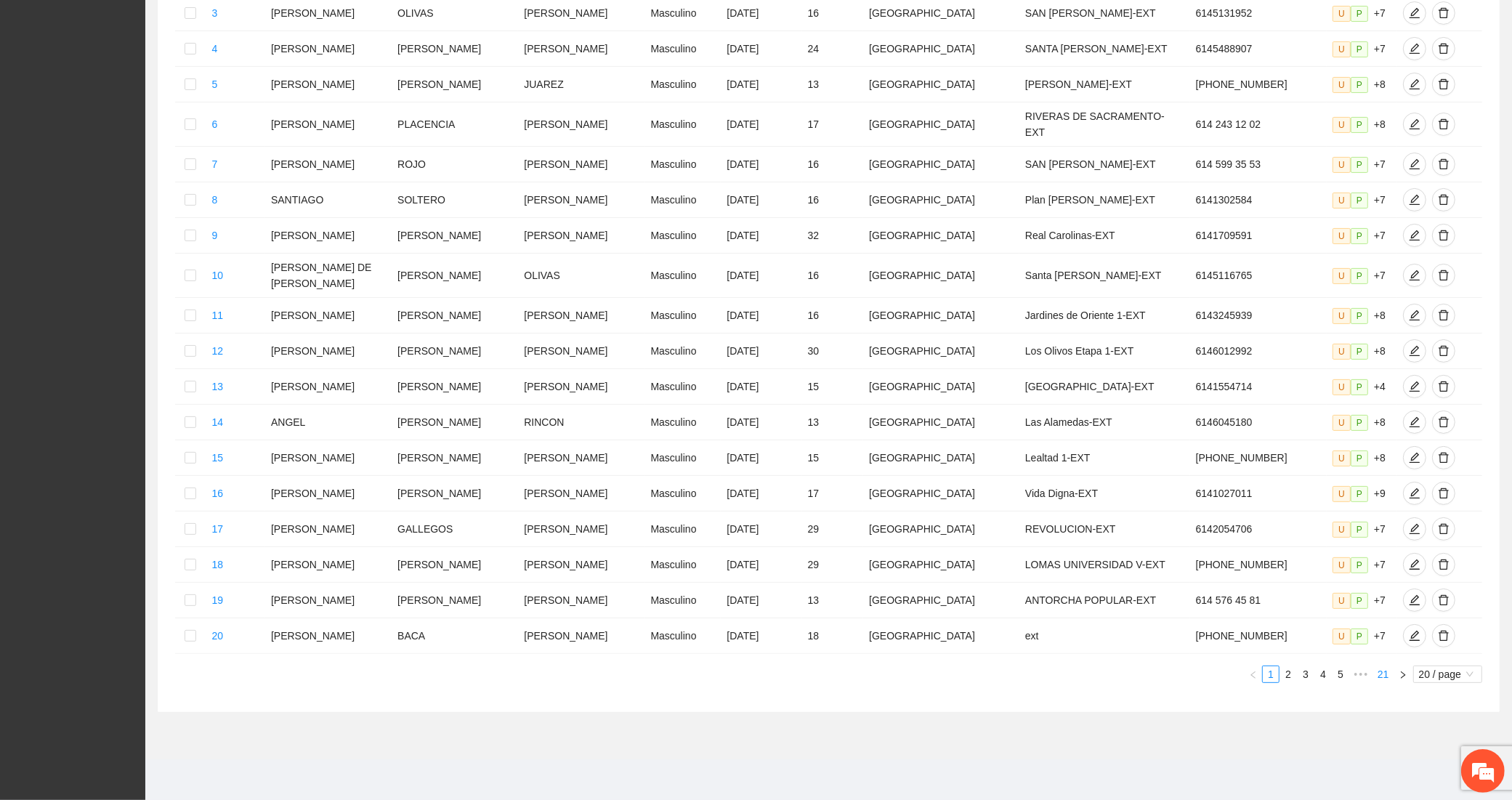
click at [1385, 674] on link "21" at bounding box center [1383, 674] width 20 height 16
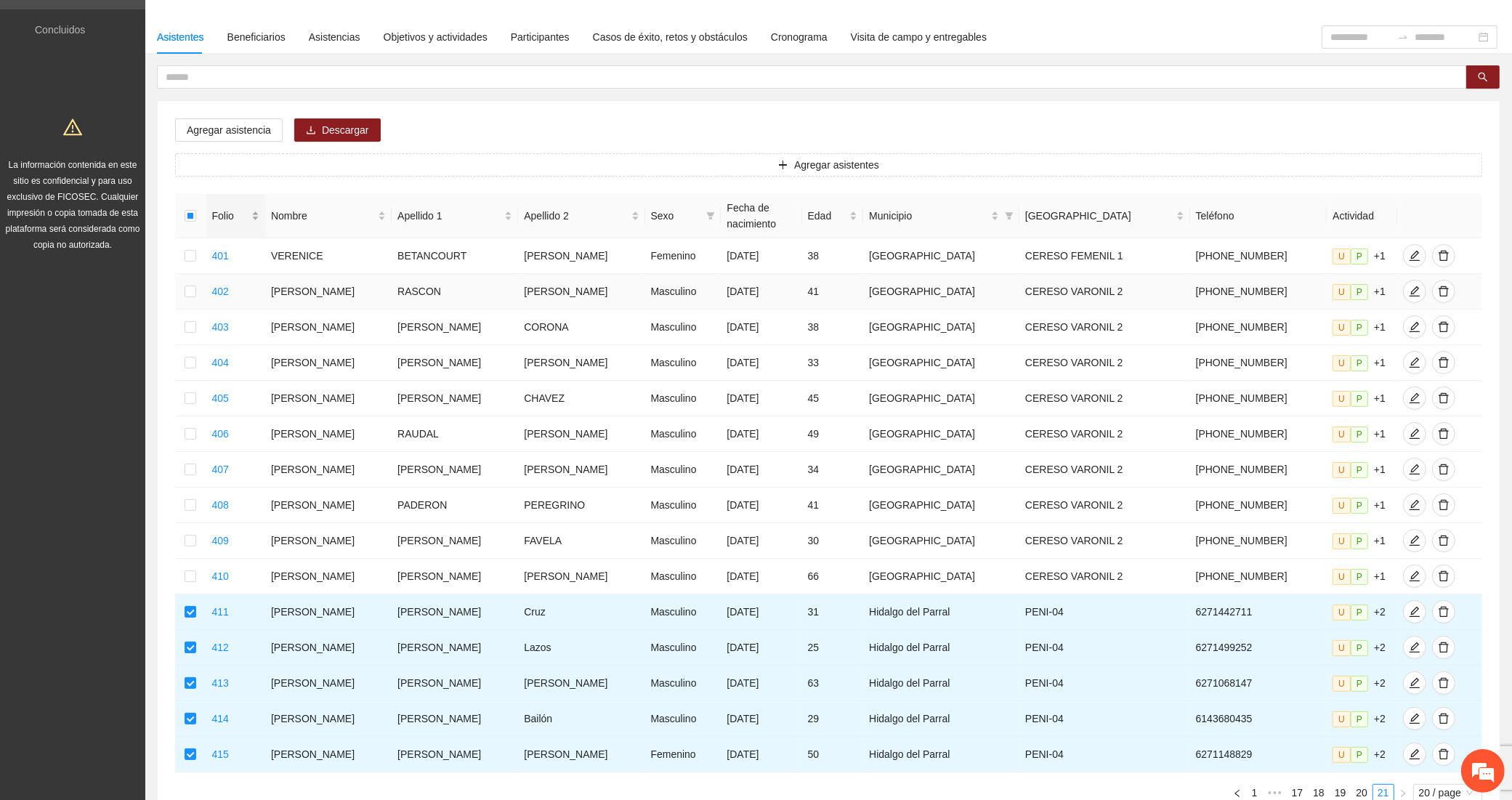
scroll to position [0, 0]
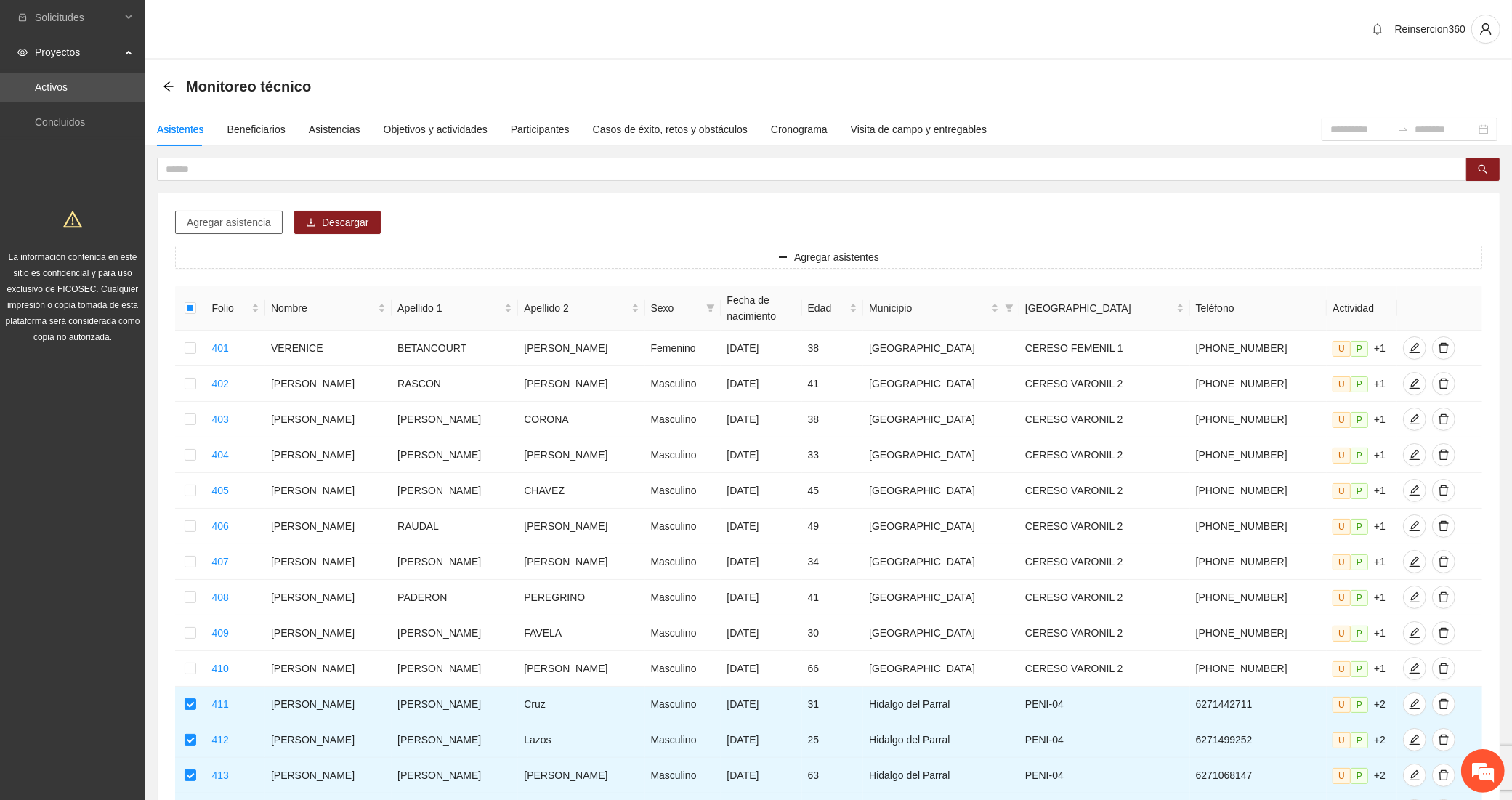
click at [245, 212] on button "Agregar asistencia" at bounding box center [229, 222] width 108 height 23
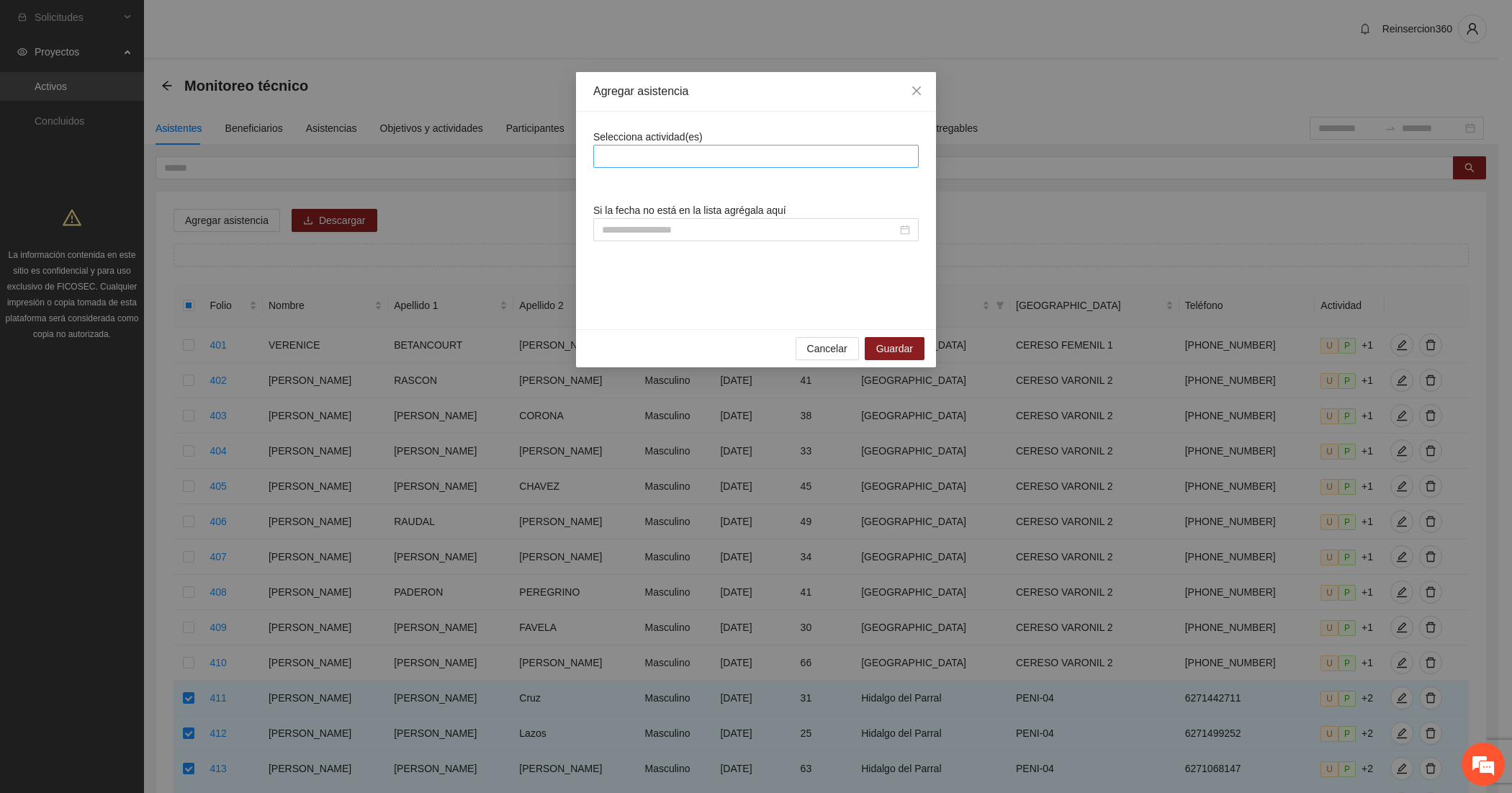
click at [637, 163] on div at bounding box center [756, 156] width 318 height 18
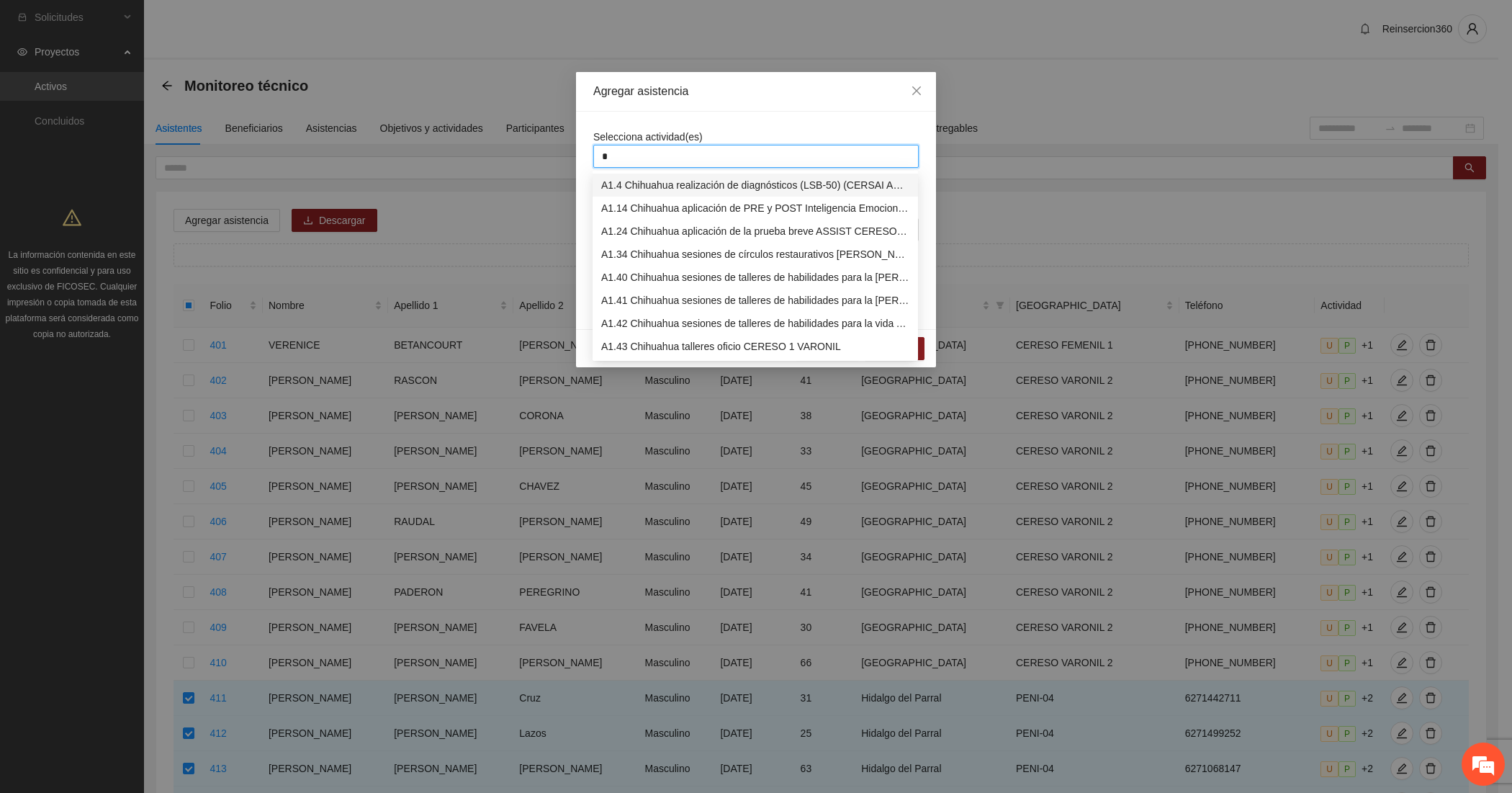
type input "**"
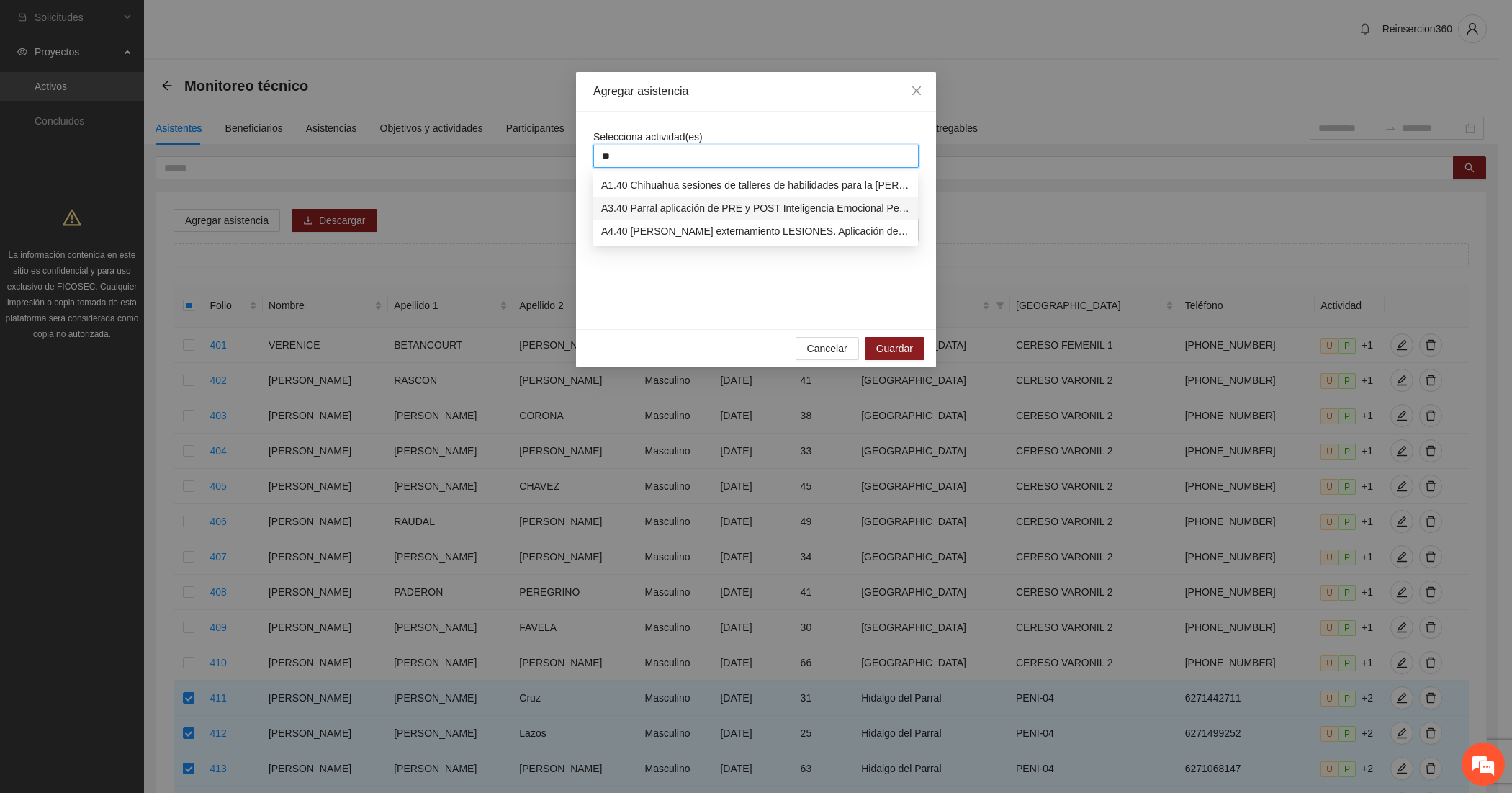
click at [642, 214] on div "A3.40 Parral aplicación de PRE y POST Inteligencia Emocional Personal Penitenci…" at bounding box center [756, 208] width 308 height 16
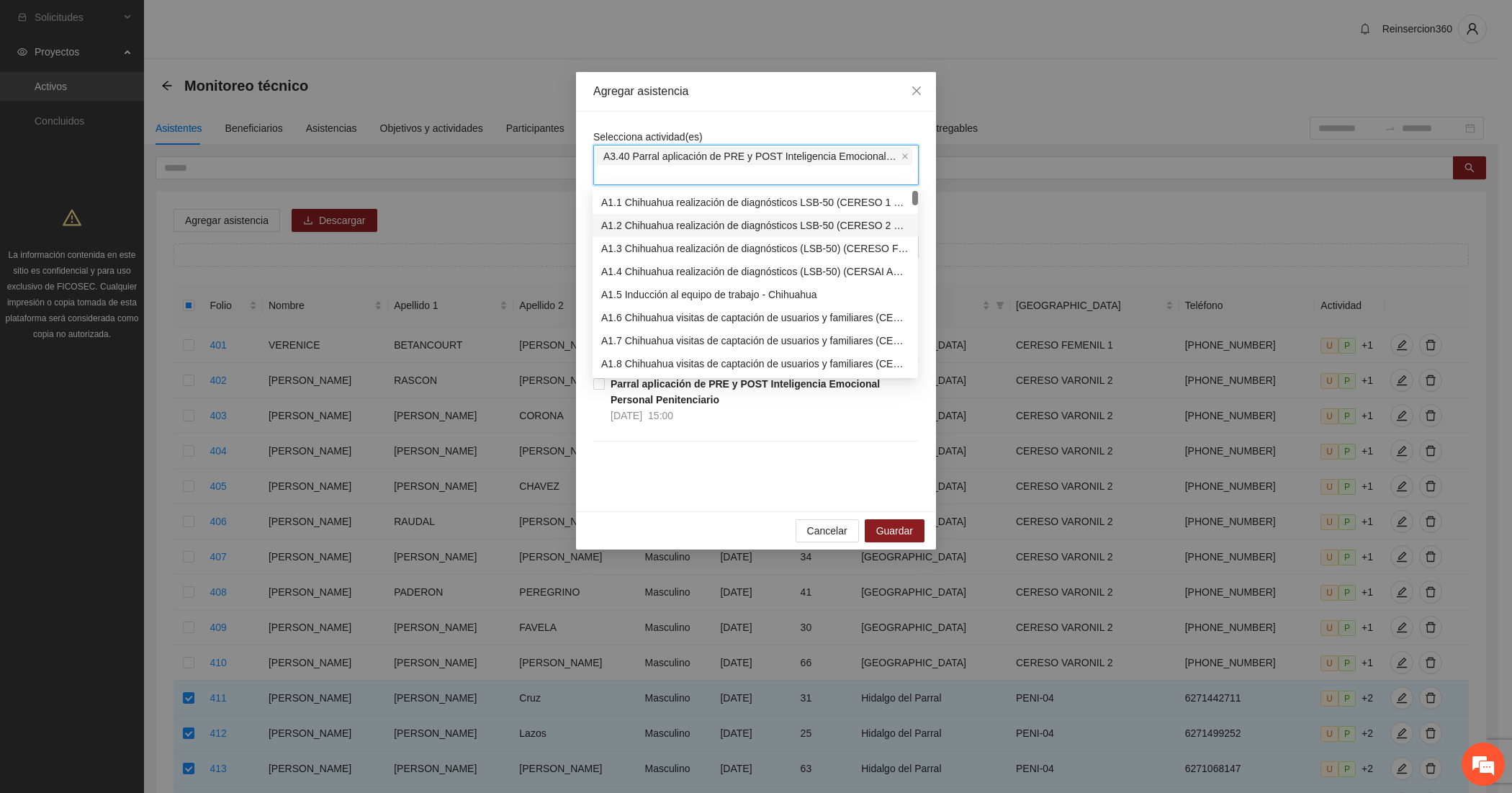
click at [580, 247] on div "Selecciona actividad(es) A3.40 Parral aplicación de PRE y POST Inteligencia Emo…" at bounding box center [756, 311] width 360 height 400
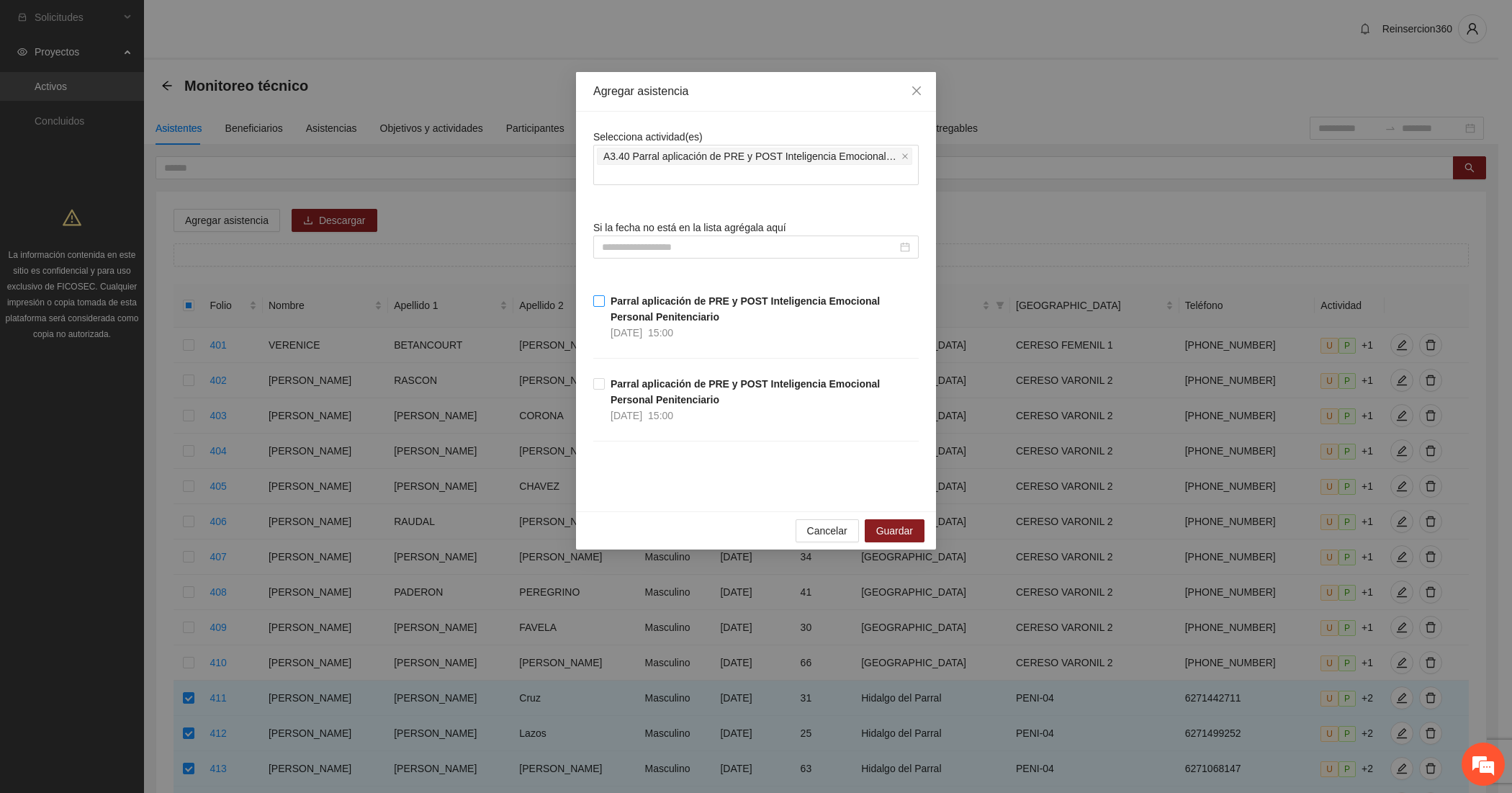
click at [621, 303] on strong "Parral aplicación de PRE y POST Inteligencia Emocional Personal Penitenciario" at bounding box center [745, 309] width 269 height 27
click at [904, 537] on span "Guardar" at bounding box center [894, 531] width 37 height 16
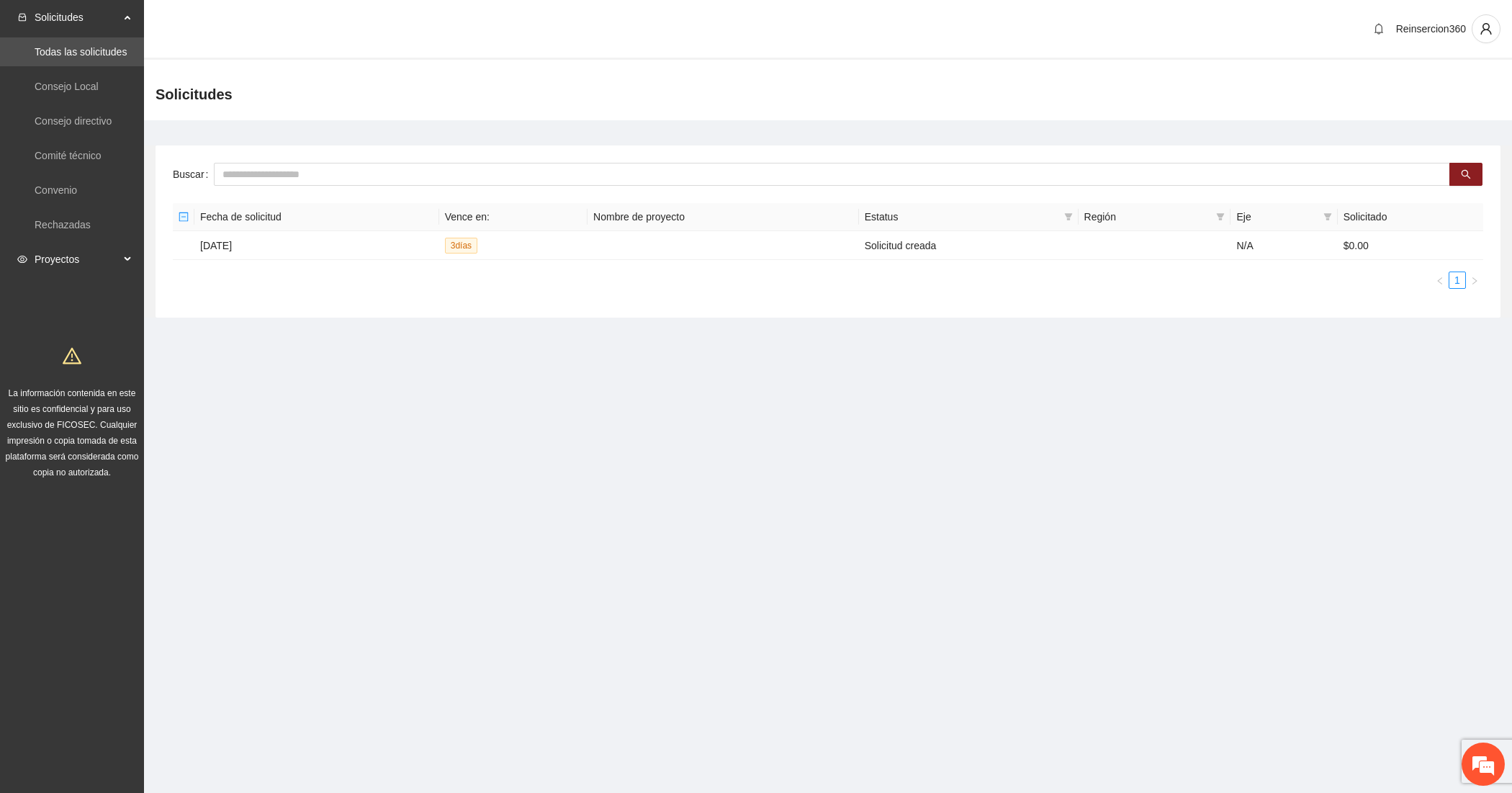
click at [115, 249] on span "Proyectos" at bounding box center [76, 259] width 85 height 29
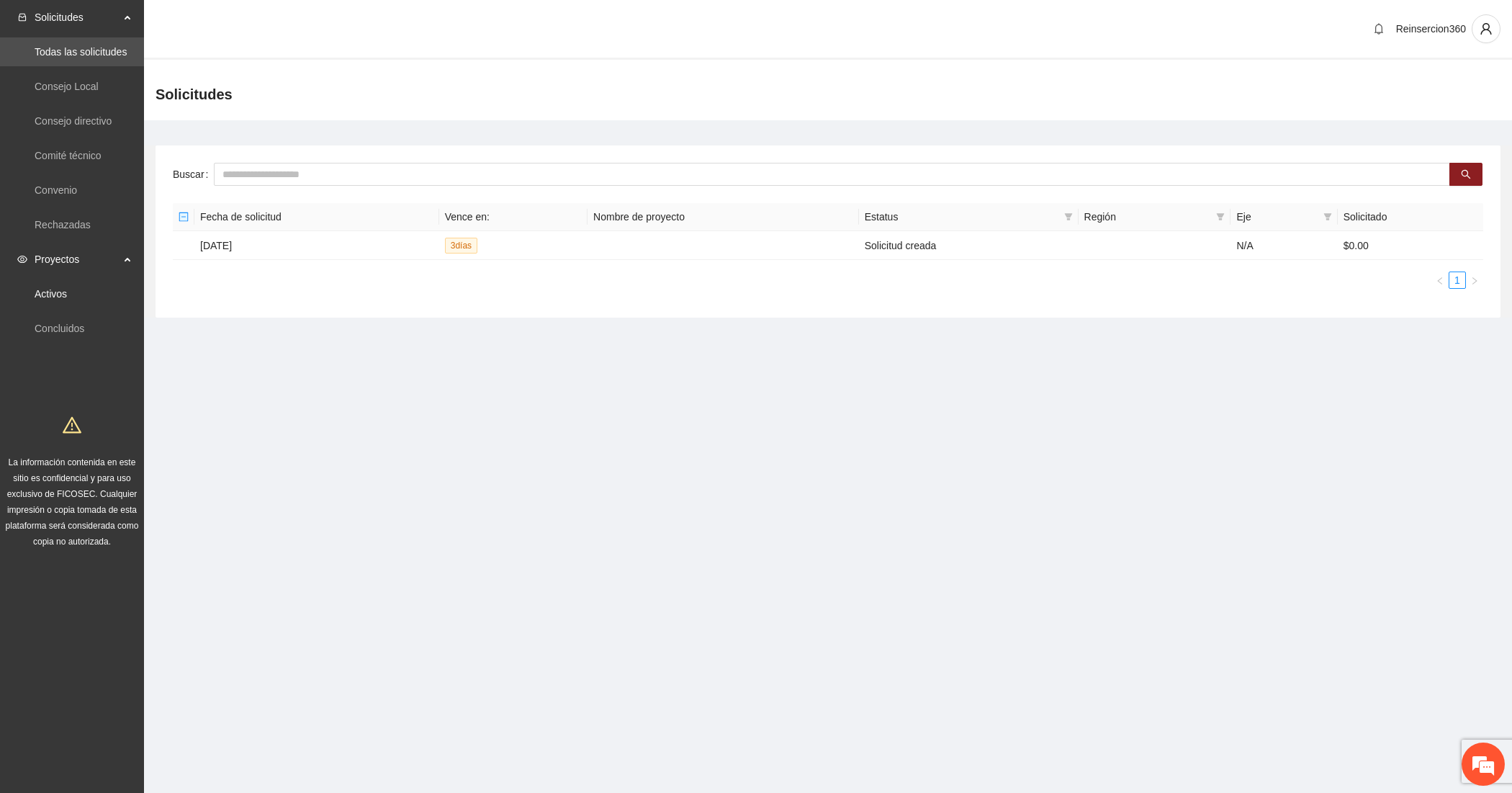
drag, startPoint x: 63, startPoint y: 294, endPoint x: 111, endPoint y: 267, distance: 55.1
click at [63, 294] on link "Activos" at bounding box center [50, 294] width 33 height 11
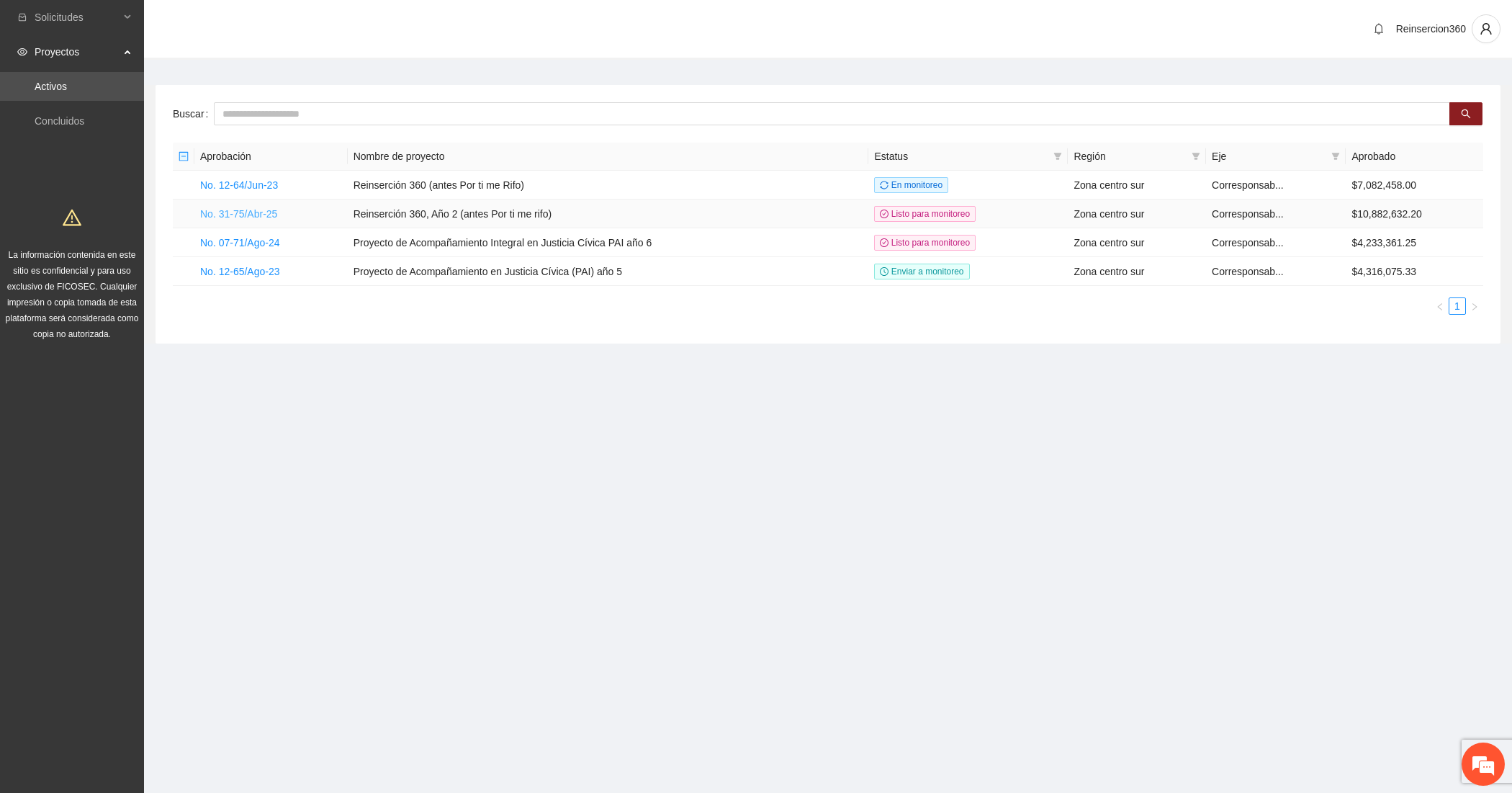
click at [255, 213] on link "No. 31-75/Abr-25" at bounding box center [239, 214] width 77 height 11
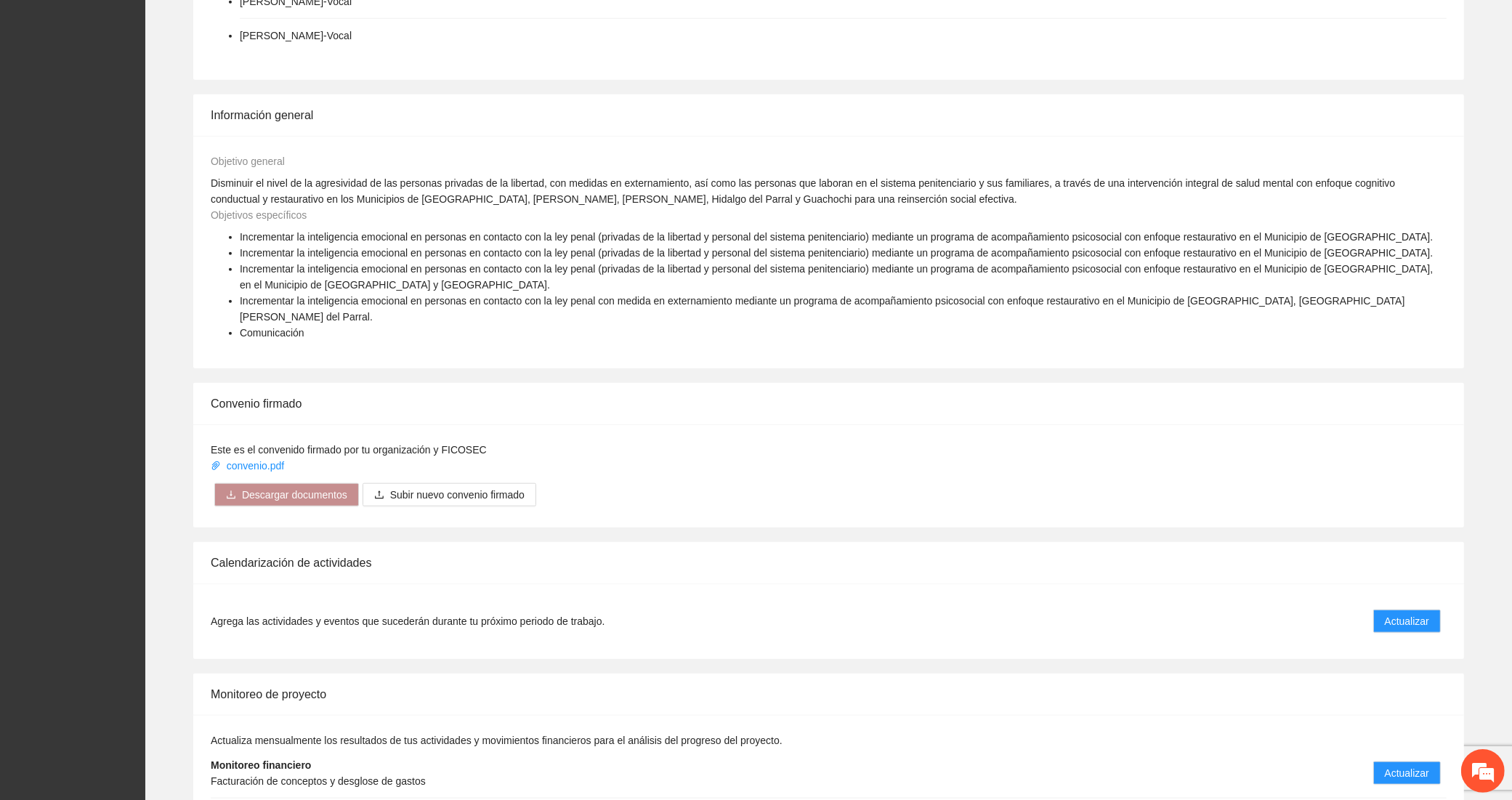
scroll to position [1773, 0]
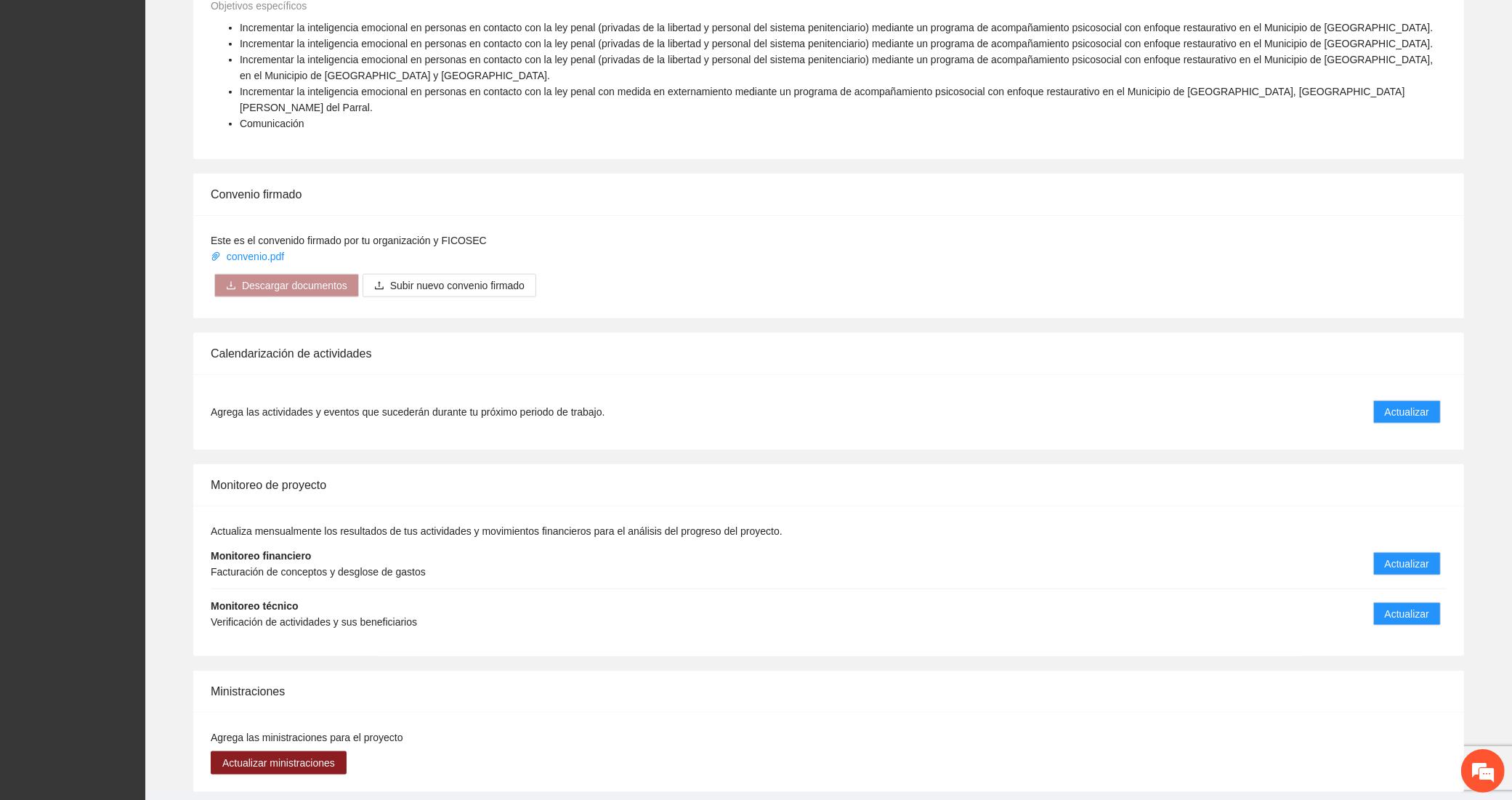
click at [1404, 589] on li "Monitoreo técnico Verificación de actividades y sus beneficiarios Actualizar" at bounding box center [829, 614] width 1237 height 49
click at [1404, 602] on button "Actualizar" at bounding box center [1407, 614] width 68 height 23
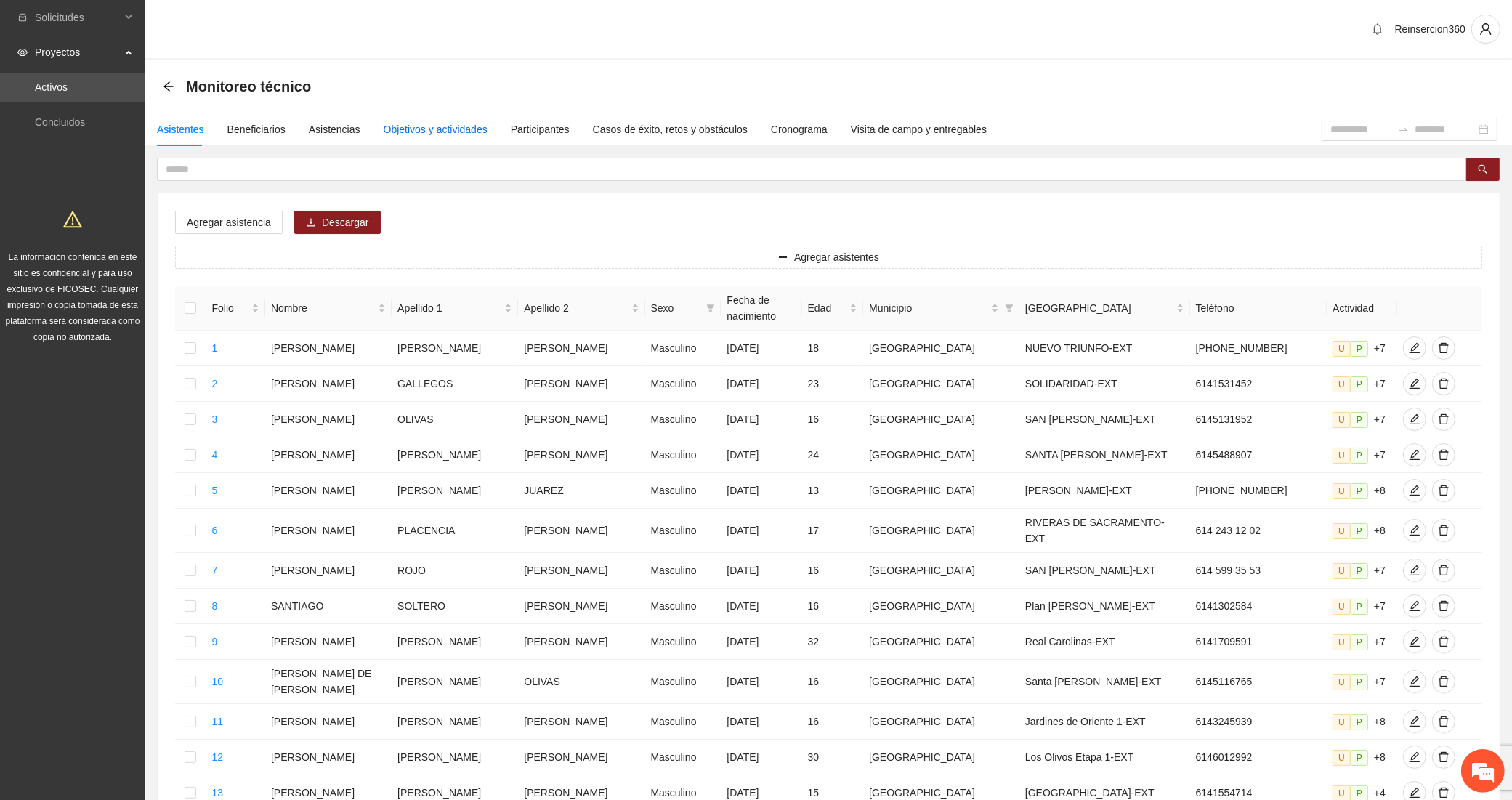
click at [456, 132] on div "Objetivos y actividades" at bounding box center [436, 129] width 104 height 16
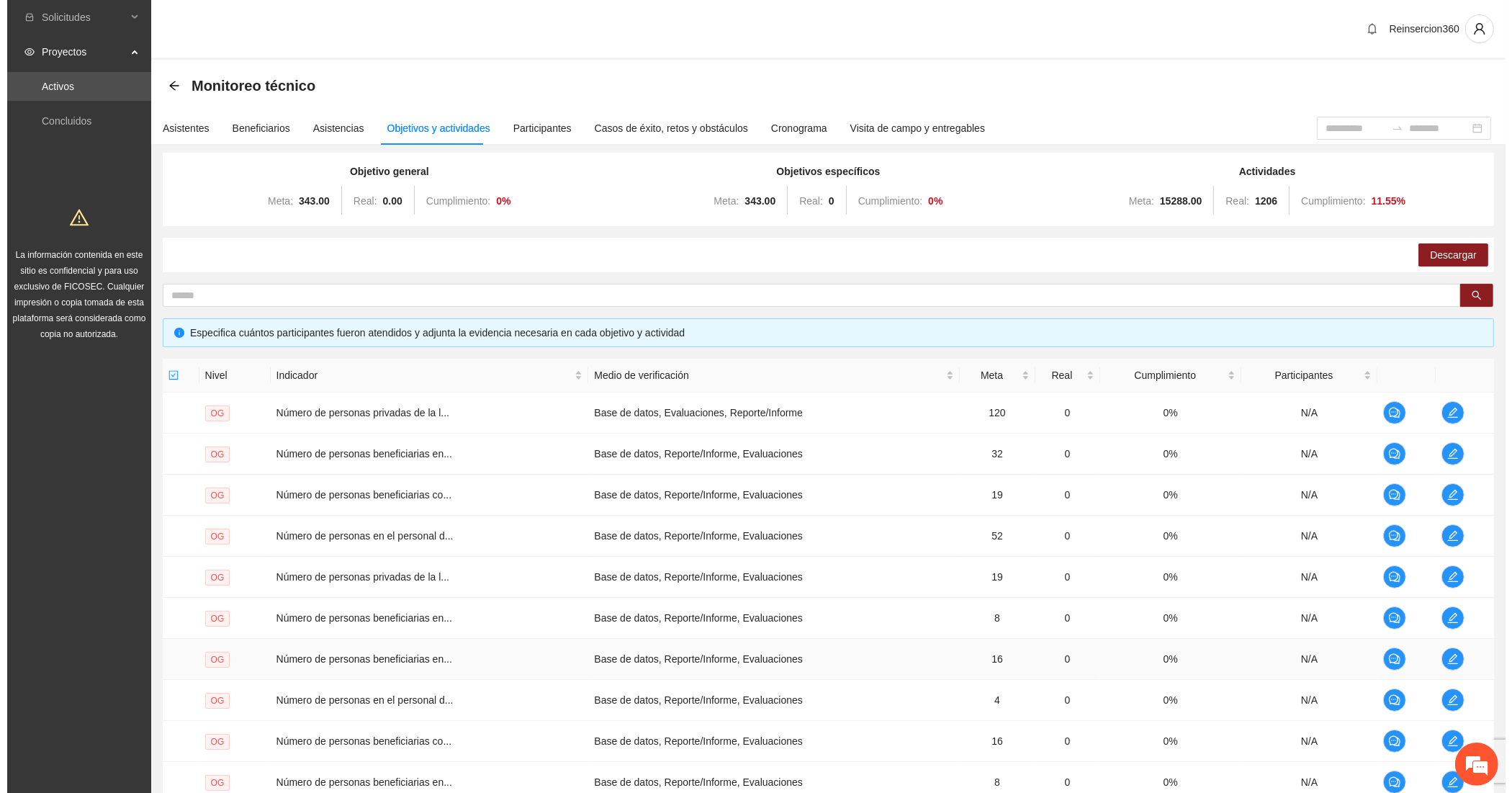
scroll to position [149, 0]
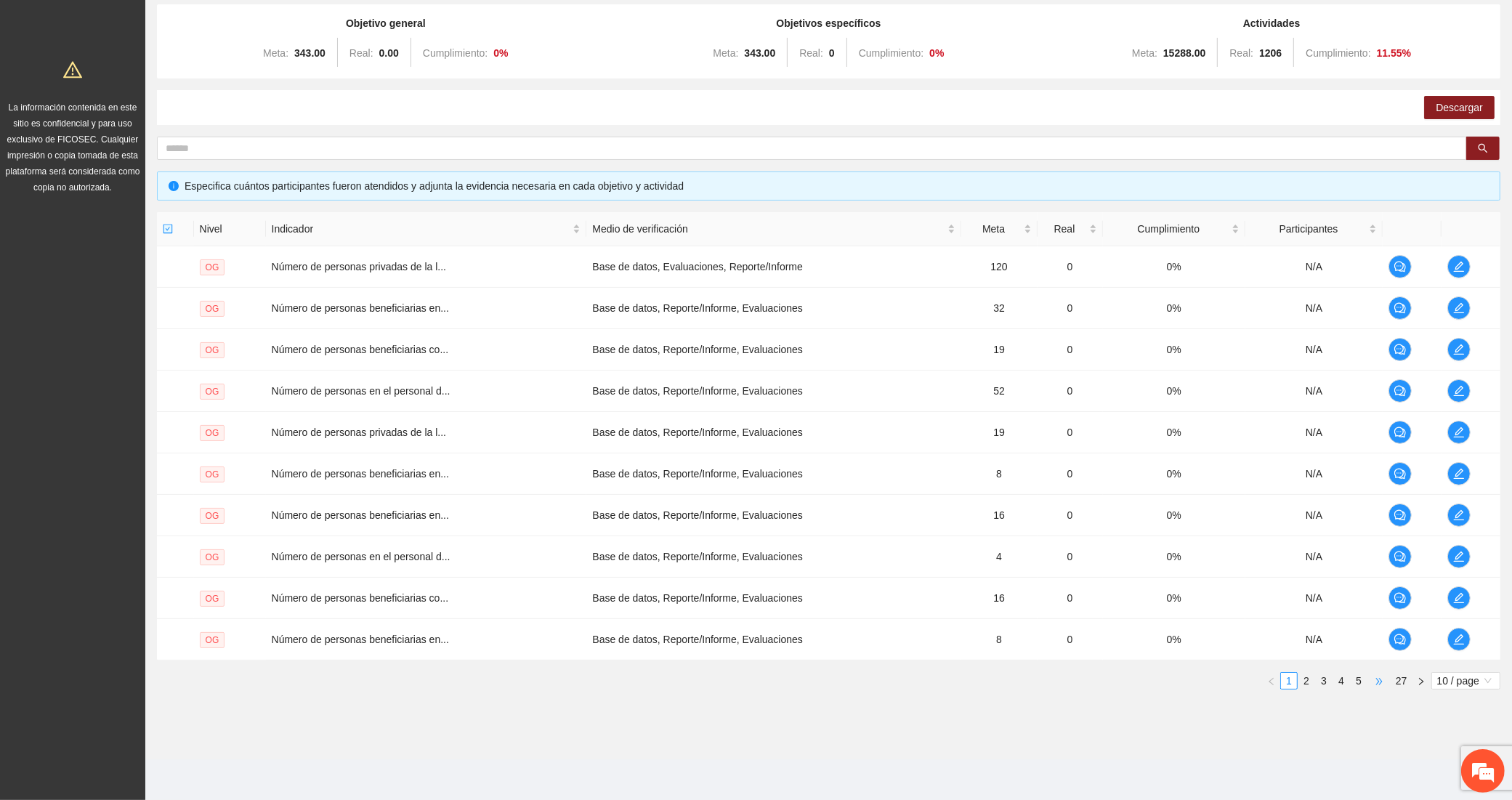
click at [1380, 676] on span "•••" at bounding box center [1379, 681] width 23 height 18
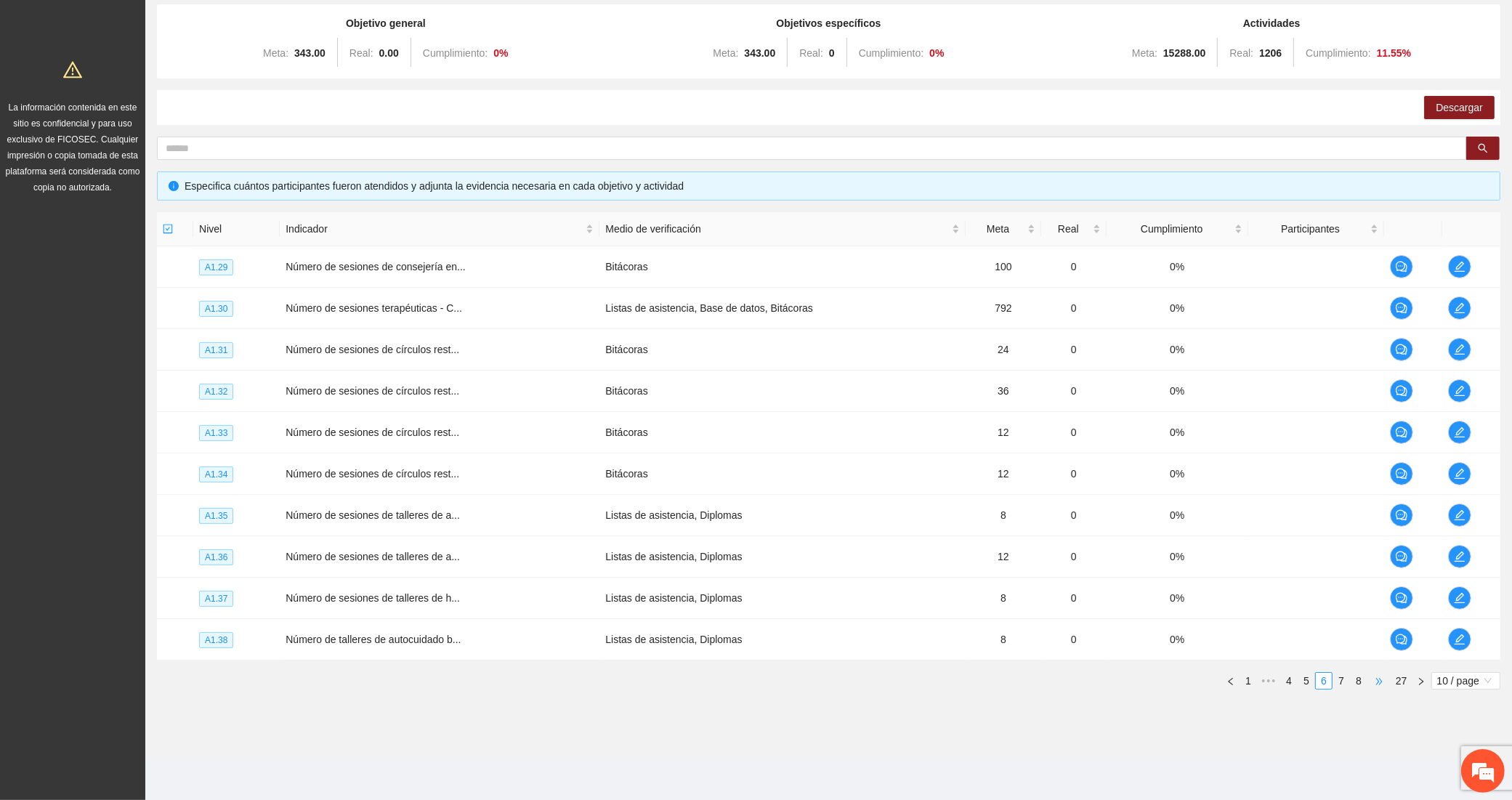
click at [1380, 676] on span "•••" at bounding box center [1379, 681] width 23 height 18
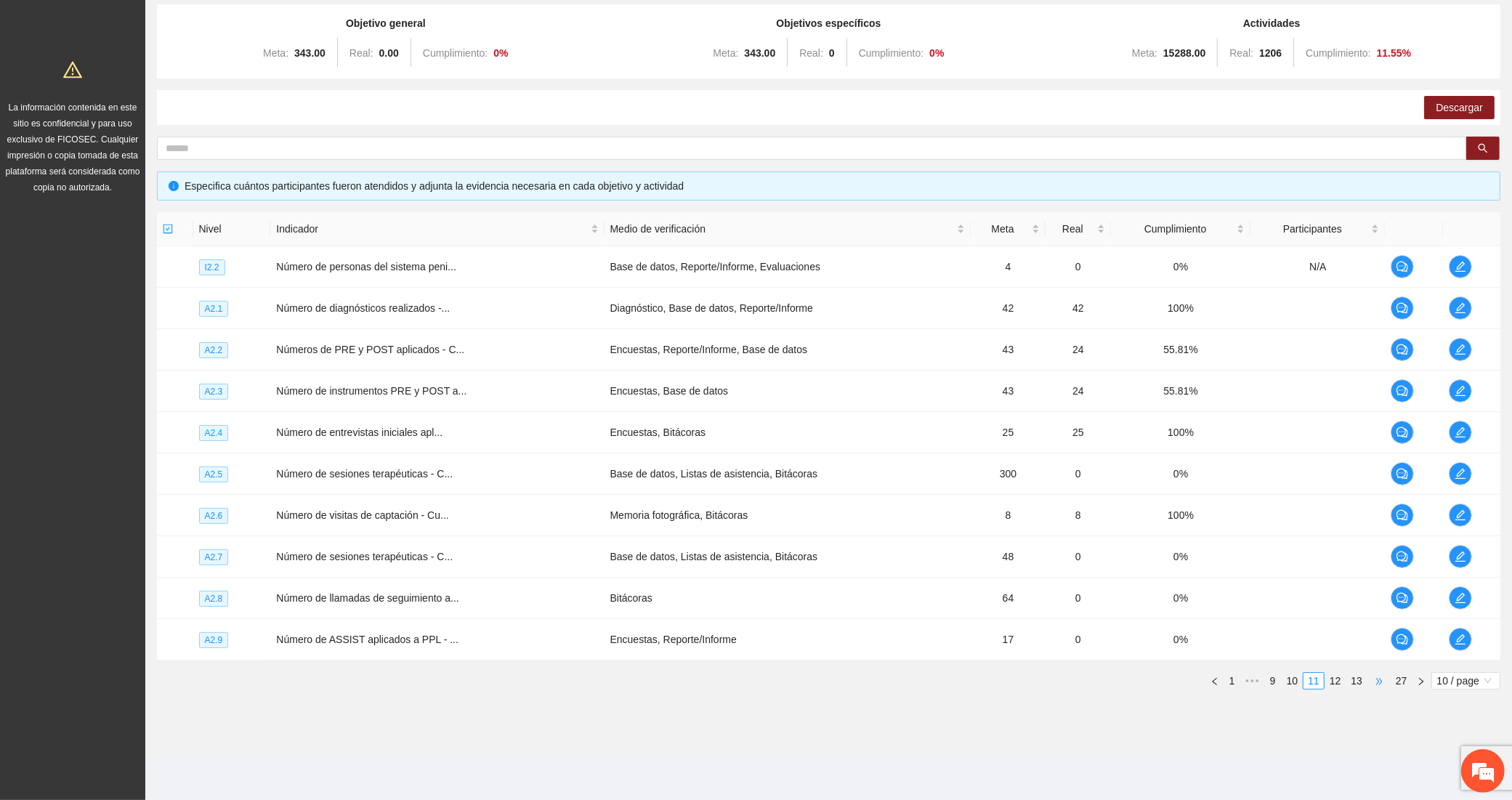
click at [1380, 676] on span "•••" at bounding box center [1379, 681] width 23 height 18
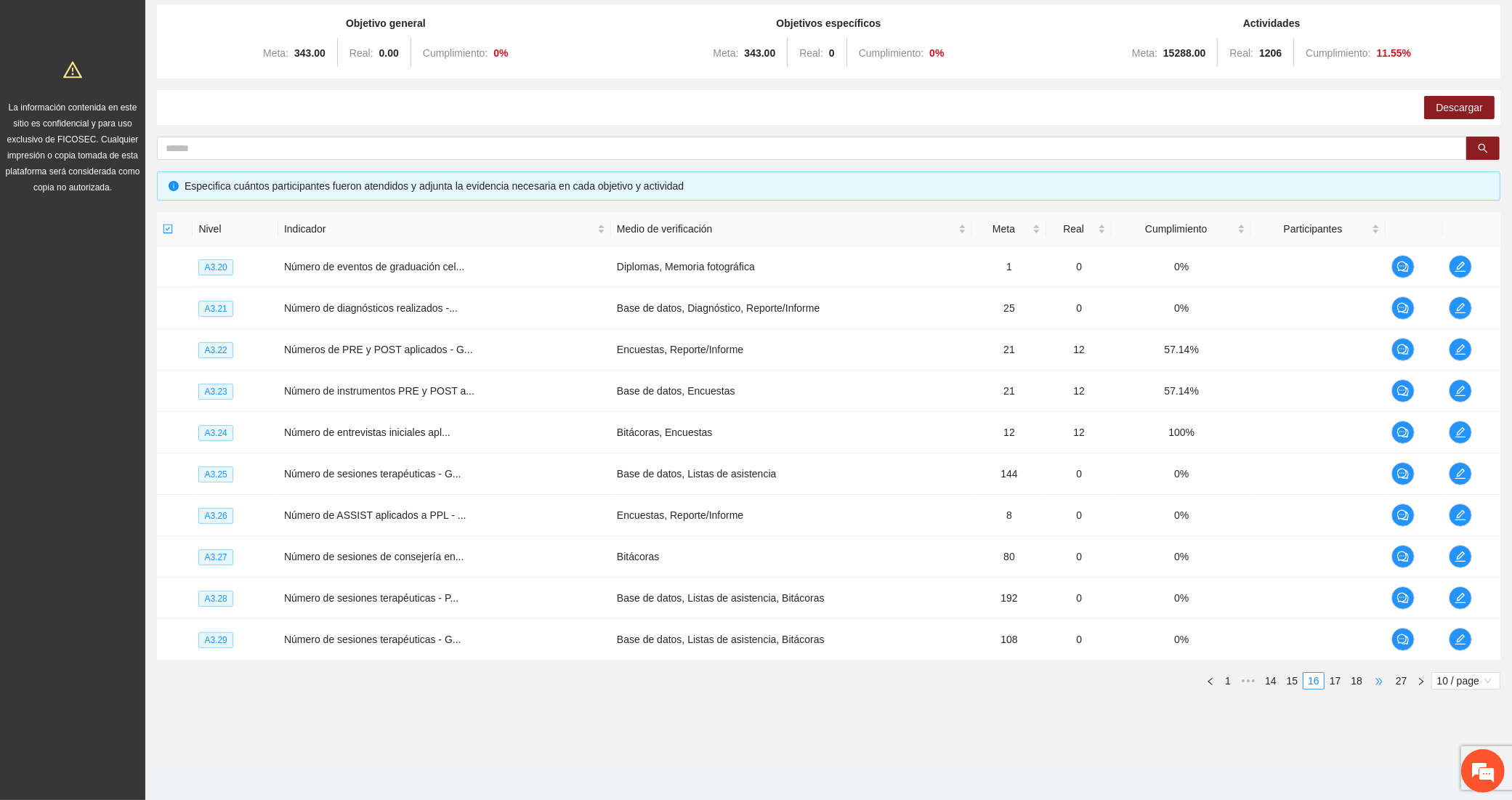
click at [1381, 675] on span "•••" at bounding box center [1379, 681] width 23 height 18
click at [1277, 682] on link "19" at bounding box center [1271, 681] width 20 height 16
click at [1294, 687] on link "18" at bounding box center [1293, 681] width 20 height 16
click at [1294, 680] on link "17" at bounding box center [1293, 681] width 20 height 16
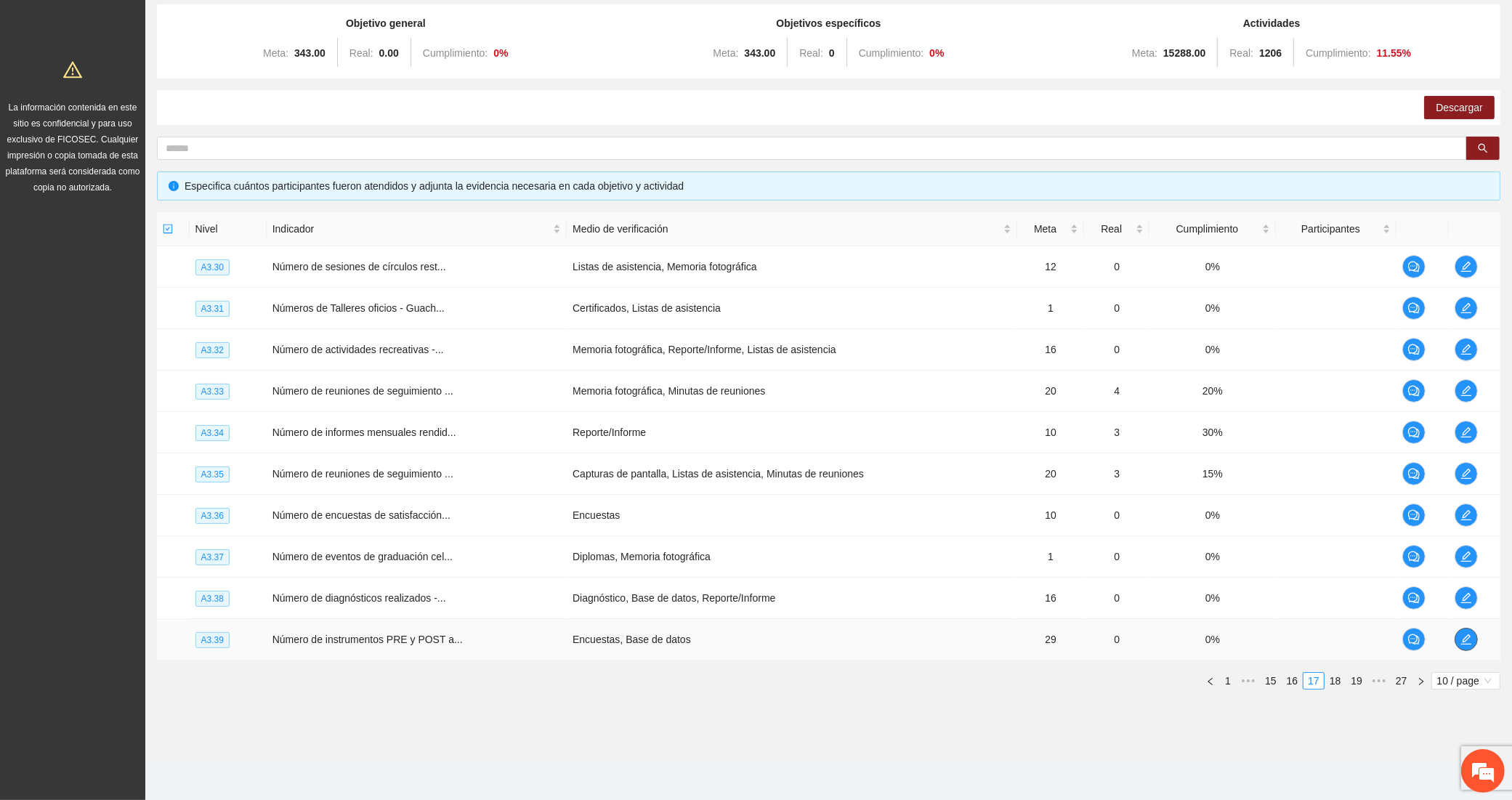
click at [1467, 639] on icon "edit" at bounding box center [1466, 639] width 12 height 12
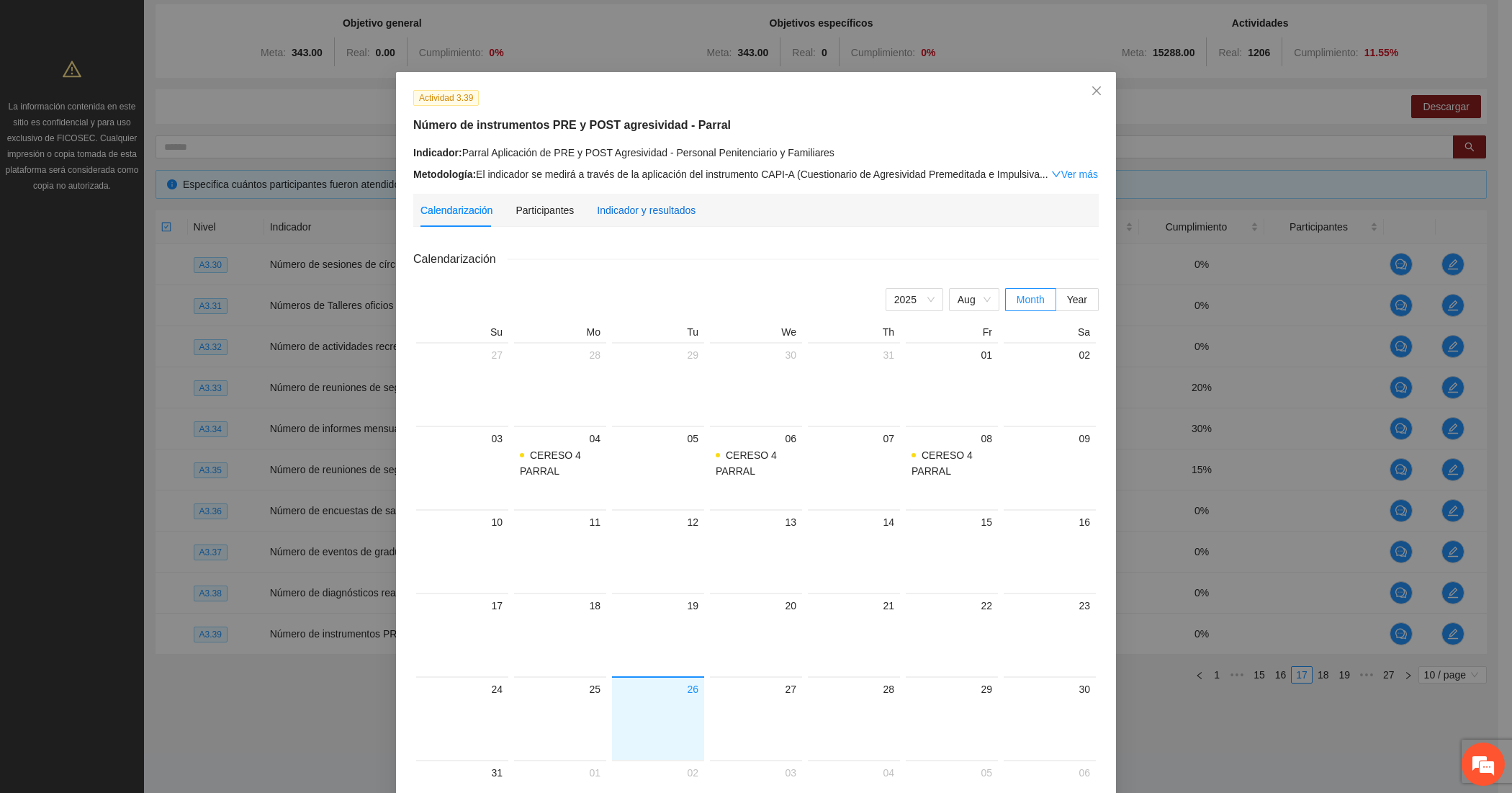
click at [645, 211] on div "Indicador y resultados" at bounding box center [646, 210] width 98 height 16
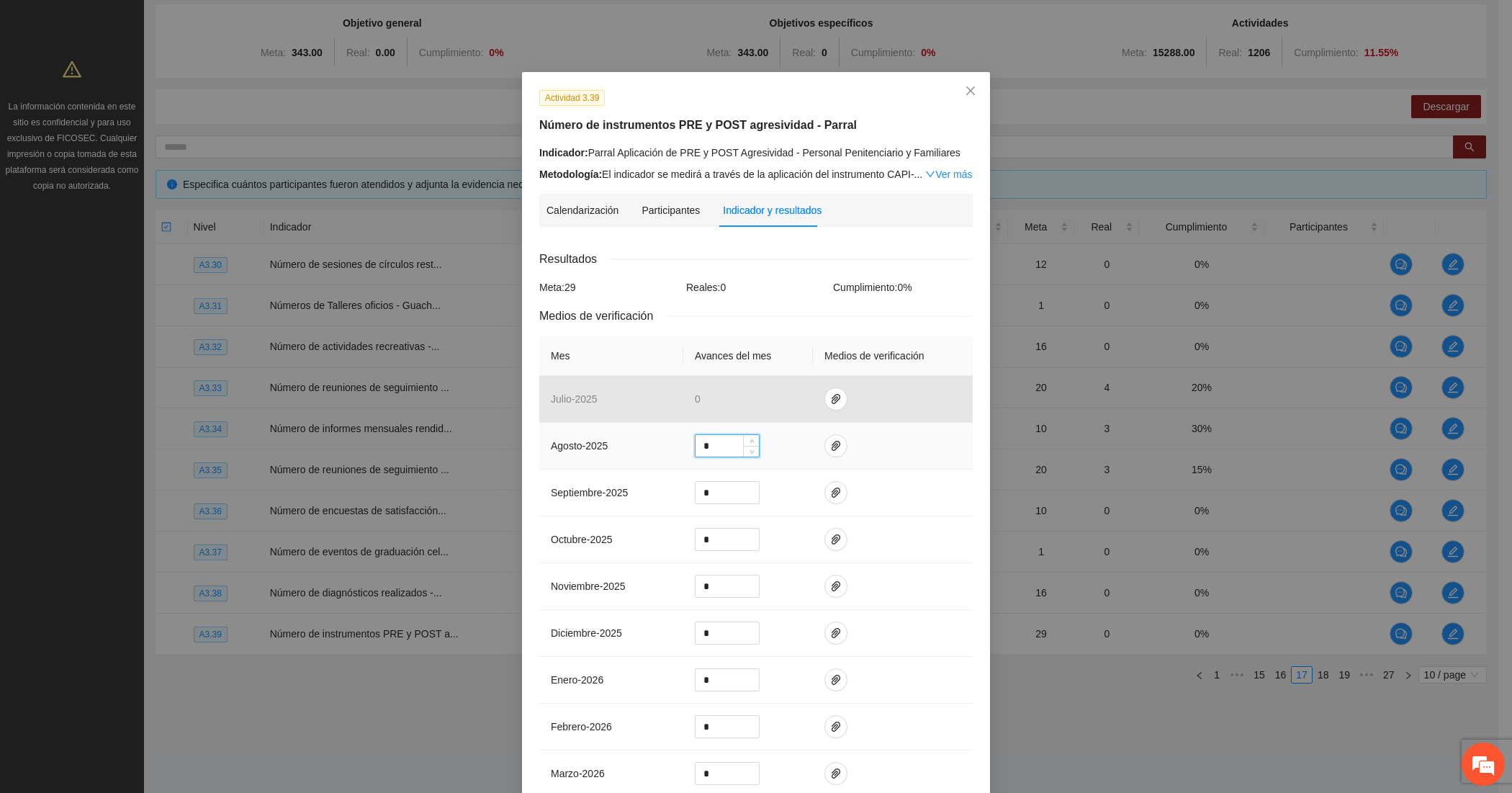
click at [728, 444] on input "*" at bounding box center [727, 445] width 63 height 21
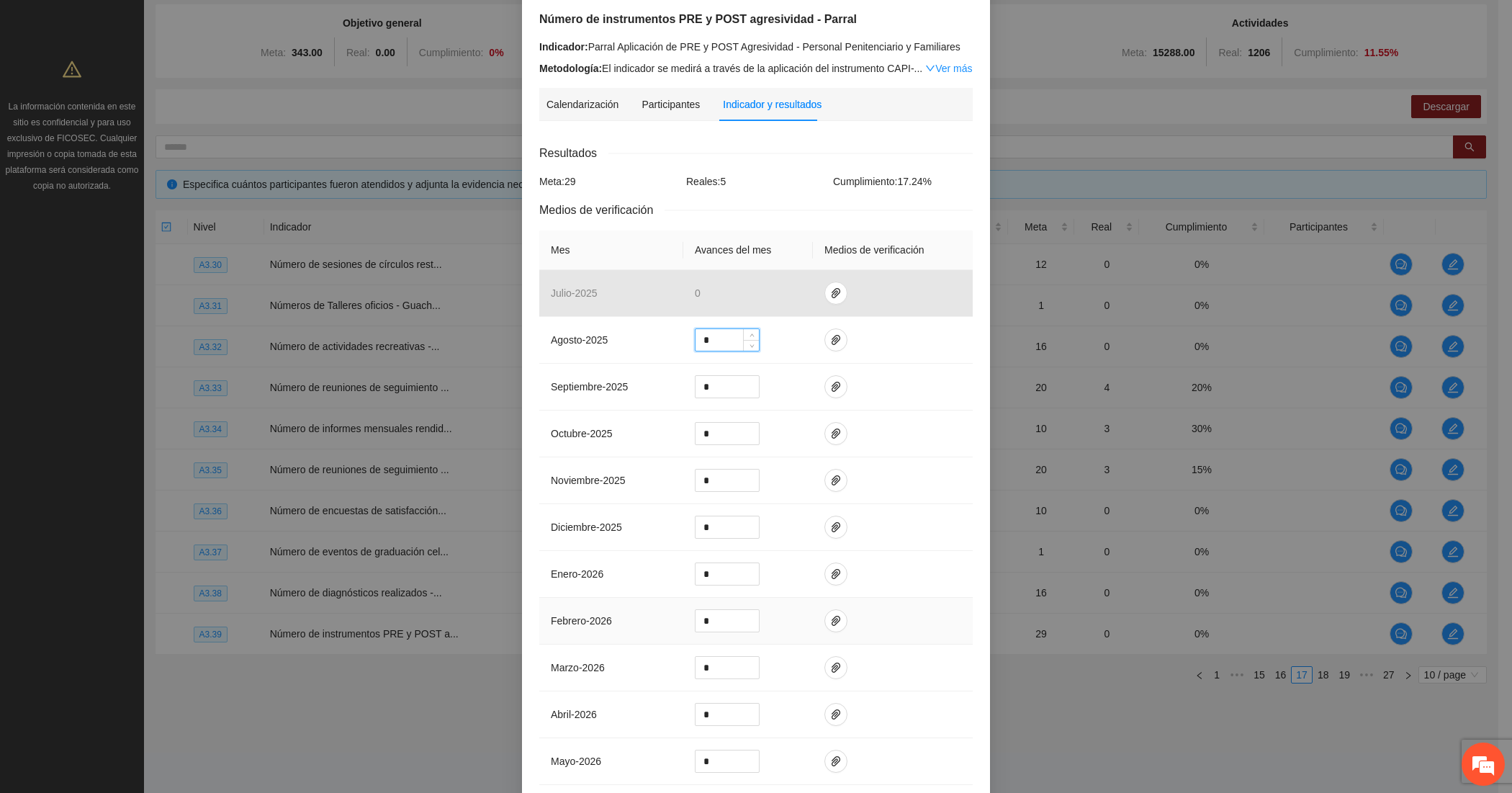
scroll to position [259, 0]
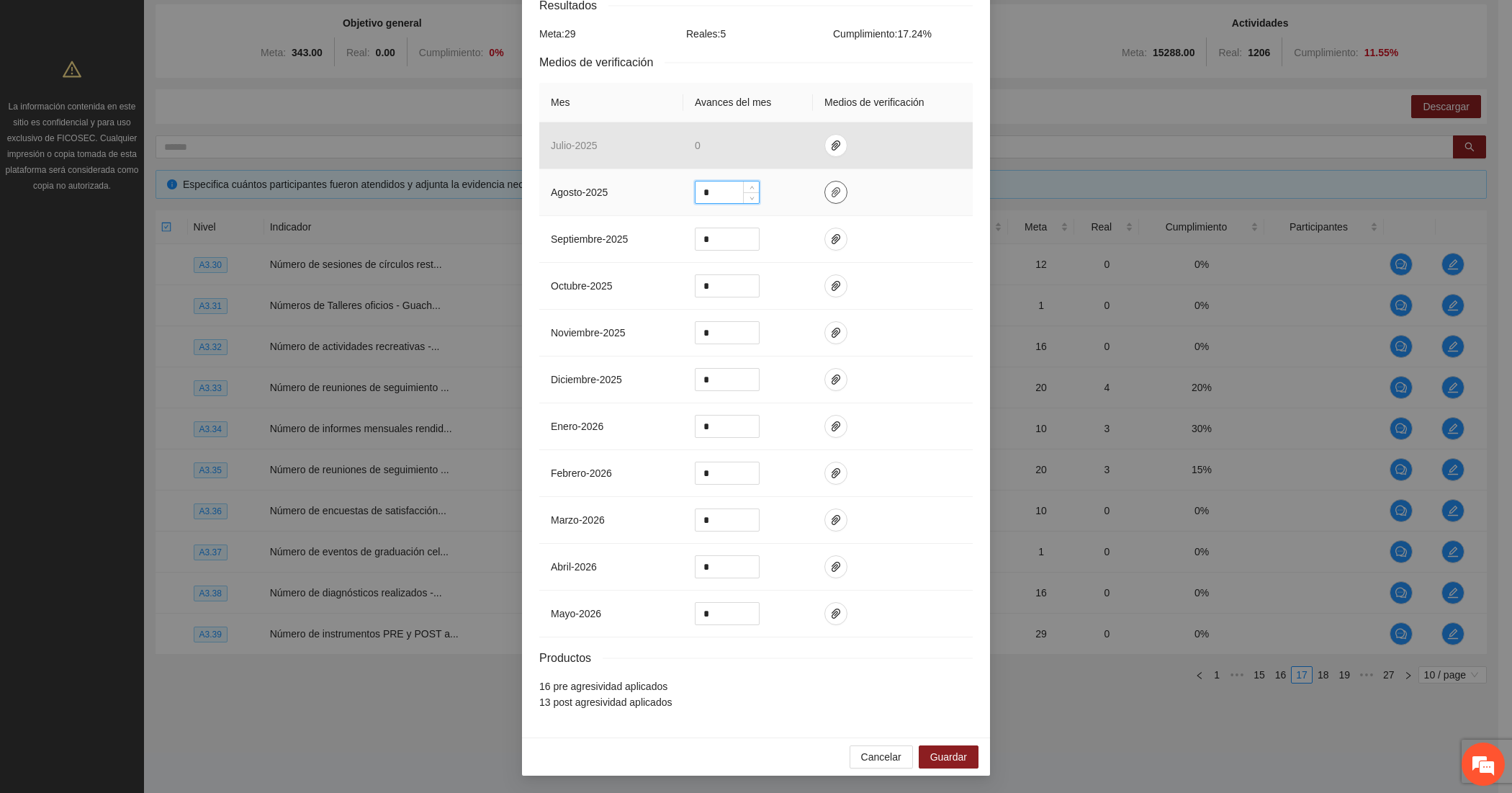
type input "*"
click at [830, 188] on icon "paper-clip" at bounding box center [836, 192] width 11 height 11
click at [746, 145] on span "Adjuntar documento" at bounding box center [791, 143] width 90 height 16
click at [931, 753] on span "Guardar" at bounding box center [949, 756] width 37 height 16
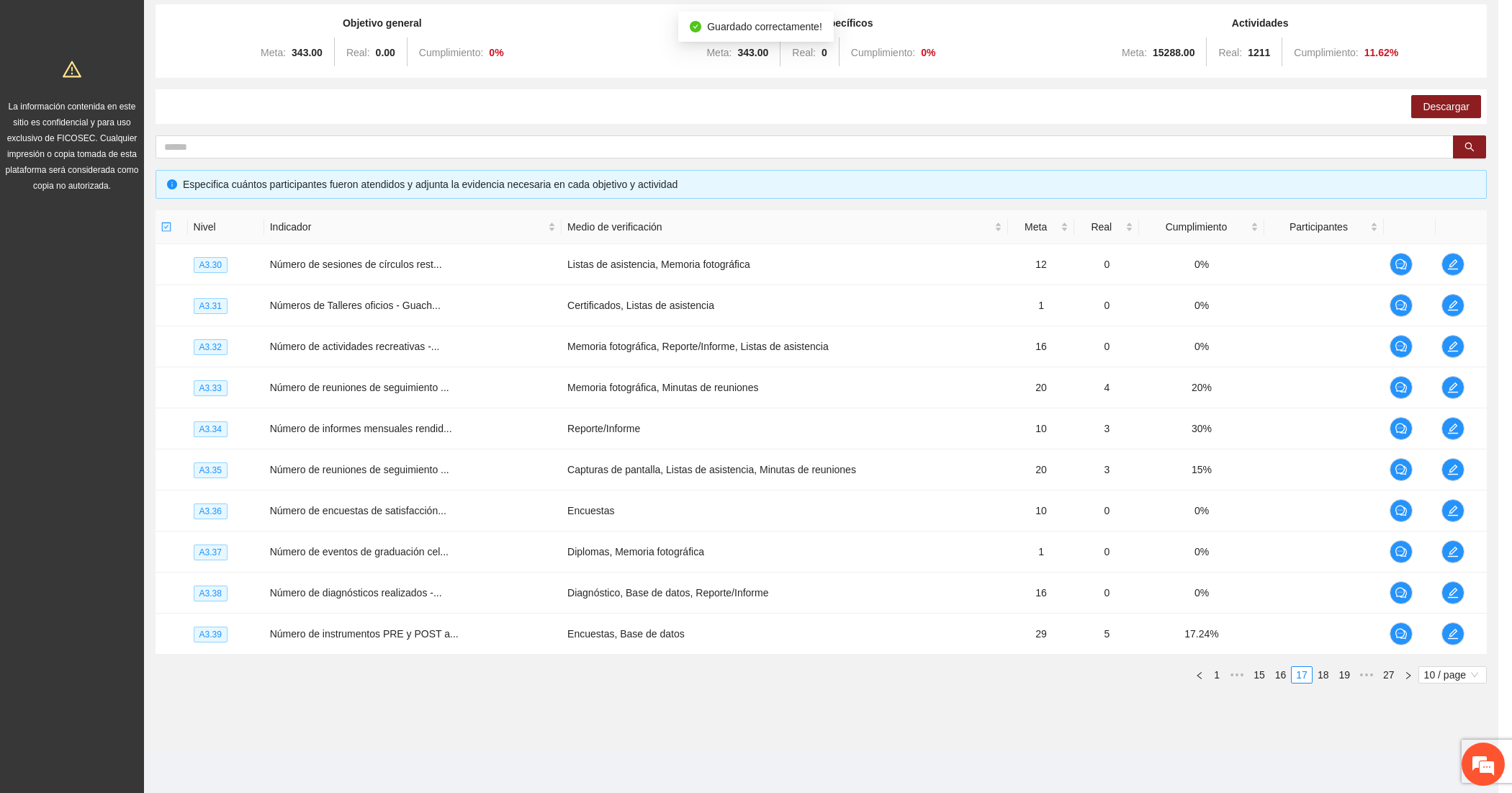
scroll to position [188, 0]
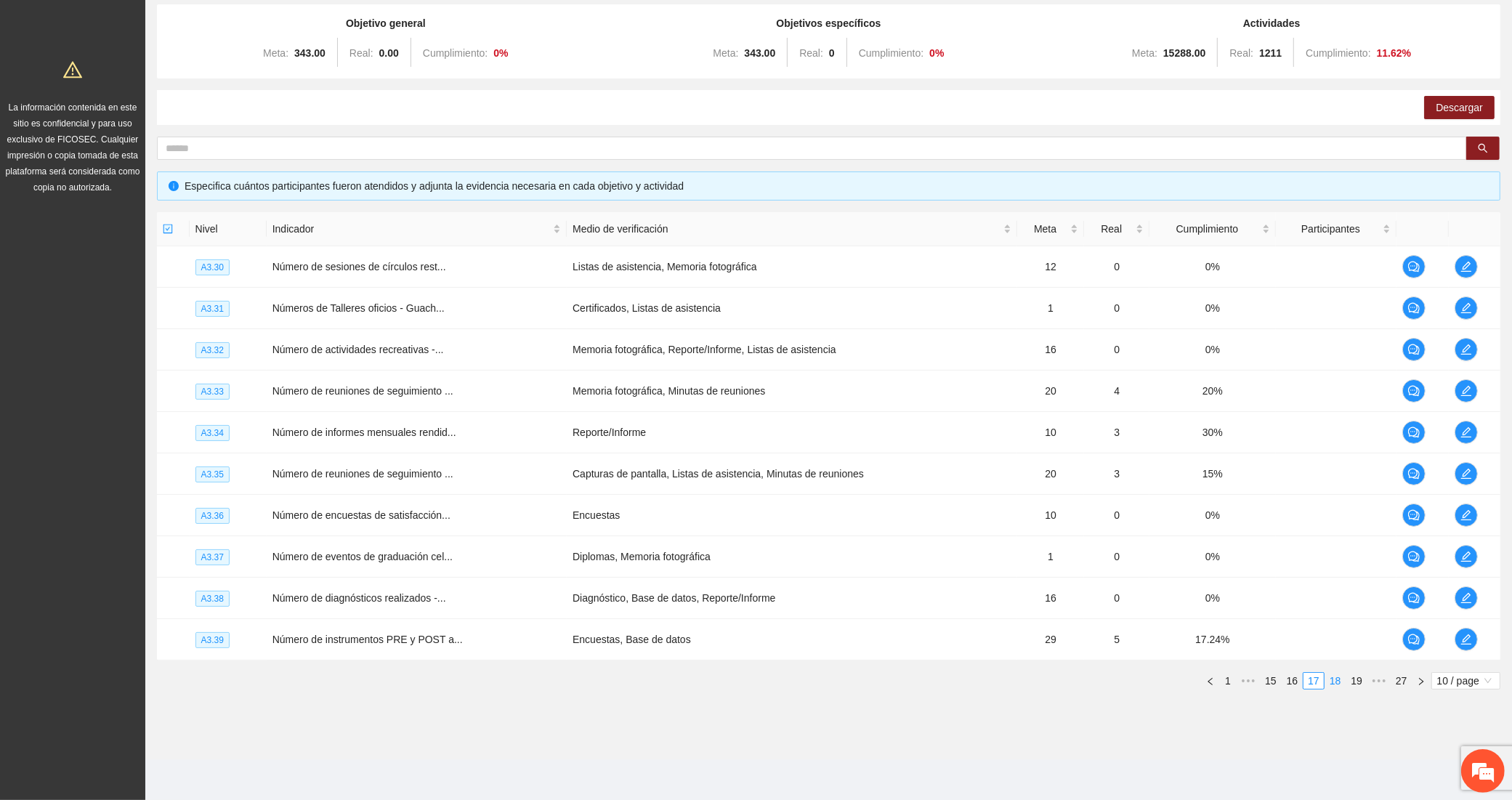
click at [1339, 681] on link "18" at bounding box center [1336, 681] width 20 height 16
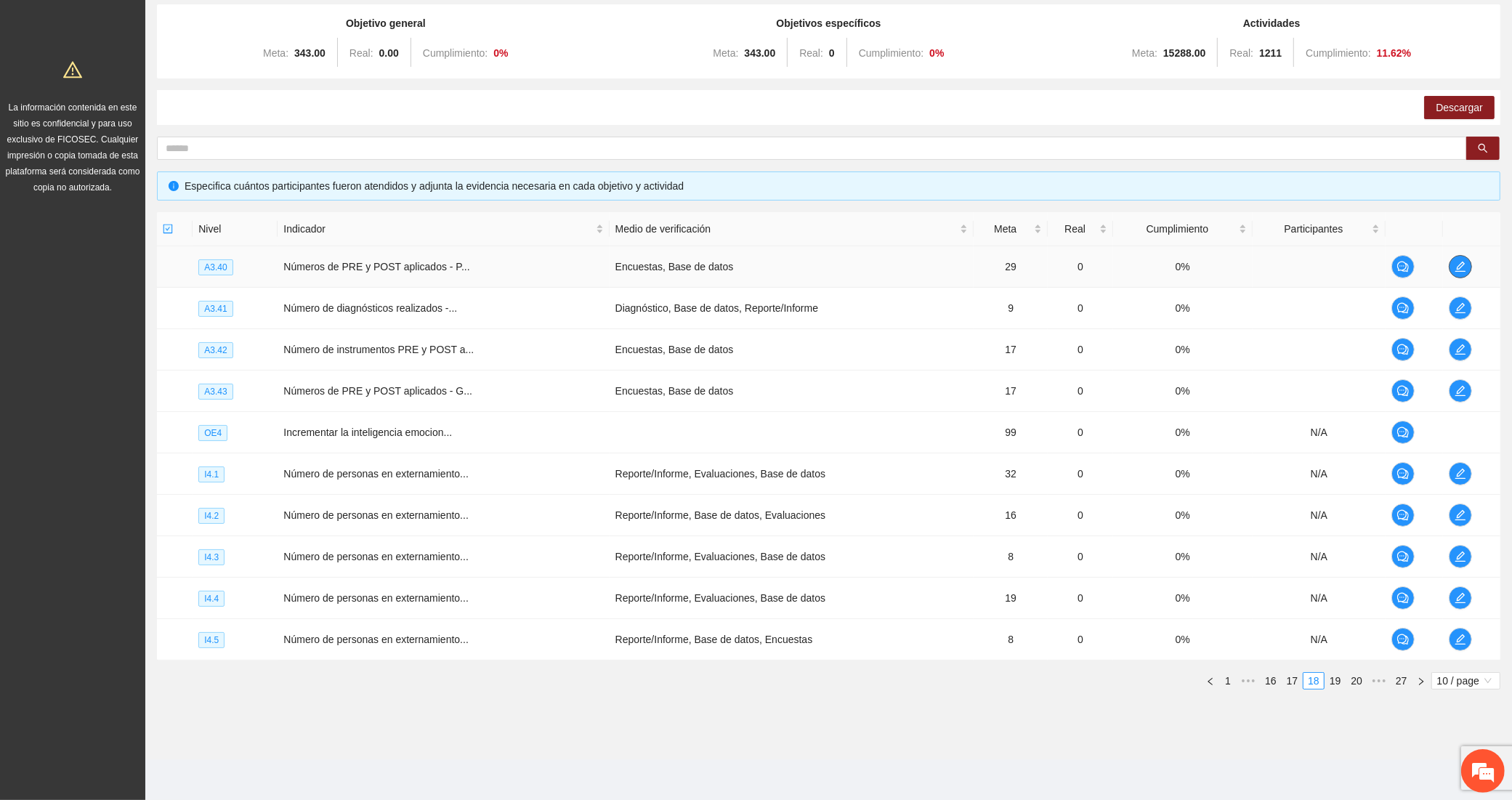
click at [1455, 261] on icon "edit" at bounding box center [1460, 266] width 12 height 12
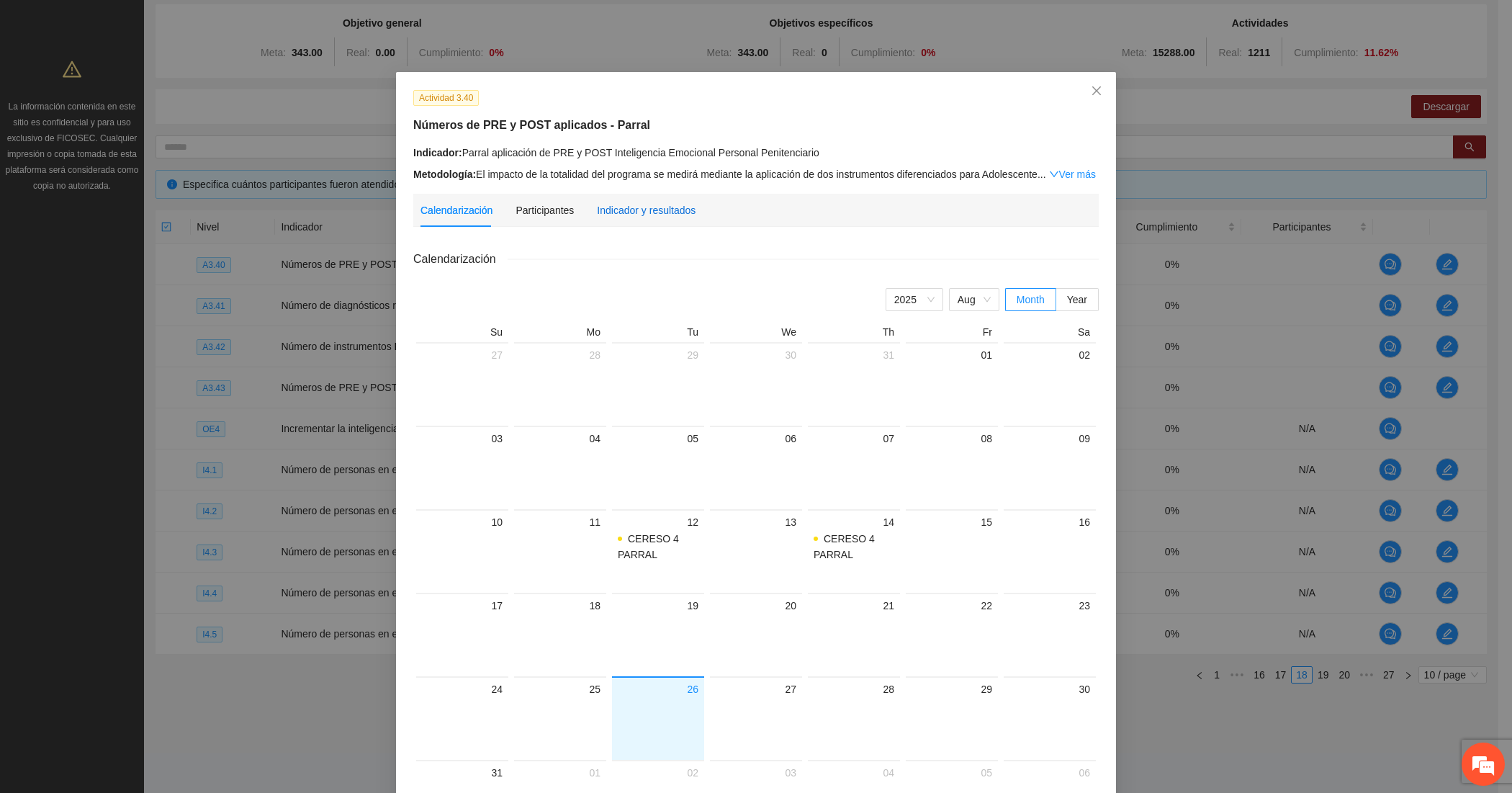
click at [602, 216] on div "Indicador y resultados" at bounding box center [646, 210] width 98 height 16
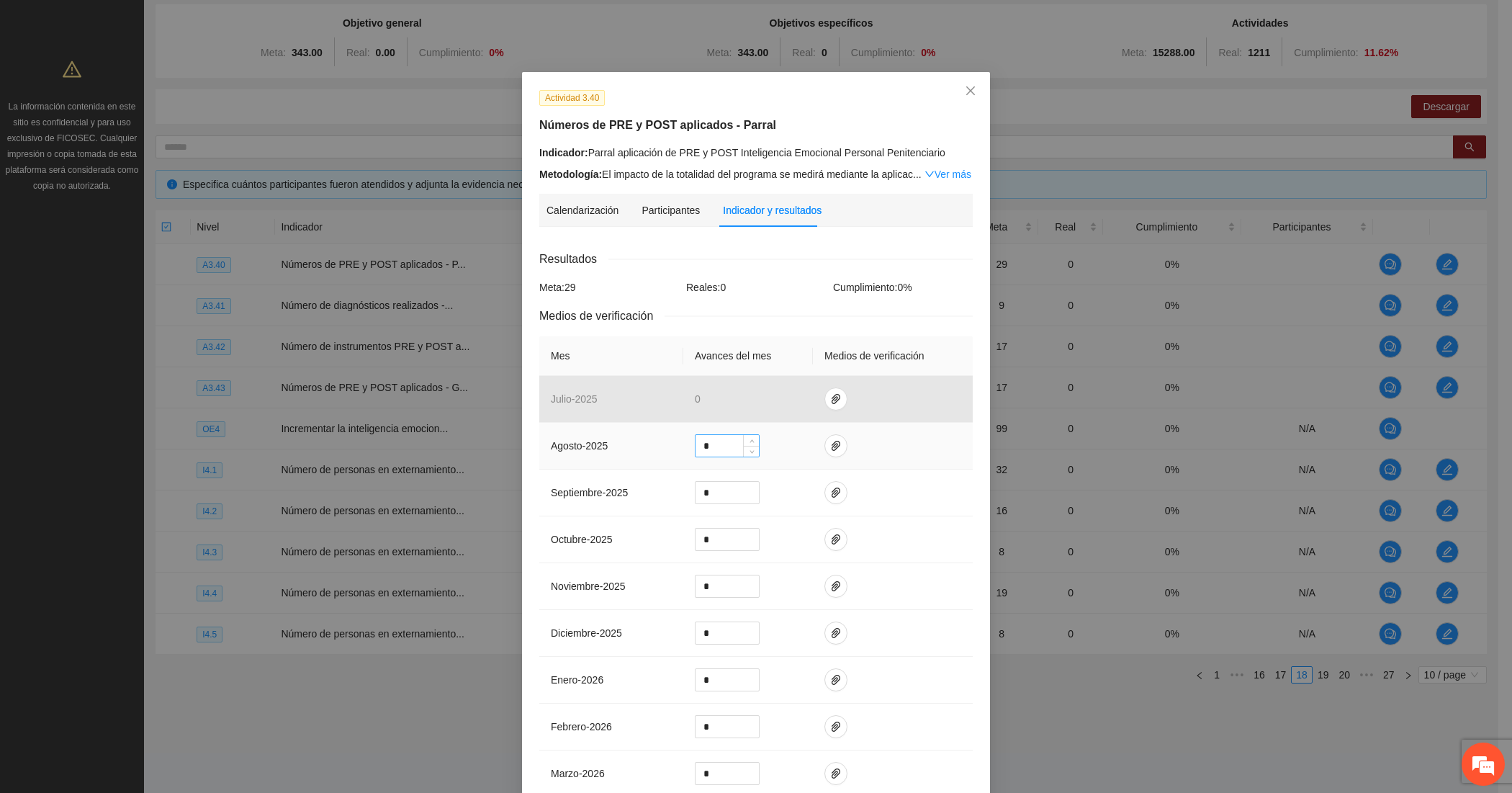
click at [696, 445] on input "*" at bounding box center [727, 445] width 63 height 21
type input "*"
click at [832, 441] on icon "paper-clip" at bounding box center [836, 445] width 8 height 10
click at [740, 400] on button "Adjuntar documento" at bounding box center [782, 403] width 129 height 23
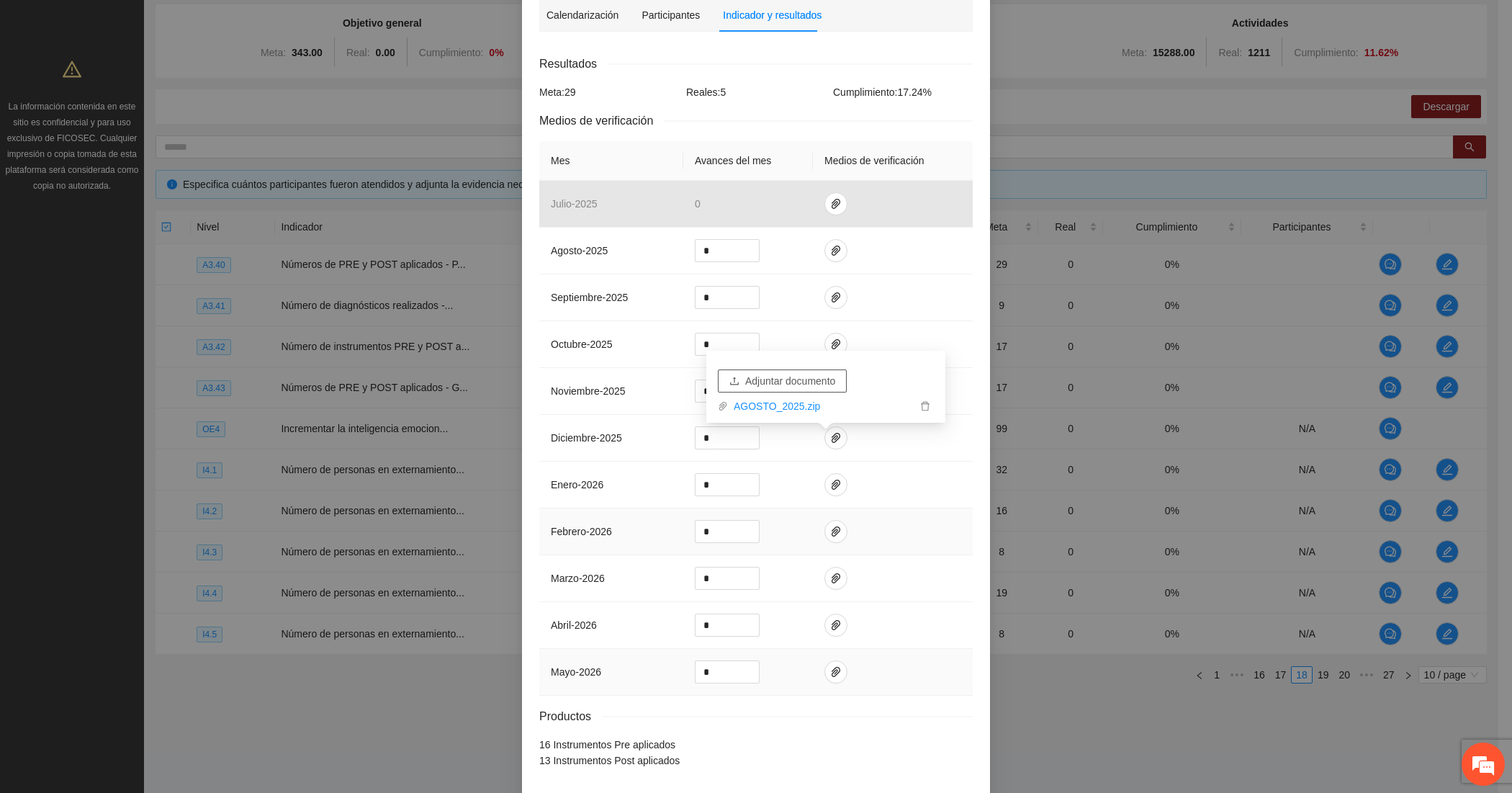
scroll to position [259, 0]
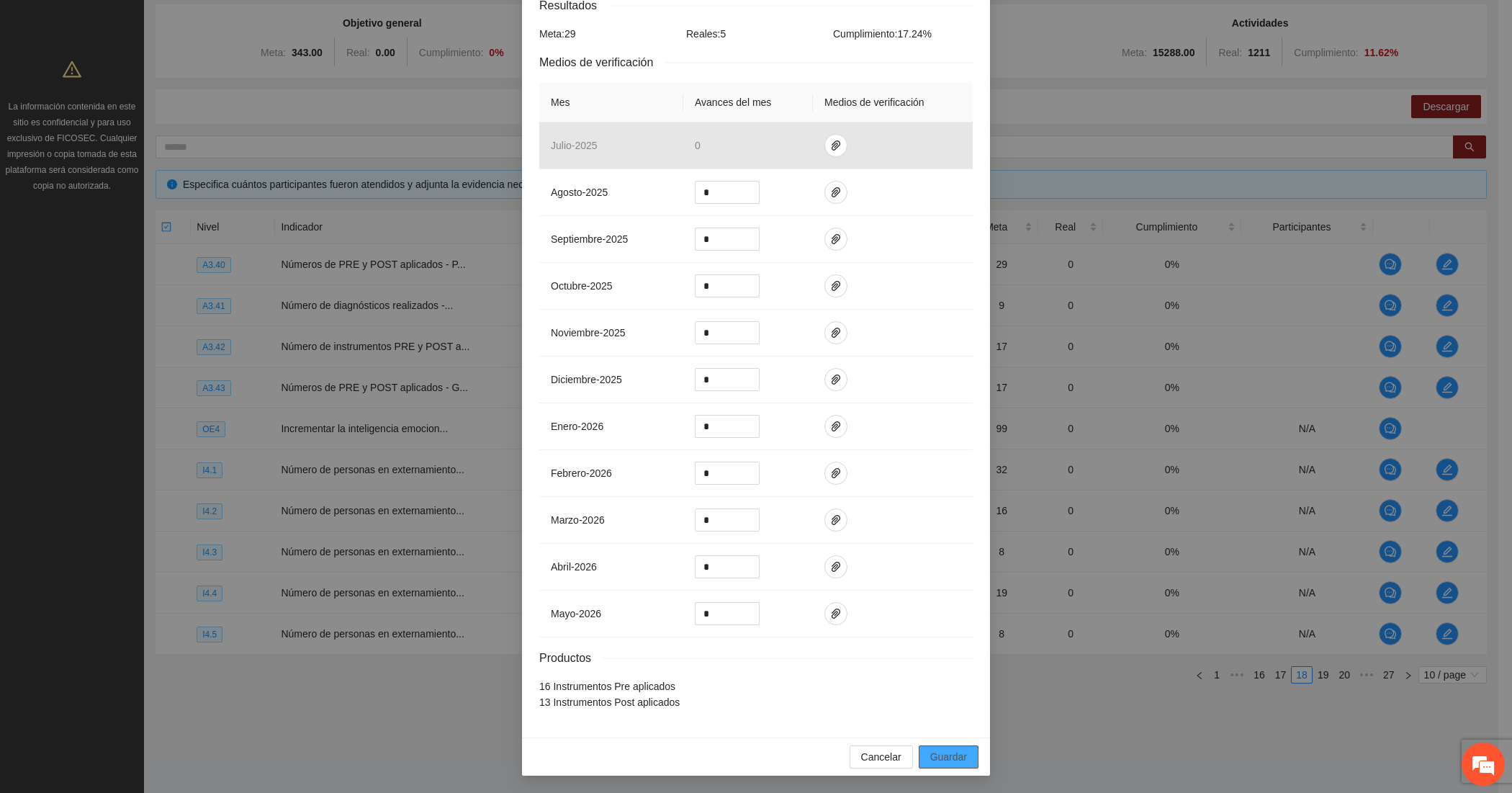
click at [930, 753] on span "Guardar" at bounding box center [949, 756] width 37 height 16
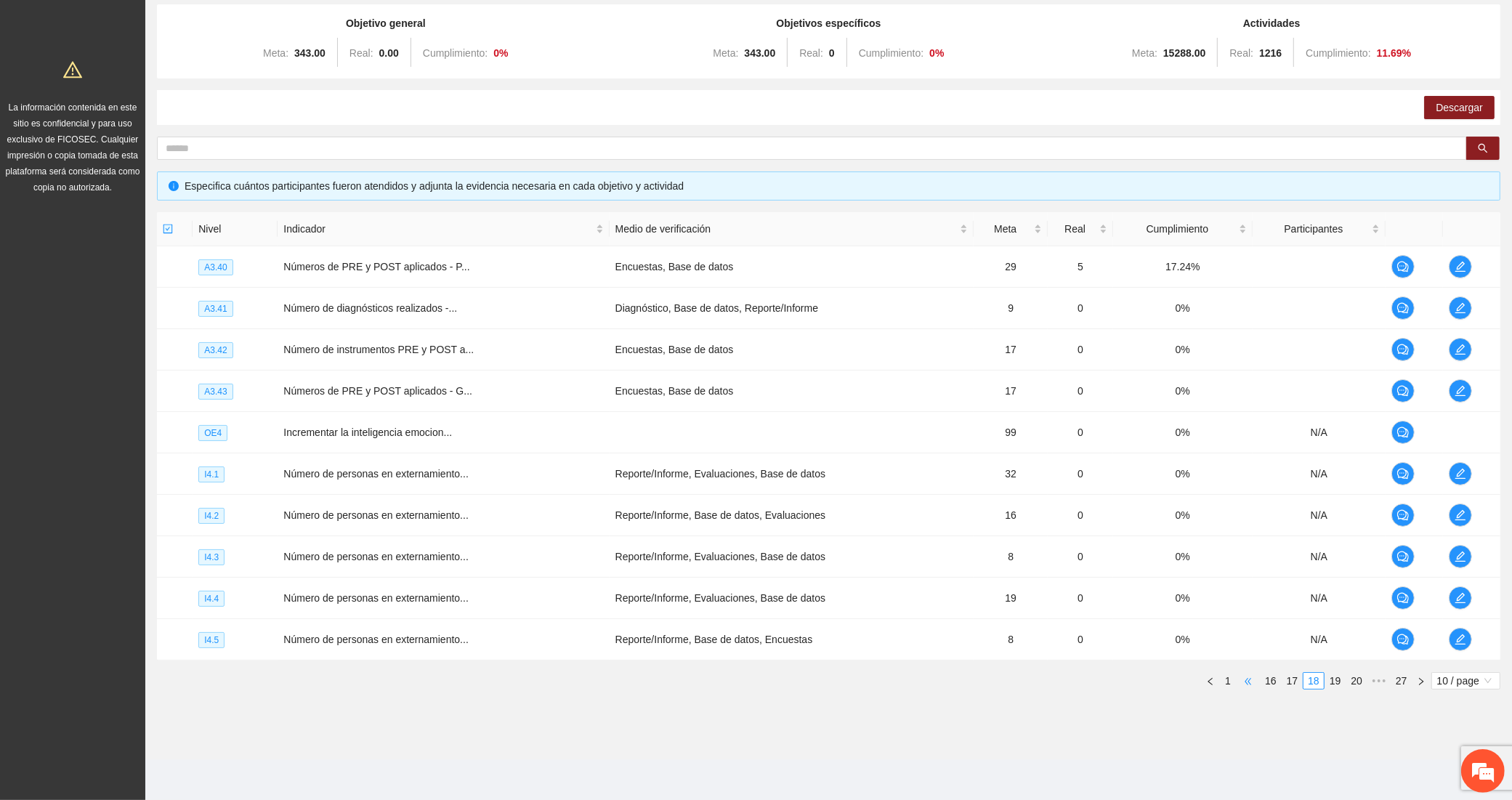
click at [1256, 677] on span "•••" at bounding box center [1248, 681] width 23 height 18
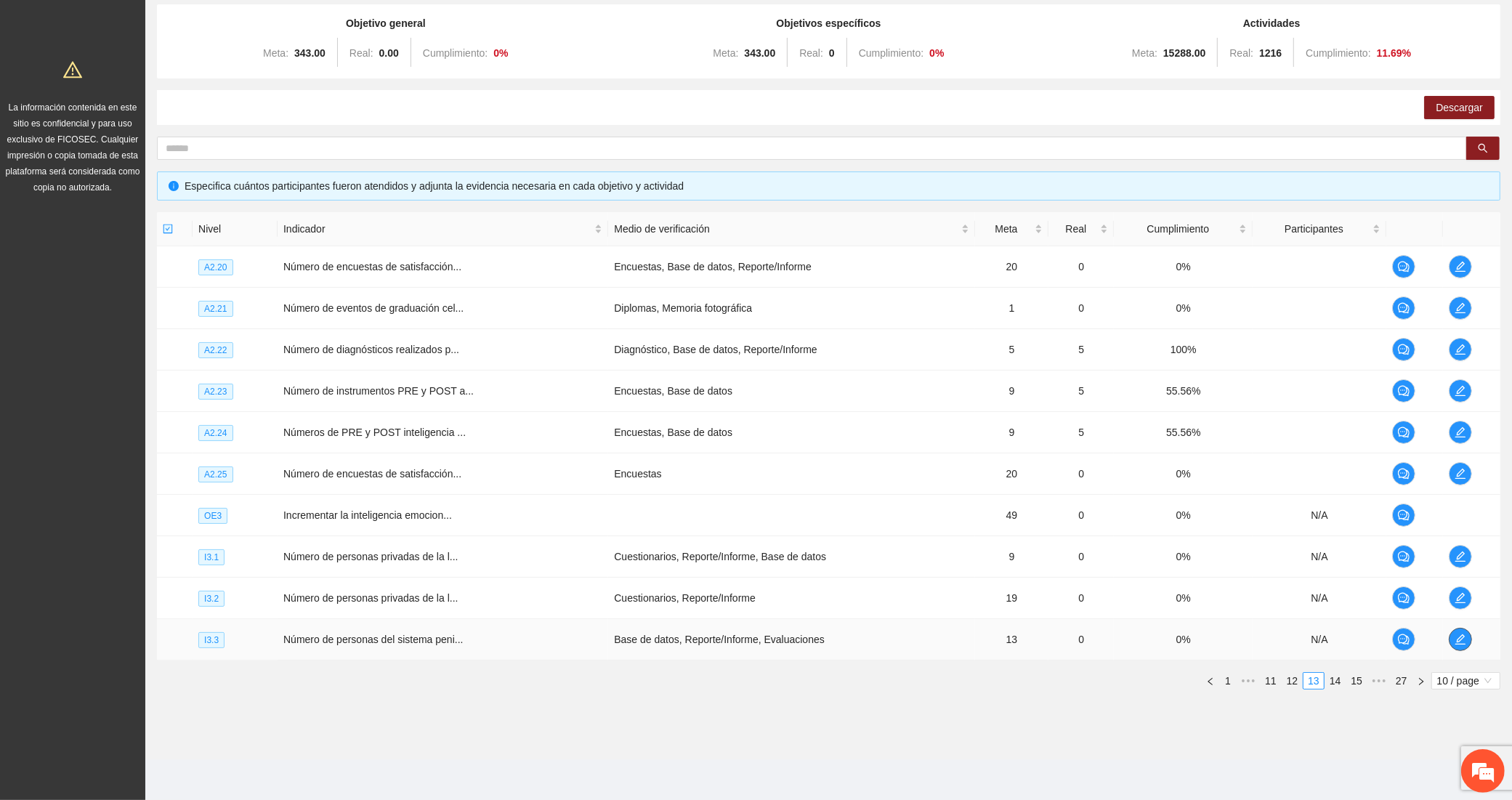
click at [1458, 638] on icon "edit" at bounding box center [1460, 639] width 12 height 12
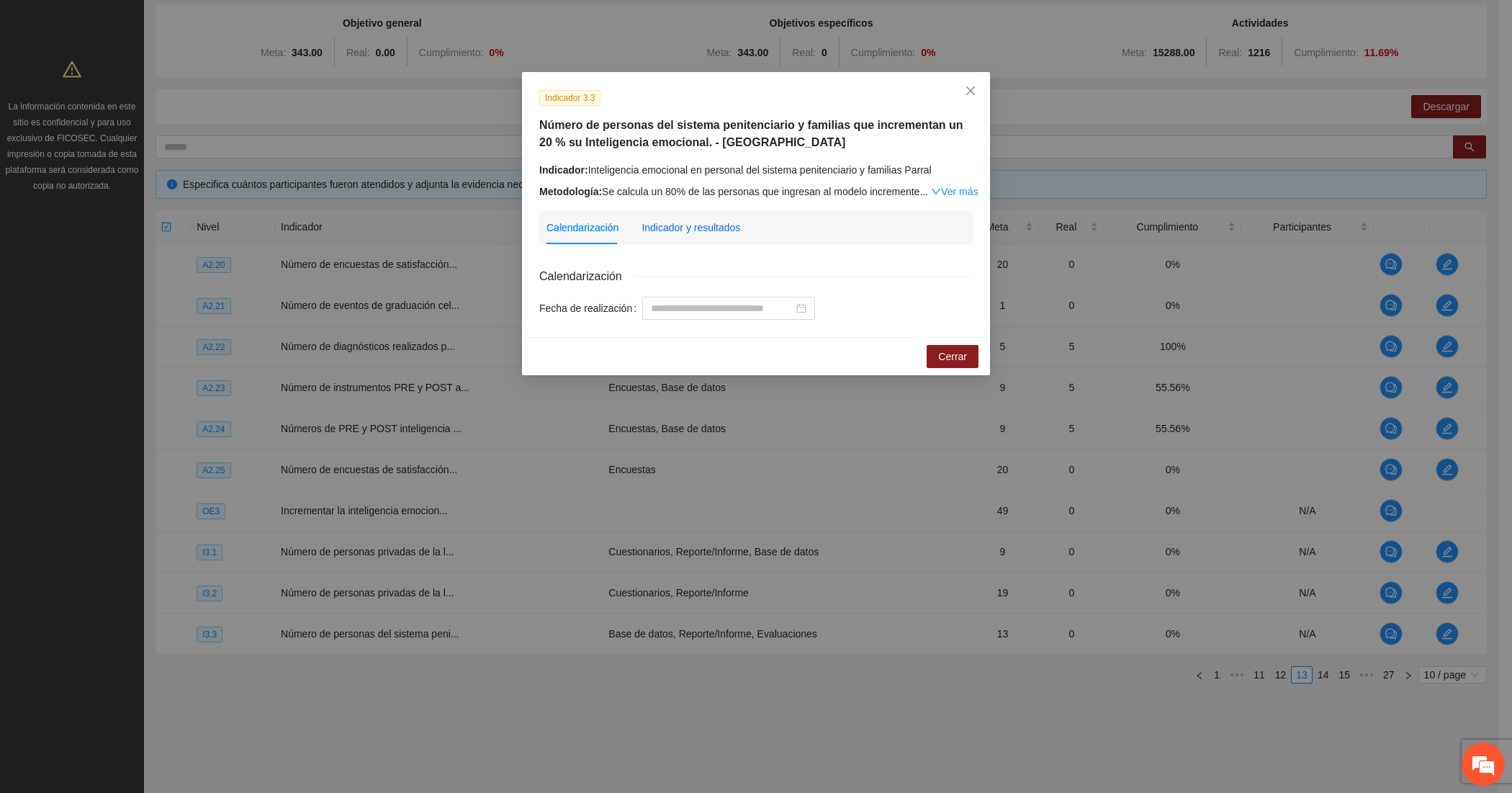
click at [667, 223] on div "Indicador y resultados" at bounding box center [691, 227] width 98 height 16
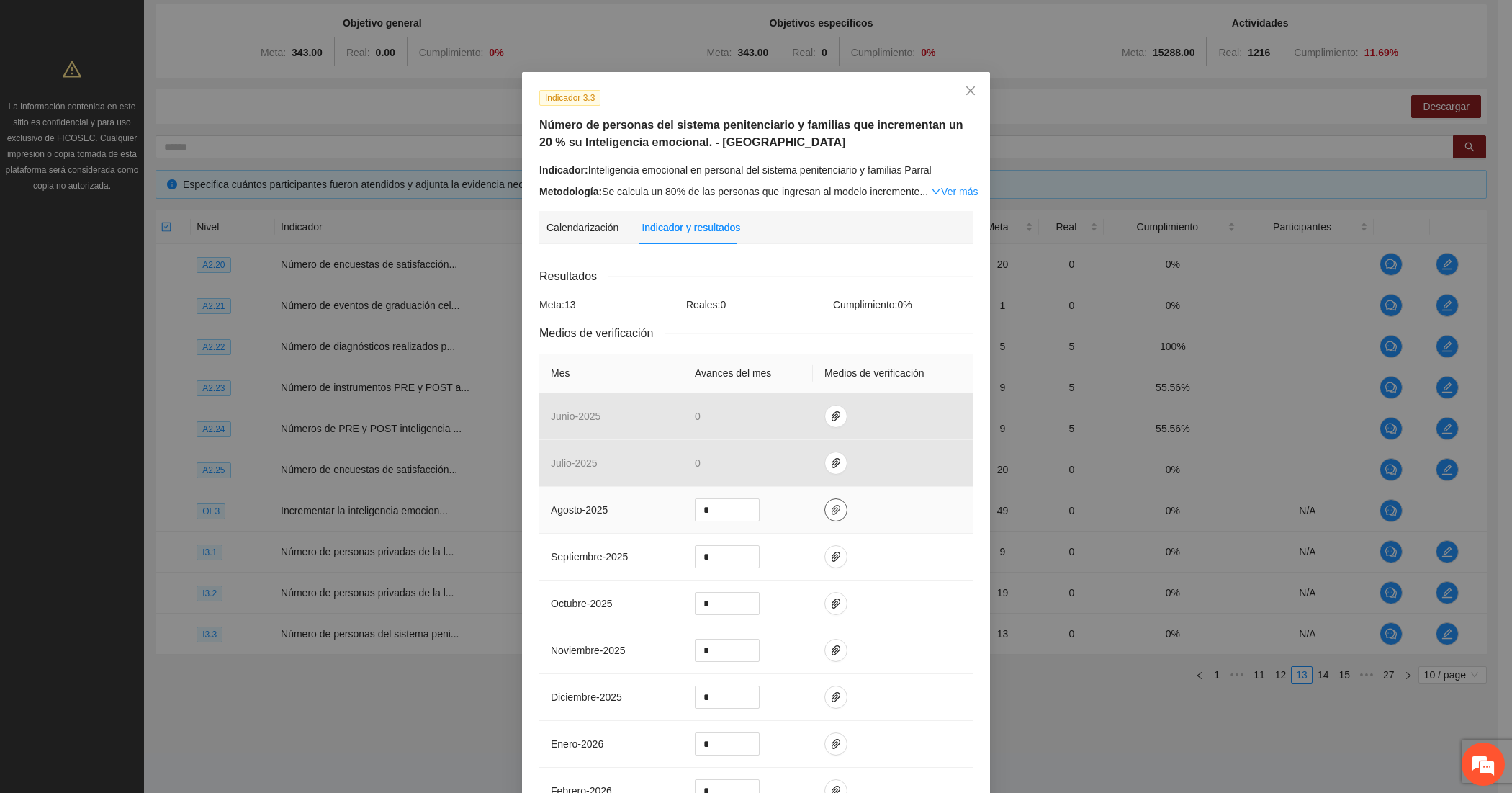
click at [824, 500] on button "button" at bounding box center [836, 510] width 23 height 23
click at [749, 461] on span "Adjuntar documento" at bounding box center [791, 467] width 90 height 16
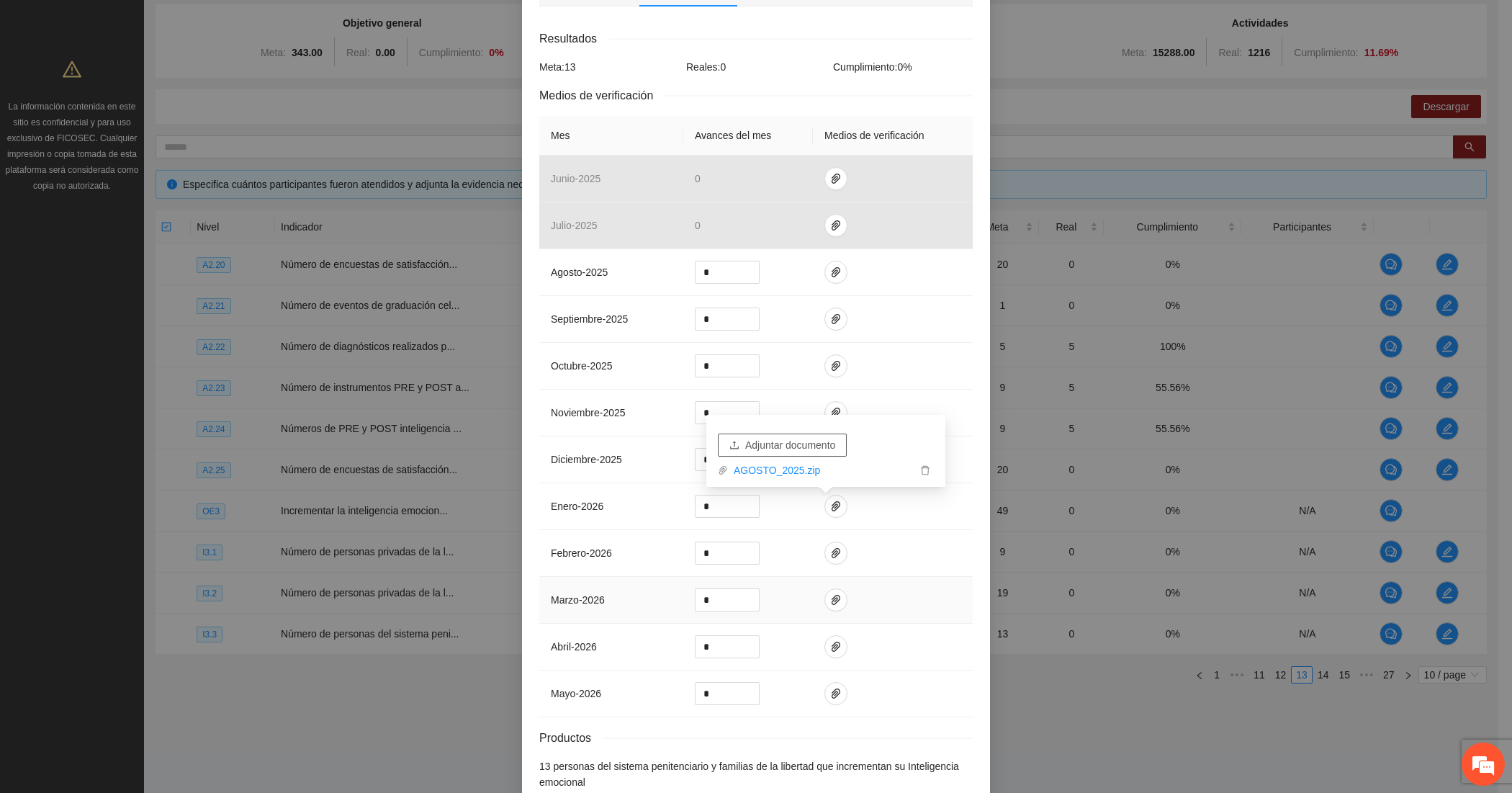
scroll to position [323, 0]
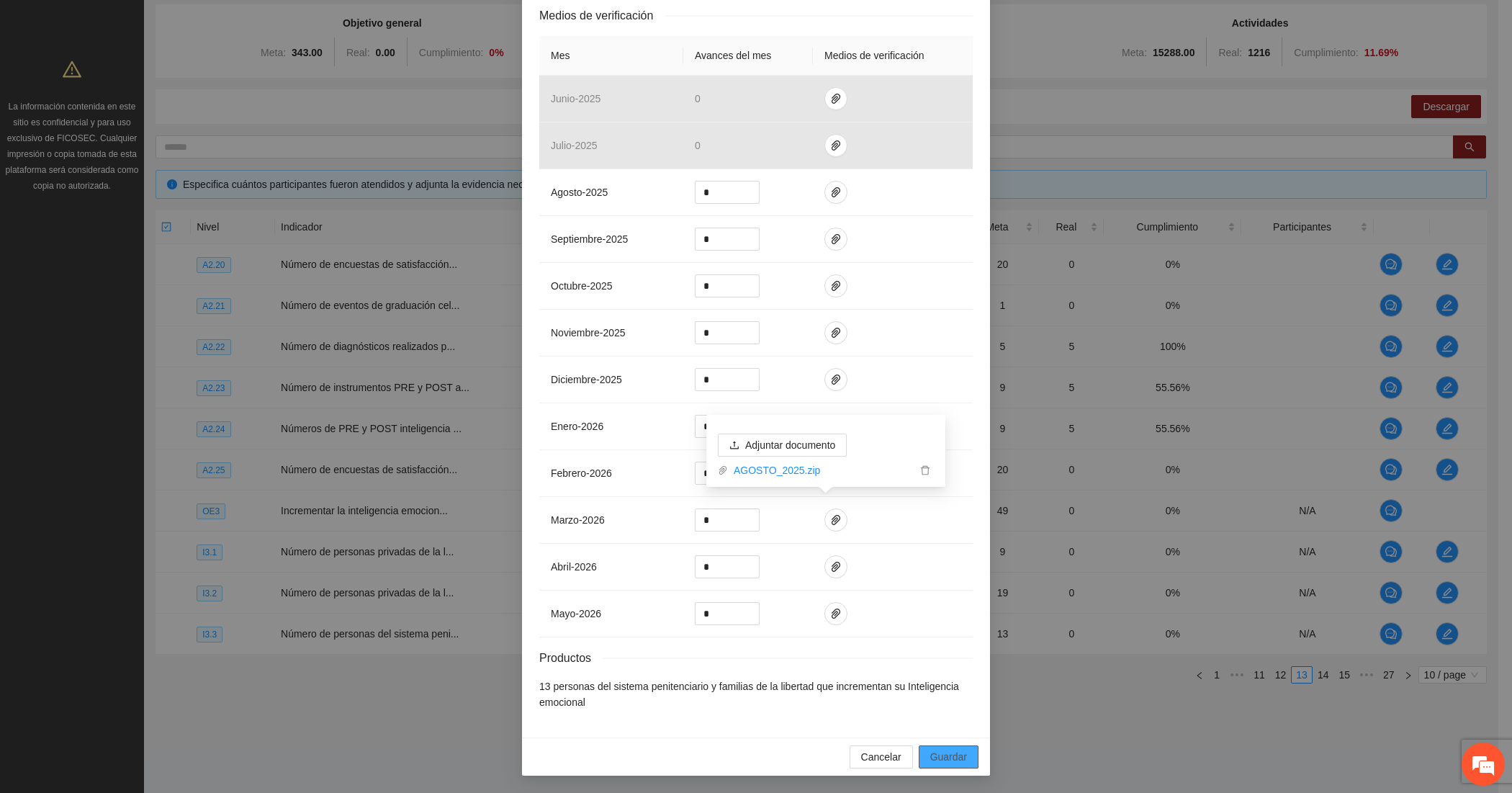
click at [951, 753] on span "Guardar" at bounding box center [949, 756] width 37 height 16
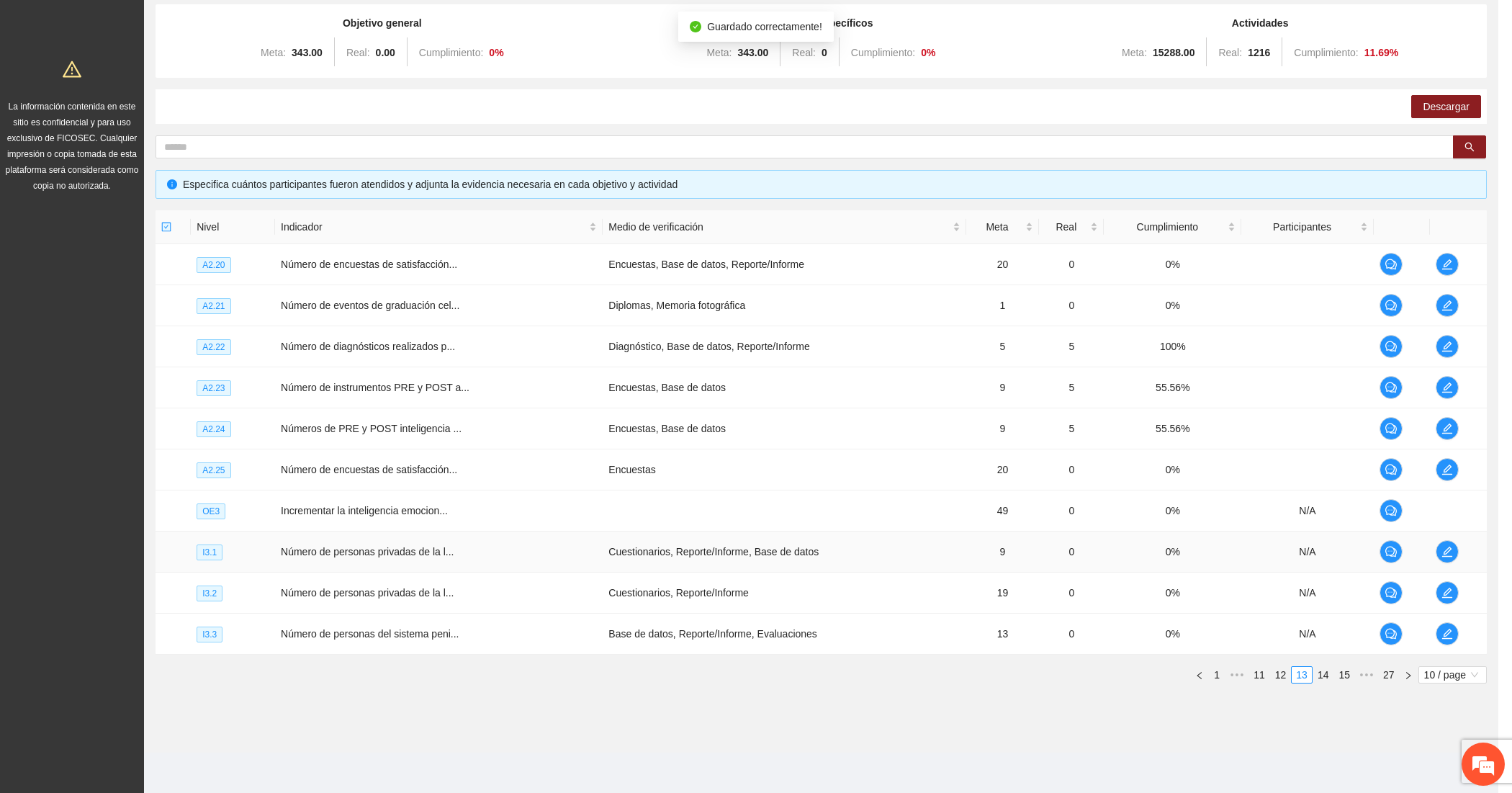
scroll to position [251, 0]
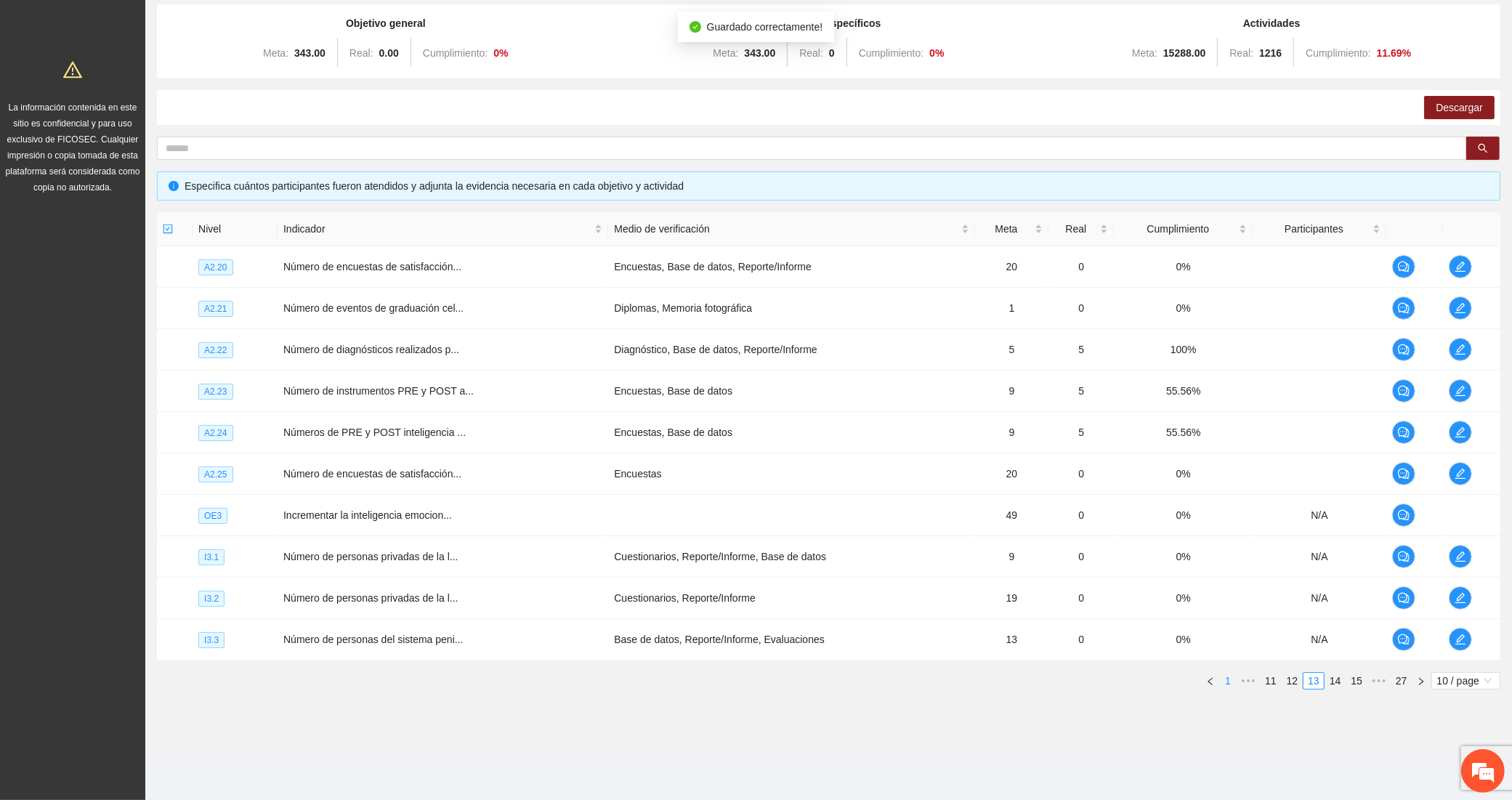
click at [1224, 678] on link "1" at bounding box center [1228, 681] width 16 height 16
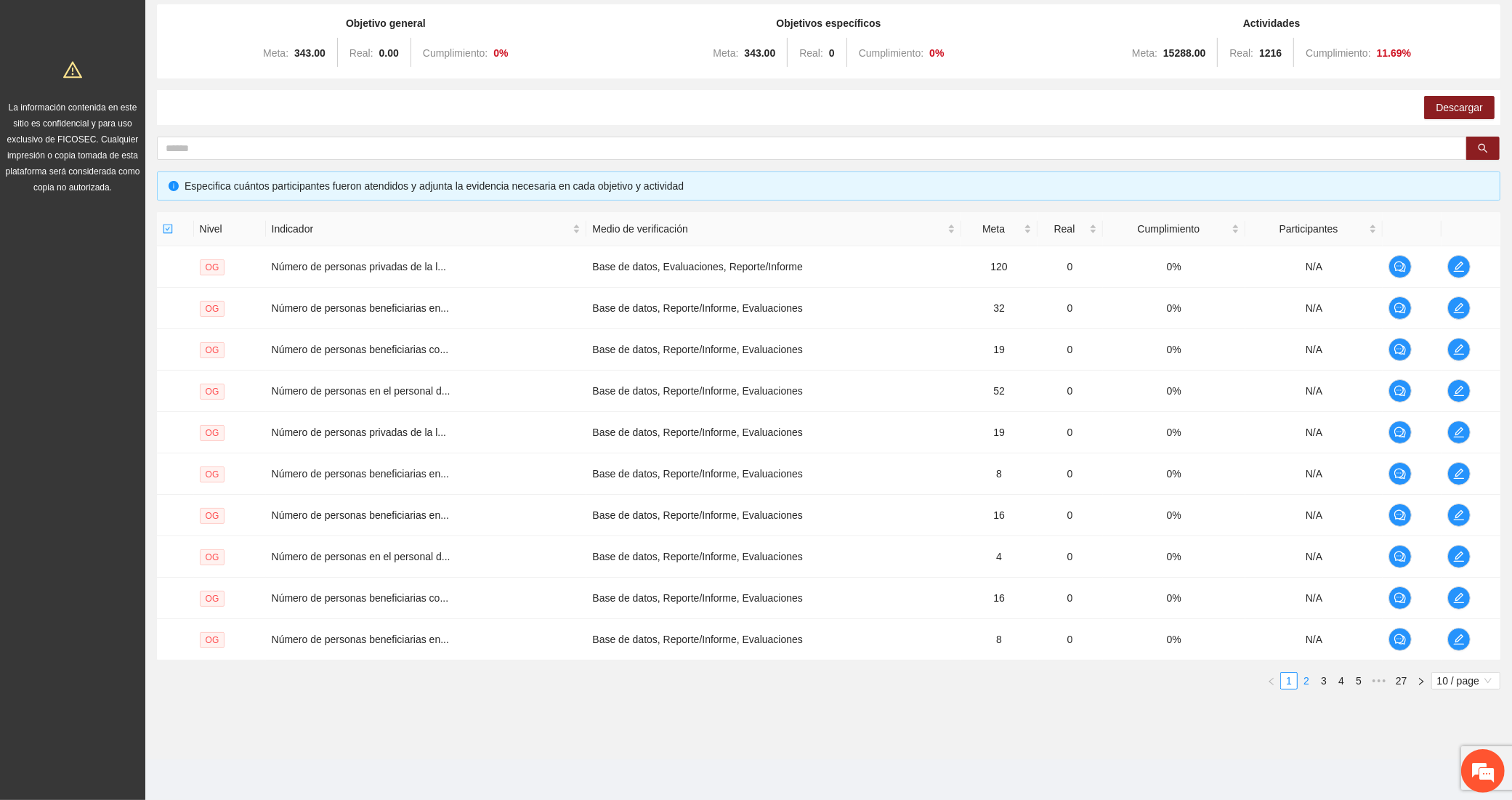
click at [1308, 682] on link "2" at bounding box center [1307, 681] width 16 height 16
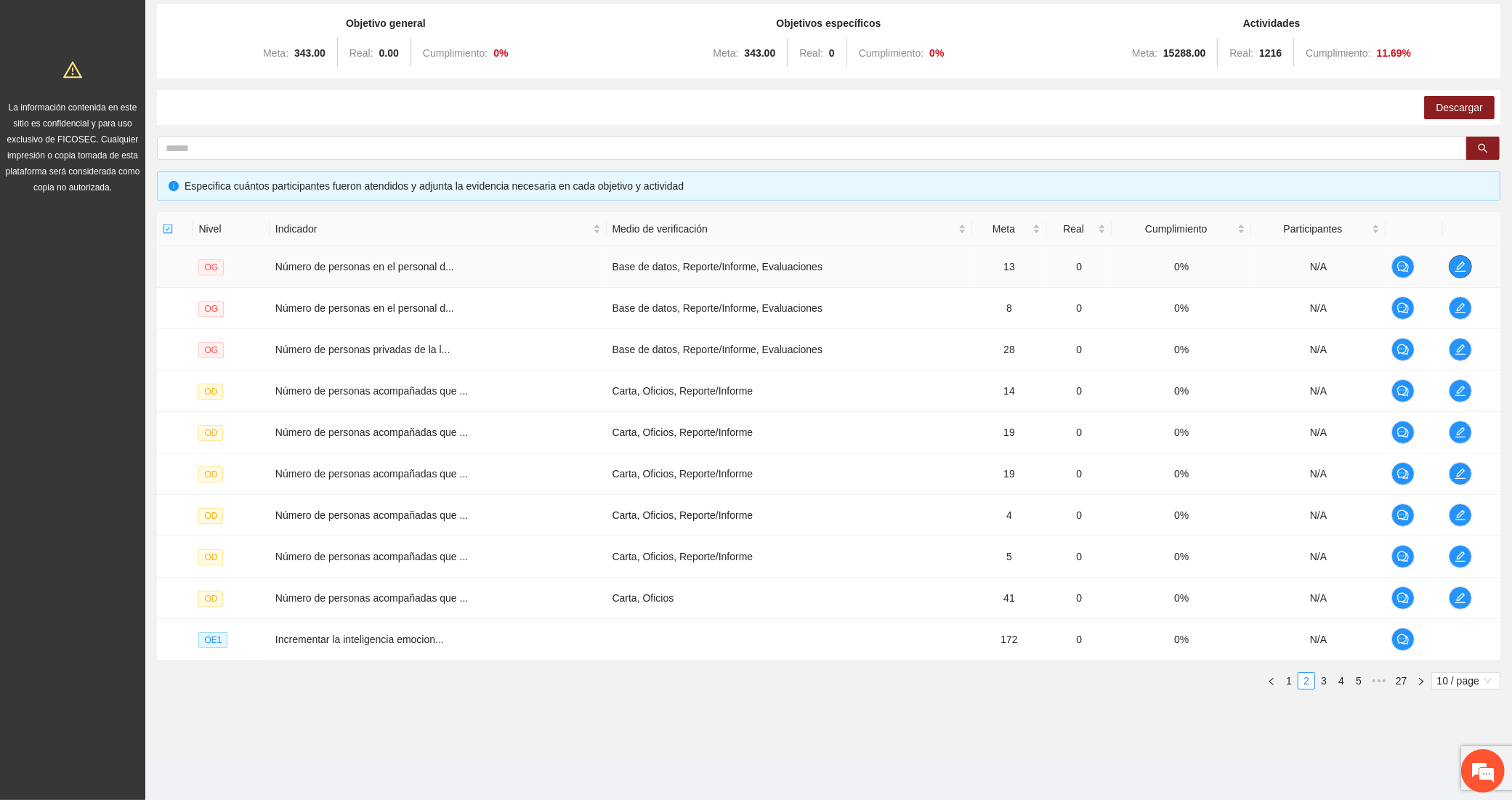
click at [1459, 262] on icon "edit" at bounding box center [1460, 266] width 12 height 12
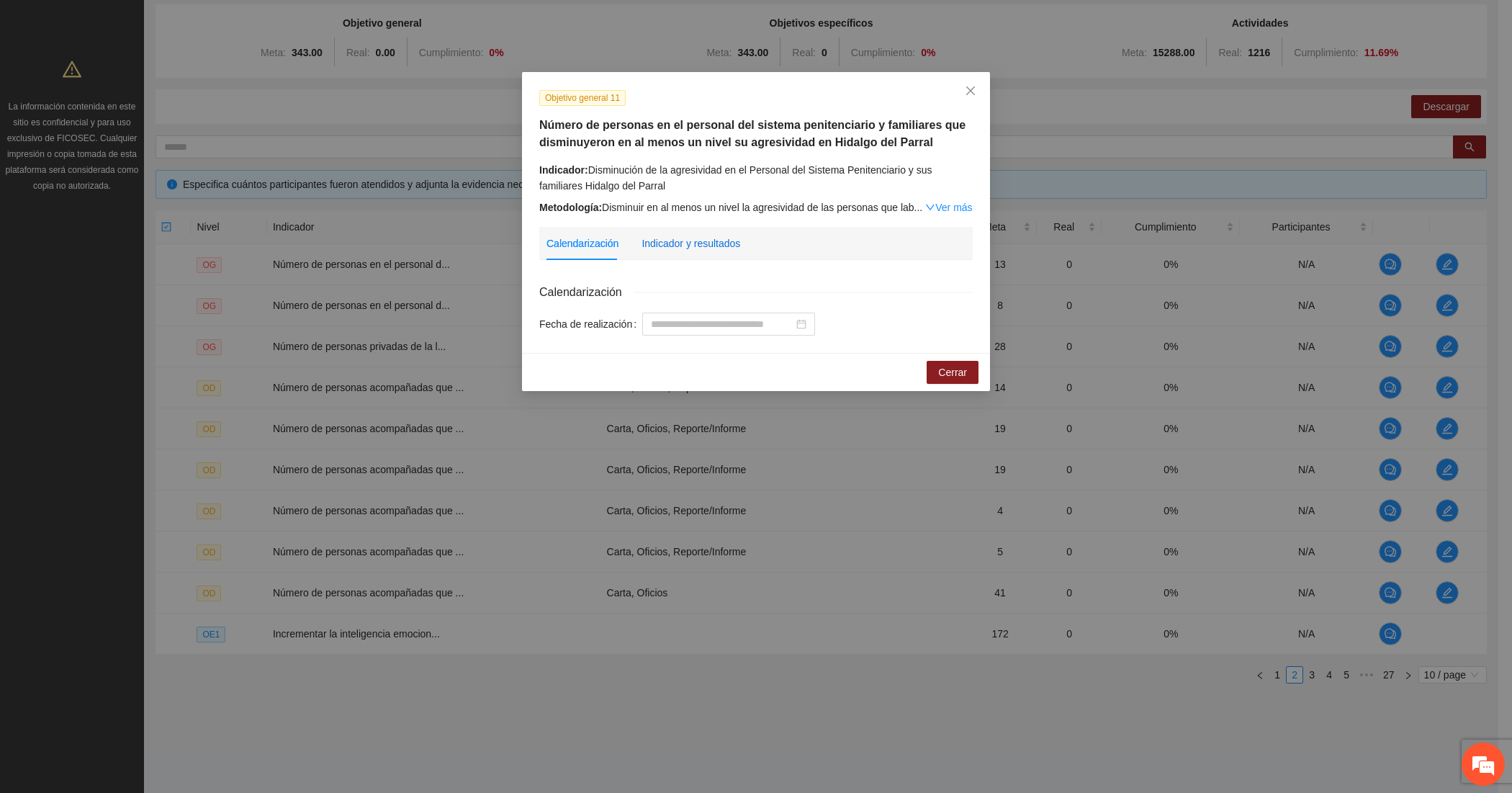
click at [665, 241] on div "Indicador y resultados" at bounding box center [691, 243] width 98 height 16
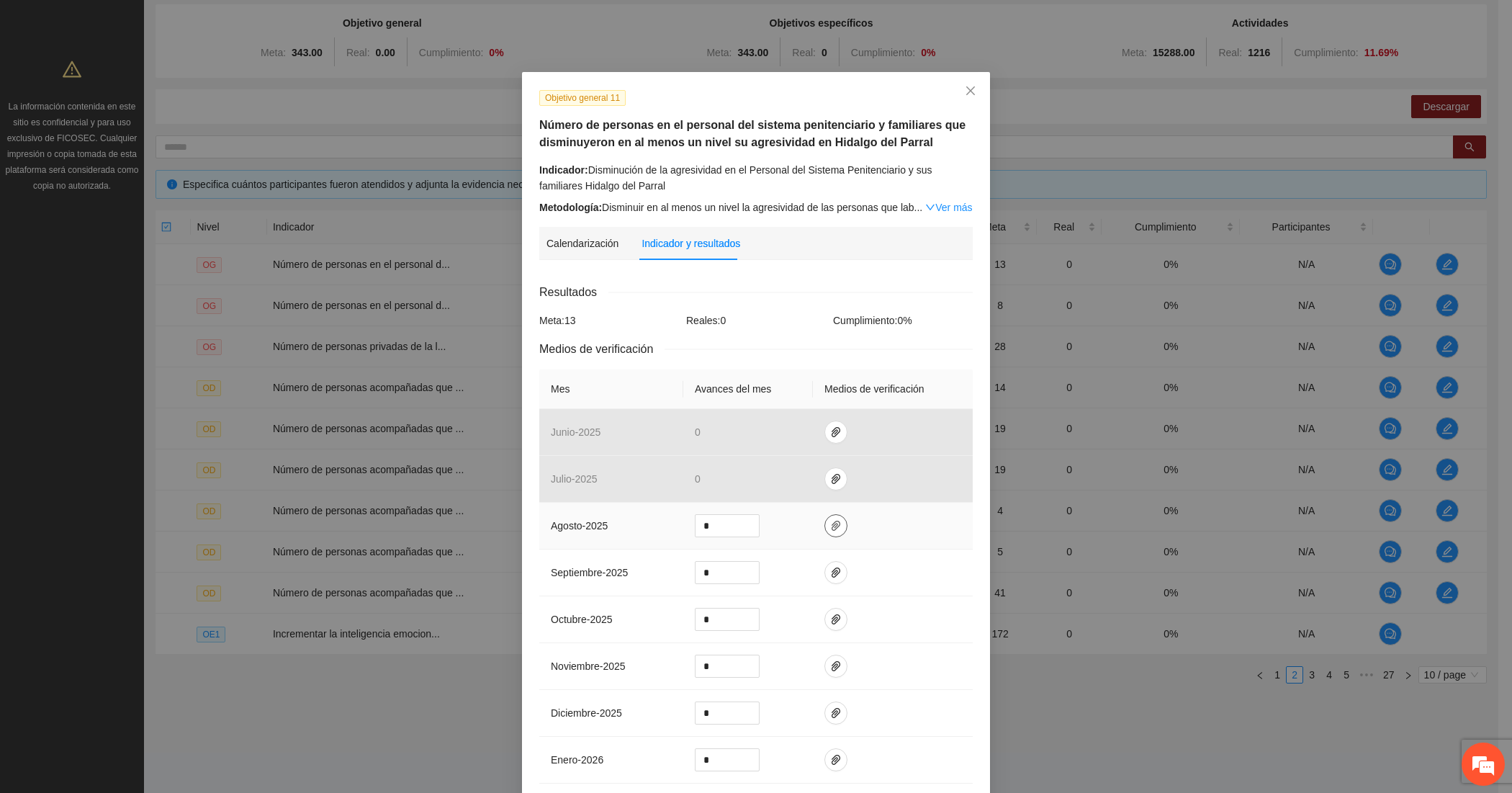
click at [832, 528] on icon "paper-clip" at bounding box center [836, 525] width 8 height 10
click at [746, 474] on span "Adjuntar documento" at bounding box center [791, 482] width 90 height 16
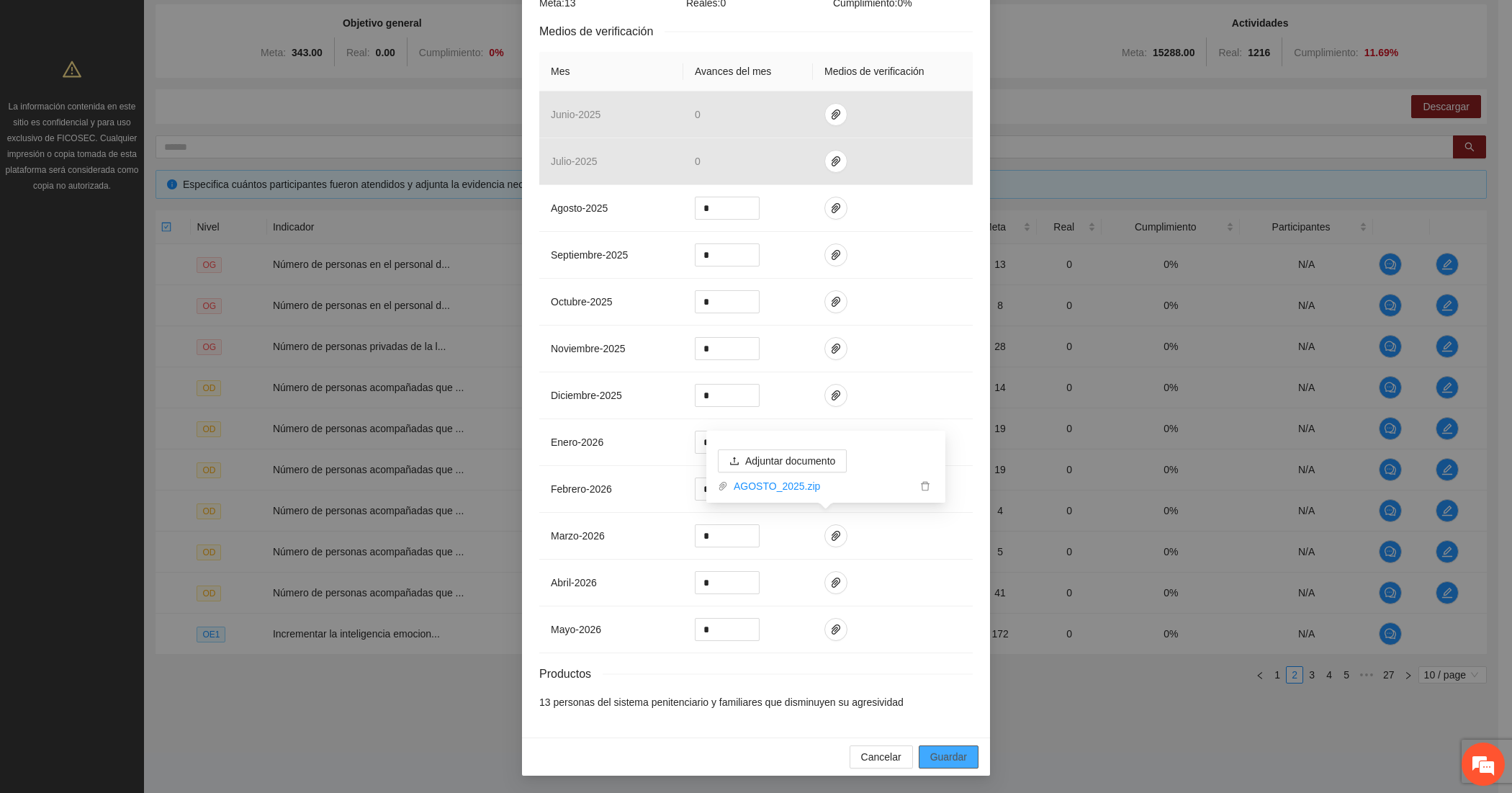
click at [920, 749] on button "Guardar" at bounding box center [949, 757] width 59 height 23
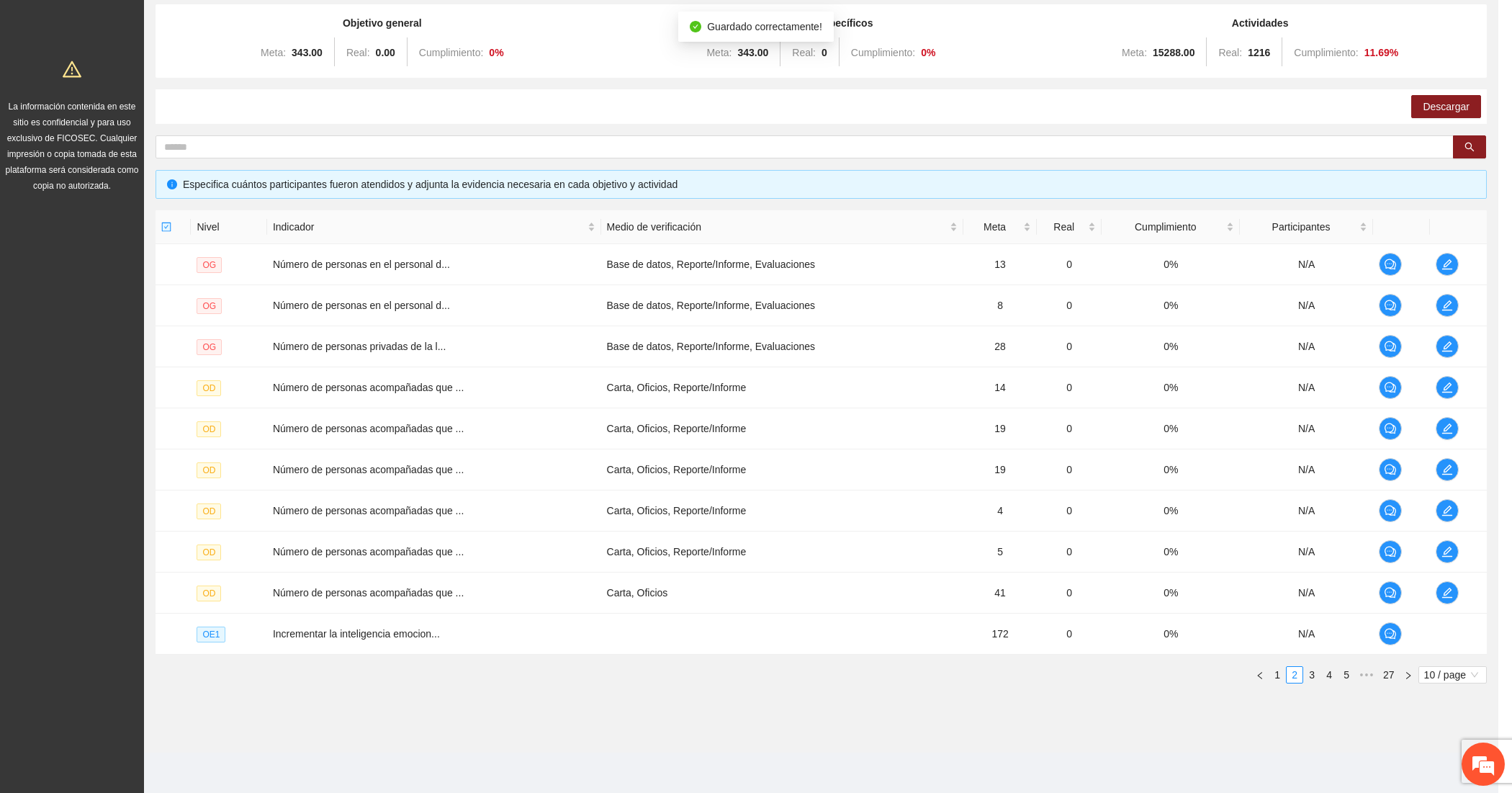
scroll to position [251, 0]
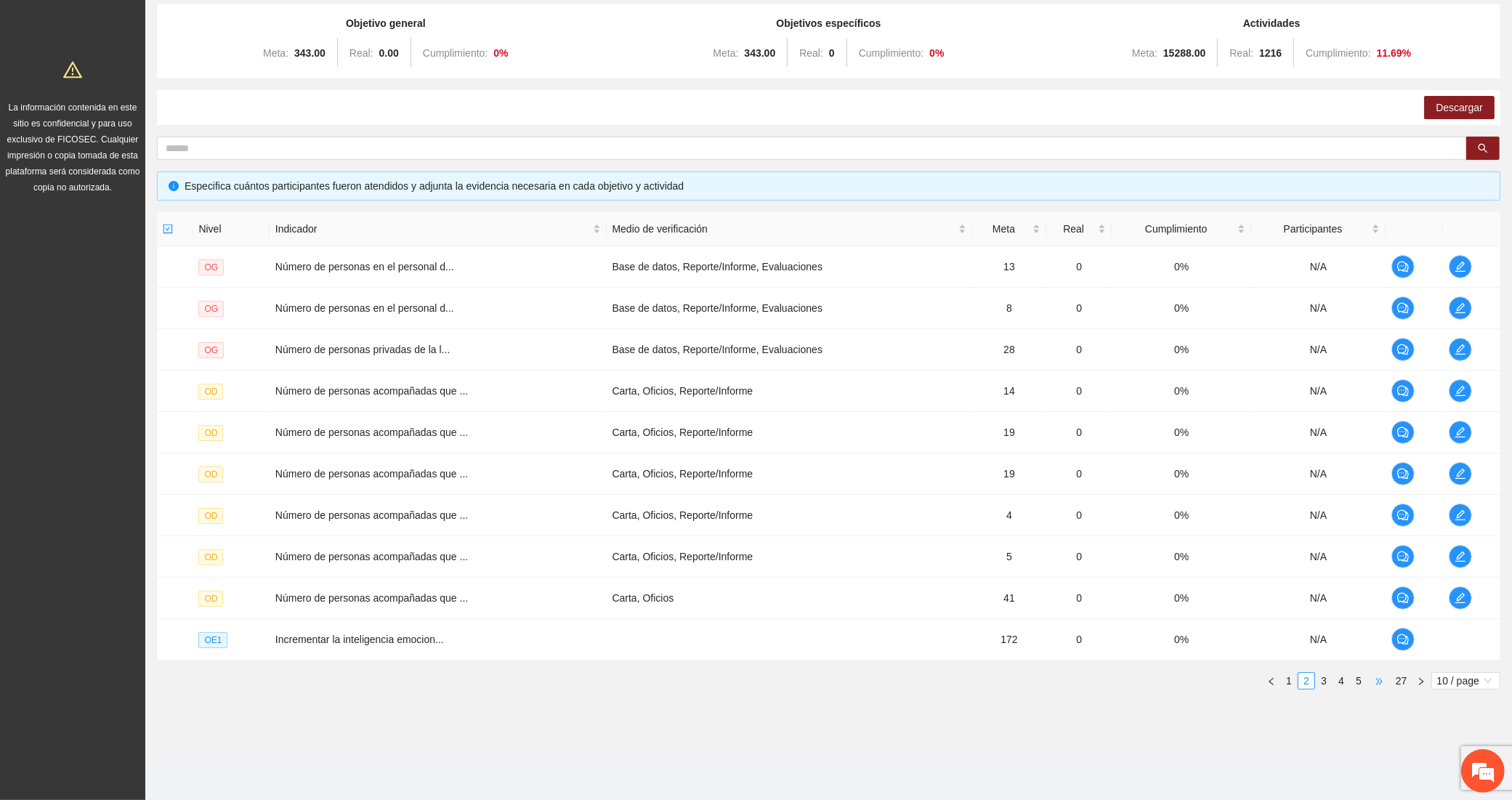
click at [1375, 679] on span "•••" at bounding box center [1379, 681] width 23 height 18
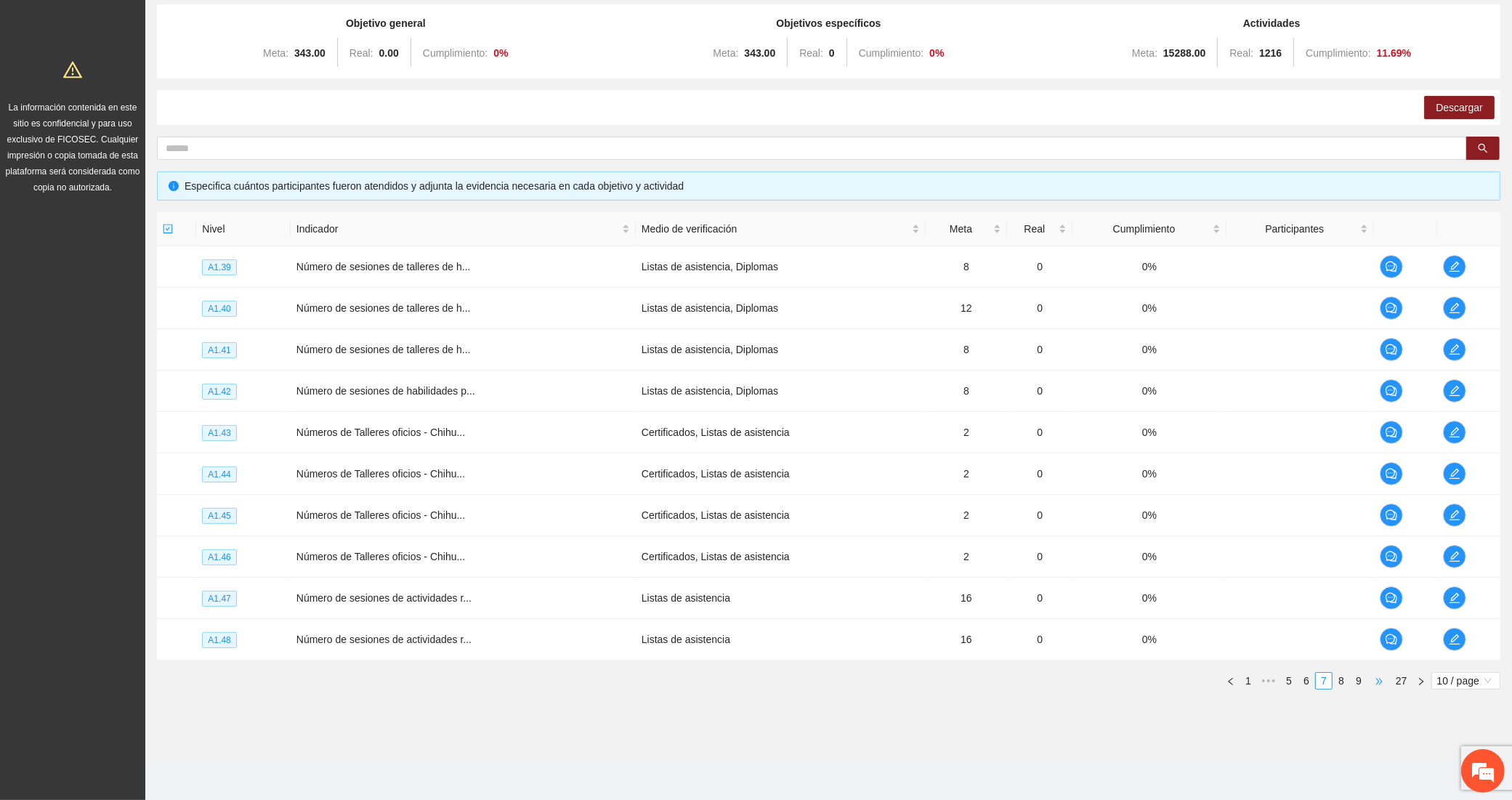
click at [1375, 679] on span "•••" at bounding box center [1379, 681] width 23 height 18
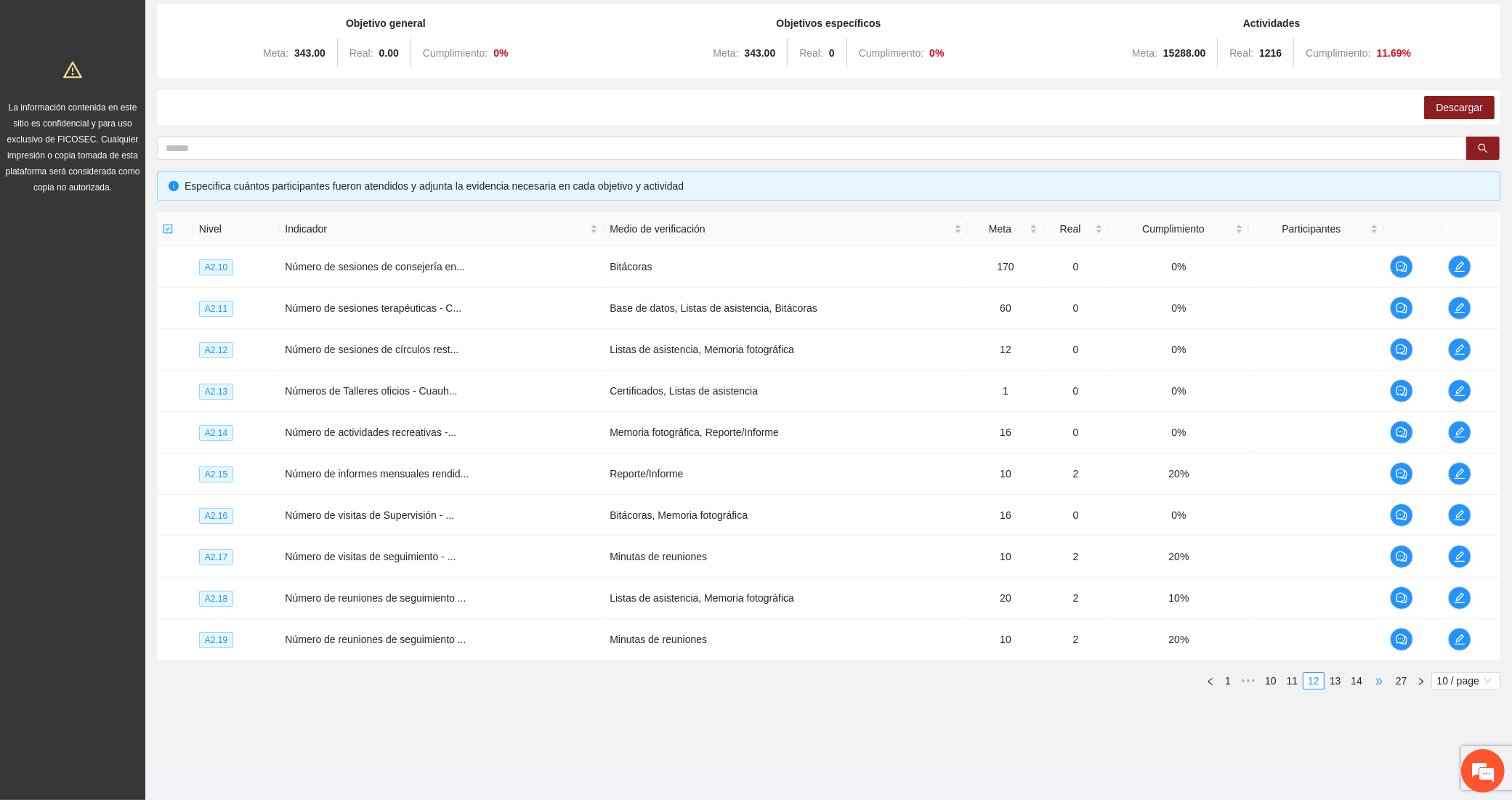
click at [1375, 679] on span "•••" at bounding box center [1379, 681] width 23 height 18
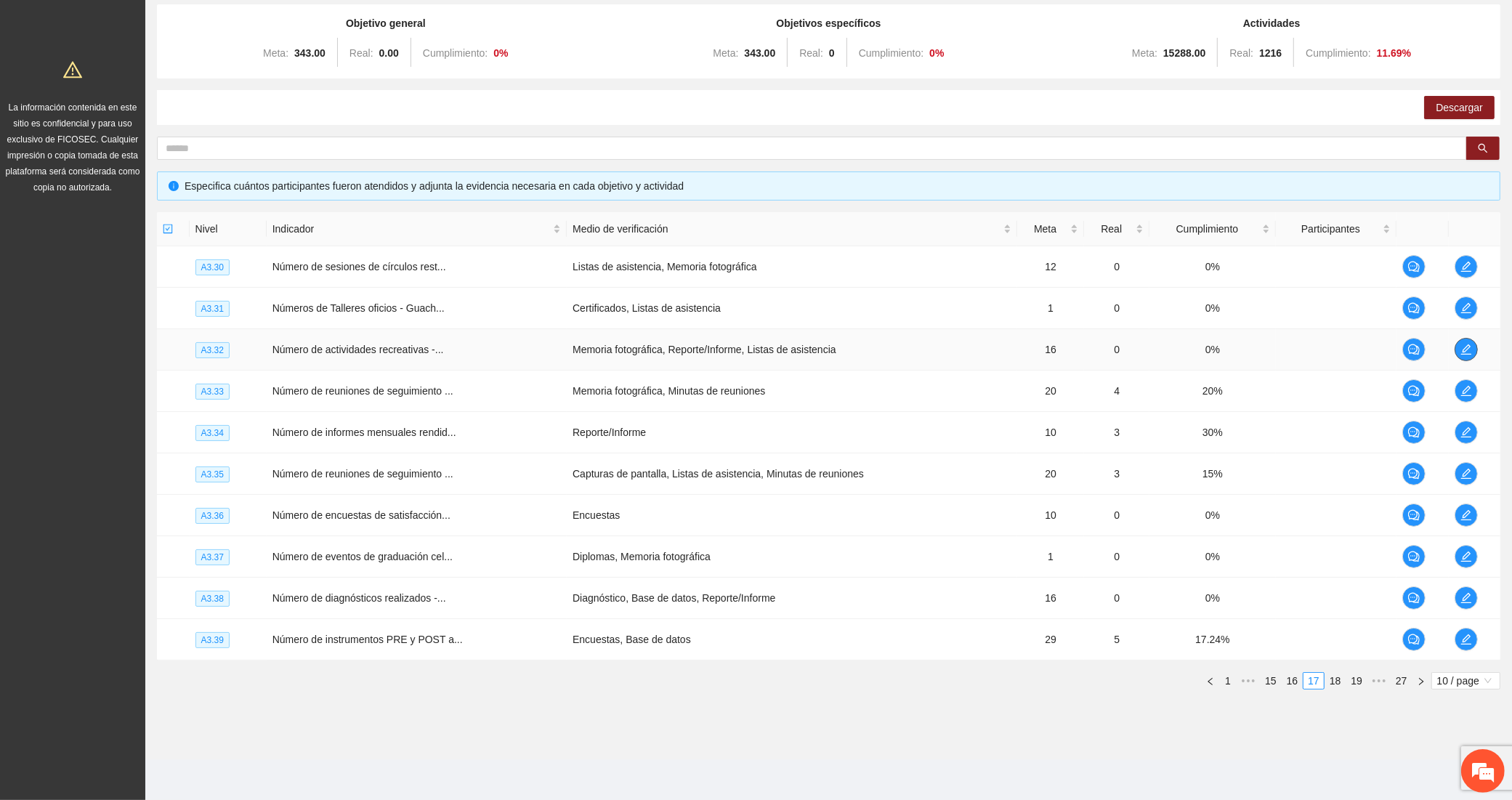
click at [1462, 347] on icon "edit" at bounding box center [1466, 349] width 12 height 12
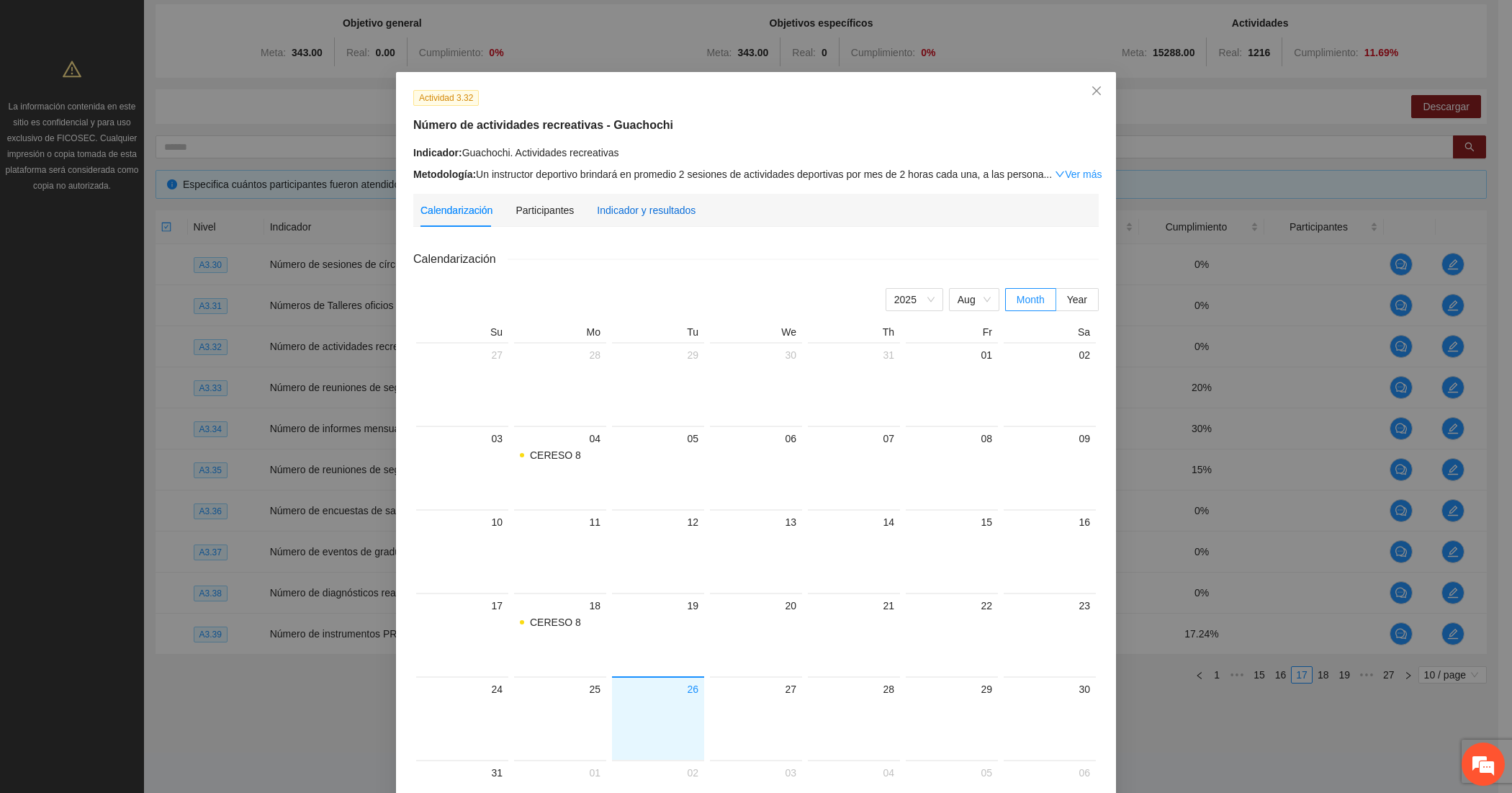
click at [628, 207] on div "Indicador y resultados" at bounding box center [646, 210] width 98 height 16
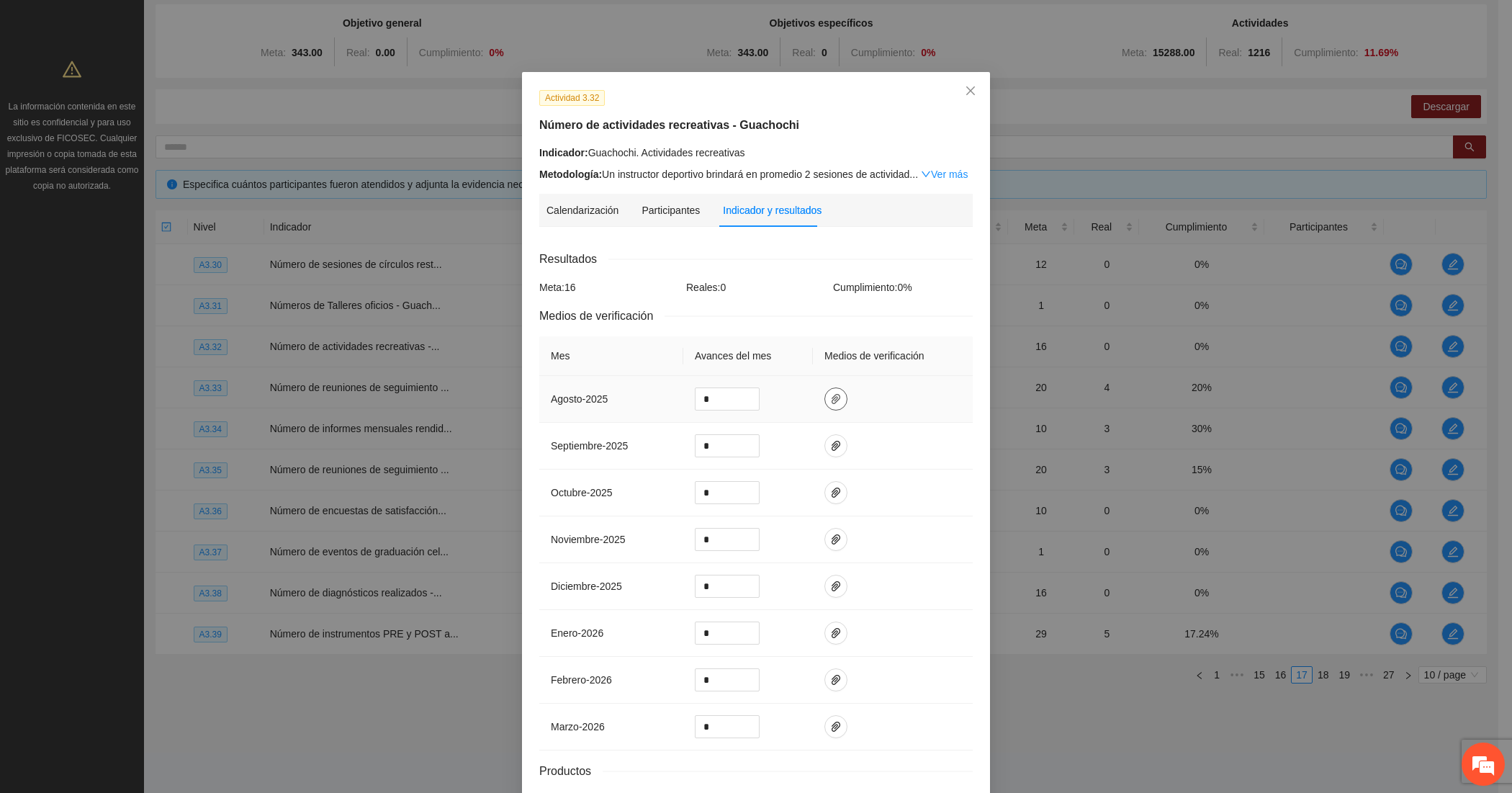
click at [830, 402] on icon "paper-clip" at bounding box center [836, 399] width 11 height 11
click at [769, 355] on span "Adjuntar documento" at bounding box center [791, 355] width 90 height 16
click at [708, 405] on input "*" at bounding box center [727, 399] width 63 height 21
click at [709, 404] on input "*" at bounding box center [727, 399] width 63 height 21
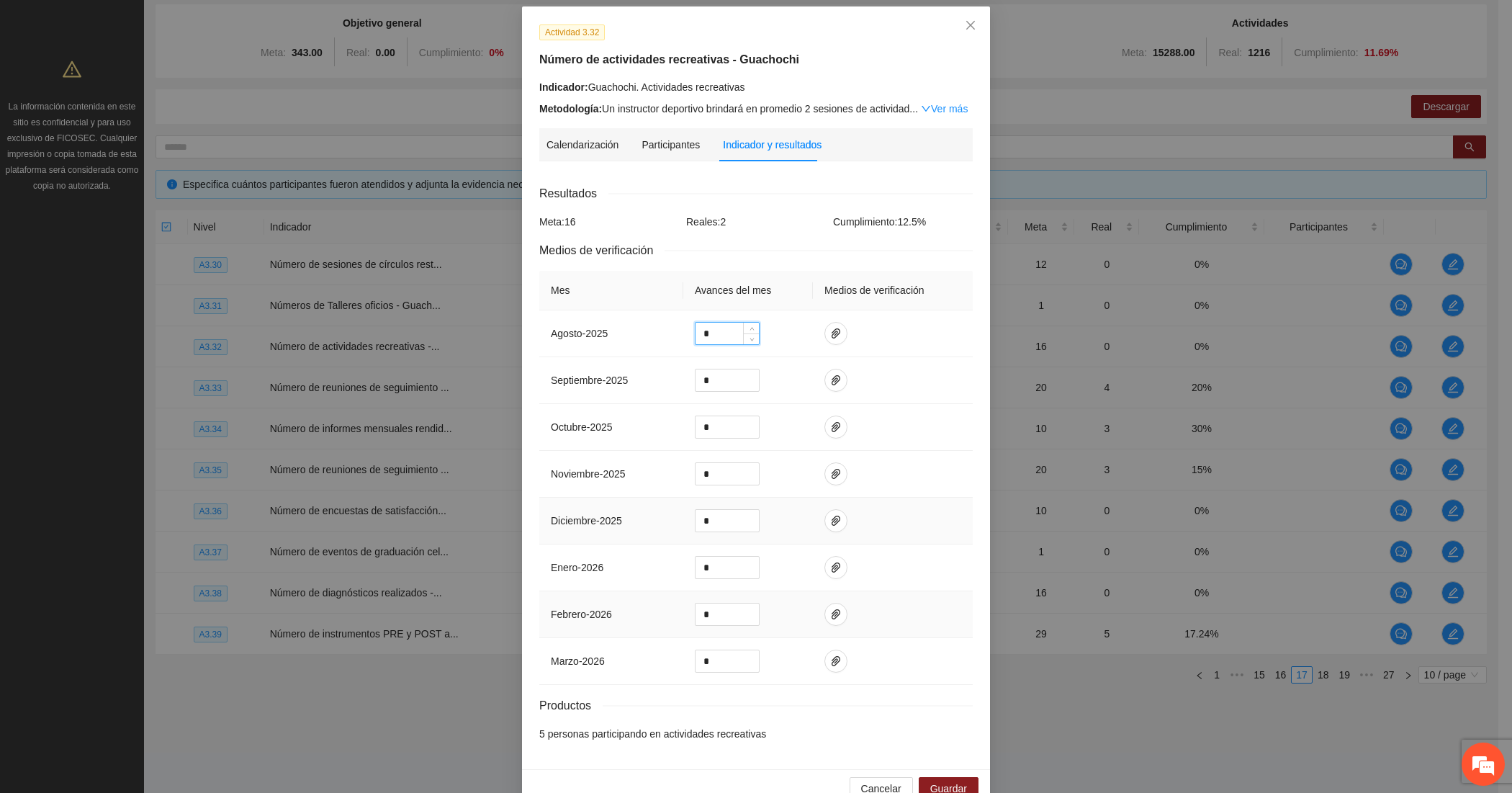
scroll to position [101, 0]
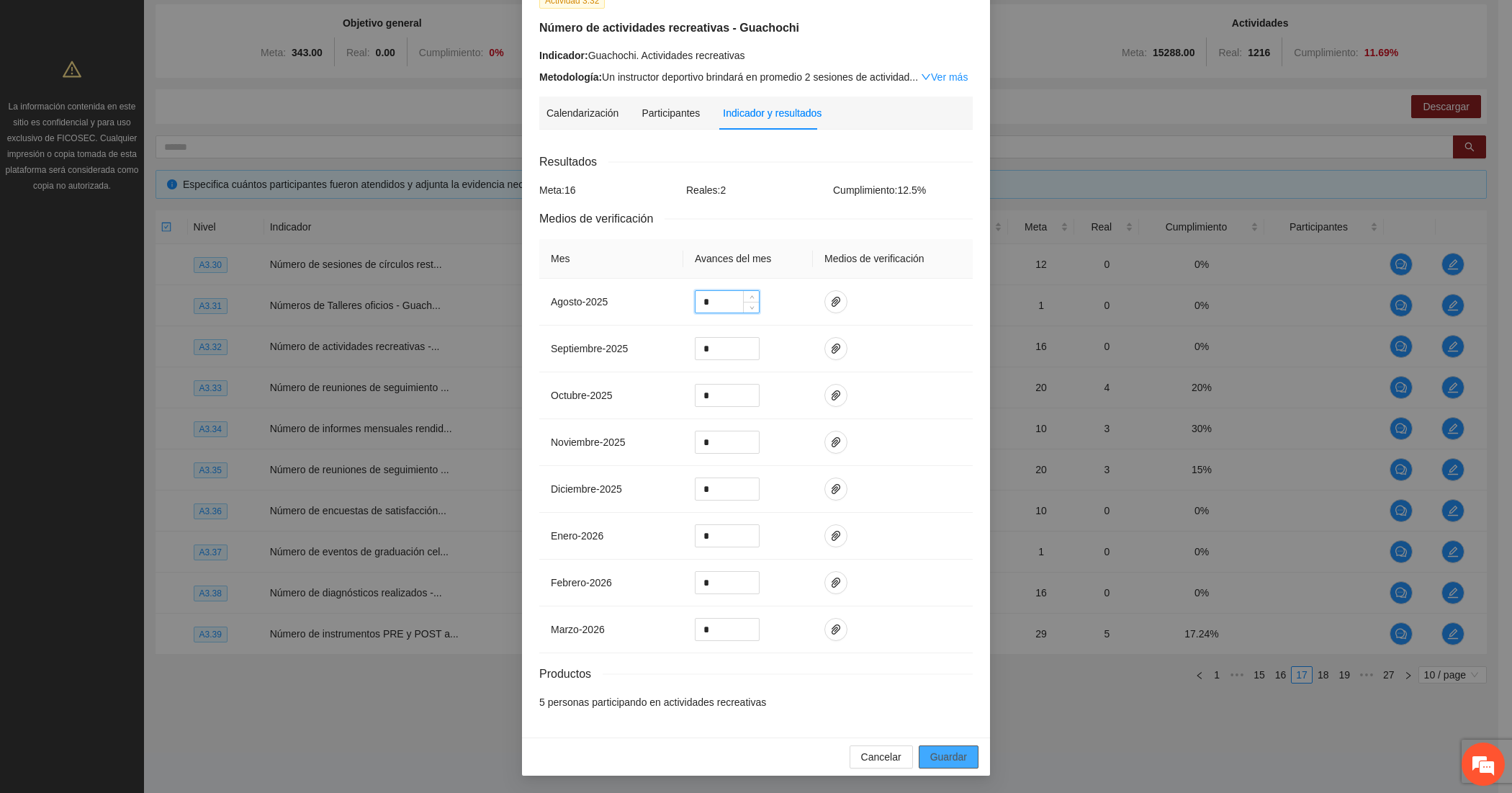
type input "*"
click at [927, 766] on button "Guardar" at bounding box center [949, 757] width 59 height 23
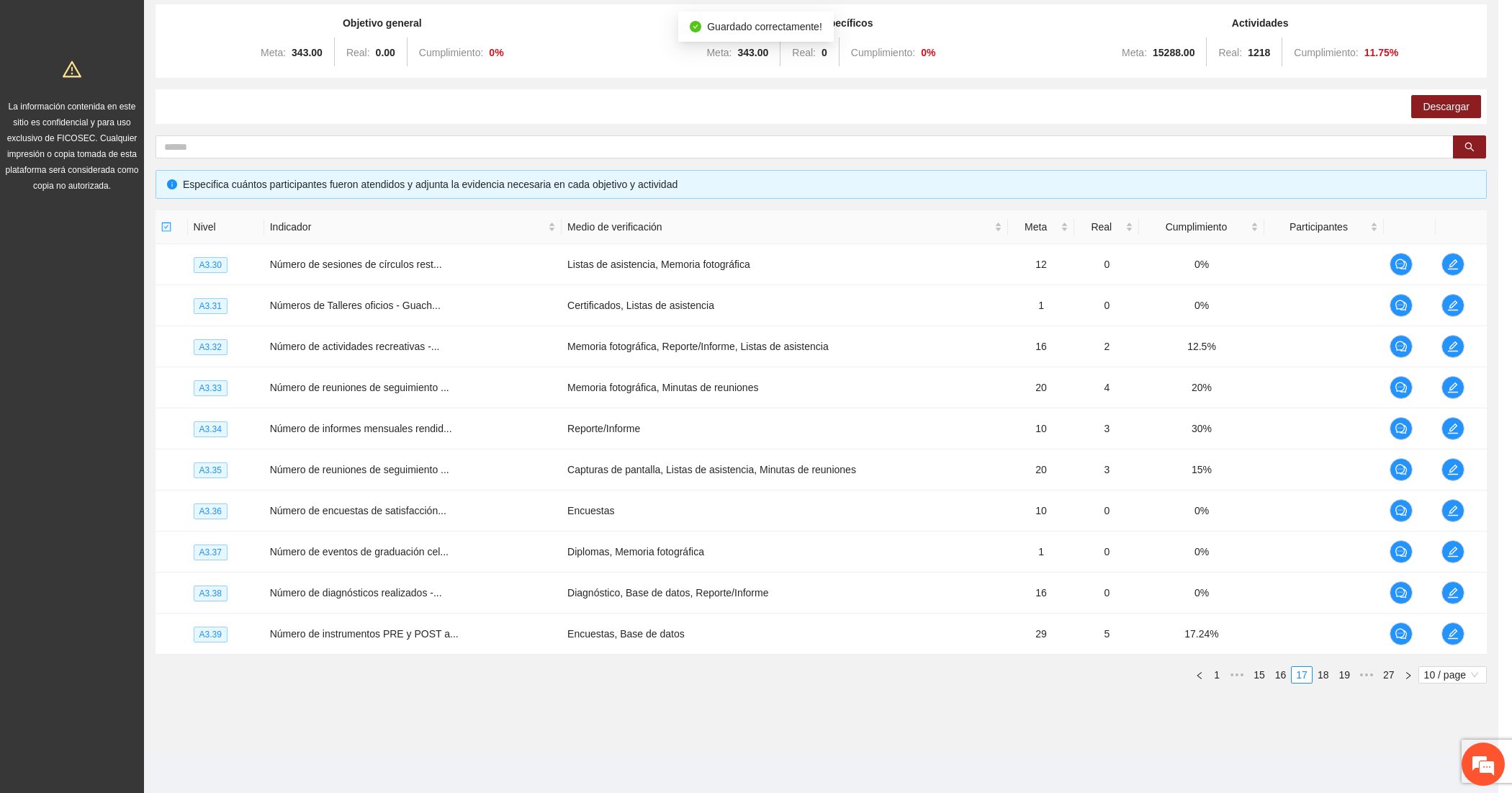
scroll to position [30, 0]
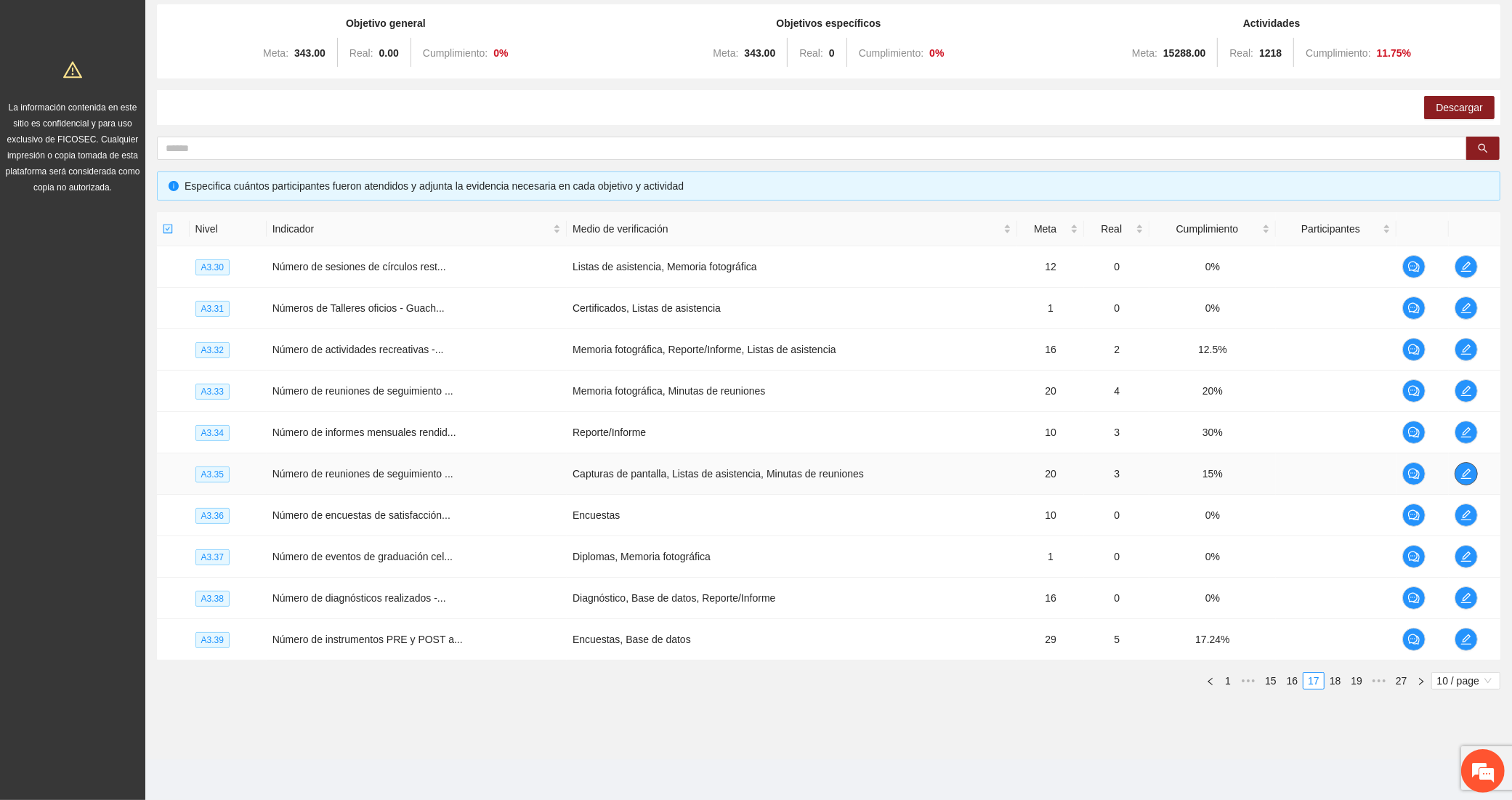
click at [1464, 469] on icon "edit" at bounding box center [1466, 473] width 12 height 12
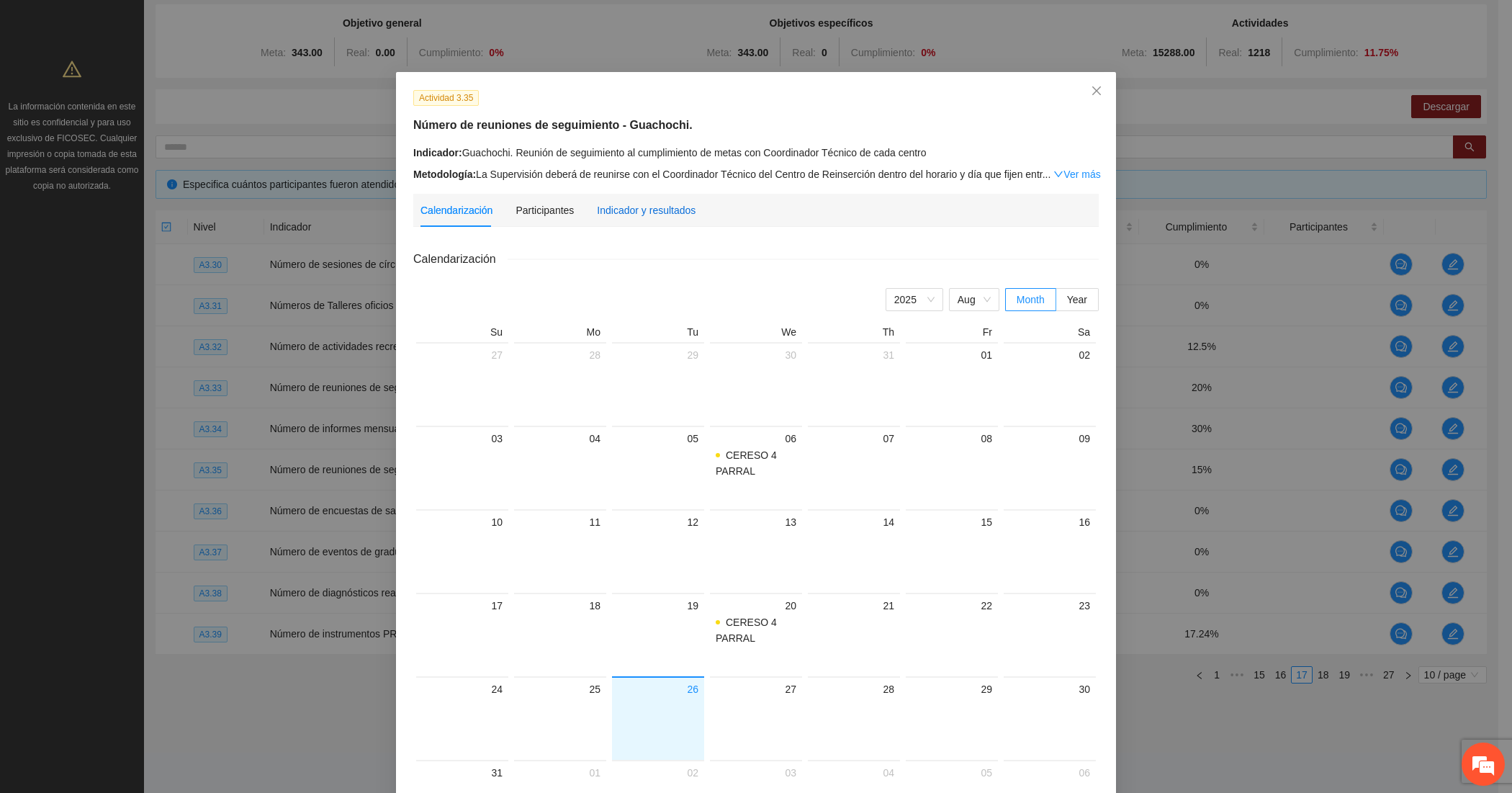
click at [631, 214] on div "Indicador y resultados" at bounding box center [646, 210] width 98 height 16
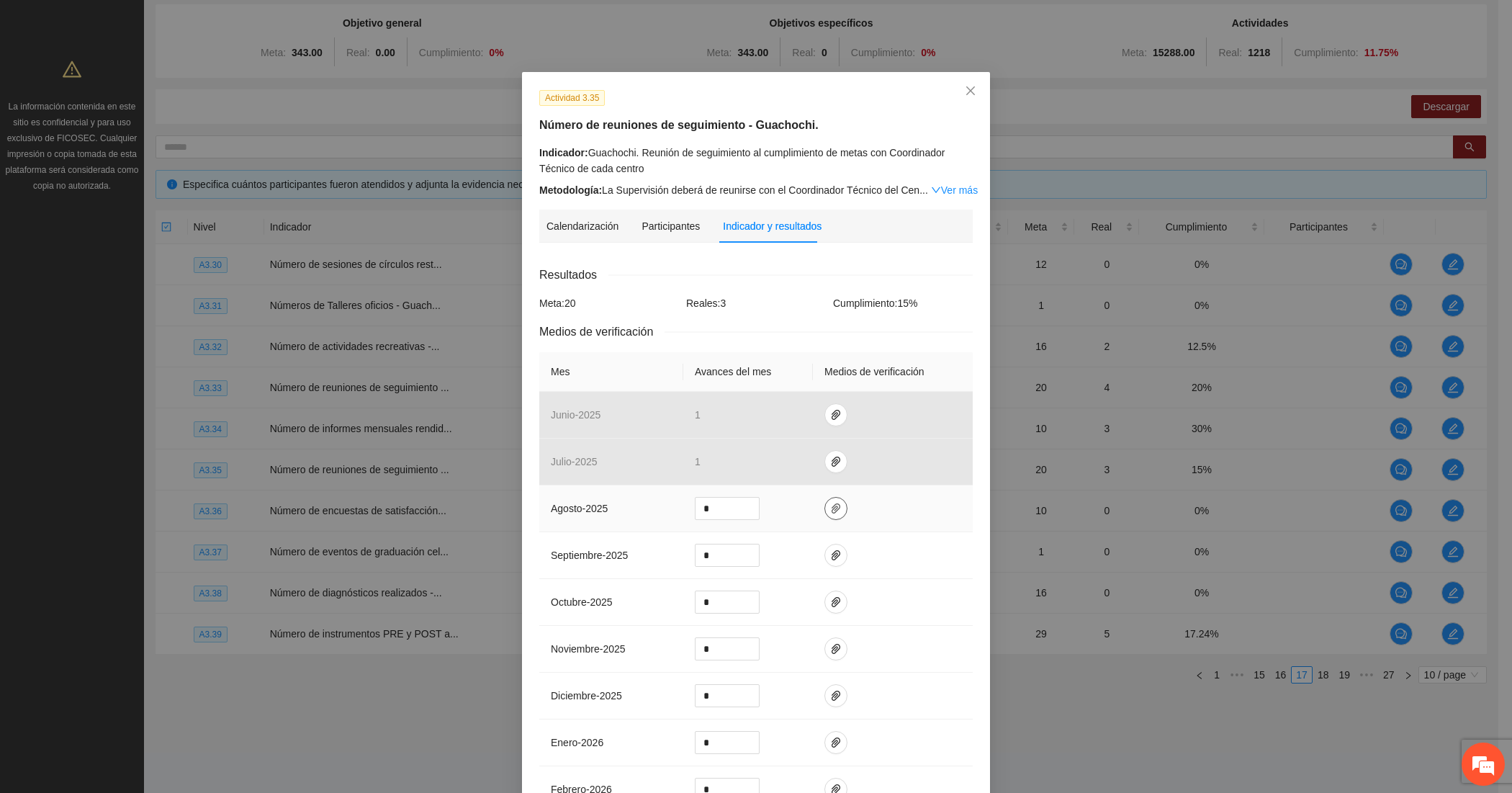
click at [824, 498] on button "button" at bounding box center [836, 509] width 23 height 23
click at [920, 467] on icon "delete" at bounding box center [925, 468] width 10 height 10
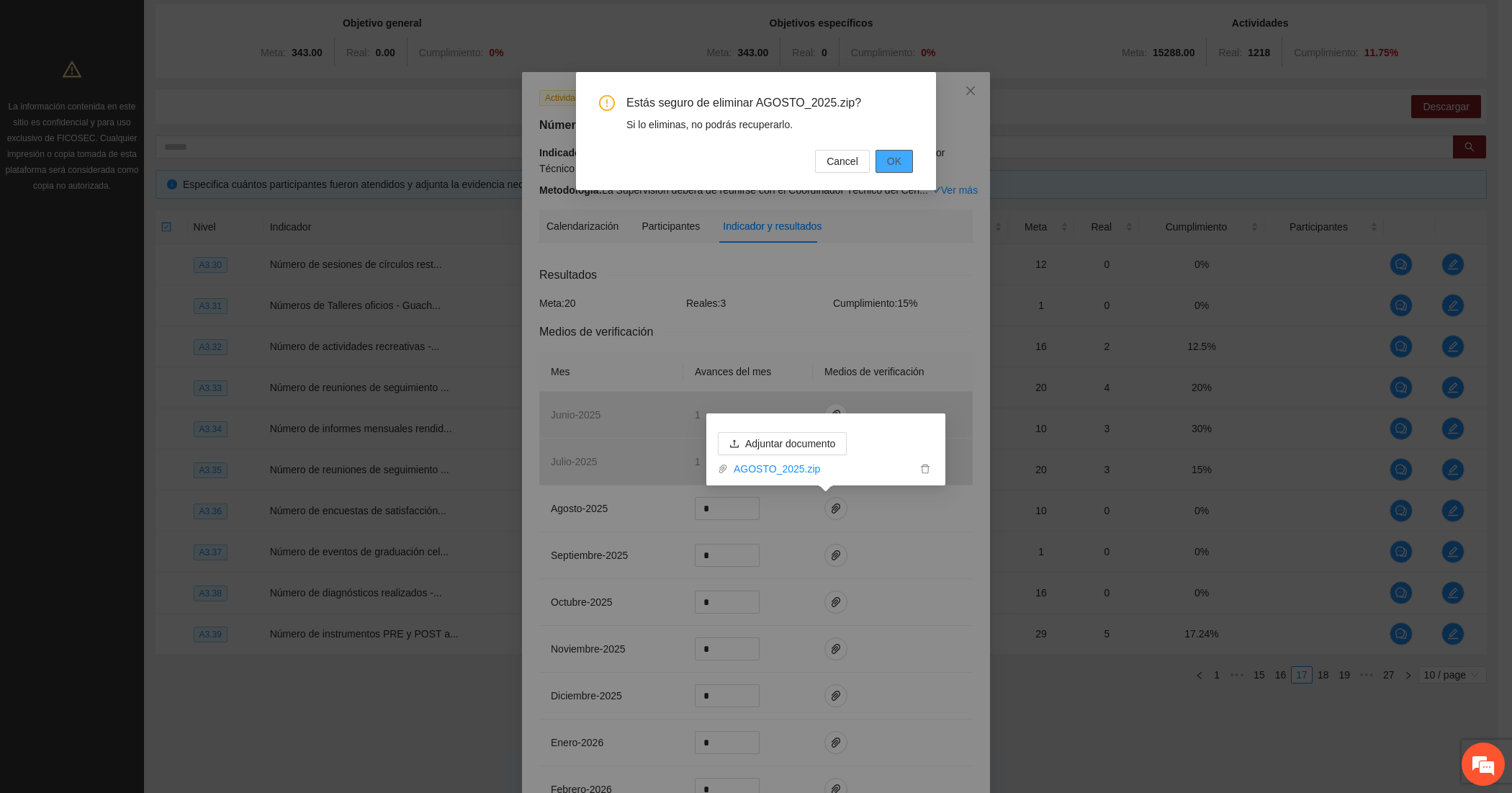
click at [904, 162] on button "OK" at bounding box center [894, 161] width 37 height 23
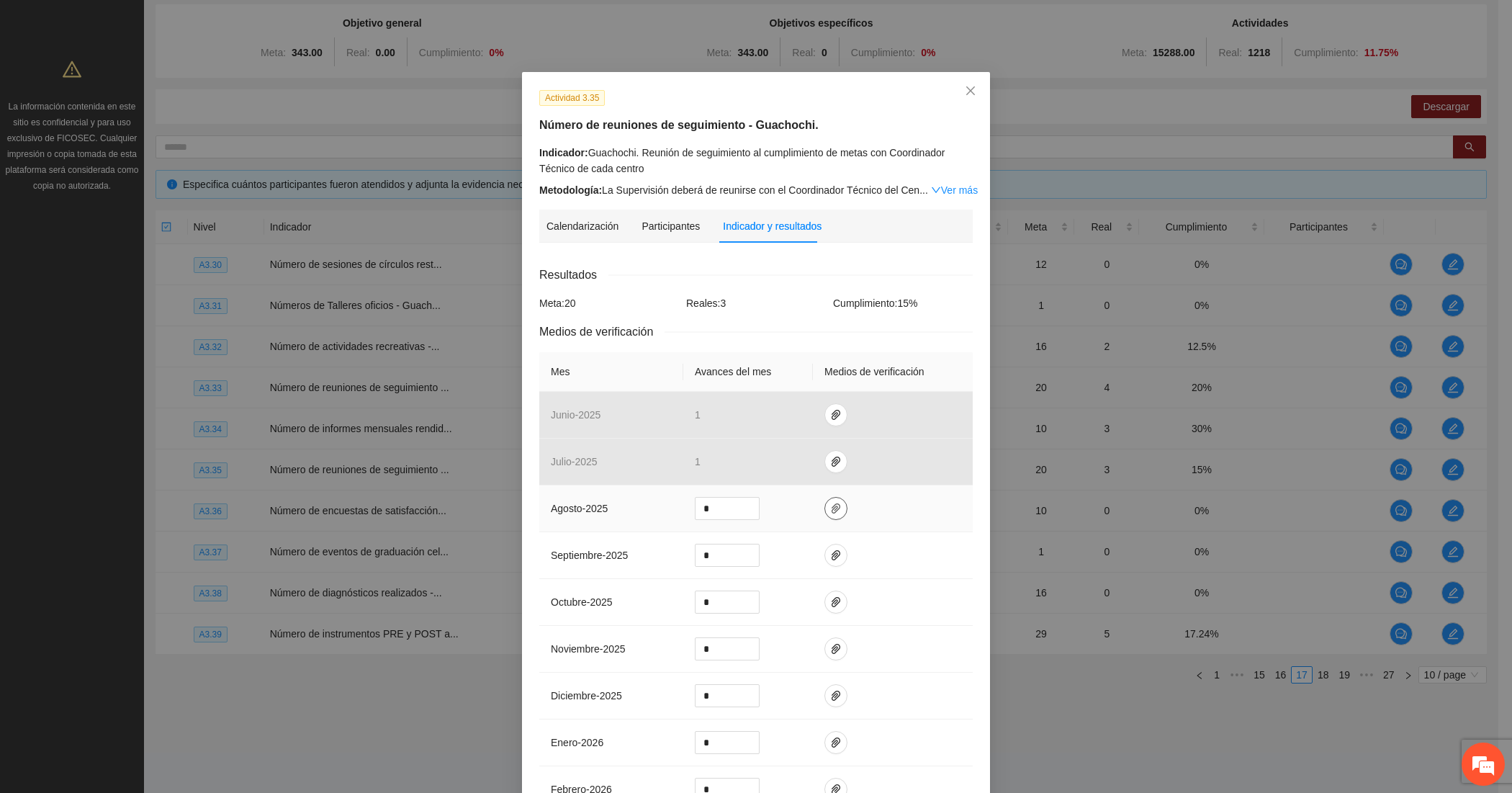
click at [825, 509] on span "paper-clip" at bounding box center [836, 508] width 21 height 11
click at [800, 460] on span "Adjuntar documento" at bounding box center [791, 465] width 90 height 16
click at [711, 512] on input "*" at bounding box center [727, 509] width 63 height 21
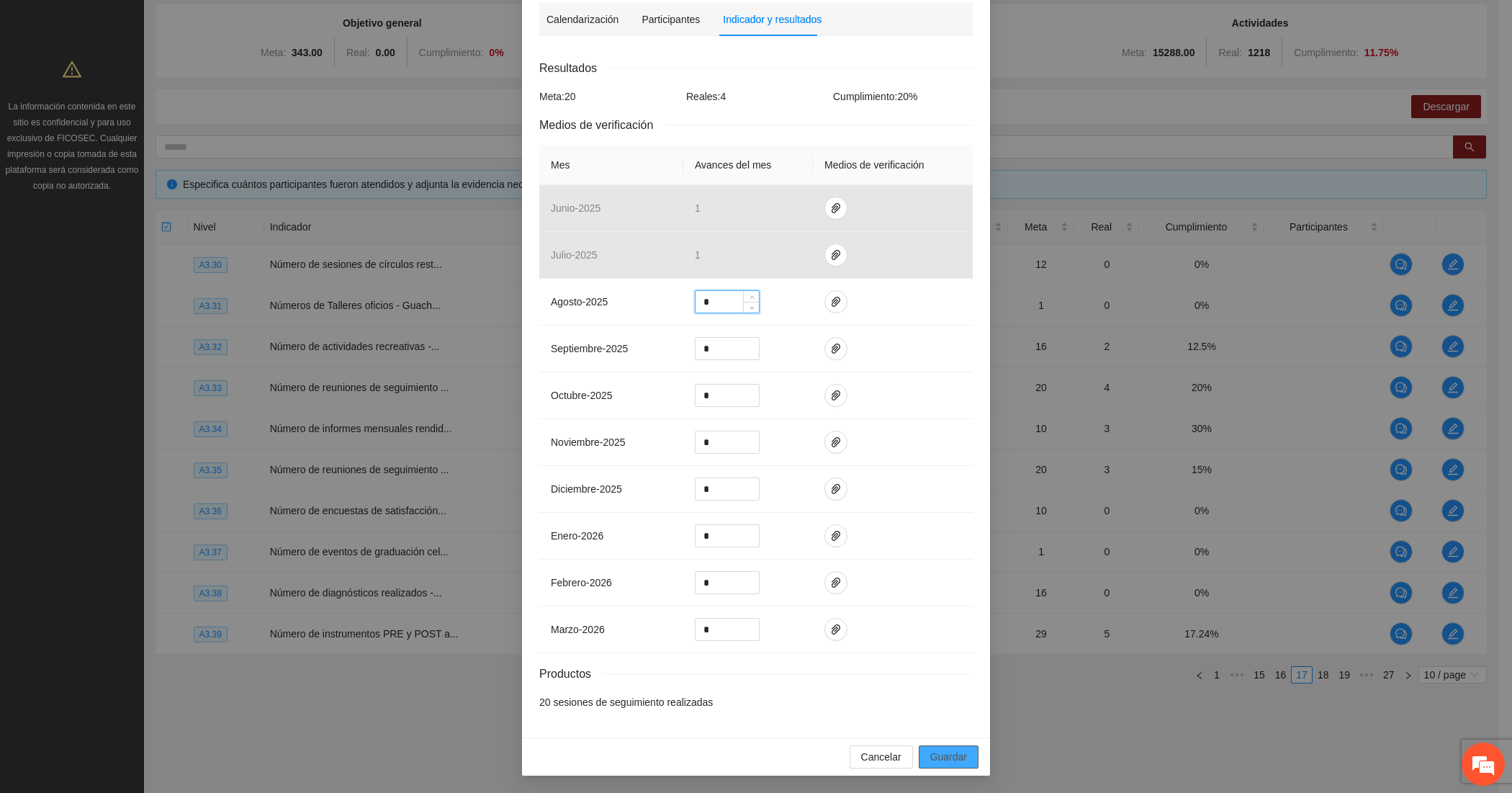
type input "*"
click at [944, 751] on span "Guardar" at bounding box center [949, 756] width 37 height 16
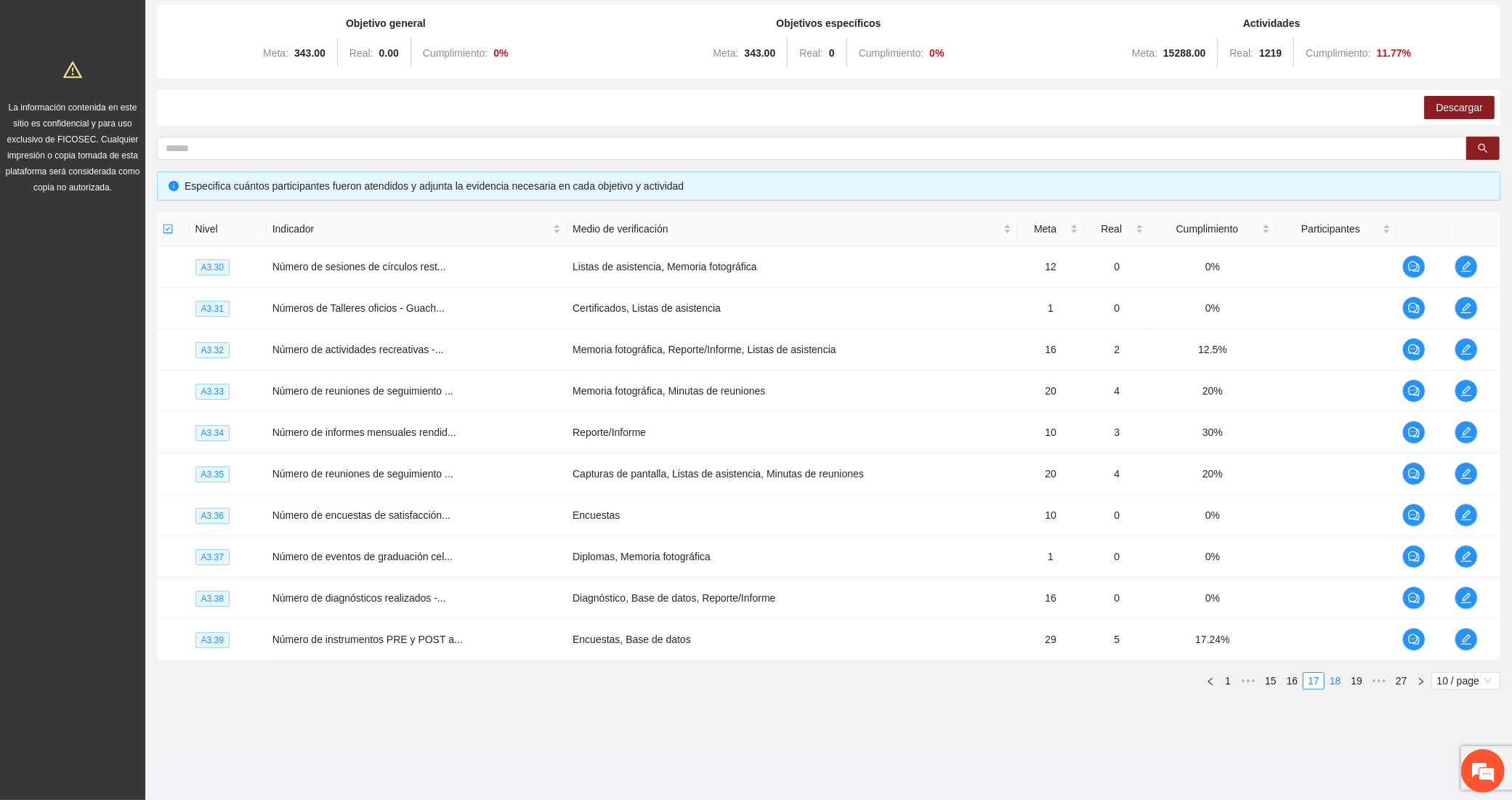
click at [1335, 682] on link "18" at bounding box center [1336, 681] width 20 height 16
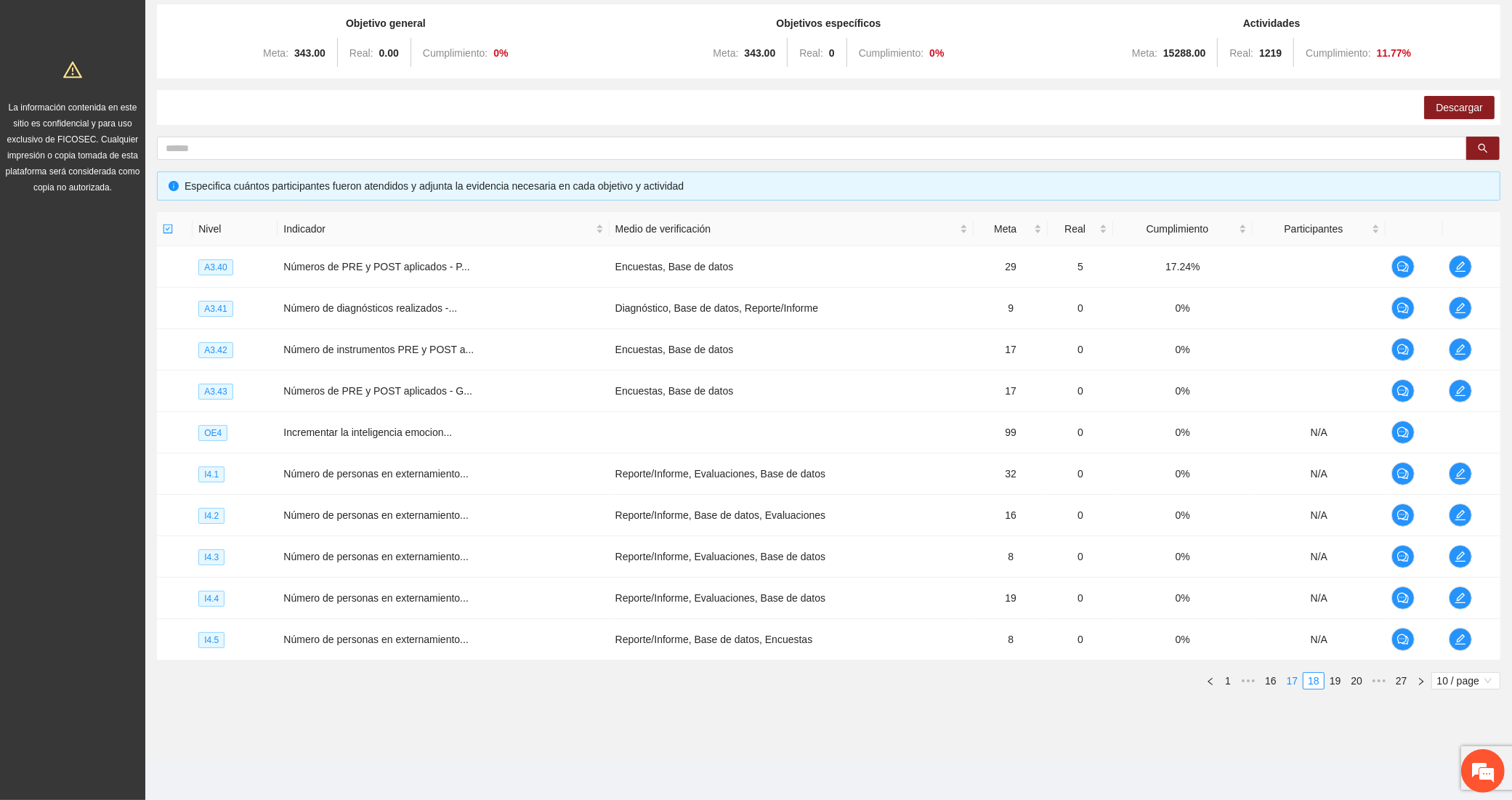
click at [1285, 687] on link "17" at bounding box center [1293, 681] width 20 height 16
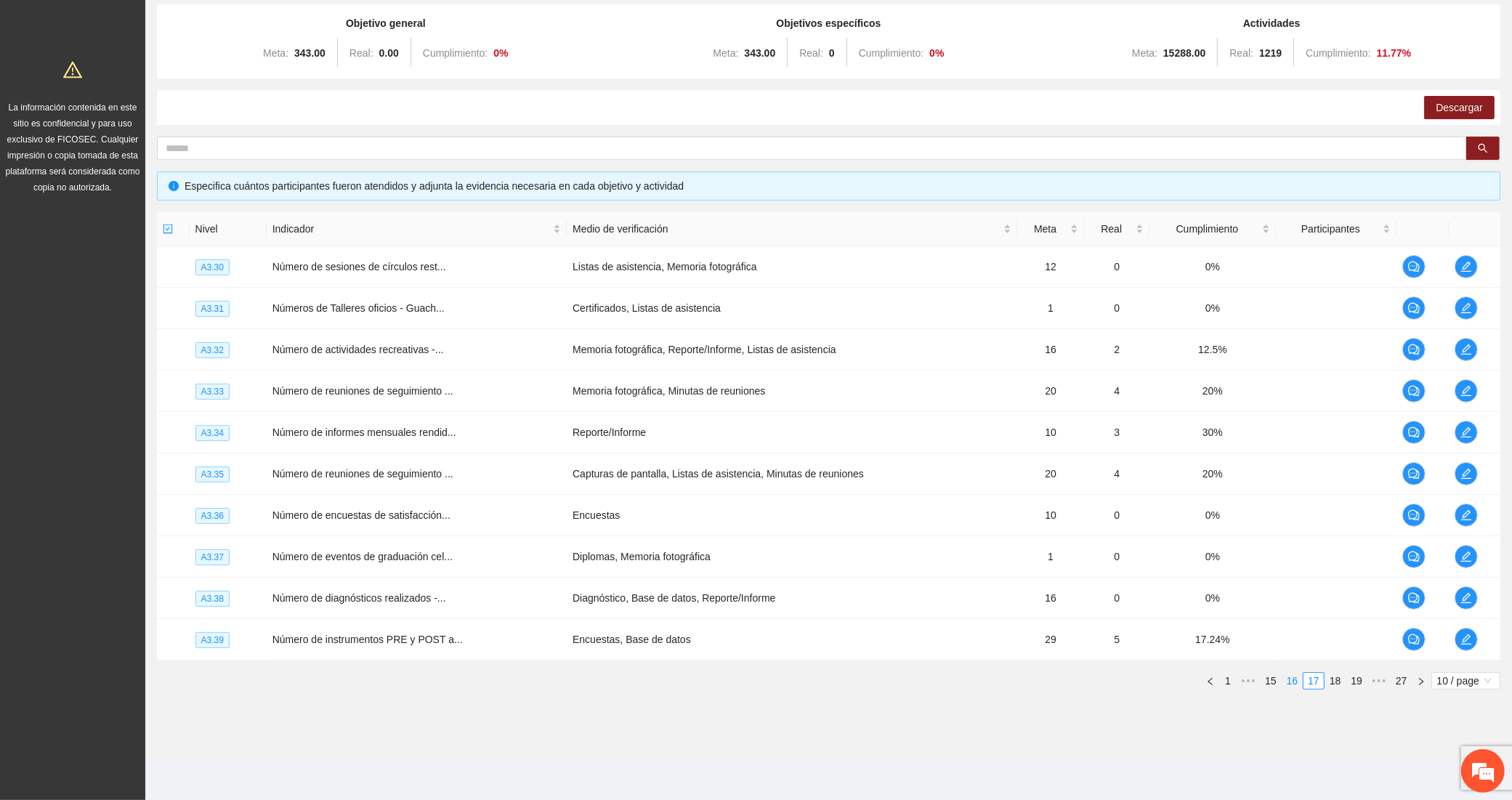
click at [1291, 685] on link "16" at bounding box center [1293, 681] width 20 height 16
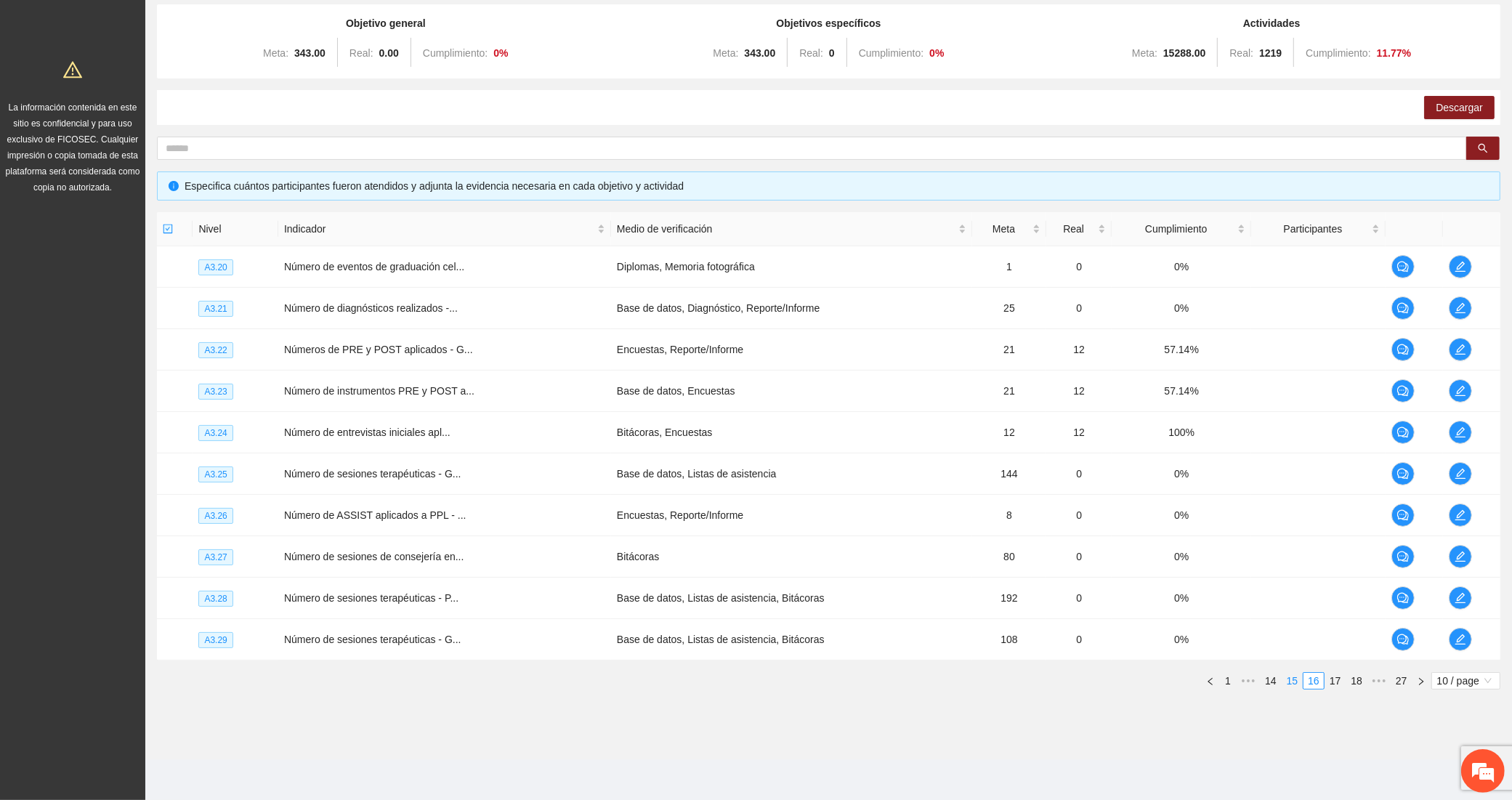
click at [1294, 685] on link "15" at bounding box center [1293, 681] width 20 height 16
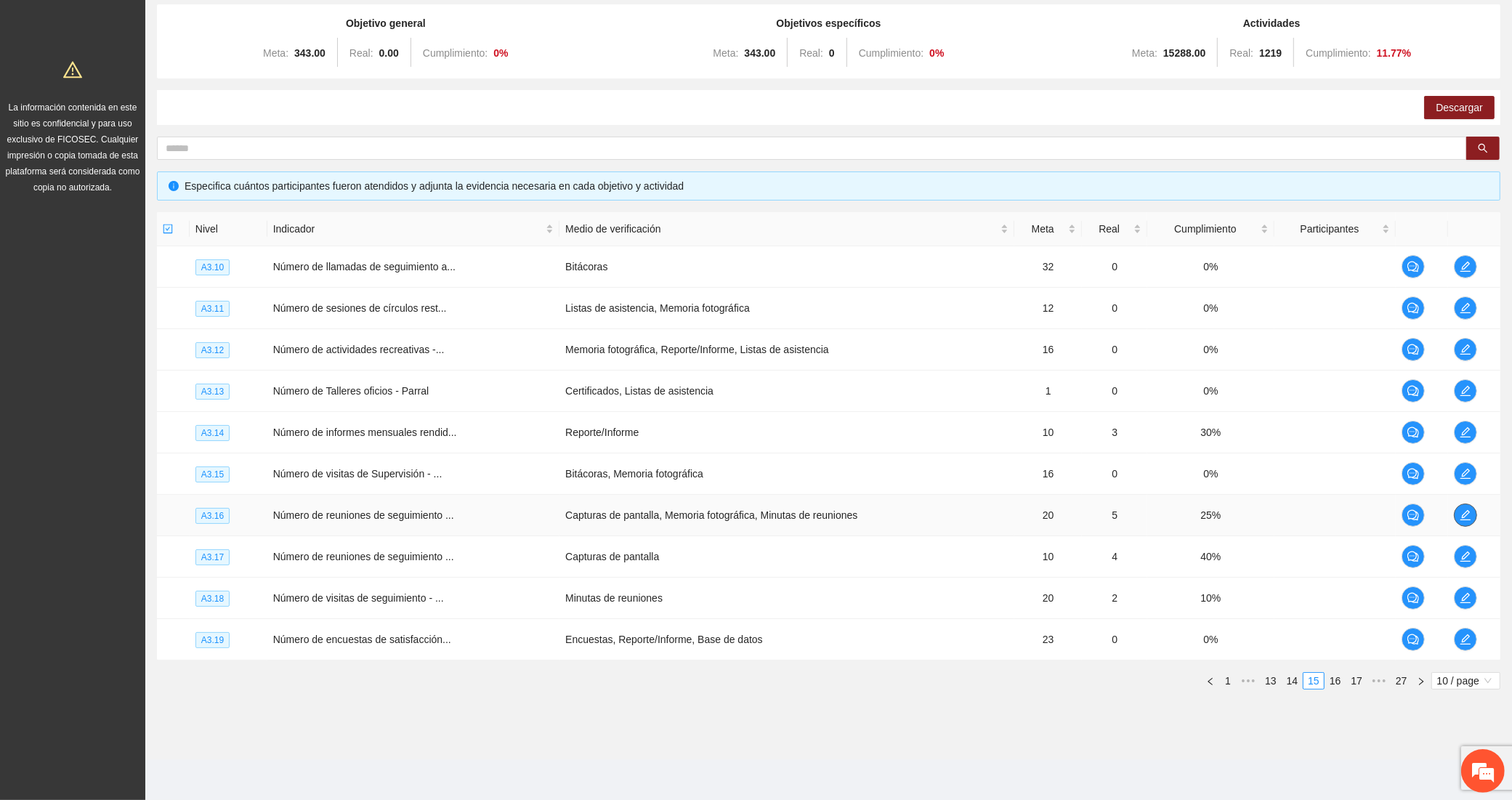
click at [1462, 513] on icon "edit" at bounding box center [1465, 515] width 12 height 12
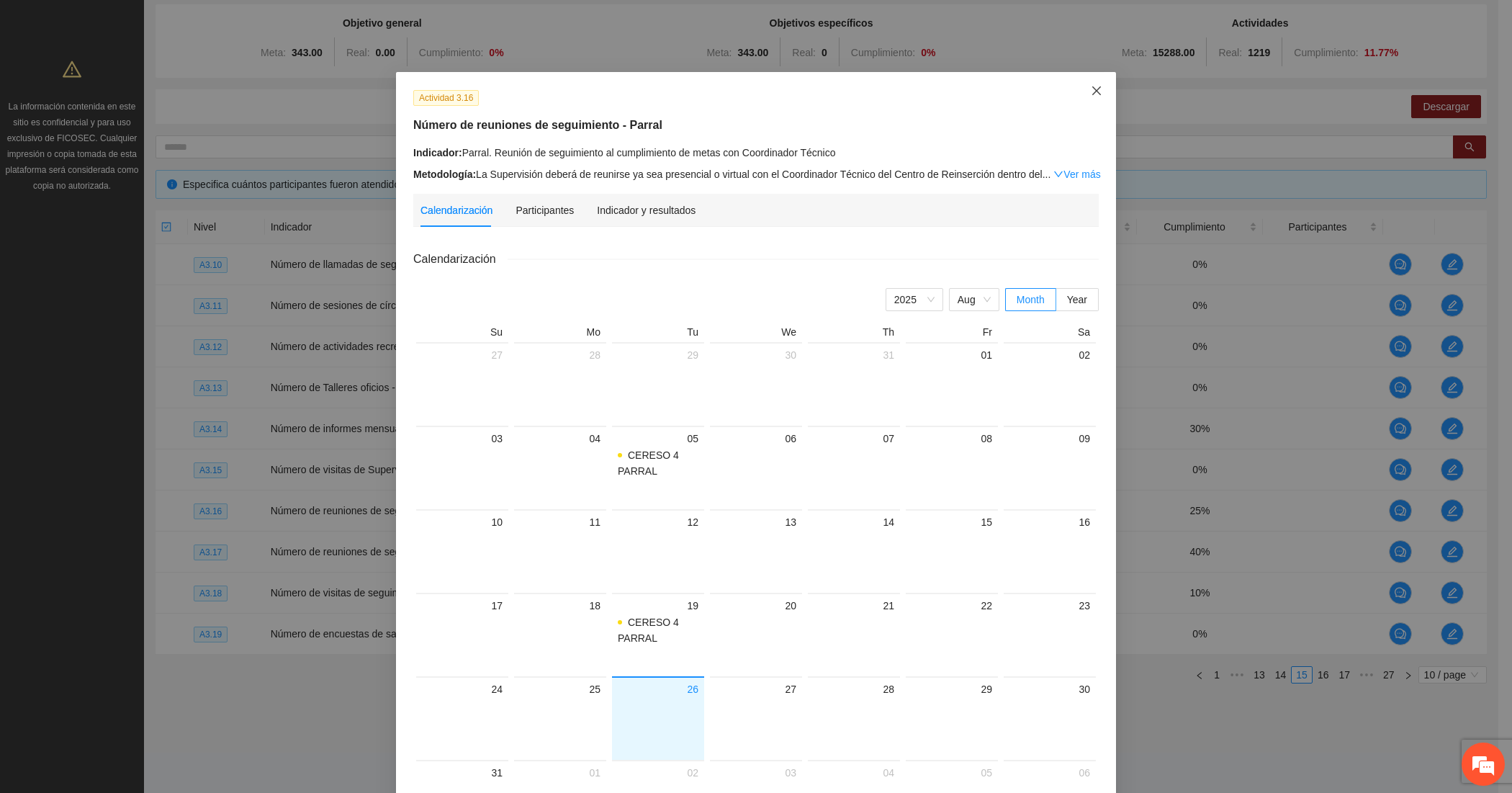
click at [1091, 91] on icon "close" at bounding box center [1096, 90] width 11 height 11
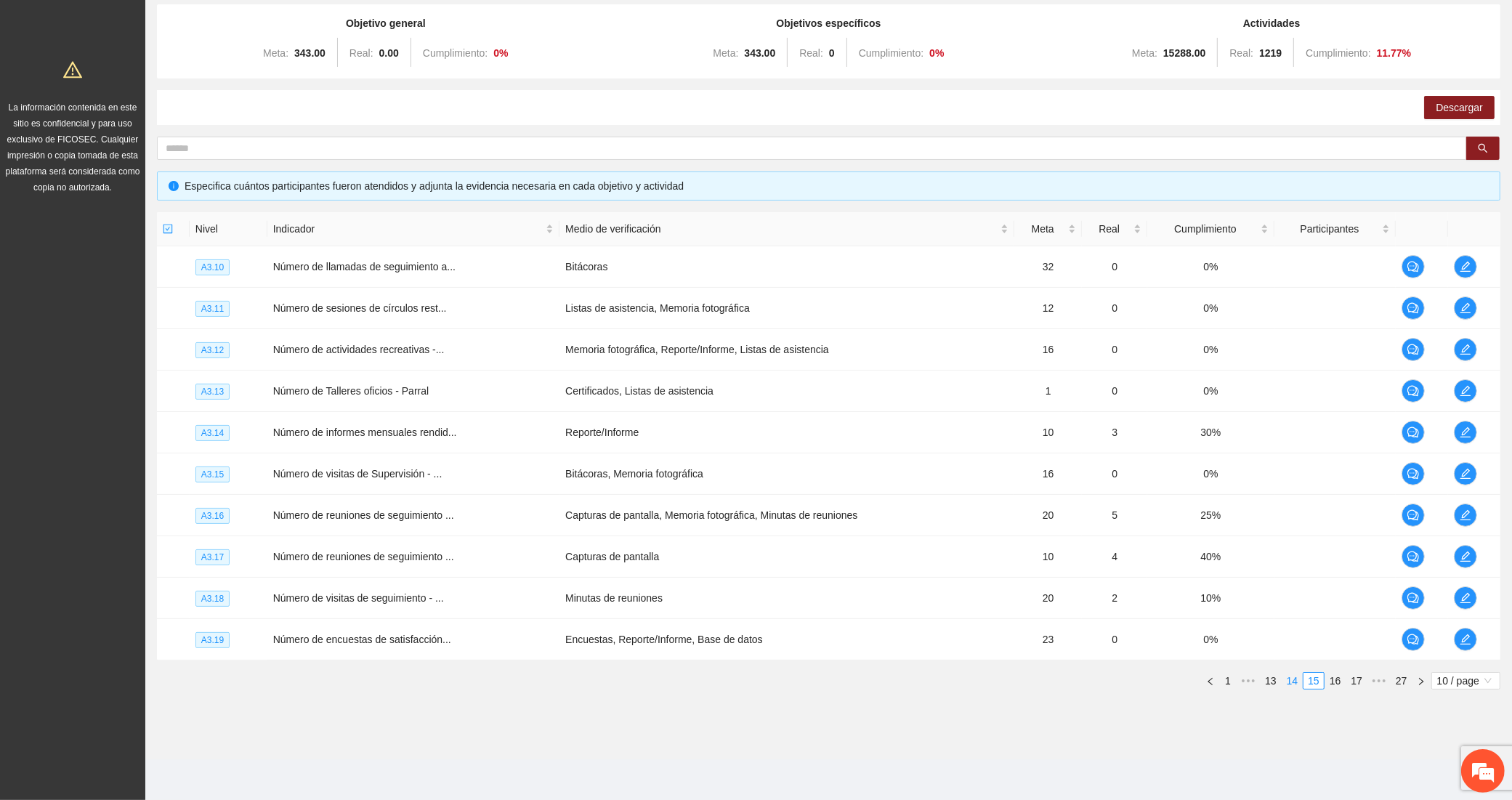
click at [1293, 683] on link "14" at bounding box center [1293, 681] width 20 height 16
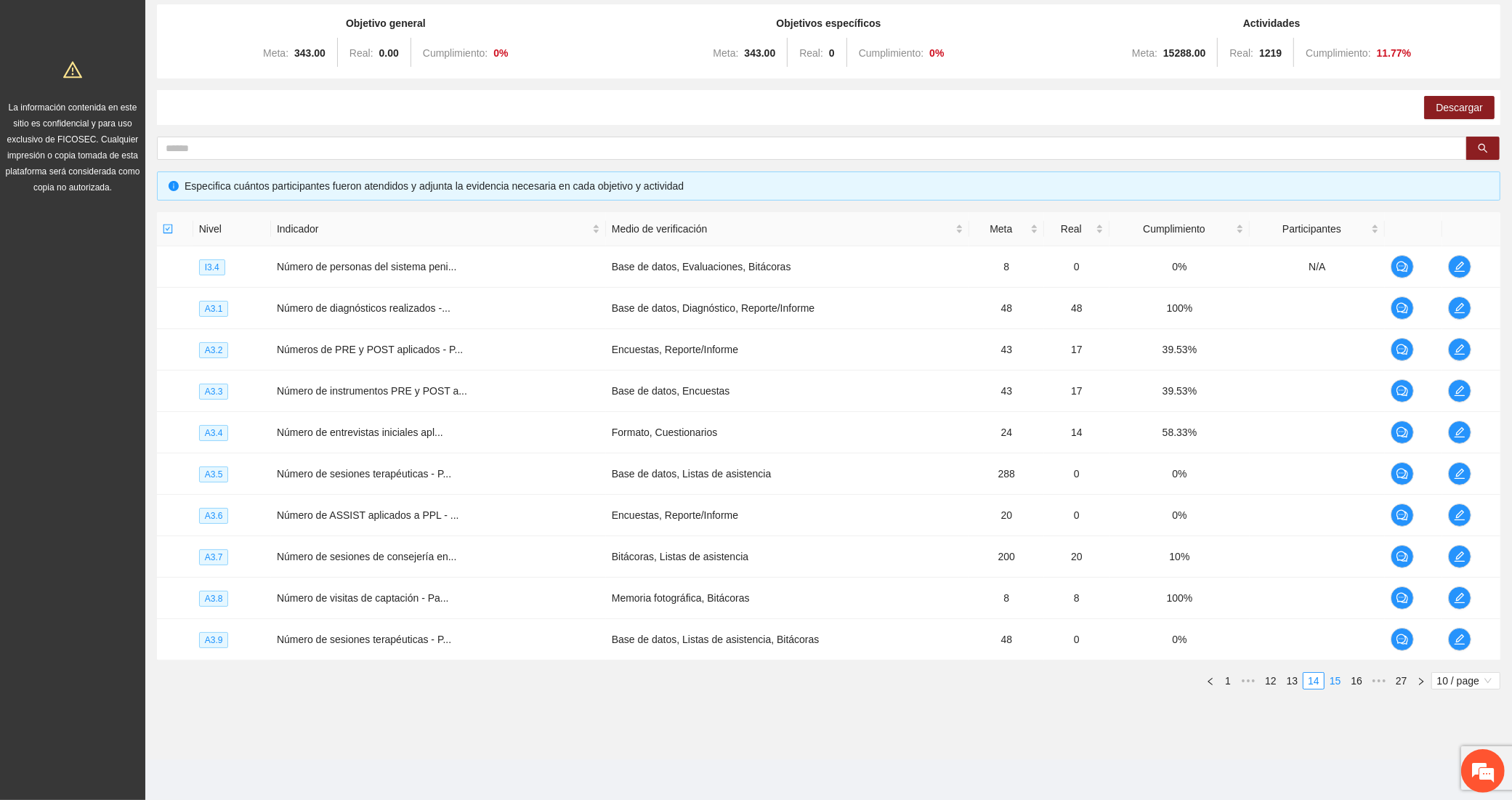
click at [1338, 685] on link "15" at bounding box center [1336, 681] width 20 height 16
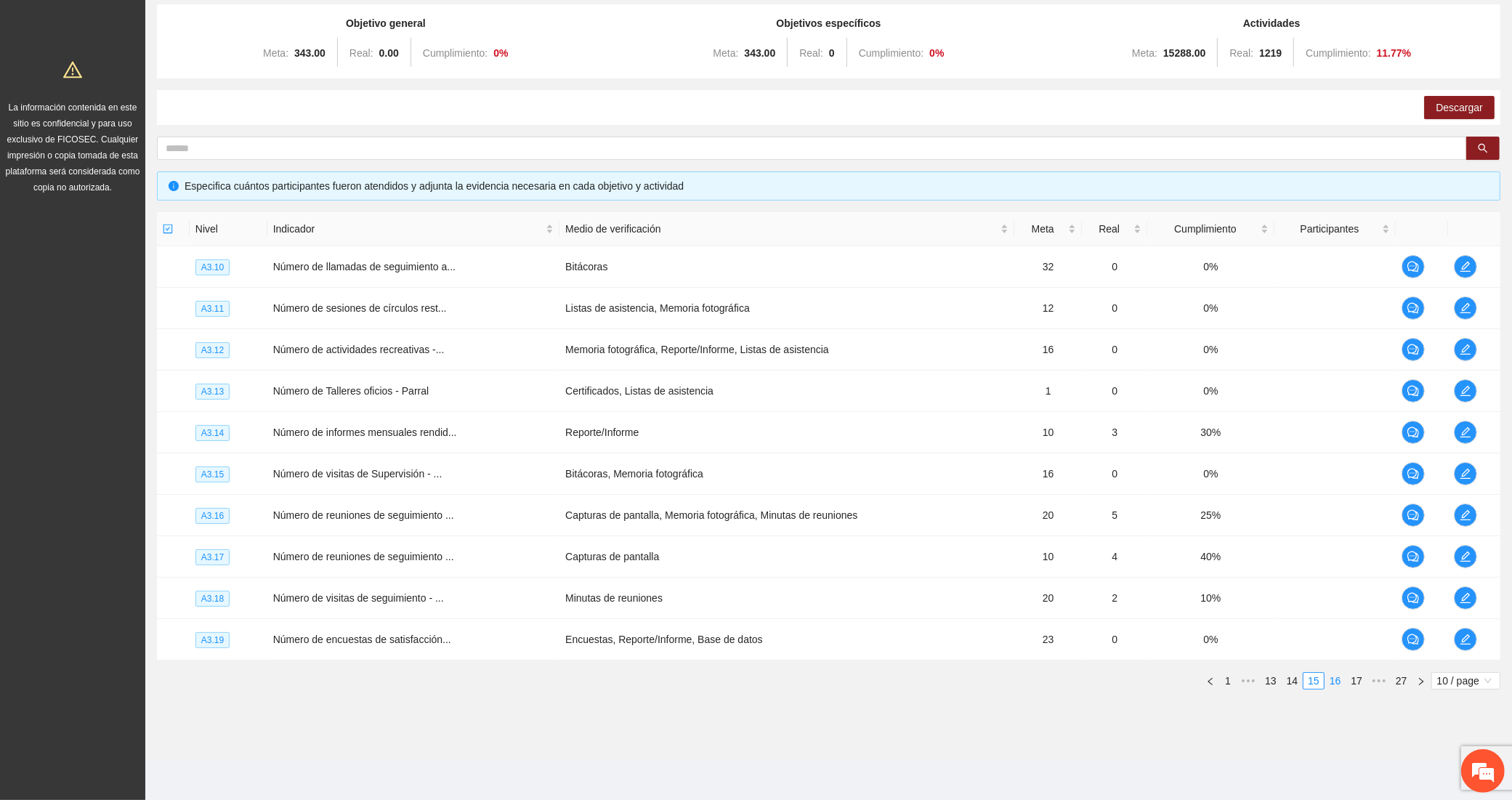
click at [1335, 685] on link "16" at bounding box center [1336, 681] width 20 height 16
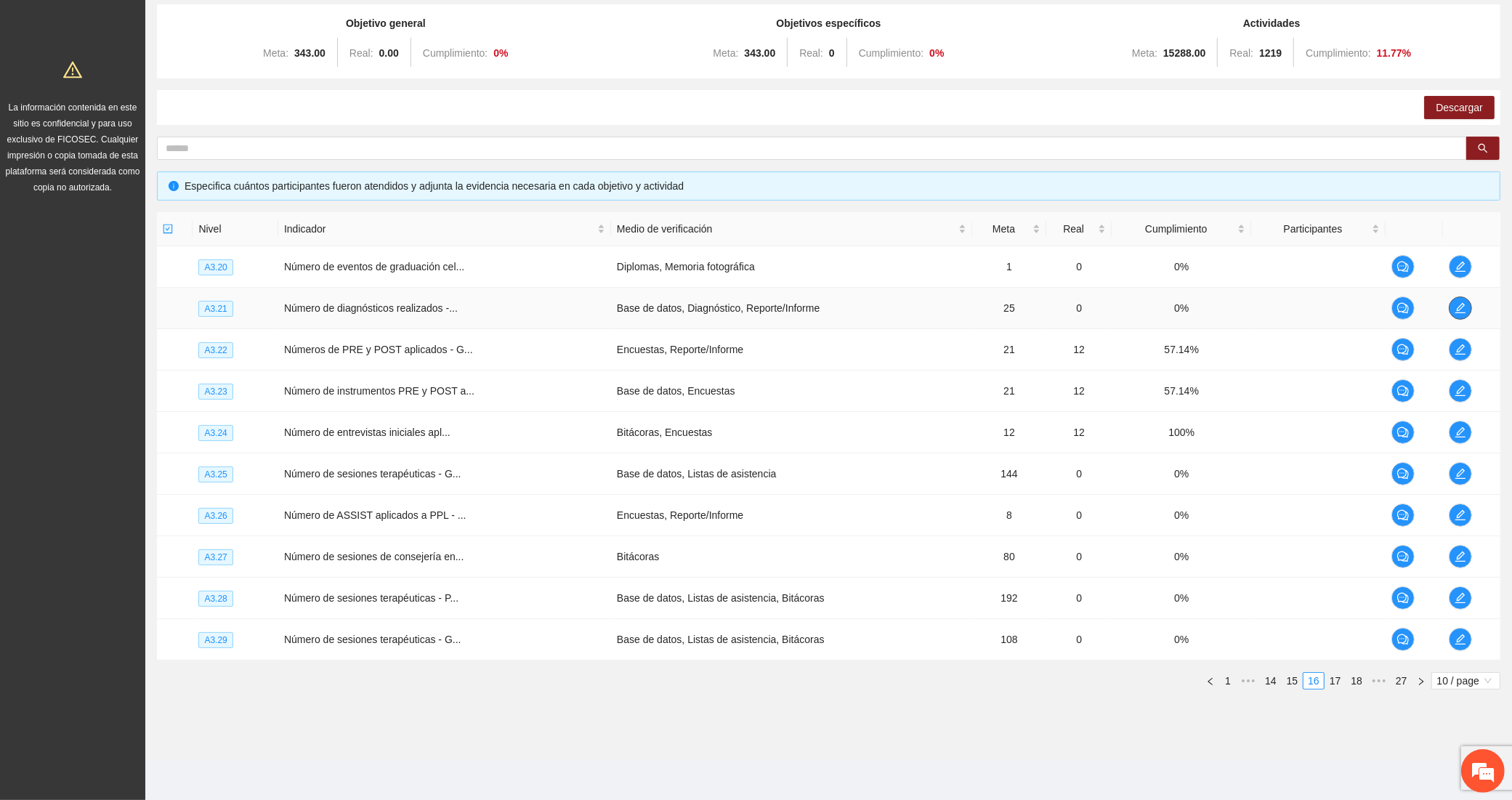
click at [1458, 302] on icon "edit" at bounding box center [1460, 308] width 12 height 12
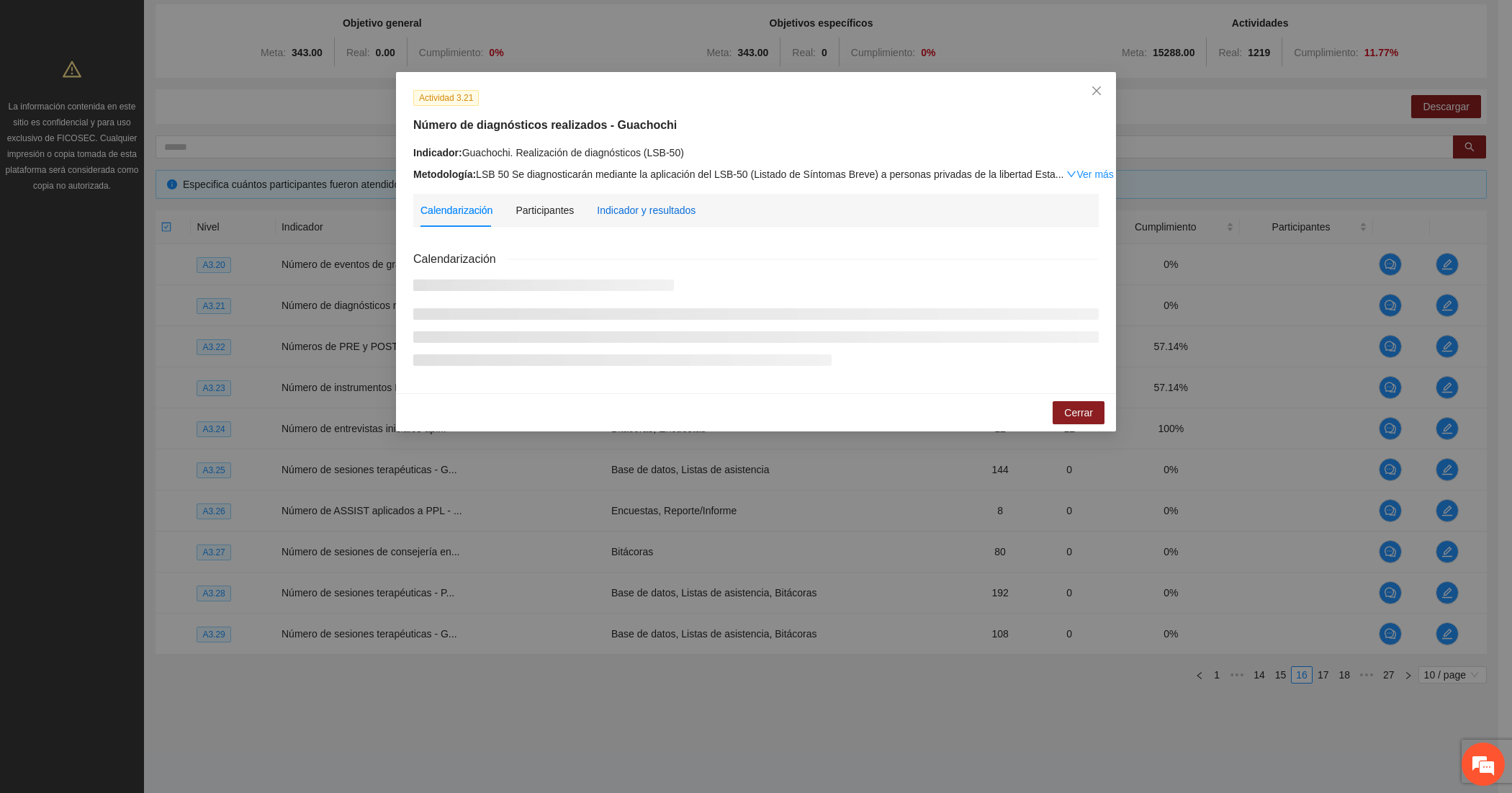
click at [609, 203] on div "Indicador y resultados" at bounding box center [646, 210] width 98 height 16
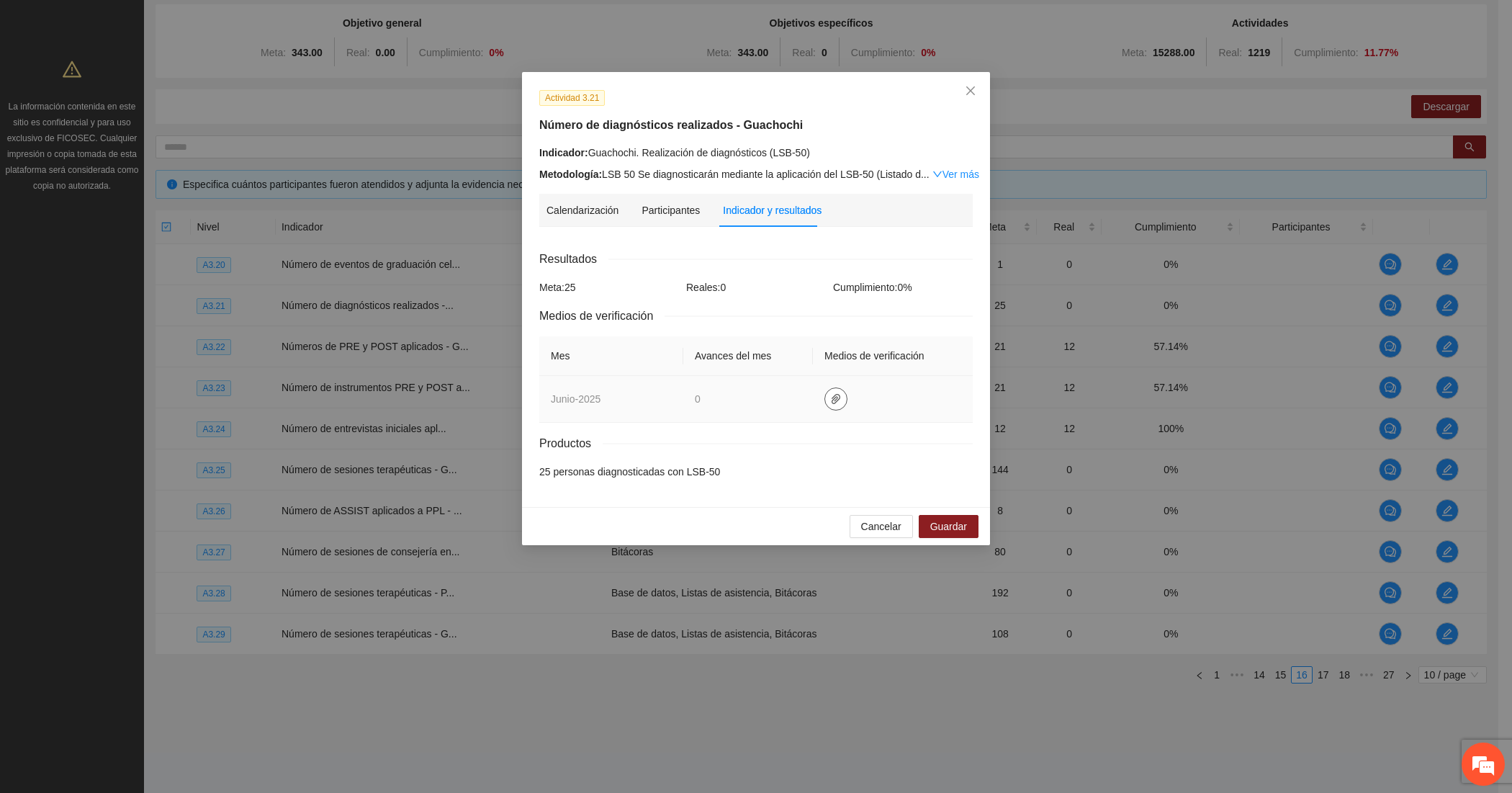
click at [830, 405] on button "button" at bounding box center [836, 399] width 23 height 23
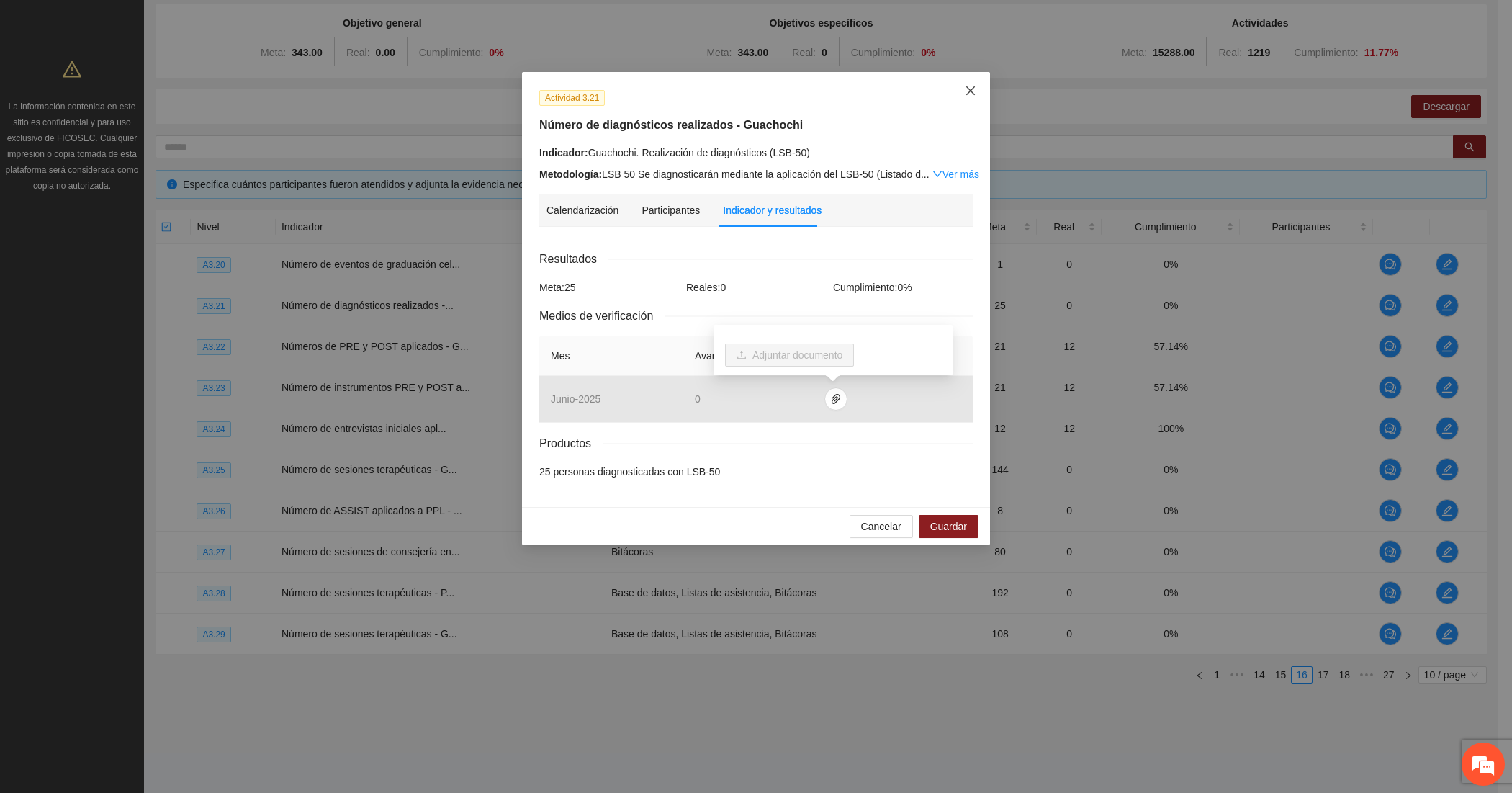
click at [966, 92] on icon "close" at bounding box center [971, 90] width 11 height 11
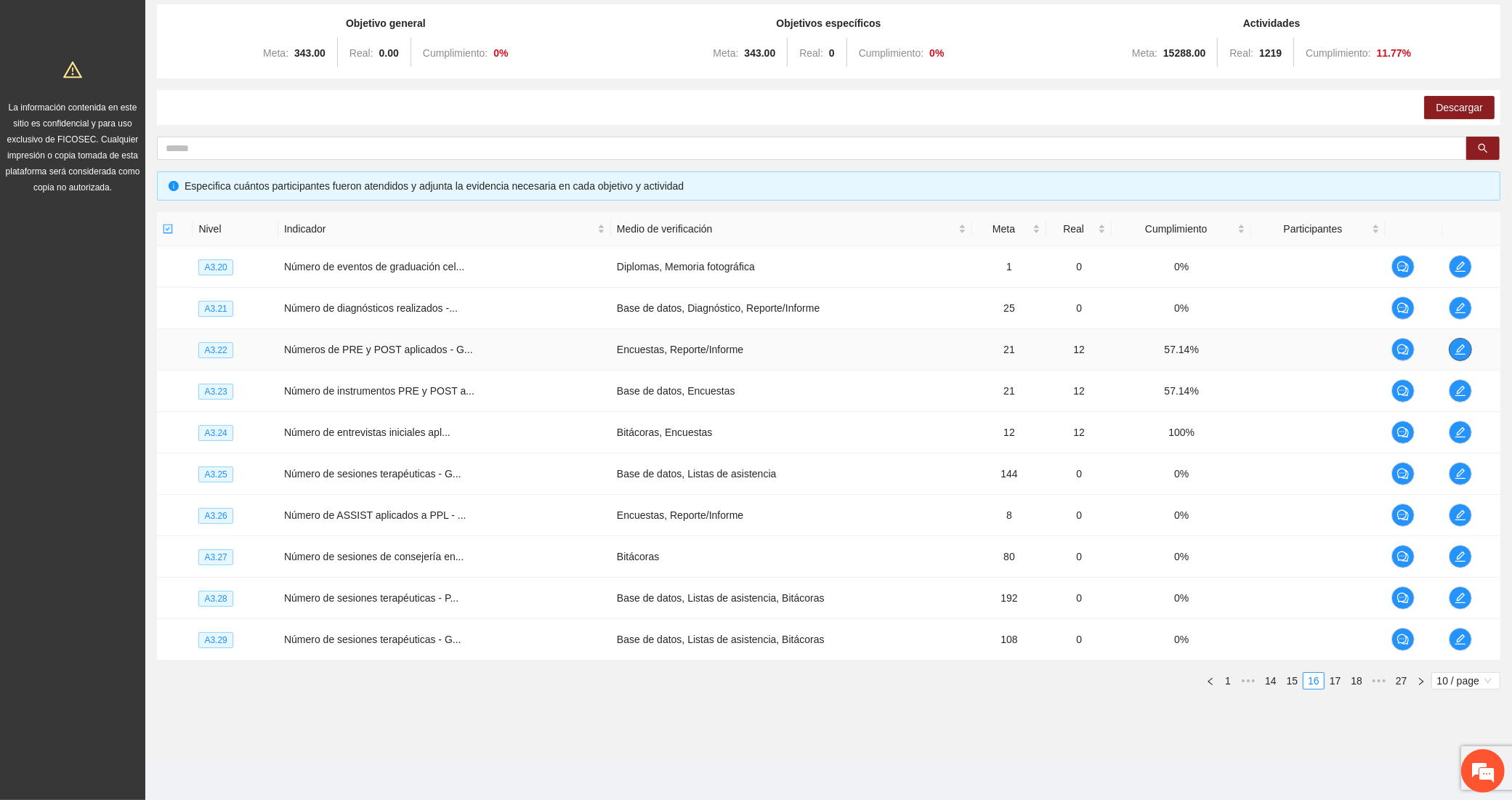
click at [1452, 344] on span "edit" at bounding box center [1460, 349] width 22 height 12
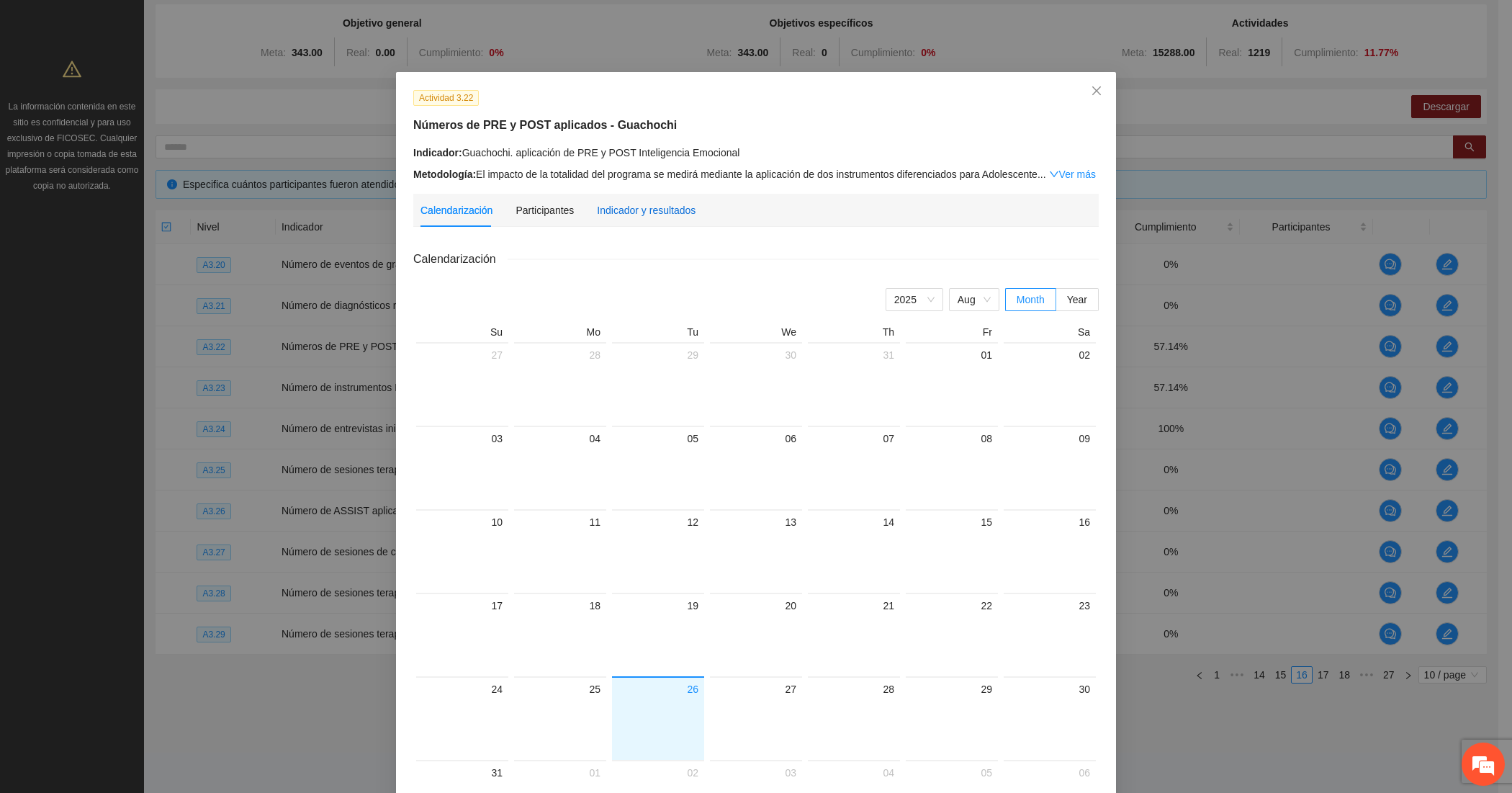
click at [649, 214] on div "Indicador y resultados" at bounding box center [646, 210] width 98 height 16
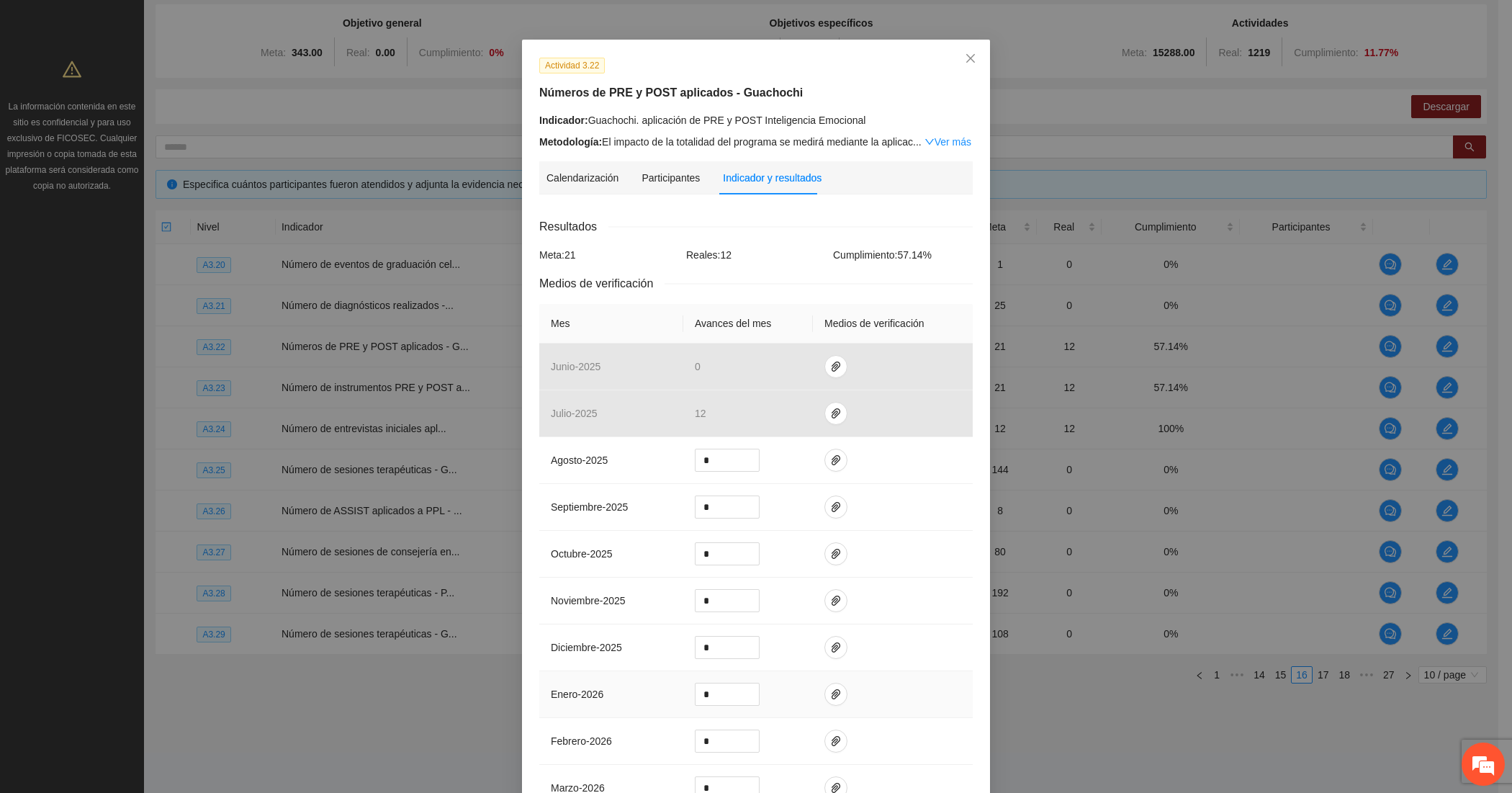
scroll to position [0, 0]
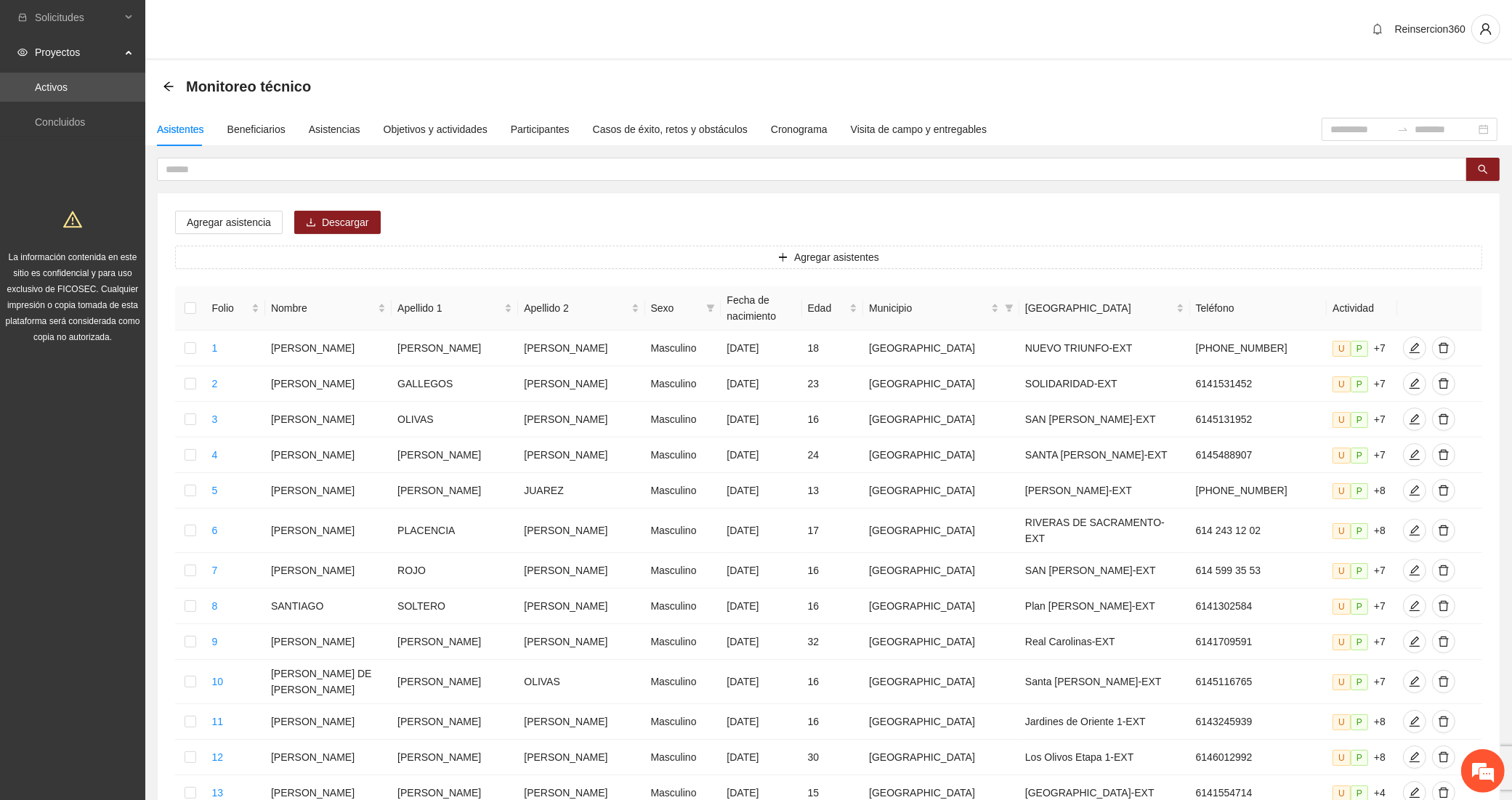
click at [175, 78] on div "Monitoreo técnico" at bounding box center [242, 86] width 157 height 23
click at [173, 78] on div "Monitoreo técnico" at bounding box center [242, 86] width 157 height 23
click at [172, 89] on icon "arrow-left" at bounding box center [169, 86] width 12 height 12
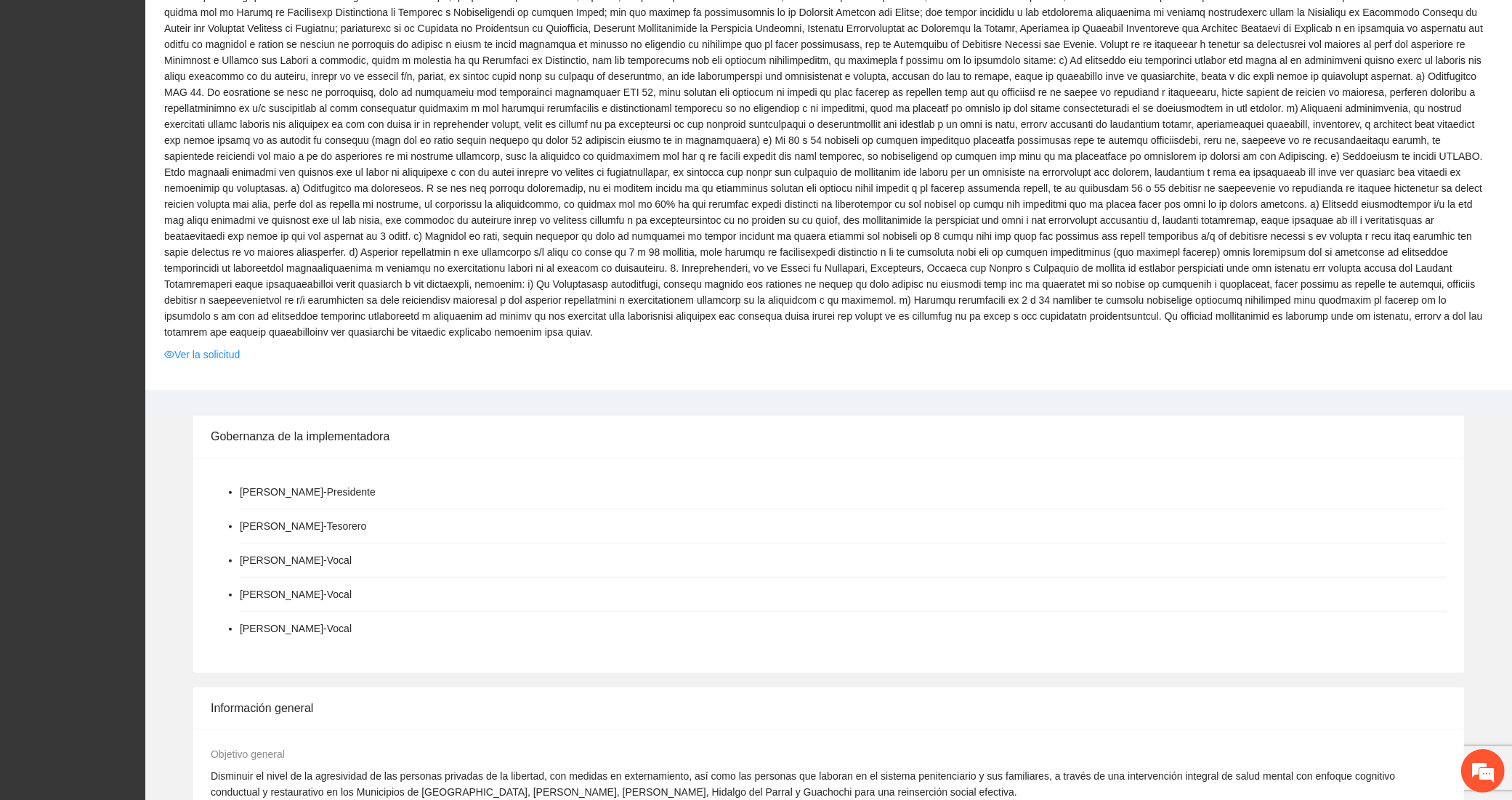
scroll to position [1090, 0]
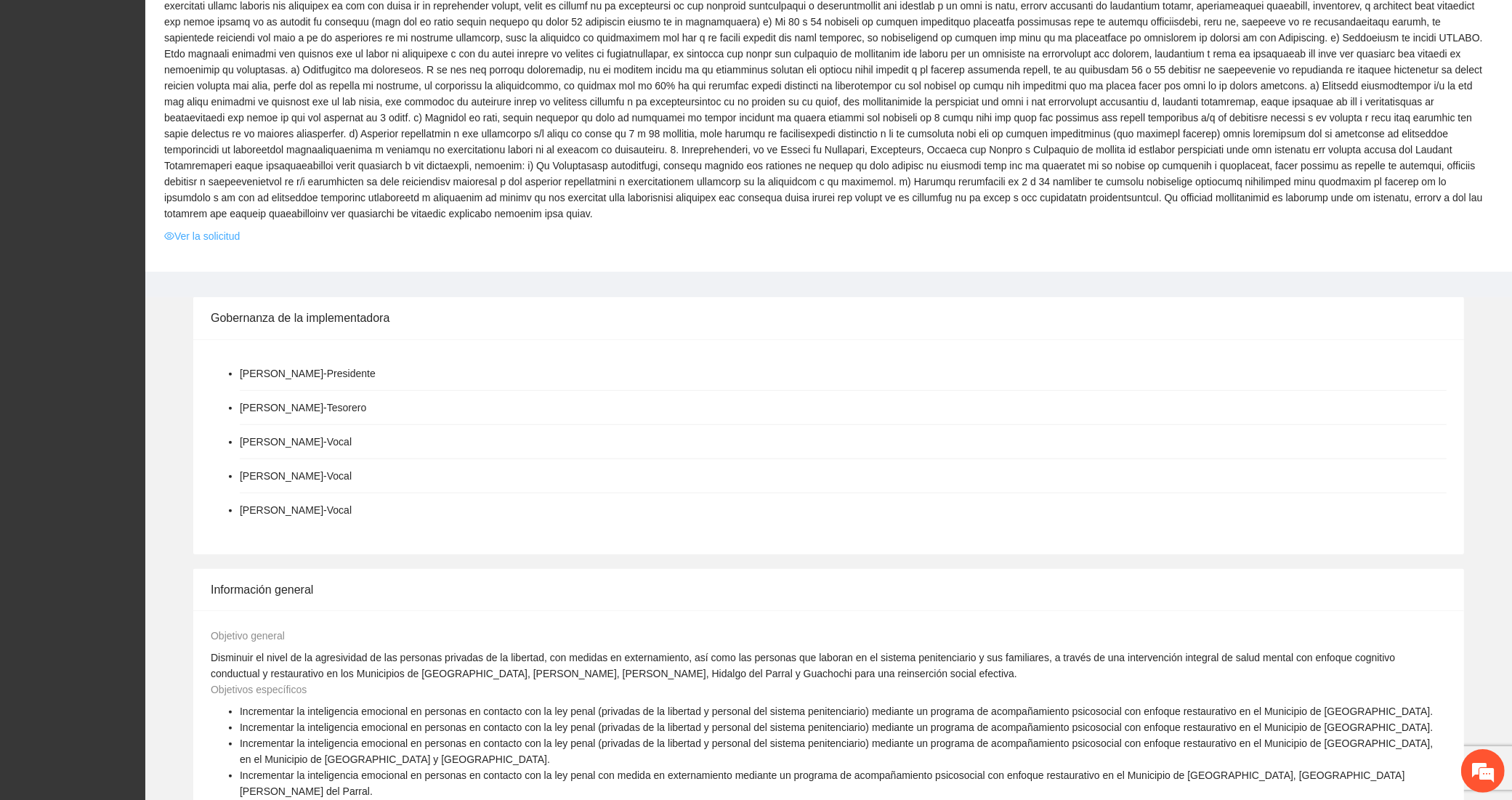
click at [196, 228] on link "Ver la solicitud" at bounding box center [202, 236] width 75 height 16
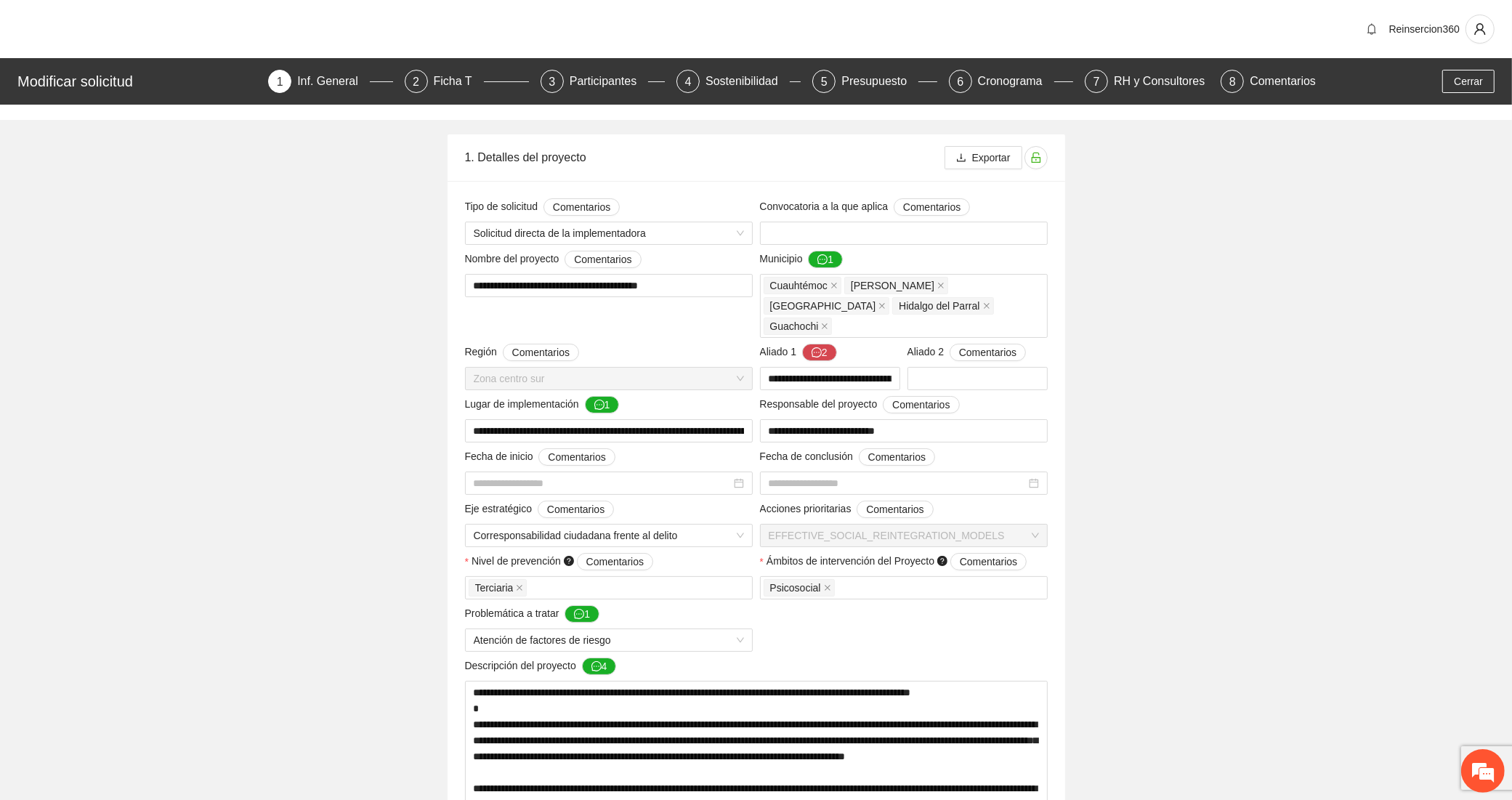
type input "**********"
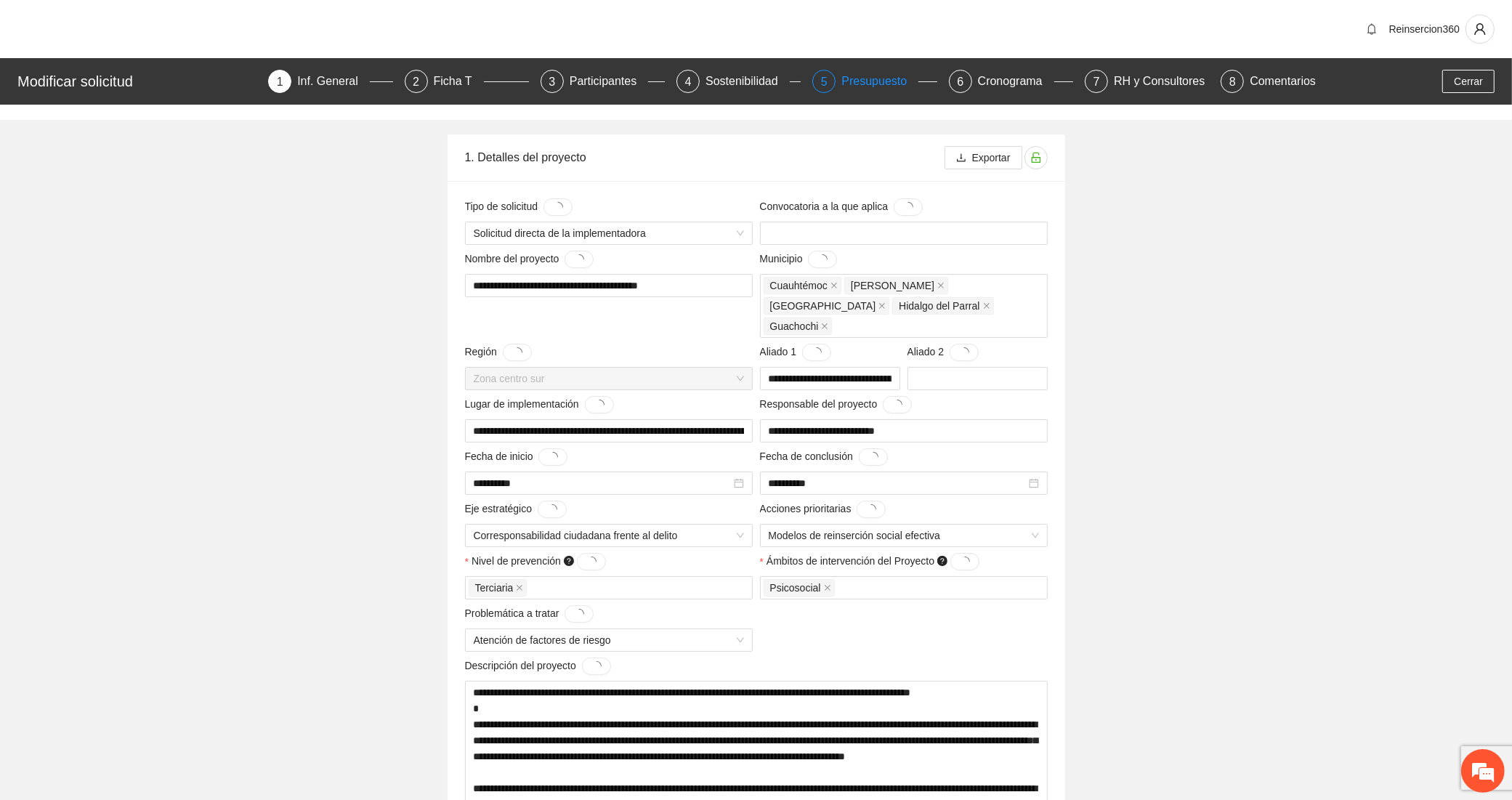
click at [865, 82] on div "Presupuesto" at bounding box center [880, 82] width 77 height 23
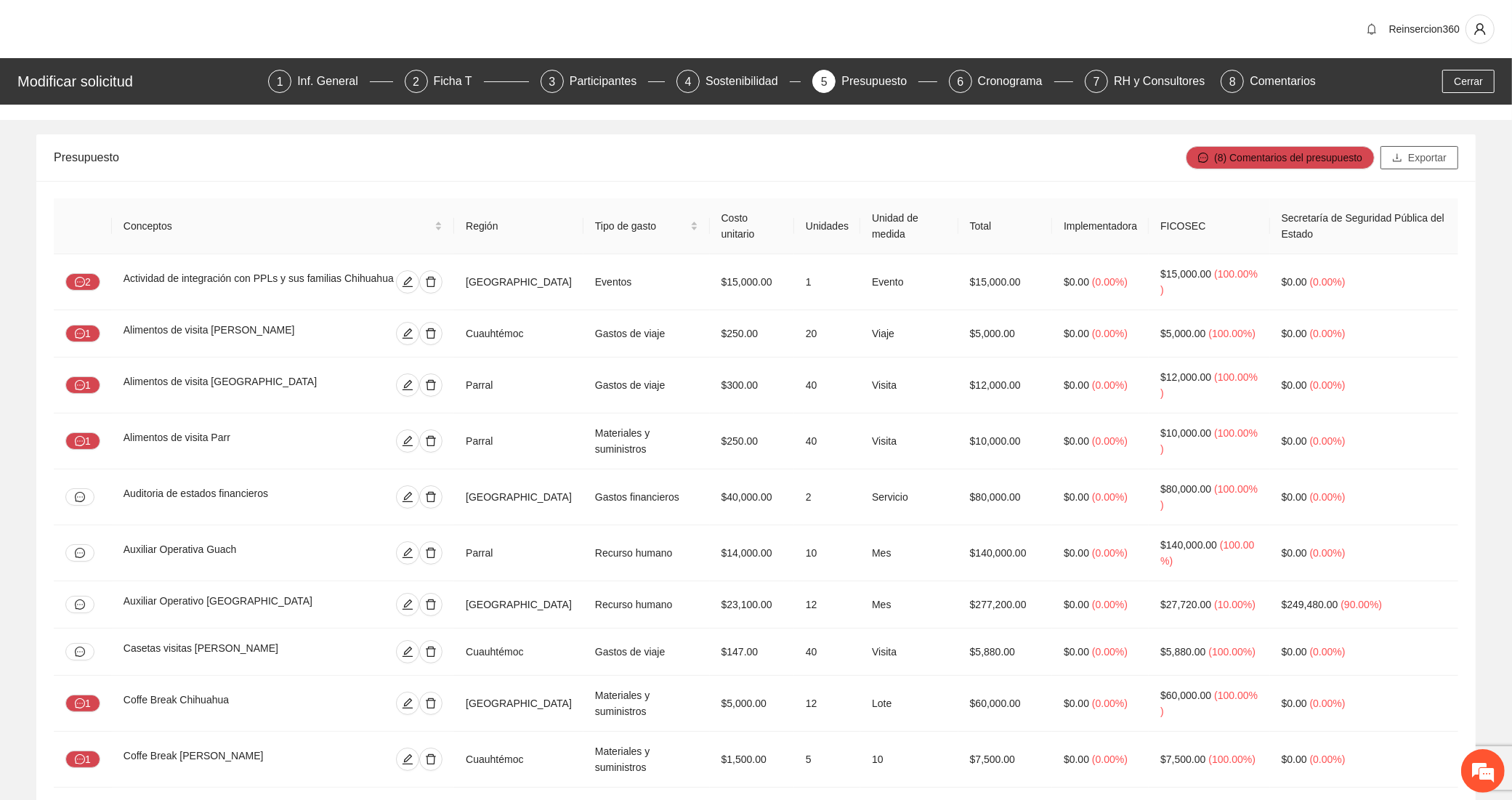
click at [1429, 157] on span "Exportar" at bounding box center [1427, 158] width 38 height 16
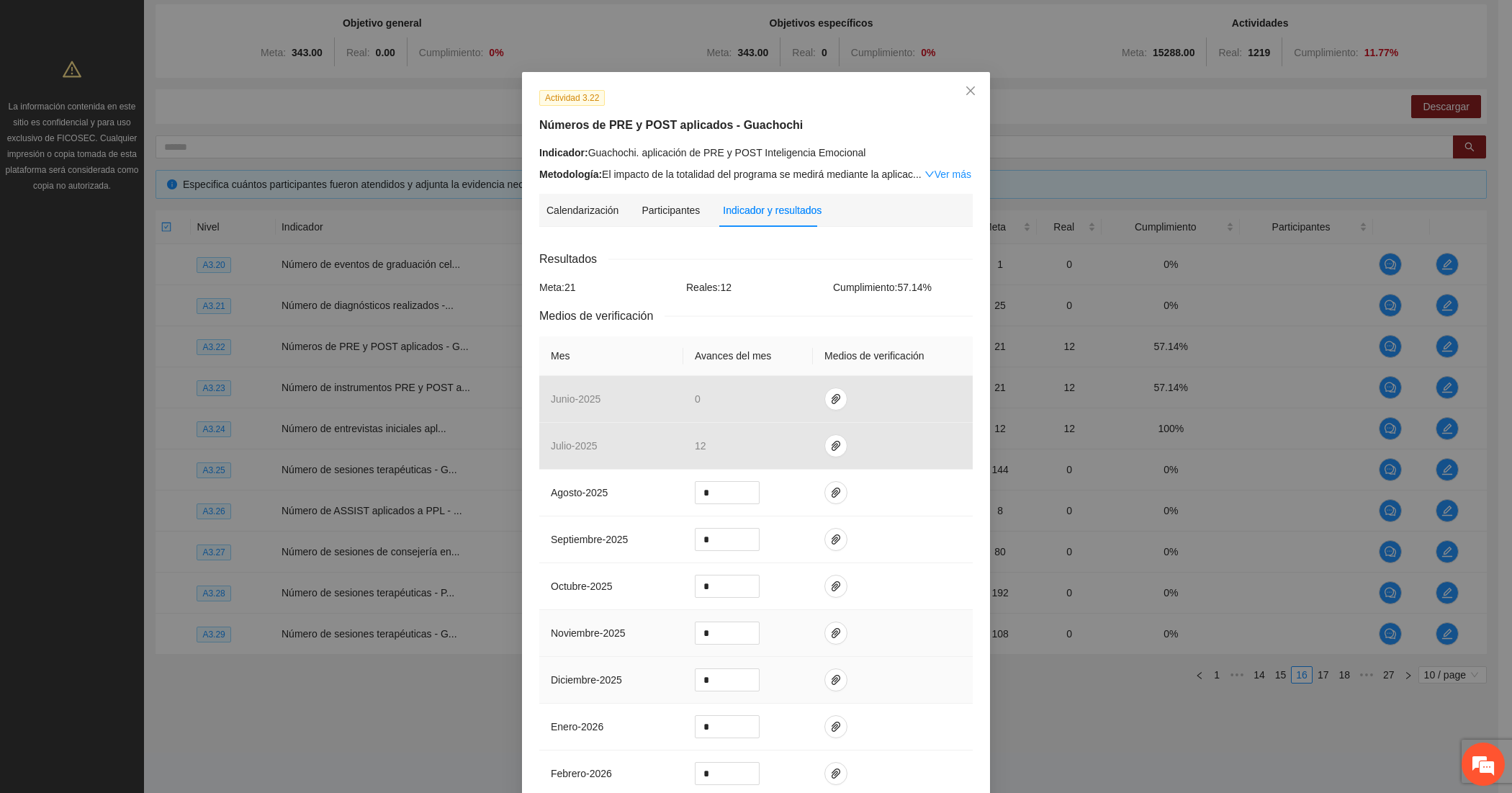
scroll to position [211, 0]
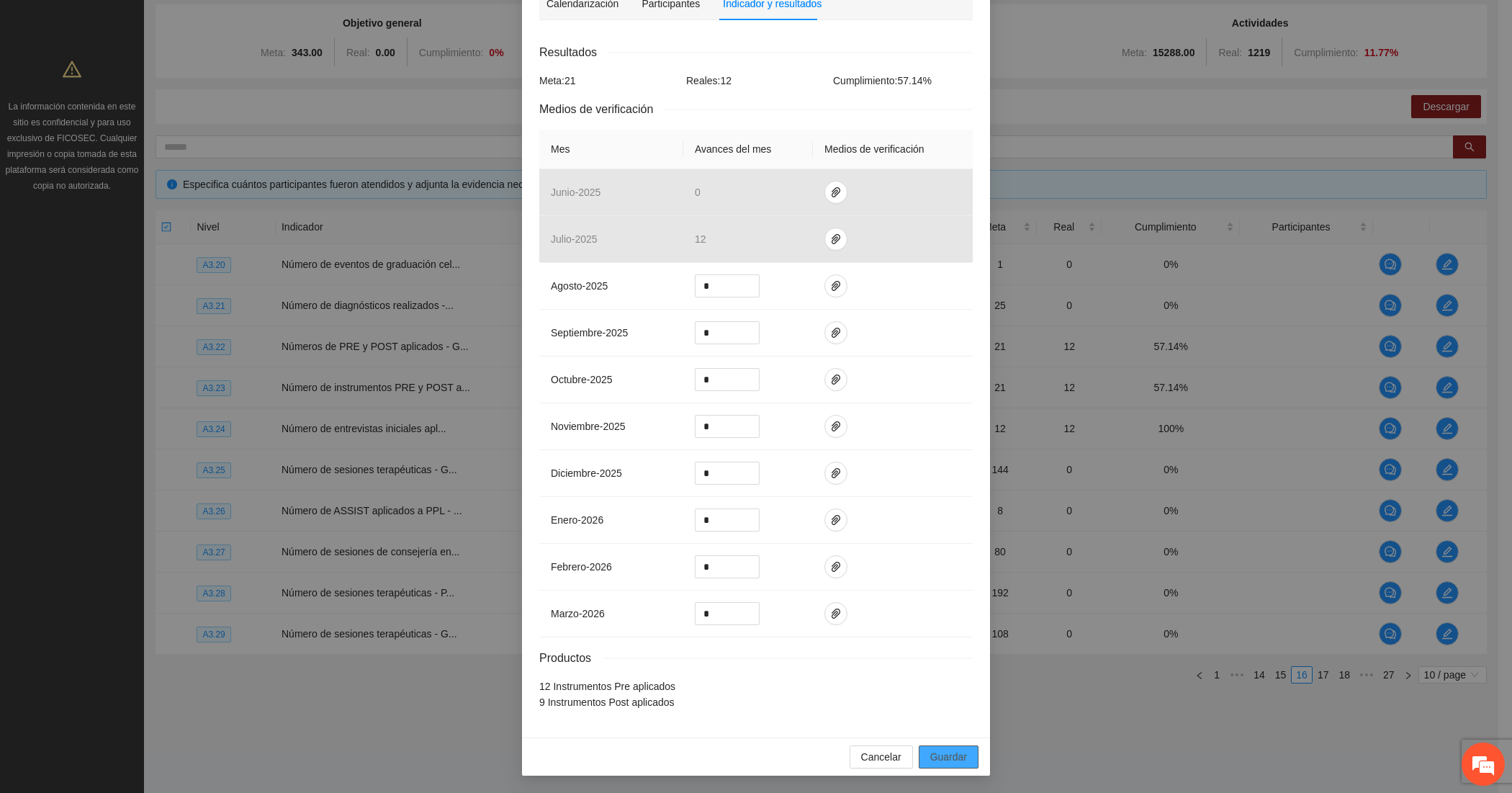
click at [931, 759] on span "Guardar" at bounding box center [949, 756] width 37 height 16
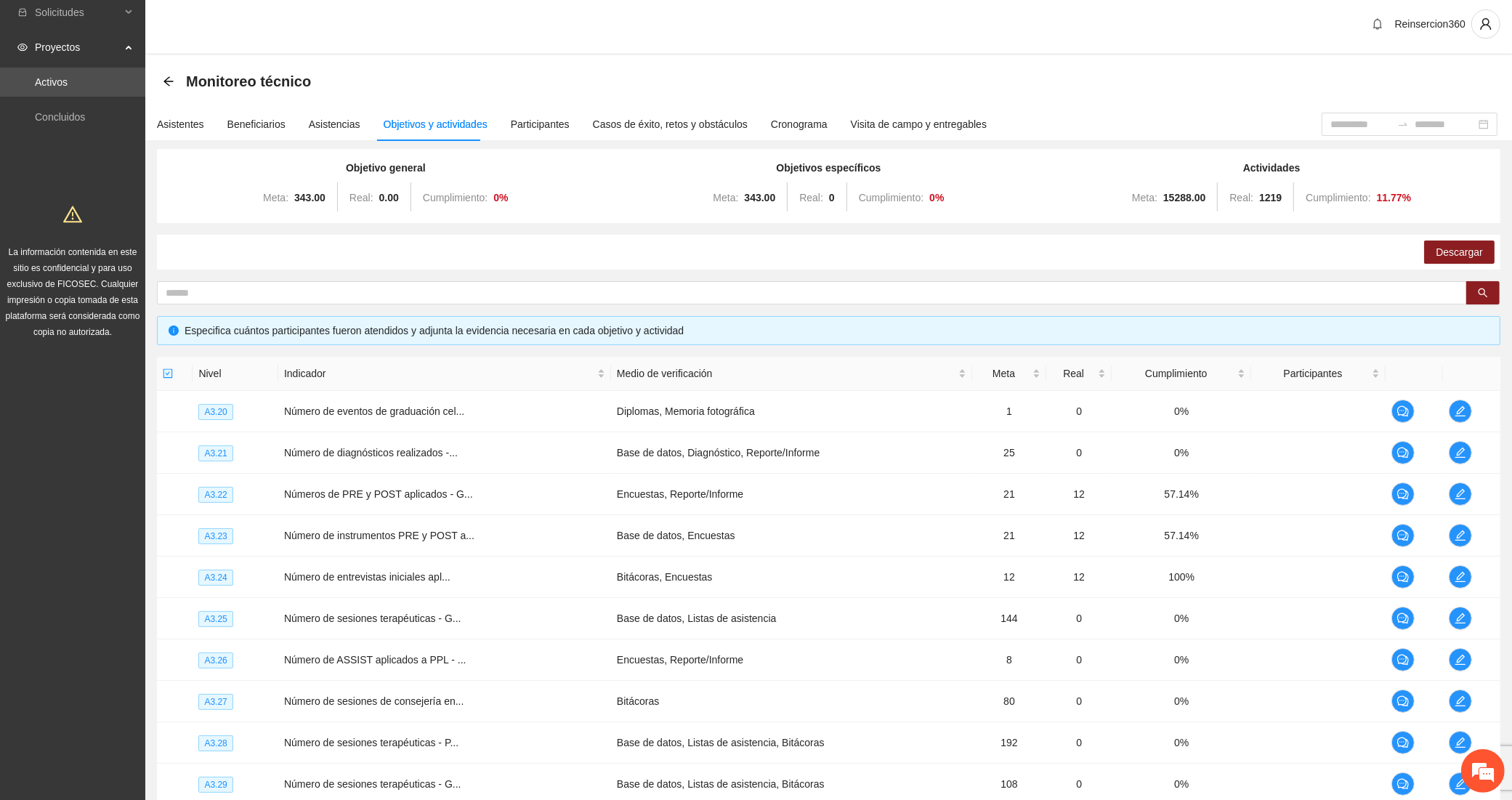
scroll to position [0, 0]
